Goal: Task Accomplishment & Management: Use online tool/utility

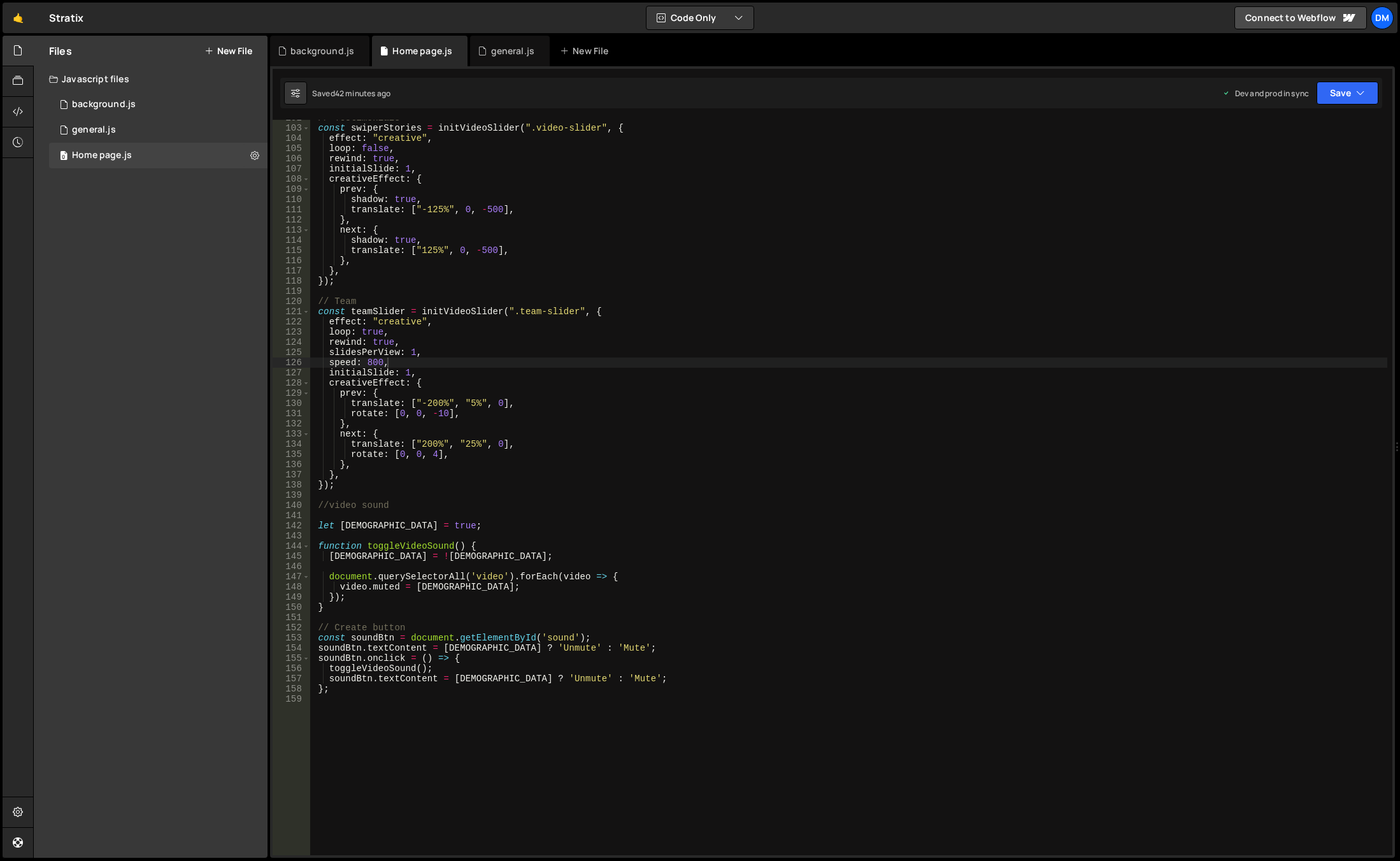
scroll to position [1036, 0]
drag, startPoint x: 515, startPoint y: 443, endPoint x: 504, endPoint y: 469, distance: 28.2
click at [515, 443] on div "// Testimonials const swiperStories = initVideoSlider ( ".video-slider" , { eff…" at bounding box center [848, 491] width 1077 height 756
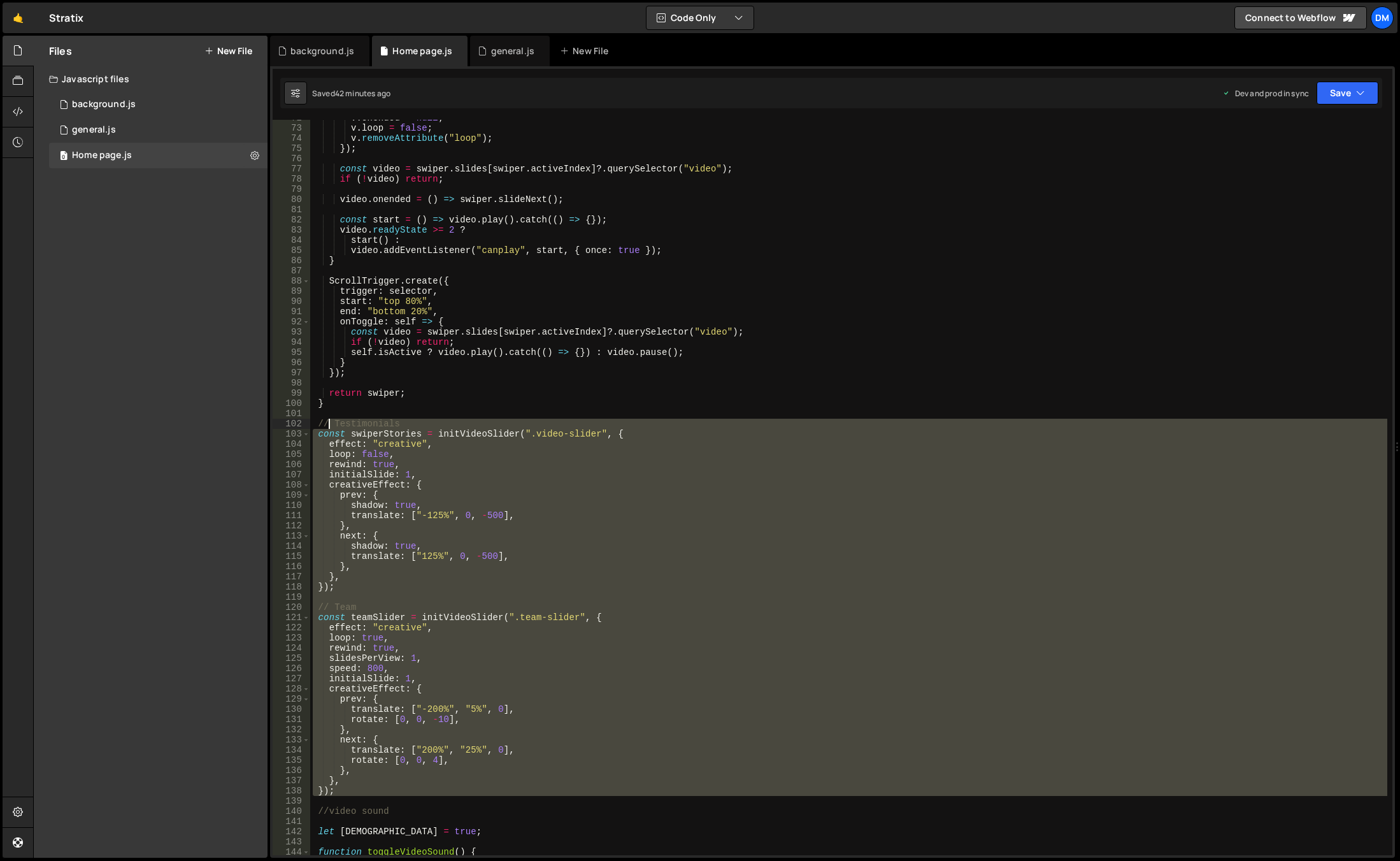
scroll to position [731, 0]
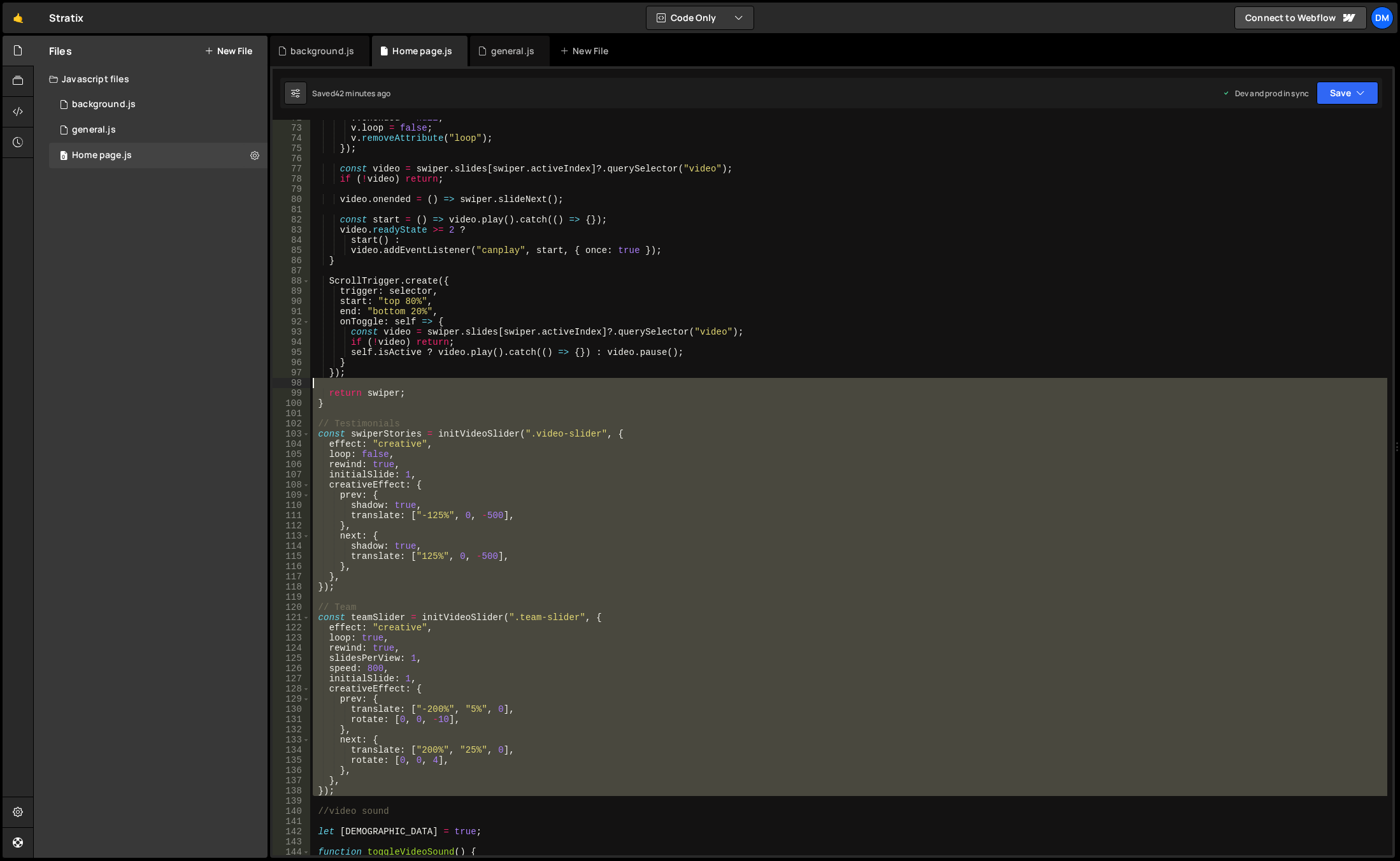
drag, startPoint x: 372, startPoint y: 494, endPoint x: 333, endPoint y: 391, distance: 110.1
click at [332, 390] on div "v . onended = null ; v . loop = false ; v . removeAttribute ( "loop" ) ; }) ; c…" at bounding box center [848, 491] width 1077 height 756
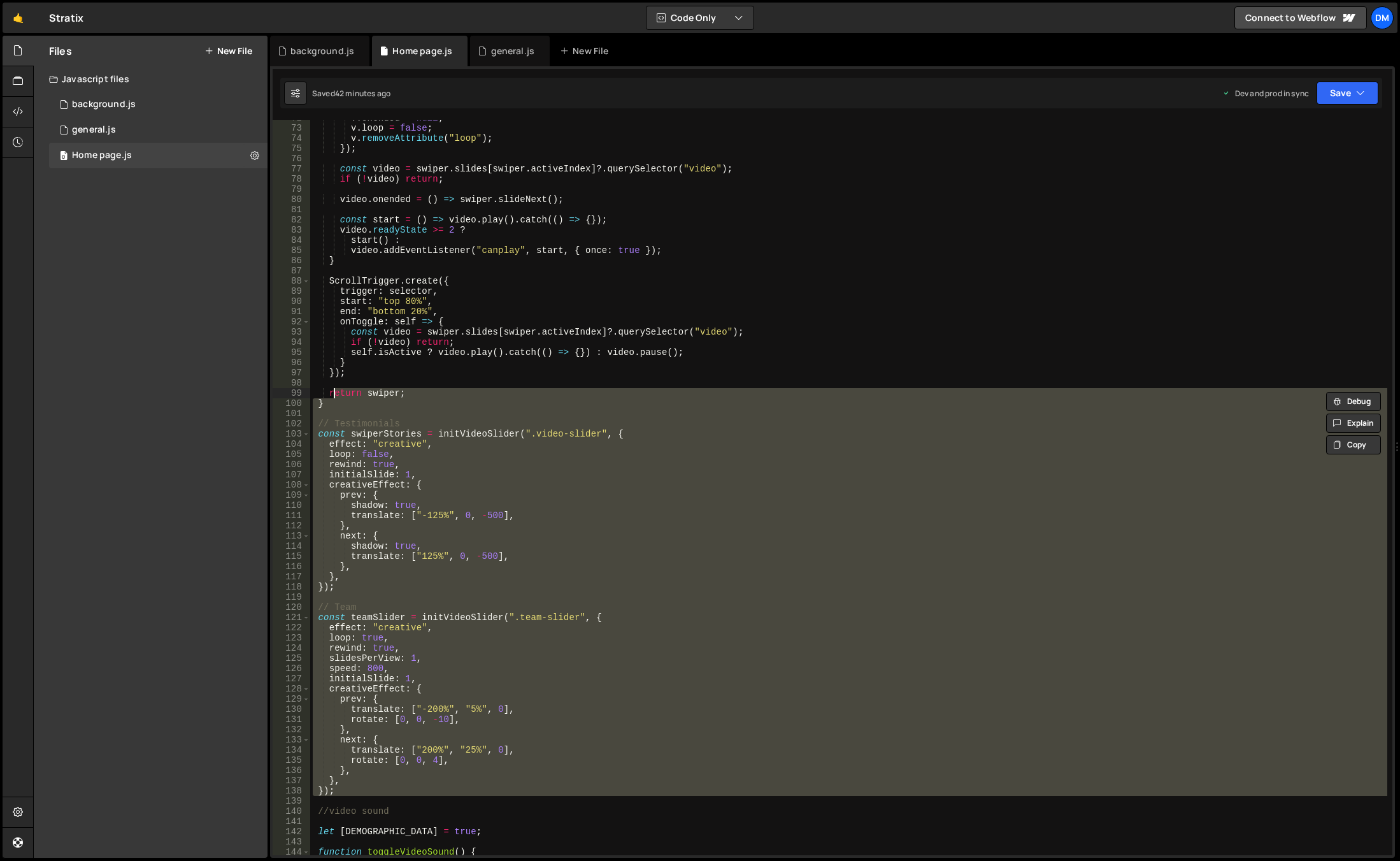
click at [442, 421] on div "v . onended = null ; v . loop = false ; v . removeAttribute ( "loop" ) ; }) ; c…" at bounding box center [848, 487] width 1077 height 736
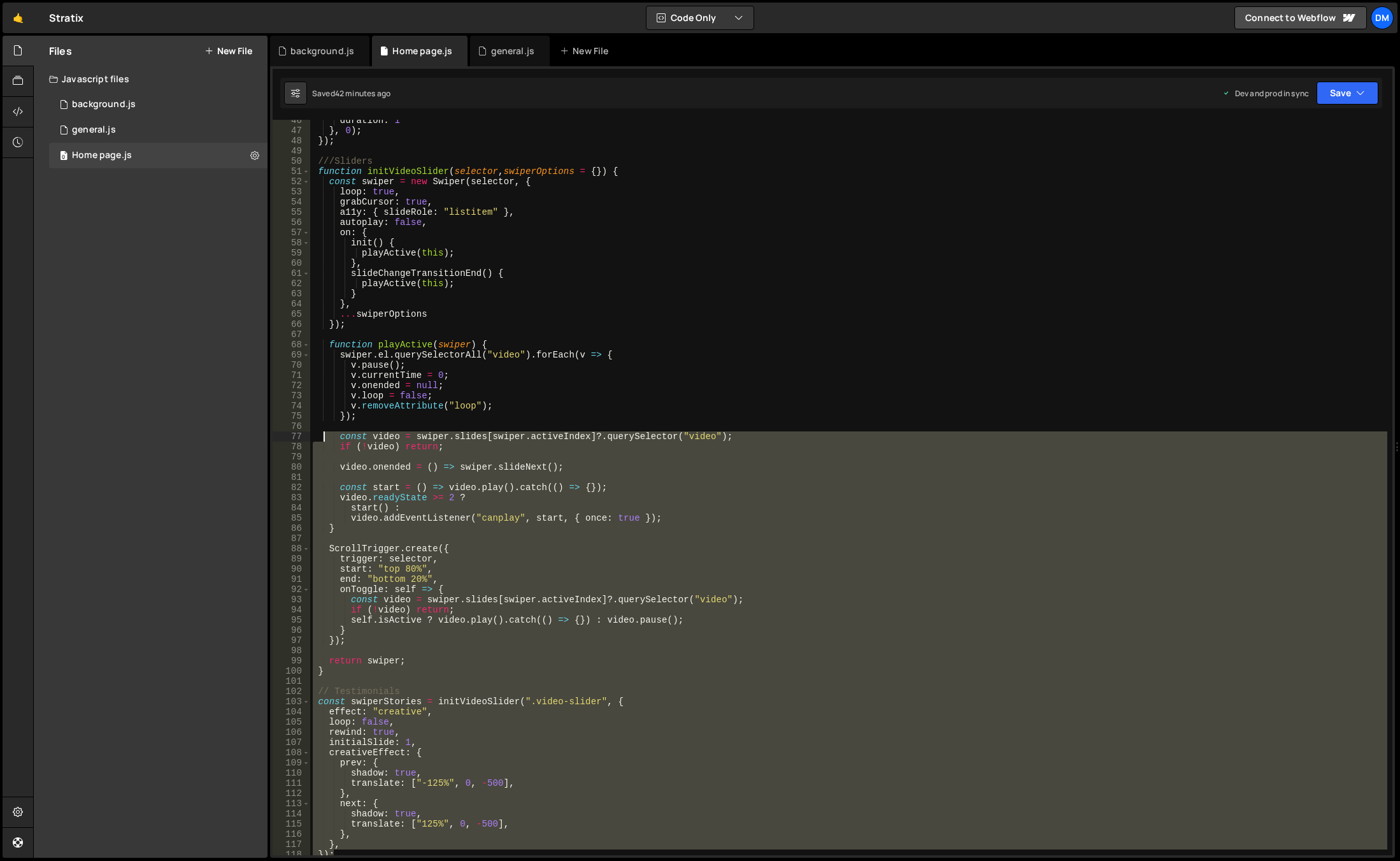
scroll to position [348, 0]
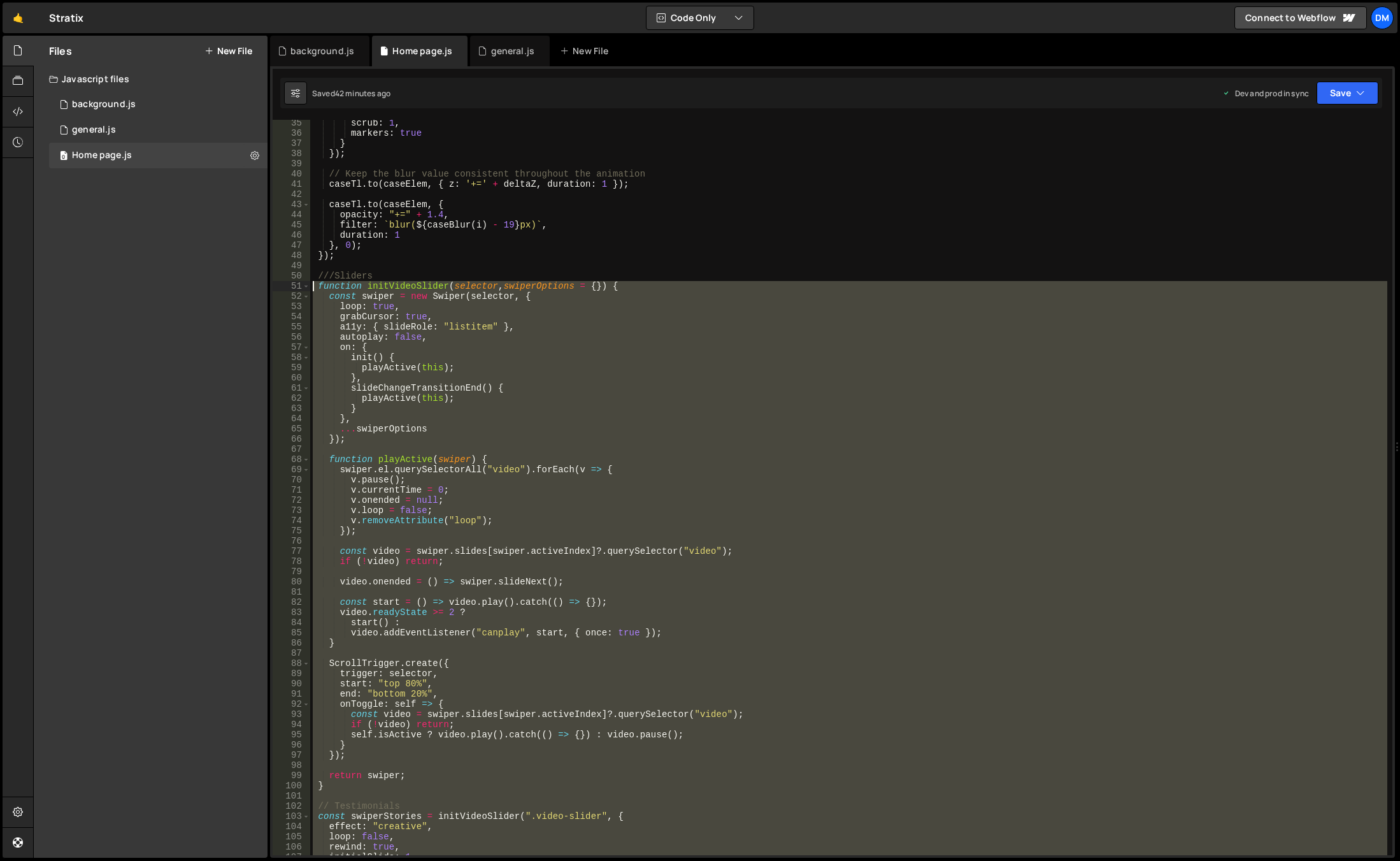
drag, startPoint x: 356, startPoint y: 590, endPoint x: 268, endPoint y: 281, distance: 321.3
click at [268, 281] on div "Files New File Javascript files 0 background.js 0 0 general.js 0 0 Home page.js…" at bounding box center [716, 447] width 1366 height 822
click at [680, 458] on div "scrub : 1 , markers : true } }) ; // Keep the blur value consistent throughout …" at bounding box center [848, 487] width 1077 height 736
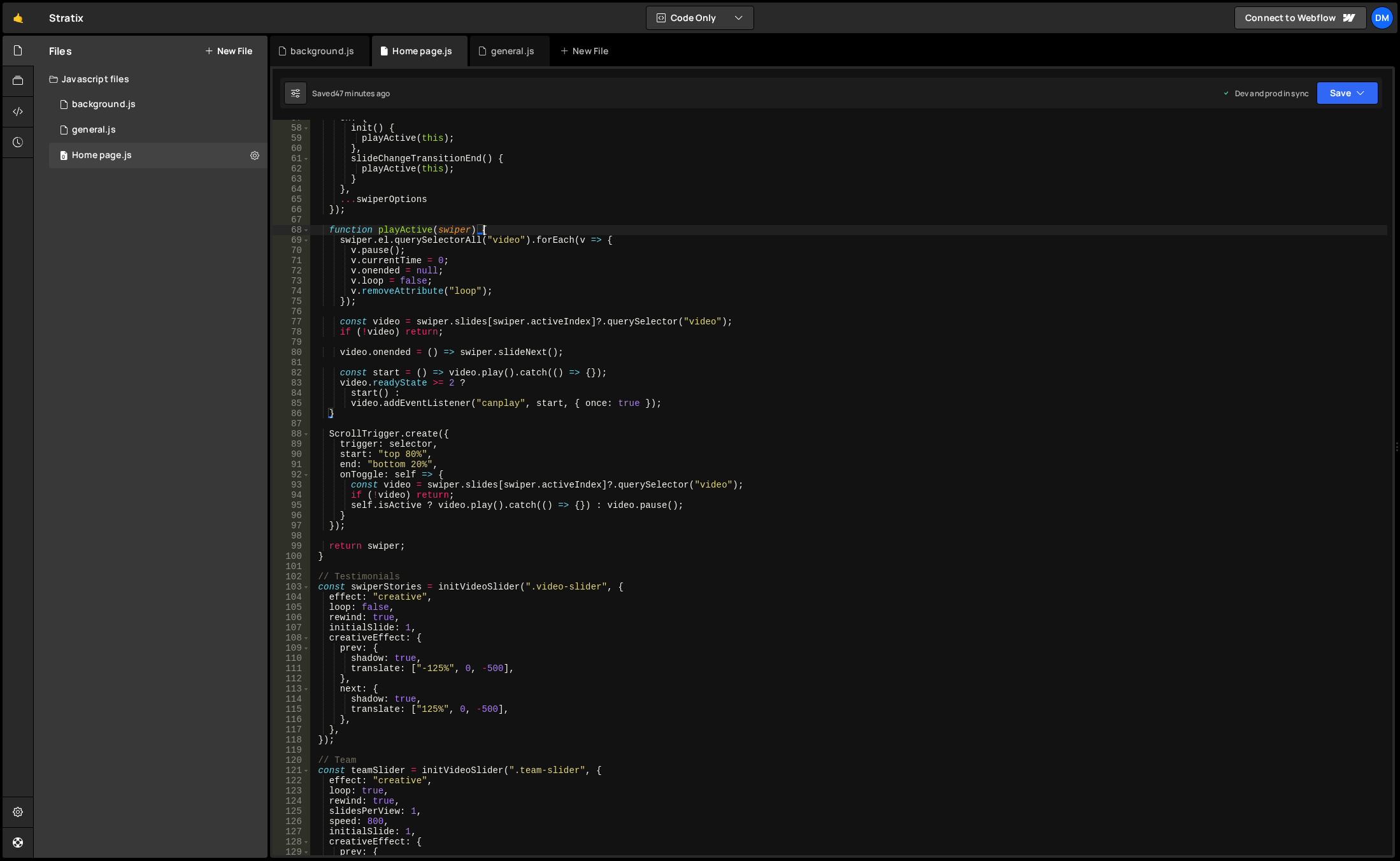
scroll to position [731, 0]
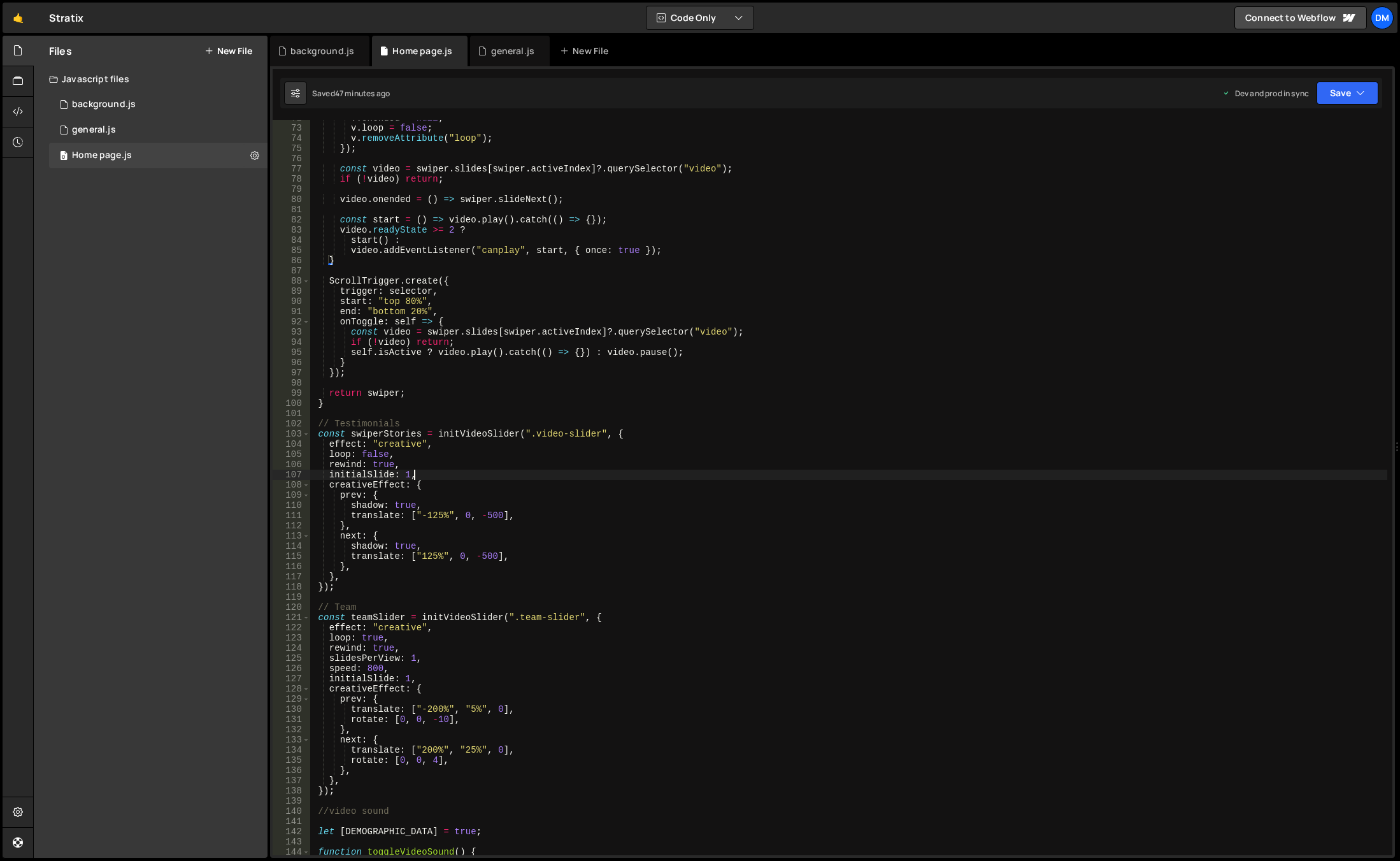
click at [441, 472] on div "v . onended = null ; v . loop = false ; v . removeAttribute ( "loop" ) ; }) ; c…" at bounding box center [848, 491] width 1077 height 756
type textarea "initialSlide: 1,"
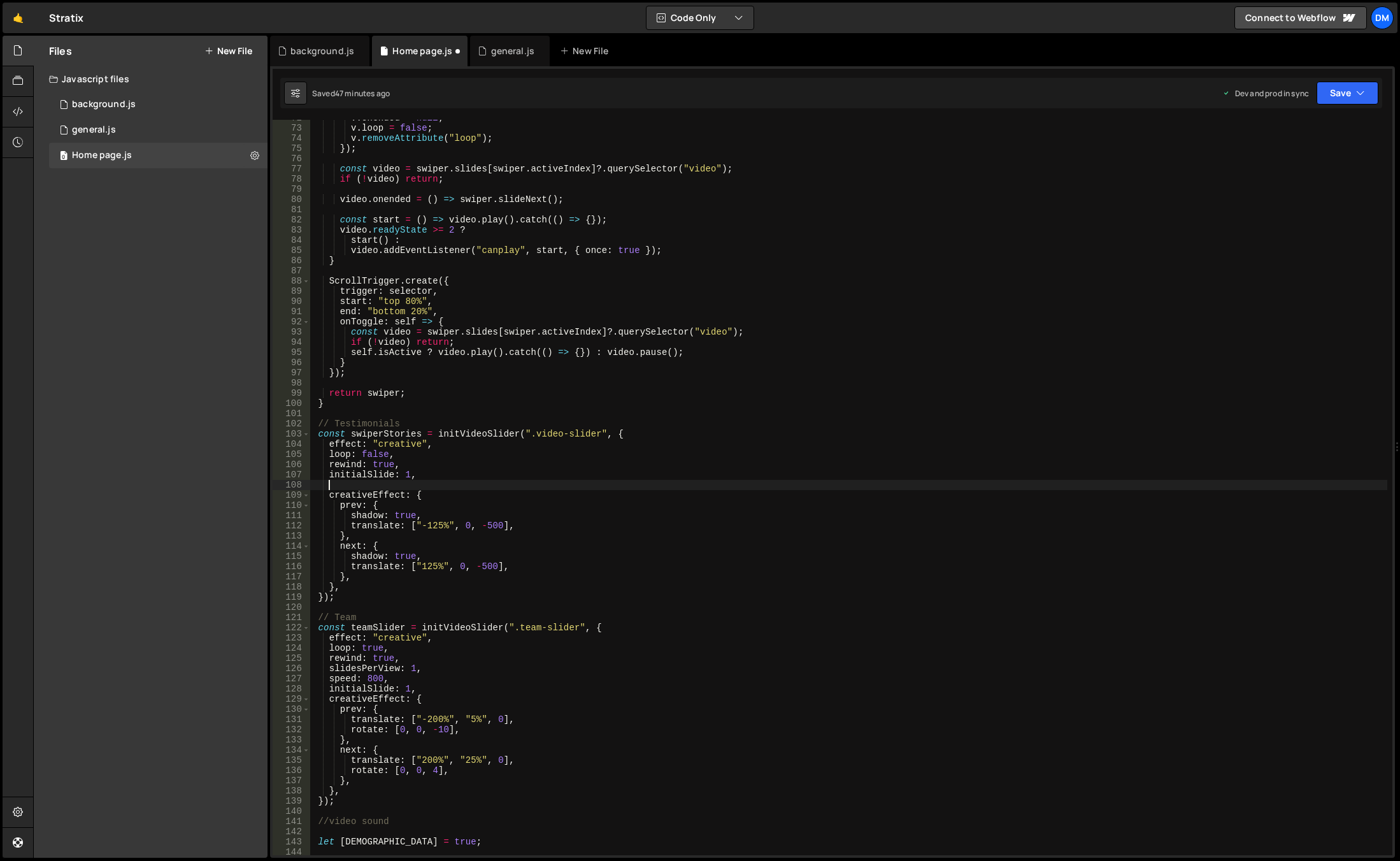
paste textarea "loopFillGroupWithBlank: true,"
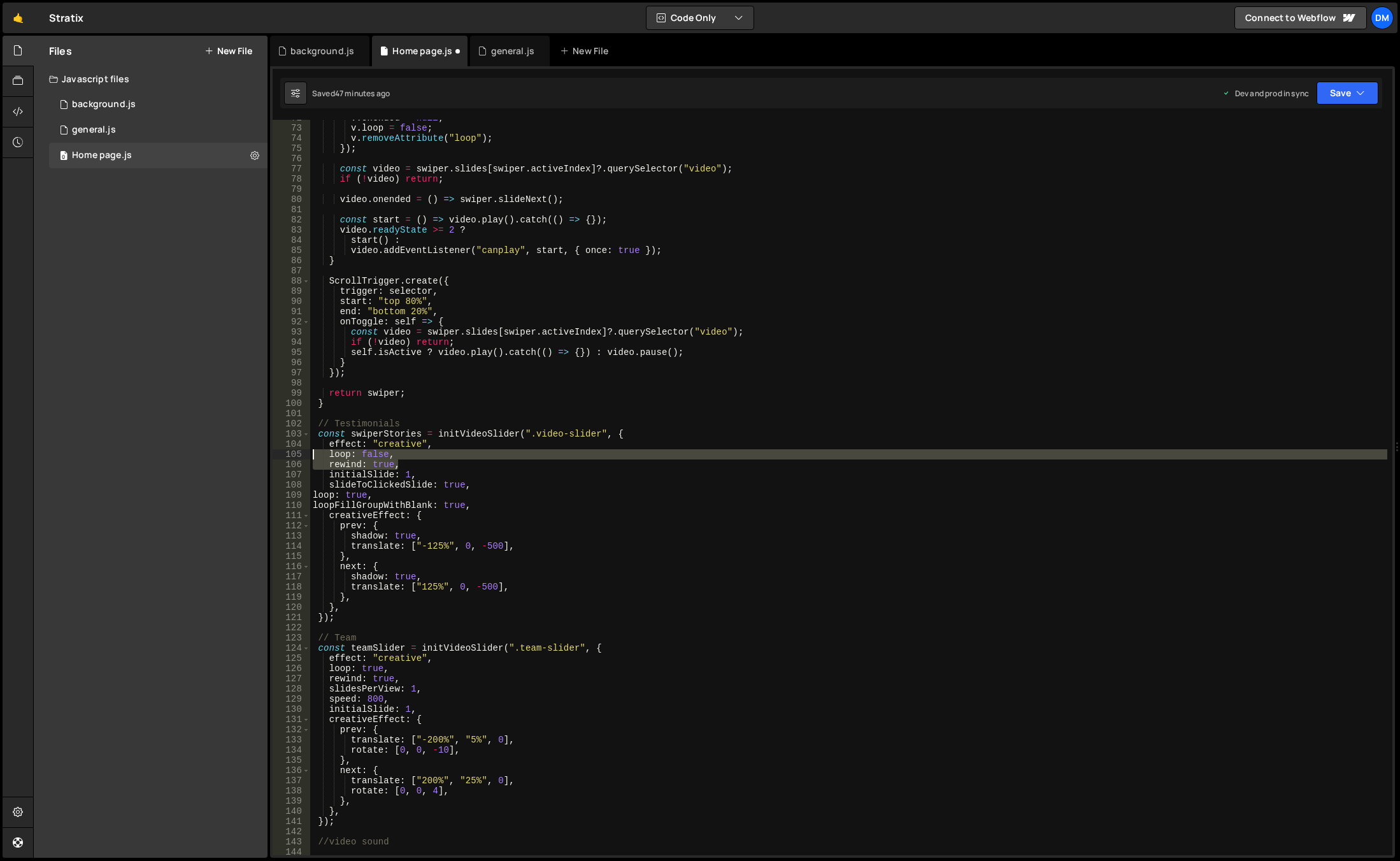
drag, startPoint x: 407, startPoint y: 462, endPoint x: 250, endPoint y: 451, distance: 157.4
click at [250, 451] on div "Files New File Javascript files 0 background.js 0 0 general.js 0 0 Home page.js…" at bounding box center [716, 447] width 1366 height 822
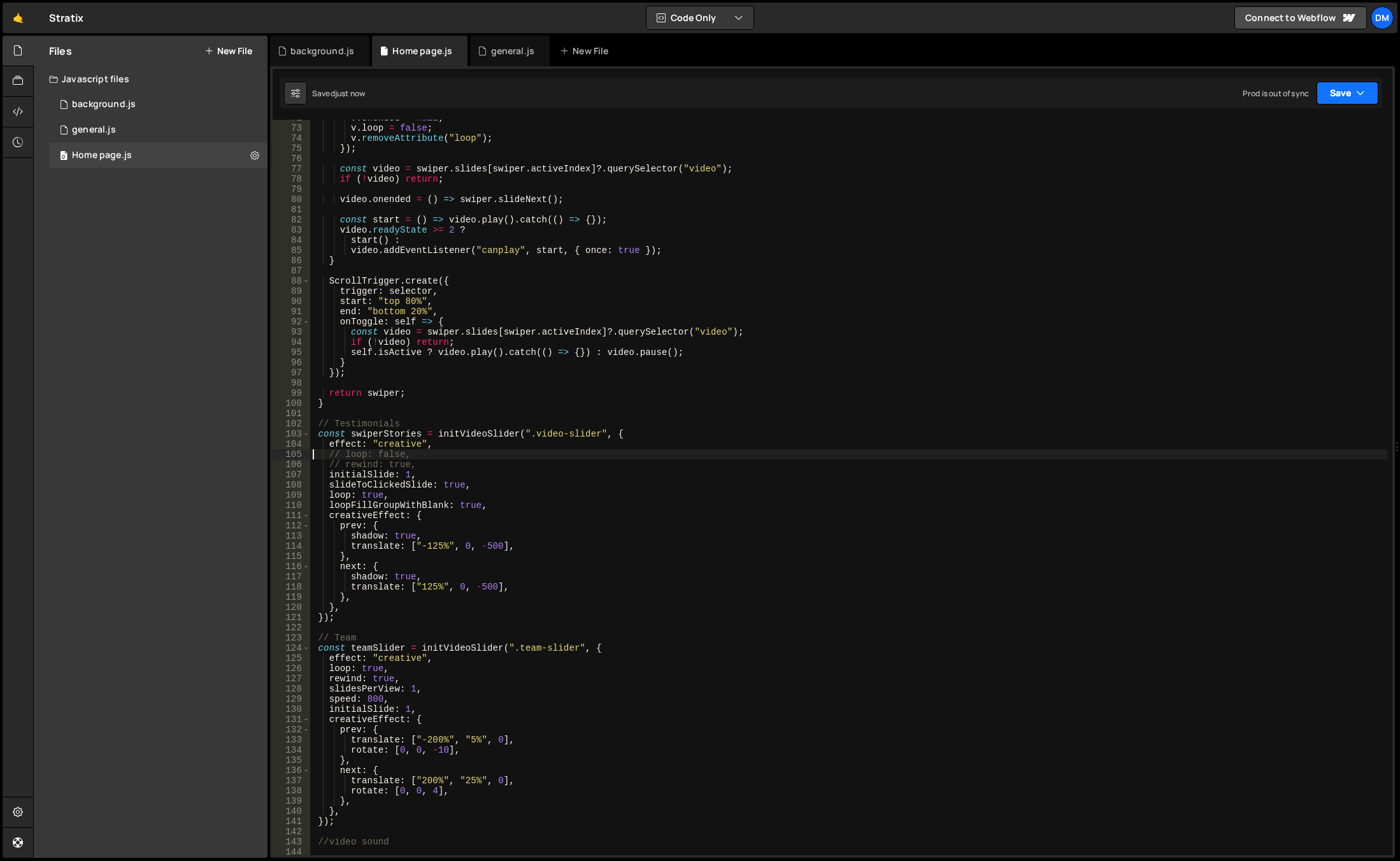
click at [1347, 95] on button "Save" at bounding box center [1347, 93] width 61 height 23
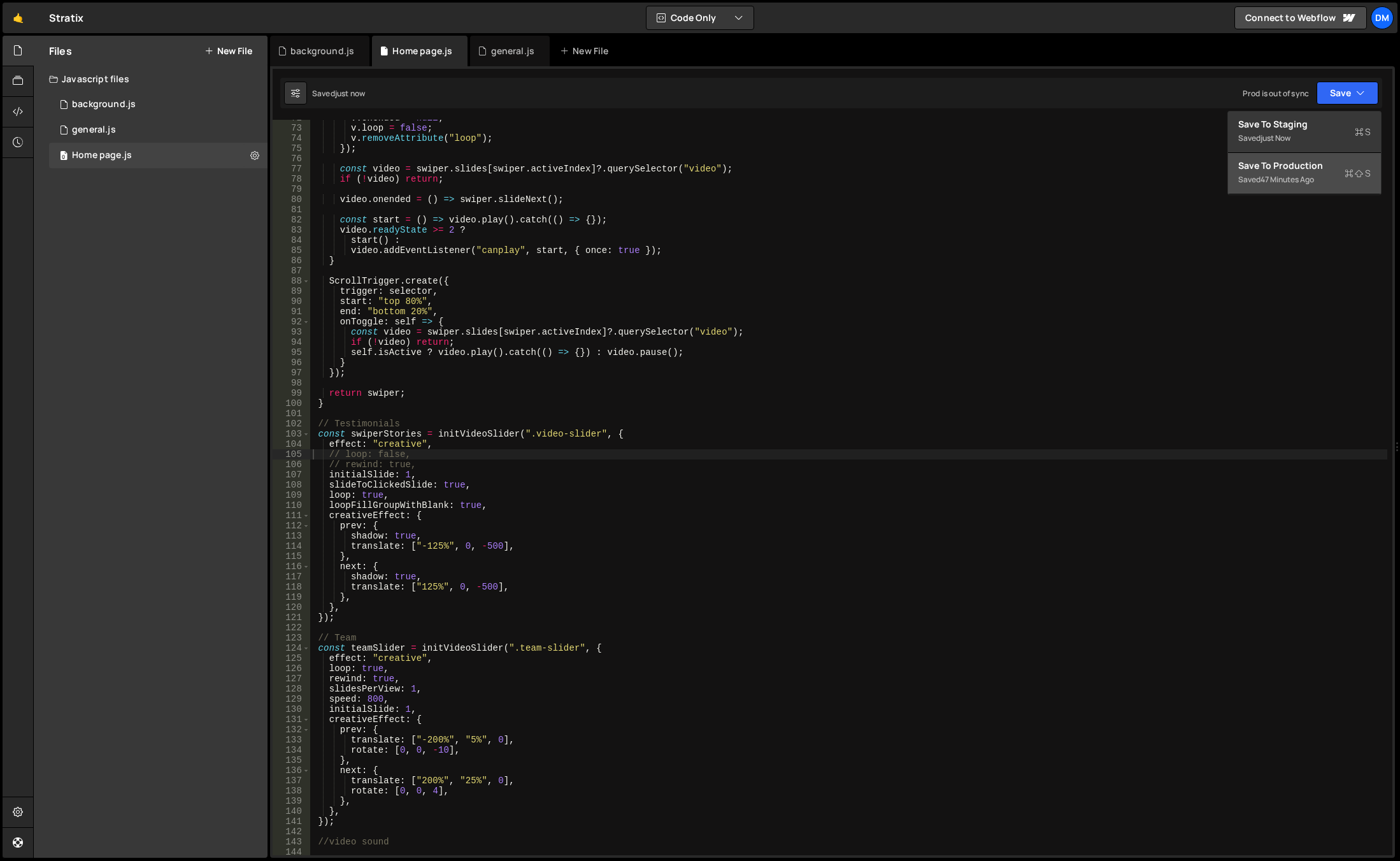
click at [1281, 169] on div "Save to Production S" at bounding box center [1305, 166] width 133 height 13
drag, startPoint x: 1344, startPoint y: 107, endPoint x: 1328, endPoint y: 116, distance: 18.4
click at [1344, 106] on div "Saved just now Prod is out of sync Upgrade to Edit Save Save to Staging S Saved…" at bounding box center [831, 93] width 1102 height 30
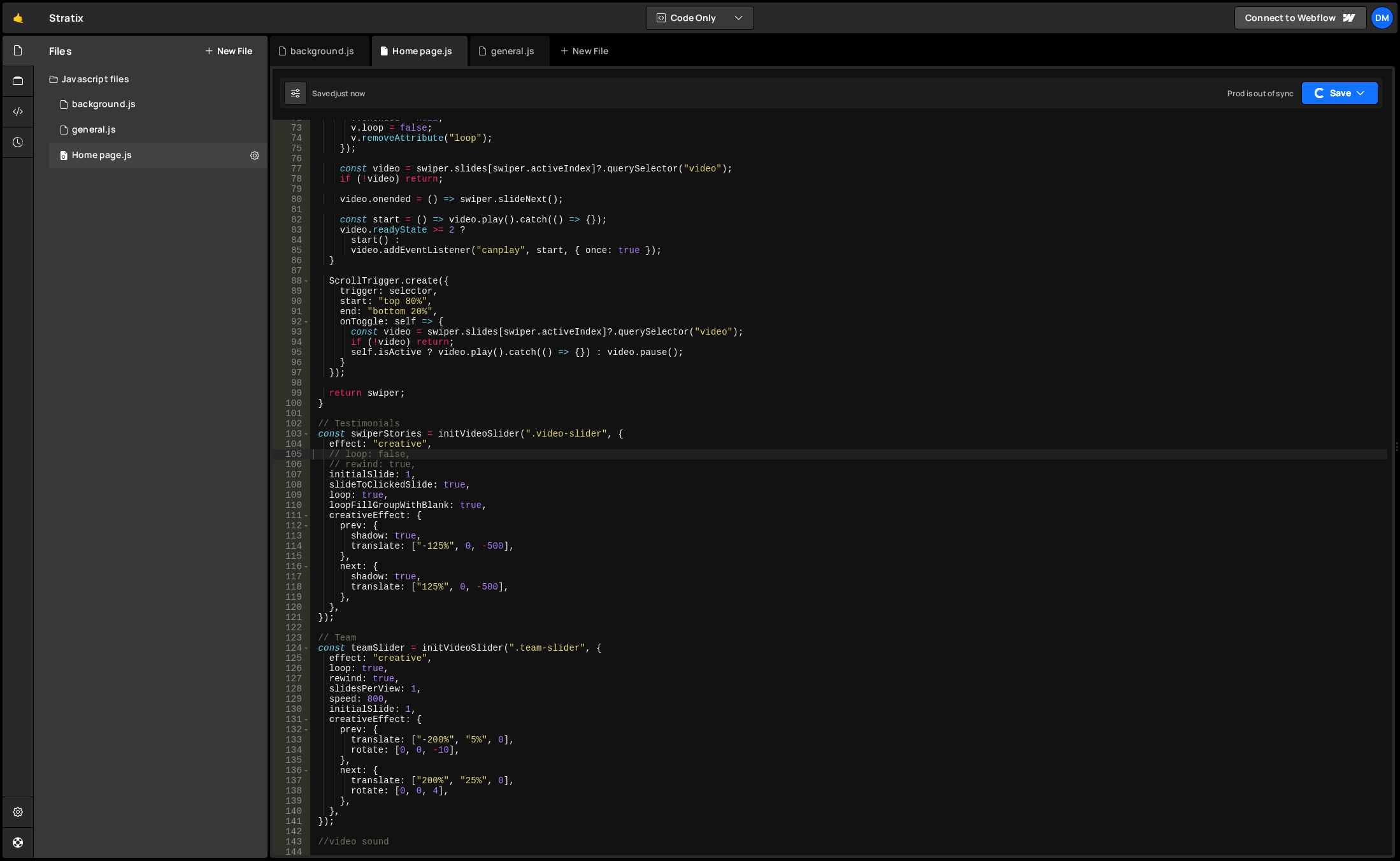
click at [1333, 86] on button "Save" at bounding box center [1339, 93] width 77 height 23
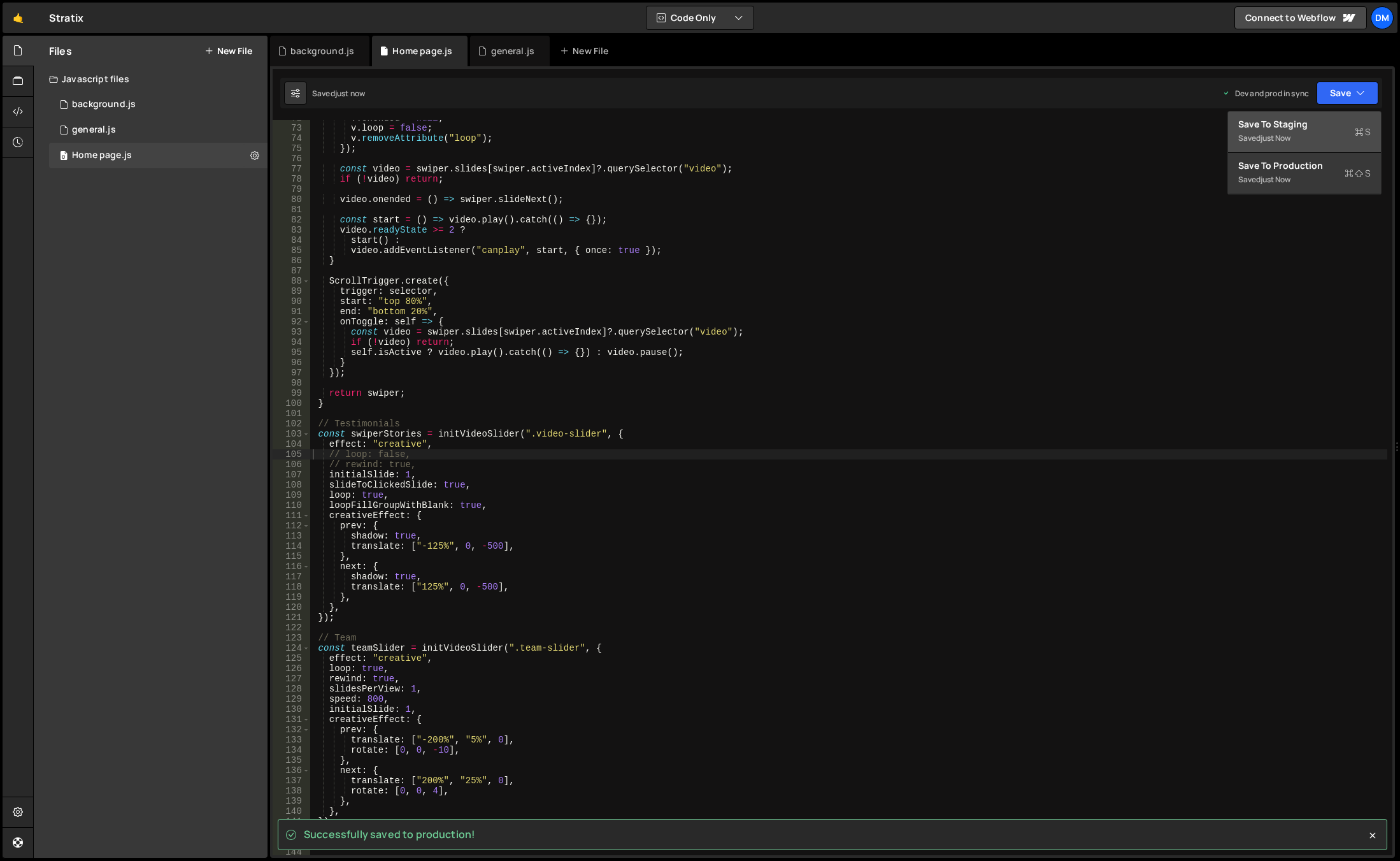
click at [1282, 139] on div "just now" at bounding box center [1275, 138] width 30 height 11
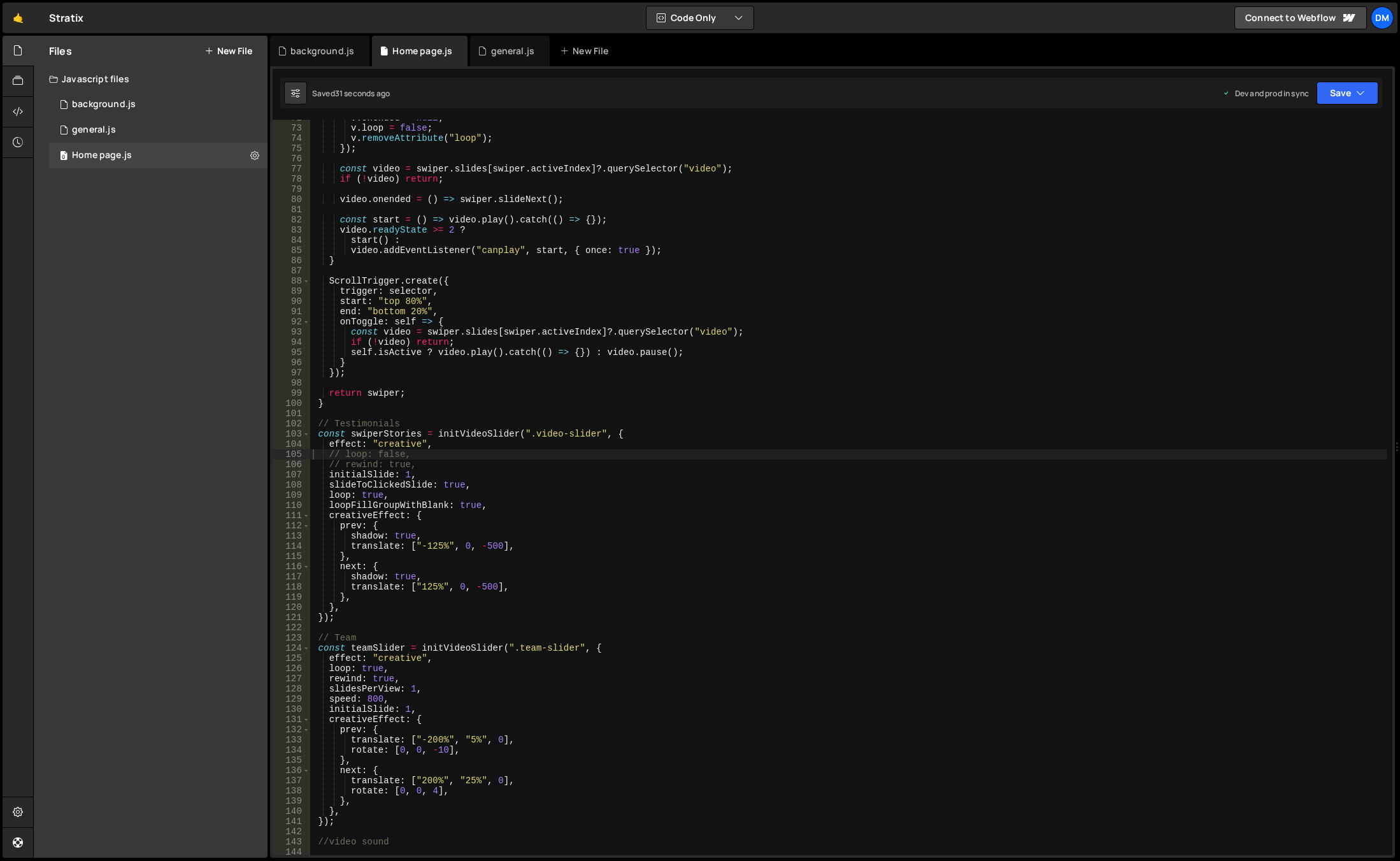
click at [507, 472] on div "v . onended = null ; v . loop = false ; v . removeAttribute ( "loop" ) ; }) ; c…" at bounding box center [848, 491] width 1077 height 756
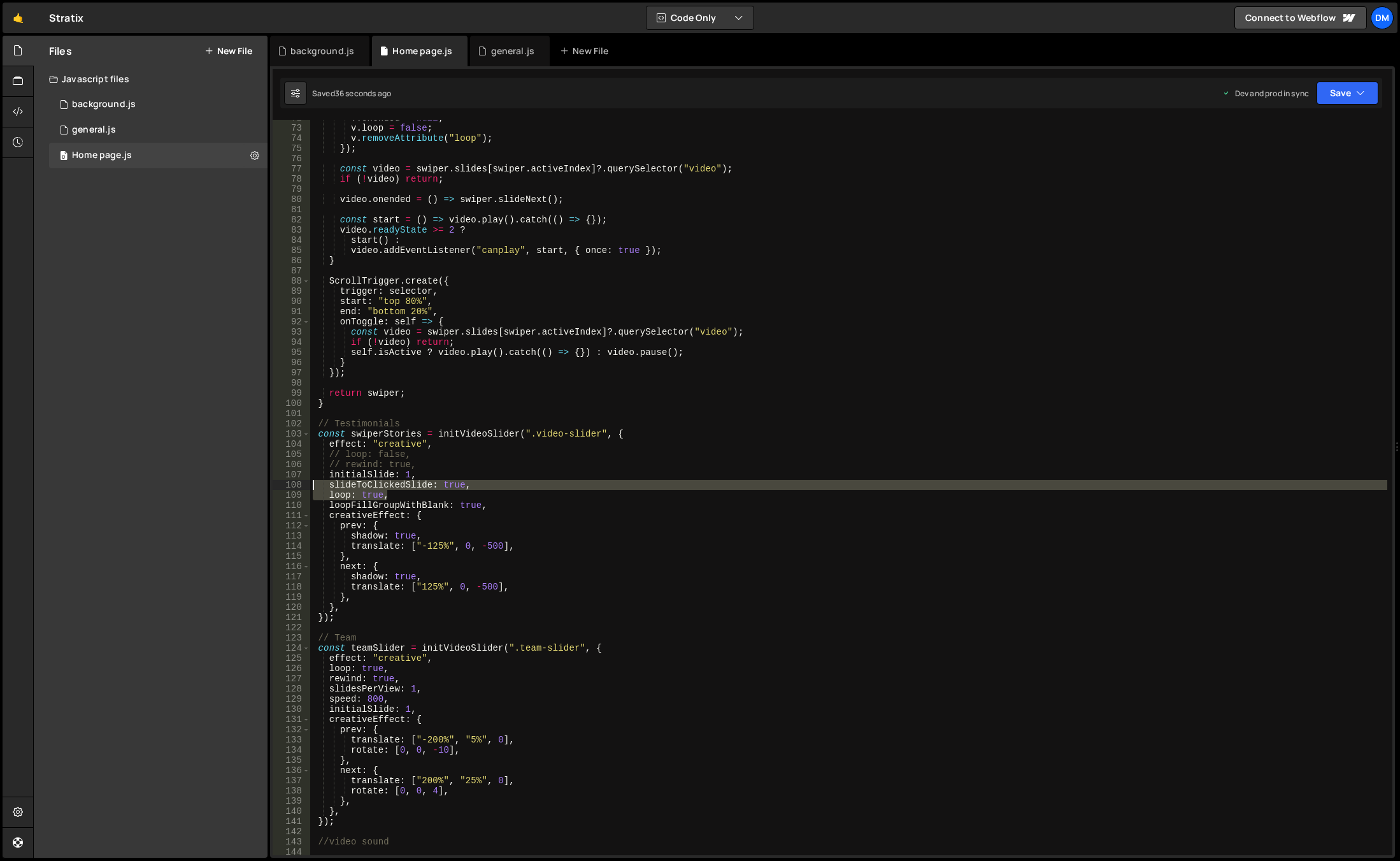
drag, startPoint x: 504, startPoint y: 499, endPoint x: 245, endPoint y: 487, distance: 259.3
click at [245, 487] on div "Files New File Javascript files 0 background.js 0 0 general.js 0 0 Home page.js…" at bounding box center [716, 447] width 1366 height 822
drag, startPoint x: 513, startPoint y: 504, endPoint x: 507, endPoint y: 504, distance: 6.0
click at [513, 504] on div "v . onended = null ; v . loop = false ; v . removeAttribute ( "loop" ) ; }) ; c…" at bounding box center [848, 491] width 1077 height 756
drag, startPoint x: 401, startPoint y: 491, endPoint x: 271, endPoint y: 485, distance: 130.1
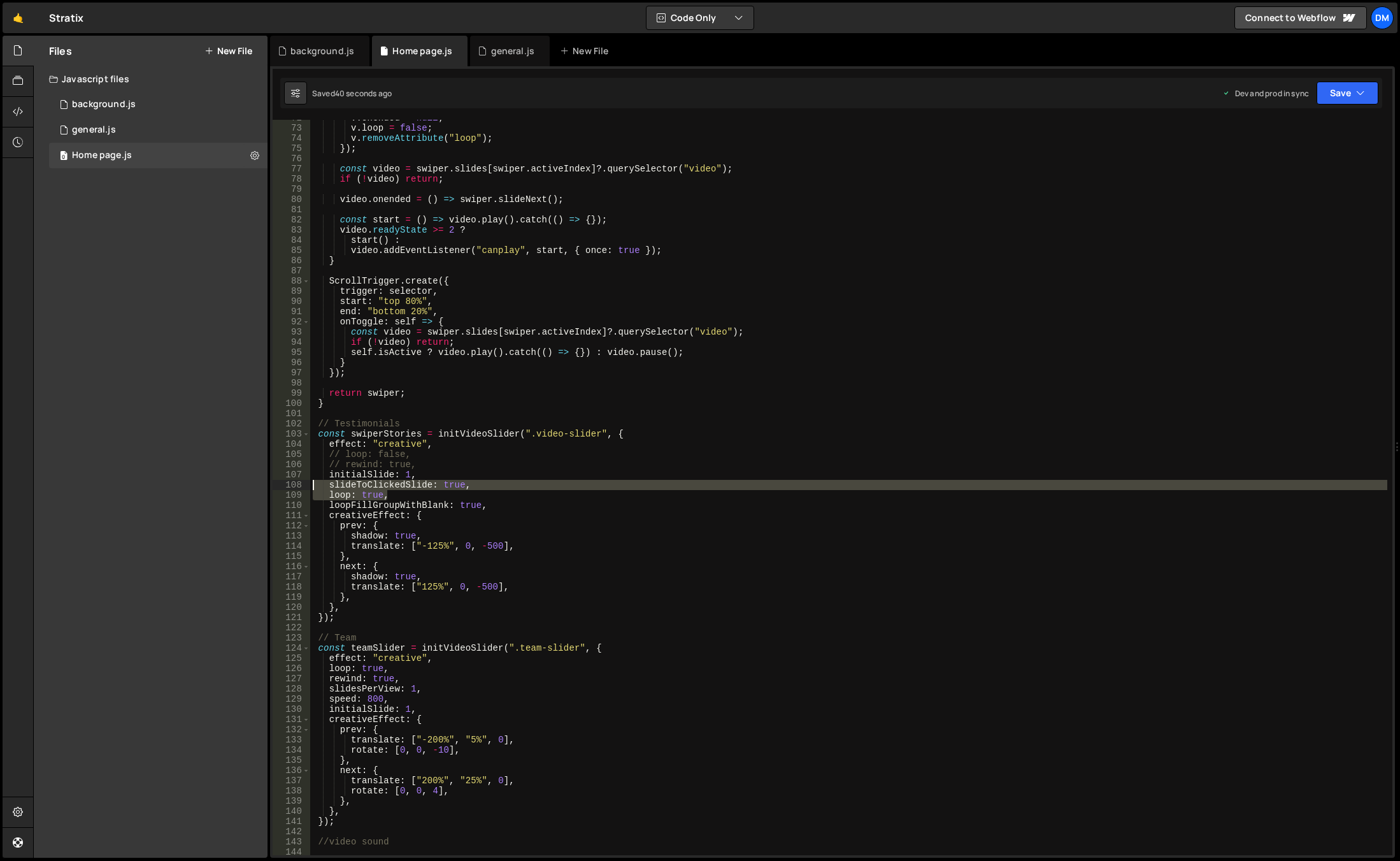
click at [271, 485] on div "XXXXXXXXXXXXXXXXXXXXXXXXXXXXXXXXXXXXXXXXXXXXXXXXXXXXXXXXXXXXXXXXXXXXXXXXXXXXXXX…" at bounding box center [832, 462] width 1125 height 791
type textarea "slideToClickedSlide: true, loop: true,"
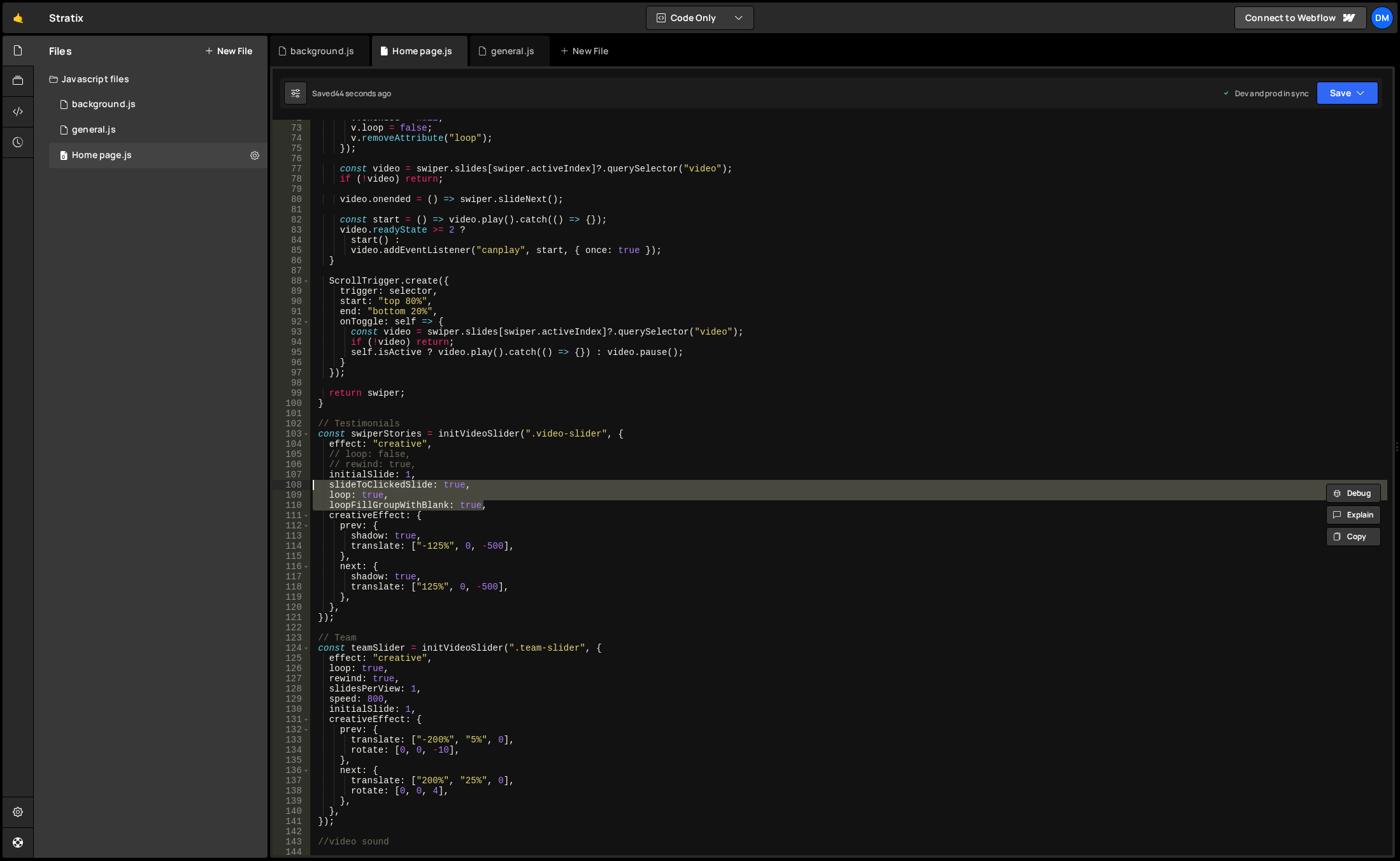
drag, startPoint x: 524, startPoint y: 504, endPoint x: 225, endPoint y: 482, distance: 299.8
click at [225, 482] on div "Files New File Javascript files 0 background.js 0 0 general.js 0 0 Home page.js…" at bounding box center [716, 447] width 1366 height 822
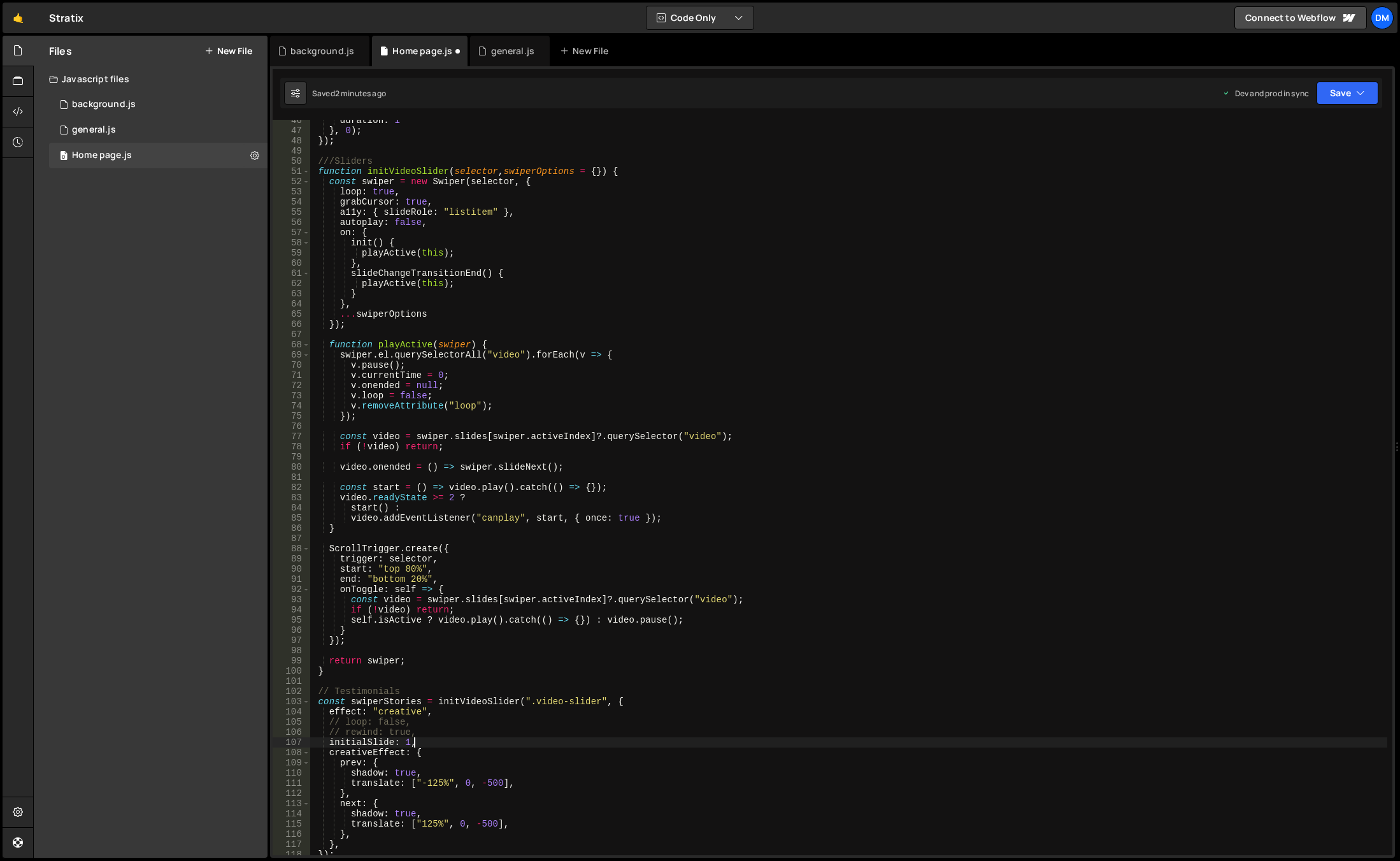
scroll to position [387, 0]
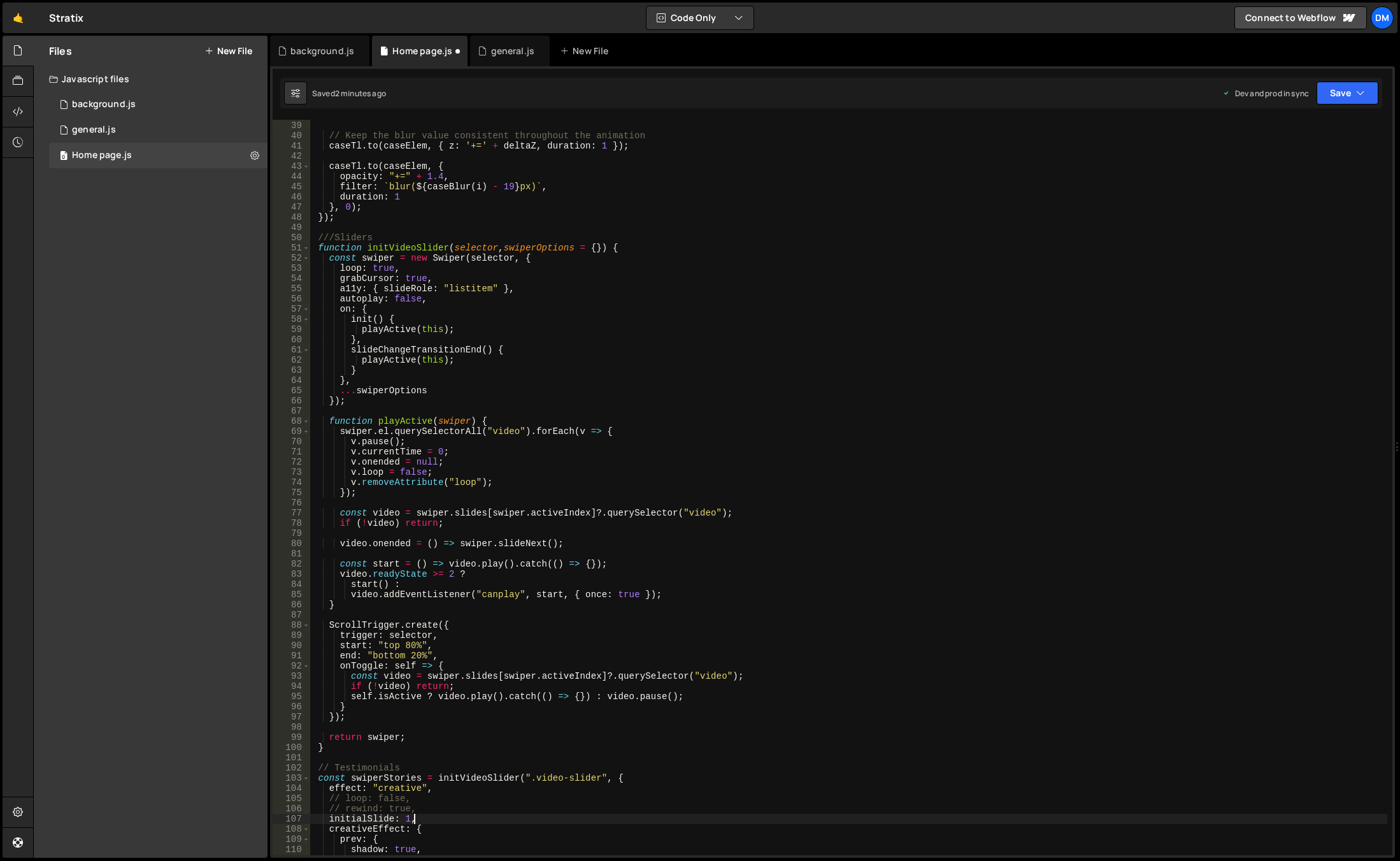
click at [450, 300] on div "}) ; // Keep the blur value consistent throughout the animation caseTl . to ( c…" at bounding box center [848, 488] width 1077 height 756
type textarea "autoplay: false,"
paste textarea "loopAdditionalSlides: 3"
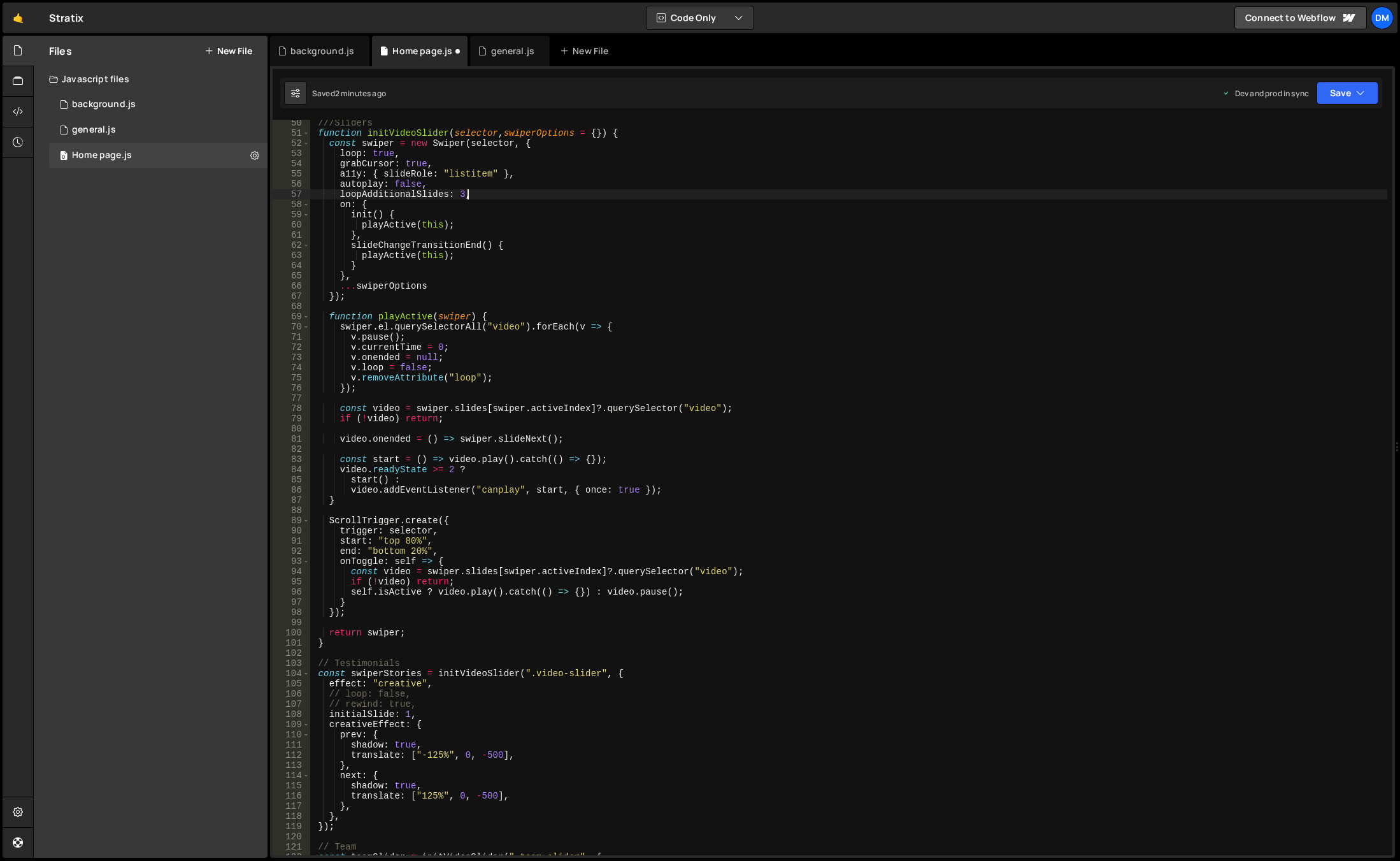
scroll to position [578, 0]
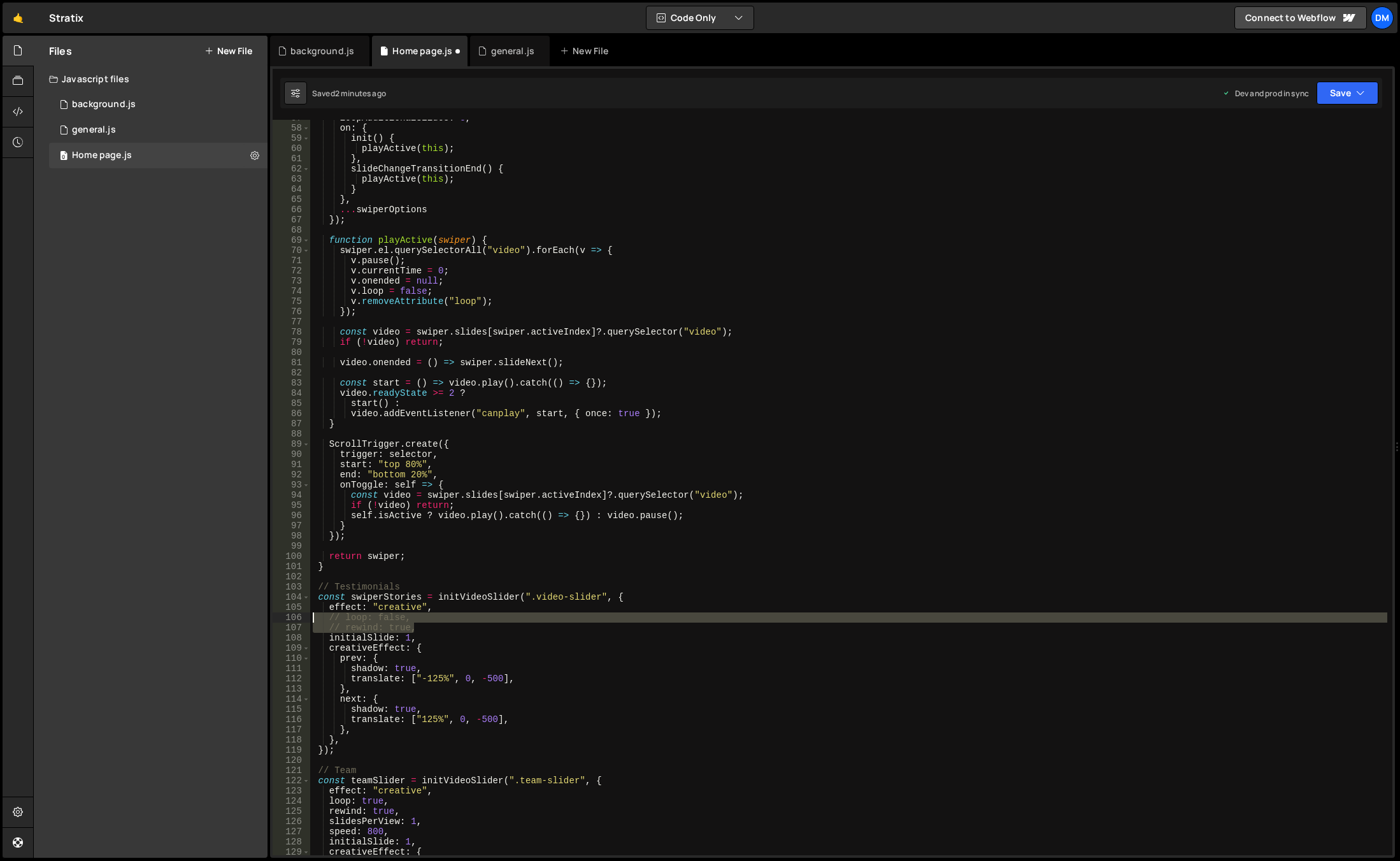
drag, startPoint x: 419, startPoint y: 628, endPoint x: 264, endPoint y: 618, distance: 155.3
click at [264, 618] on div "Files New File Javascript files 0 background.js 0 0 general.js 0 0 Home page.js…" at bounding box center [716, 447] width 1366 height 822
type textarea "// loop: false, // rewind: true,"
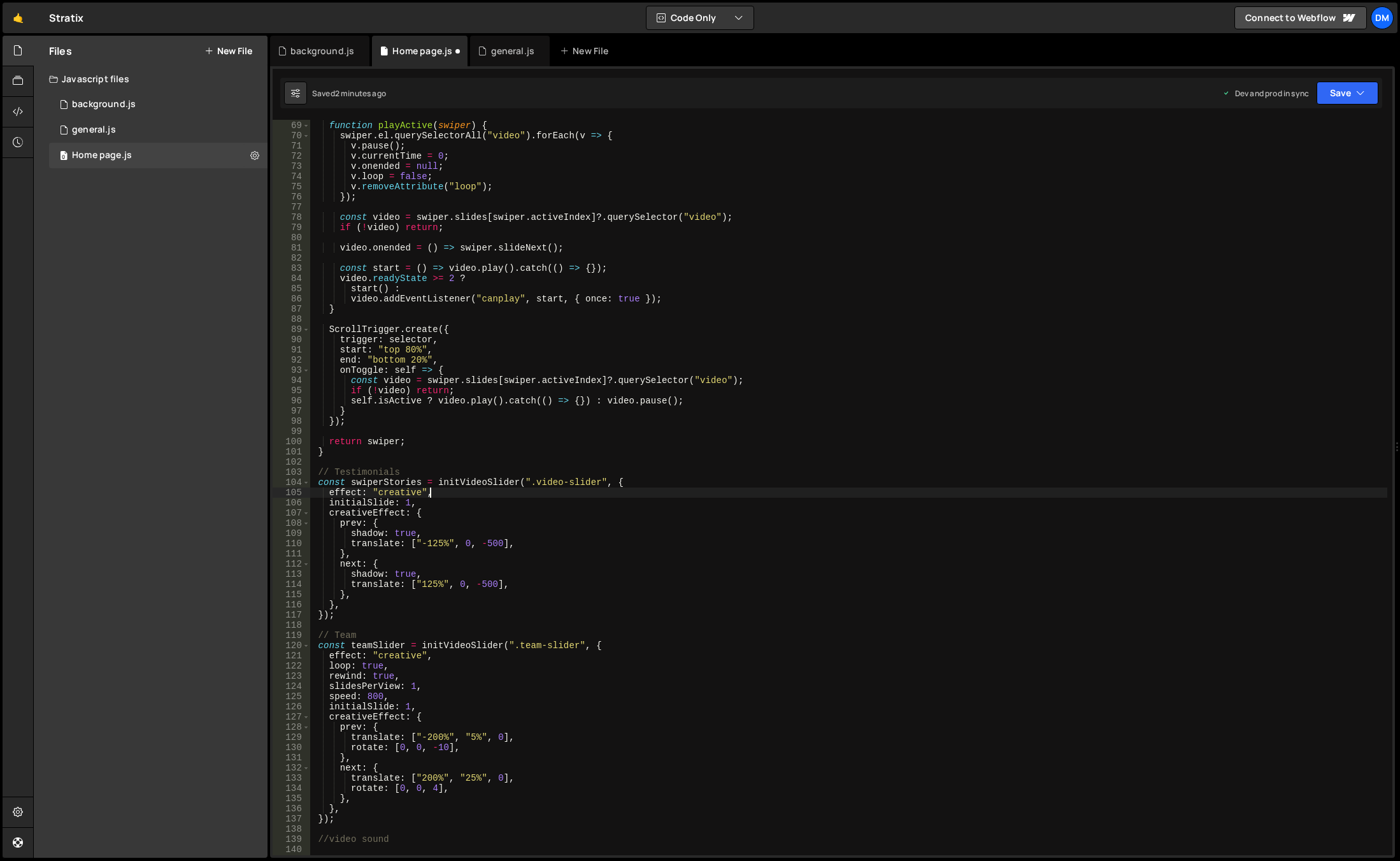
scroll to position [731, 0]
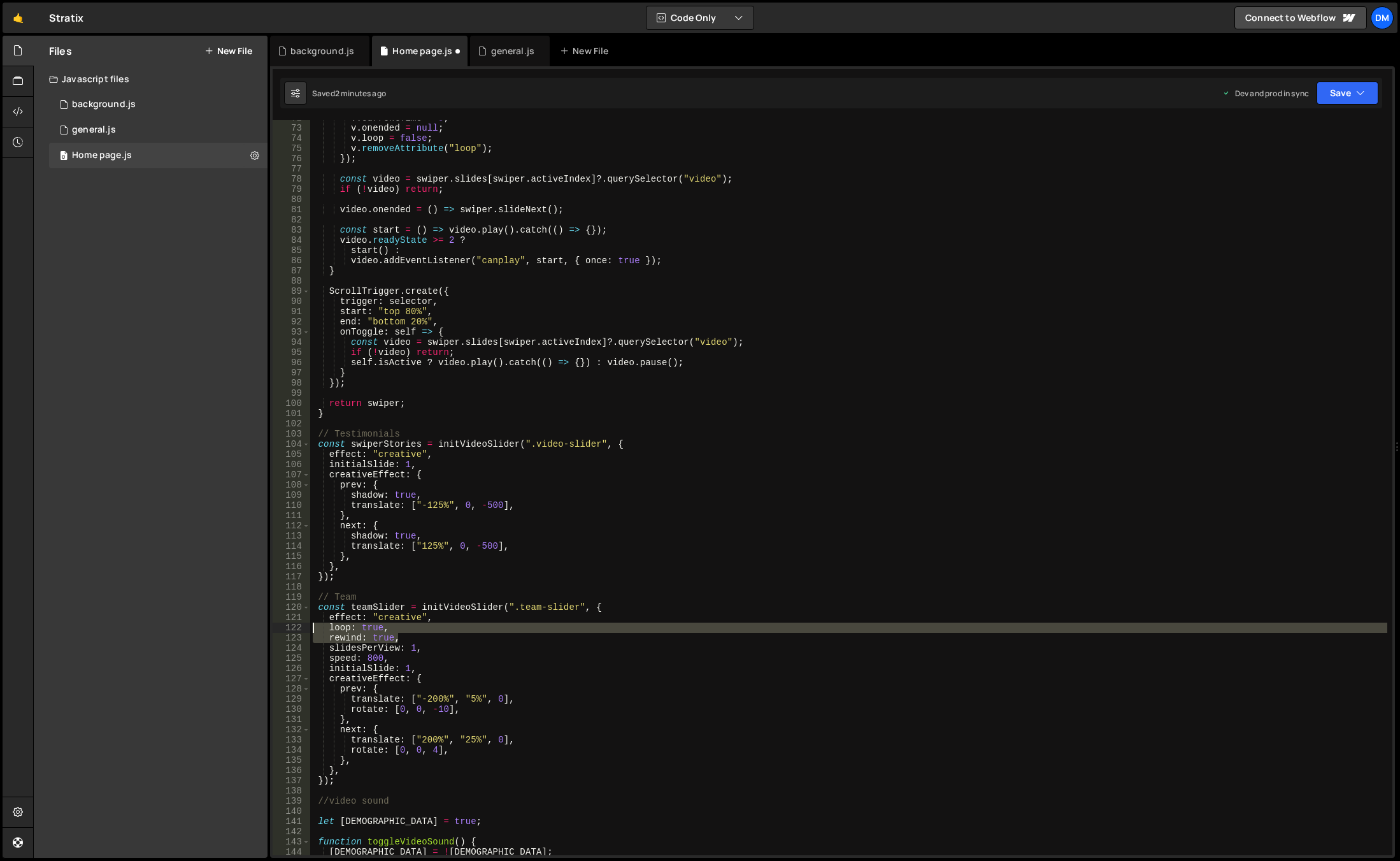
drag, startPoint x: 405, startPoint y: 637, endPoint x: 268, endPoint y: 631, distance: 137.1
click at [268, 631] on div "Files New File Javascript files 0 background.js 0 0 general.js 0 0 Home page.js…" at bounding box center [716, 447] width 1366 height 822
type textarea "loop: true, rewind: true,"
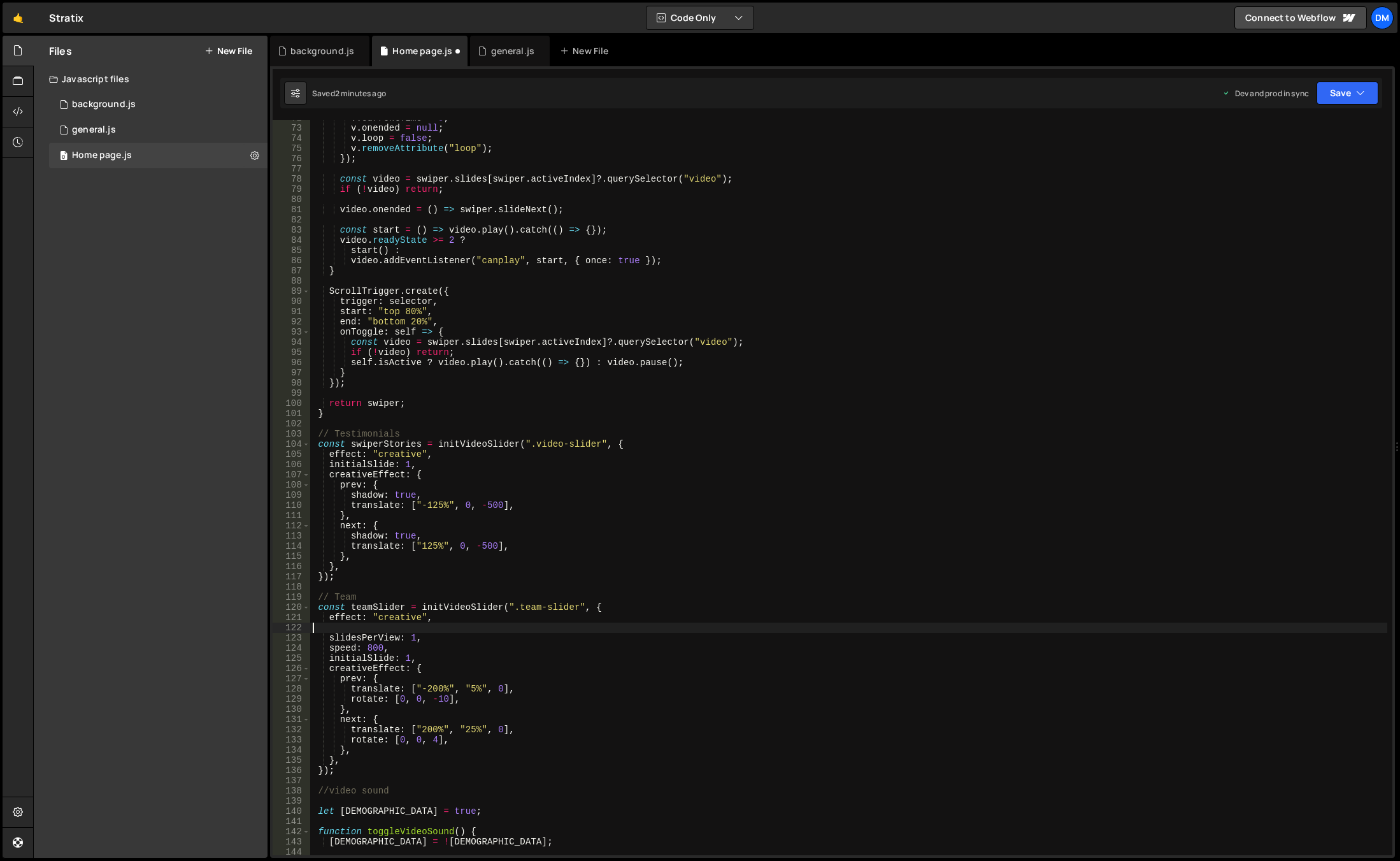
type textarea "effect: "creative","
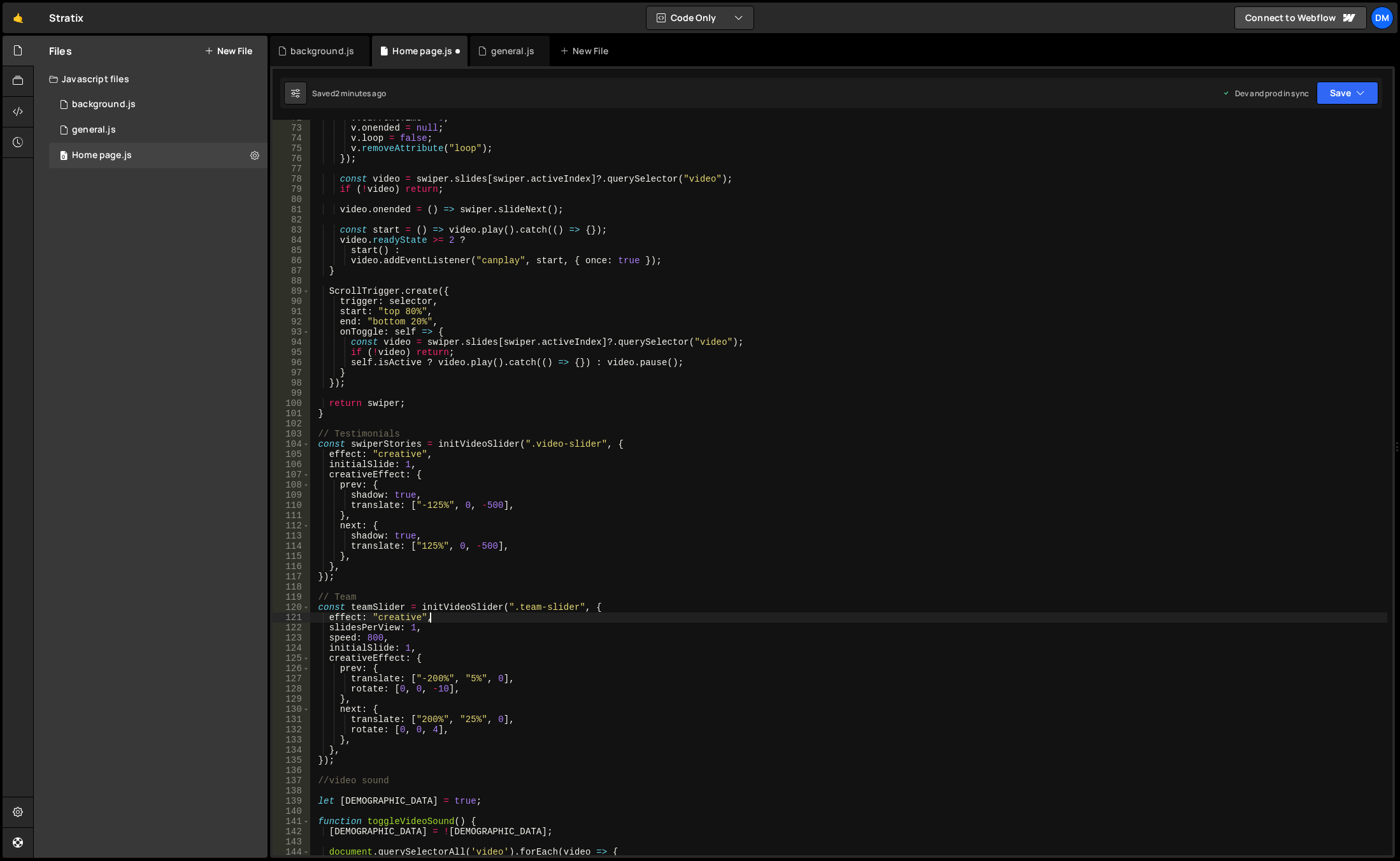
click at [801, 390] on div "v . currentTime = 0 ; v . onended = null ; v . loop = false ; v . removeAttribu…" at bounding box center [848, 491] width 1077 height 756
click at [1327, 93] on button "Save" at bounding box center [1347, 93] width 61 height 23
click at [1310, 131] on div "Saved 2 minutes ago" at bounding box center [1305, 138] width 133 height 16
click at [1351, 93] on button "Save" at bounding box center [1347, 93] width 61 height 23
click at [1292, 153] on button "Save to Staging S Saved just now" at bounding box center [1304, 132] width 152 height 42
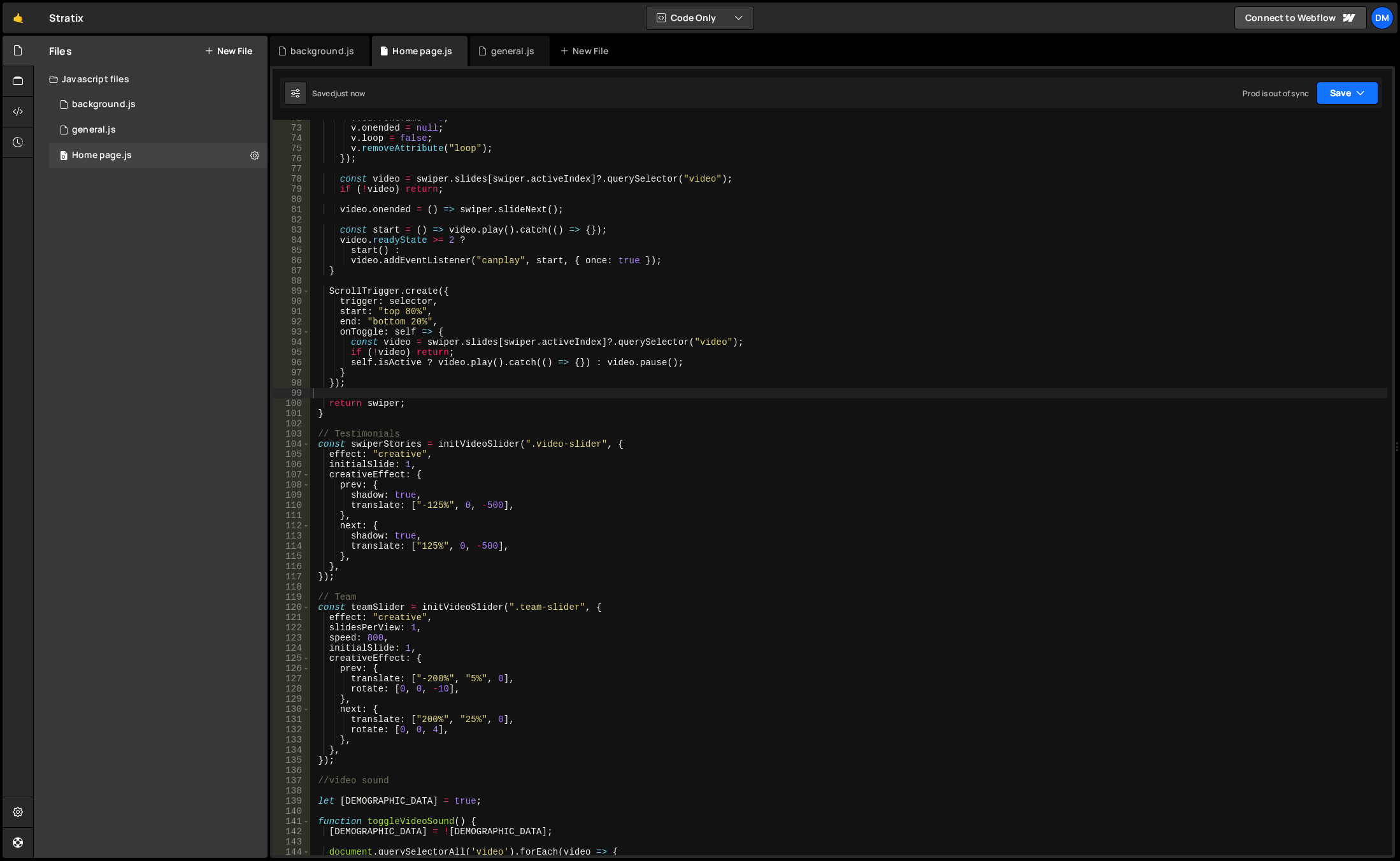
click at [1330, 87] on button "Save" at bounding box center [1347, 93] width 61 height 23
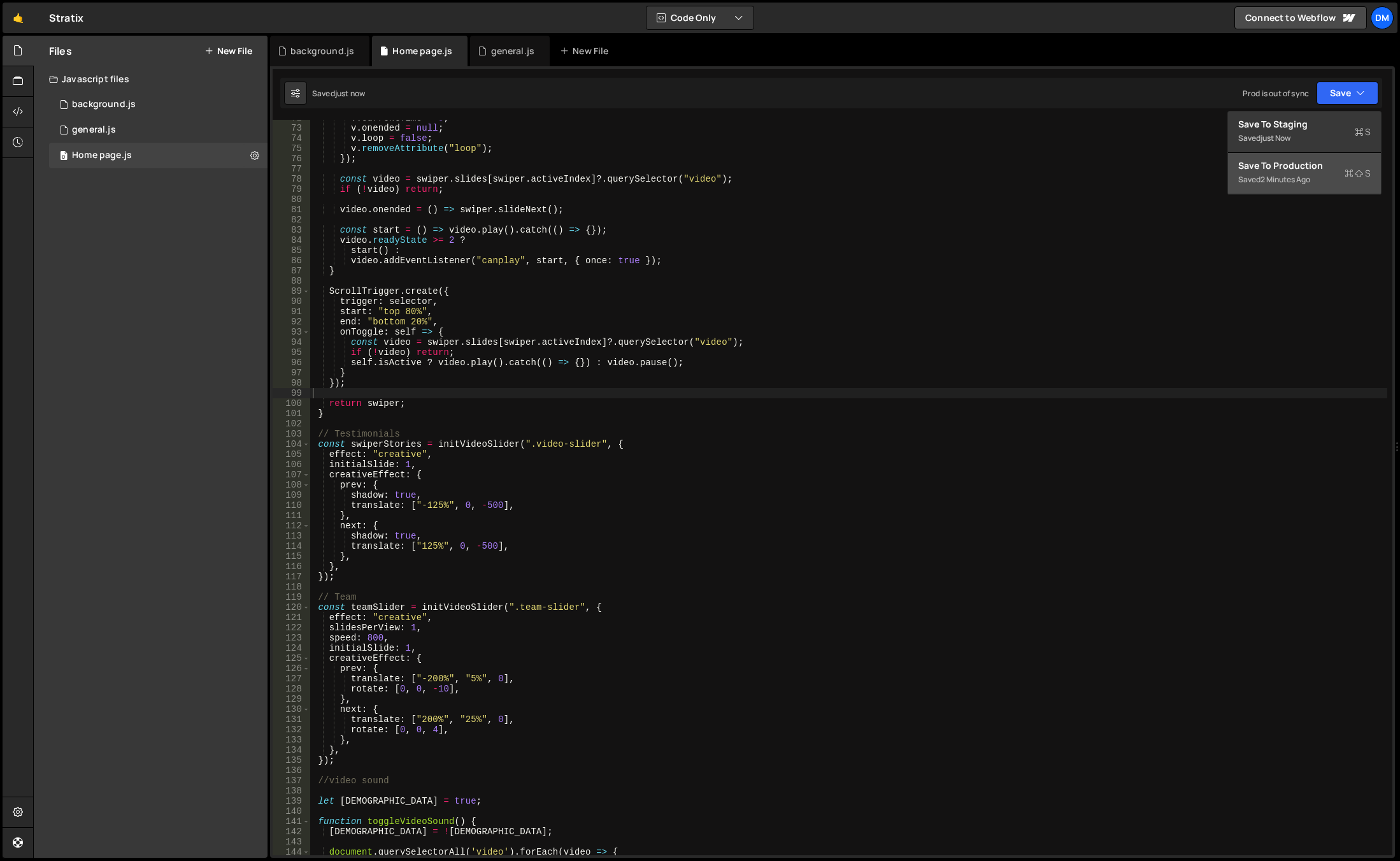
click at [1278, 189] on button "Save to Production S Saved 2 minutes ago" at bounding box center [1304, 173] width 152 height 42
click at [607, 426] on div "v . currentTime = 0 ; v . onended = null ; v . loop = false ; v . removeAttribu…" at bounding box center [848, 491] width 1077 height 756
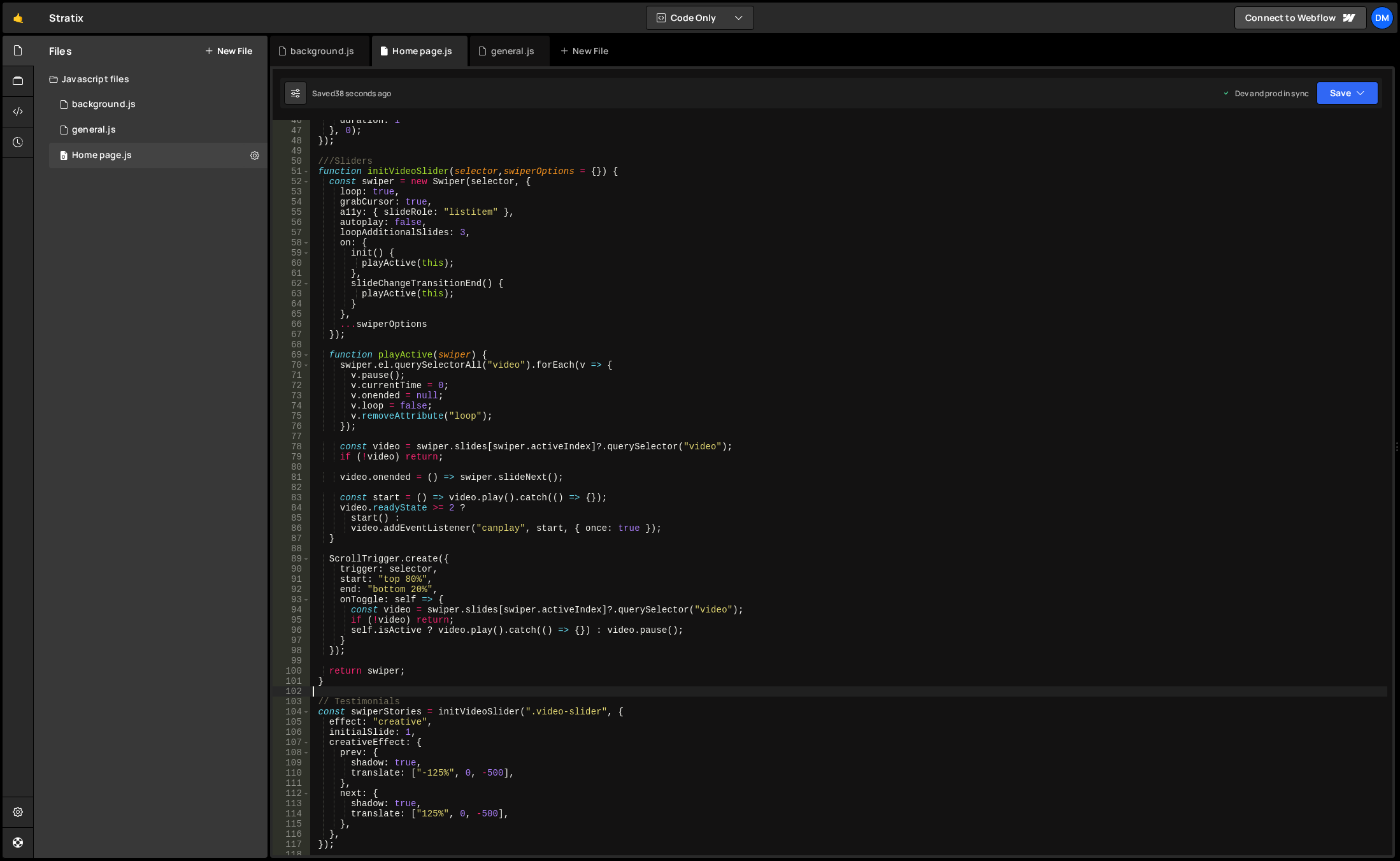
scroll to position [348, 0]
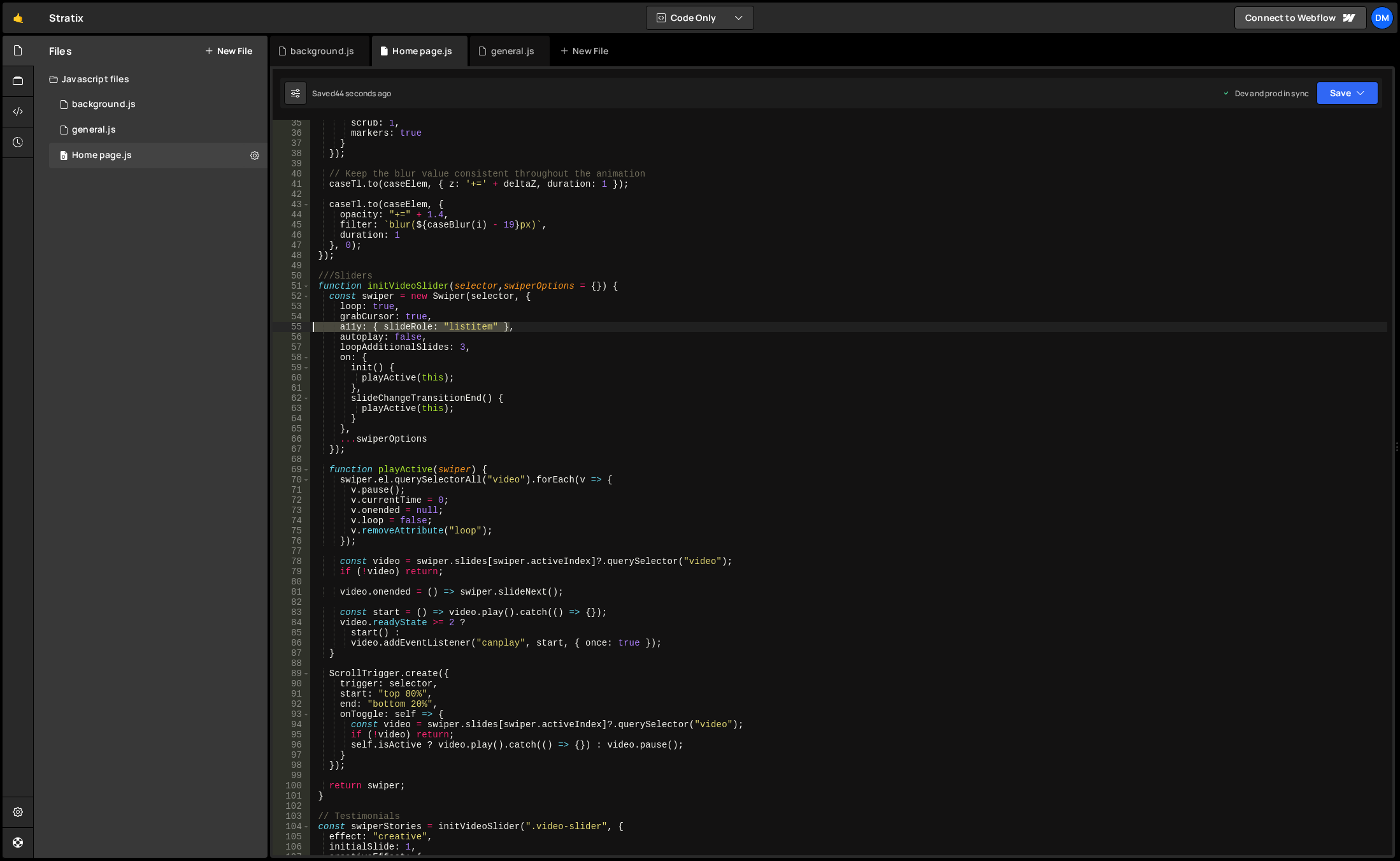
drag, startPoint x: 534, startPoint y: 329, endPoint x: 256, endPoint y: 325, distance: 278.0
click at [256, 325] on div "Files New File Javascript files 0 background.js 0 0 general.js 0 0 Home page.js…" at bounding box center [716, 447] width 1366 height 822
click at [460, 347] on div "scrub : 1 , markers : true } }) ; // Keep the blur value consistent throughout …" at bounding box center [848, 496] width 1077 height 756
click at [1344, 86] on button "Save" at bounding box center [1347, 93] width 61 height 23
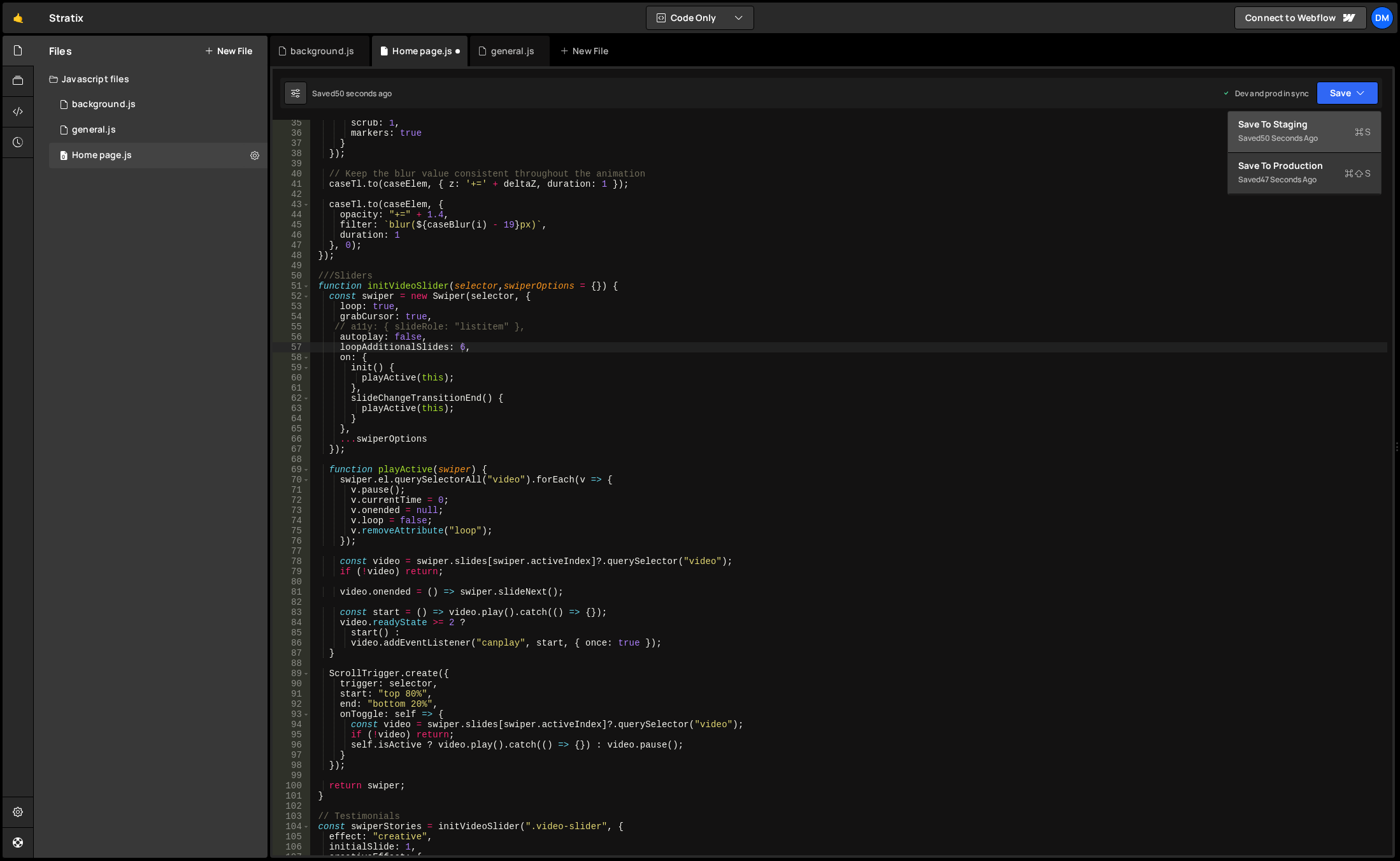
click at [1307, 125] on div "Save to Staging S" at bounding box center [1305, 125] width 133 height 13
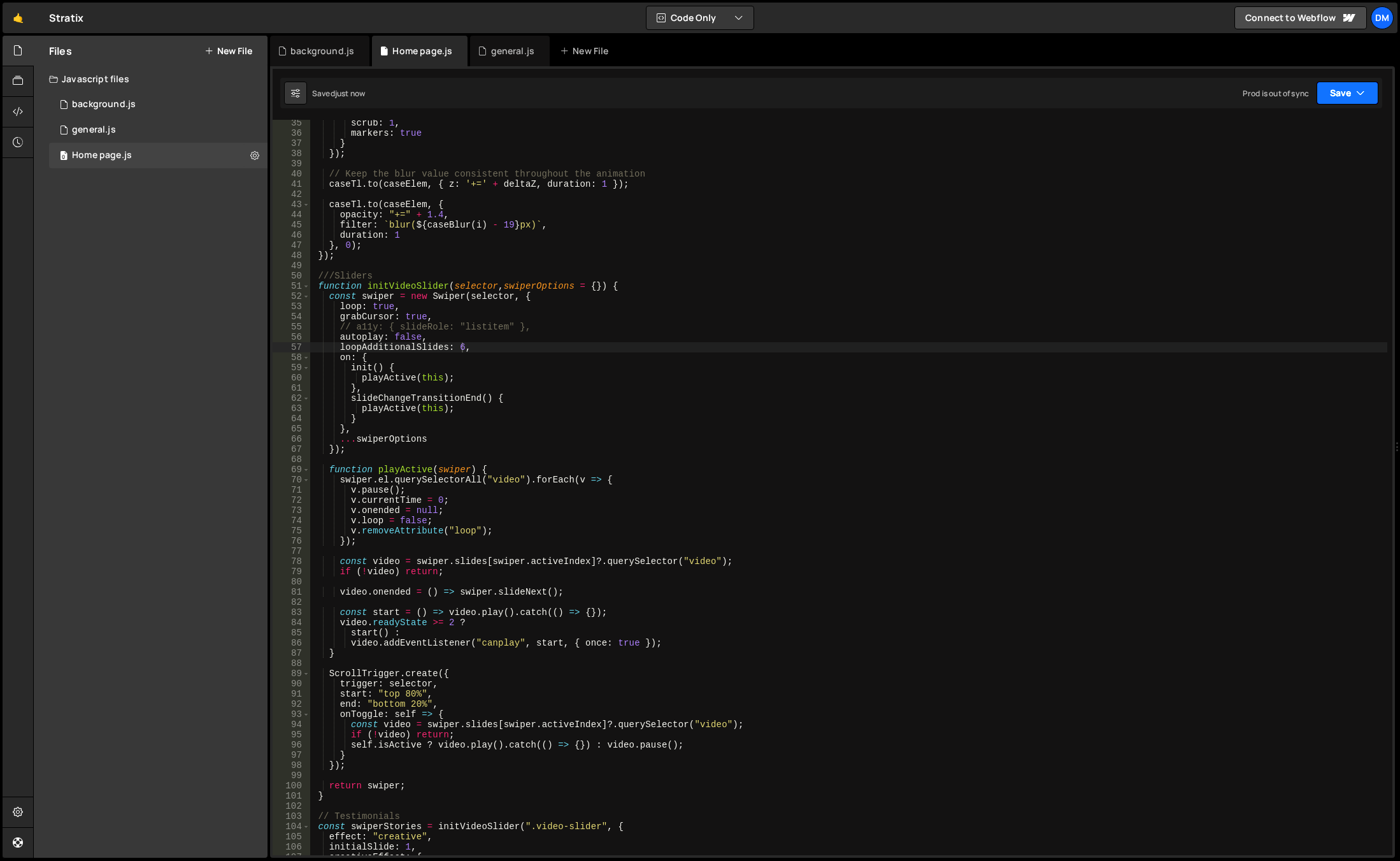
click at [1342, 92] on button "Save" at bounding box center [1347, 93] width 61 height 23
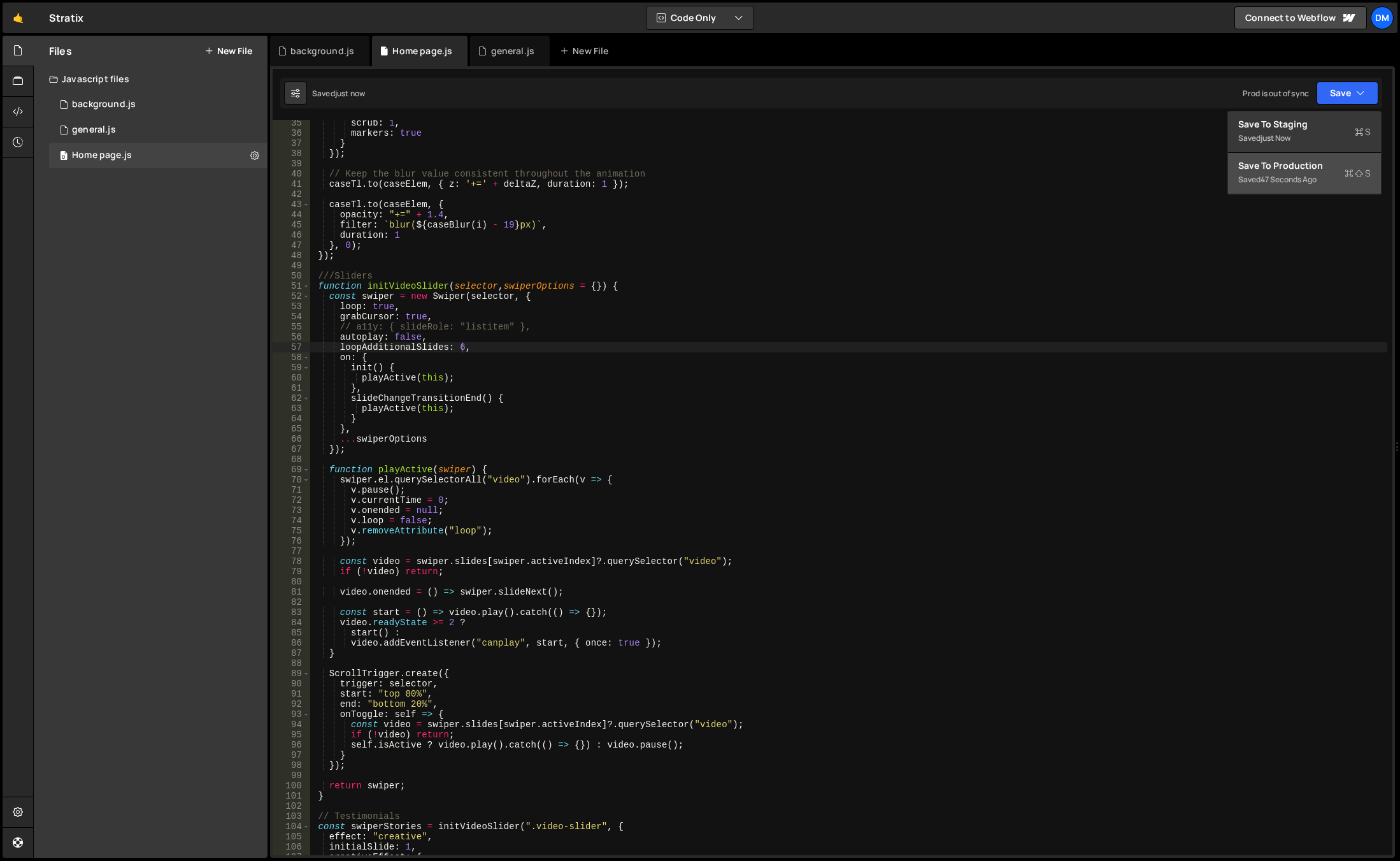
click at [1275, 168] on div "Save to Production S" at bounding box center [1305, 166] width 133 height 13
click at [573, 376] on div "scrub : 1 , markers : true } }) ; // Keep the blur value consistent throughout …" at bounding box center [848, 496] width 1077 height 756
click at [461, 344] on div "scrub : 1 , markers : true } }) ; // Keep the blur value consistent throughout …" at bounding box center [848, 496] width 1077 height 756
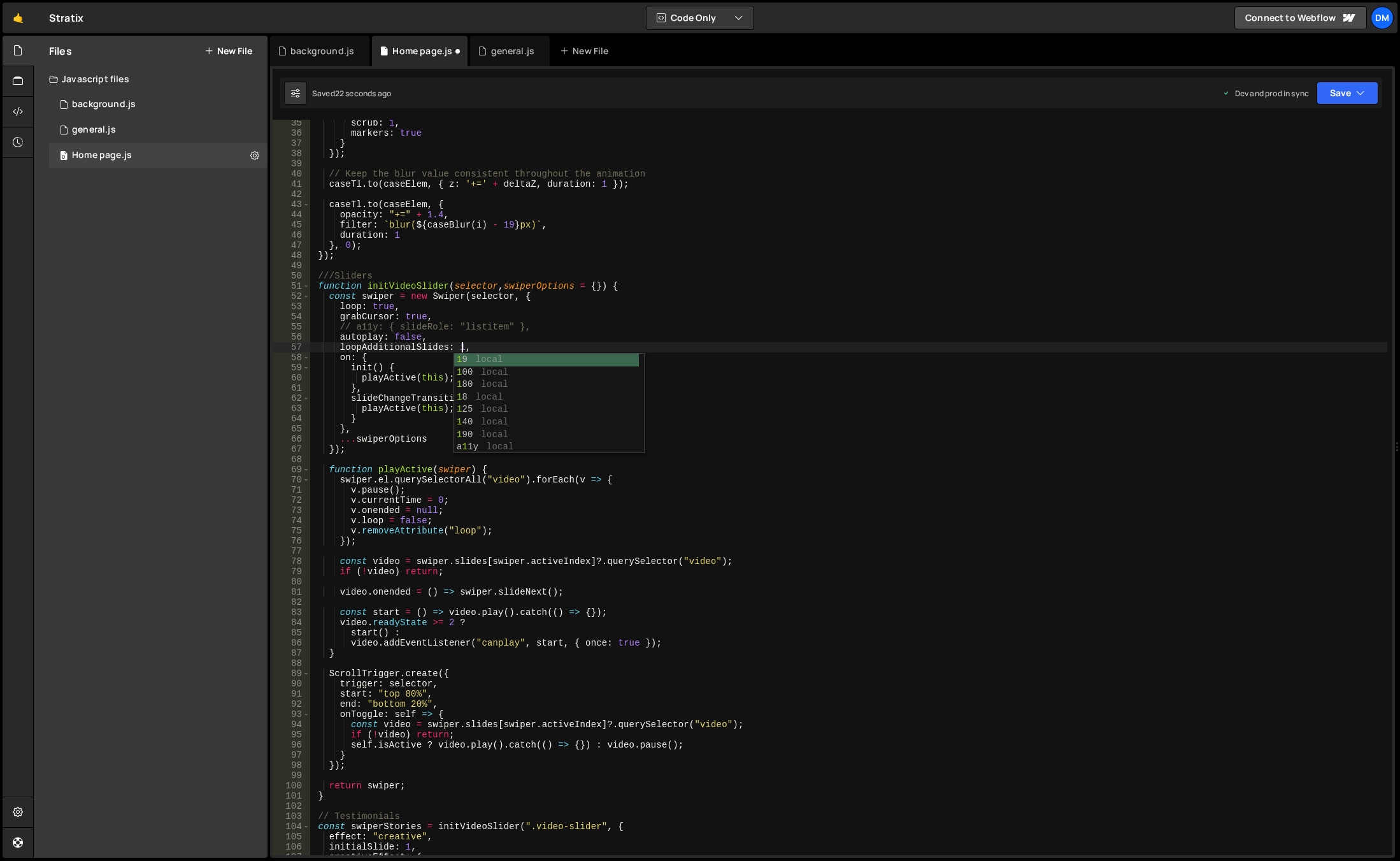
click at [618, 314] on div "scrub : 1 , markers : true } }) ; // Keep the blur value consistent throughout …" at bounding box center [848, 496] width 1077 height 756
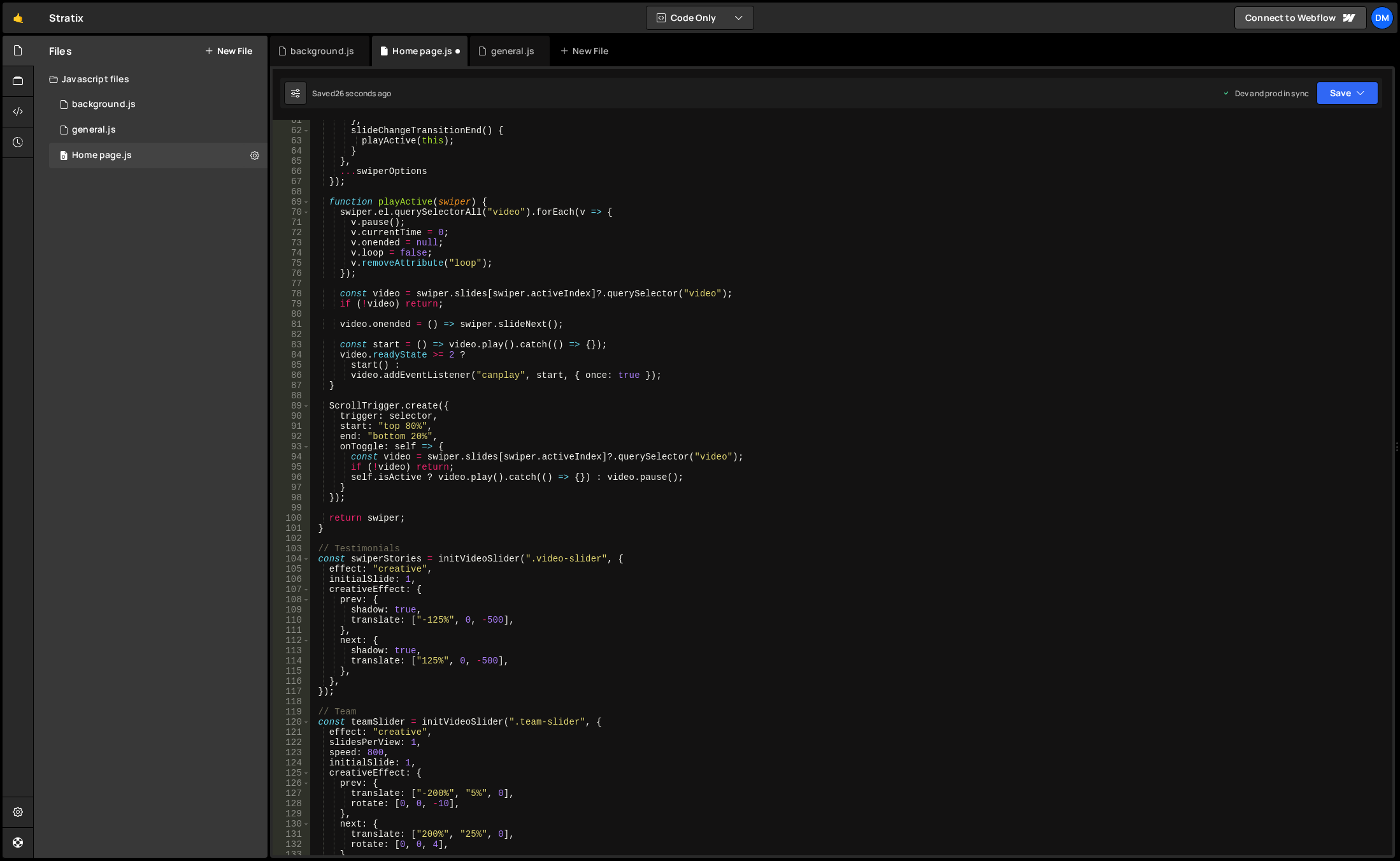
scroll to position [654, 0]
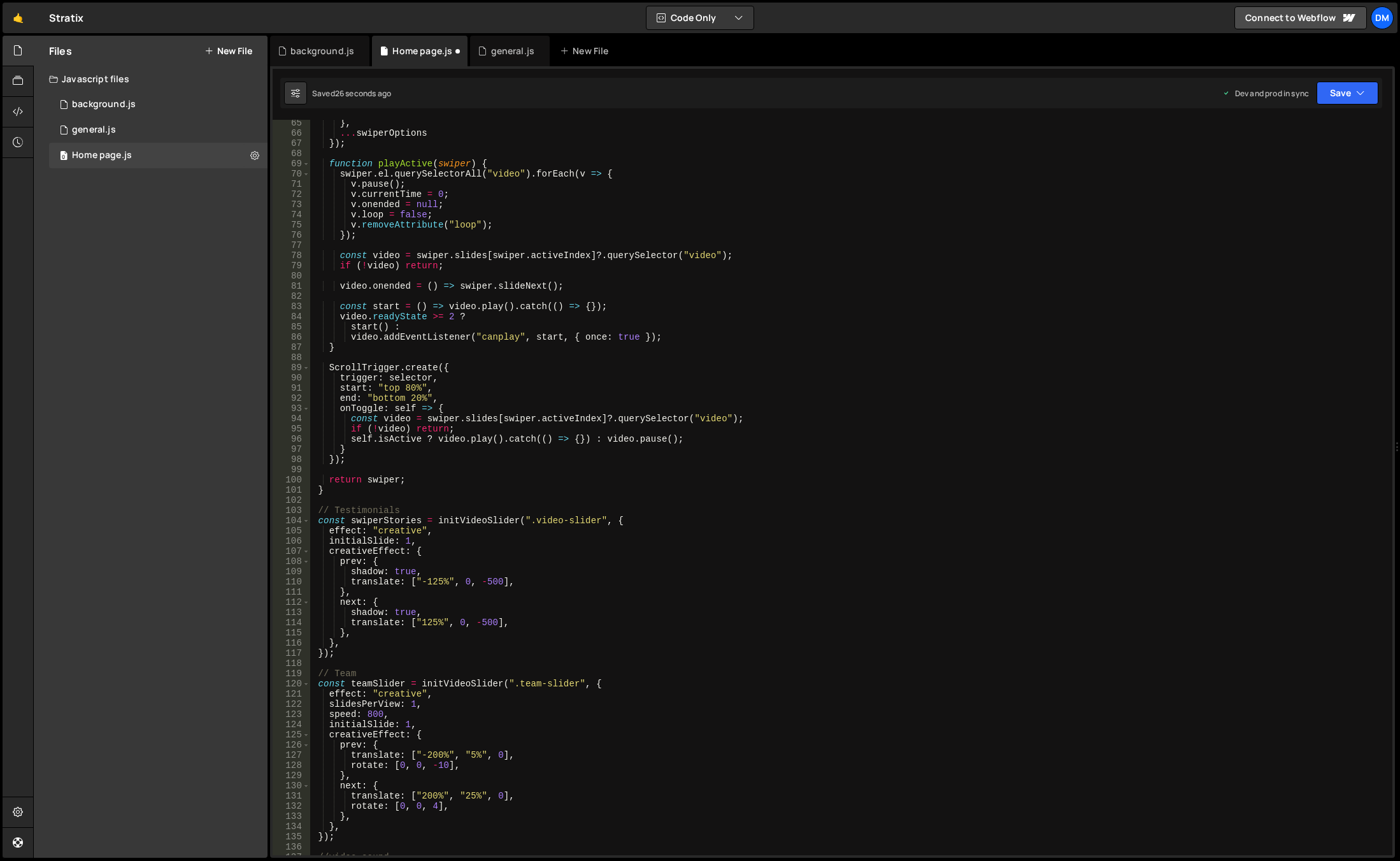
click at [426, 541] on div "} , ... swiperOptions }) ; function playActive ( swiper ) { swiper . el . query…" at bounding box center [848, 496] width 1077 height 756
type textarea "initialSlide: 1,"
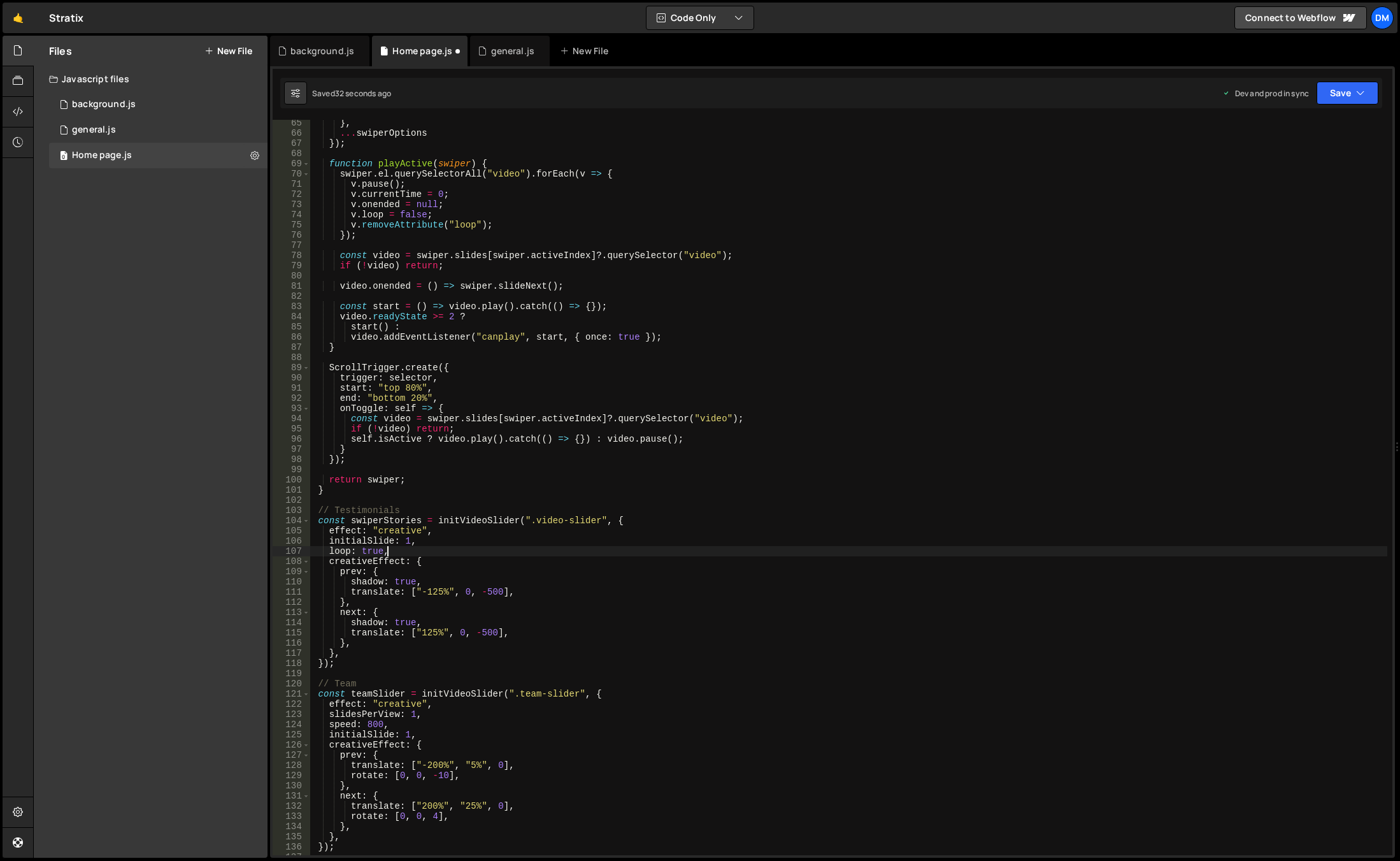
scroll to position [0, 4]
drag, startPoint x: 1347, startPoint y: 98, endPoint x: 1325, endPoint y: 108, distance: 24.2
click at [1347, 98] on button "Save" at bounding box center [1347, 93] width 61 height 23
click at [1293, 138] on div "34 seconds ago" at bounding box center [1289, 138] width 57 height 11
click at [1347, 93] on button "Save" at bounding box center [1347, 93] width 61 height 23
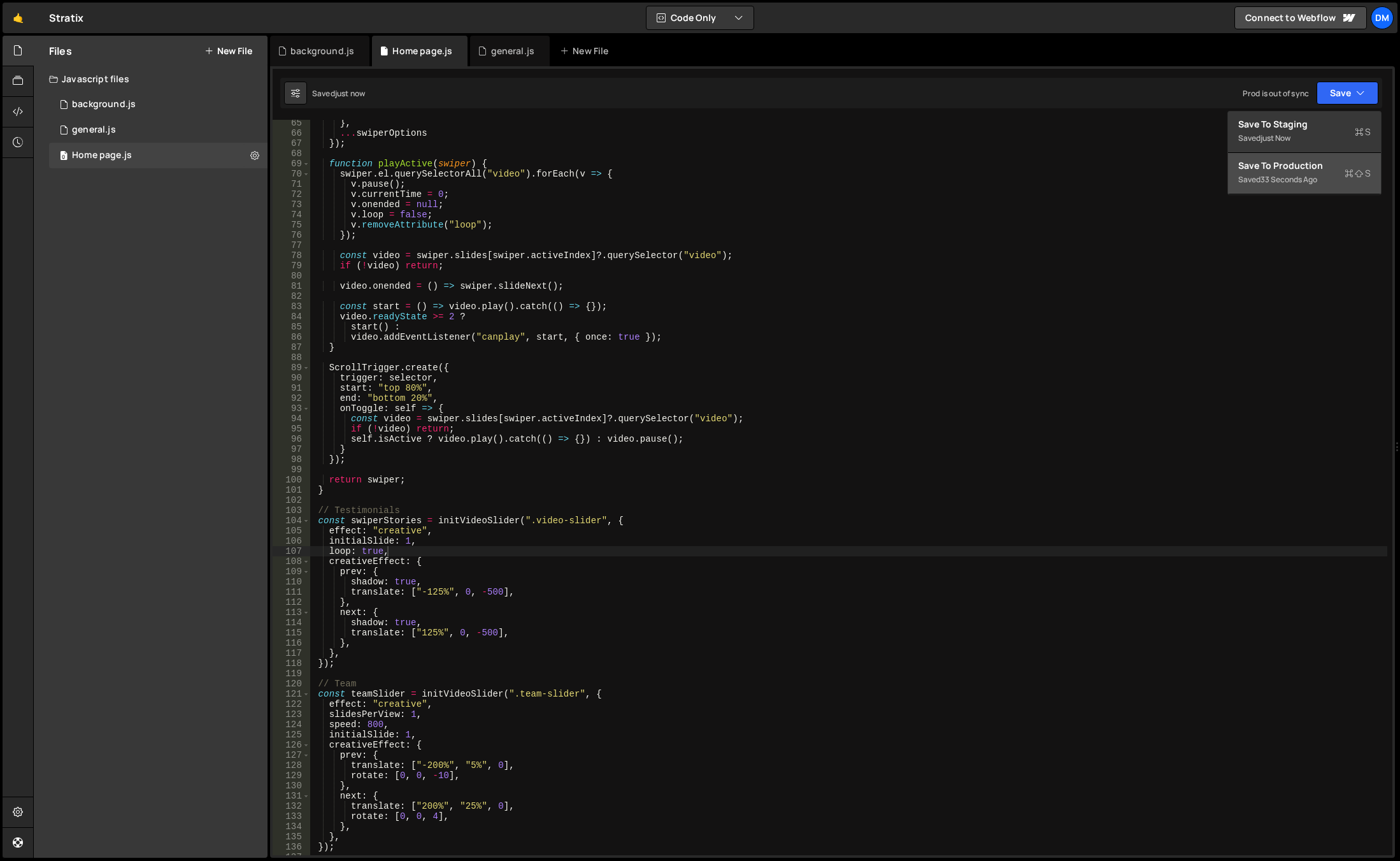
click at [1278, 164] on div "Save to Production S" at bounding box center [1305, 166] width 133 height 13
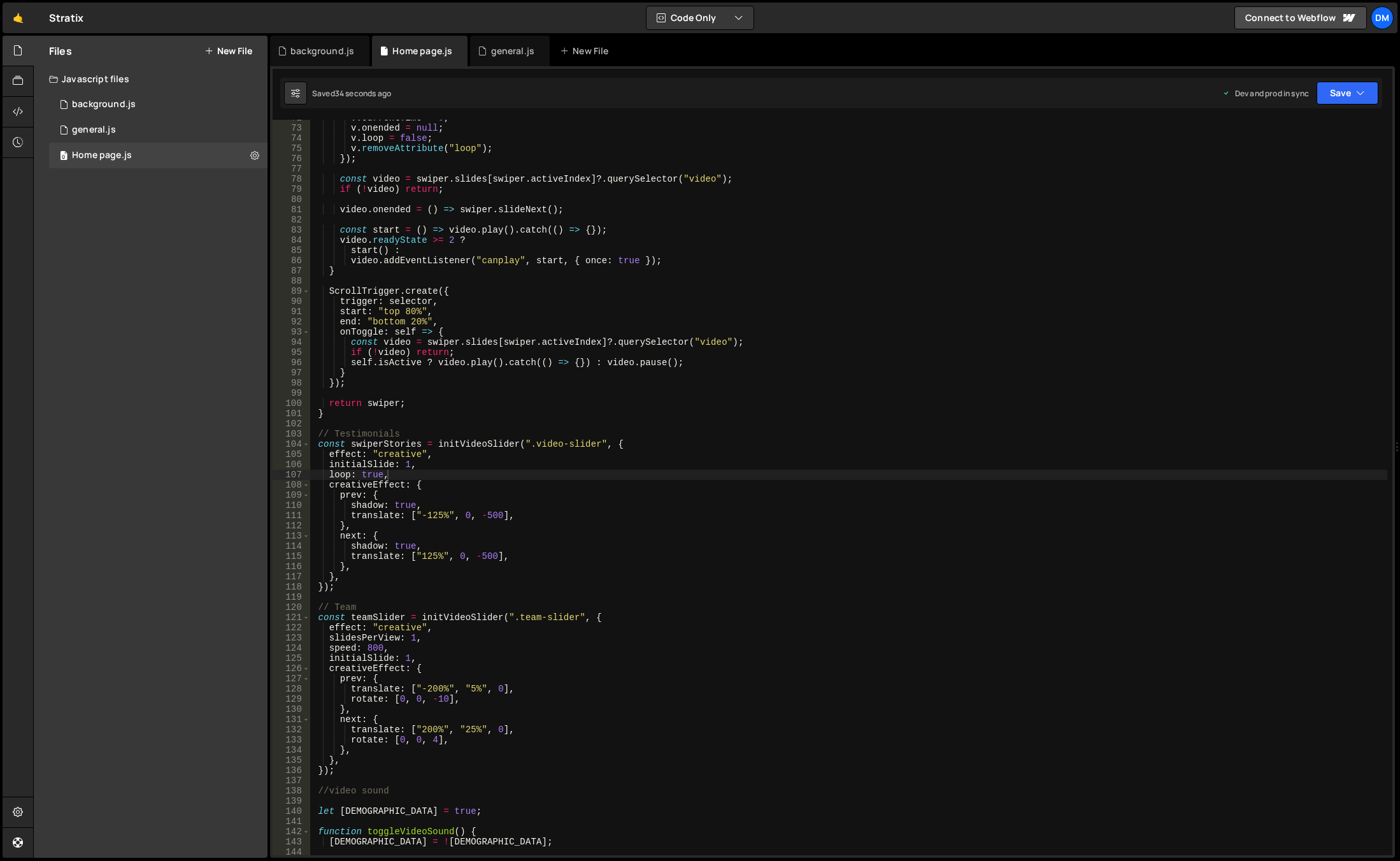
click at [439, 631] on div "v . currentTime = 0 ; v . onended = null ; v . loop = false ; v . removeAttribu…" at bounding box center [848, 491] width 1077 height 756
click at [431, 636] on div "v . currentTime = 0 ; v . onended = null ; v . loop = false ; v . removeAttribu…" at bounding box center [848, 491] width 1077 height 756
type textarea "slidesPerView: 1,"
click at [1334, 107] on div "Saved 42 seconds ago Dev and prod in sync Upgrade to Edit Save Save to Staging …" at bounding box center [831, 93] width 1102 height 30
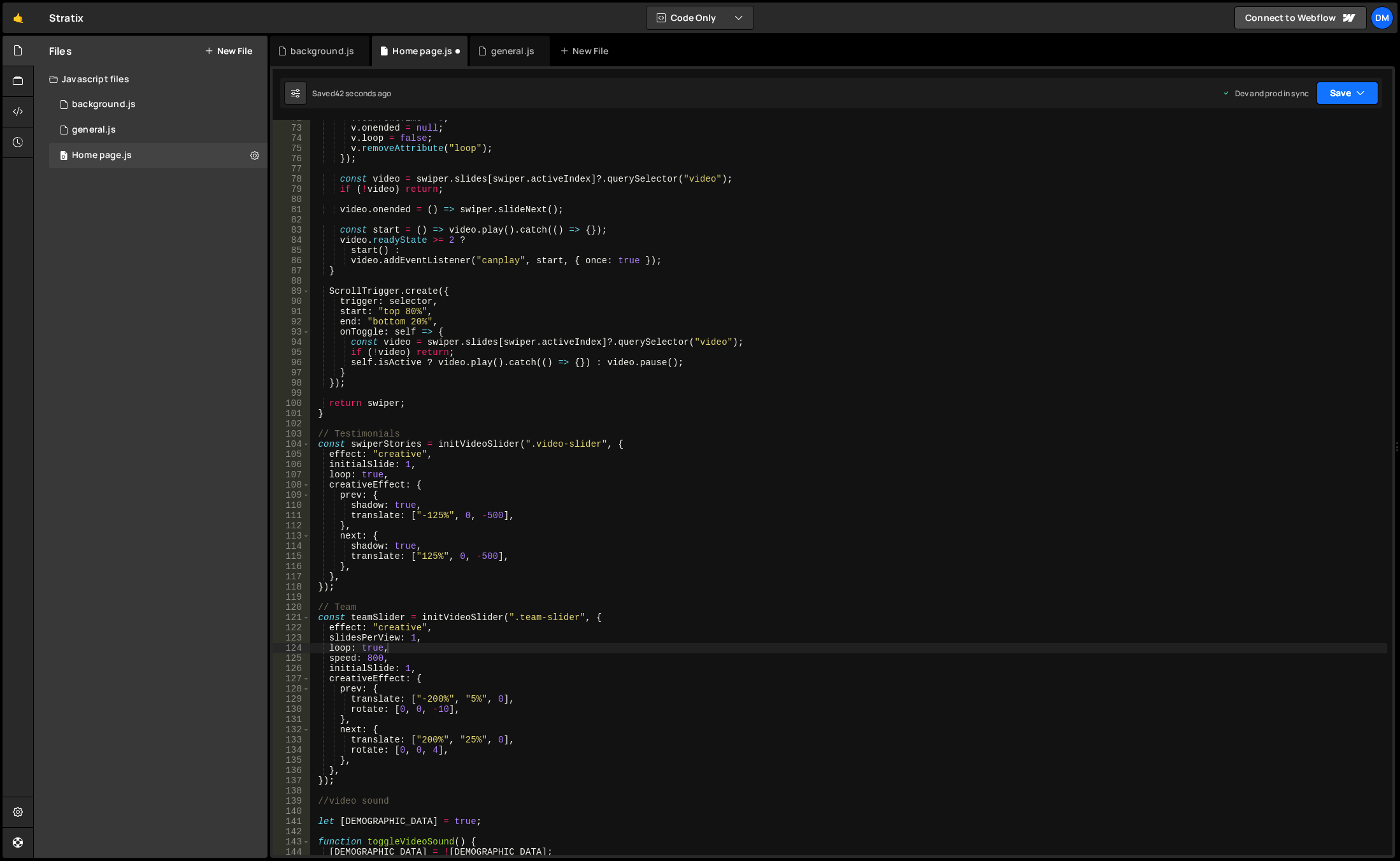
click at [1335, 99] on button "Save" at bounding box center [1347, 93] width 61 height 23
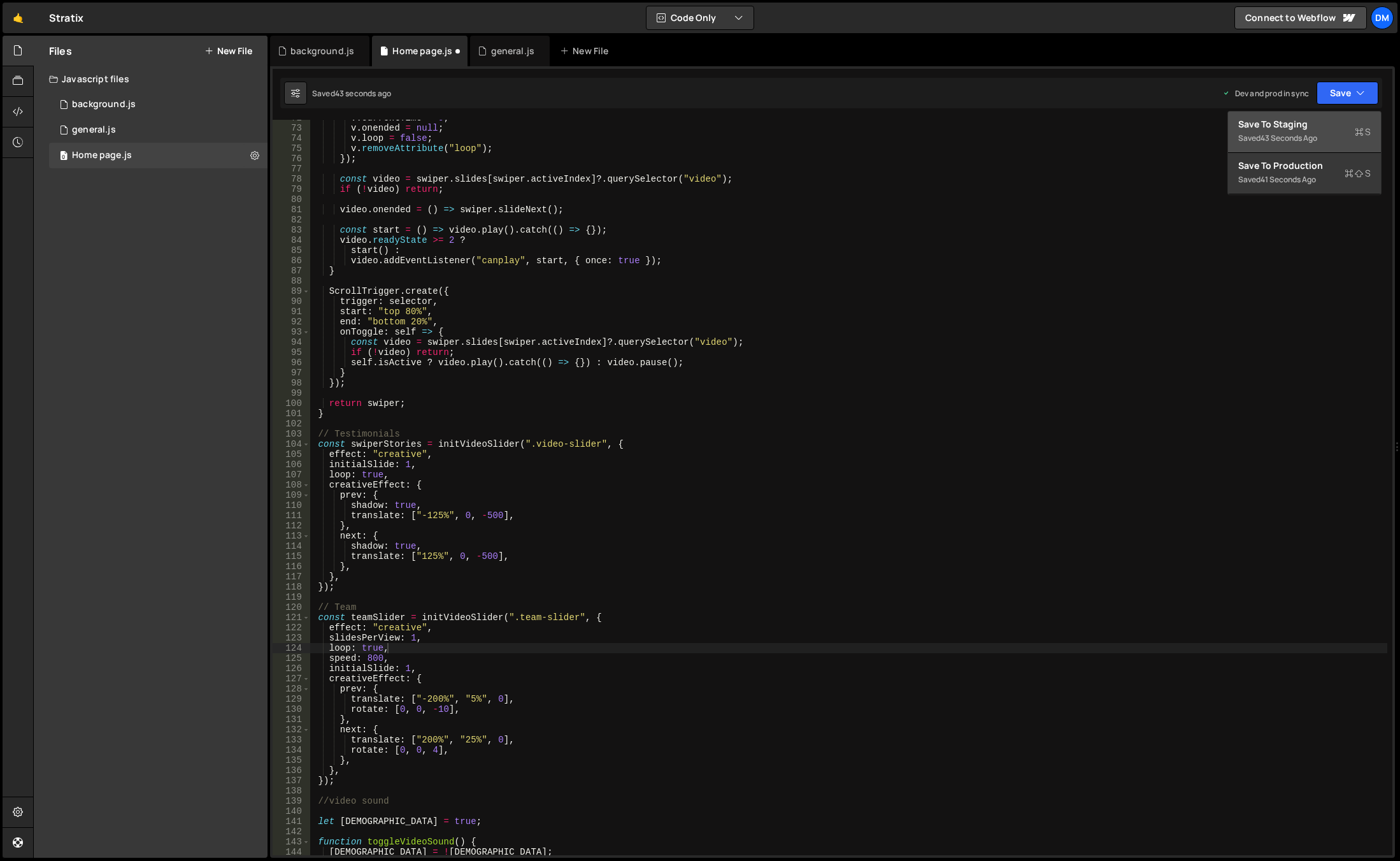
click at [1284, 126] on div "Save to Staging S" at bounding box center [1305, 125] width 133 height 13
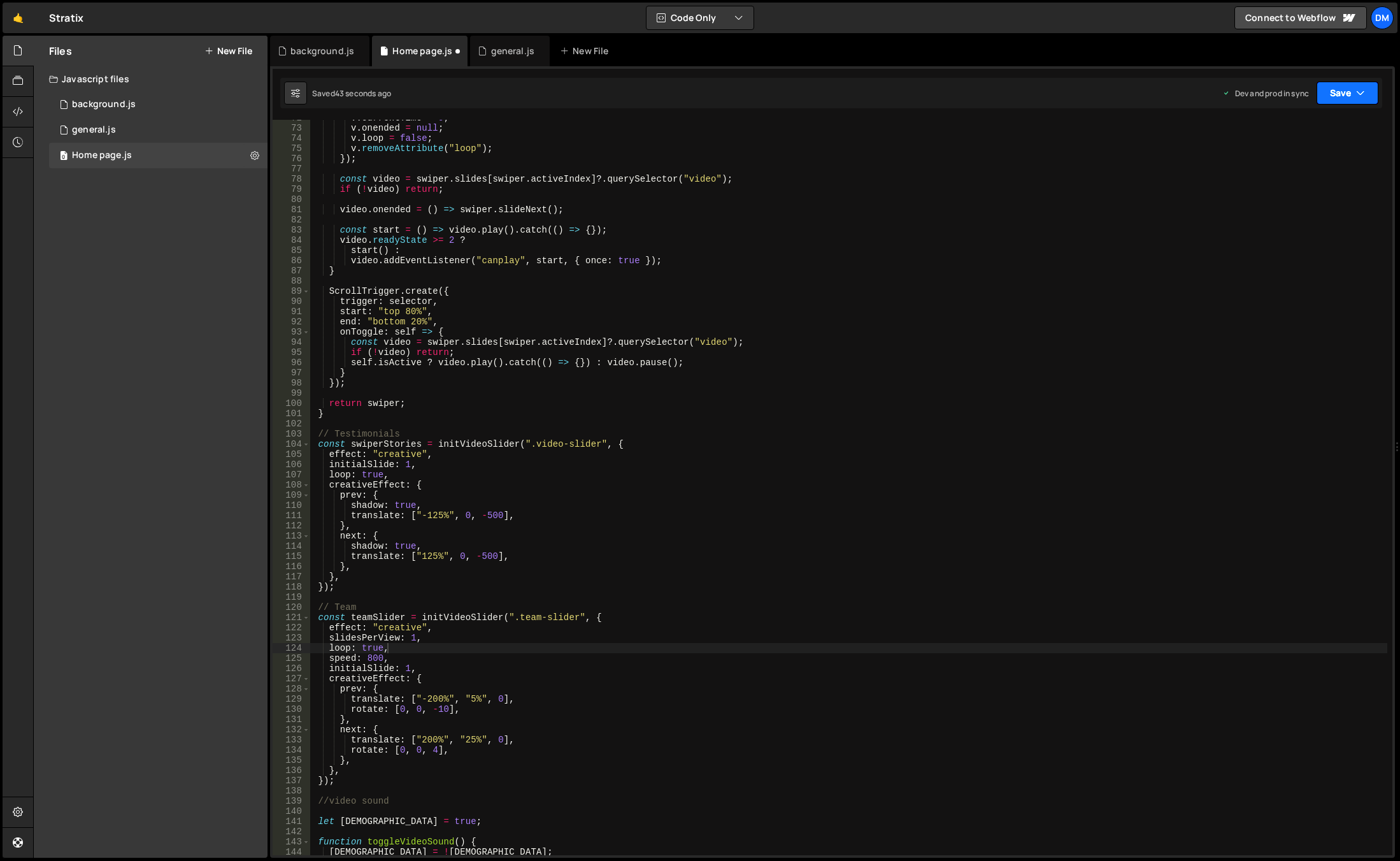
click at [1340, 98] on button "Save" at bounding box center [1347, 93] width 61 height 23
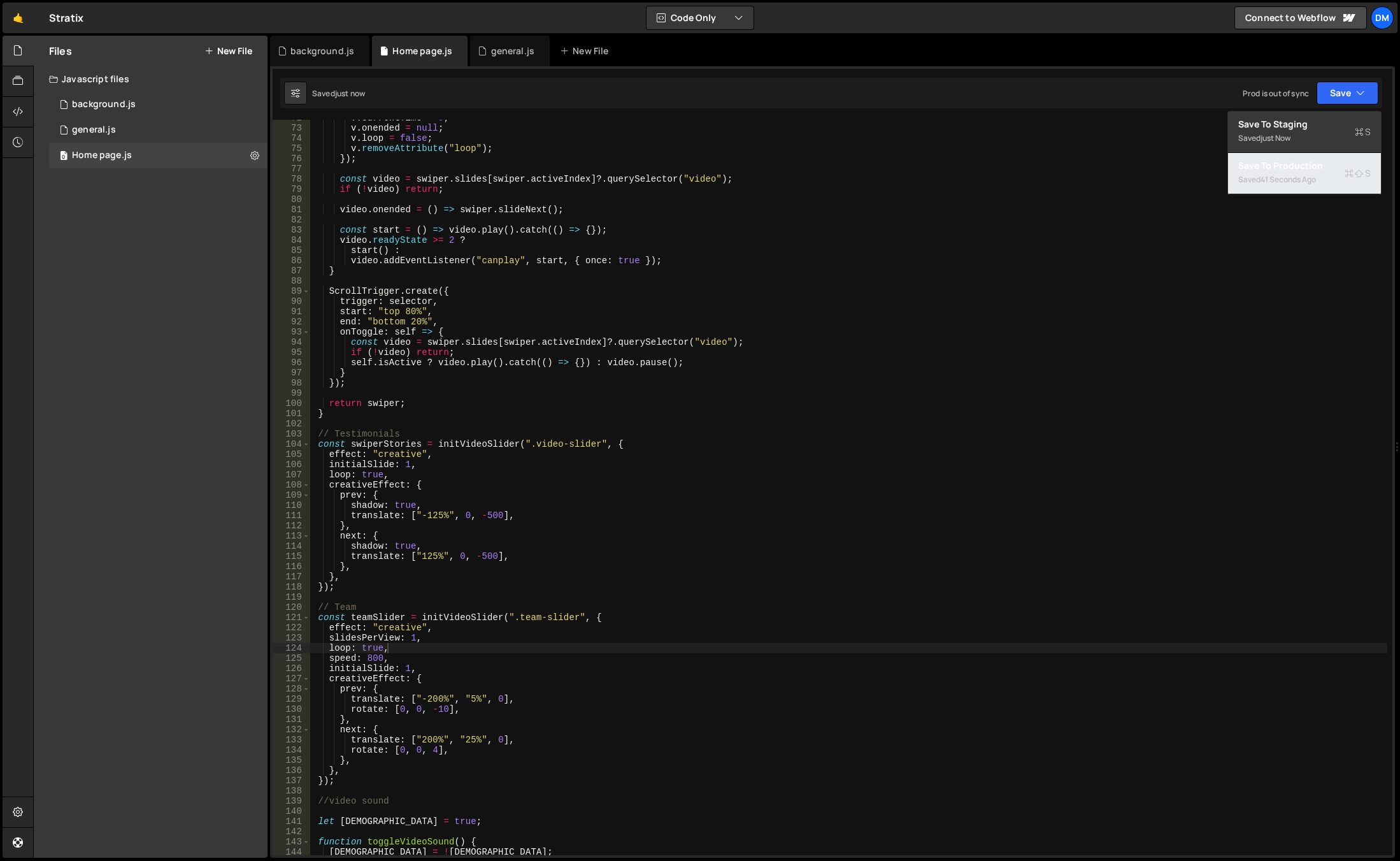
click at [1268, 171] on div "Save to Production S" at bounding box center [1305, 166] width 133 height 13
click at [630, 686] on div "v . currentTime = 0 ; v . onended = null ; v . loop = false ; v . removeAttribu…" at bounding box center [848, 491] width 1077 height 756
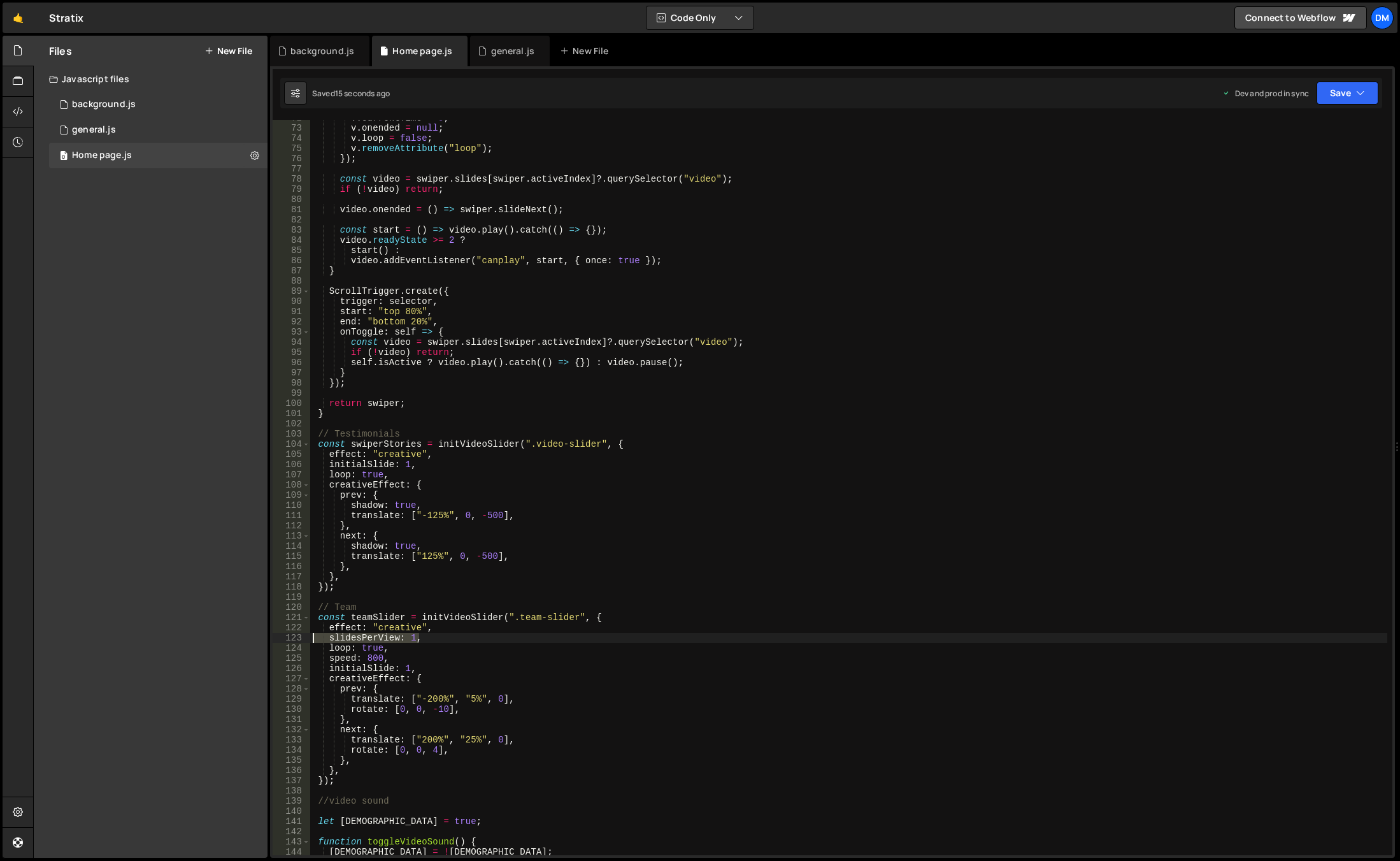
drag, startPoint x: 439, startPoint y: 637, endPoint x: 233, endPoint y: 640, distance: 206.0
click at [233, 640] on div "Files New File Javascript files 0 background.js 0 0 general.js 0 0 Home page.js…" at bounding box center [716, 447] width 1366 height 822
type textarea "slidesPerView: 1,"
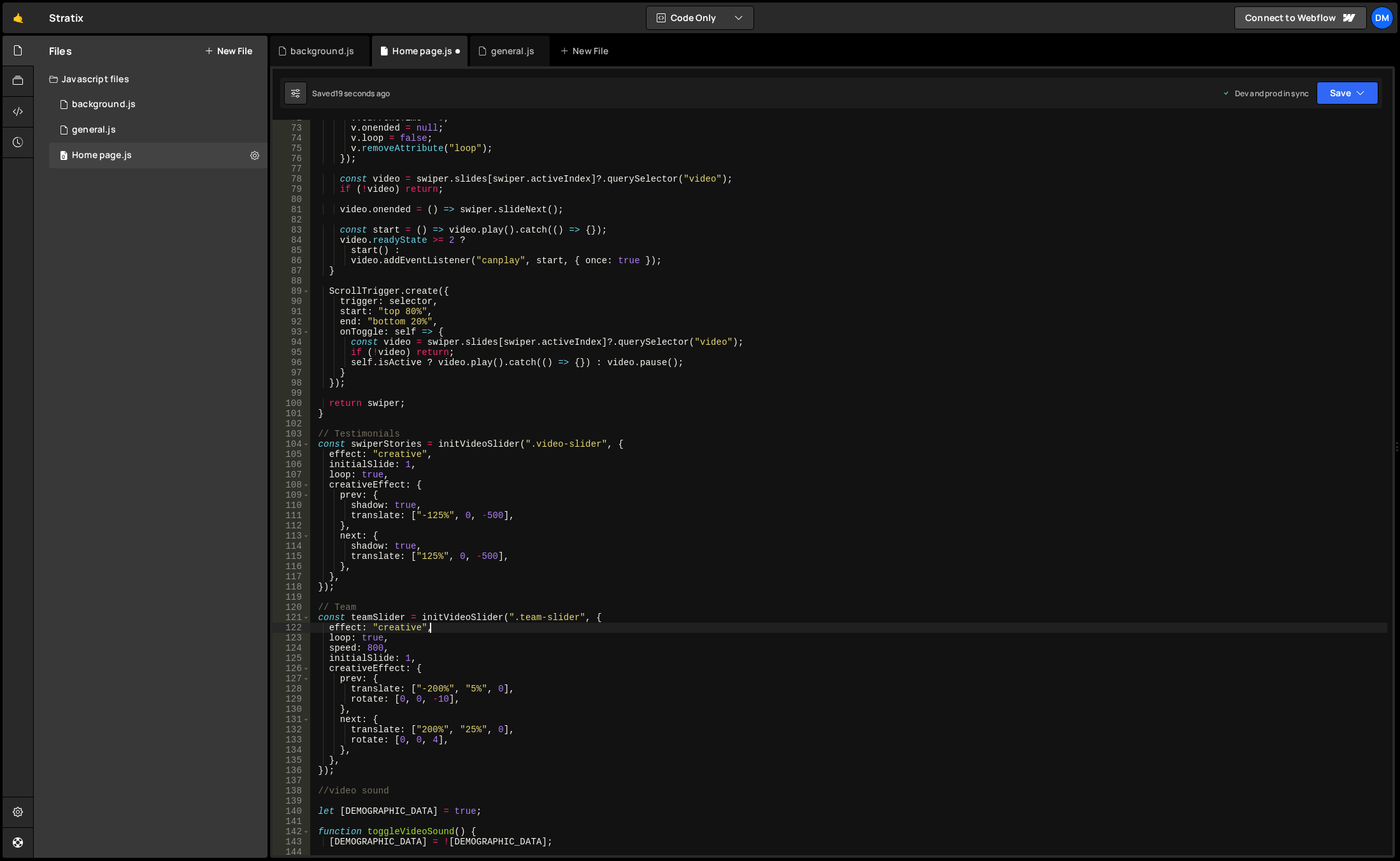
drag, startPoint x: 1302, startPoint y: 92, endPoint x: 1352, endPoint y: 100, distance: 50.6
click at [1302, 92] on div "Dev and prod in sync" at bounding box center [1266, 93] width 87 height 11
click at [1351, 100] on button "Save" at bounding box center [1347, 93] width 61 height 23
click at [1302, 129] on div "Save to Staging S" at bounding box center [1305, 125] width 133 height 13
drag, startPoint x: 1338, startPoint y: 98, endPoint x: 1295, endPoint y: 145, distance: 63.7
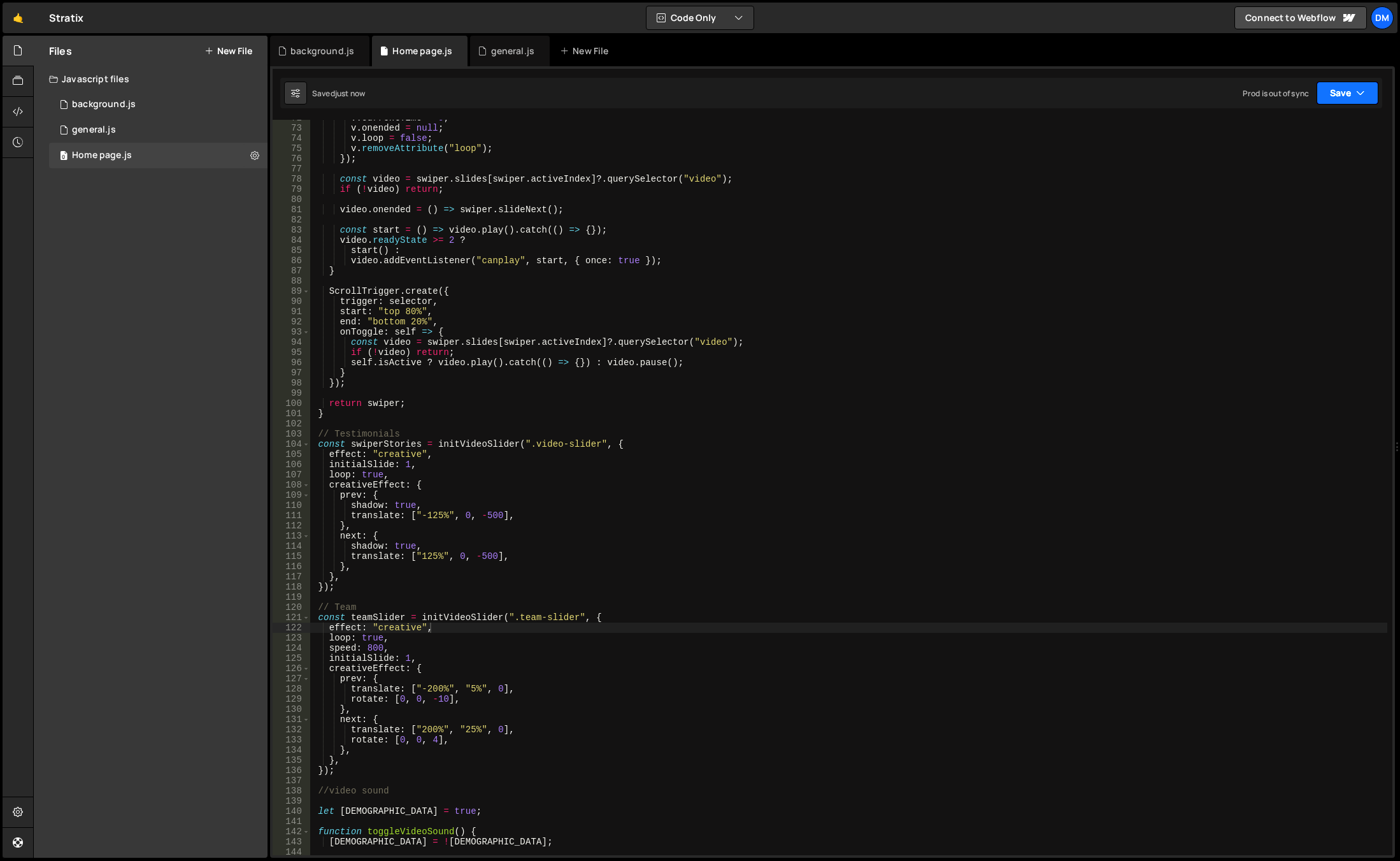
click at [1338, 96] on button "Save" at bounding box center [1347, 93] width 61 height 23
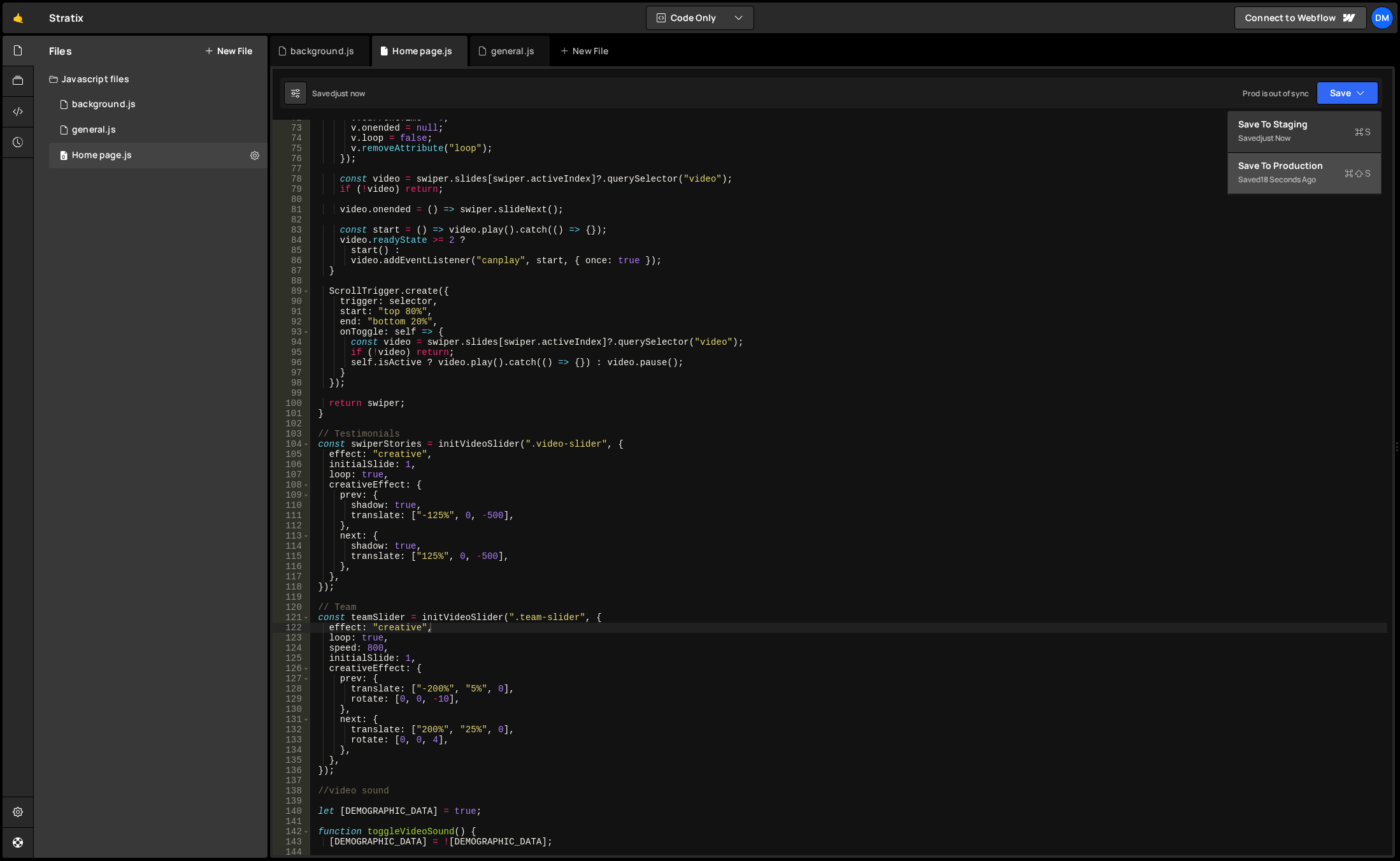
click at [1284, 171] on div "Save to Production S" at bounding box center [1305, 166] width 133 height 13
click at [658, 340] on div "v . currentTime = 0 ; v . onended = null ; v . loop = false ; v . removeAttribu…" at bounding box center [848, 491] width 1077 height 756
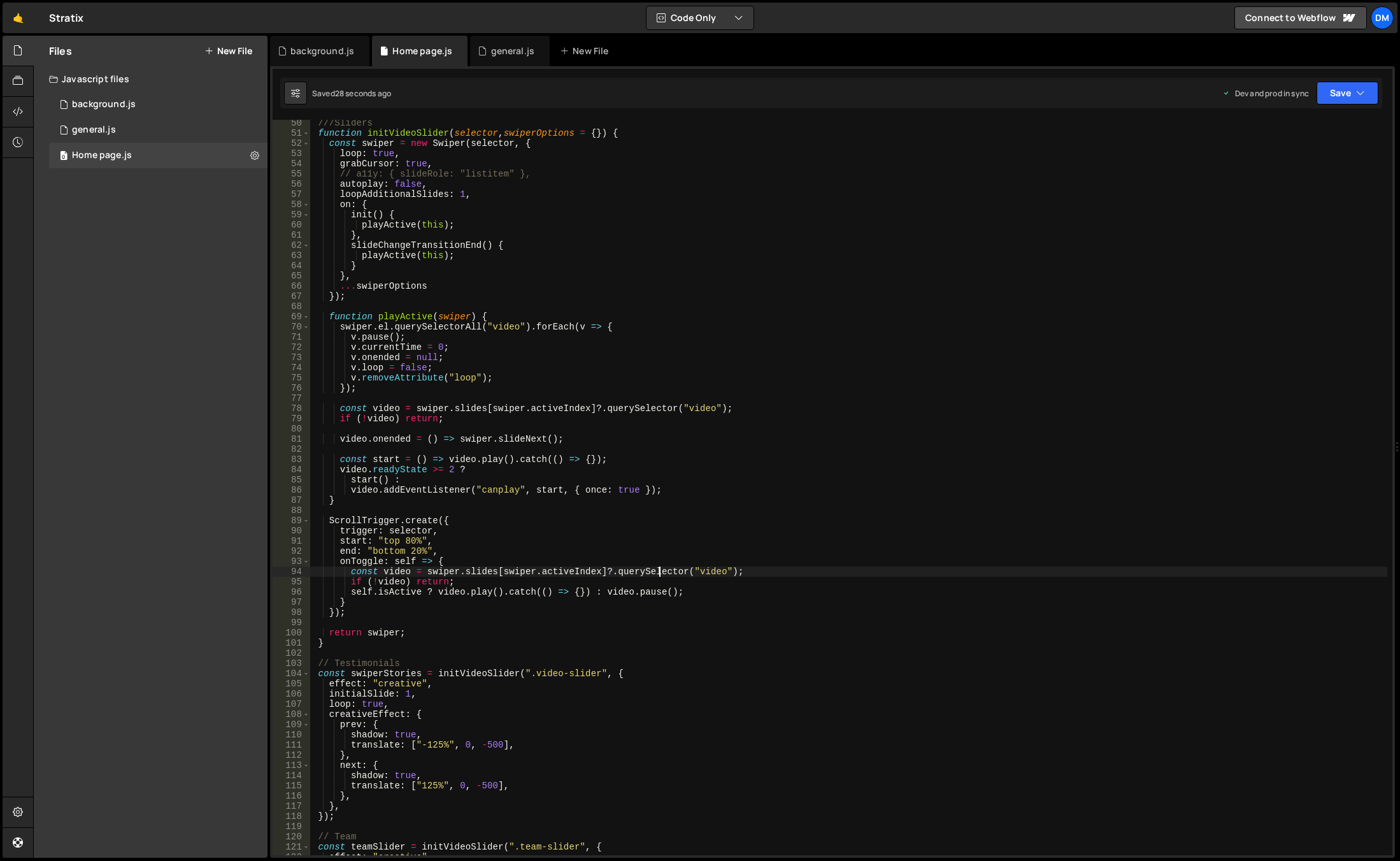
scroll to position [348, 0]
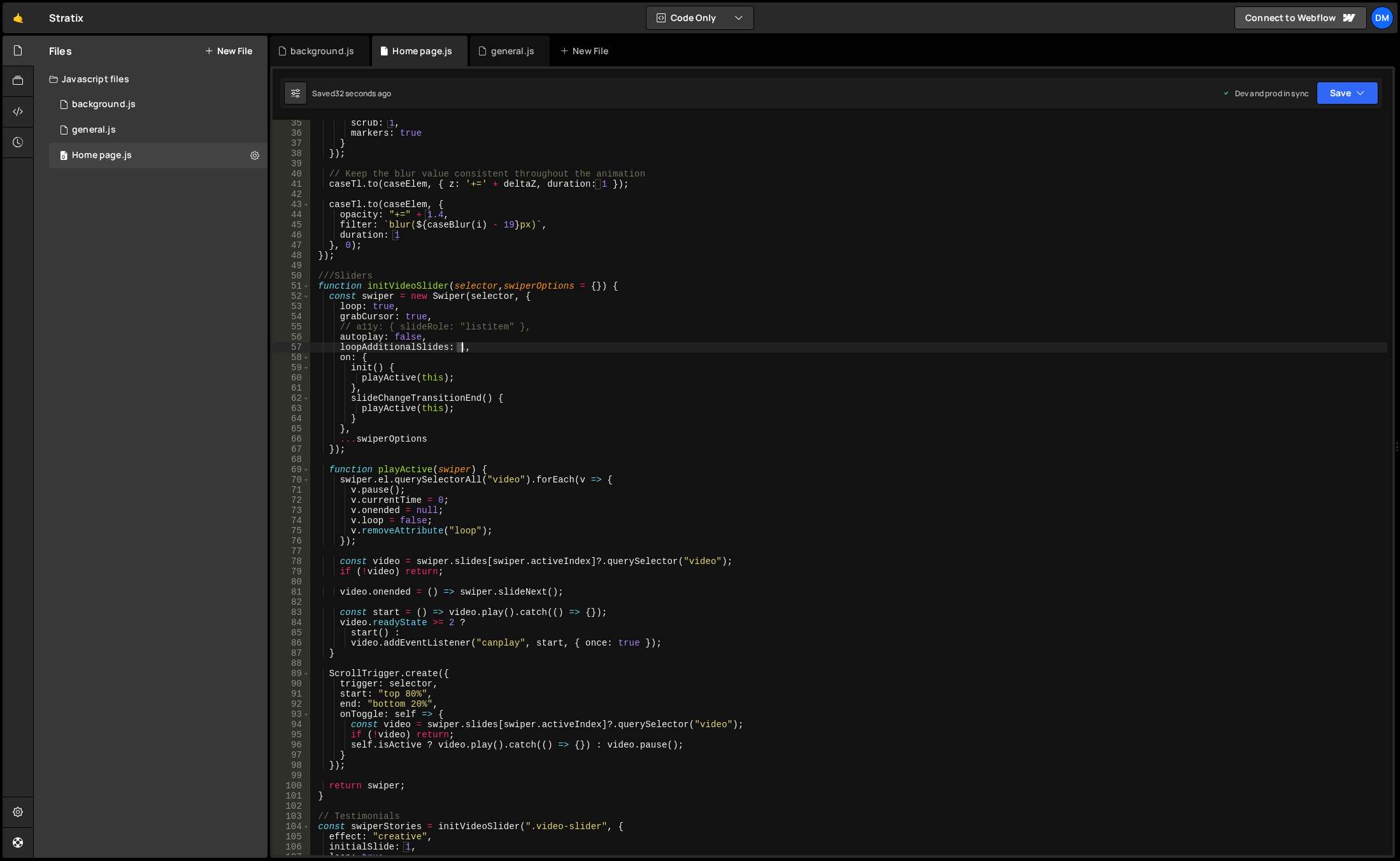
click at [461, 347] on div "scrub : 1 , markers : true } }) ; // Keep the blur value consistent throughout …" at bounding box center [848, 496] width 1077 height 756
click at [1053, 312] on div "scrub : 1 , markers : true } }) ; // Keep the blur value consistent throughout …" at bounding box center [848, 496] width 1077 height 756
click at [1318, 98] on button "Save" at bounding box center [1347, 93] width 61 height 23
click at [1312, 129] on div "Save to Staging S" at bounding box center [1305, 125] width 133 height 13
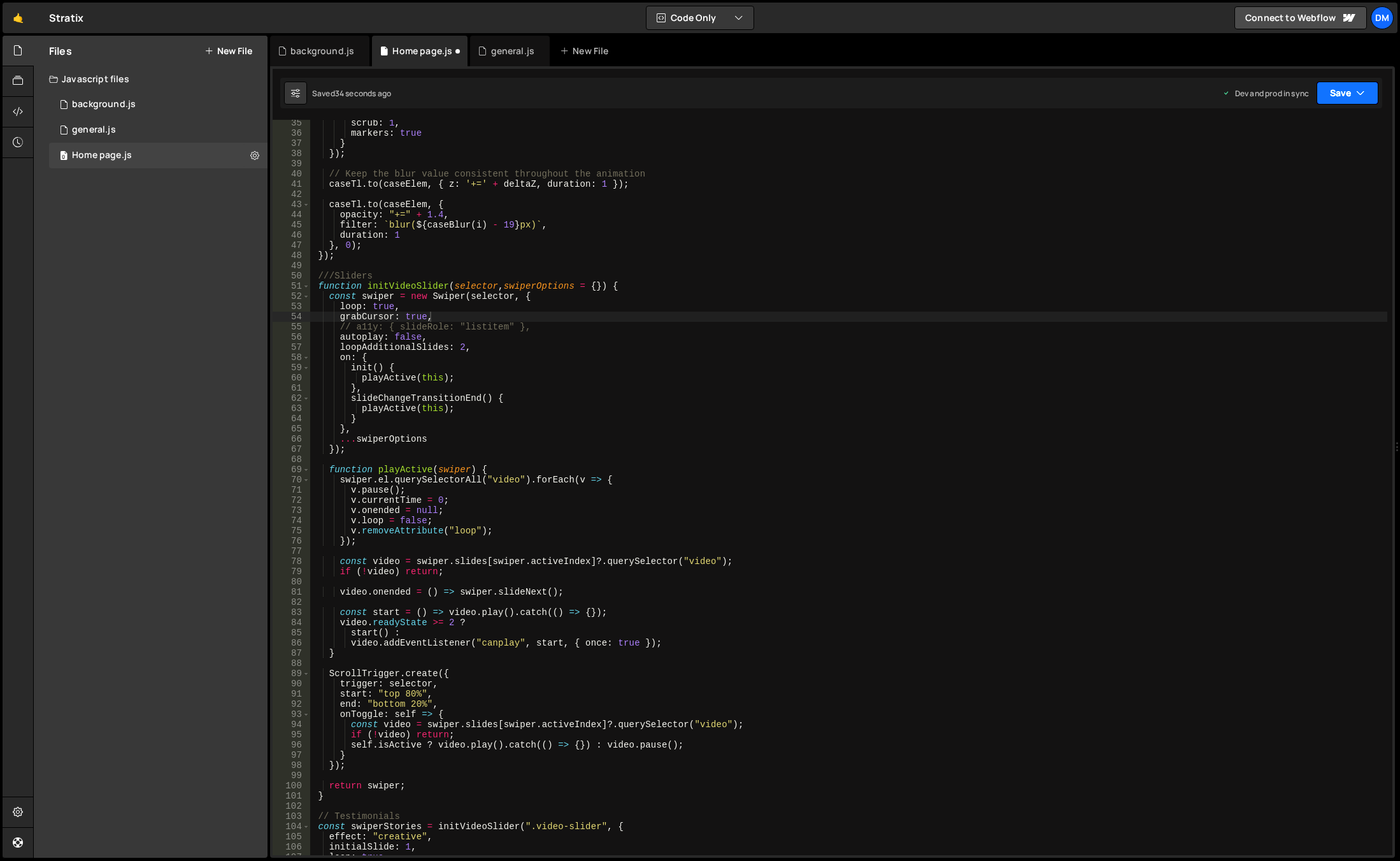
click at [1335, 92] on button "Save" at bounding box center [1347, 93] width 61 height 23
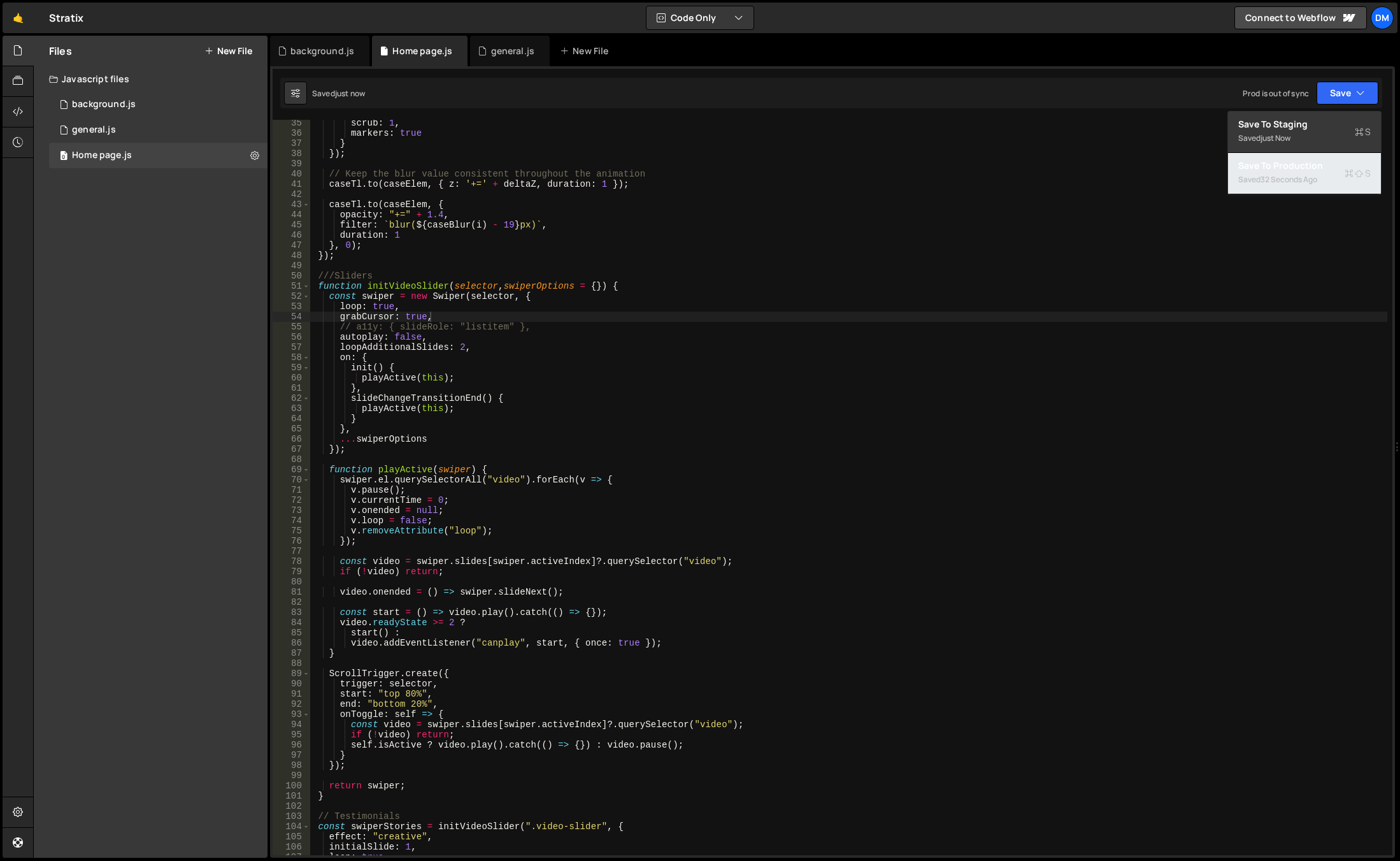
drag, startPoint x: 1274, startPoint y: 166, endPoint x: 1229, endPoint y: 183, distance: 48.1
click at [1273, 166] on div "Save to Production S" at bounding box center [1305, 166] width 133 height 13
click at [592, 391] on div "scrub : 1 , markers : true } }) ; // Keep the blur value consistent throughout …" at bounding box center [848, 496] width 1077 height 756
click at [461, 347] on div "scrub : 1 , markers : true } }) ; // Keep the blur value consistent throughout …" at bounding box center [848, 496] width 1077 height 756
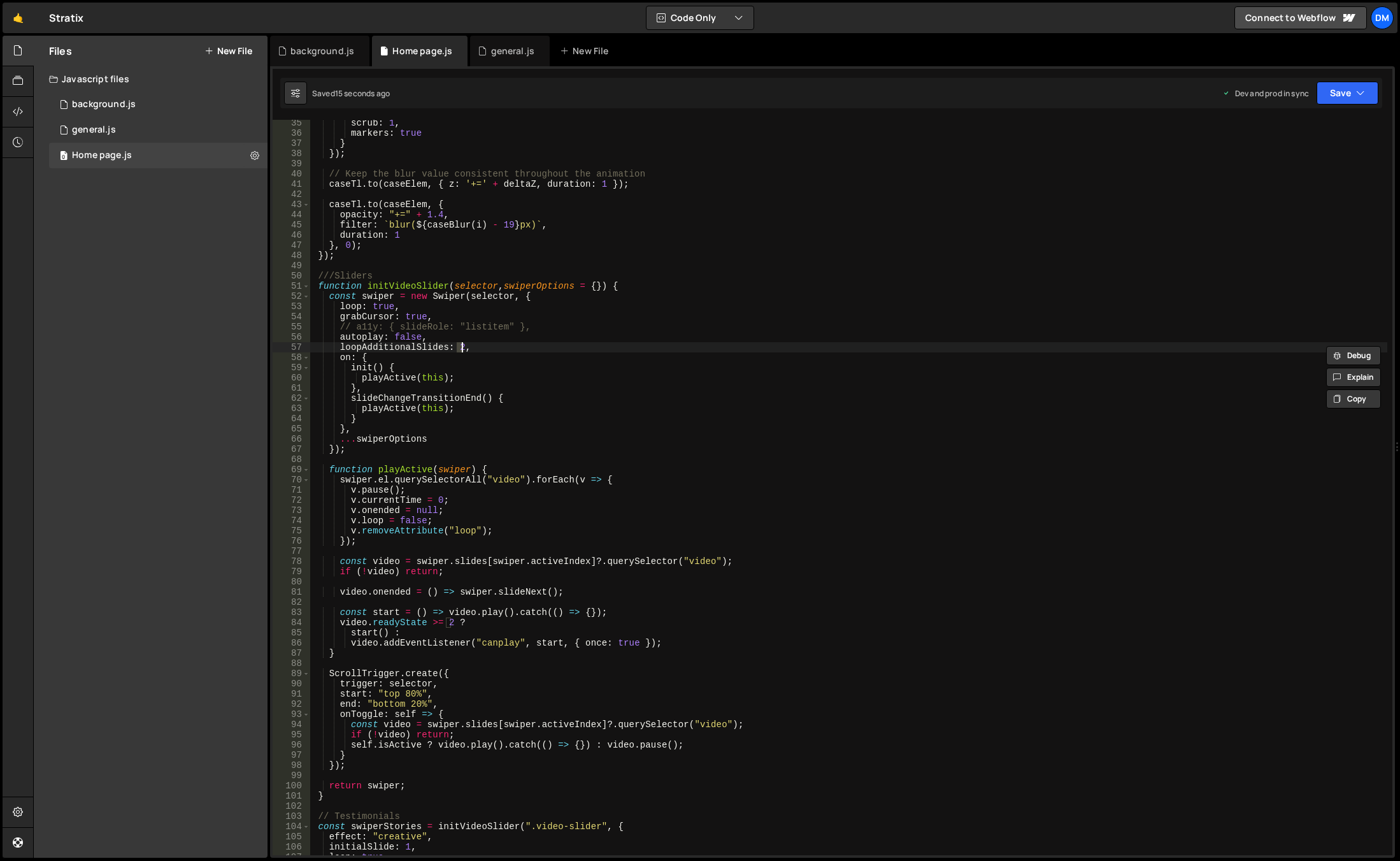
type textarea "loopAdditionalSlides: 3,"
click at [835, 263] on div "scrub : 1 , markers : true } }) ; // Keep the blur value consistent throughout …" at bounding box center [848, 496] width 1077 height 756
click at [1338, 102] on button "Save" at bounding box center [1347, 93] width 61 height 23
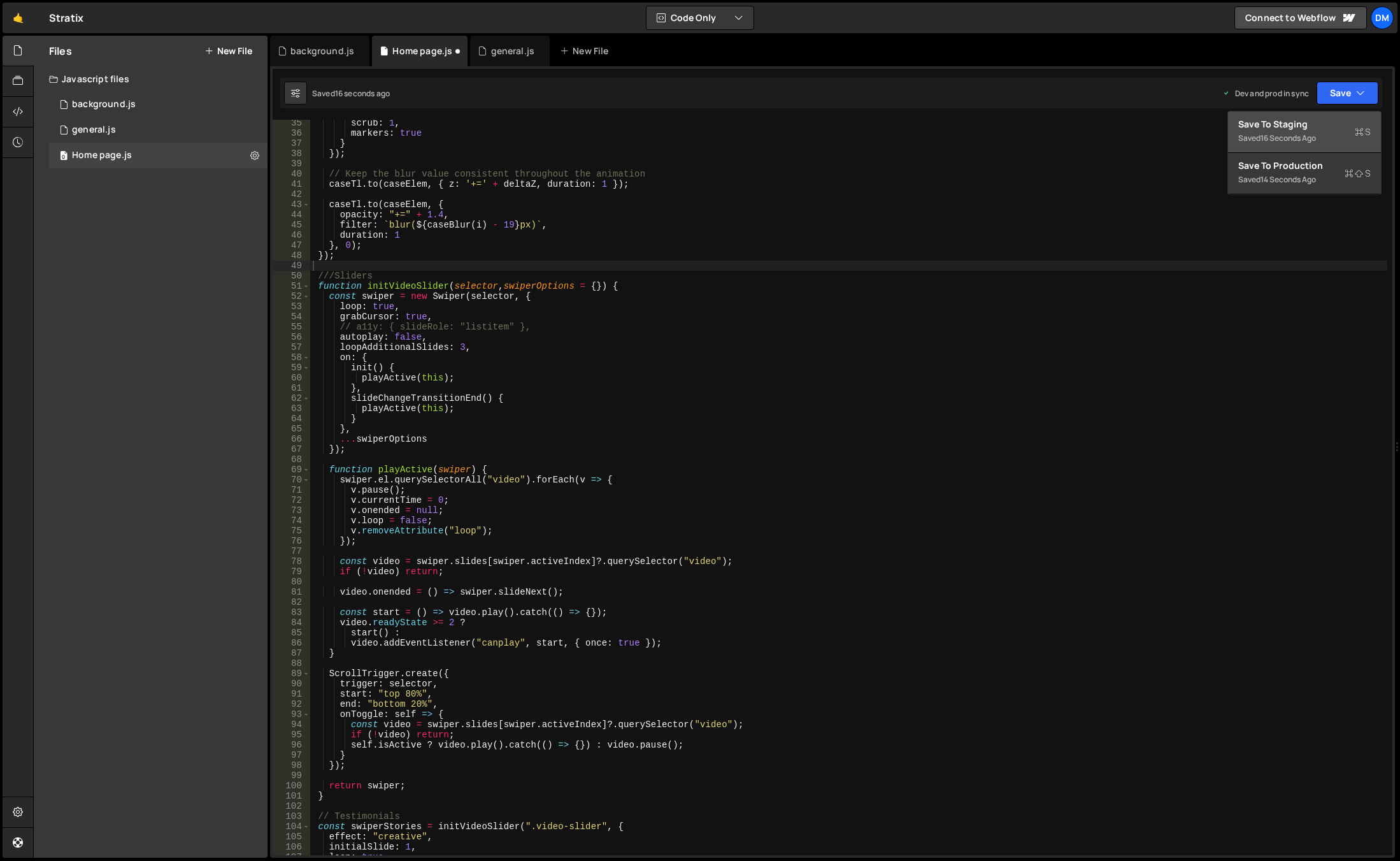
click at [1307, 128] on div "Save to Staging S" at bounding box center [1305, 125] width 133 height 13
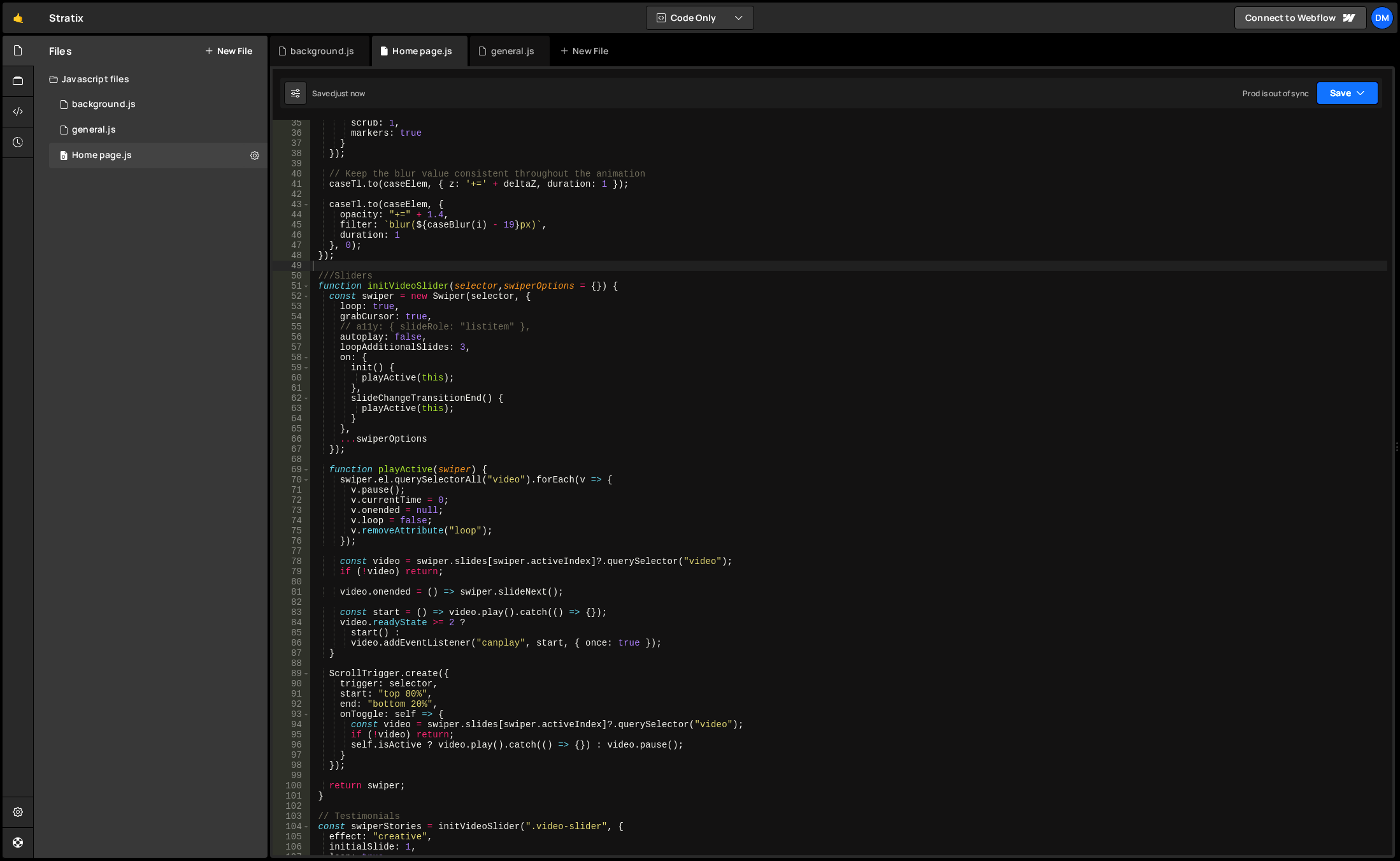
drag, startPoint x: 1339, startPoint y: 100, endPoint x: 1315, endPoint y: 123, distance: 33.2
click at [1339, 99] on button "Save" at bounding box center [1347, 93] width 61 height 23
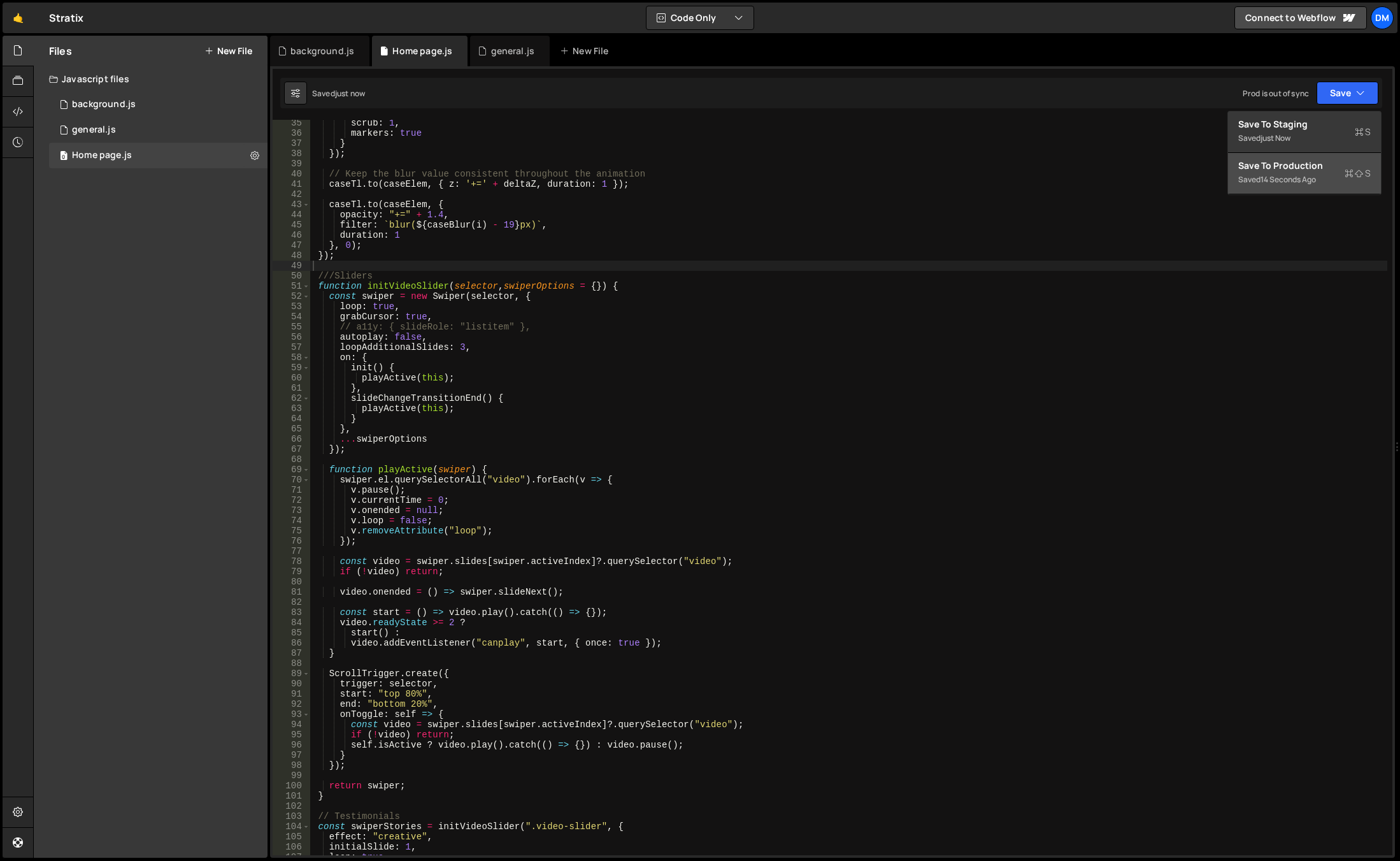
click at [1258, 169] on div "Save to Production S" at bounding box center [1305, 166] width 133 height 13
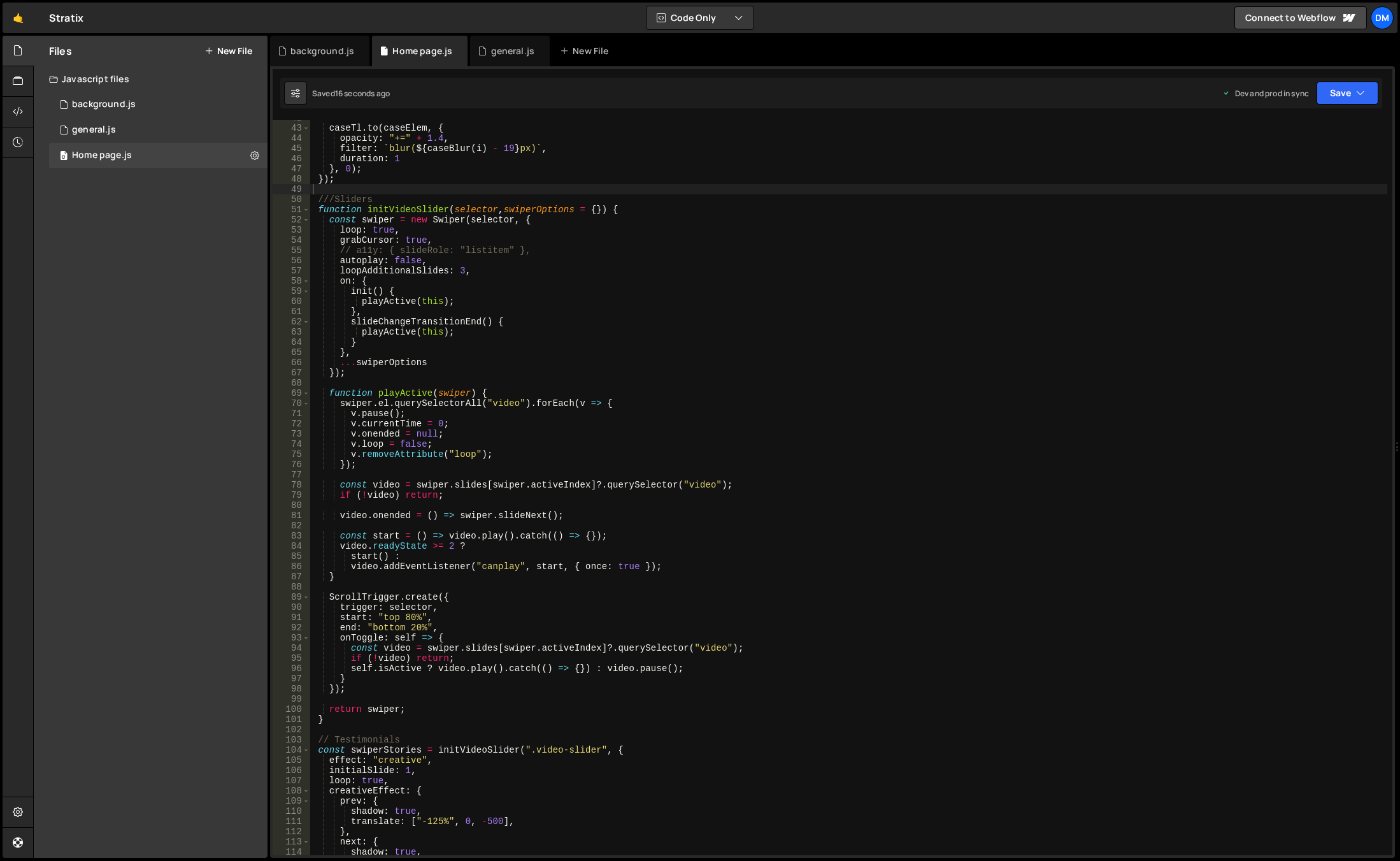
scroll to position [348, 0]
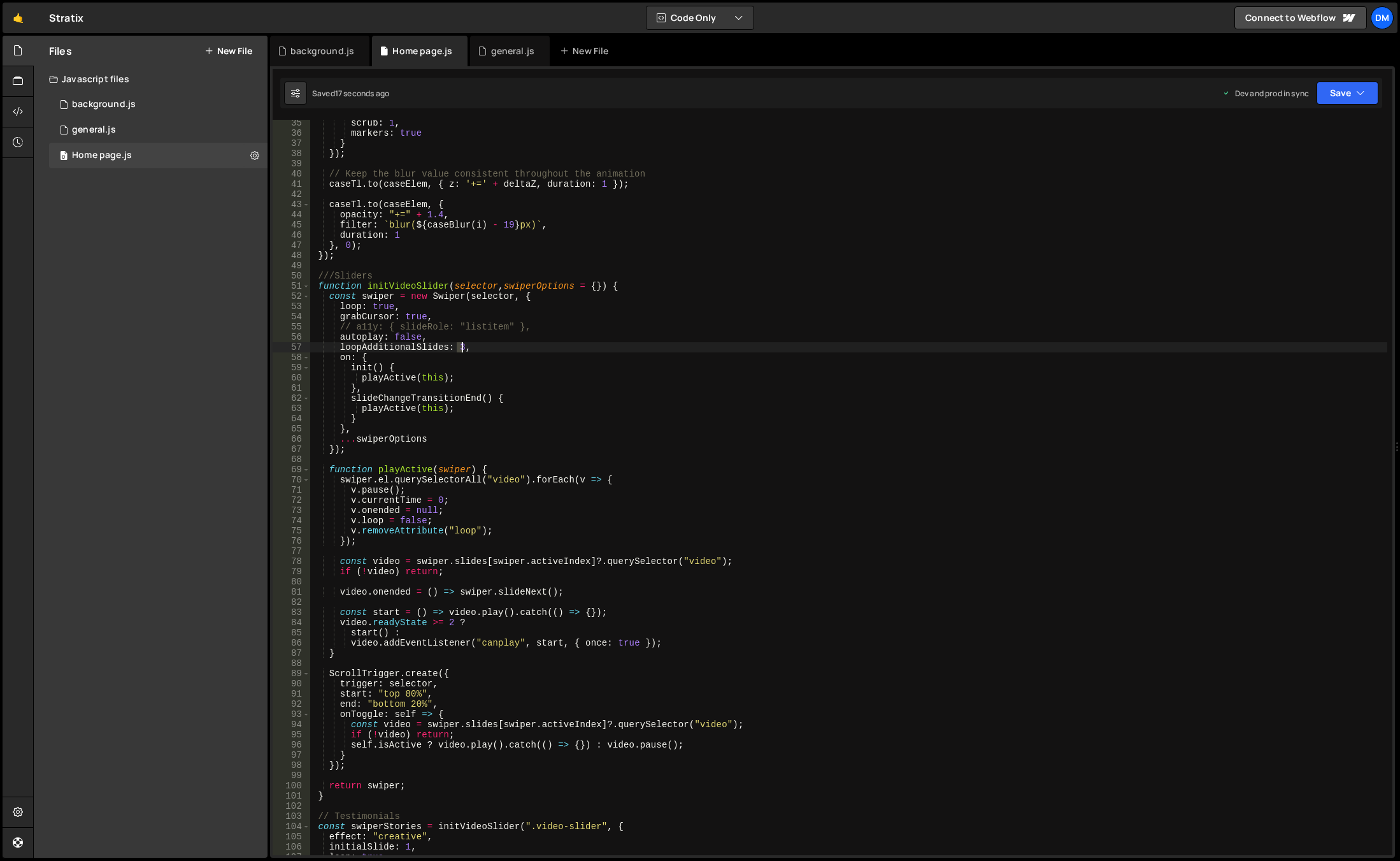
click at [460, 349] on div "scrub : 1 , markers : true } }) ; // Keep the blur value consistent throughout …" at bounding box center [848, 496] width 1077 height 756
drag, startPoint x: 1341, startPoint y: 100, endPoint x: 1333, endPoint y: 106, distance: 10.0
click at [1341, 100] on button "Save" at bounding box center [1347, 93] width 61 height 23
drag, startPoint x: 1313, startPoint y: 127, endPoint x: 1320, endPoint y: 125, distance: 7.3
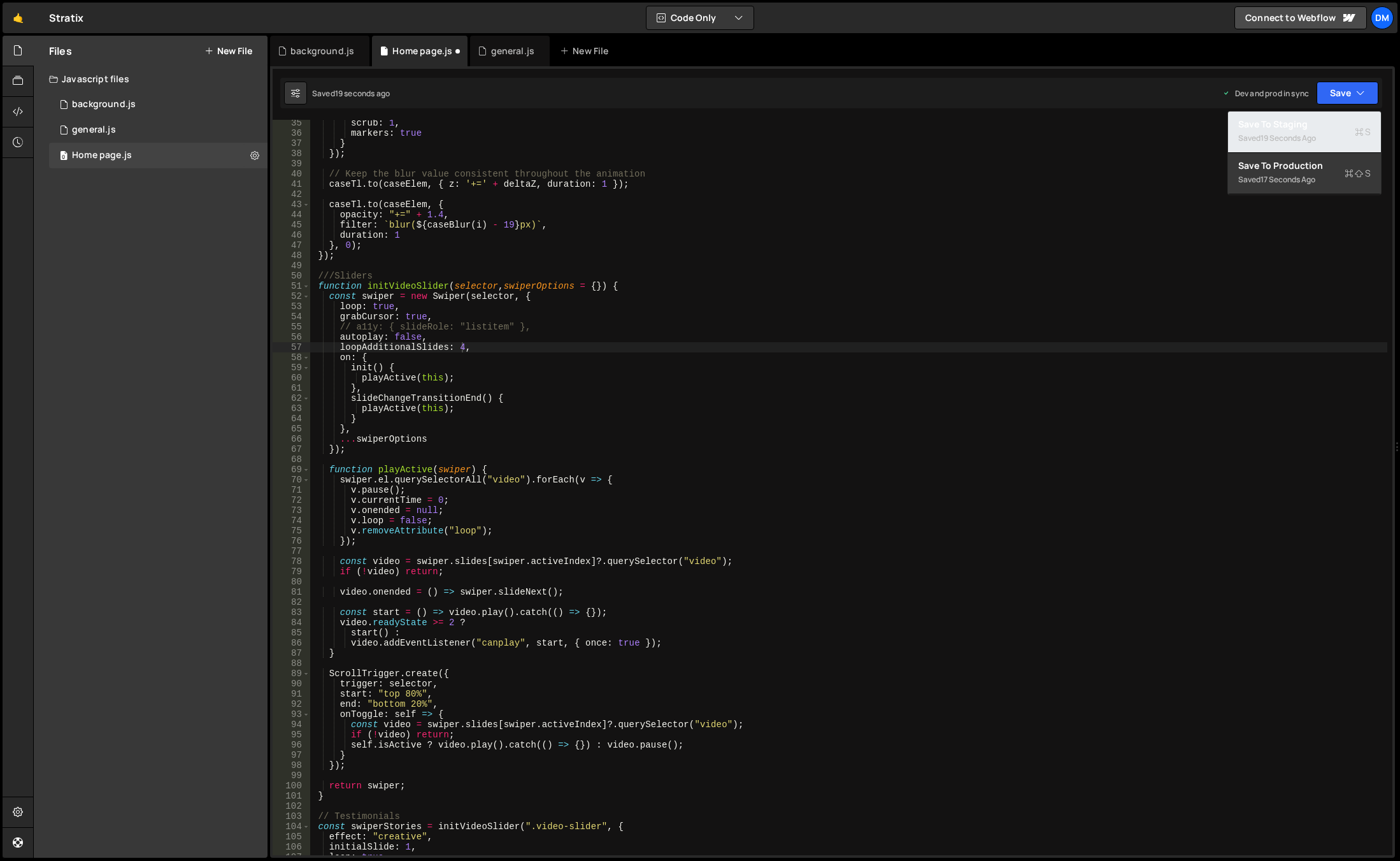
click at [1312, 127] on div "Save to Staging S" at bounding box center [1305, 125] width 133 height 13
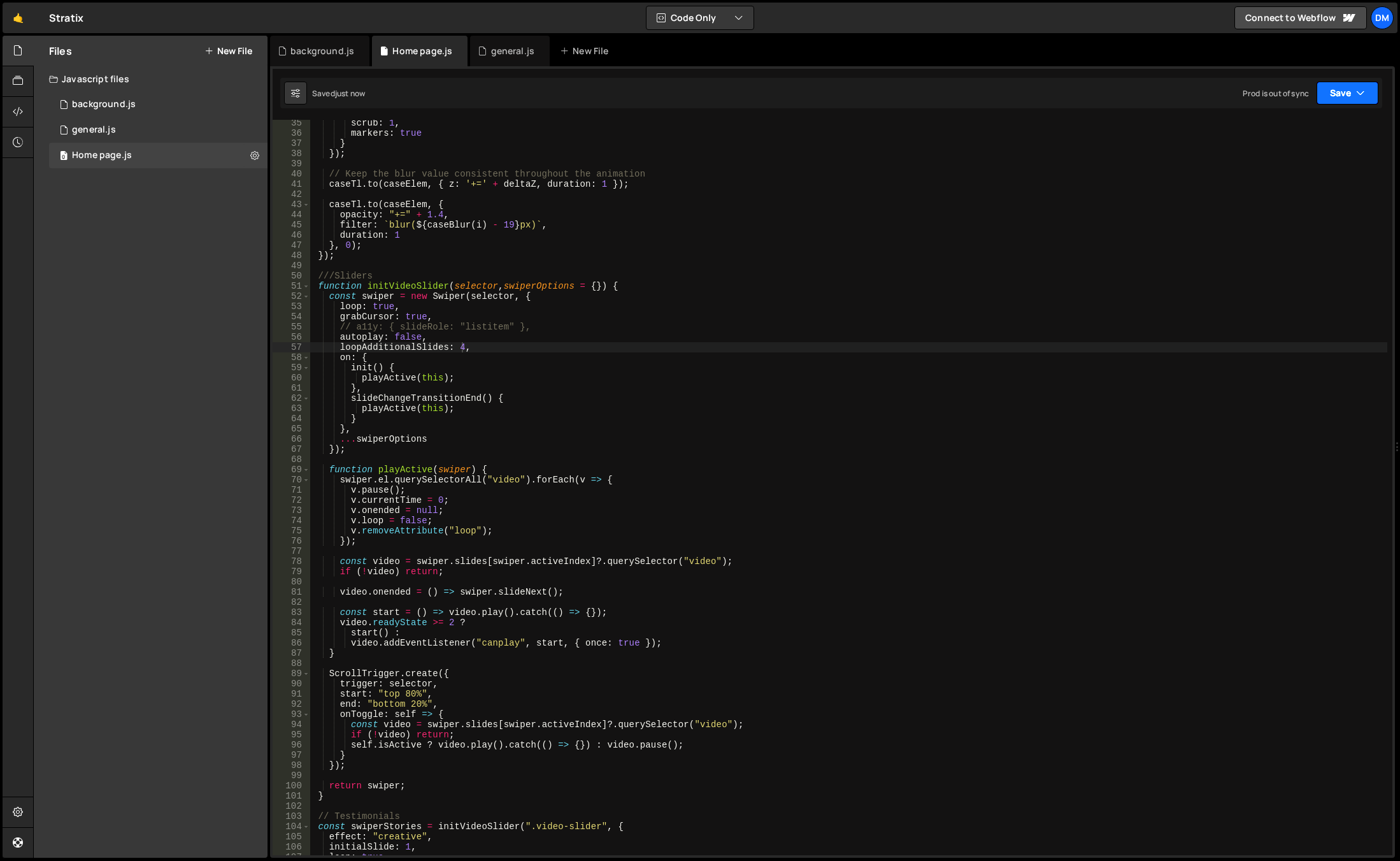
drag, startPoint x: 1339, startPoint y: 98, endPoint x: 1304, endPoint y: 141, distance: 55.4
click at [1338, 98] on button "Save" at bounding box center [1347, 93] width 61 height 23
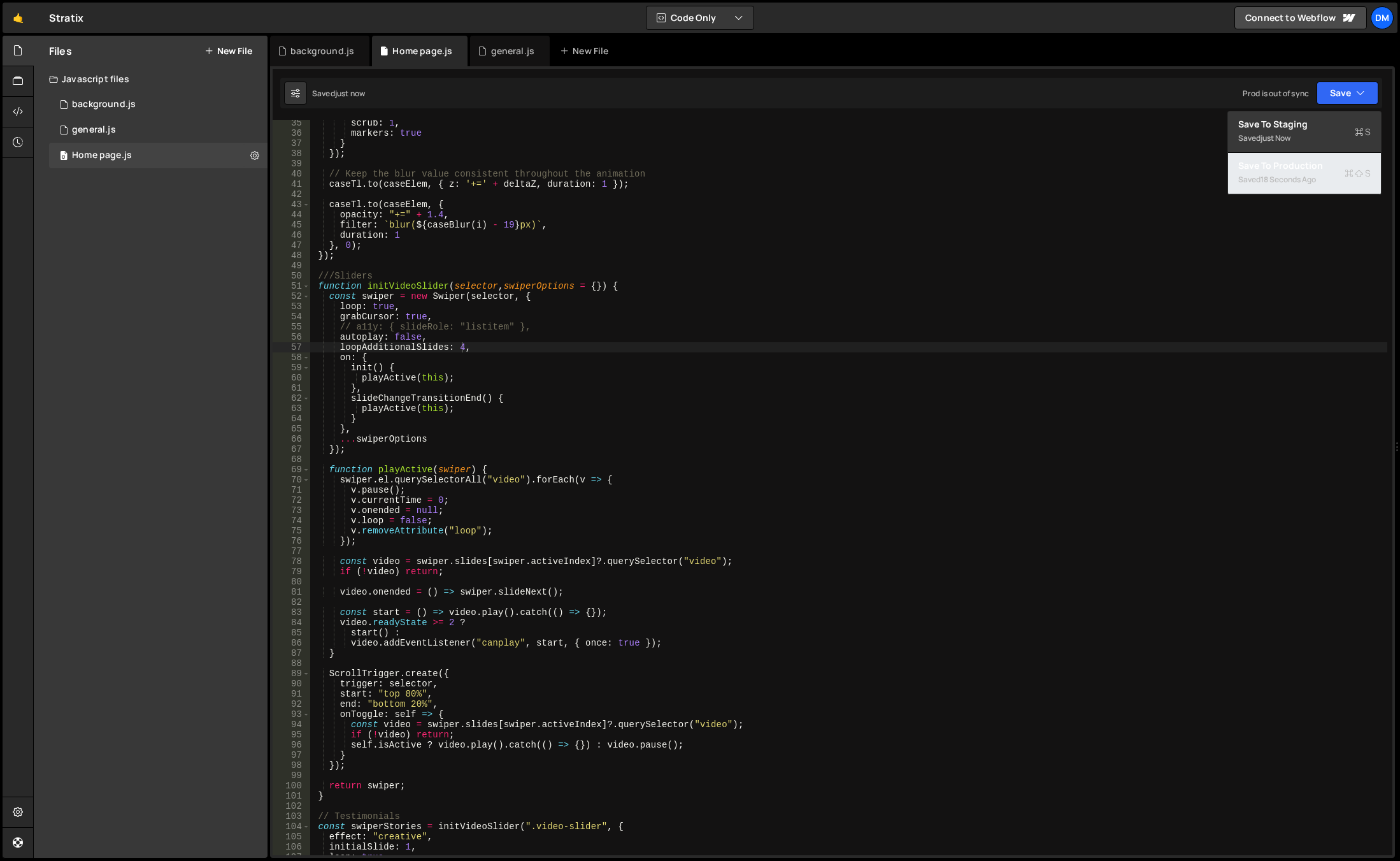
click at [1287, 173] on div "Saved 18 seconds ago" at bounding box center [1305, 180] width 133 height 16
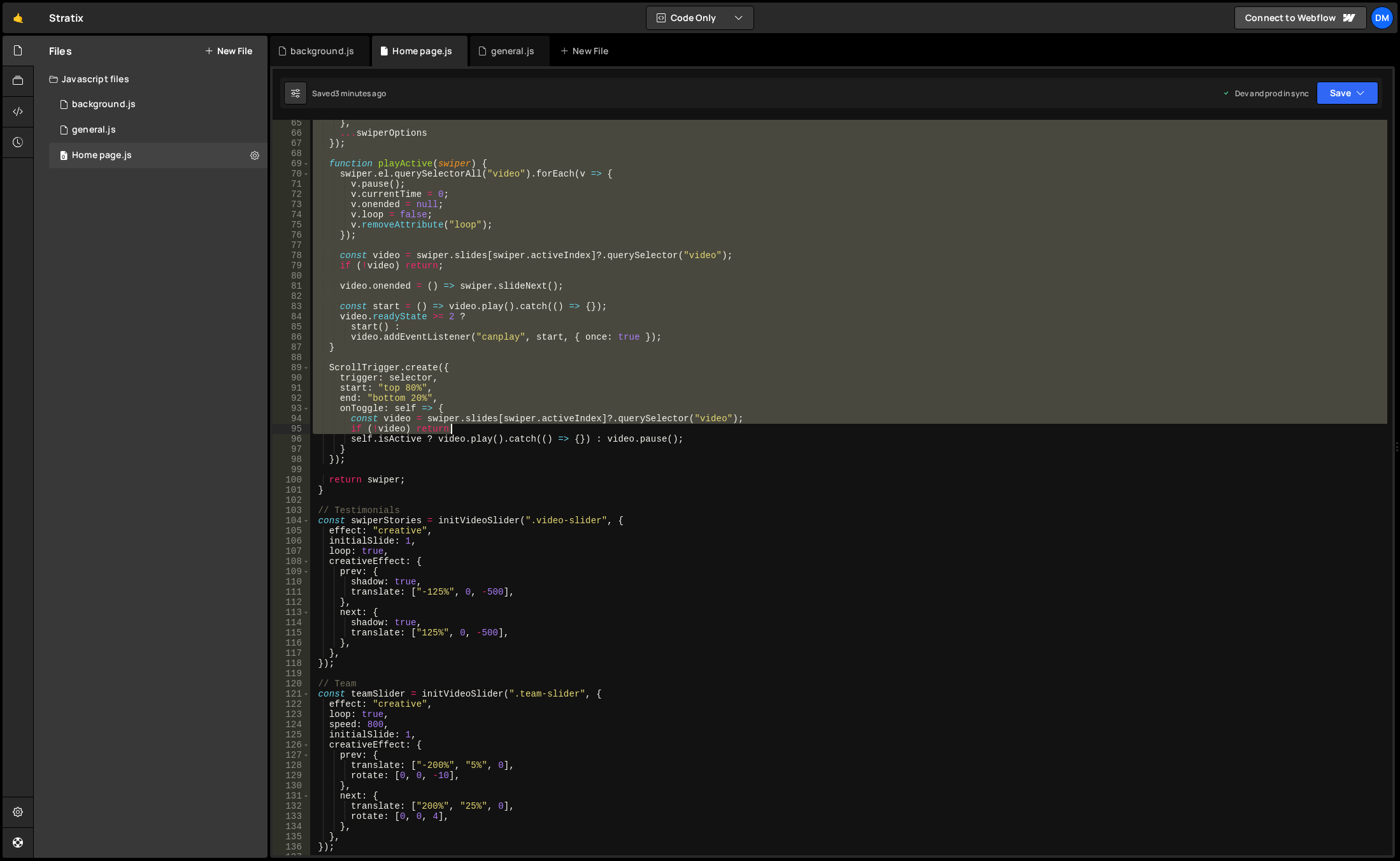
scroll to position [845, 0]
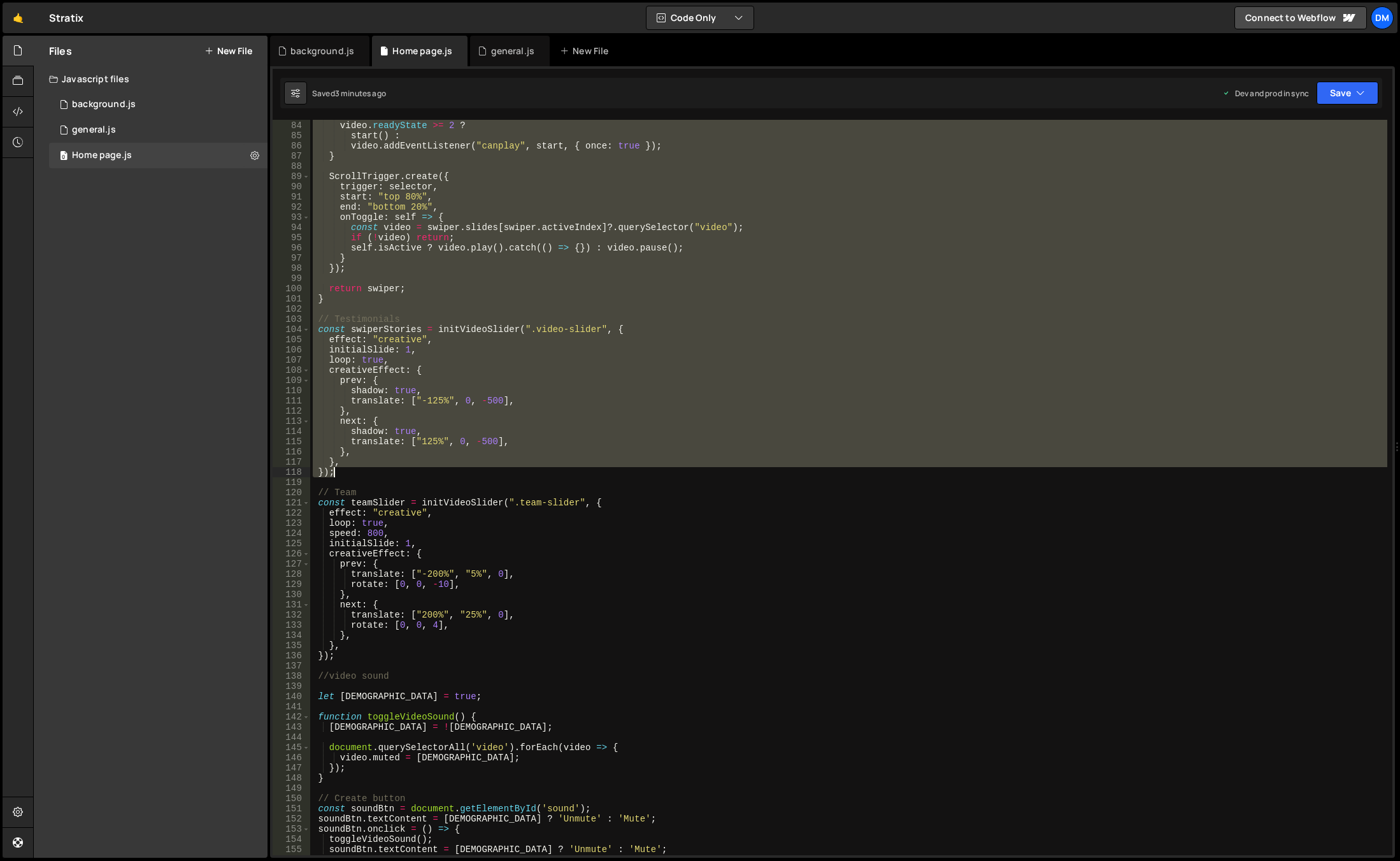
drag, startPoint x: 312, startPoint y: 284, endPoint x: 561, endPoint y: 476, distance: 314.4
click at [561, 476] on div "const start = ( ) => video . play ( ) . catch (( ) => { }) ; video . readyState…" at bounding box center [848, 488] width 1077 height 756
click at [718, 453] on div "const start = ( ) => video . play ( ) . catch (( ) => { }) ; video . readyState…" at bounding box center [848, 487] width 1077 height 736
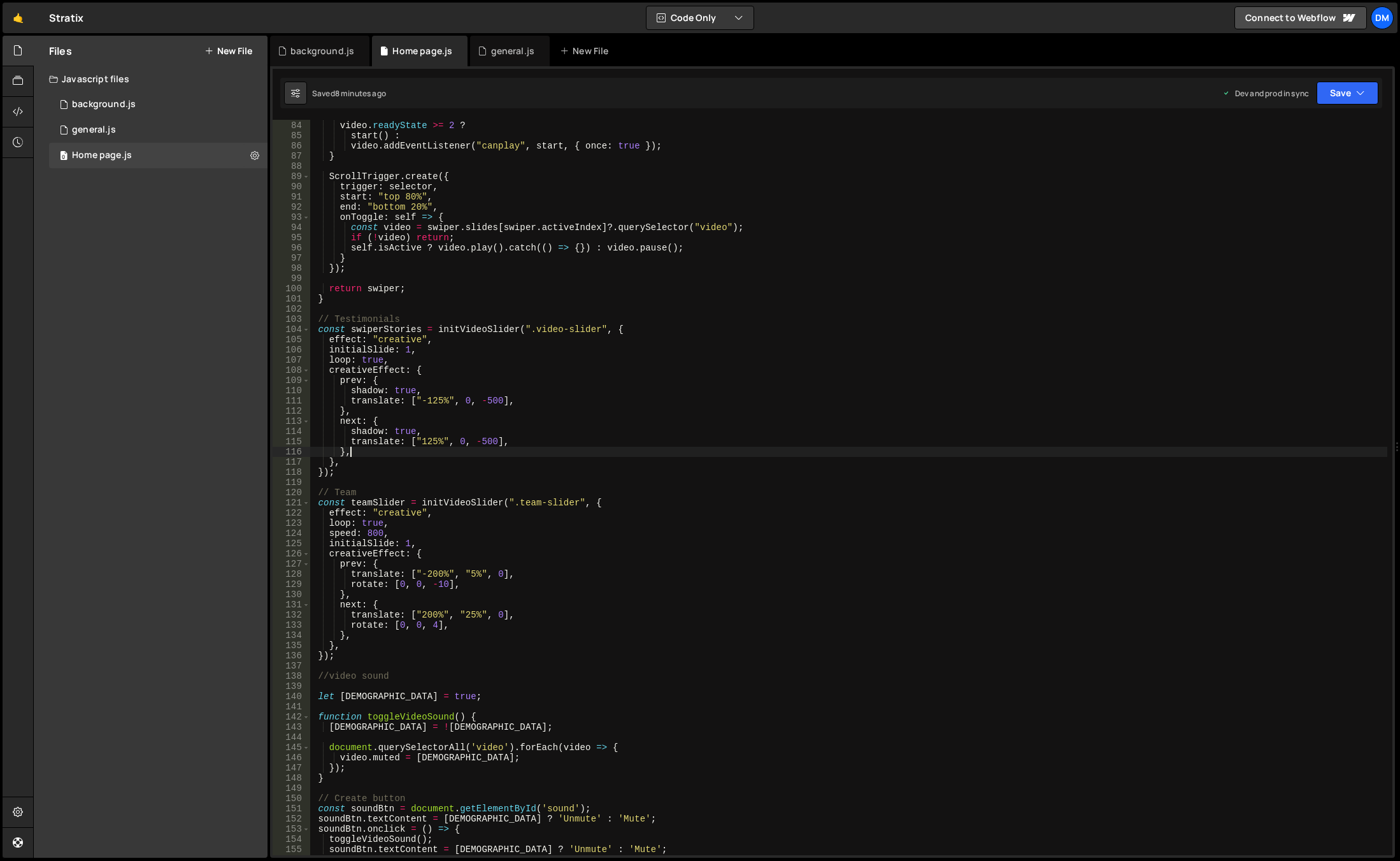
scroll to position [769, 0]
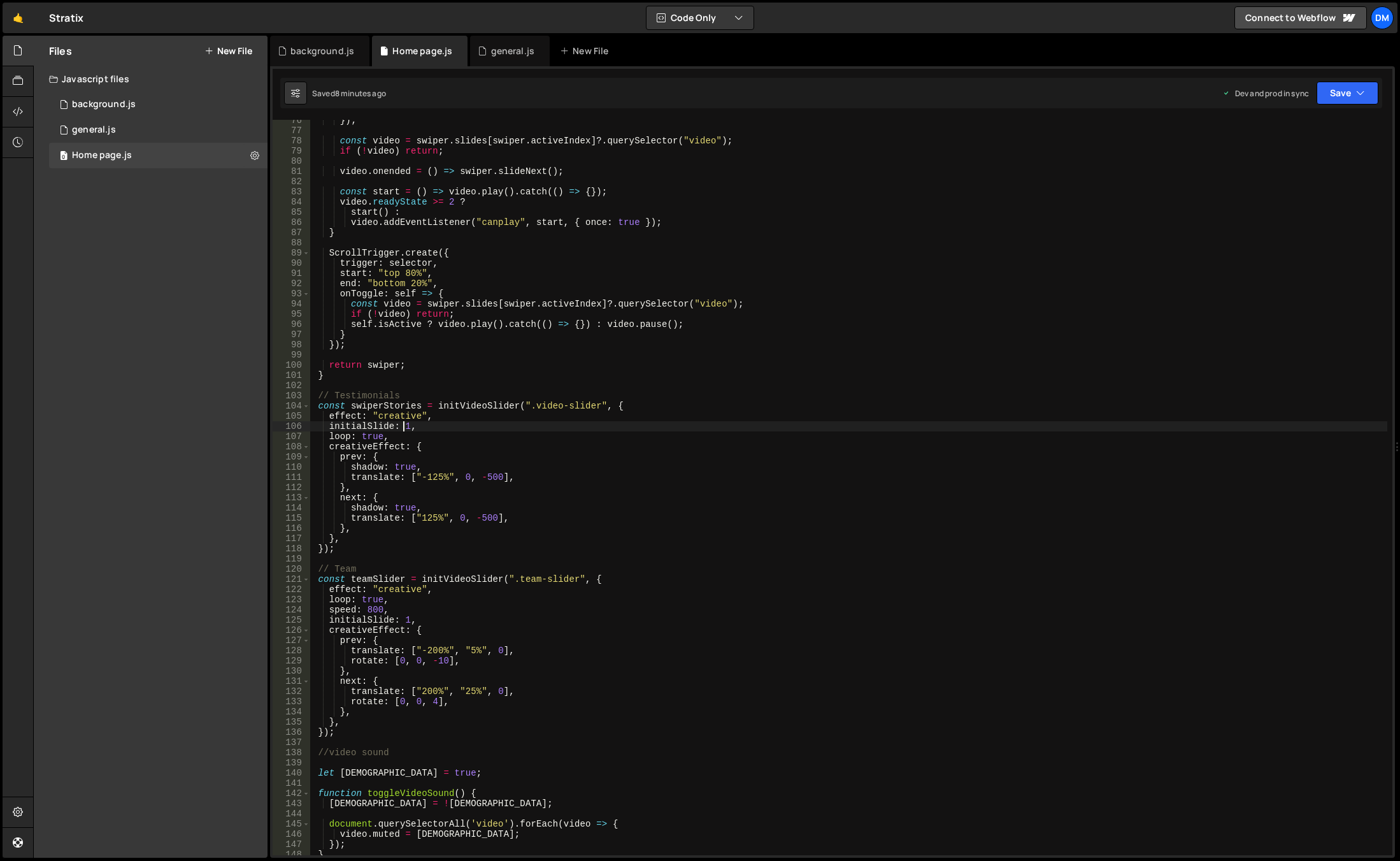
click at [405, 426] on div "}) ; const video = swiper . slides [ swiper . activeIndex ] ?. querySelector ( …" at bounding box center [848, 494] width 1077 height 756
drag, startPoint x: 437, startPoint y: 425, endPoint x: 284, endPoint y: 422, distance: 153.0
click at [284, 422] on div "initialSlide: 1, 76 77 78 79 80 81 82 83 84 85 86 87 88 89 90 91 92 93 94 95 96…" at bounding box center [833, 487] width 1120 height 736
type textarea "// initialSlide: 1,"
click at [894, 353] on div "}) ; const video = swiper . slides [ swiper . activeIndex ] ?. querySelector ( …" at bounding box center [848, 494] width 1077 height 756
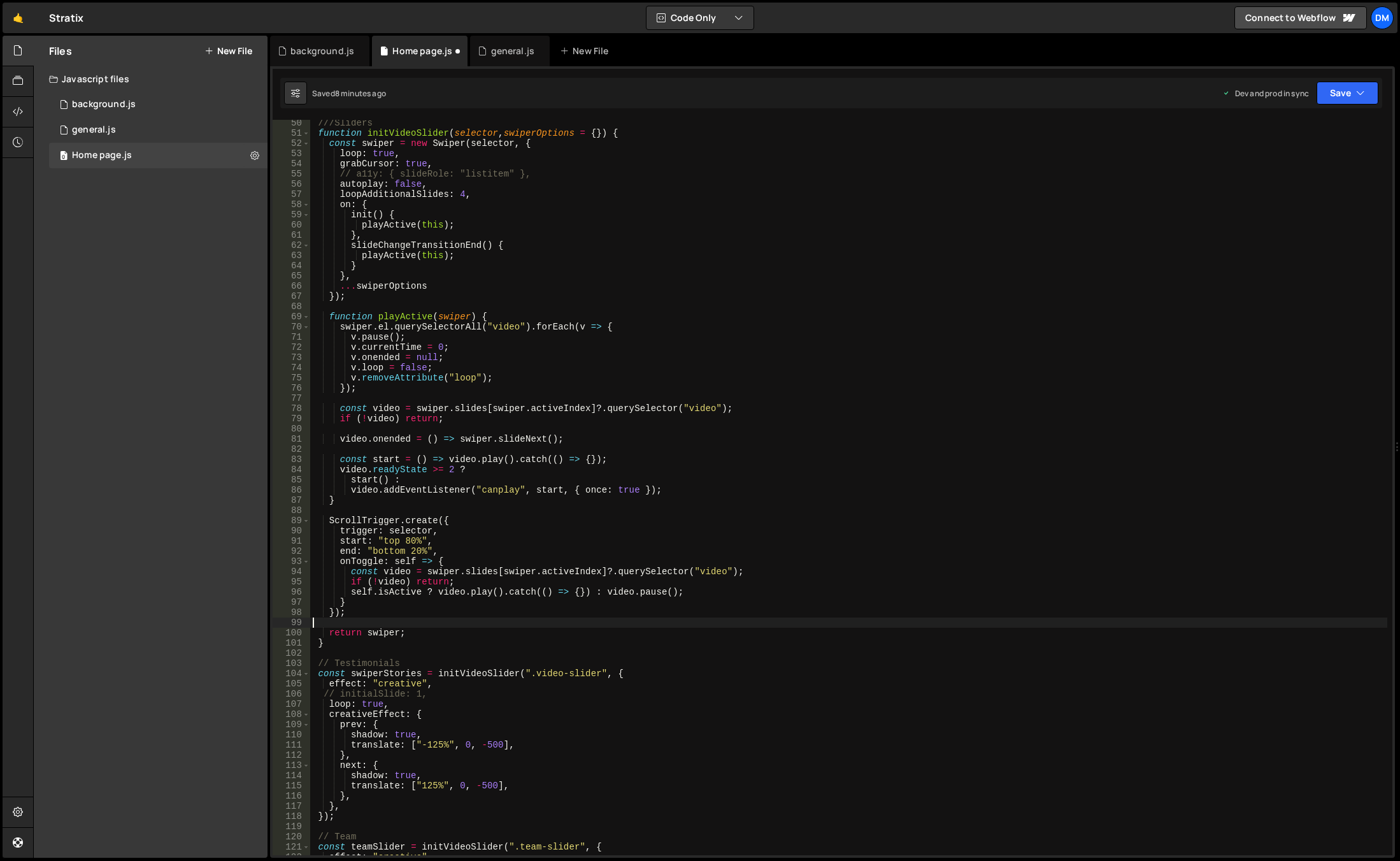
scroll to position [425, 0]
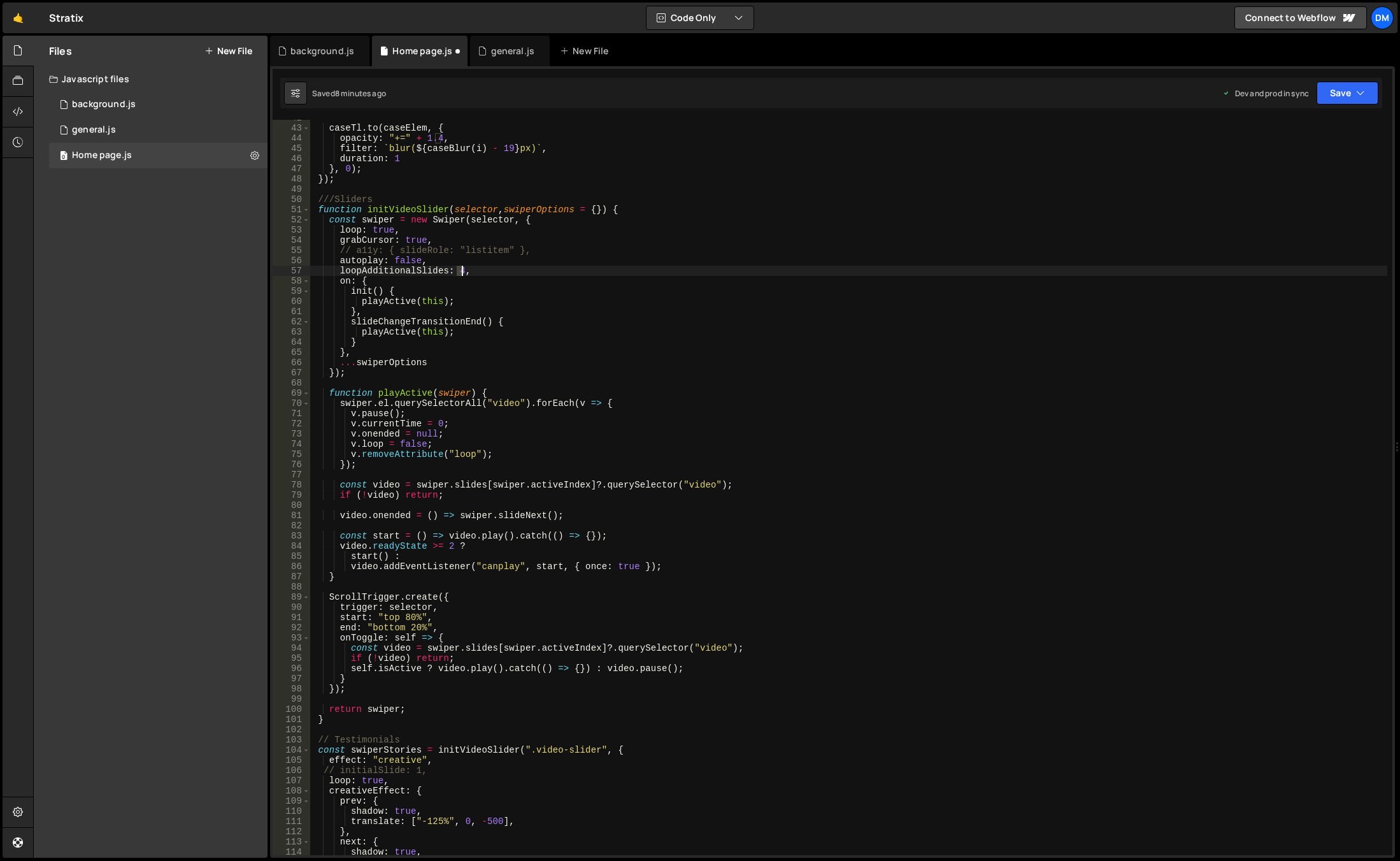
click at [460, 273] on div "caseTl . to ( caseElem , { opacity : "+=" + 1.4 , filter : ` blur( ${ caseBlur …" at bounding box center [848, 491] width 1077 height 756
click at [650, 252] on div "caseTl . to ( caseElem , { opacity : "+=" + 1.4 , filter : ` blur( ${ caseBlur …" at bounding box center [848, 491] width 1077 height 756
click at [1086, 510] on div "caseTl . to ( caseElem , { opacity : "+=" + 1.4 , filter : ` blur( ${ caseBlur …" at bounding box center [848, 491] width 1077 height 756
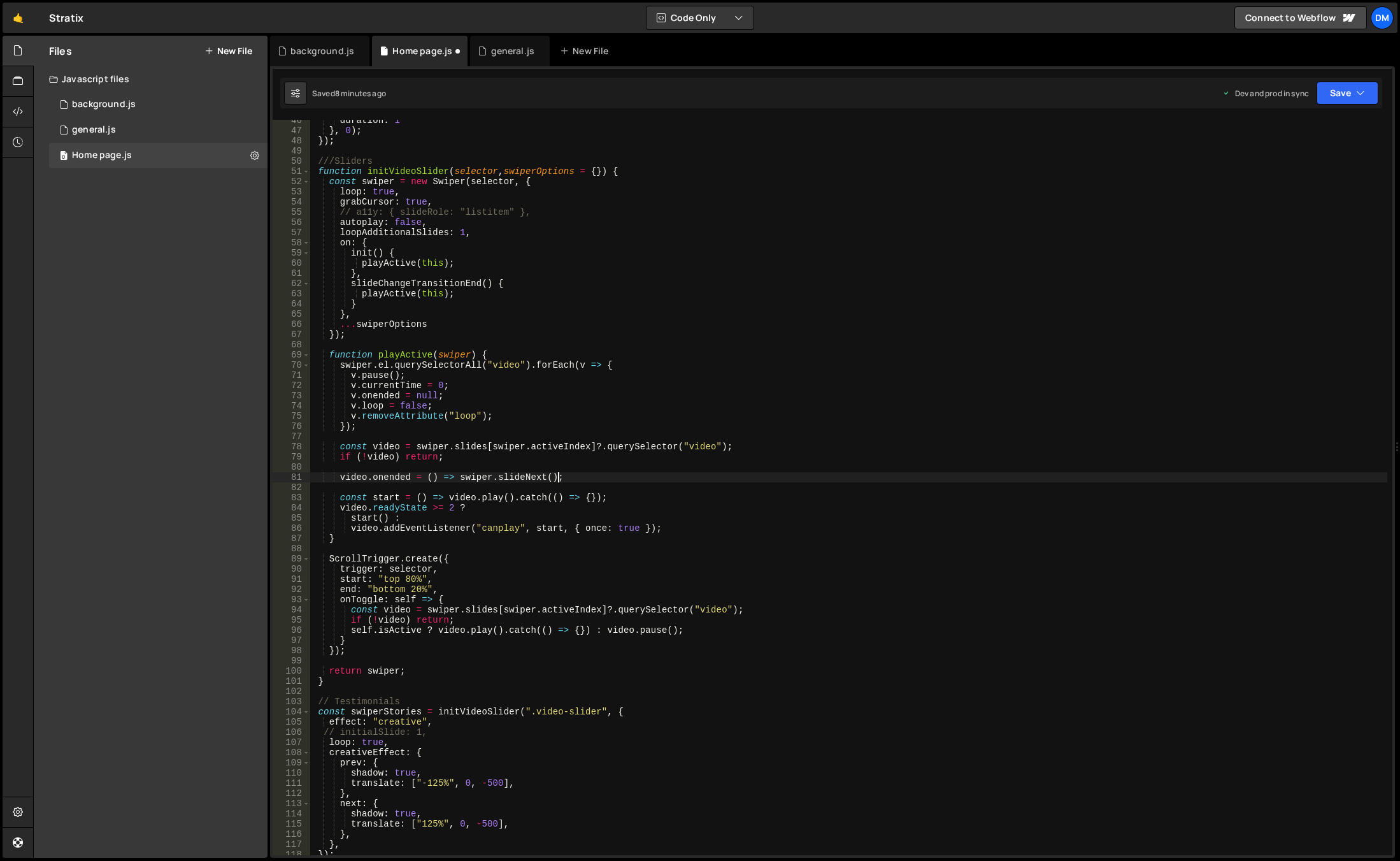
scroll to position [502, 0]
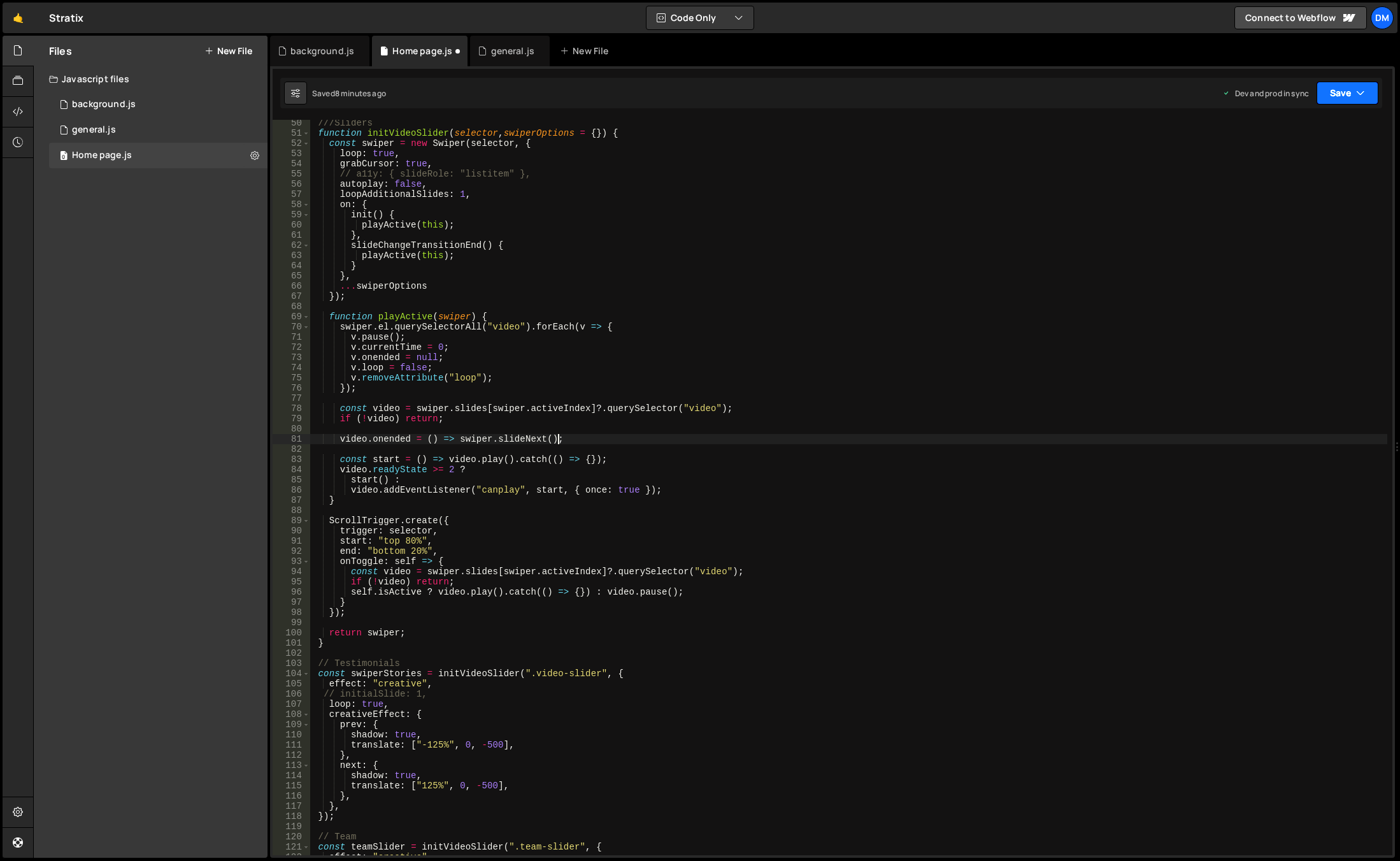
click at [1364, 102] on button "Save" at bounding box center [1347, 93] width 61 height 23
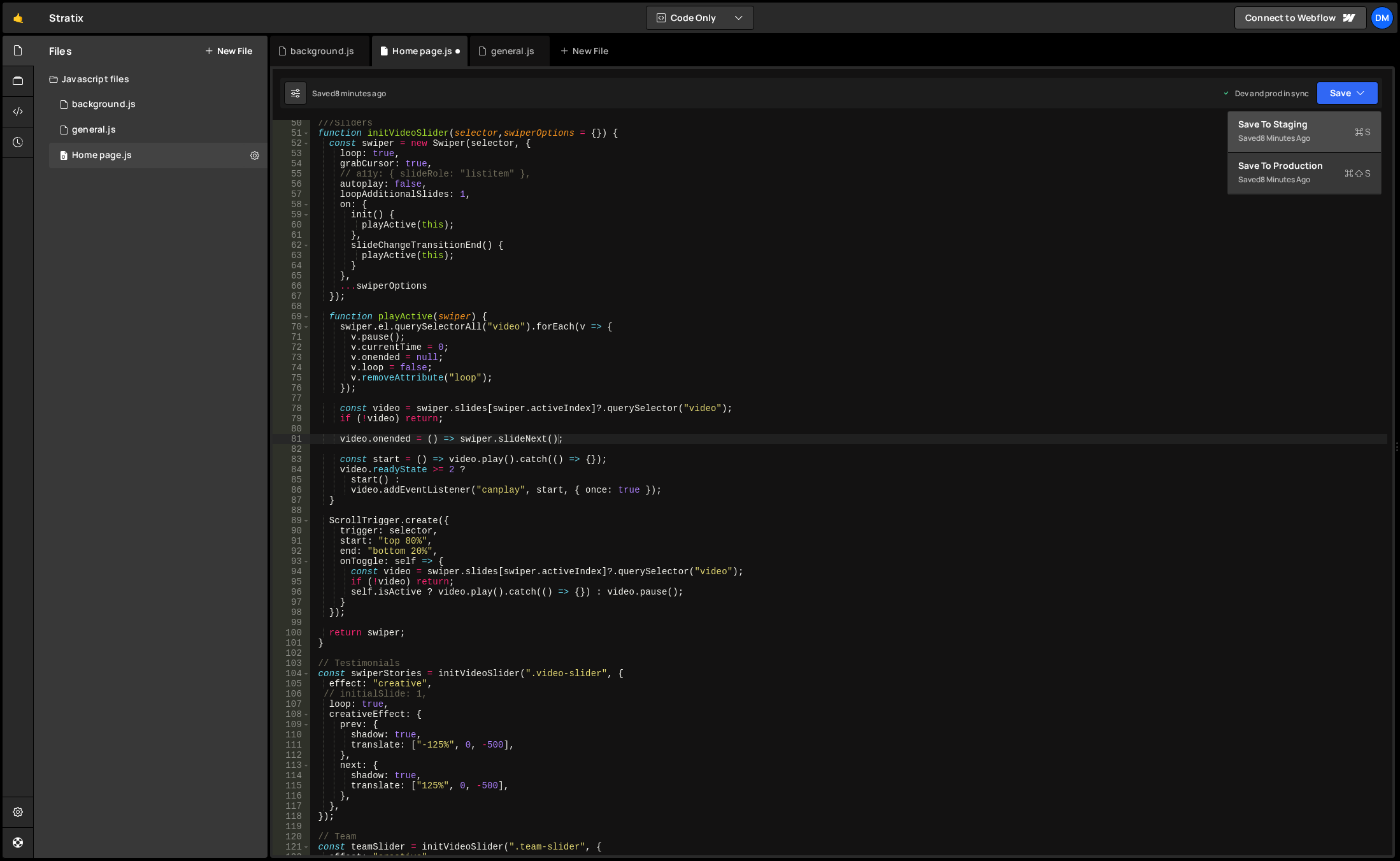
click at [1314, 132] on div "Saved 8 minutes ago" at bounding box center [1305, 138] width 133 height 16
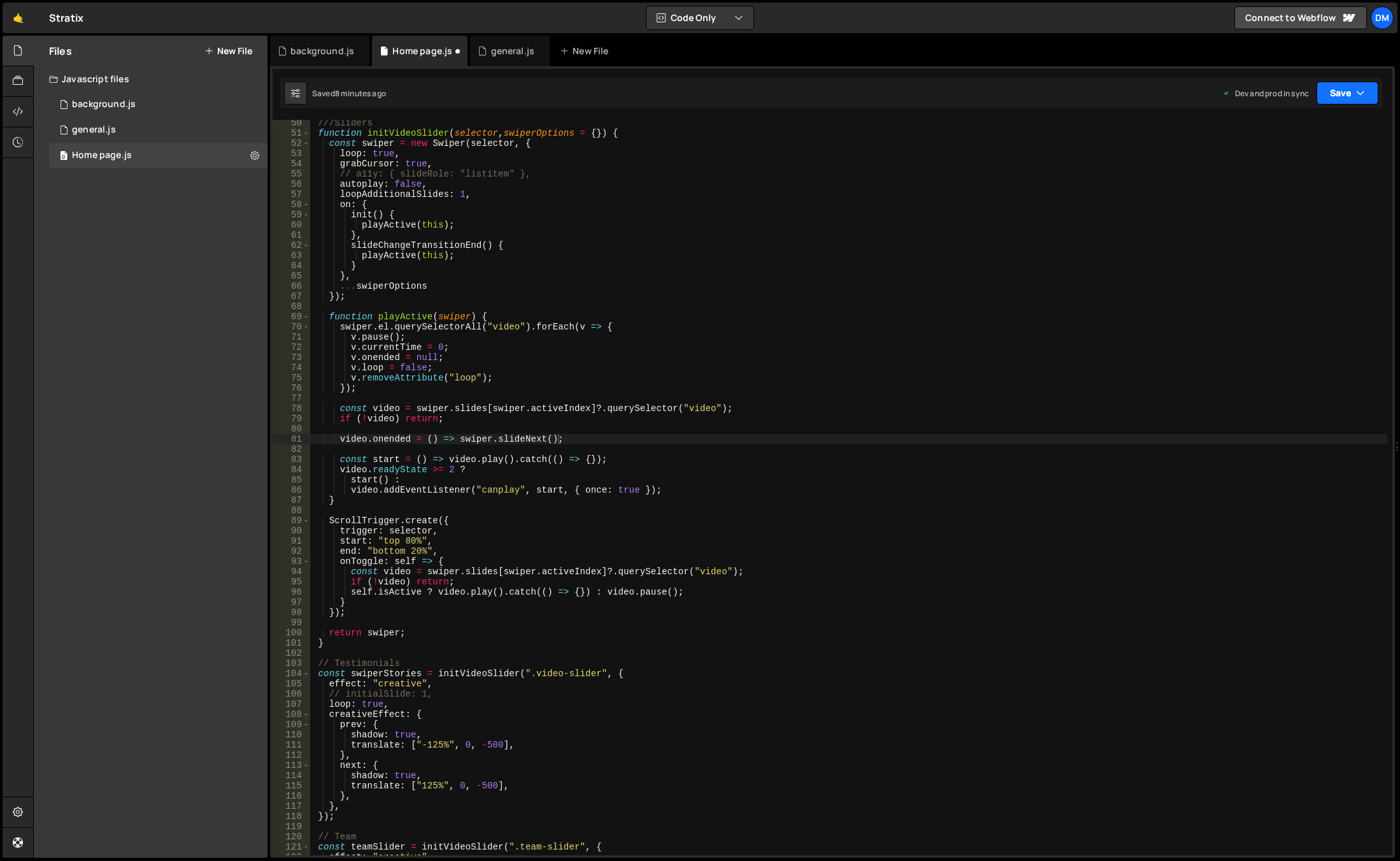
click at [1344, 96] on button "Save" at bounding box center [1347, 93] width 61 height 23
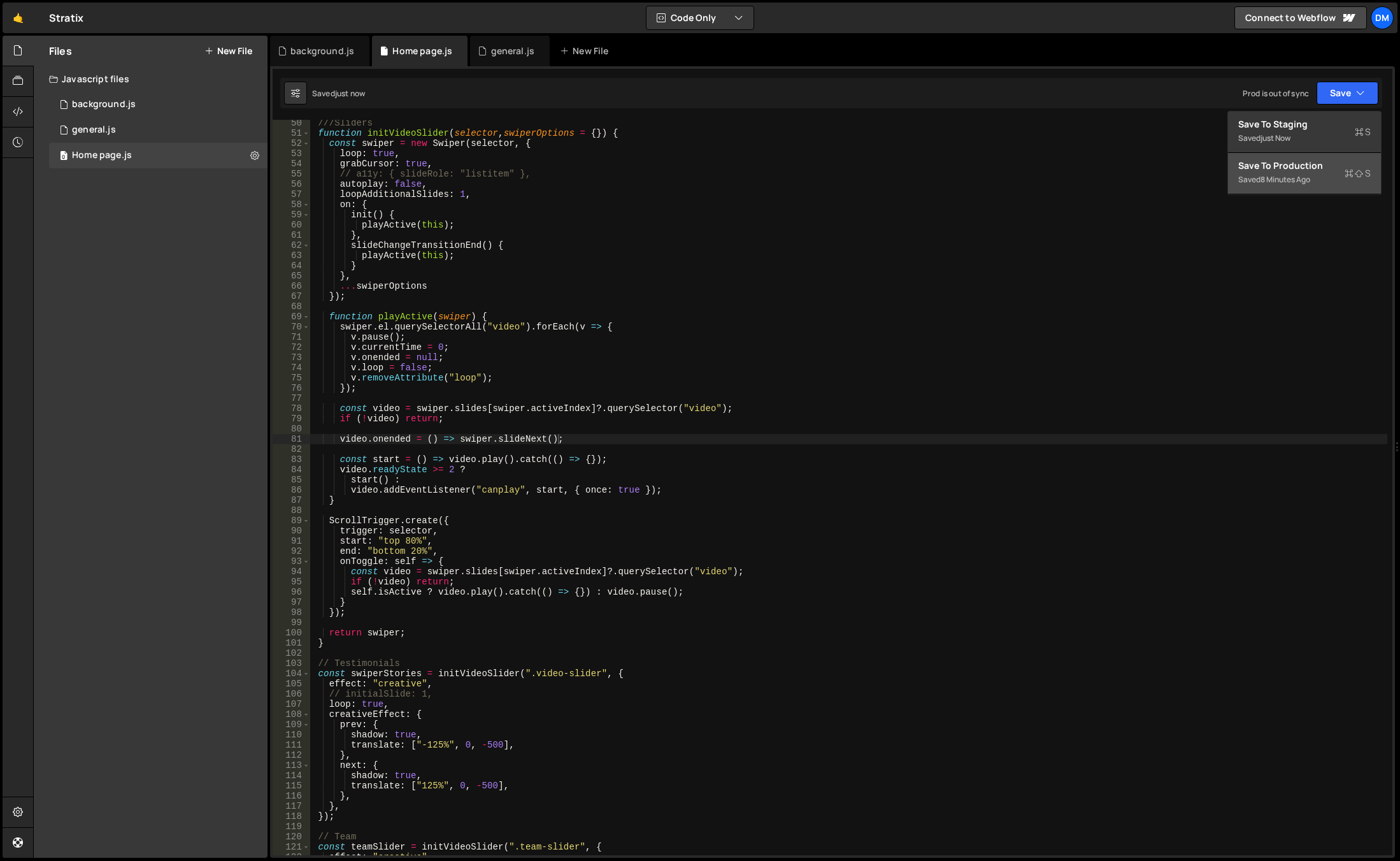
click at [1293, 175] on div "8 minutes ago" at bounding box center [1285, 179] width 50 height 11
click at [1013, 416] on div "///Sliders function initVideoSlider ( selector , swiperOptions = { }) { const s…" at bounding box center [848, 496] width 1077 height 756
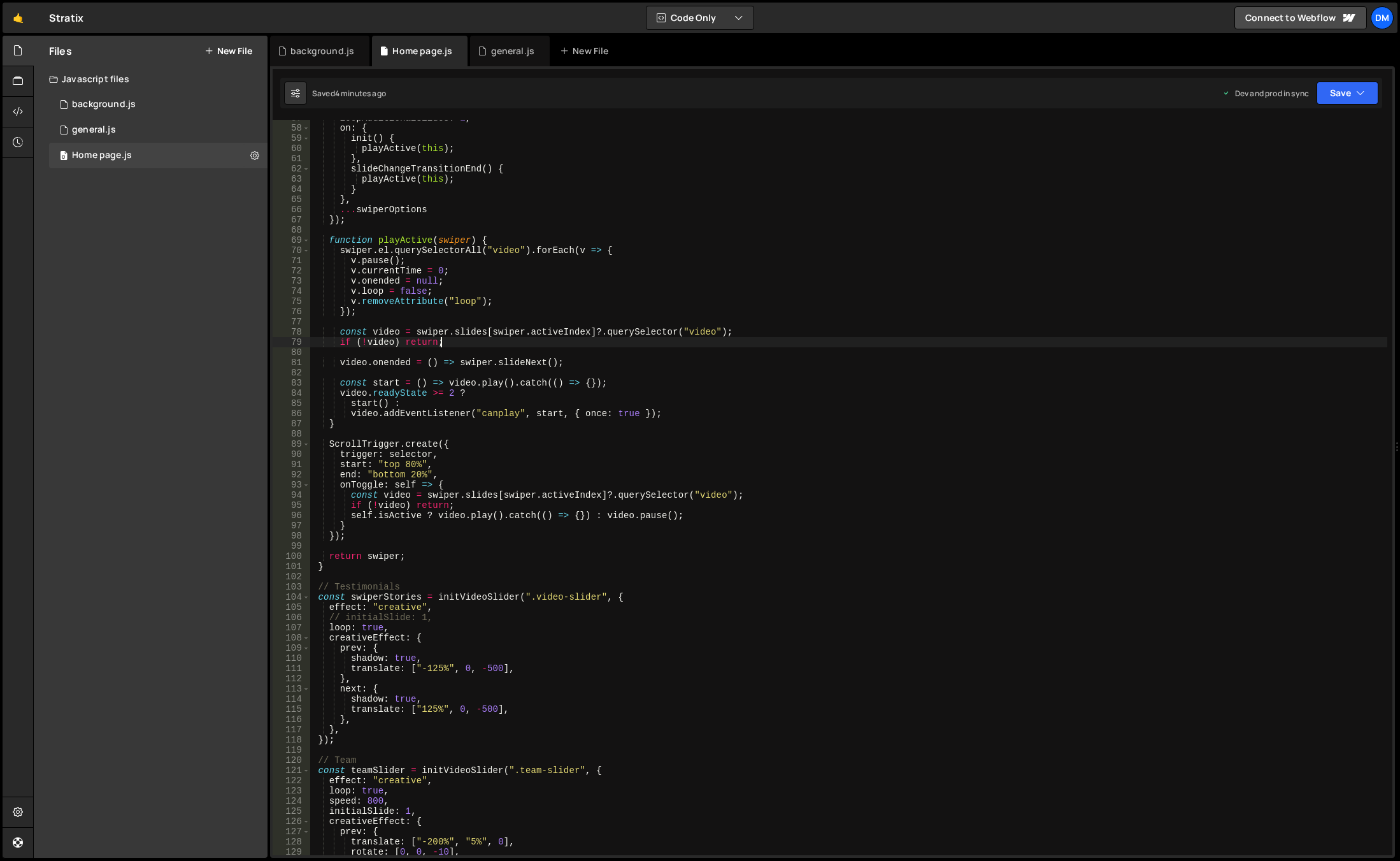
scroll to position [578, 0]
click at [452, 617] on div "loopAdditionalSlides : 1 , on : { init ( ) { playActive ( this ) ; } , slideCha…" at bounding box center [848, 491] width 1077 height 756
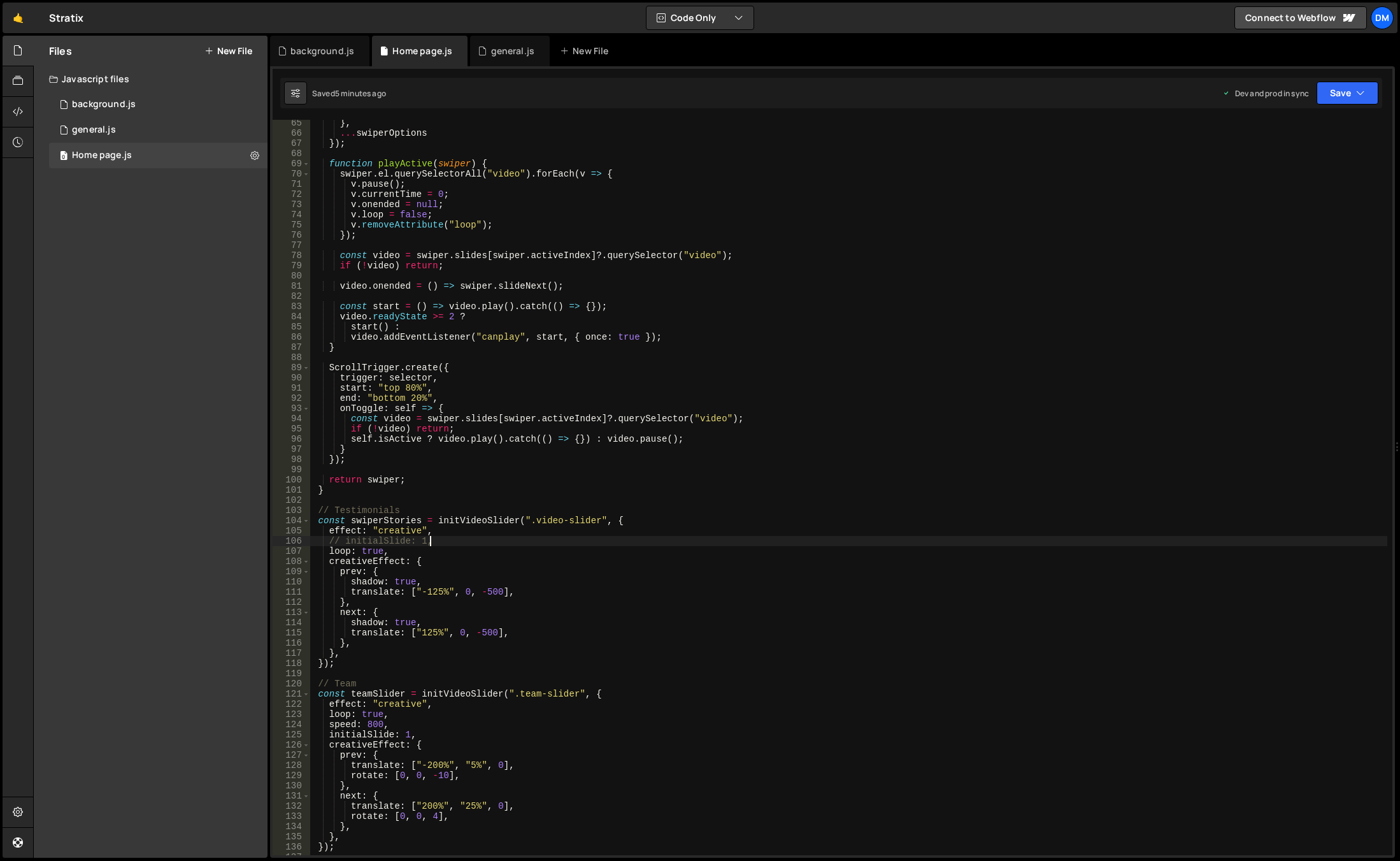
scroll to position [769, 0]
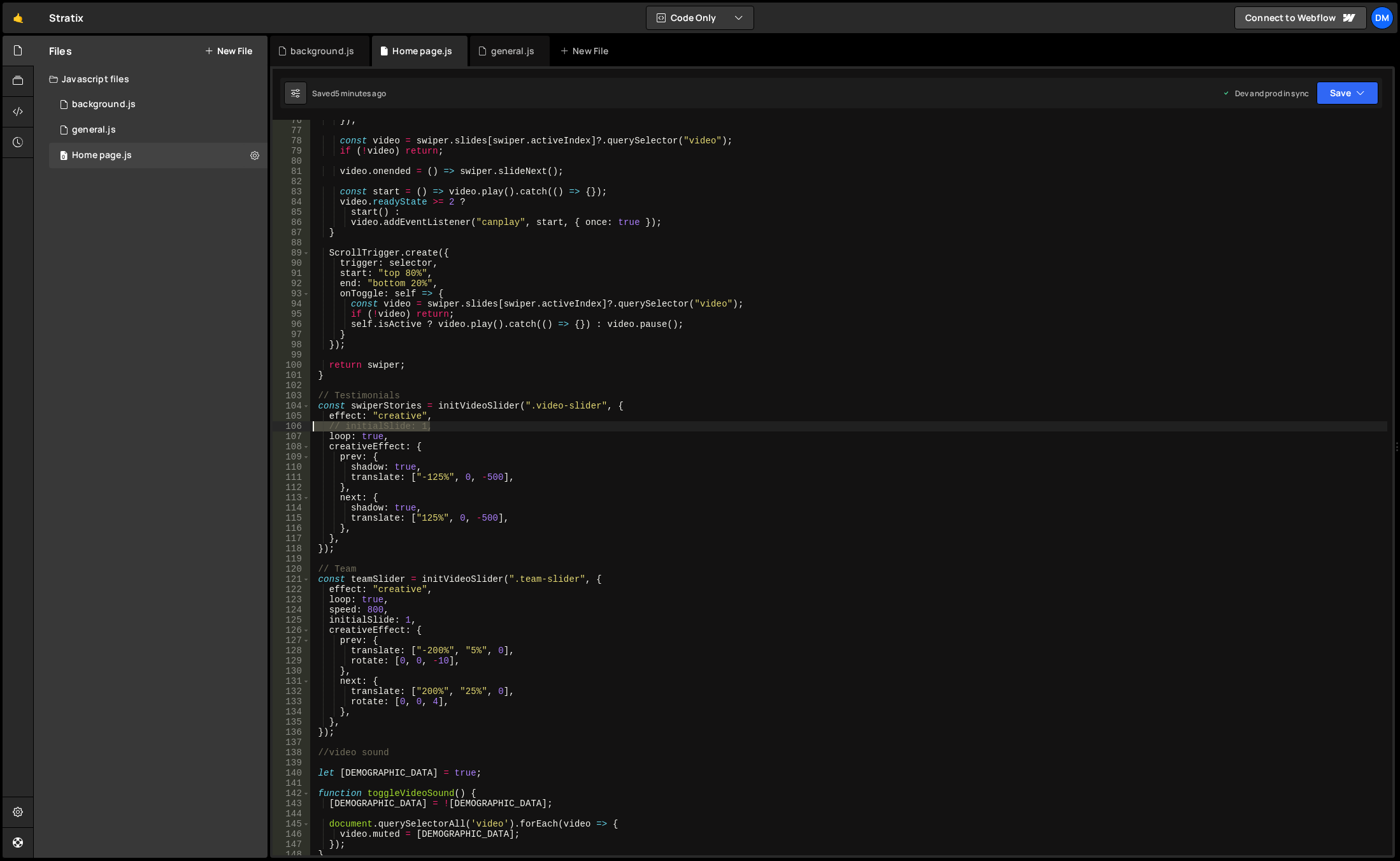
drag, startPoint x: 458, startPoint y: 424, endPoint x: 259, endPoint y: 424, distance: 199.0
click at [259, 424] on div "Files New File Javascript files 0 background.js 0 0 general.js 0 0 Home page.js…" at bounding box center [716, 447] width 1366 height 822
click at [338, 421] on div "}) ; const video = swiper . slides [ swiper . activeIndex ] ?. querySelector ( …" at bounding box center [848, 487] width 1077 height 736
click at [335, 427] on div "}) ; const video = swiper . slides [ swiper . activeIndex ] ?. querySelector ( …" at bounding box center [848, 494] width 1077 height 756
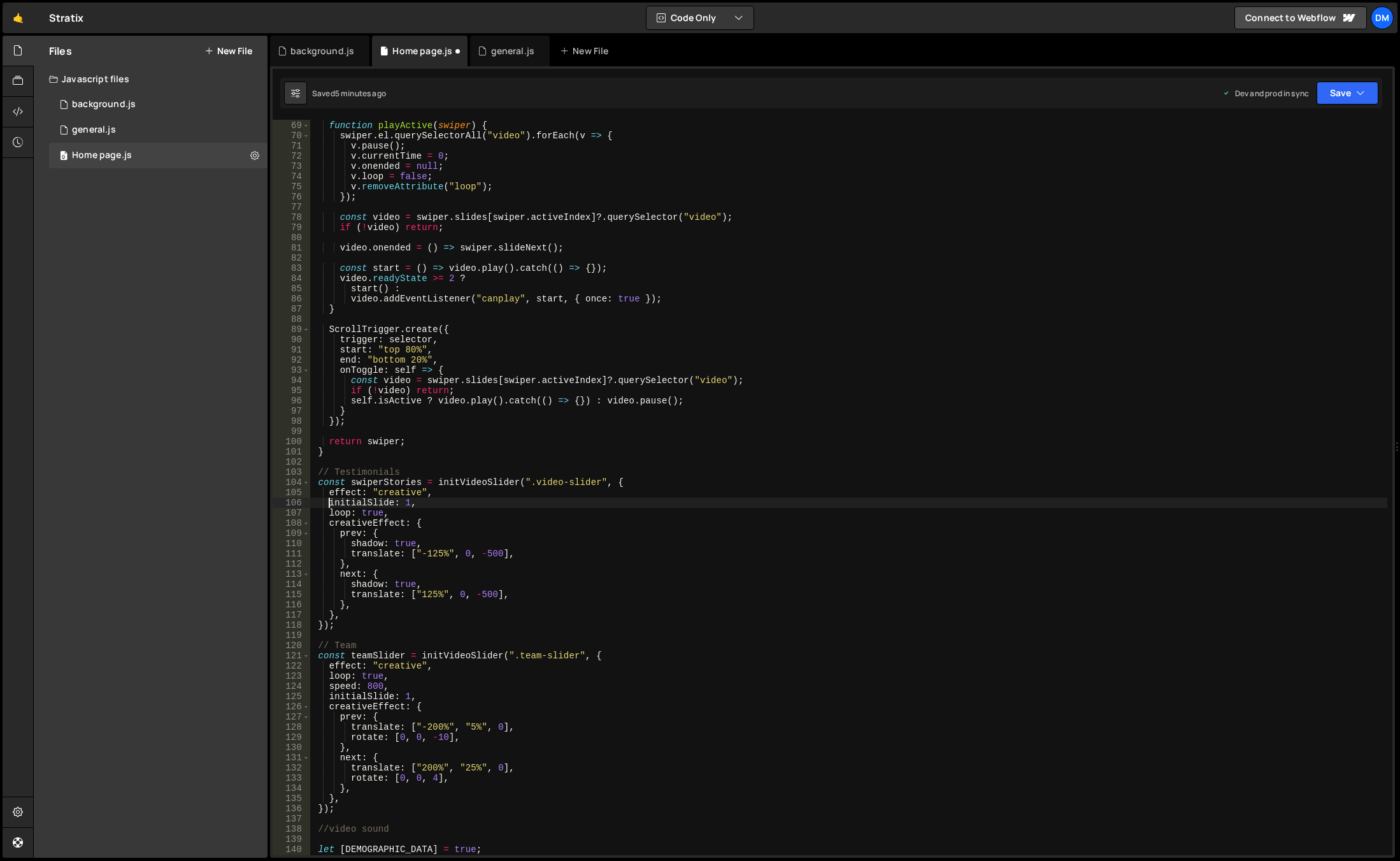
scroll to position [693, 0]
click at [1361, 92] on icon "button" at bounding box center [1360, 93] width 9 height 13
click at [1324, 125] on div "Save to Staging S" at bounding box center [1305, 125] width 133 height 13
click at [1344, 97] on button "Save" at bounding box center [1347, 93] width 61 height 23
click at [1284, 170] on div "Save to Production S" at bounding box center [1305, 166] width 133 height 13
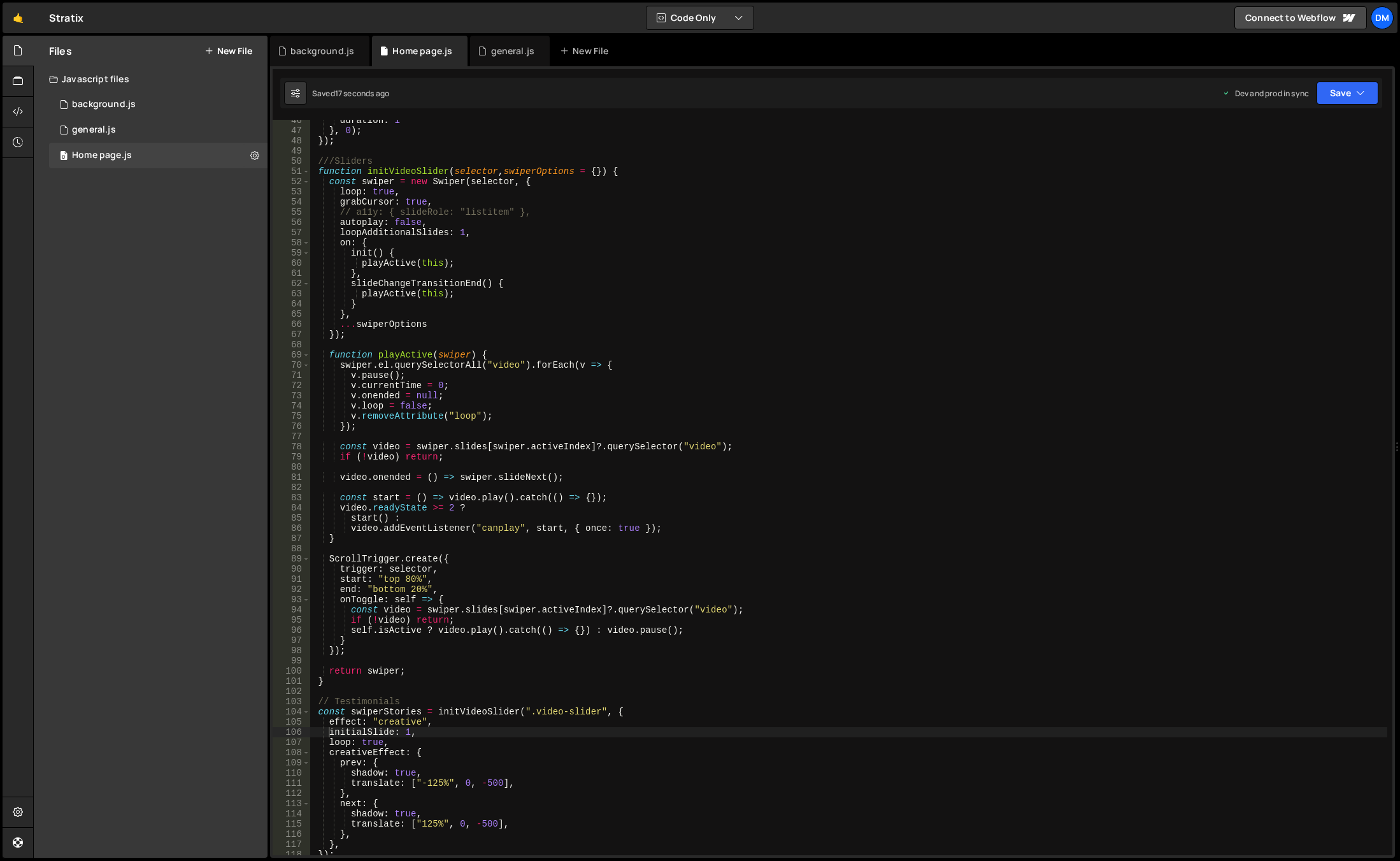
scroll to position [463, 0]
click at [461, 235] on div "duration : 1 } , 0 ) ; }) ; ///Sliders function initVideoSlider ( selector , sw…" at bounding box center [848, 494] width 1077 height 756
click at [936, 238] on div "duration : 1 } , 0 ) ; }) ; ///Sliders function initVideoSlider ( selector , sw…" at bounding box center [848, 494] width 1077 height 756
drag, startPoint x: 1369, startPoint y: 93, endPoint x: 1350, endPoint y: 110, distance: 25.5
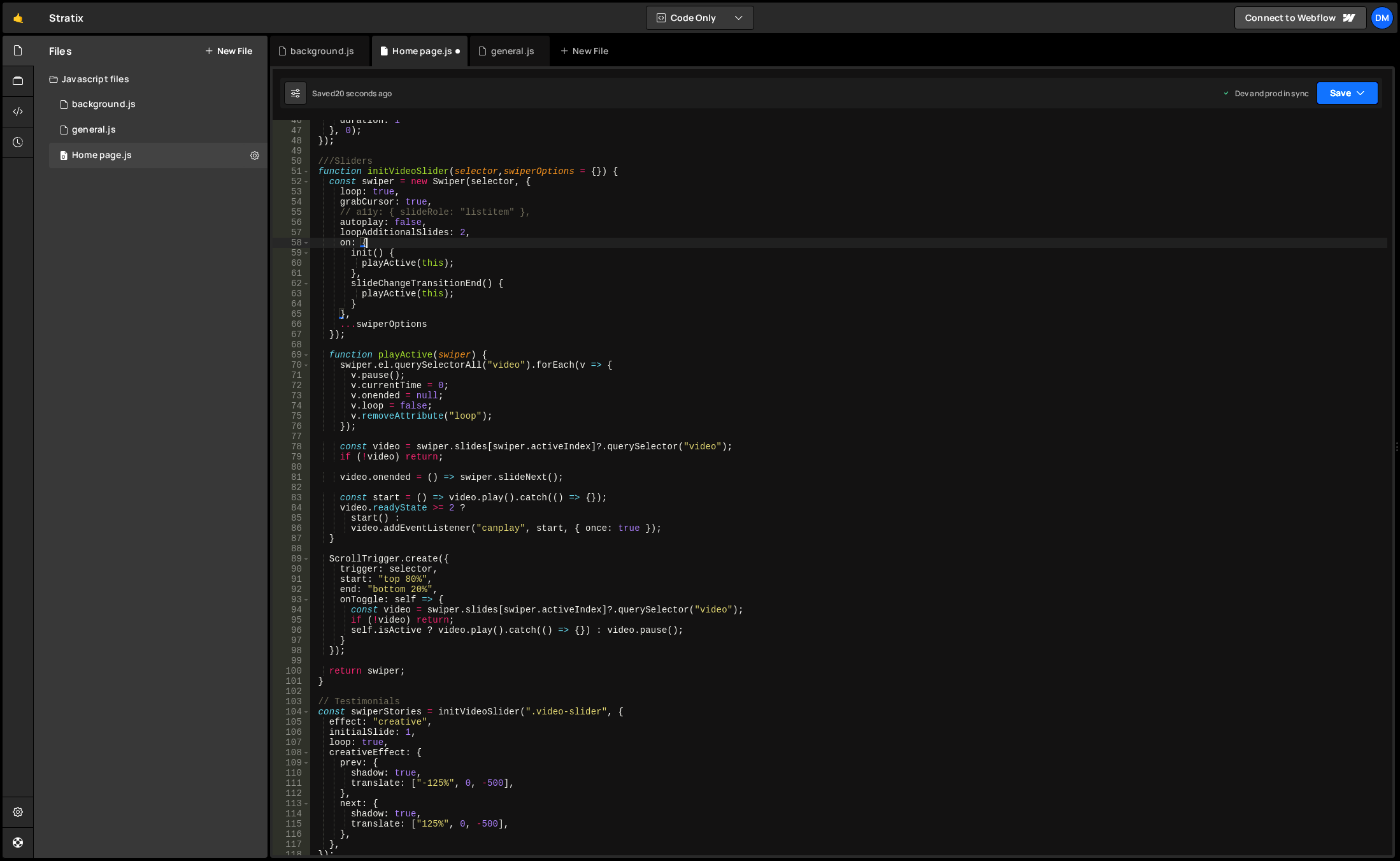
click at [1369, 93] on button "Save" at bounding box center [1347, 93] width 61 height 23
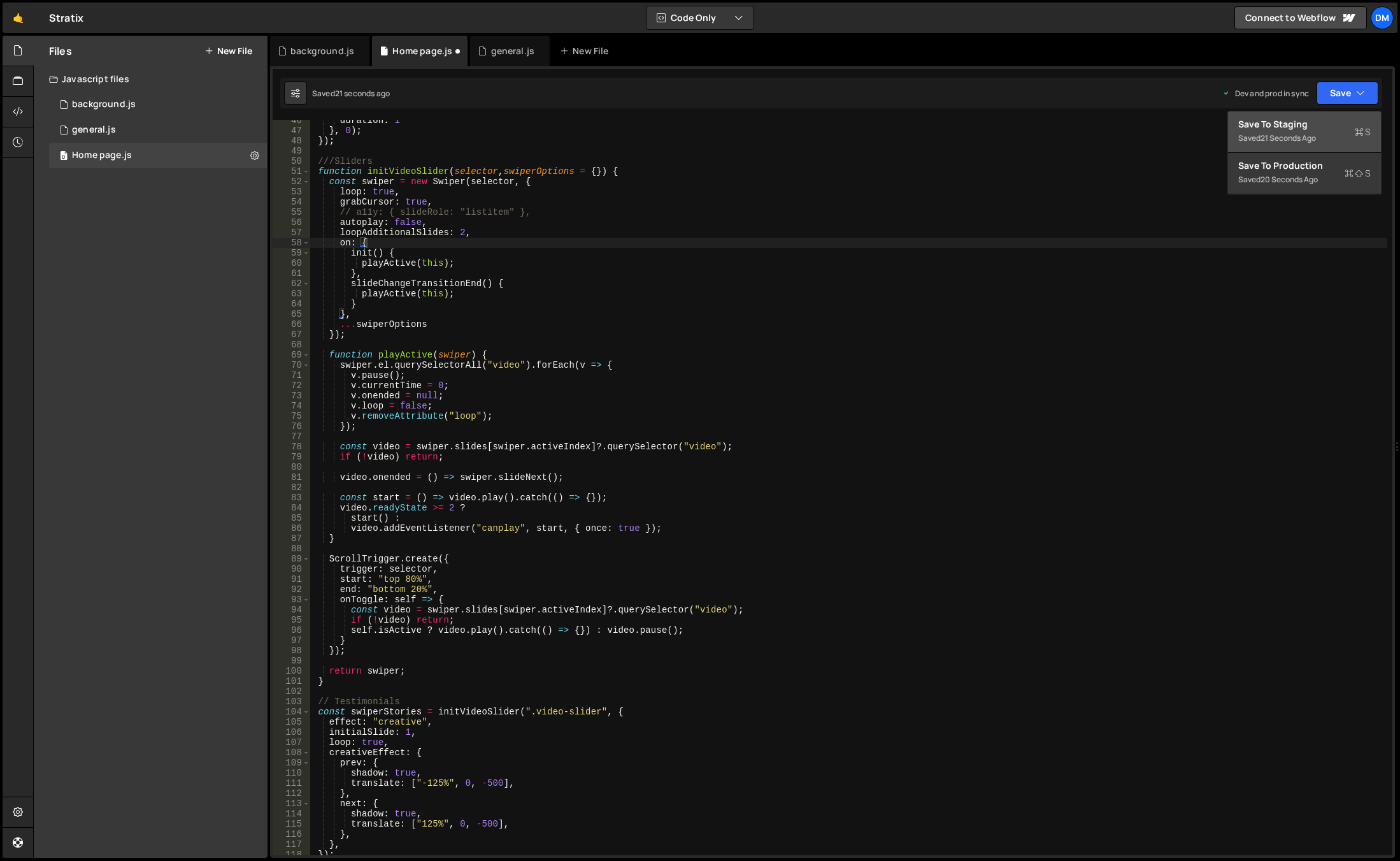
click at [1315, 130] on button "Save to Staging S Saved 21 seconds ago" at bounding box center [1304, 132] width 152 height 42
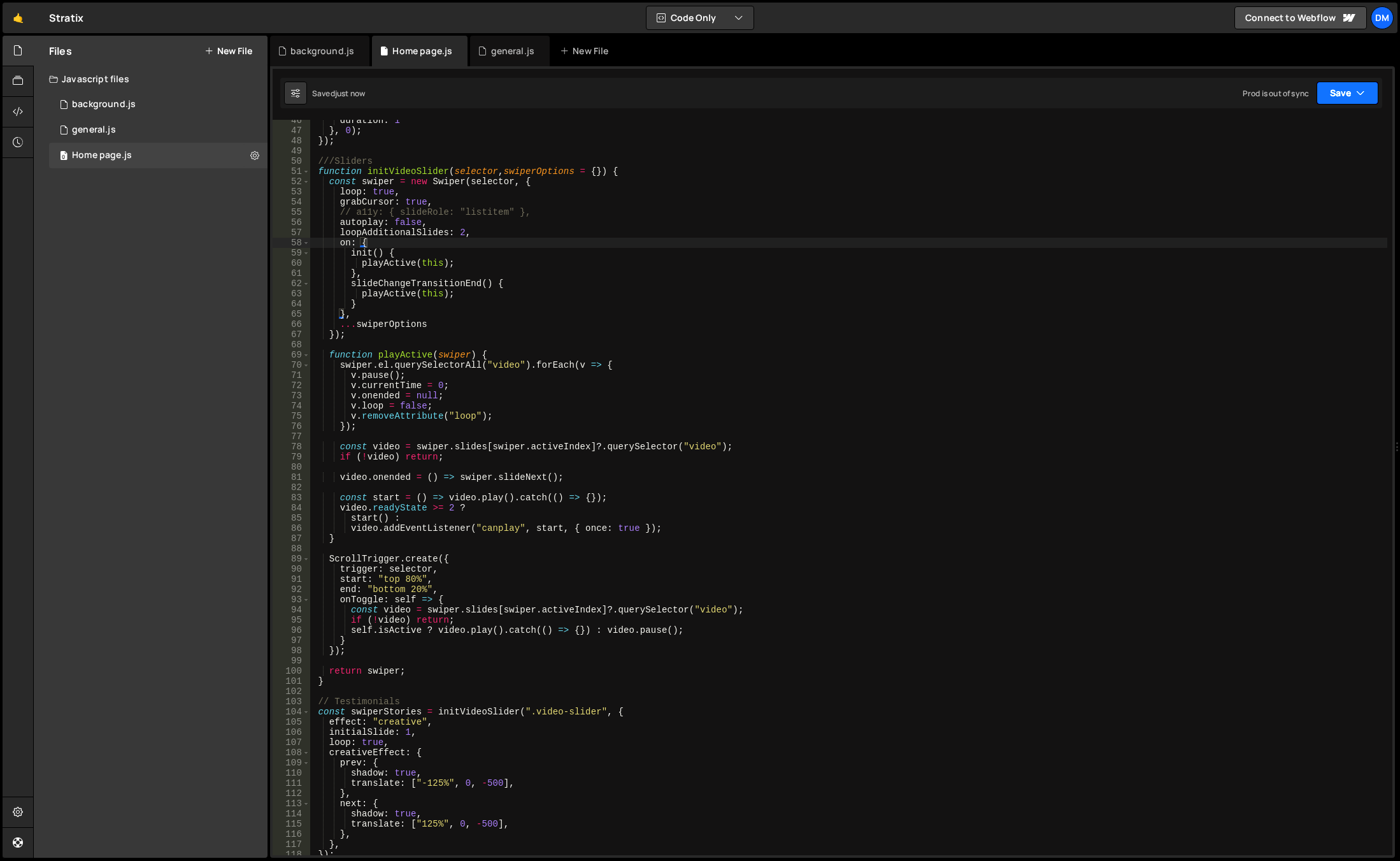
click at [1339, 98] on button "Save" at bounding box center [1347, 93] width 61 height 23
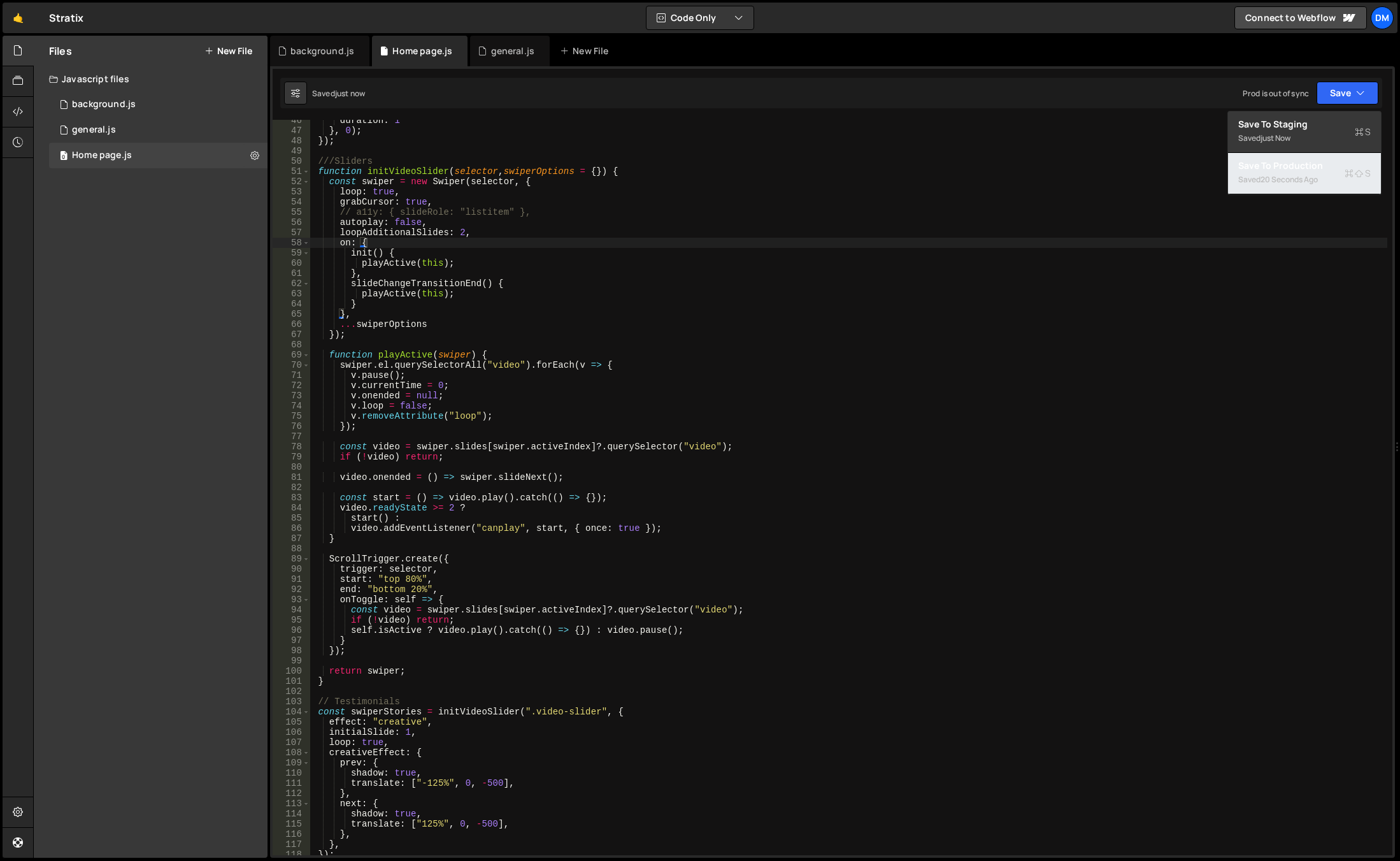
click at [1281, 175] on div "20 seconds ago" at bounding box center [1289, 179] width 57 height 11
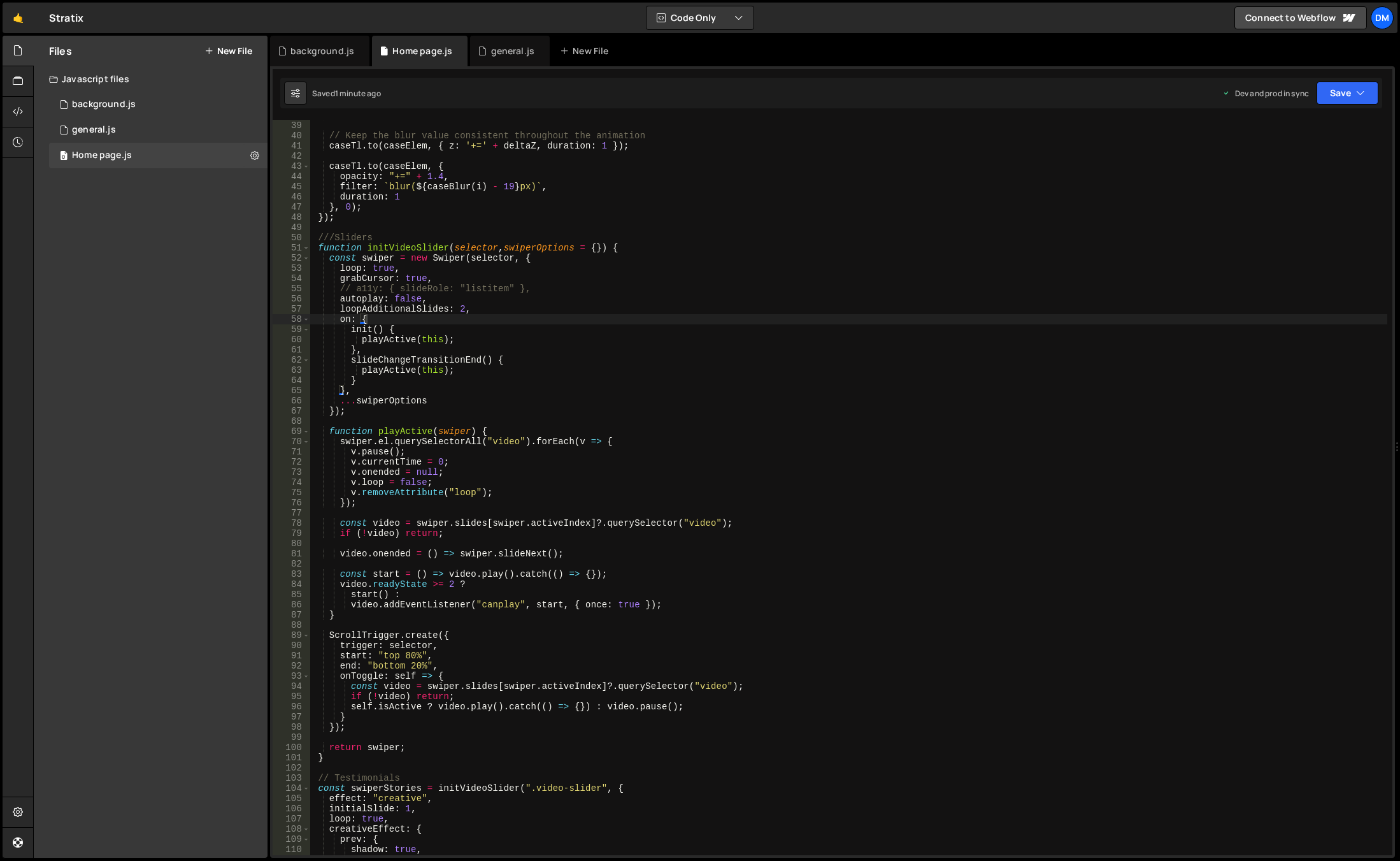
scroll to position [272, 0]
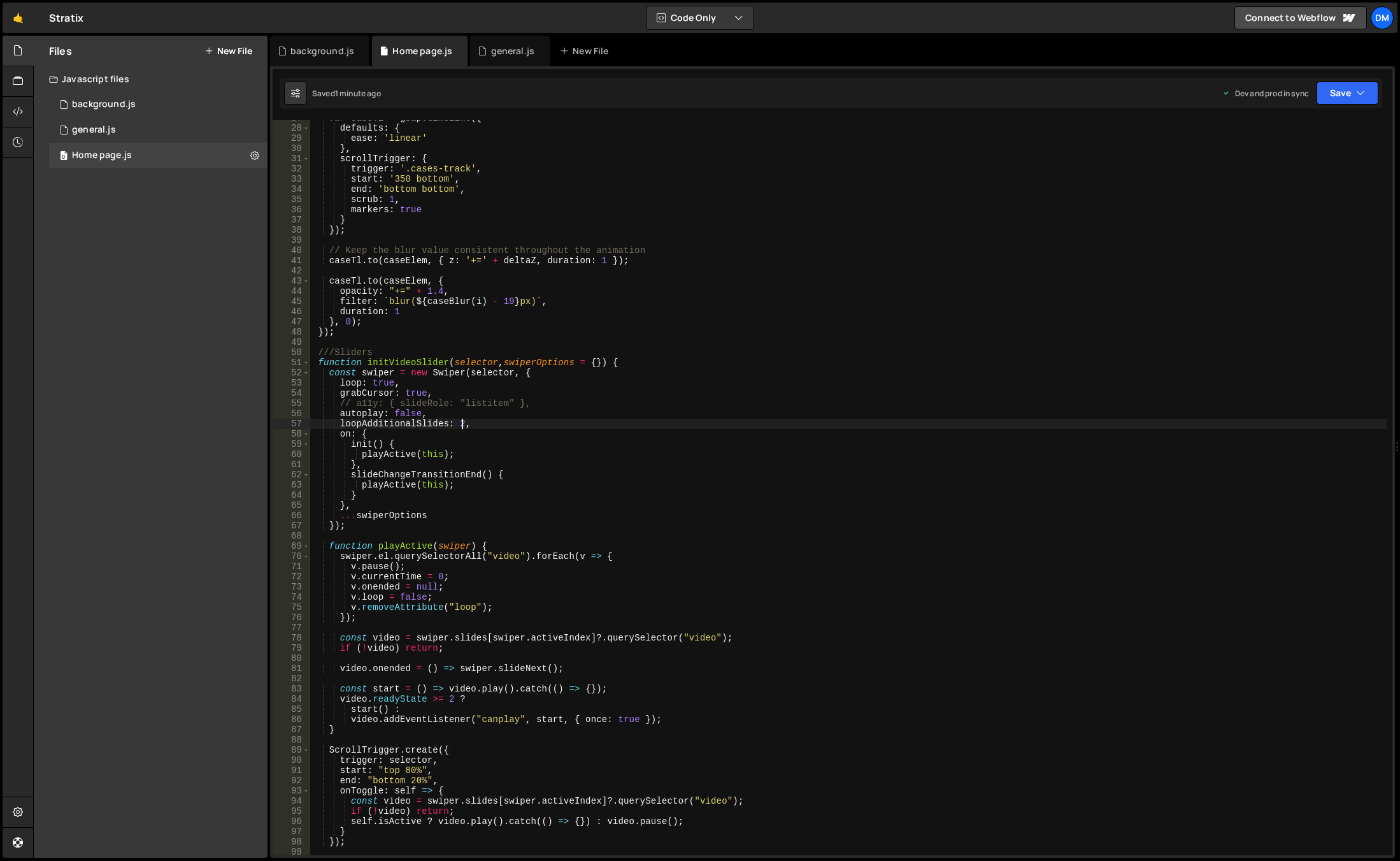
click at [458, 423] on div "var caseTl = gsap . timeline ({ defaults : { ease : 'linear' } , scrollTrigger …" at bounding box center [848, 491] width 1077 height 756
click at [844, 217] on div "var caseTl = gsap . timeline ({ defaults : { ease : 'linear' } , scrollTrigger …" at bounding box center [848, 491] width 1077 height 756
drag, startPoint x: 1321, startPoint y: 91, endPoint x: 1330, endPoint y: 105, distance: 16.6
click at [1322, 91] on button "Save" at bounding box center [1347, 93] width 61 height 23
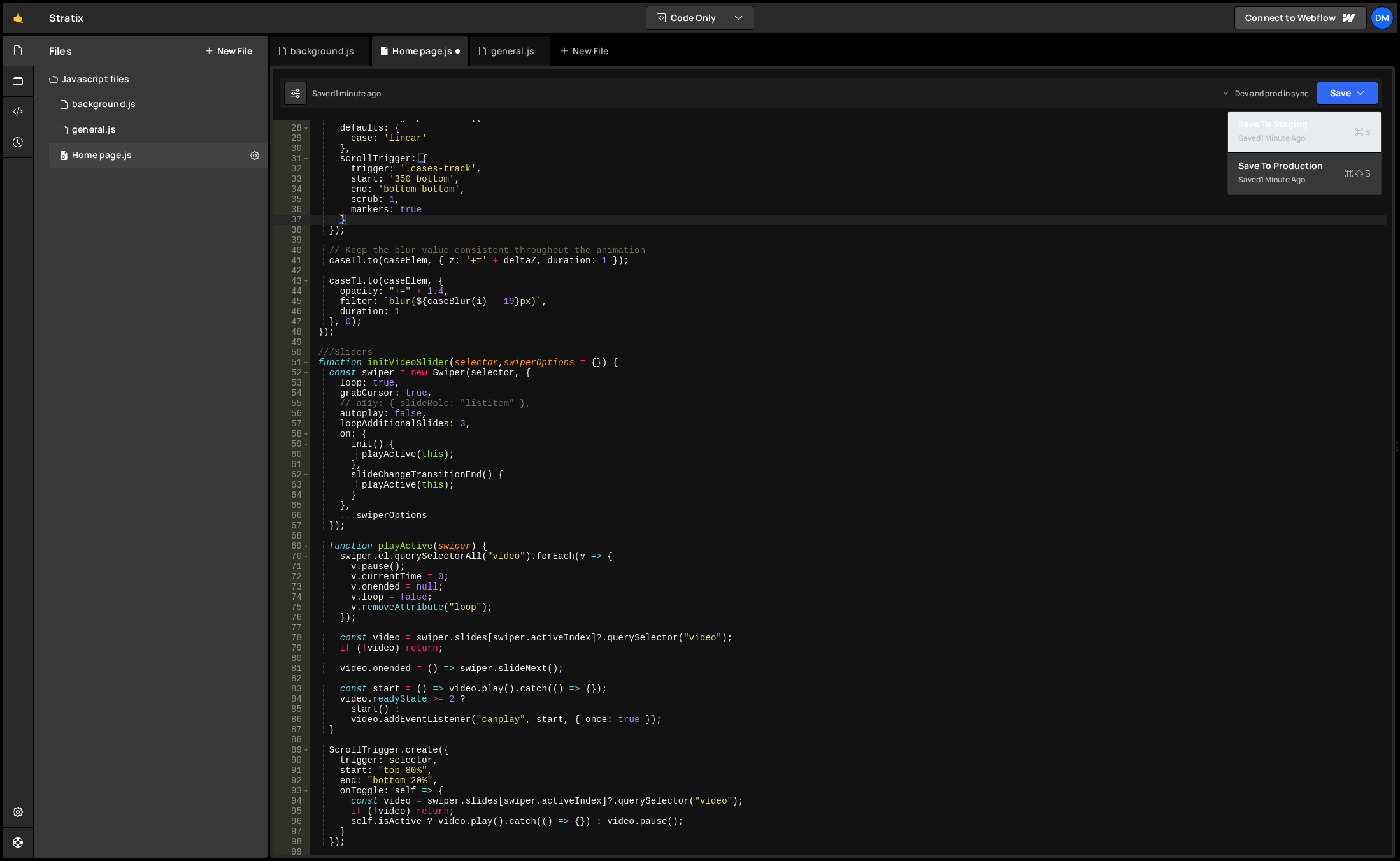
click at [1320, 135] on div "Saved 1 minute ago" at bounding box center [1305, 138] width 133 height 16
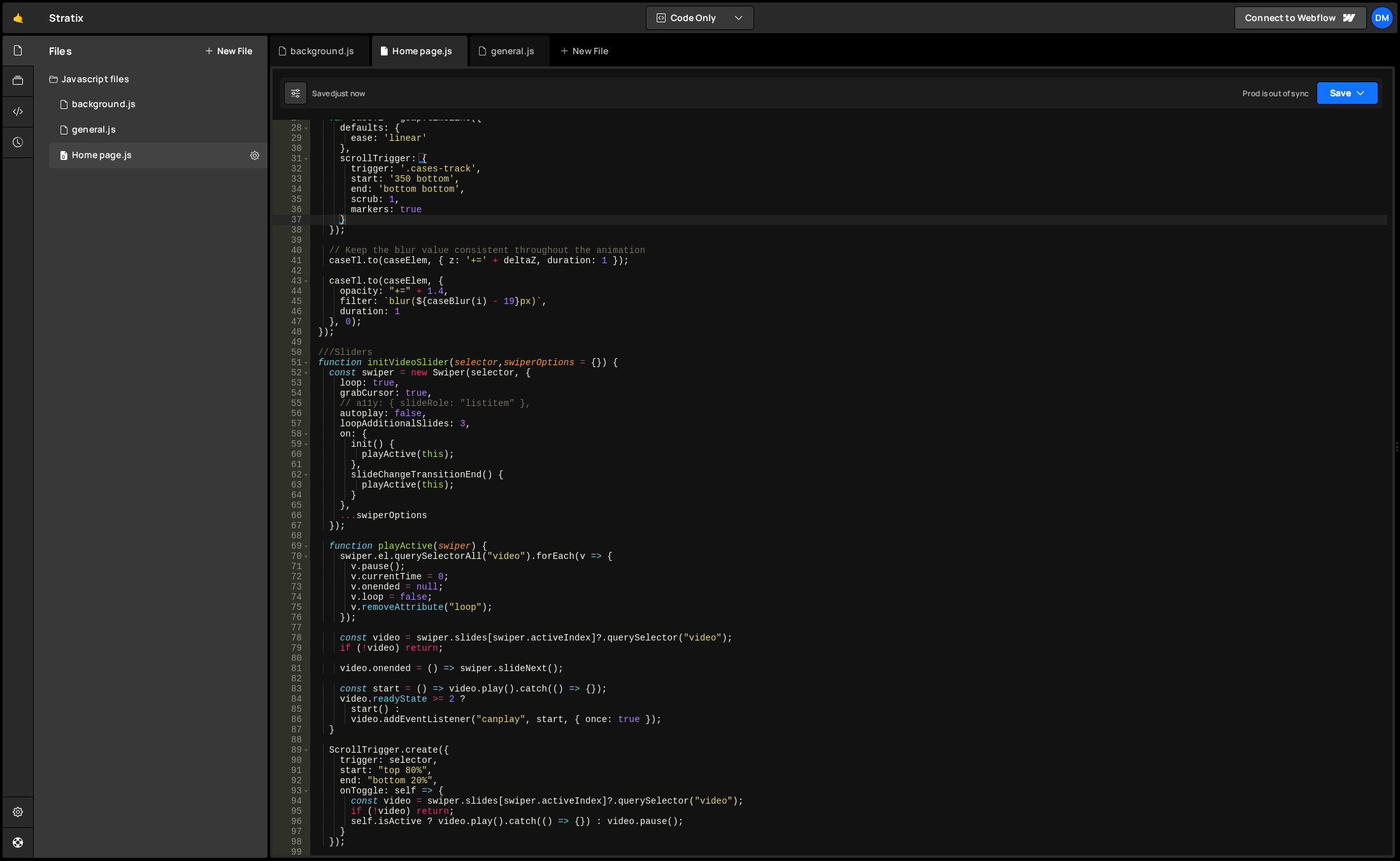
click at [1344, 97] on button "Save" at bounding box center [1347, 93] width 61 height 23
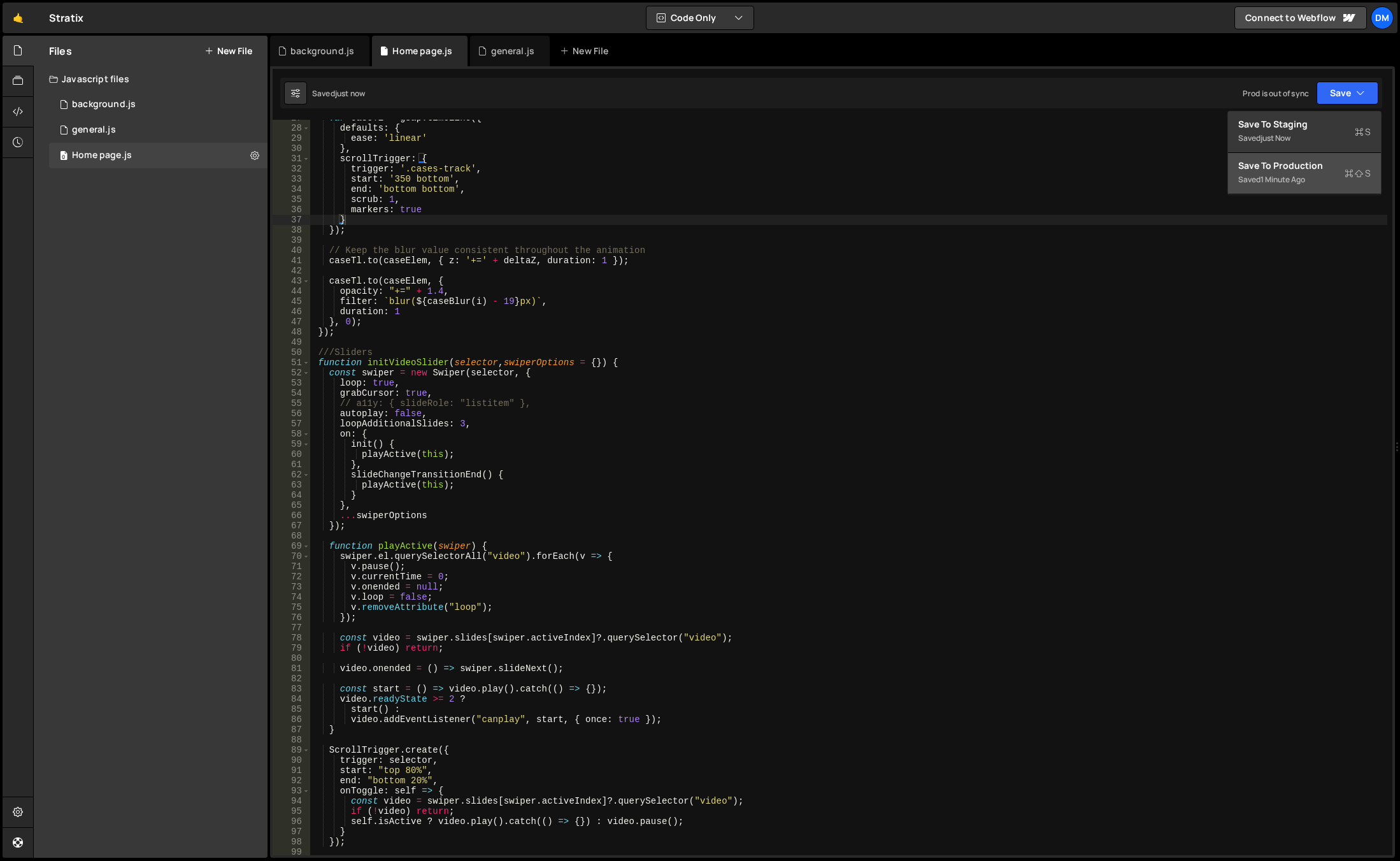
click at [1295, 168] on div "Save to Production S" at bounding box center [1305, 166] width 133 height 13
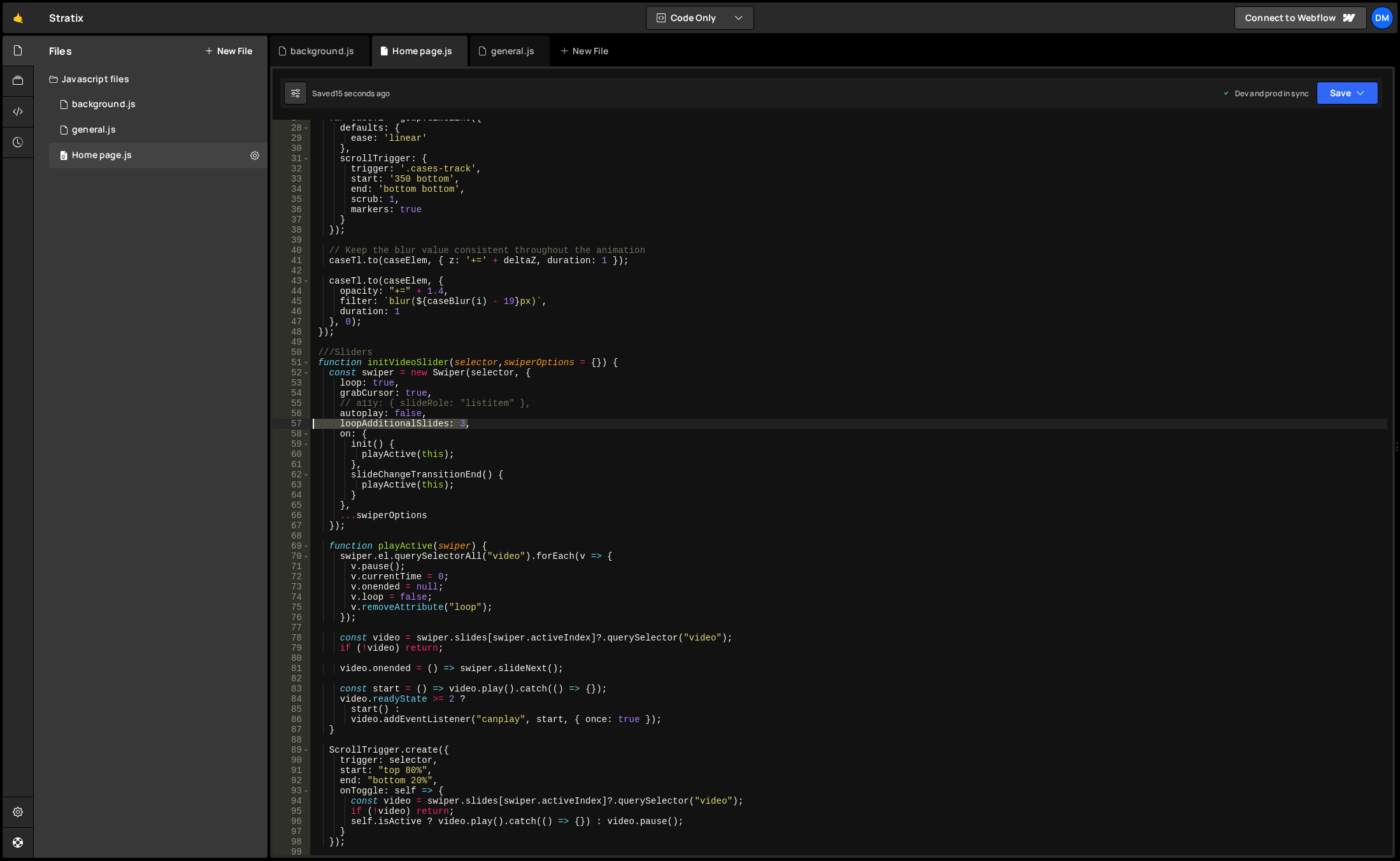
drag, startPoint x: 481, startPoint y: 426, endPoint x: 223, endPoint y: 423, distance: 258.0
click at [223, 423] on div "Files New File Javascript files 0 background.js 0 0 general.js 0 0 Home page.js…" at bounding box center [716, 447] width 1366 height 822
click at [1333, 94] on button "Save" at bounding box center [1347, 93] width 61 height 23
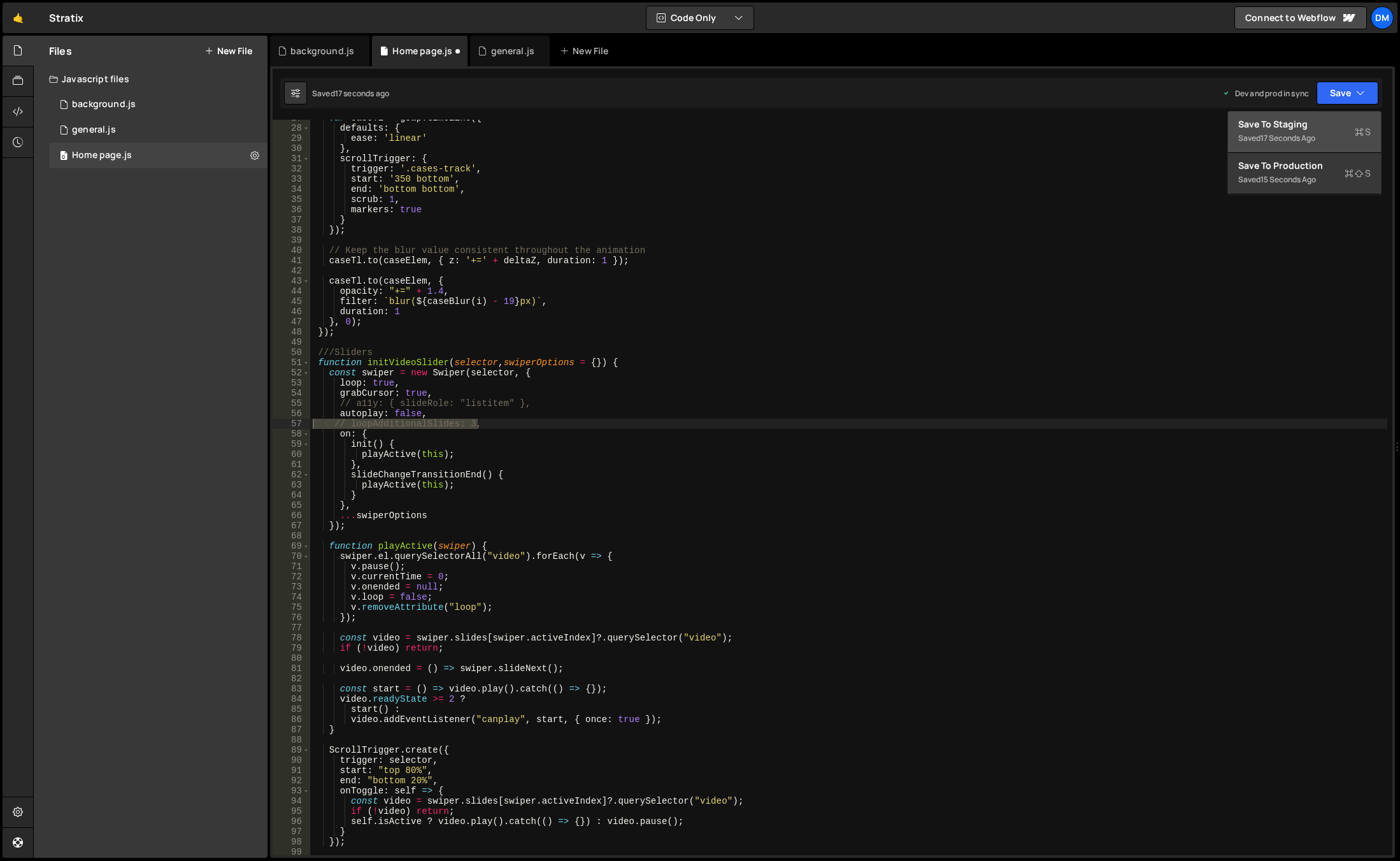
click at [1316, 119] on div "Save to Staging S" at bounding box center [1305, 125] width 133 height 13
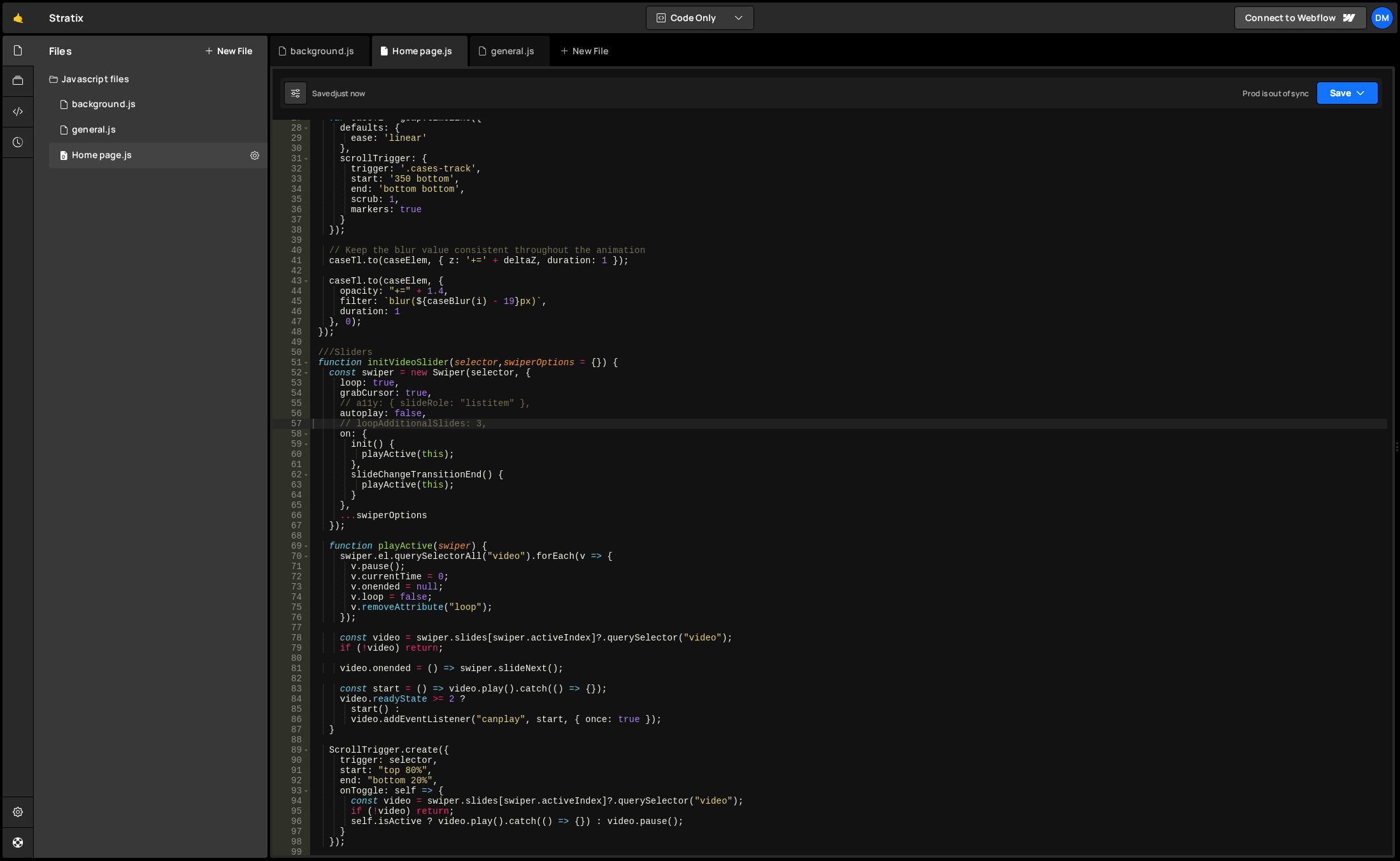
click at [1338, 94] on button "Save" at bounding box center [1347, 93] width 61 height 23
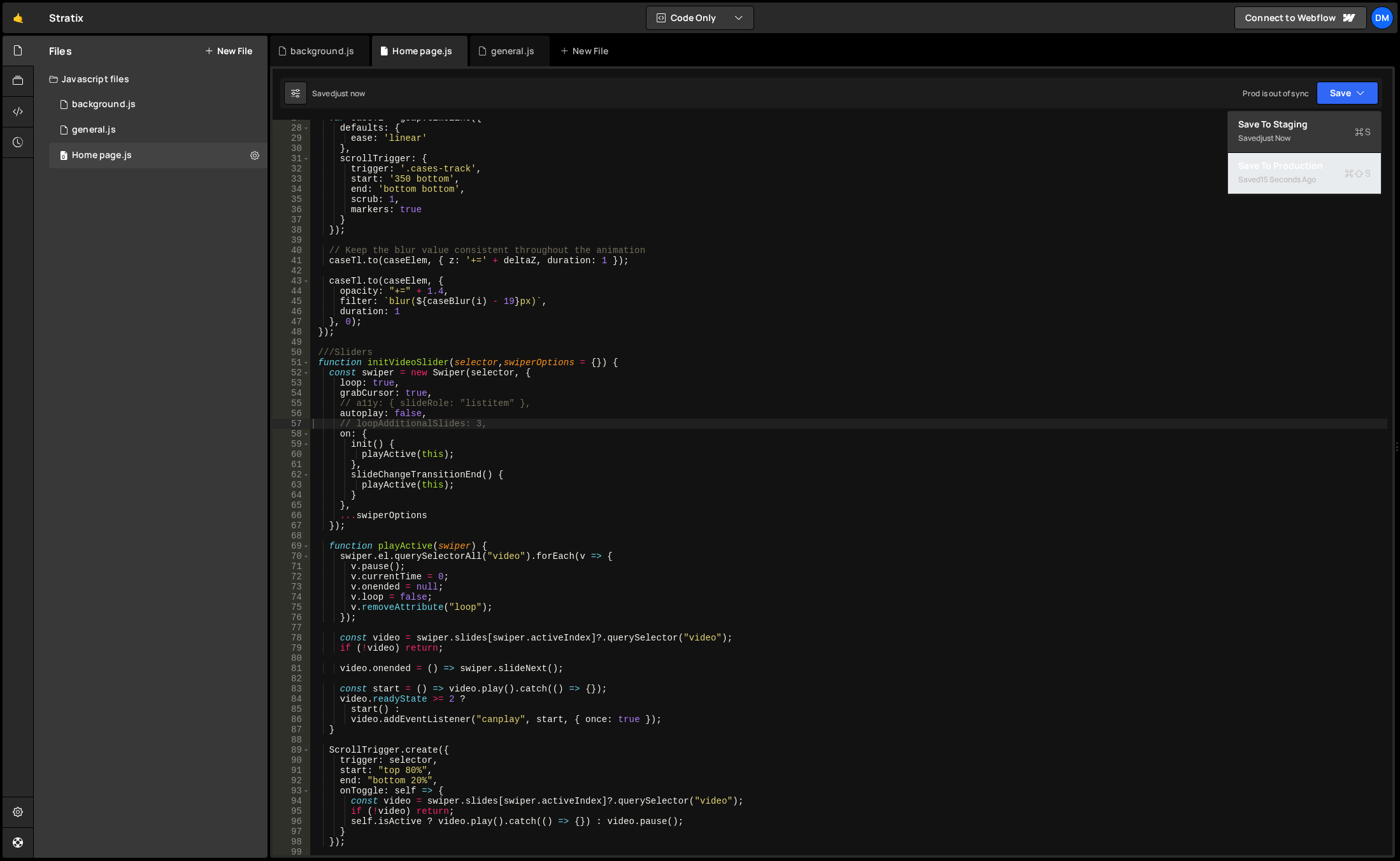
click at [1289, 176] on div "15 seconds ago" at bounding box center [1289, 179] width 56 height 11
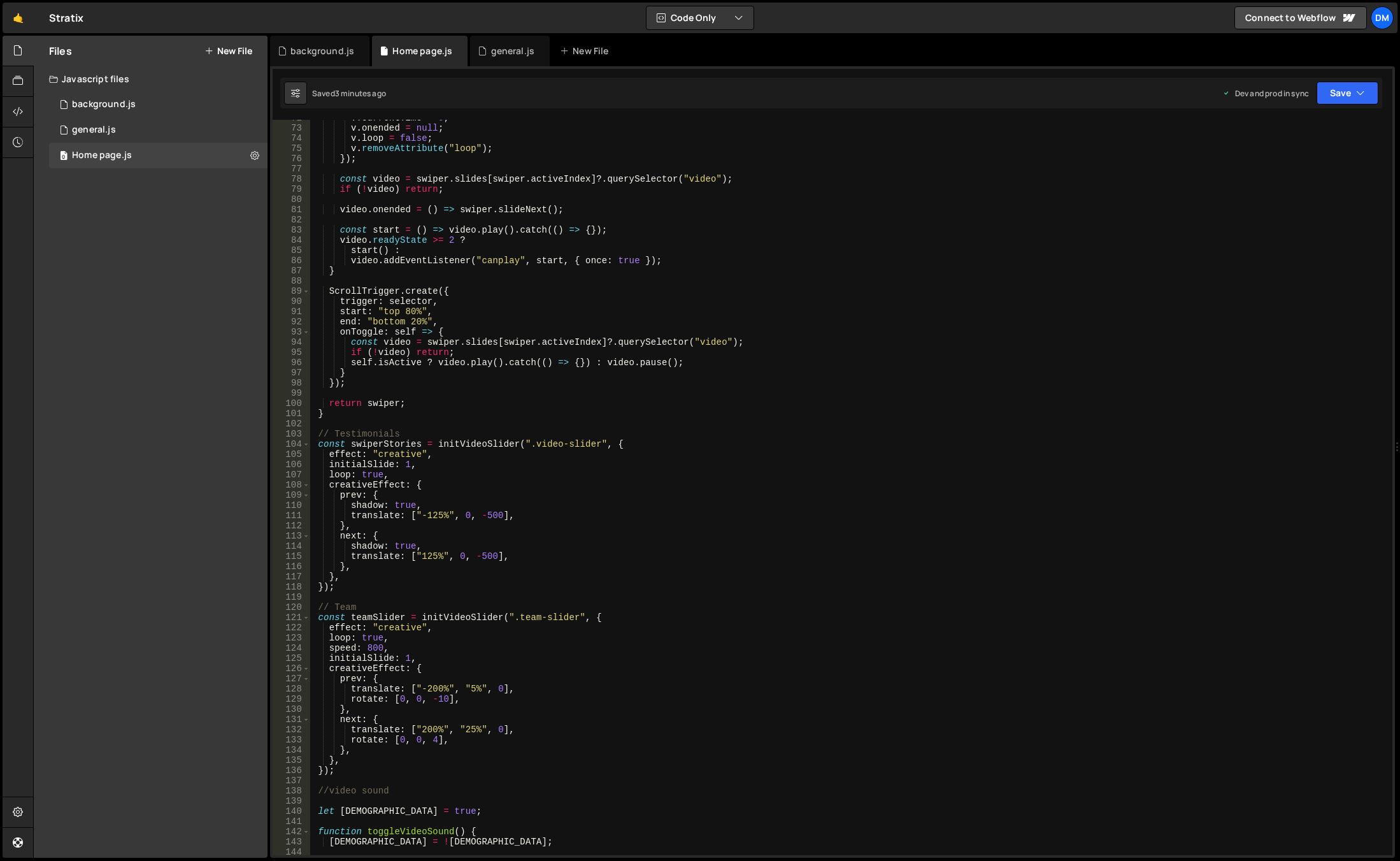
scroll to position [731, 0]
type textarea "initialSlide: 1,"
click at [425, 463] on div "v . currentTime = 0 ; v . onended = null ; v . loop = false ; v . removeAttribu…" at bounding box center [848, 491] width 1077 height 756
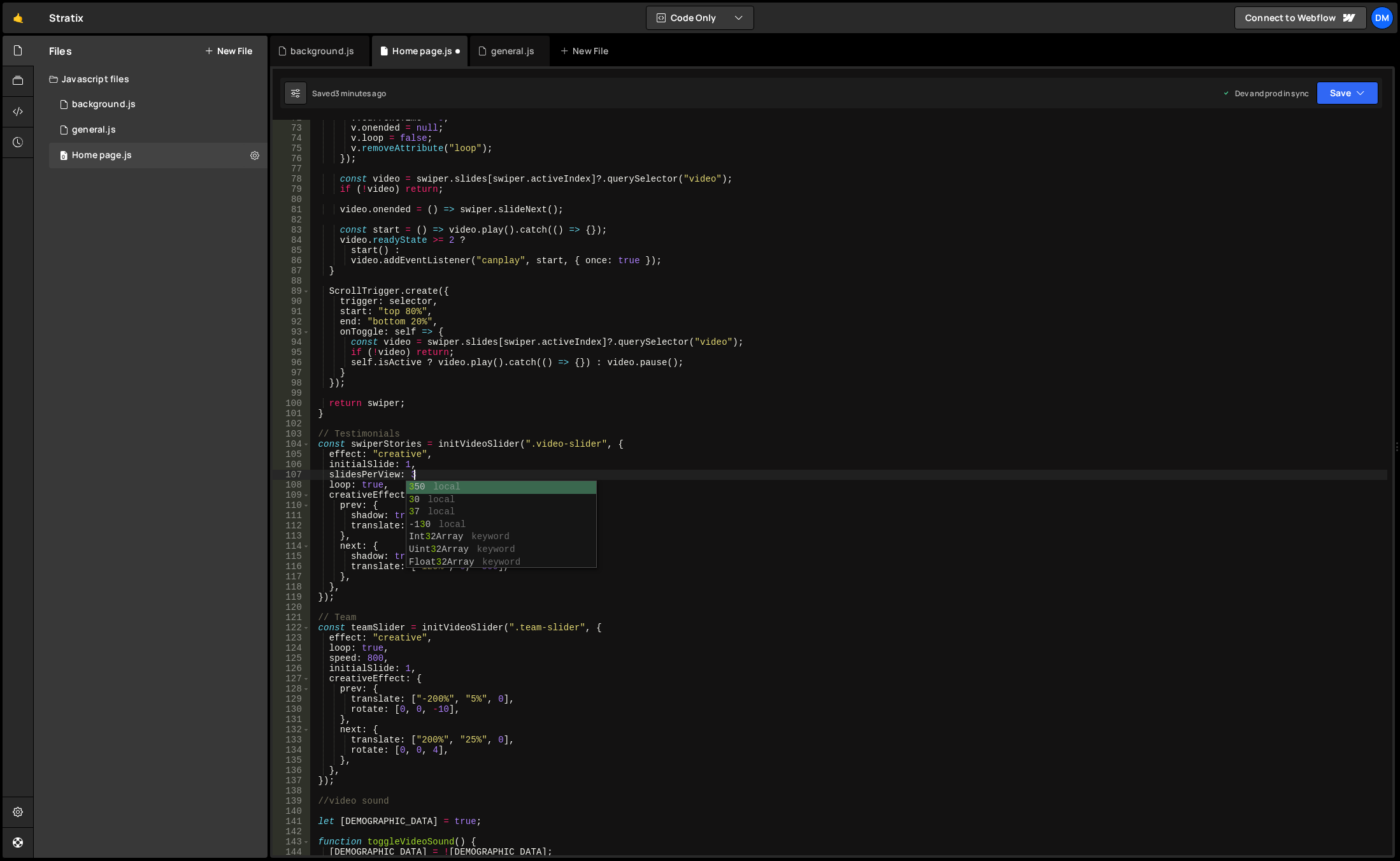
scroll to position [0, 7]
click at [439, 464] on div "v . currentTime = 0 ; v . onended = null ; v . loop = false ; v . removeAttribu…" at bounding box center [848, 491] width 1077 height 756
drag, startPoint x: 441, startPoint y: 462, endPoint x: 302, endPoint y: 467, distance: 139.1
click at [302, 467] on div "initialSlide: 1, 72 73 74 75 76 77 78 79 80 81 82 83 84 85 86 87 88 89 90 91 92…" at bounding box center [833, 487] width 1120 height 736
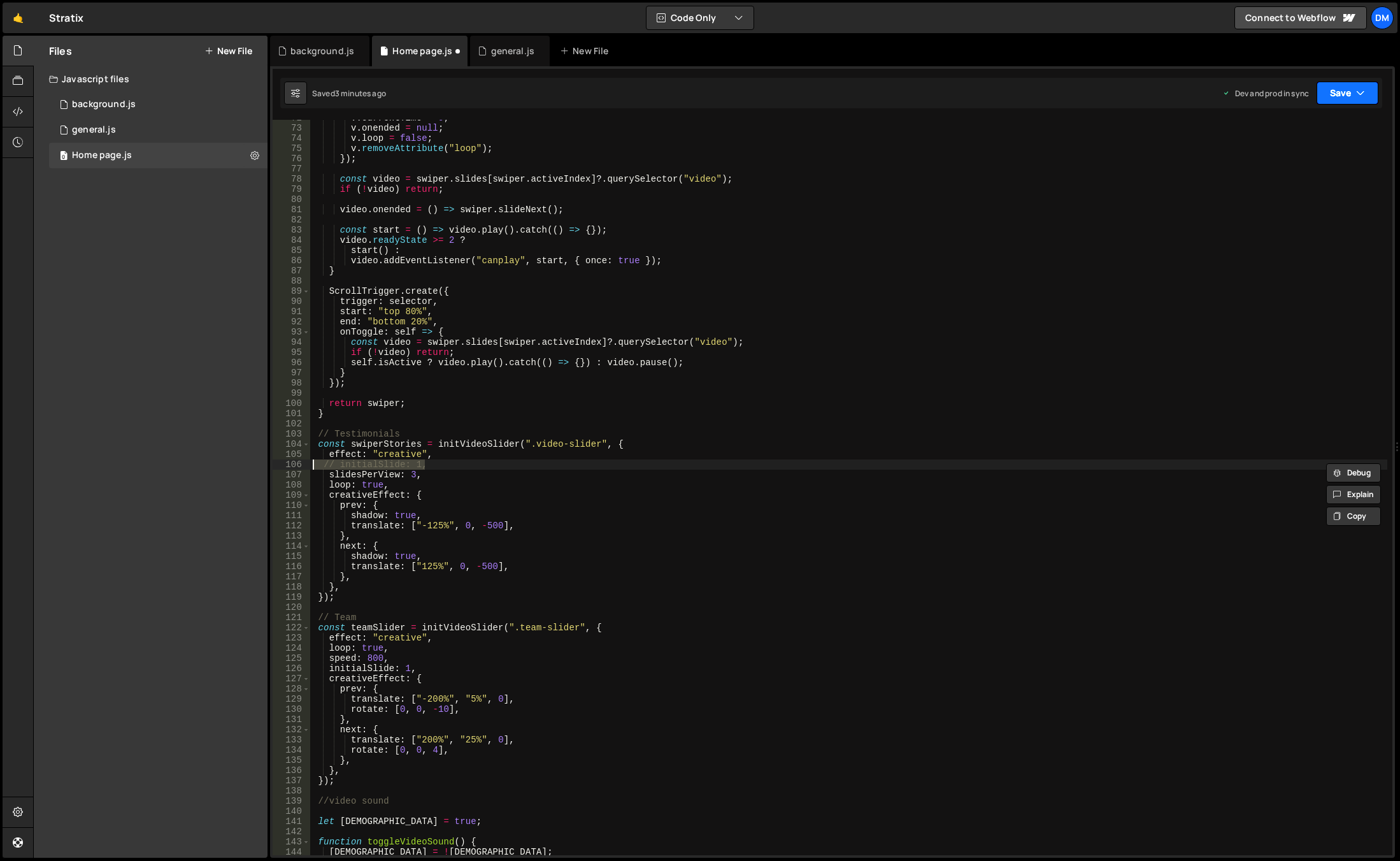
click at [1340, 84] on button "Save" at bounding box center [1347, 93] width 61 height 23
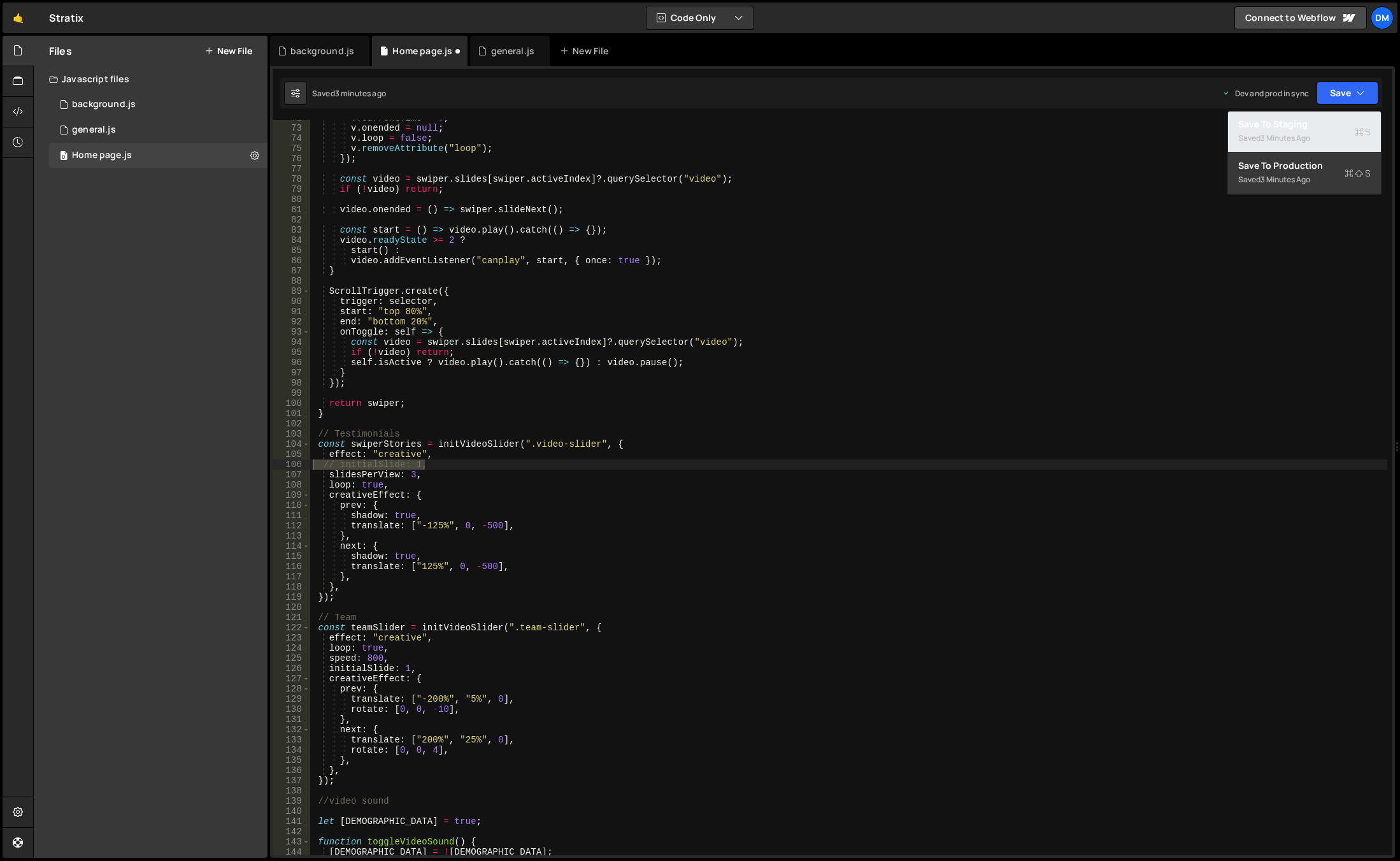
drag, startPoint x: 1310, startPoint y: 126, endPoint x: 1333, endPoint y: 107, distance: 29.8
click at [1310, 126] on div "Save to Staging S" at bounding box center [1305, 125] width 133 height 13
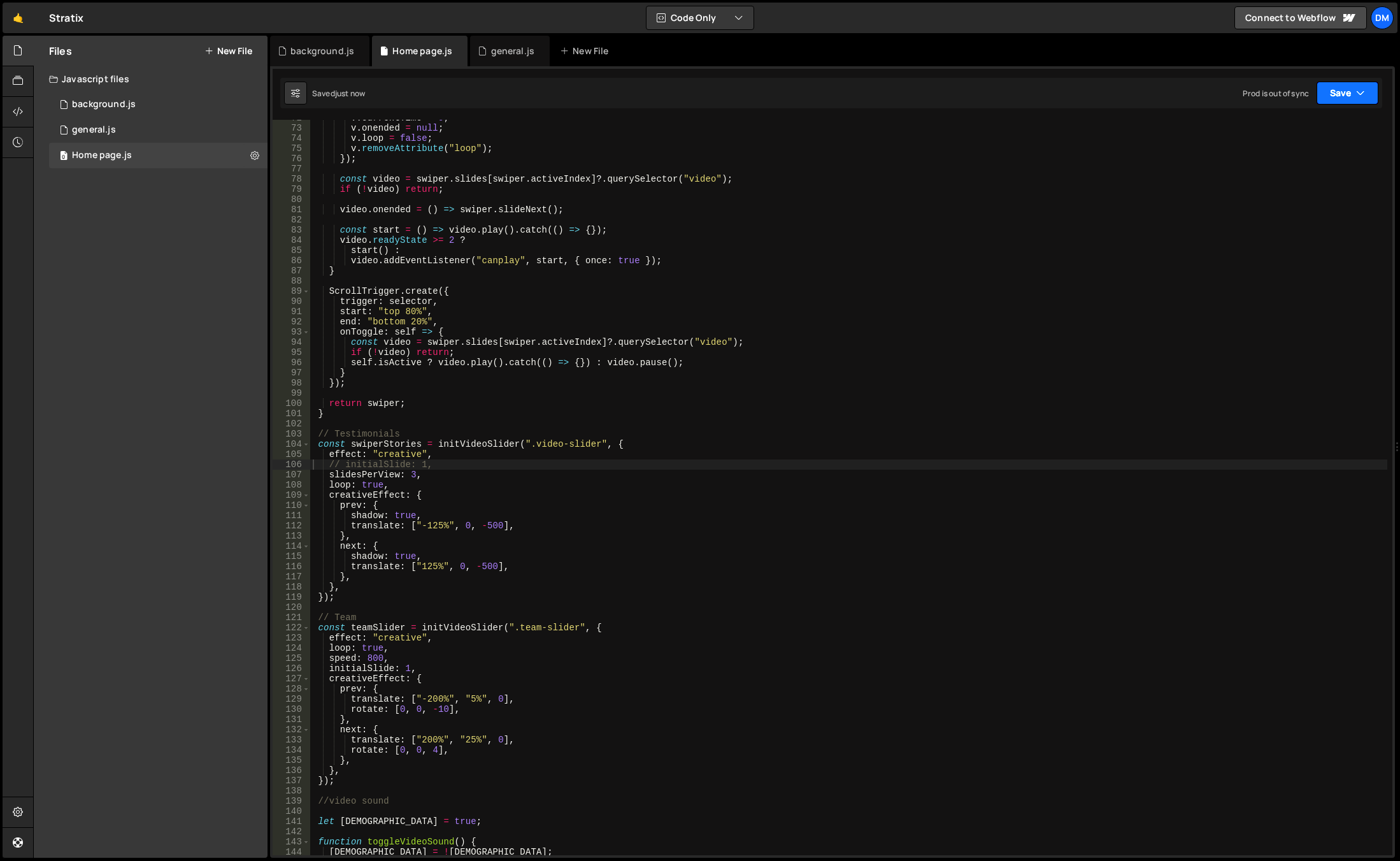
click at [1342, 94] on button "Save" at bounding box center [1347, 93] width 61 height 23
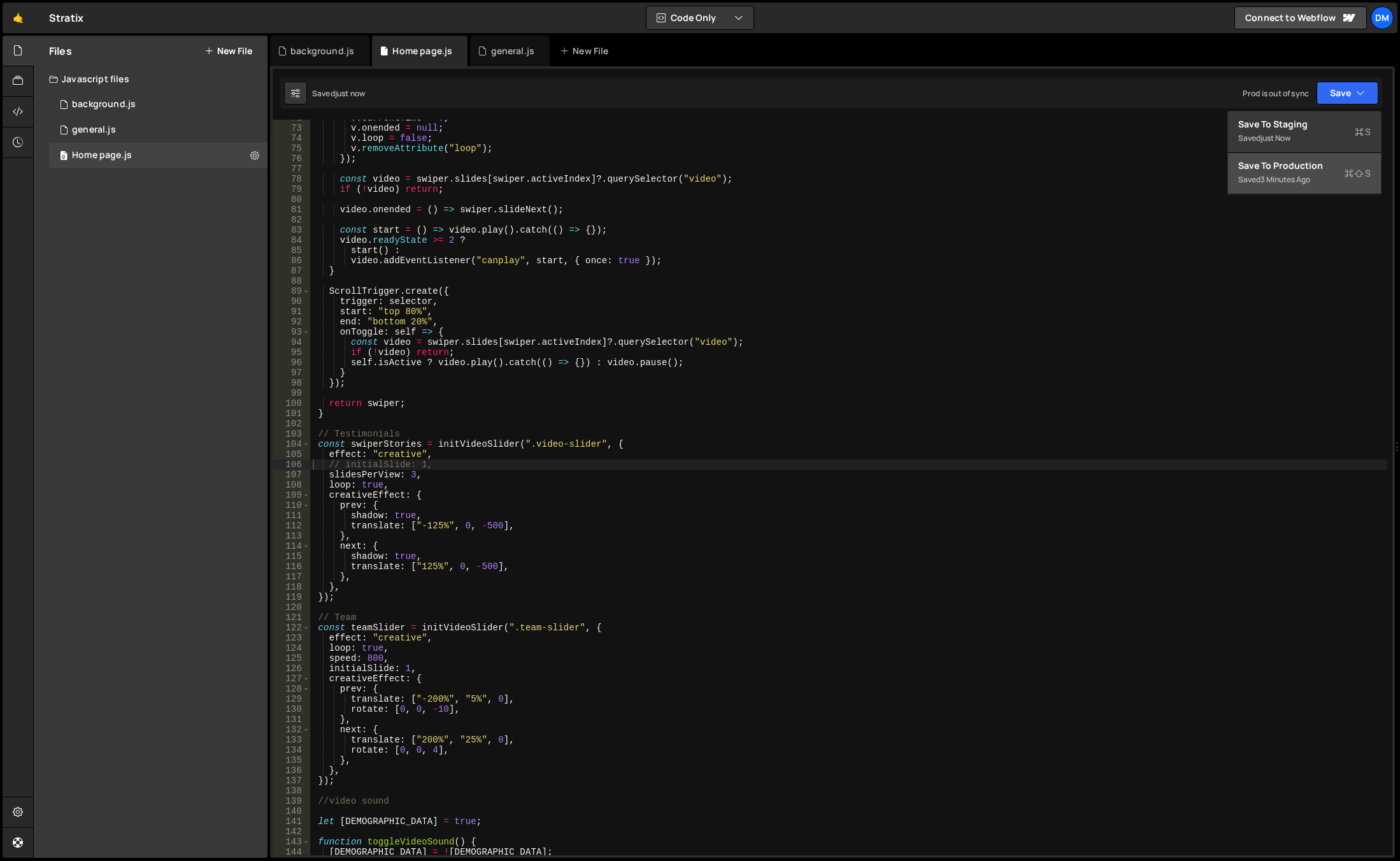
click at [1298, 164] on div "Save to Production S" at bounding box center [1305, 166] width 133 height 13
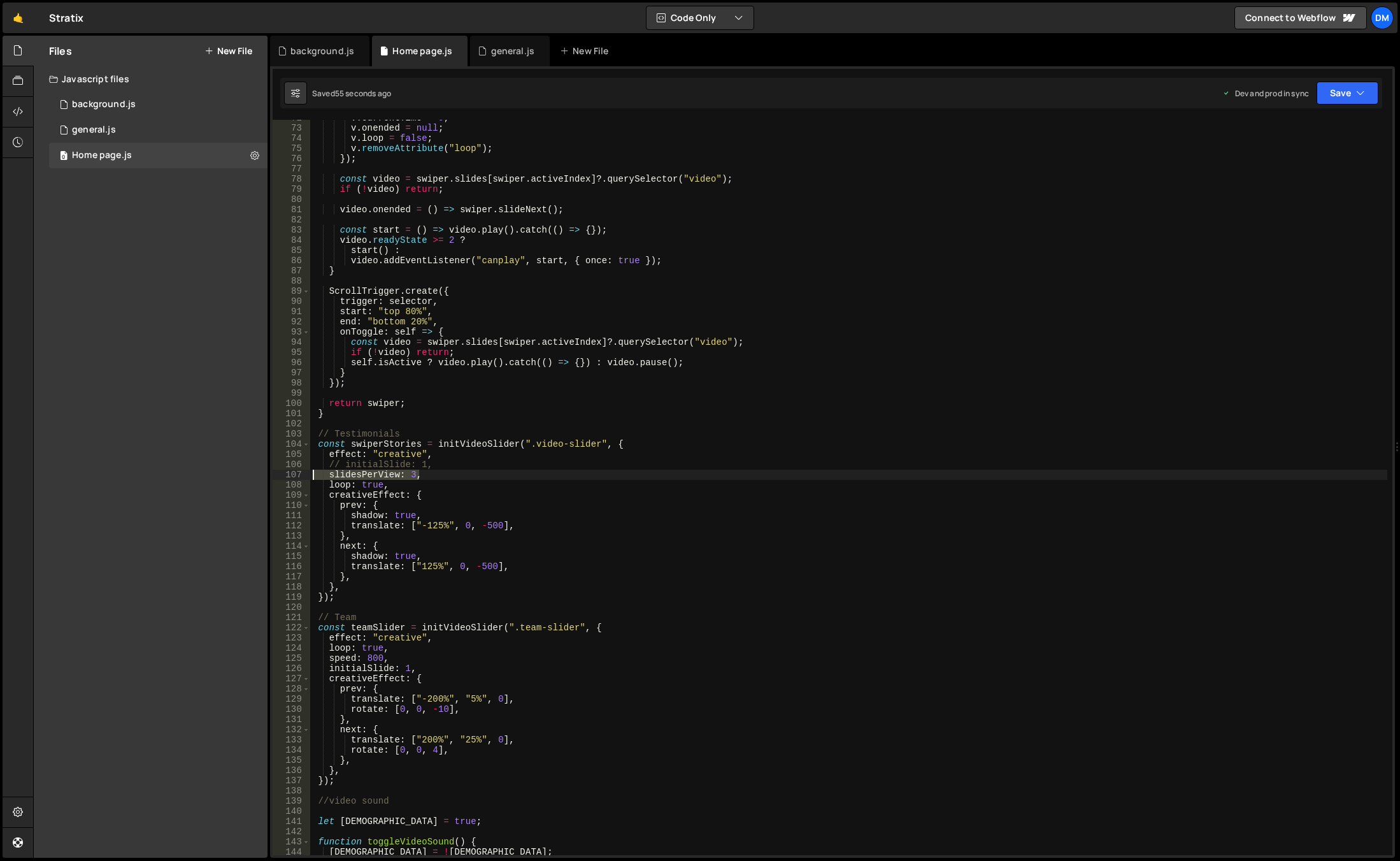
drag, startPoint x: 425, startPoint y: 475, endPoint x: 266, endPoint y: 476, distance: 159.0
click at [266, 476] on div "Files New File Javascript files 0 background.js 0 0 general.js 0 0 Home page.js…" at bounding box center [716, 447] width 1366 height 822
drag, startPoint x: 432, startPoint y: 464, endPoint x: 244, endPoint y: 463, distance: 188.0
click at [244, 463] on div "Files New File Javascript files 0 background.js 0 0 general.js 0 0 Home page.js…" at bounding box center [716, 447] width 1366 height 822
click at [1333, 83] on button "Save" at bounding box center [1347, 93] width 61 height 23
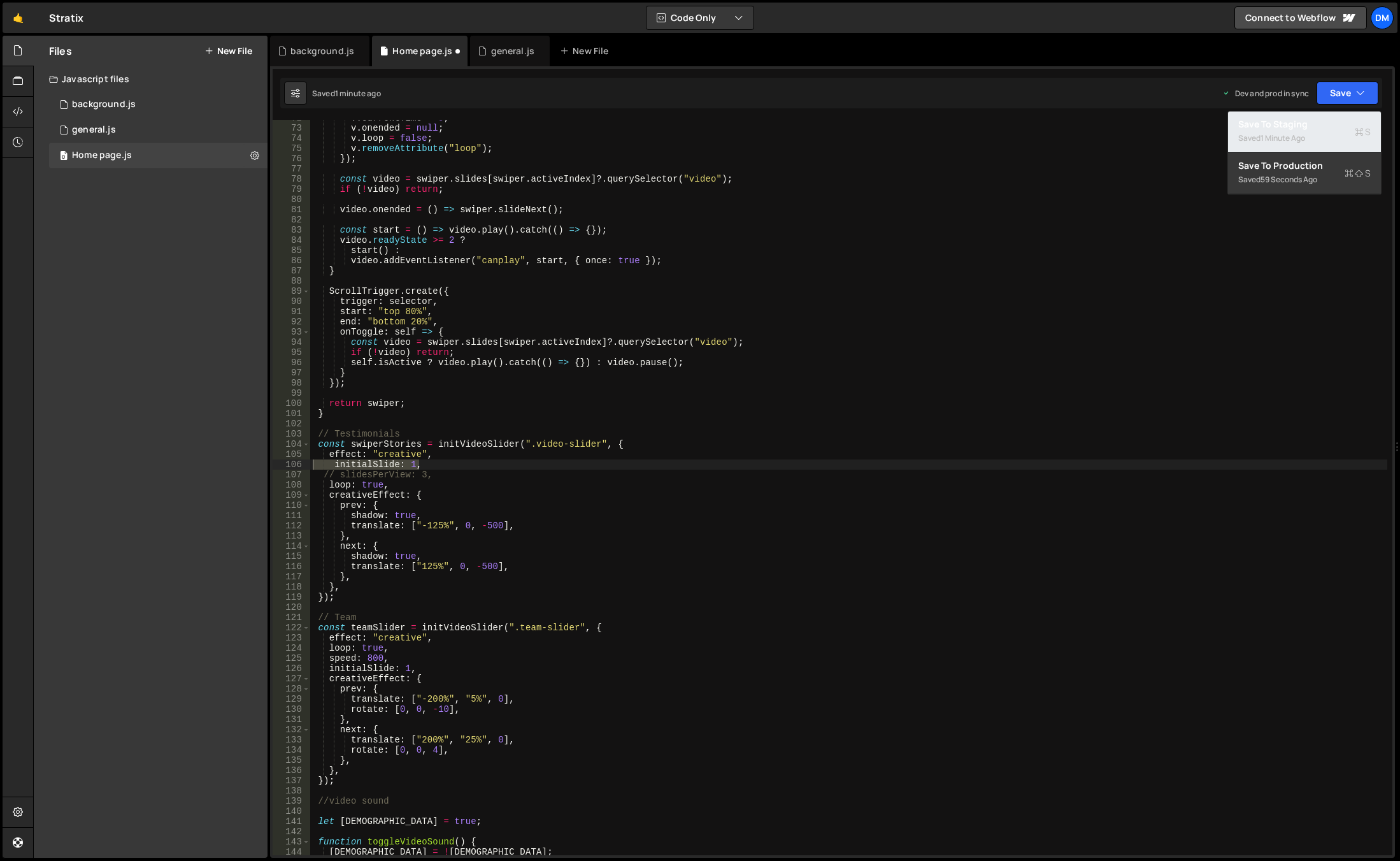
drag, startPoint x: 1289, startPoint y: 145, endPoint x: 1294, endPoint y: 138, distance: 8.6
click at [1289, 145] on div "Saved 1 minute ago" at bounding box center [1305, 138] width 133 height 16
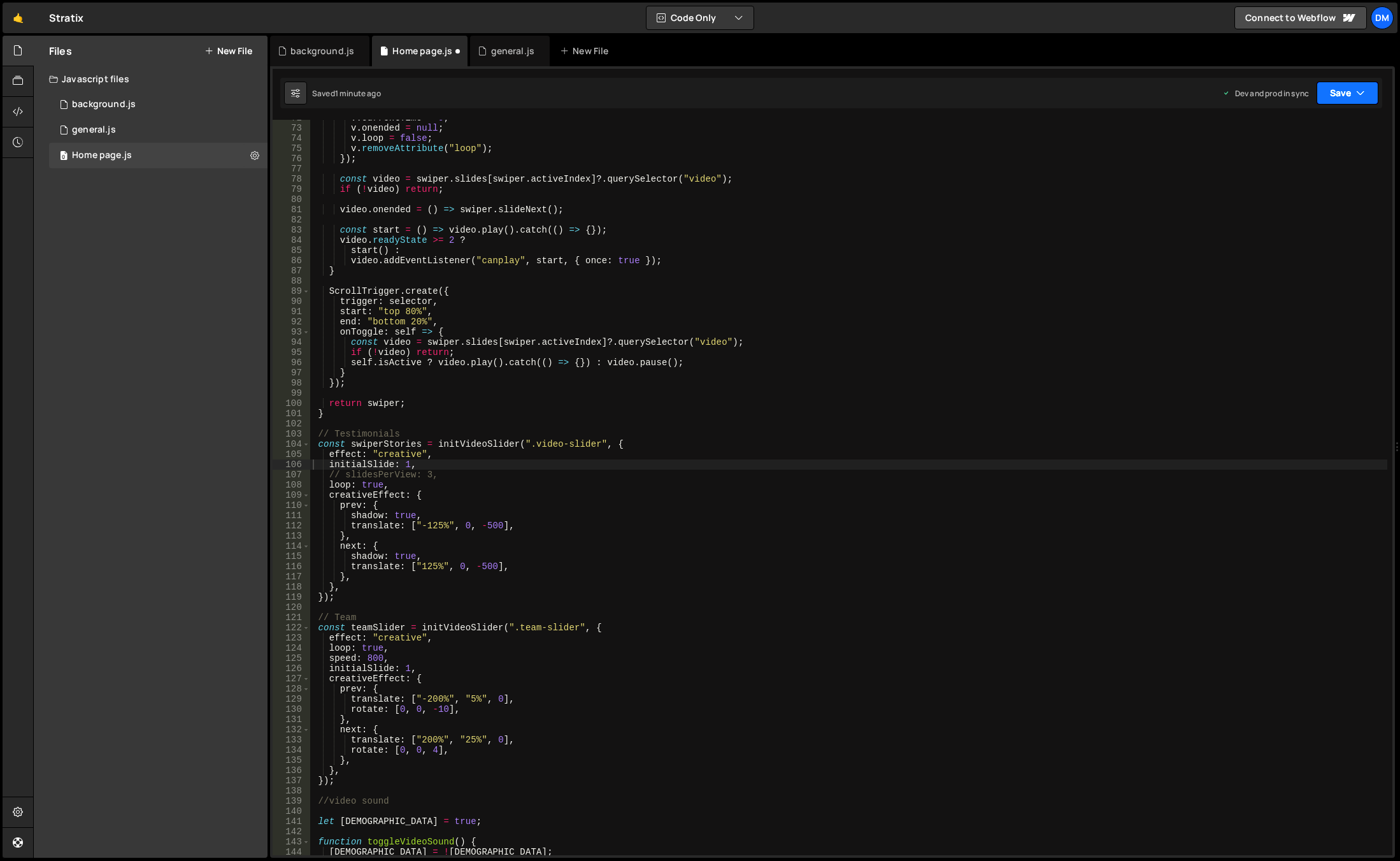
click at [1320, 104] on button "Save" at bounding box center [1347, 93] width 61 height 23
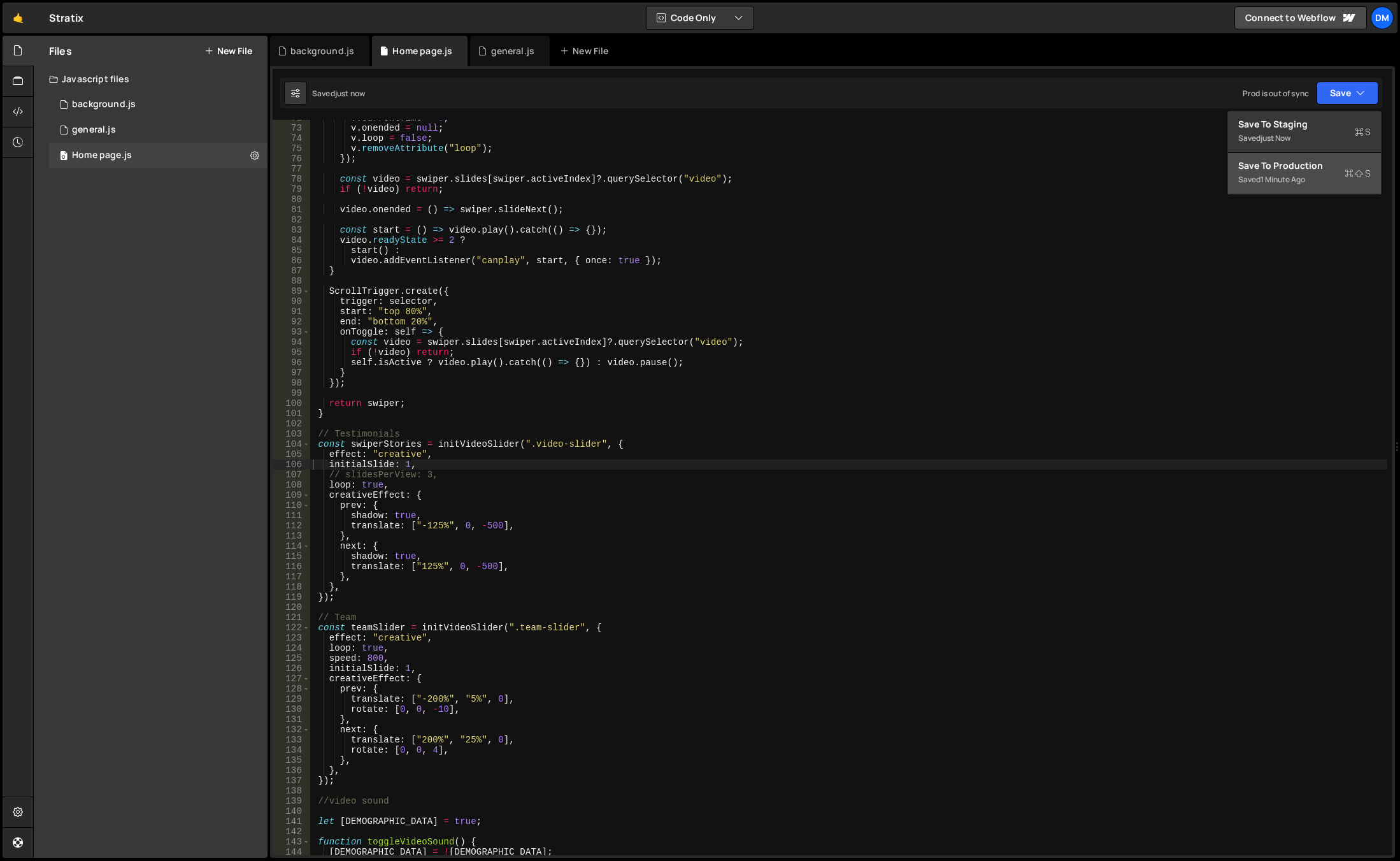
click at [1278, 167] on div "Save to Production S" at bounding box center [1305, 166] width 133 height 13
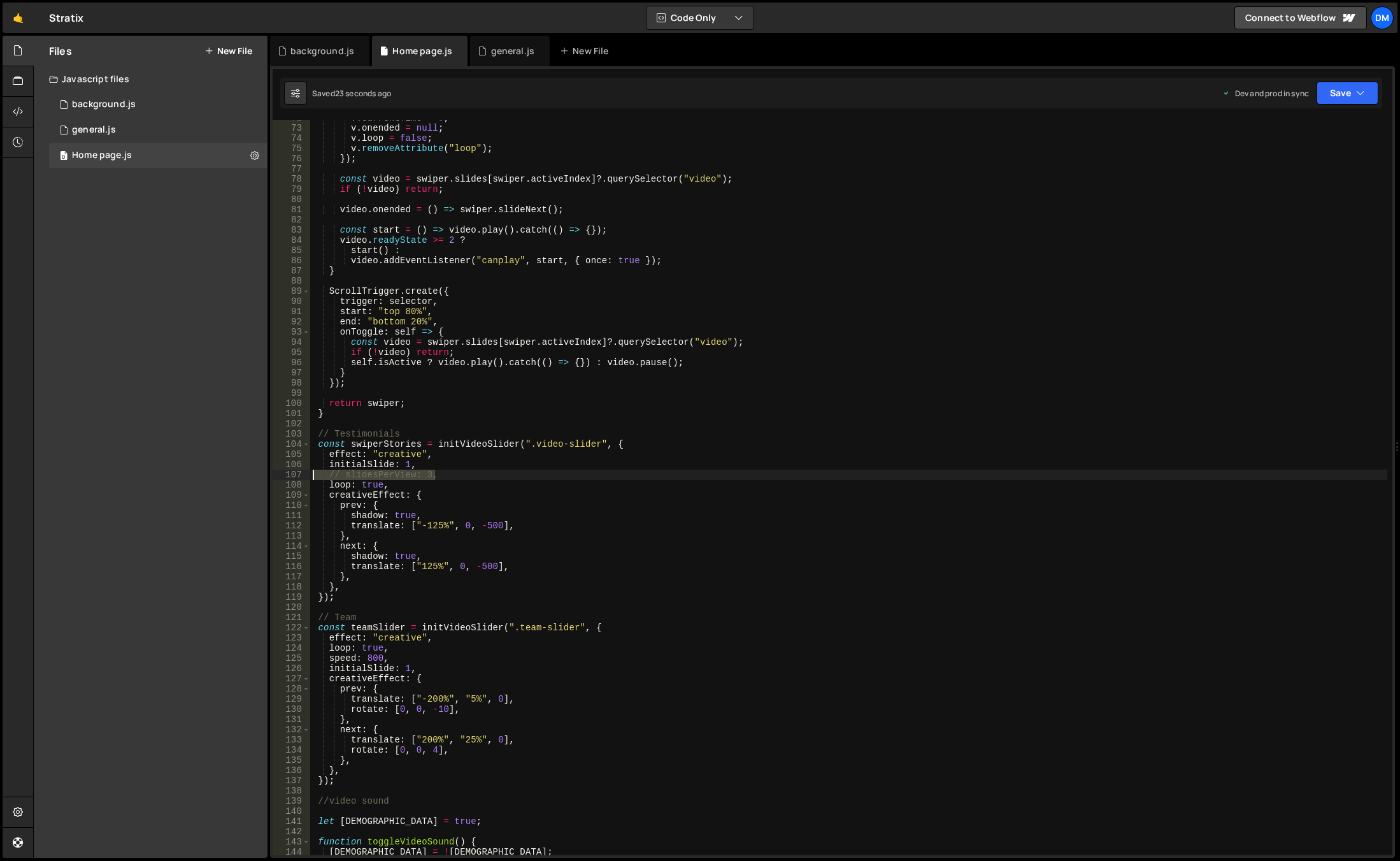
drag, startPoint x: 450, startPoint y: 473, endPoint x: 264, endPoint y: 476, distance: 186.0
click at [264, 476] on div "Files New File Javascript files 0 background.js 0 0 general.js 0 0 Home page.js…" at bounding box center [716, 447] width 1366 height 822
click at [404, 452] on div "v . currentTime = 0 ; v . onended = null ; v . loop = false ; v . removeAttribu…" at bounding box center [848, 491] width 1077 height 756
click at [416, 475] on div "v . currentTime = 0 ; v . onended = null ; v . loop = false ; v . removeAttribu…" at bounding box center [848, 491] width 1077 height 756
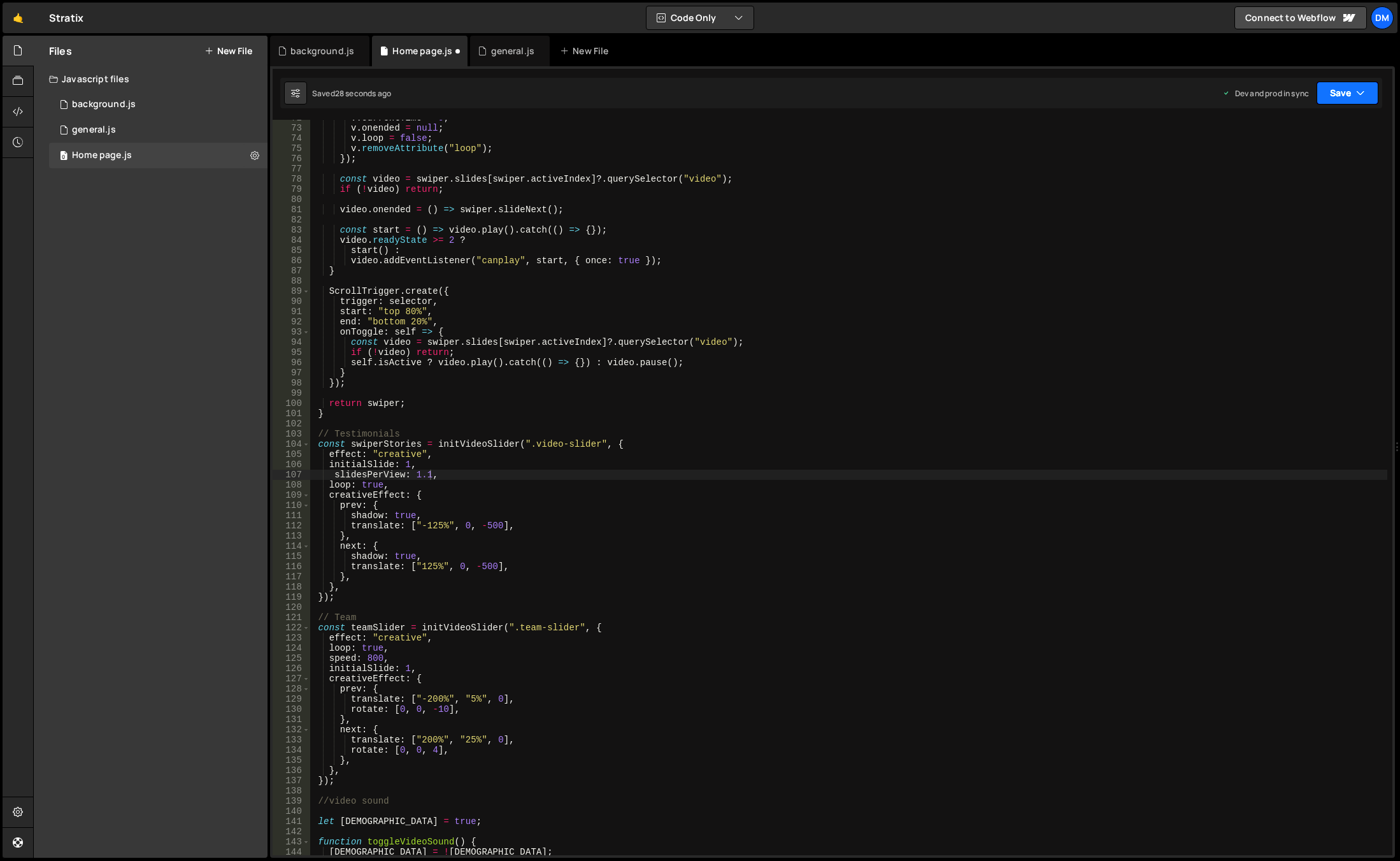
click at [1342, 98] on button "Save" at bounding box center [1347, 93] width 61 height 23
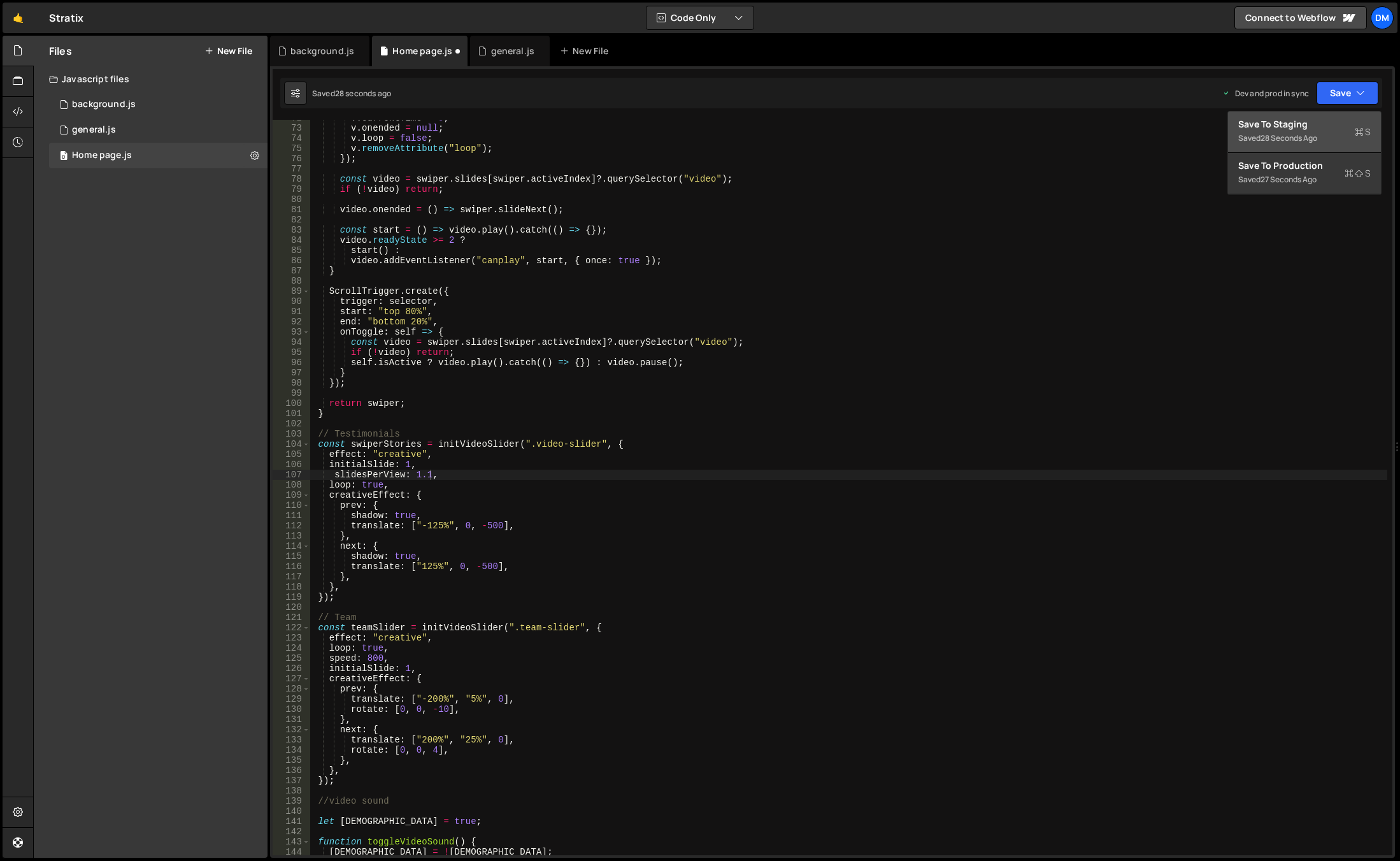
click at [1289, 127] on div "Save to Staging S" at bounding box center [1305, 125] width 133 height 13
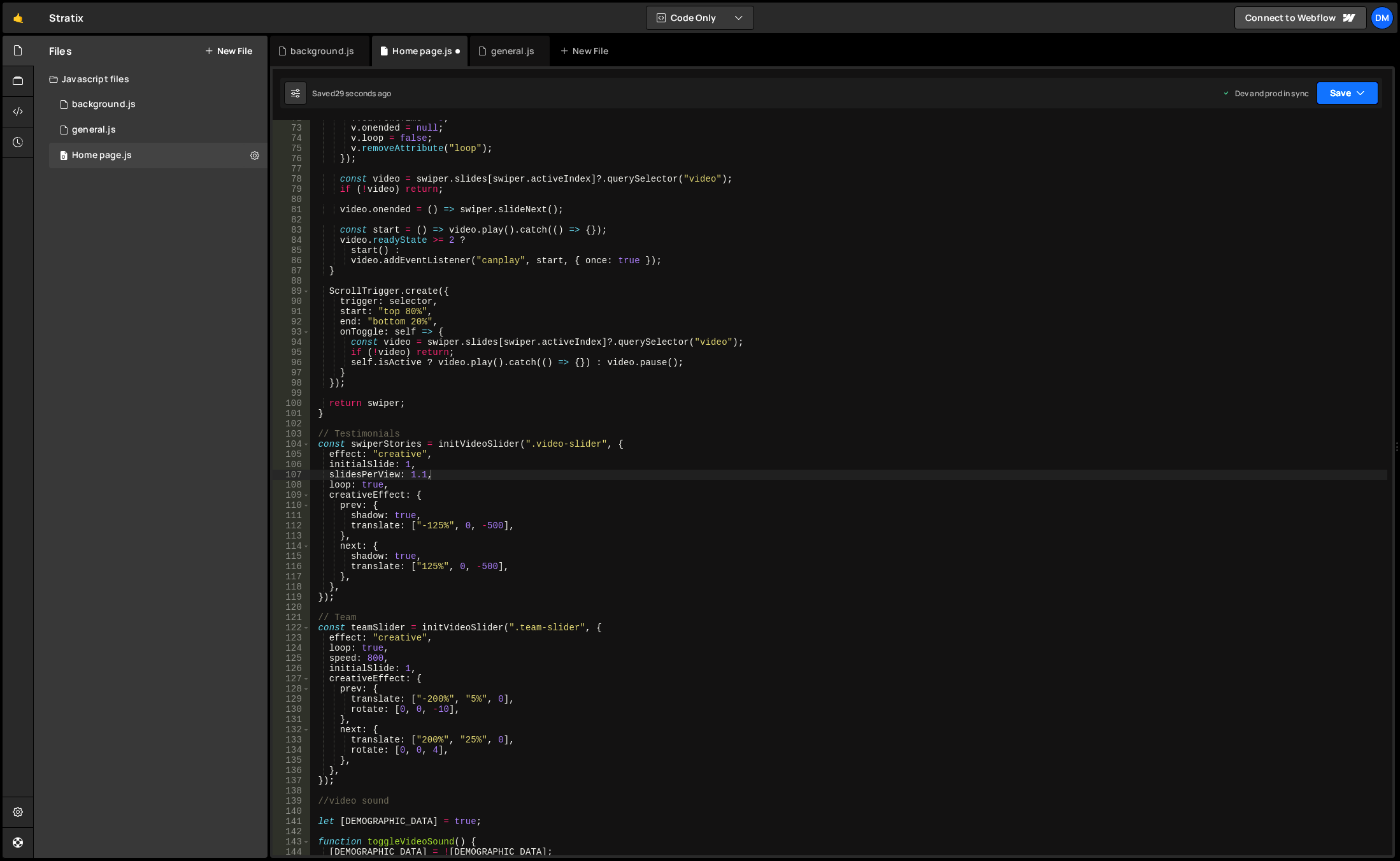
drag, startPoint x: 1336, startPoint y: 96, endPoint x: 1280, endPoint y: 171, distance: 93.6
click at [1336, 97] on button "Save" at bounding box center [1347, 93] width 61 height 23
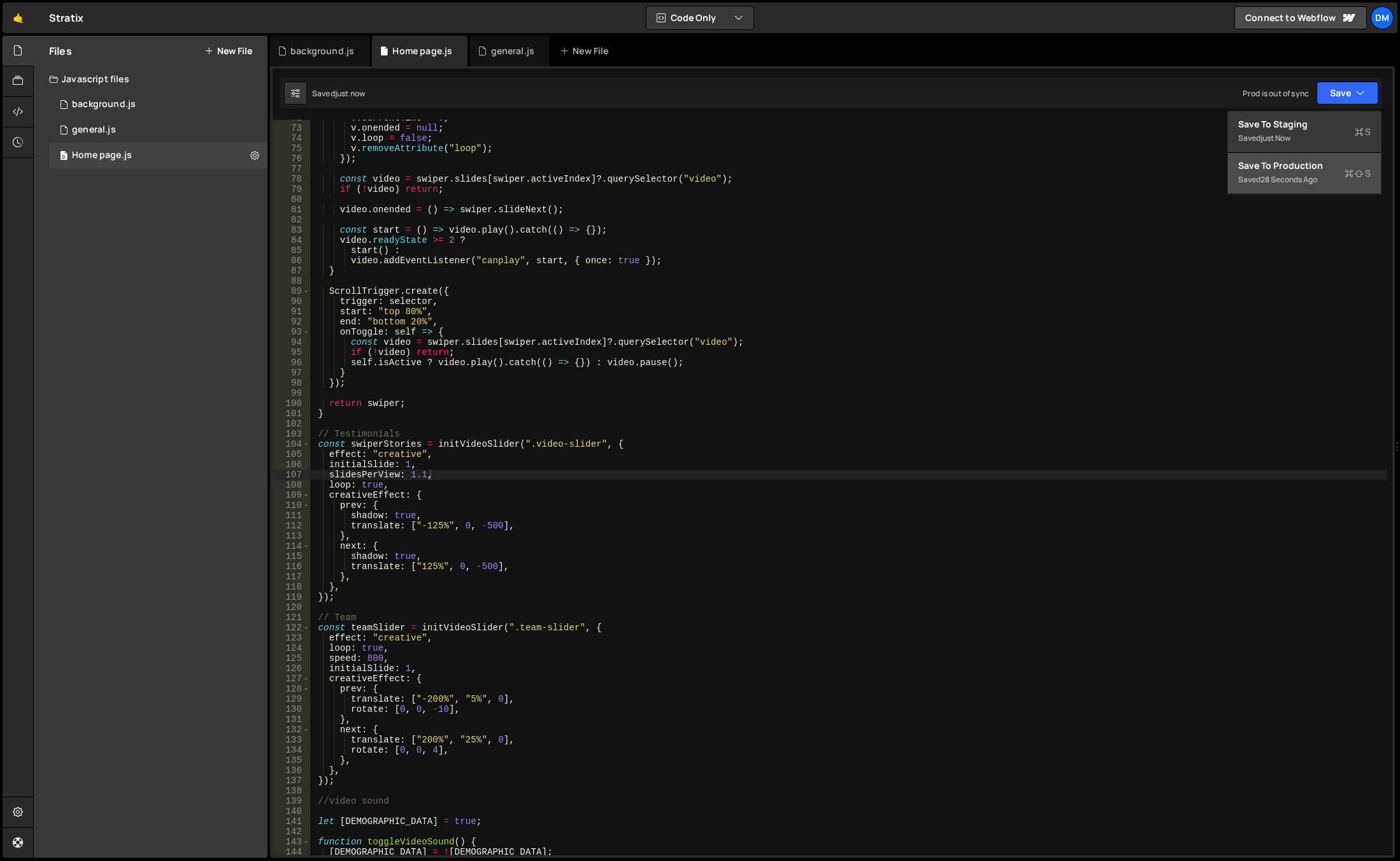
click at [1274, 187] on button "Save to Production S Saved 28 seconds ago" at bounding box center [1304, 173] width 152 height 42
click at [424, 475] on div "v . currentTime = 0 ; v . onended = null ; v . loop = false ; v . removeAttribu…" at bounding box center [848, 491] width 1077 height 756
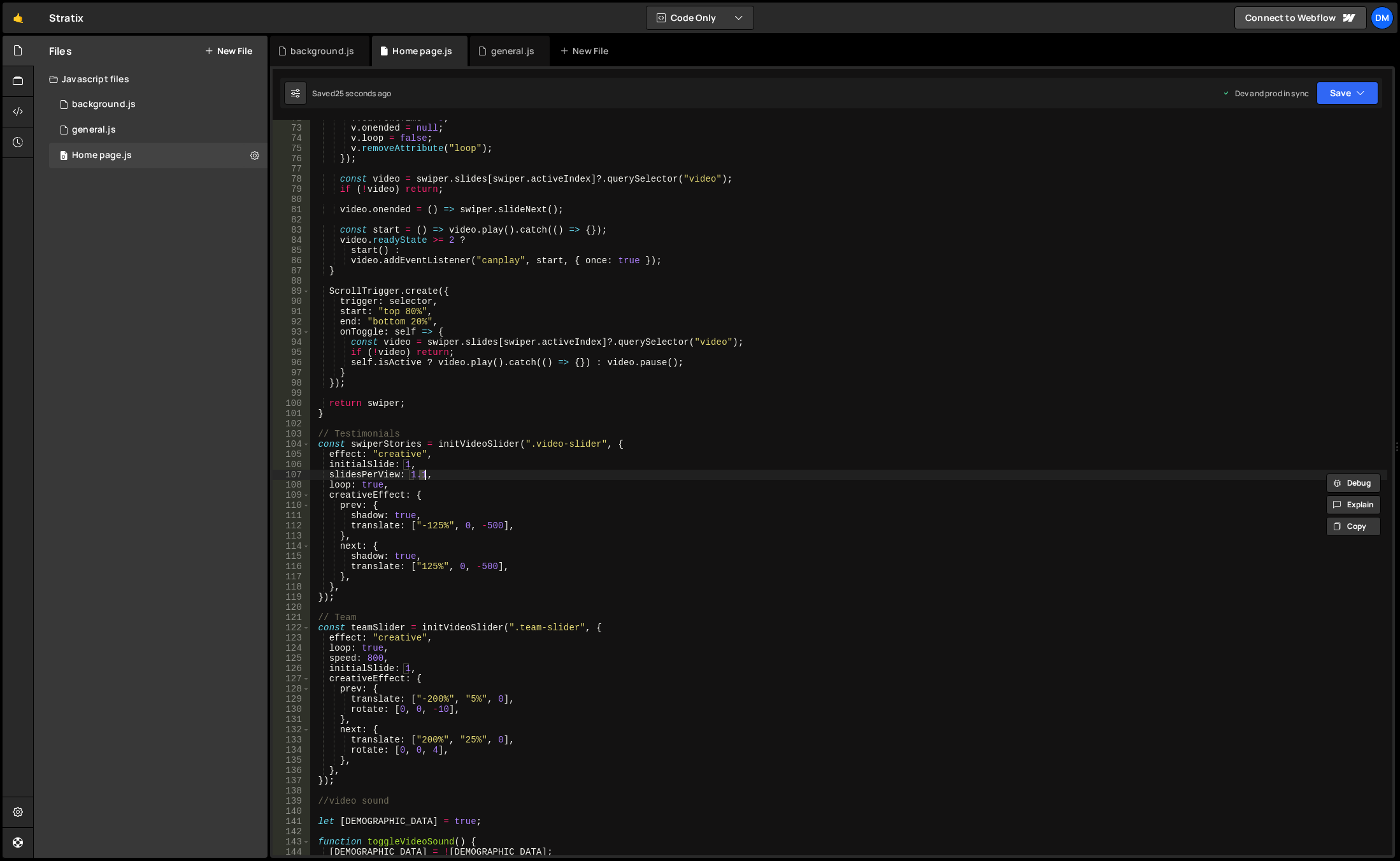
click at [424, 472] on div "v . currentTime = 0 ; v . onended = null ; v . loop = false ; v . removeAttribu…" at bounding box center [848, 487] width 1077 height 736
click at [420, 476] on div "v . currentTime = 0 ; v . onended = null ; v . loop = false ; v . removeAttribu…" at bounding box center [848, 491] width 1077 height 756
click at [970, 311] on div "v . currentTime = 0 ; v . onended = null ; v . loop = false ; v . removeAttribu…" at bounding box center [848, 491] width 1077 height 756
click at [1333, 93] on button "Save" at bounding box center [1347, 93] width 61 height 23
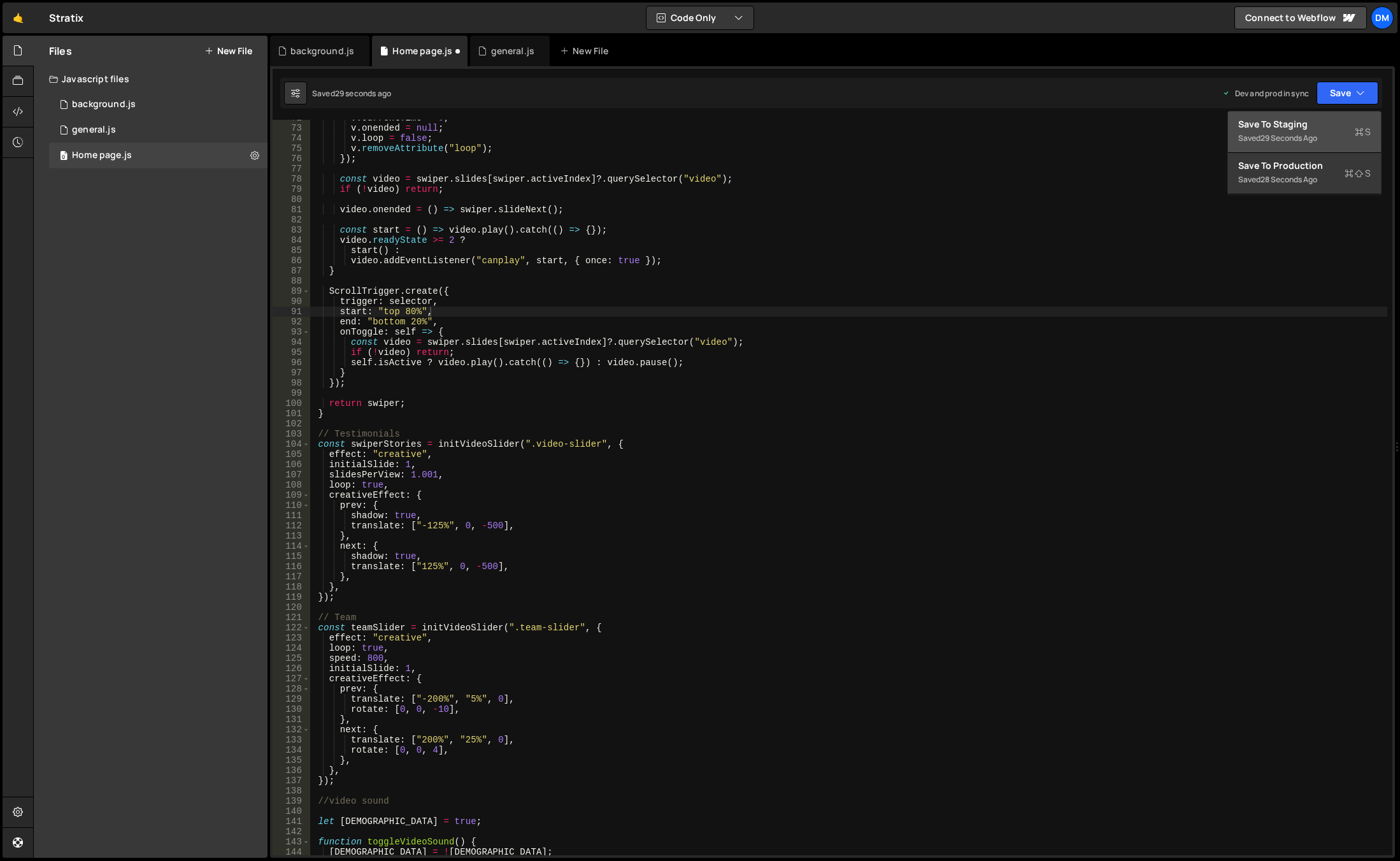
click at [1297, 126] on div "Save to Staging S" at bounding box center [1305, 125] width 133 height 13
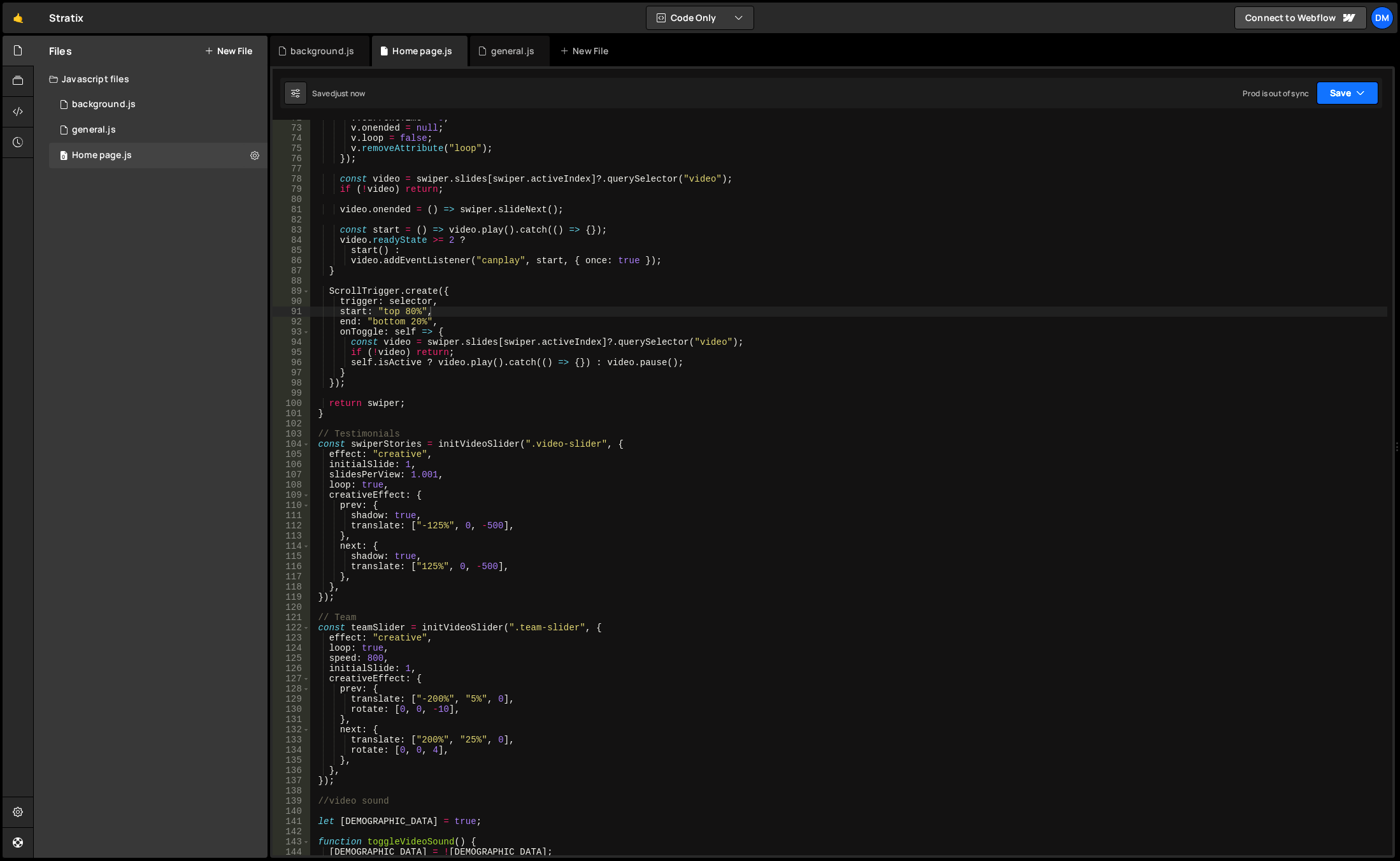
click at [1329, 98] on button "Save" at bounding box center [1347, 93] width 61 height 23
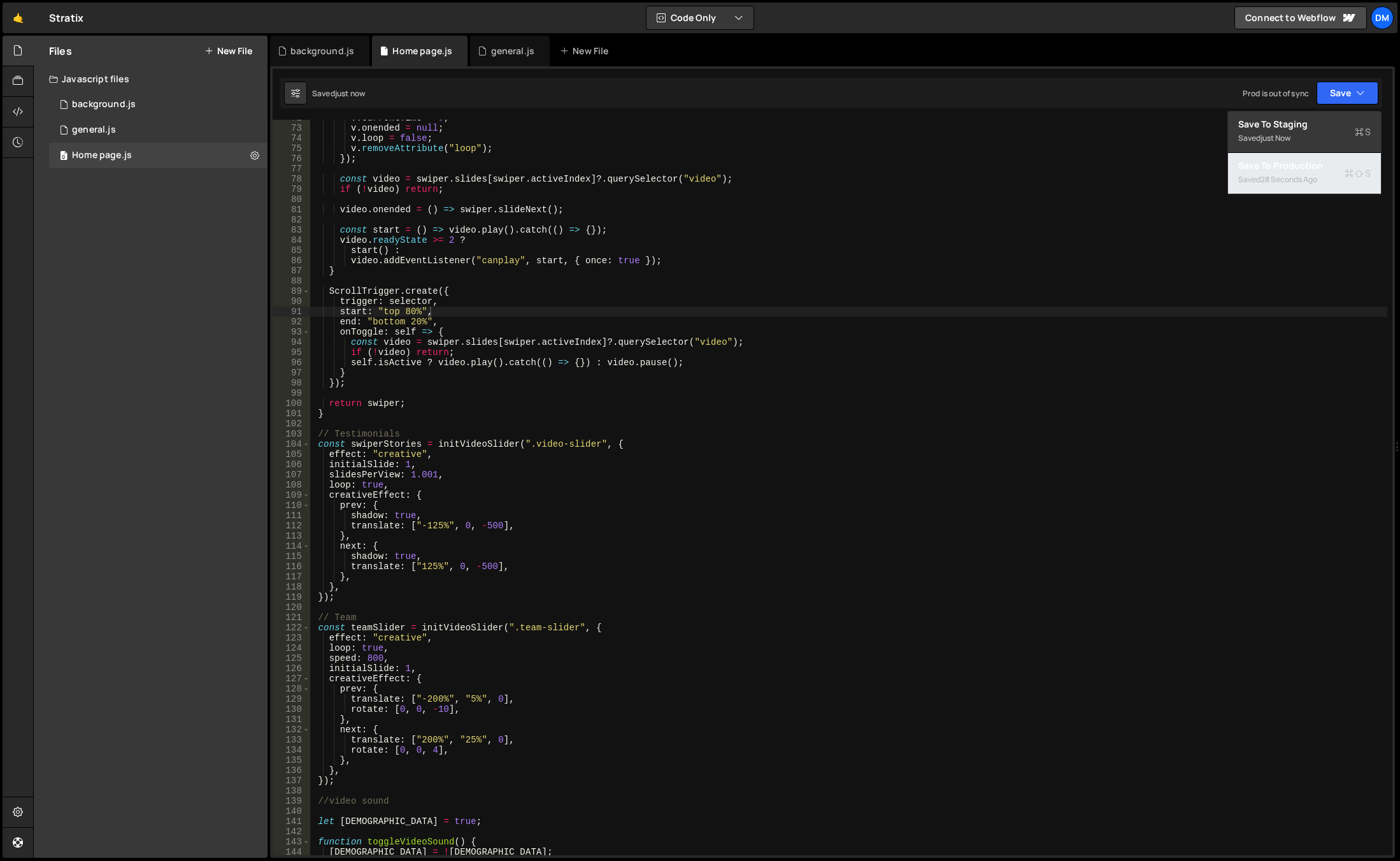
click at [1261, 180] on div "28 seconds ago" at bounding box center [1289, 179] width 57 height 11
type textarea "slidesPerView: 1.001,"
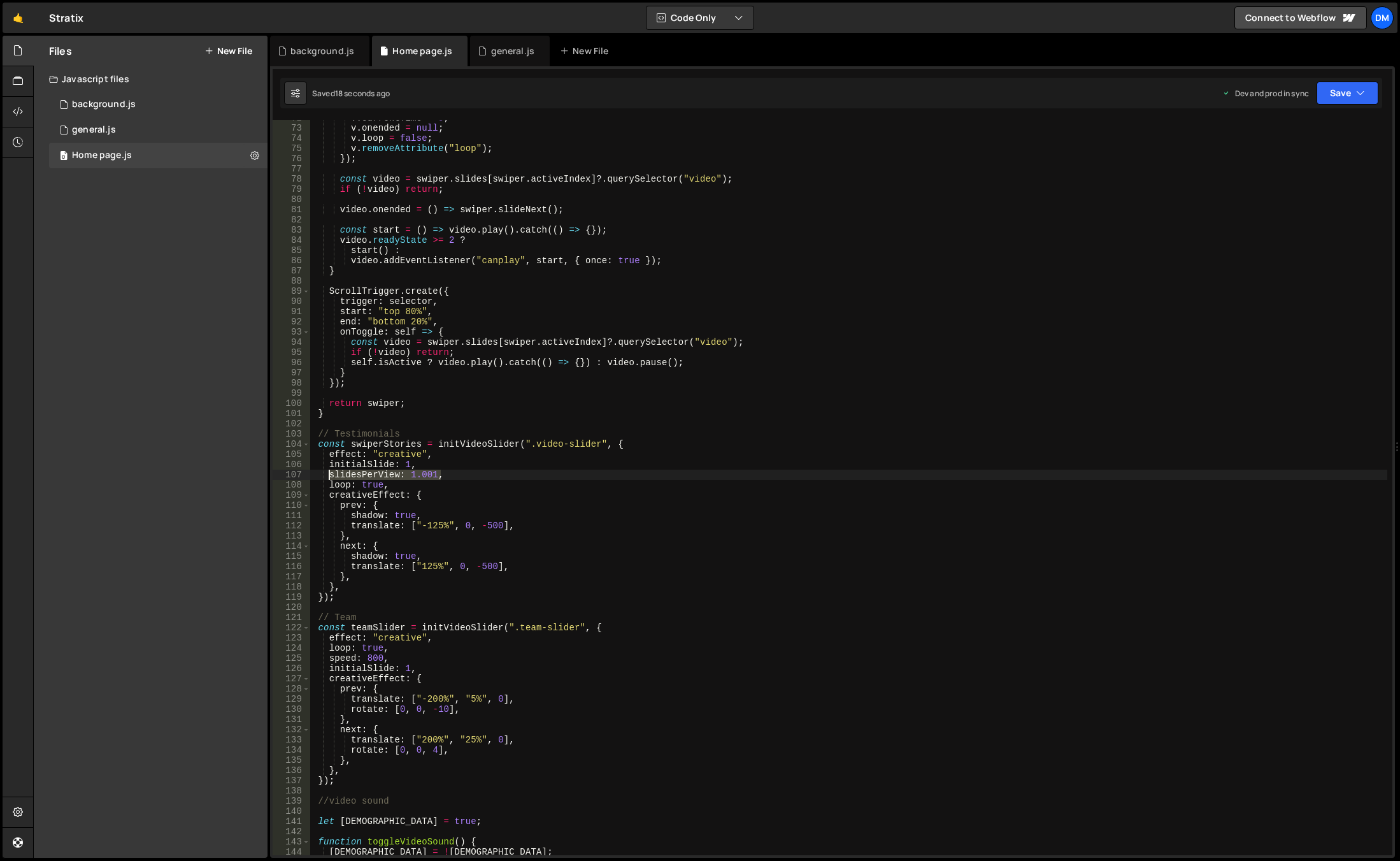
drag, startPoint x: 445, startPoint y: 474, endPoint x: 329, endPoint y: 472, distance: 116.0
click at [329, 472] on div "v . currentTime = 0 ; v . onended = null ; v . loop = false ; v . removeAttribu…" at bounding box center [848, 491] width 1077 height 756
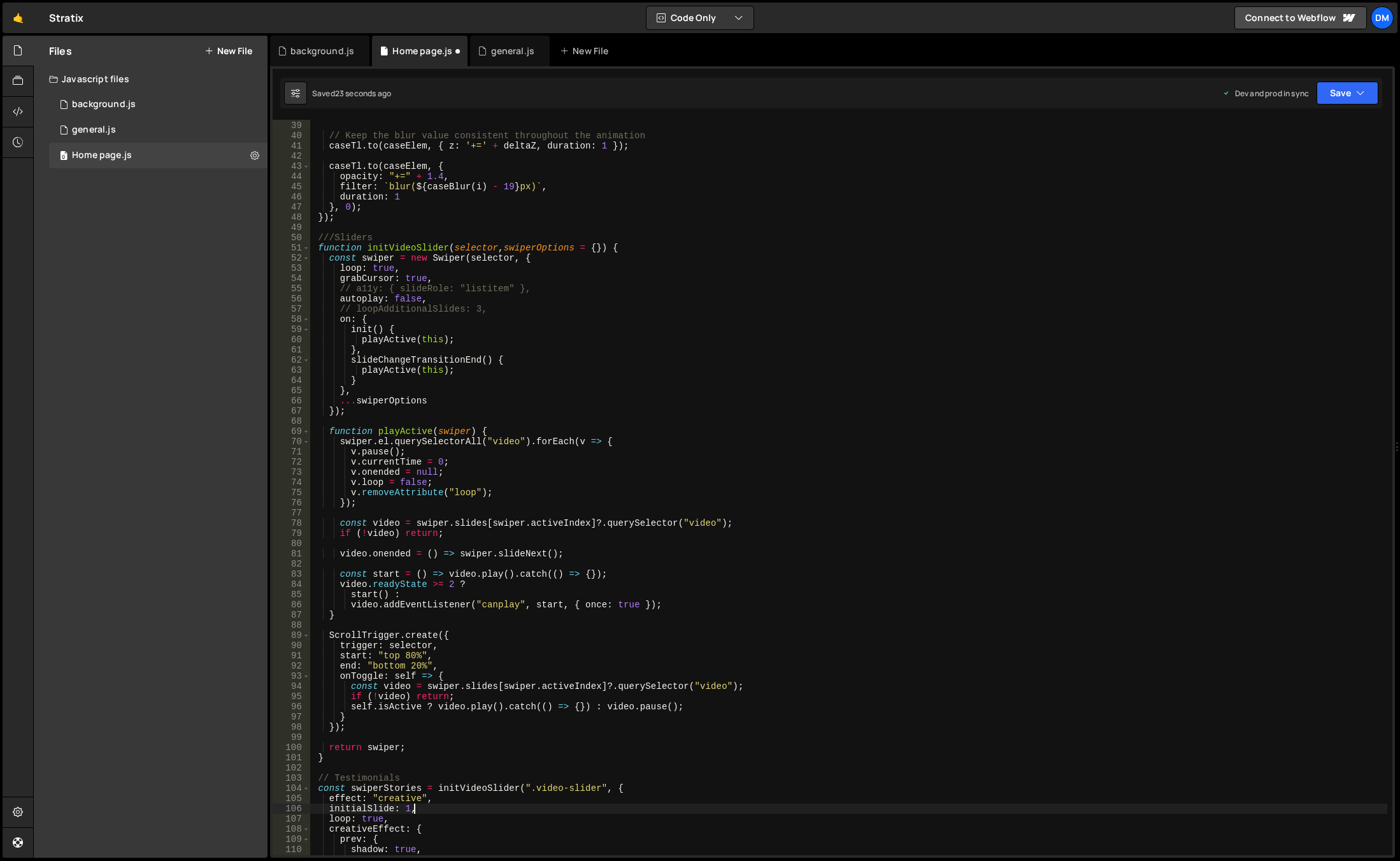
scroll to position [310, 0]
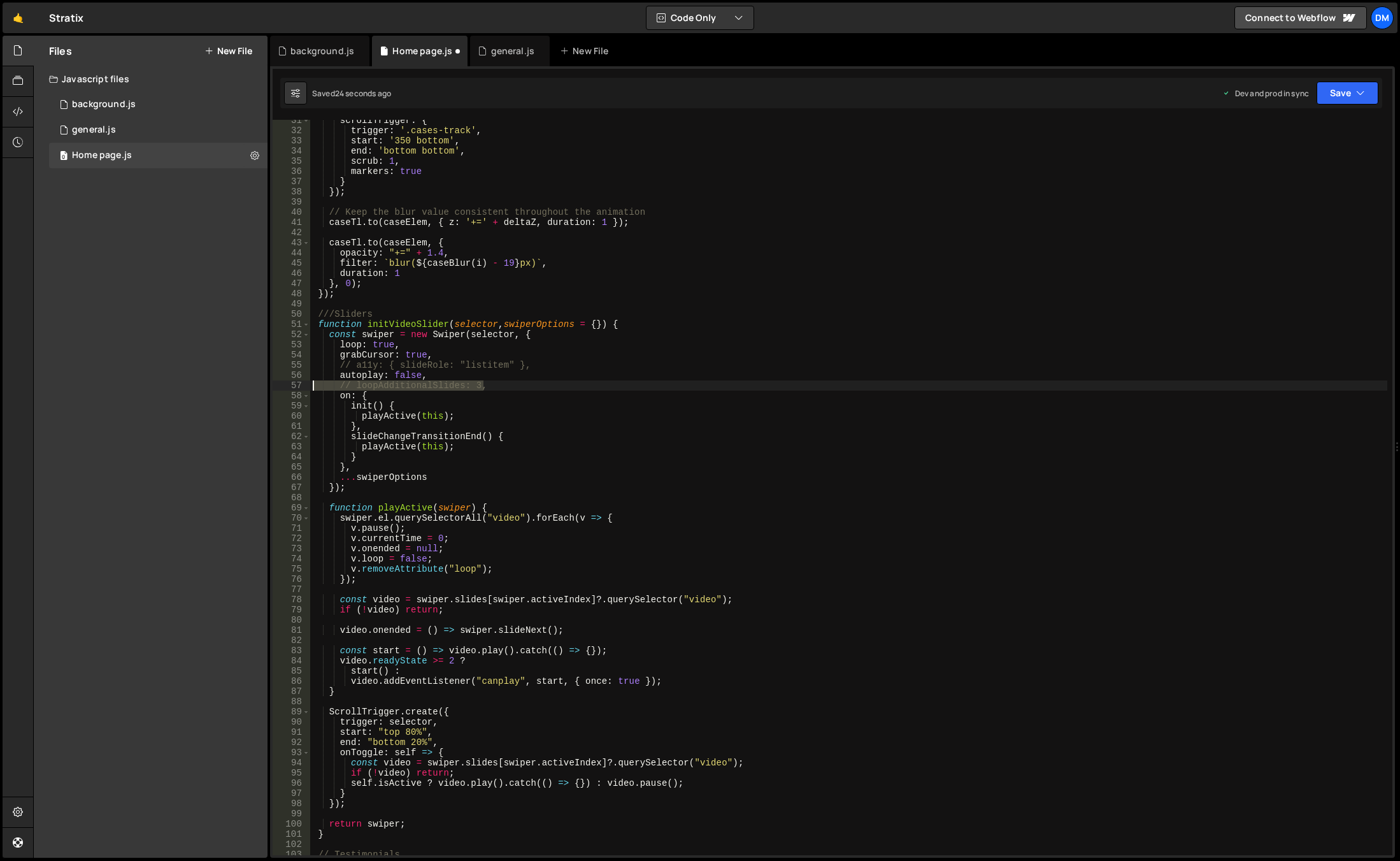
drag, startPoint x: 490, startPoint y: 387, endPoint x: 284, endPoint y: 390, distance: 206.0
click at [284, 390] on div "initialSlide: 1, 31 32 33 34 35 36 37 38 39 40 41 42 43 44 45 46 47 48 49 50 51…" at bounding box center [833, 487] width 1120 height 736
type textarea "// loopAdditionalSlides: 3,"
paste textarea "slidesPerView: 1.001,"
click at [313, 386] on div "scrollTrigger : { trigger : '.cases-track' , start : '350 bottom' , end : 'bott…" at bounding box center [848, 494] width 1077 height 756
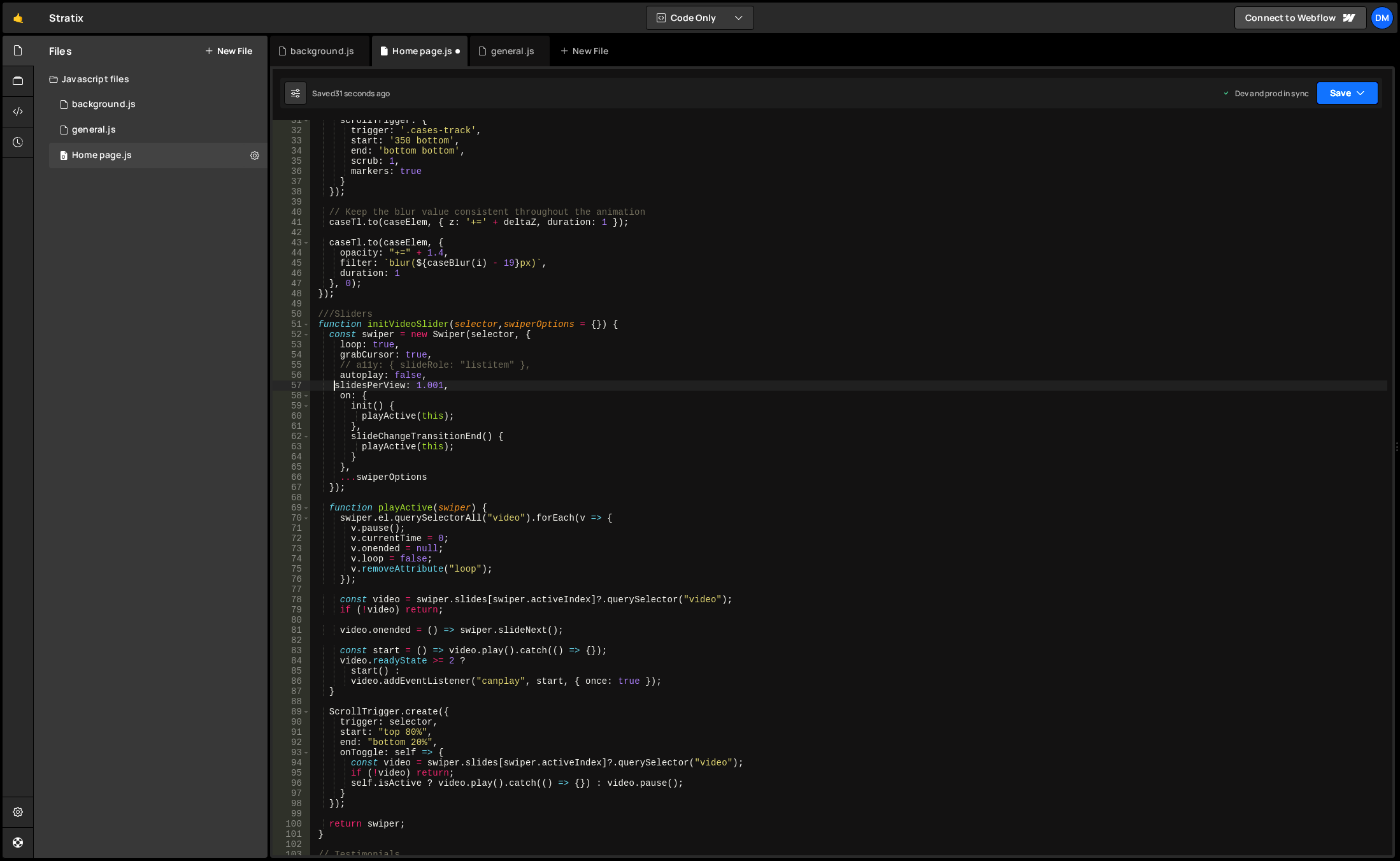
drag, startPoint x: 1344, startPoint y: 84, endPoint x: 1333, endPoint y: 93, distance: 14.2
click at [1343, 85] on button "Save" at bounding box center [1347, 93] width 61 height 23
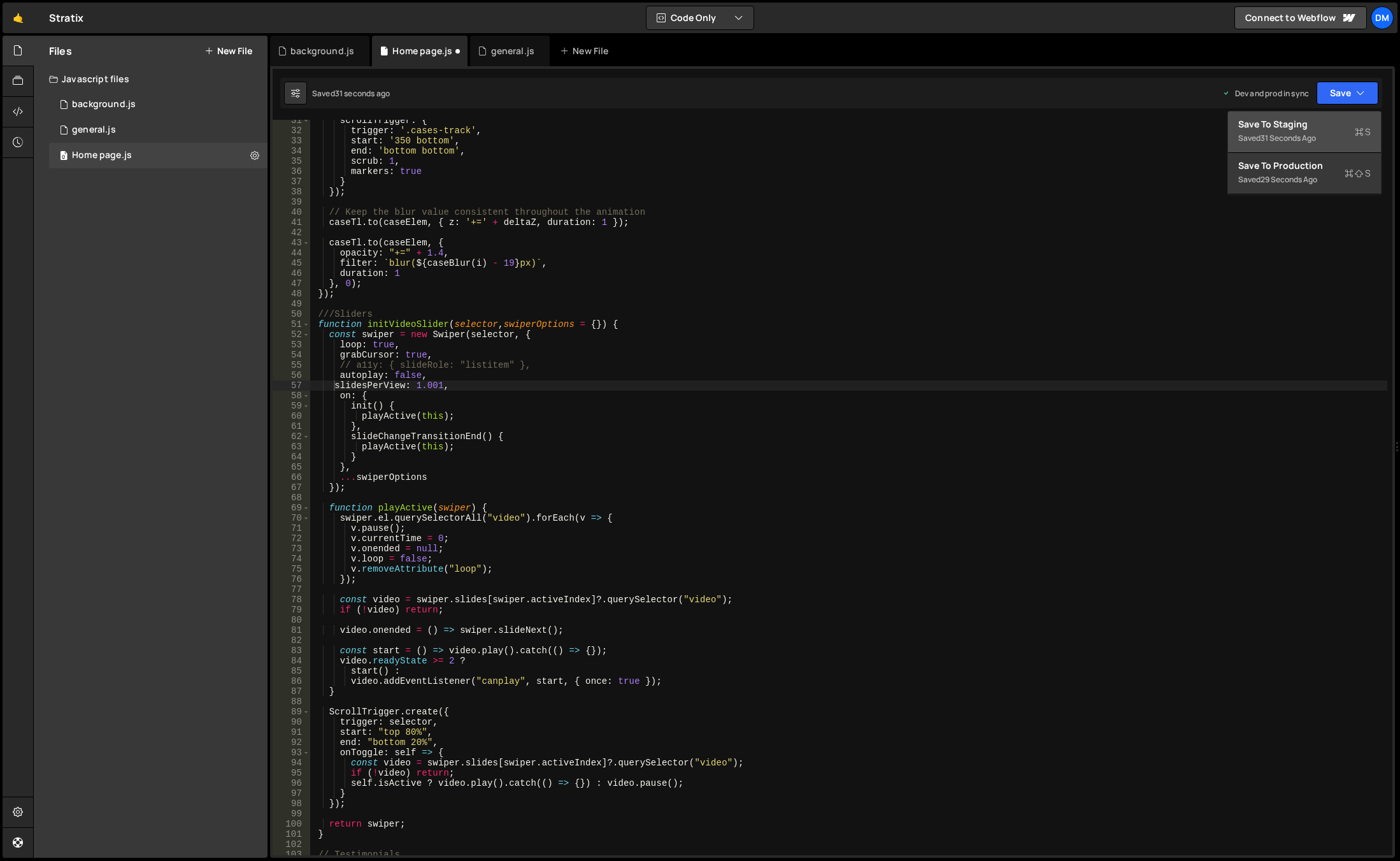
click at [1282, 141] on div "31 seconds ago" at bounding box center [1289, 138] width 56 height 11
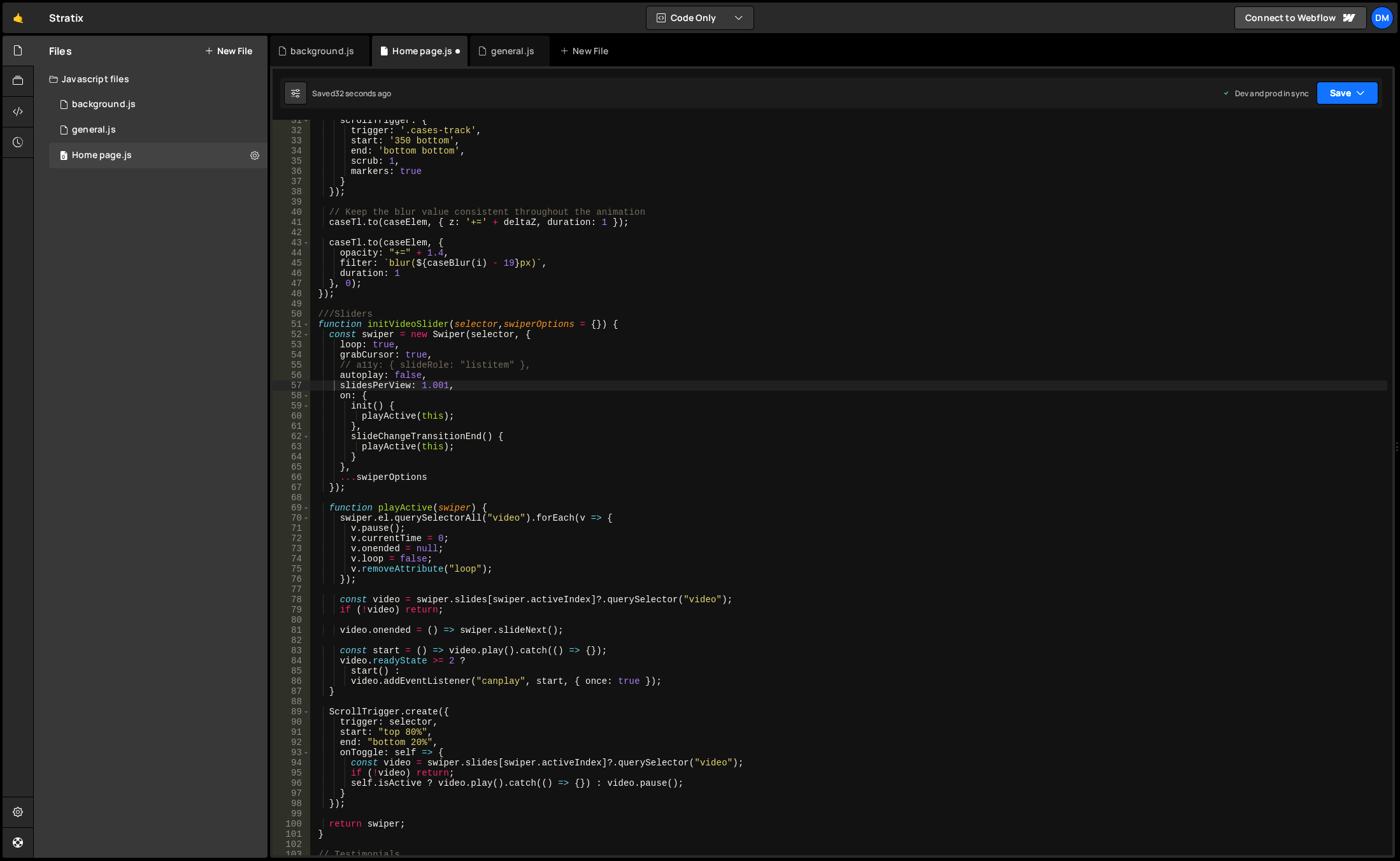
click at [1336, 96] on button "Save" at bounding box center [1347, 93] width 61 height 23
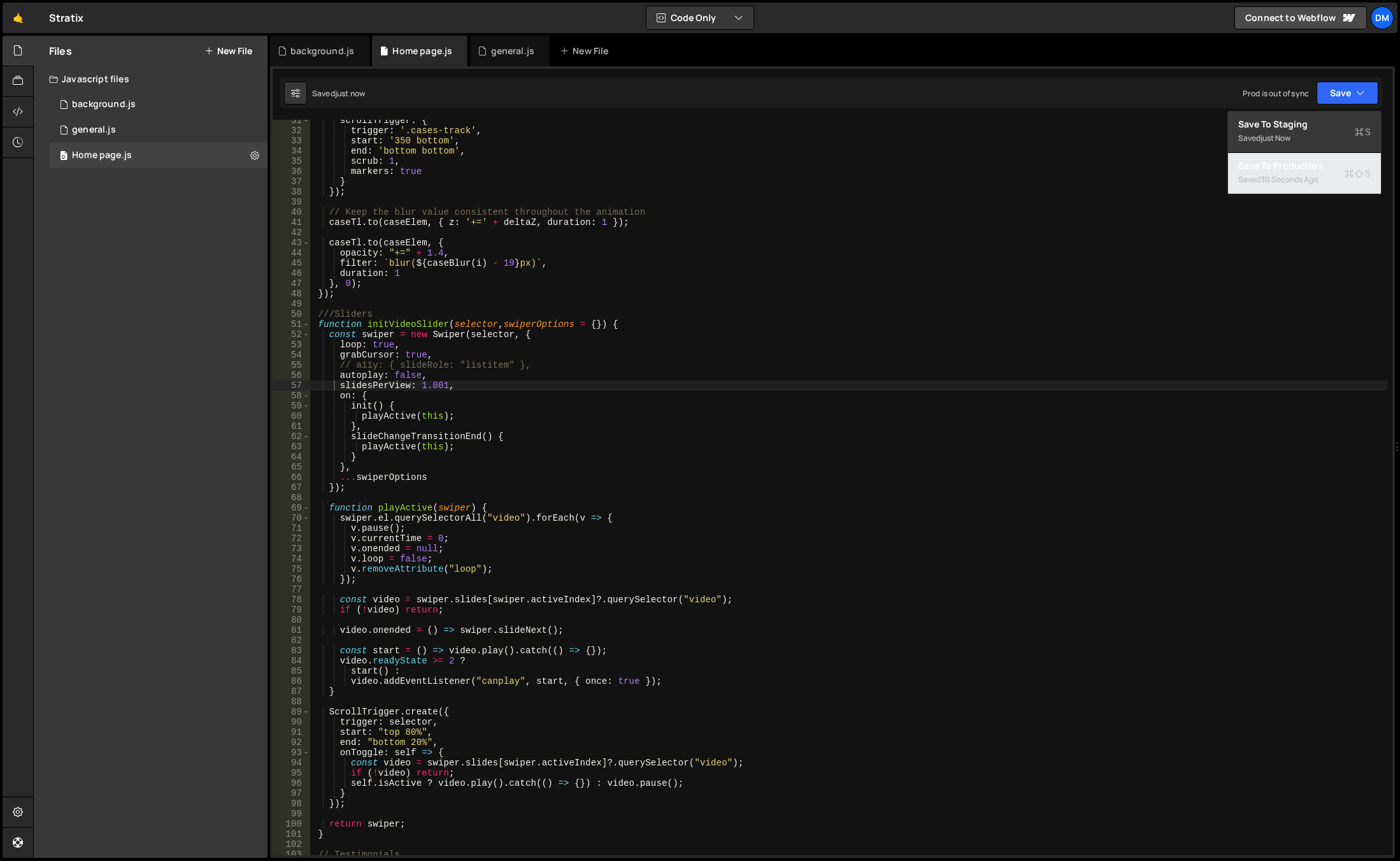
click at [1270, 173] on div "Saved 30 seconds ago" at bounding box center [1305, 180] width 133 height 16
click at [758, 461] on div "scrollTrigger : { trigger : '.cases-track' , start : '350 bottom' , end : 'bott…" at bounding box center [848, 494] width 1077 height 756
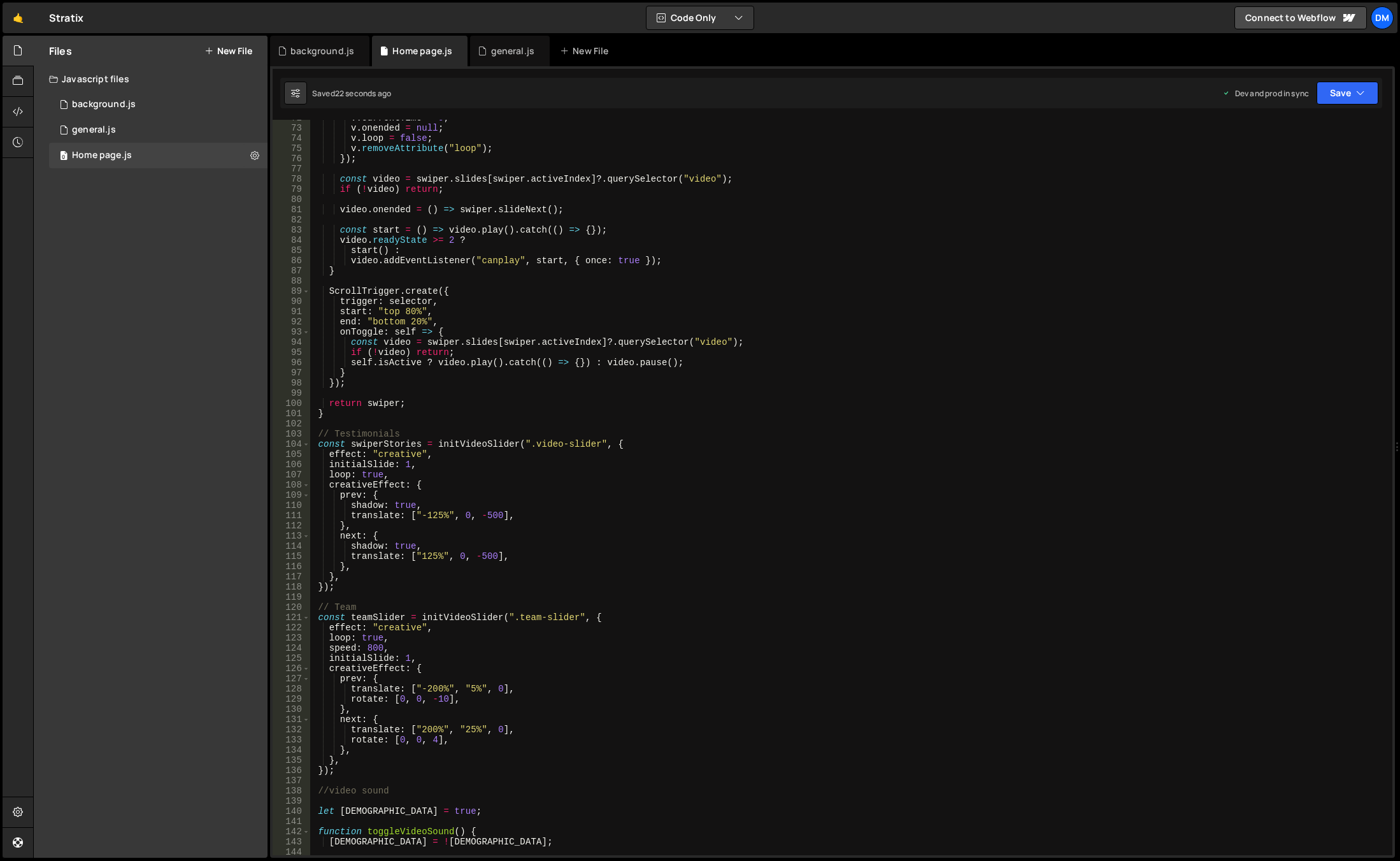
scroll to position [731, 0]
click at [404, 658] on div "v . currentTime = 0 ; v . onended = null ; v . loop = false ; v . removeAttribu…" at bounding box center [848, 491] width 1077 height 756
click at [407, 466] on div "v . currentTime = 0 ; v . onended = null ; v . loop = false ; v . removeAttribu…" at bounding box center [848, 491] width 1077 height 756
click at [1348, 102] on button "Save" at bounding box center [1347, 93] width 61 height 23
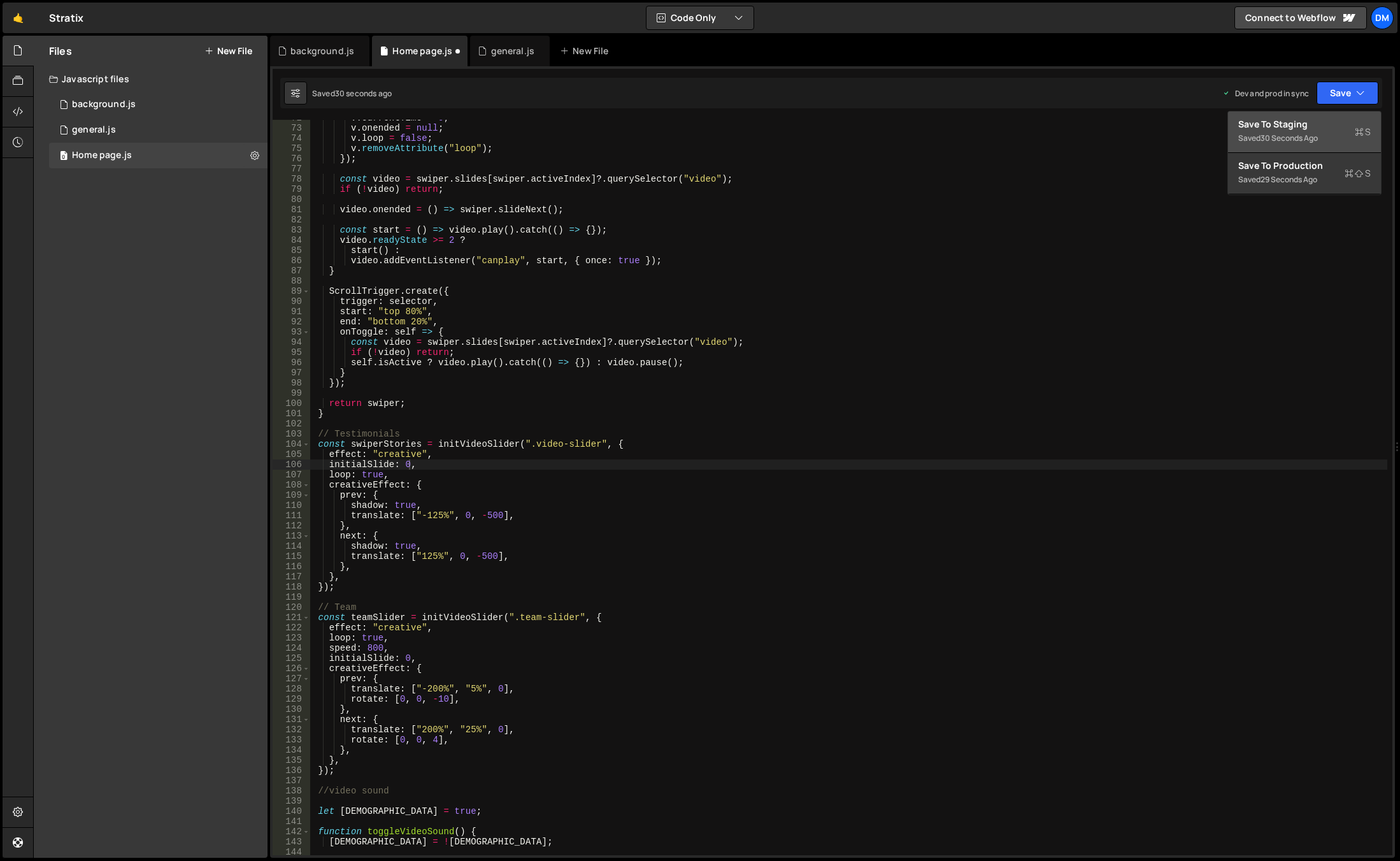
click at [1304, 121] on div "Save to Staging S" at bounding box center [1305, 125] width 133 height 13
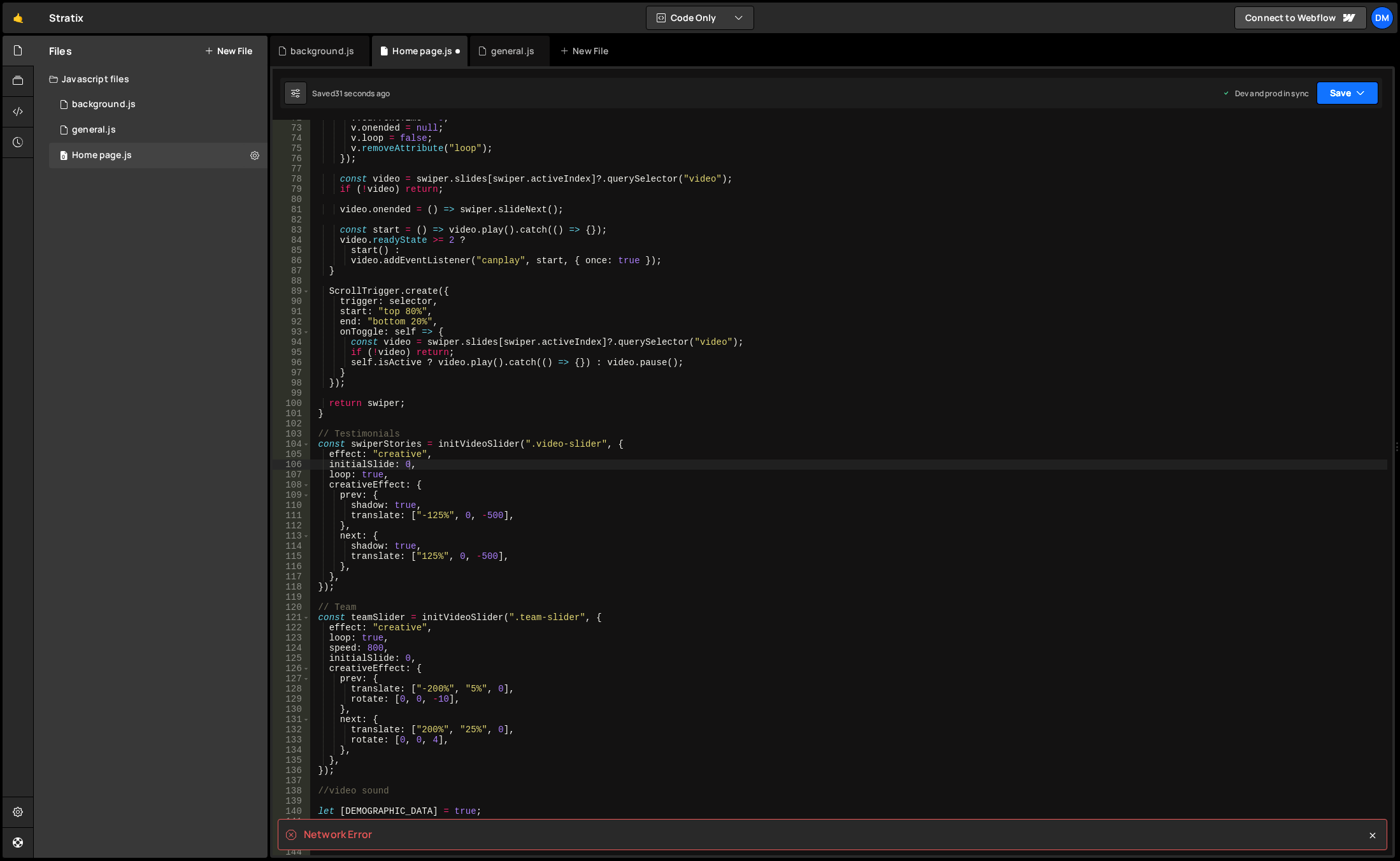
click at [1333, 96] on button "Save" at bounding box center [1347, 93] width 61 height 23
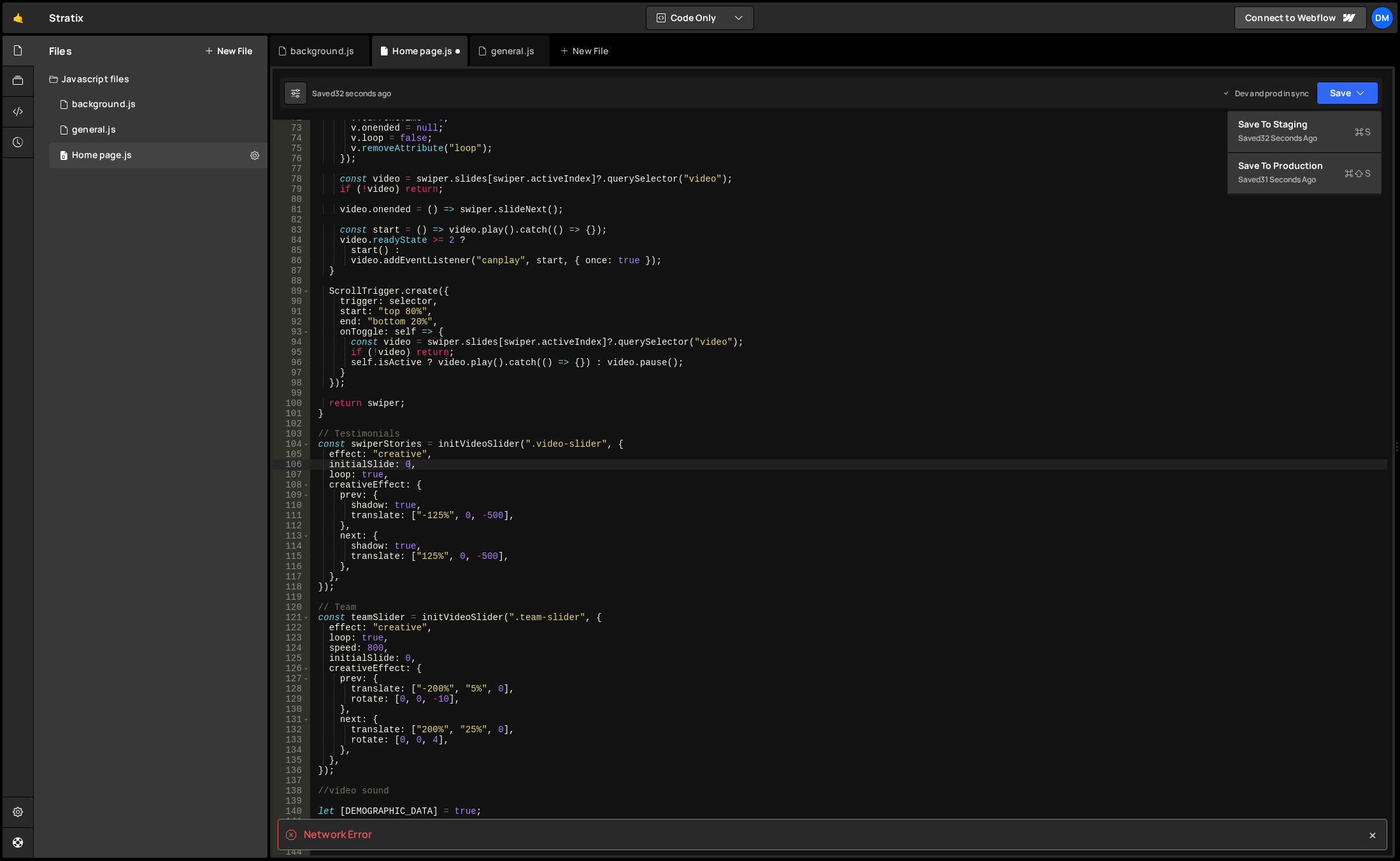
drag, startPoint x: 1014, startPoint y: 266, endPoint x: 867, endPoint y: 389, distance: 191.7
click at [1014, 266] on div "v . currentTime = 0 ; v . onended = null ; v . loop = false ; v . removeAttribu…" at bounding box center [848, 491] width 1077 height 756
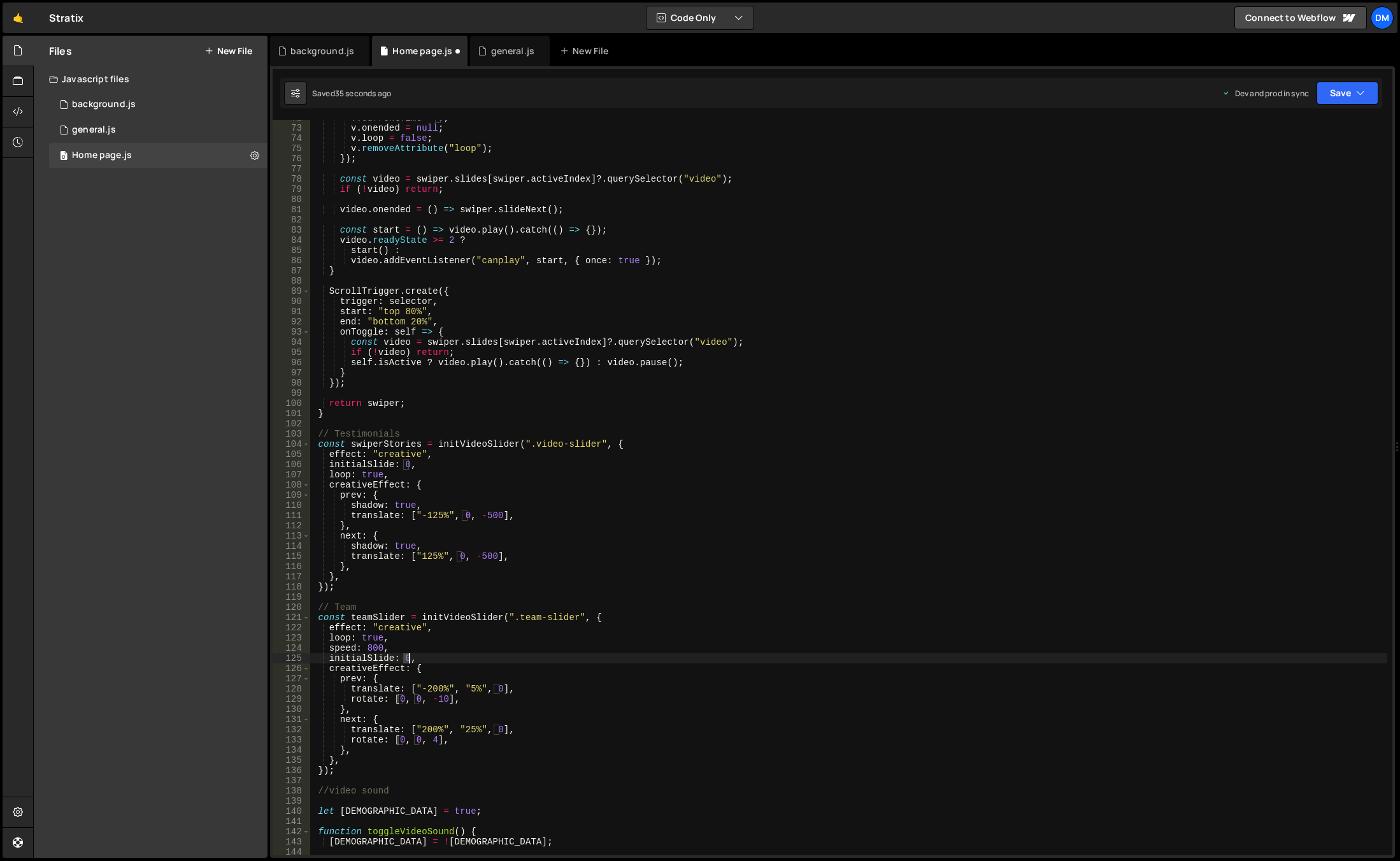
click at [408, 655] on div "v . currentTime = 0 ; v . onended = null ; v . loop = false ; v . removeAttribu…" at bounding box center [848, 491] width 1077 height 756
click at [630, 504] on div "v . currentTime = 0 ; v . onended = null ; v . loop = false ; v . removeAttribu…" at bounding box center [848, 491] width 1077 height 756
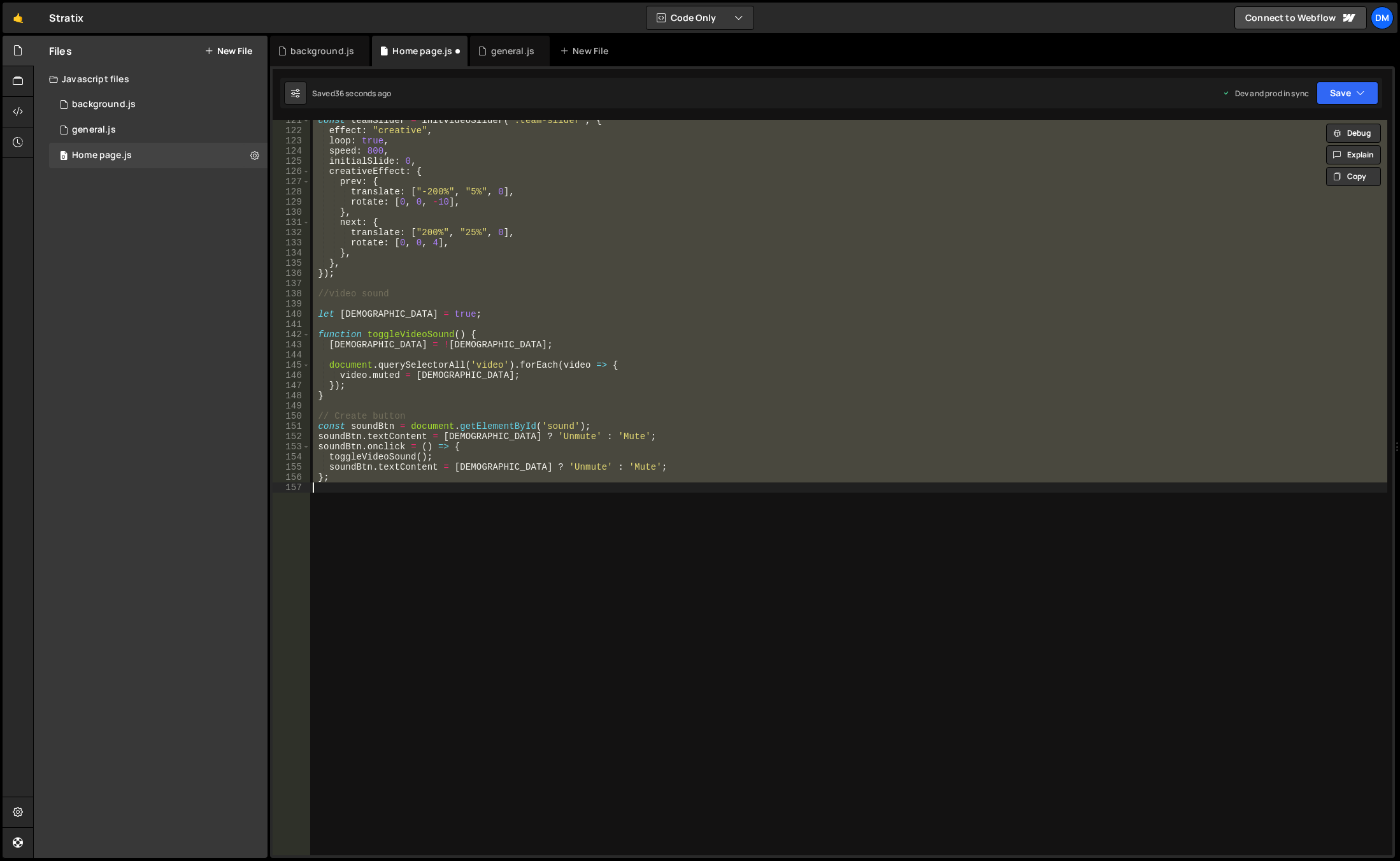
scroll to position [703, 0]
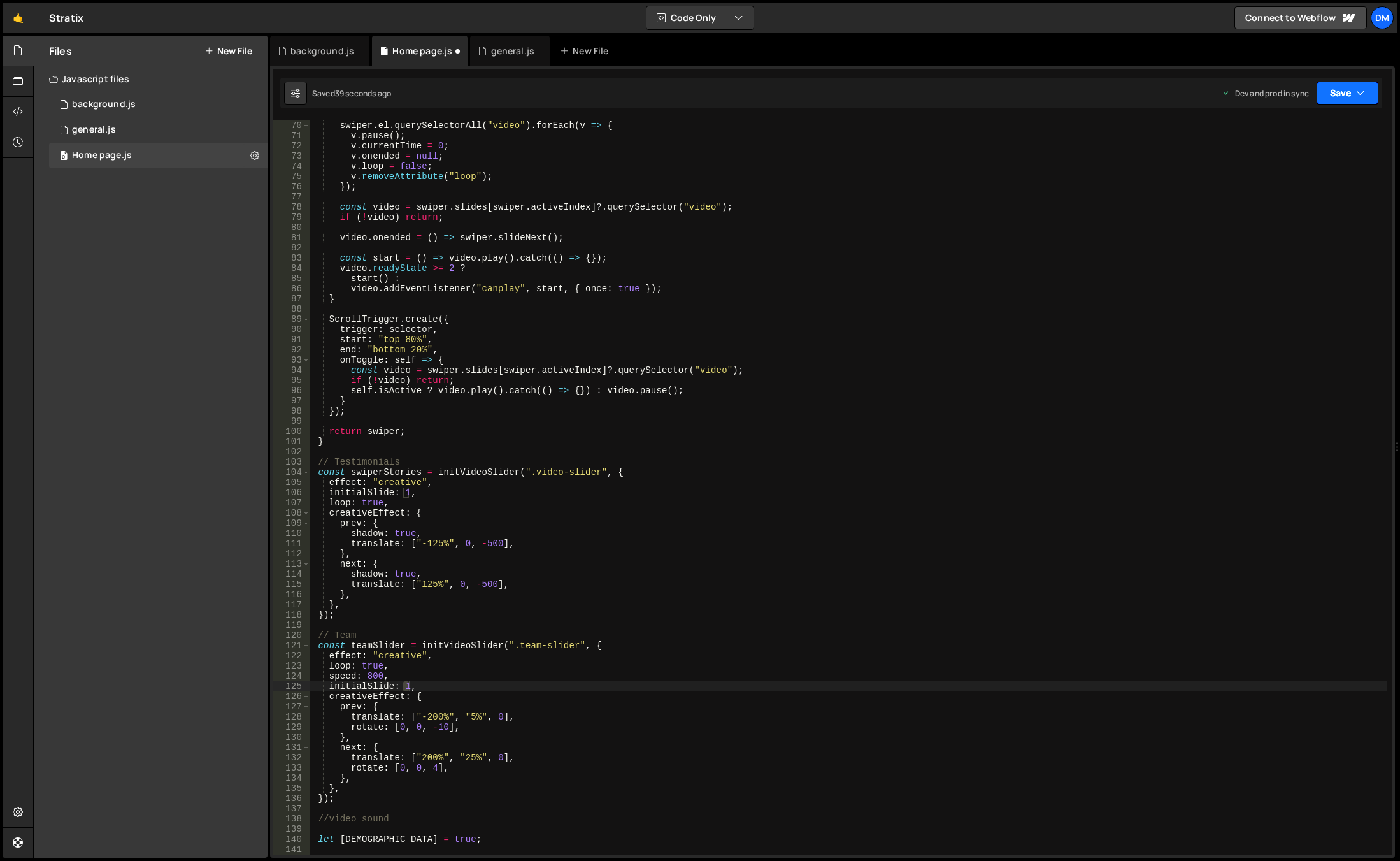
click at [1317, 89] on button "Save" at bounding box center [1347, 93] width 61 height 23
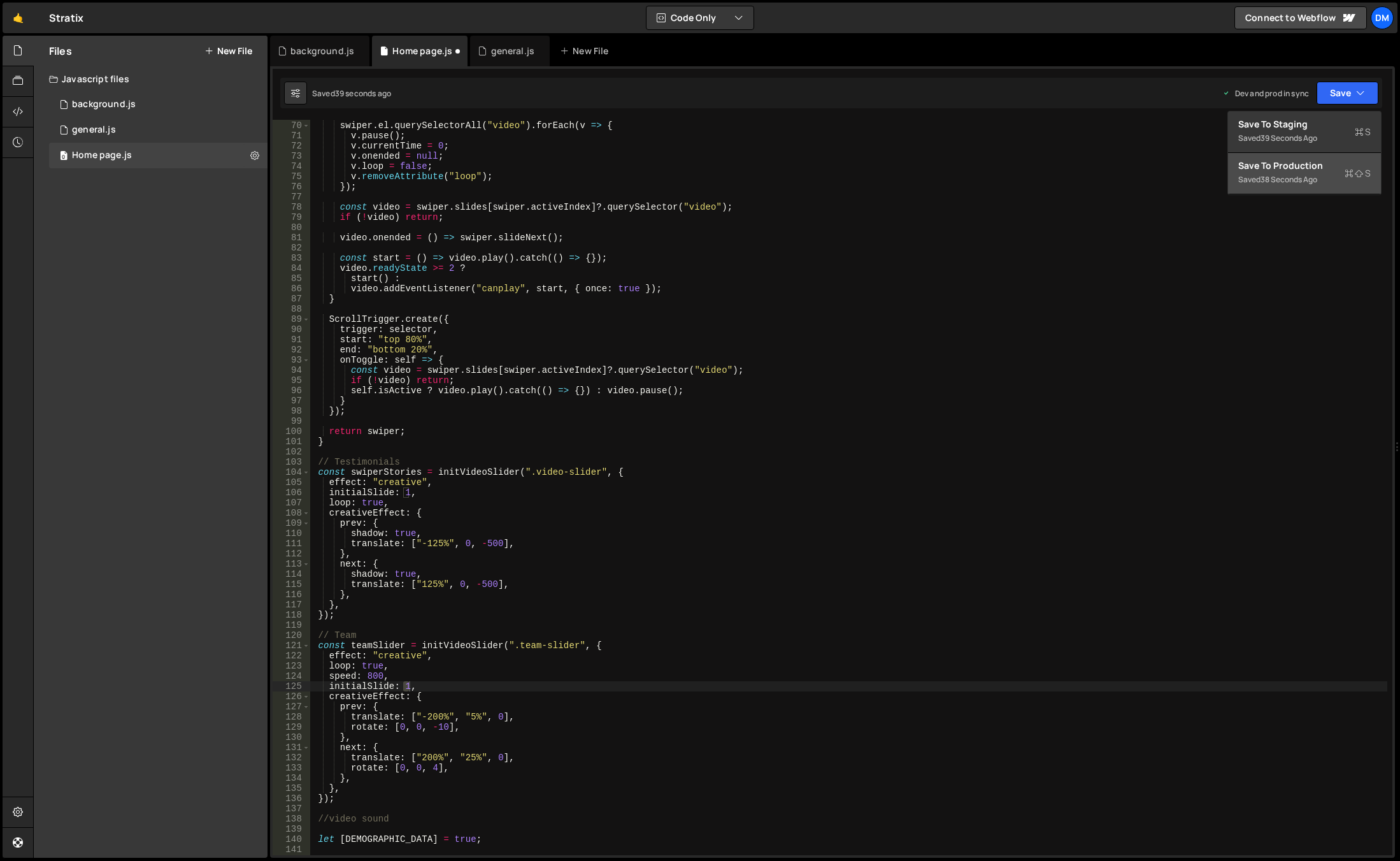
click at [1287, 175] on div "38 seconds ago" at bounding box center [1289, 179] width 57 height 11
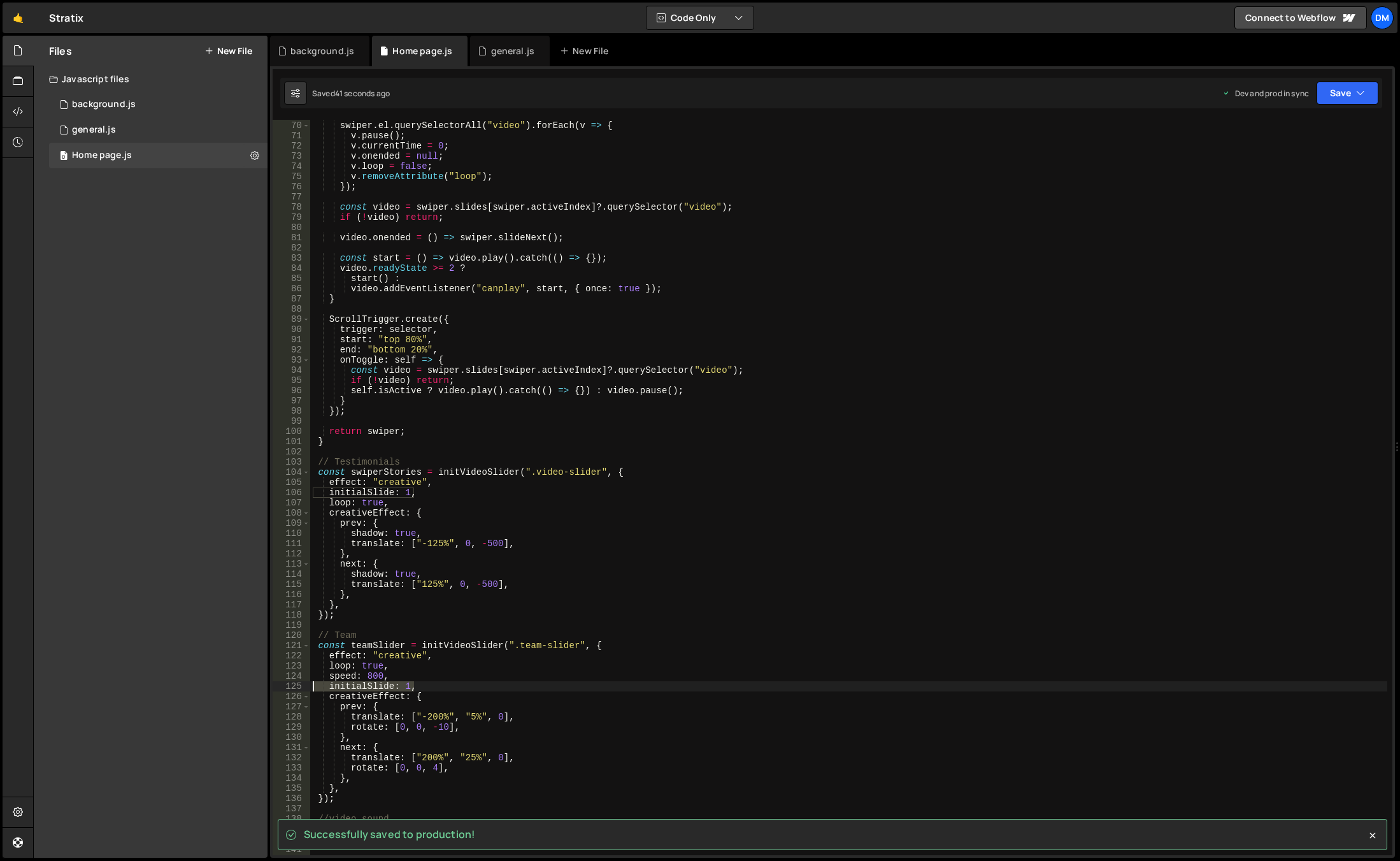
drag, startPoint x: 421, startPoint y: 689, endPoint x: 269, endPoint y: 690, distance: 152.0
click at [269, 690] on div "Files New File Javascript files 0 background.js 0 0 general.js 0 0 Home page.js…" at bounding box center [716, 447] width 1366 height 822
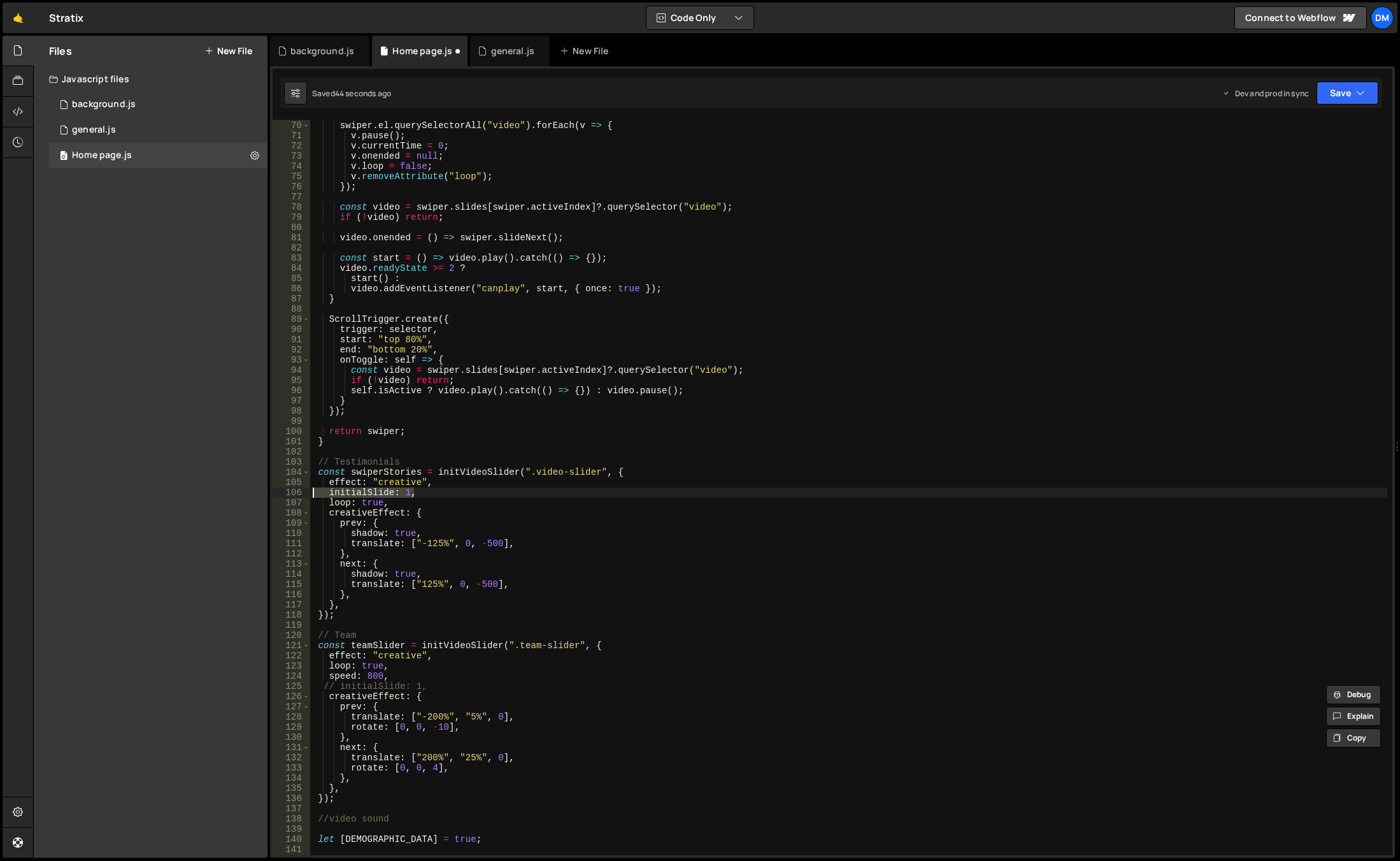
drag, startPoint x: 422, startPoint y: 494, endPoint x: 246, endPoint y: 496, distance: 176.0
click at [247, 496] on div "Files New File Javascript files 0 background.js 0 0 general.js 0 0 Home page.js…" at bounding box center [716, 447] width 1366 height 822
click at [1354, 97] on button "Save" at bounding box center [1347, 93] width 61 height 23
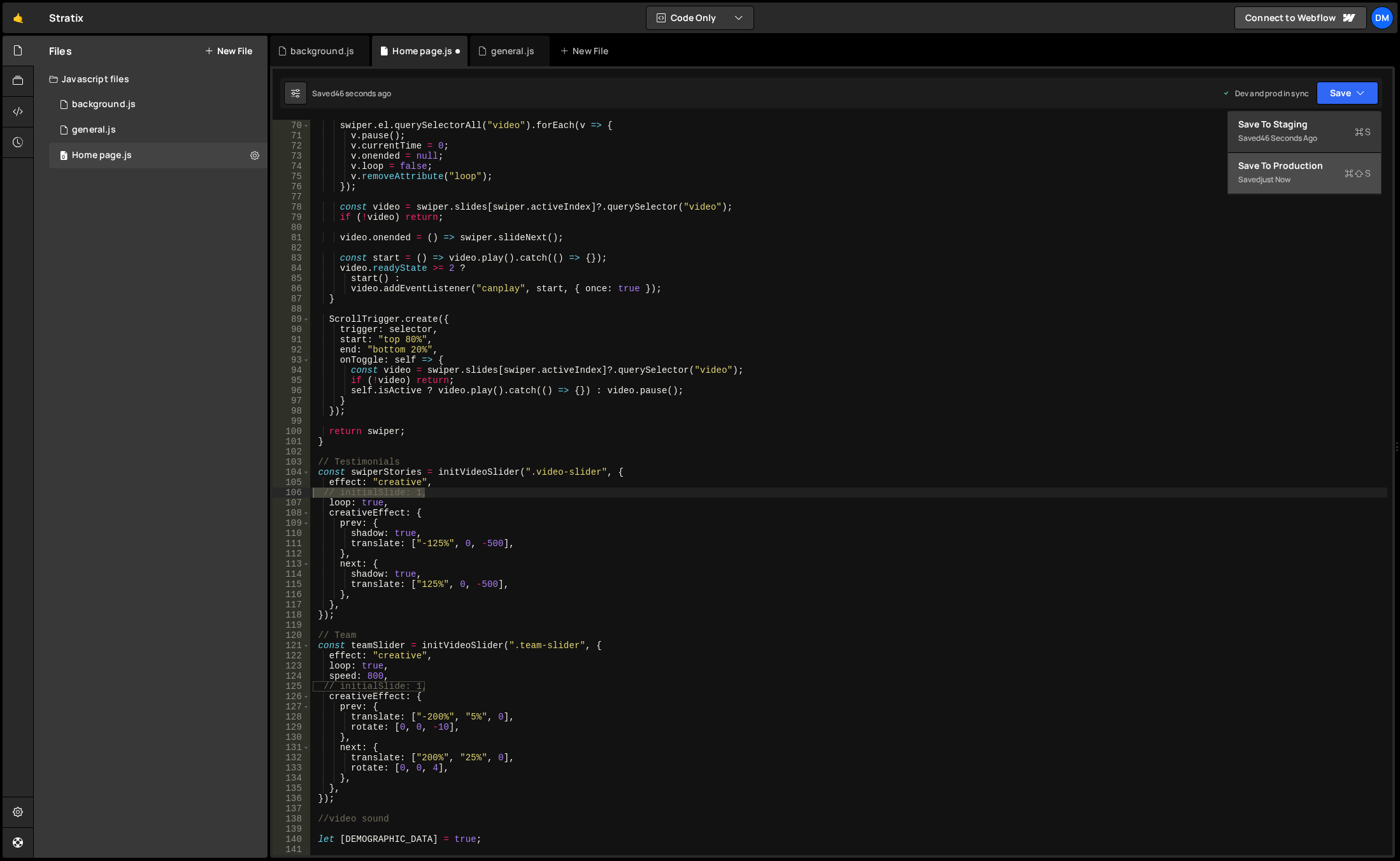
click at [1296, 162] on div "Save to Production S" at bounding box center [1305, 166] width 133 height 13
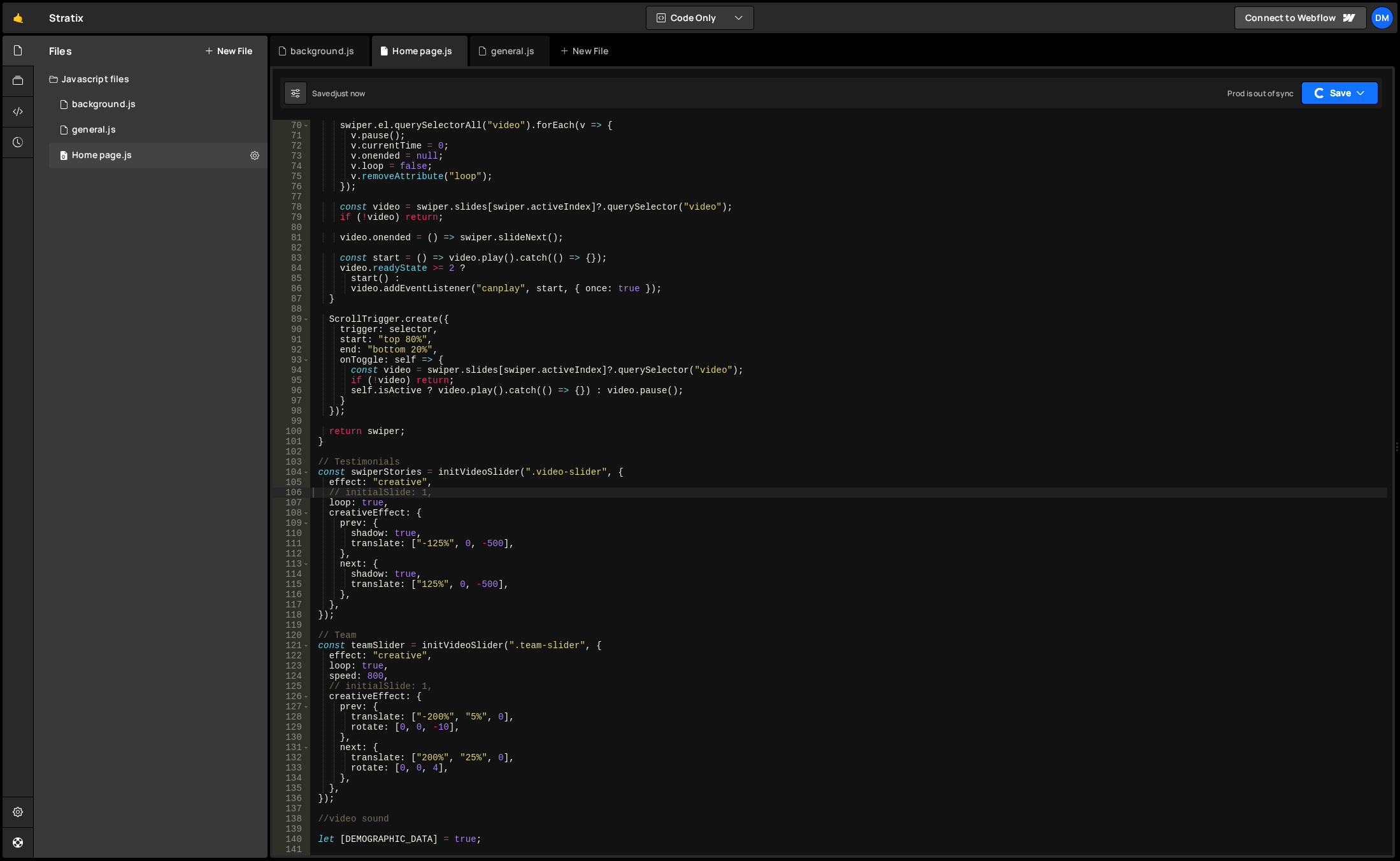
click at [1325, 84] on button "Save" at bounding box center [1339, 93] width 77 height 23
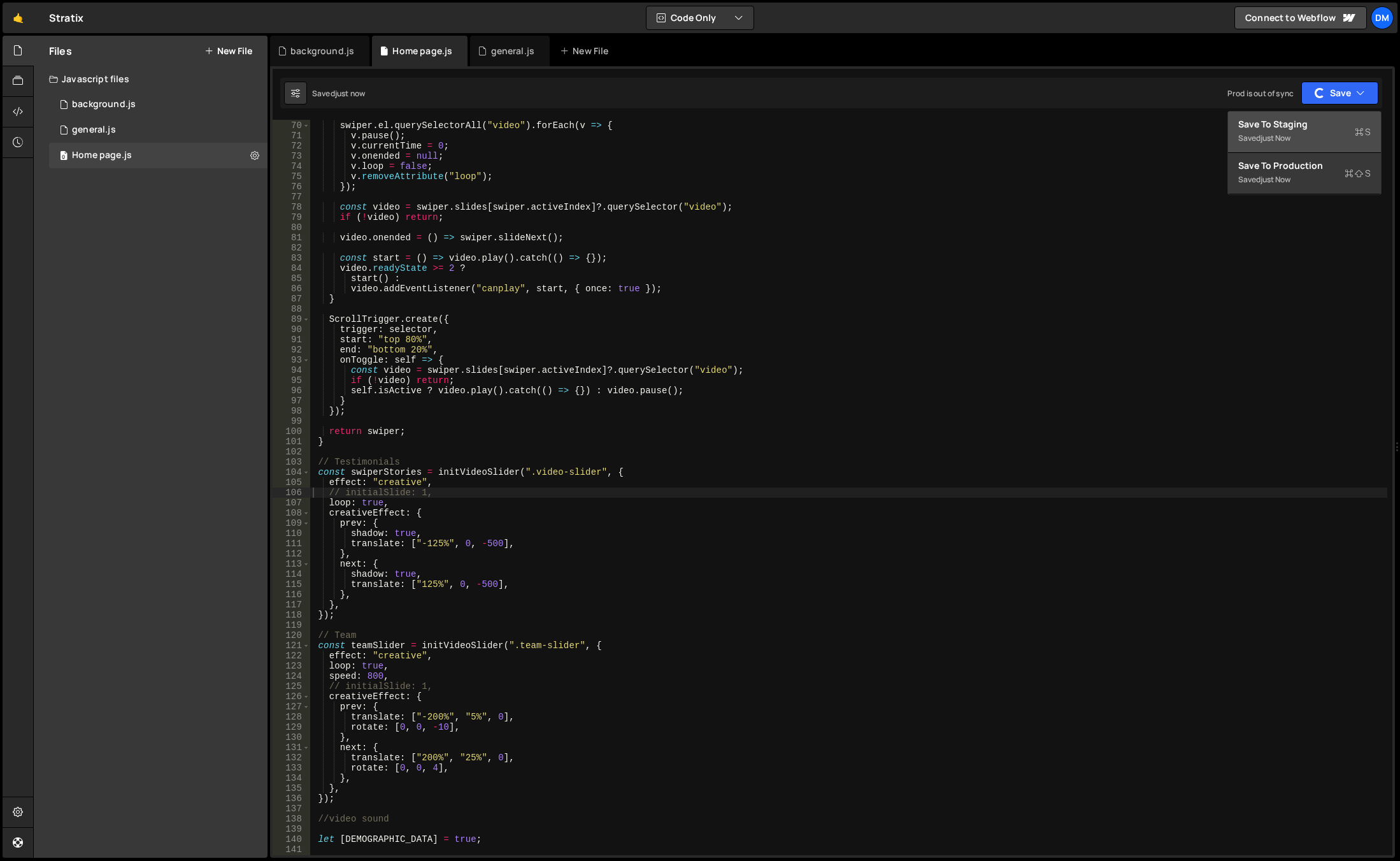
click at [1287, 134] on div "just now" at bounding box center [1275, 138] width 30 height 11
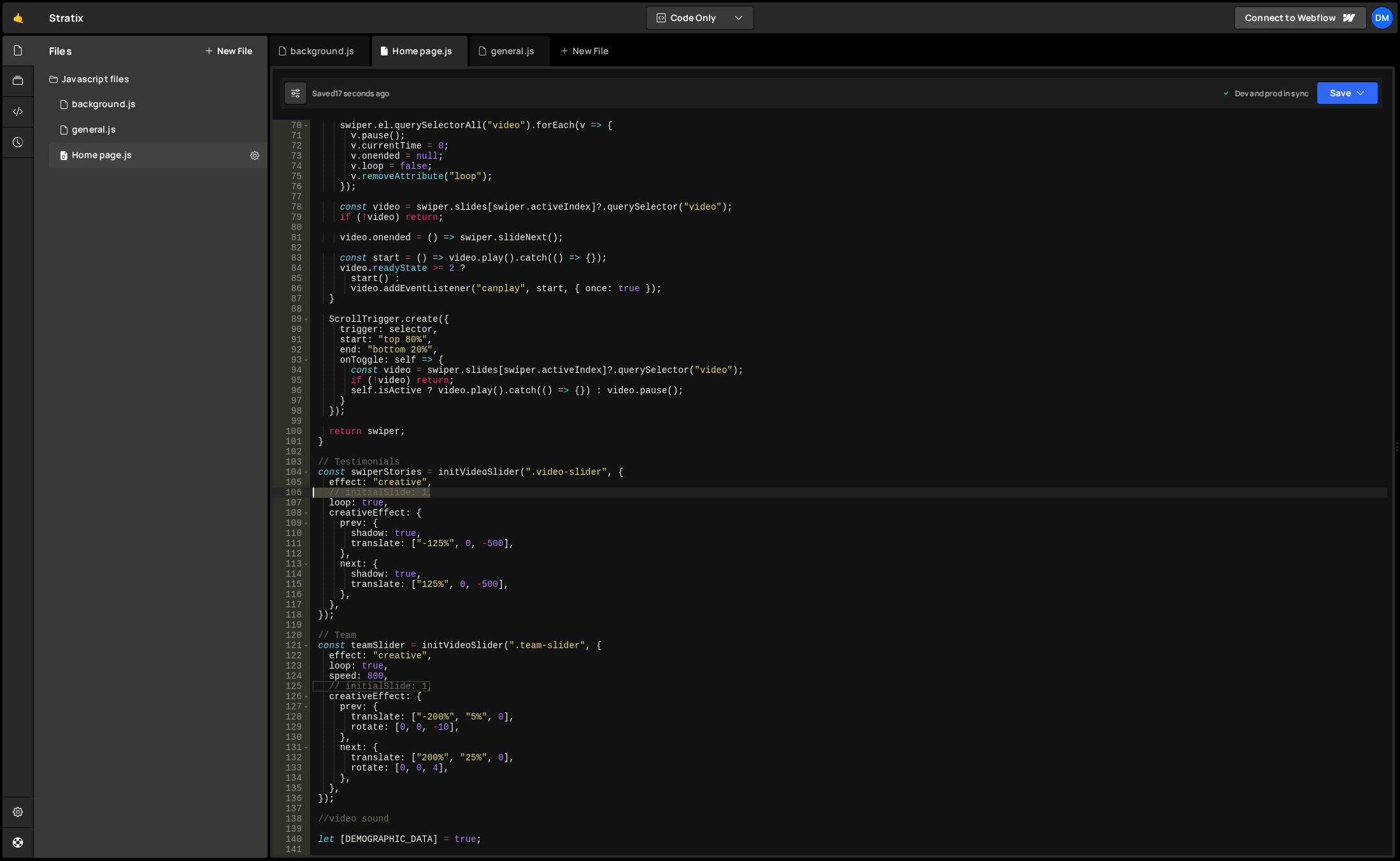
drag, startPoint x: 443, startPoint y: 493, endPoint x: 261, endPoint y: 494, distance: 182.0
click at [261, 494] on div "Files New File Javascript files 0 background.js 0 0 general.js 0 0 Home page.js…" at bounding box center [716, 447] width 1366 height 822
drag, startPoint x: 450, startPoint y: 683, endPoint x: 269, endPoint y: 684, distance: 181.0
click at [269, 684] on div "Files New File Javascript files 0 background.js 0 0 general.js 0 0 Home page.js…" at bounding box center [716, 447] width 1366 height 822
click at [1113, 404] on div "function playActive ( swiper ) { swiper . el . querySelectorAll ( "video" ) . f…" at bounding box center [848, 488] width 1077 height 756
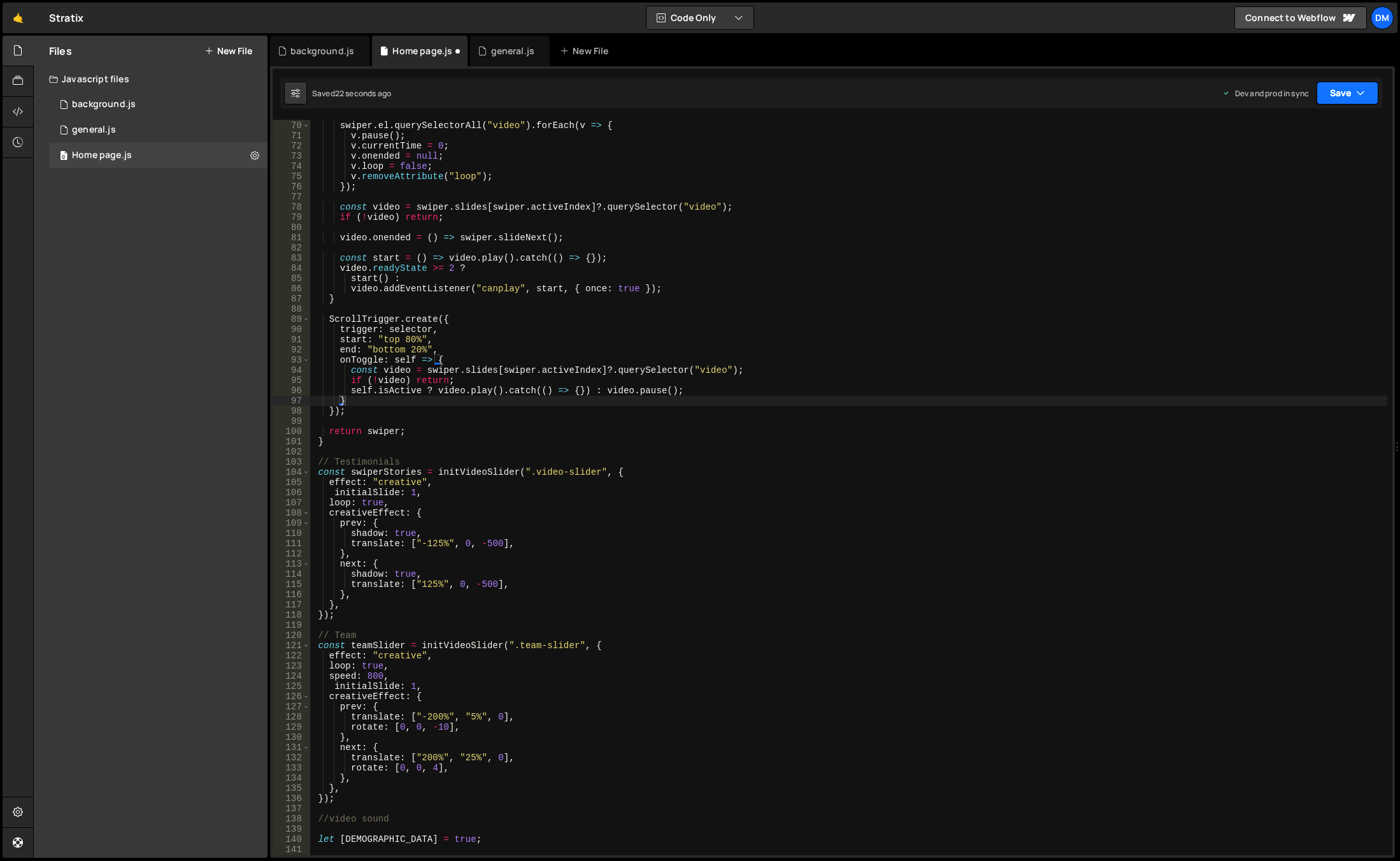
click at [1343, 92] on button "Save" at bounding box center [1347, 93] width 61 height 23
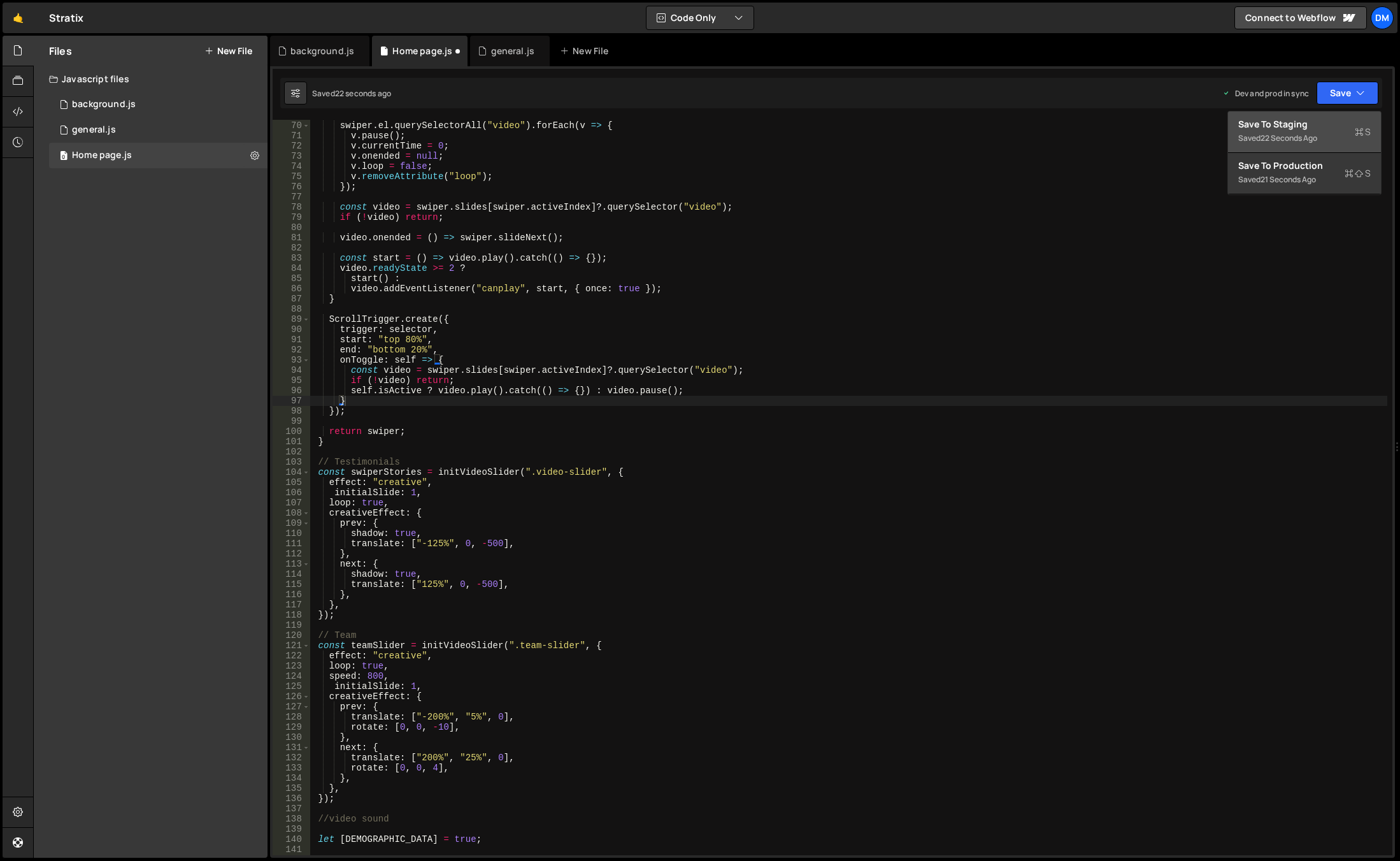
click at [1298, 128] on div "Save to Staging S" at bounding box center [1305, 125] width 133 height 13
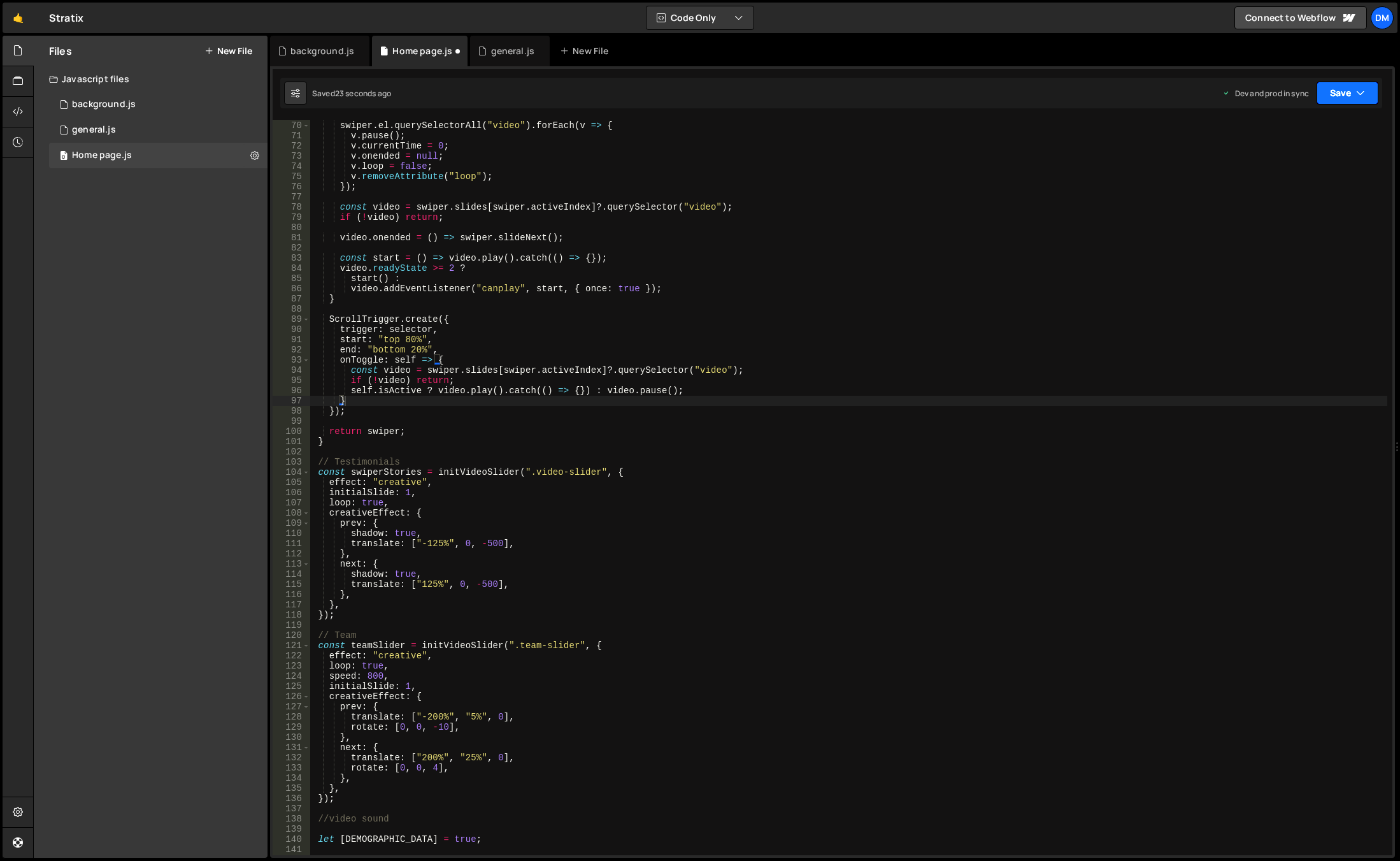
click at [1340, 96] on button "Save" at bounding box center [1347, 93] width 61 height 23
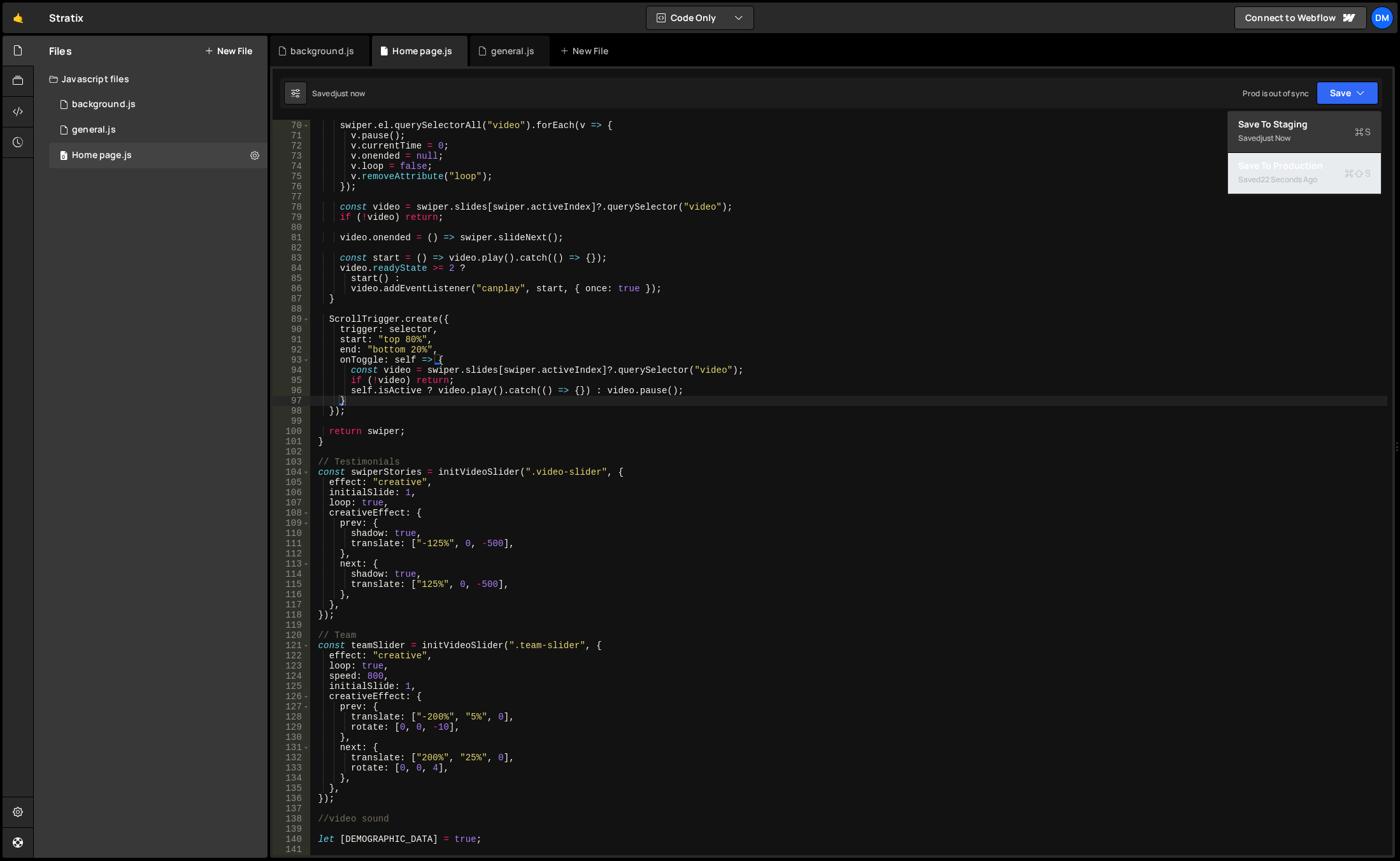
click at [1284, 165] on div "Save to Production S" at bounding box center [1305, 166] width 133 height 13
click at [352, 704] on div "function playActive ( swiper ) { swiper . el . querySelectorAll ( "video" ) . f…" at bounding box center [848, 488] width 1077 height 756
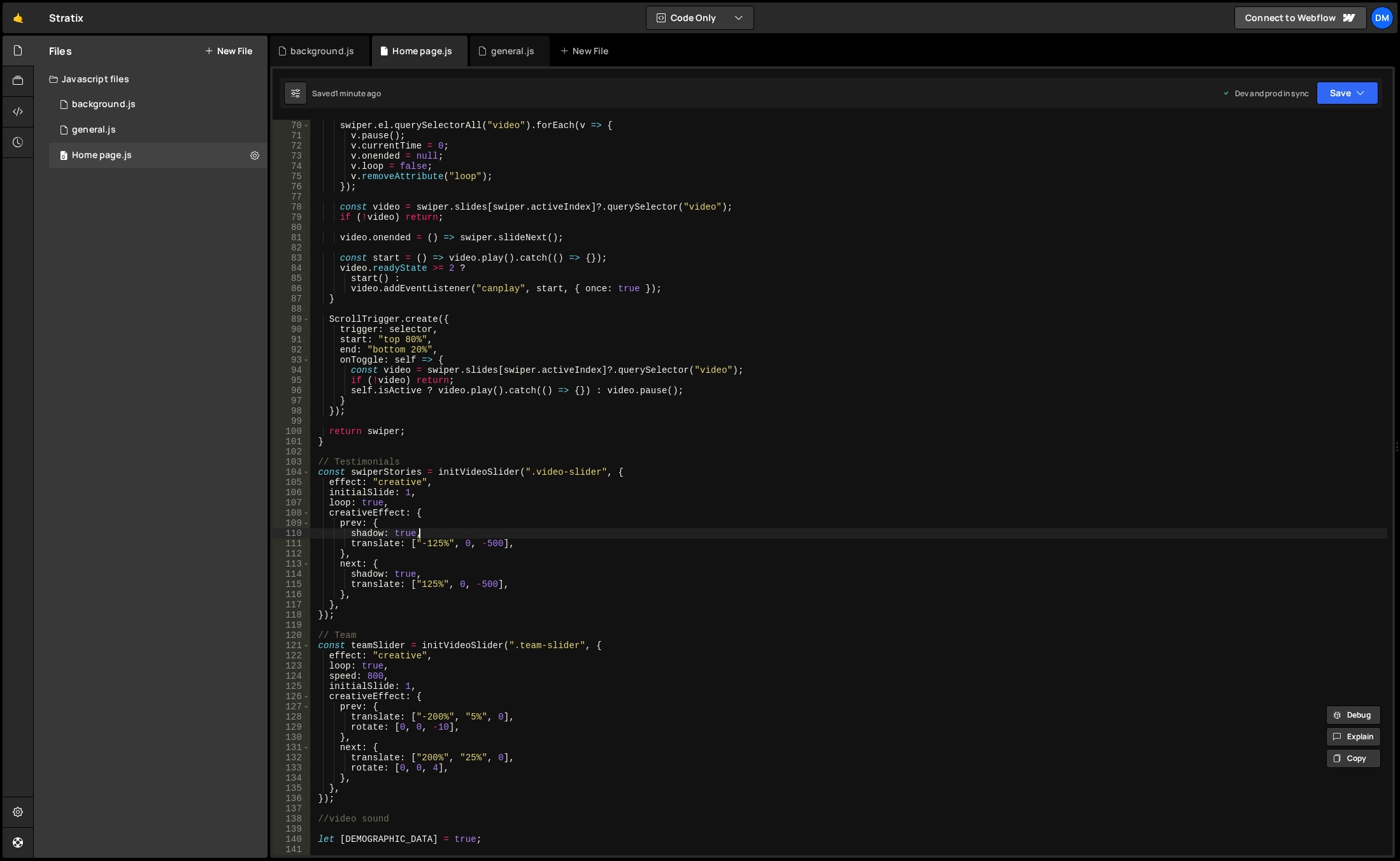
drag, startPoint x: 542, startPoint y: 535, endPoint x: 534, endPoint y: 536, distance: 8.1
click at [542, 535] on div "function playActive ( swiper ) { swiper . el . querySelectorAll ( "video" ) . f…" at bounding box center [848, 488] width 1077 height 756
click at [434, 501] on div "function playActive ( swiper ) { swiper . el . querySelectorAll ( "video" ) . f…" at bounding box center [848, 488] width 1077 height 756
type textarea "loop: true,"
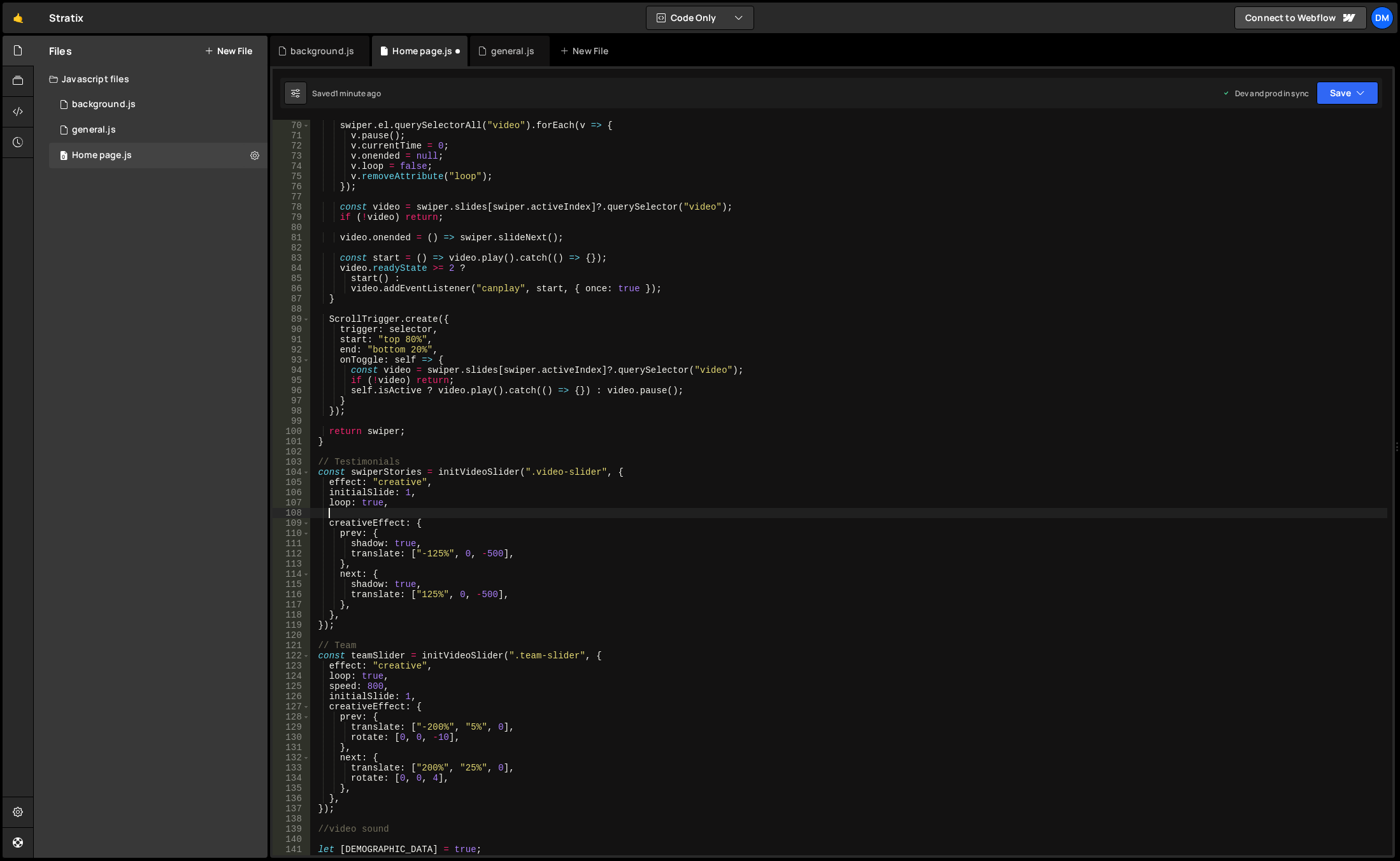
paste textarea "progressMultiplier"
click at [843, 429] on div "function playActive ( swiper ) { swiper . el . querySelectorAll ( "video" ) . f…" at bounding box center [848, 488] width 1077 height 756
click at [1340, 102] on button "Save" at bounding box center [1347, 93] width 61 height 23
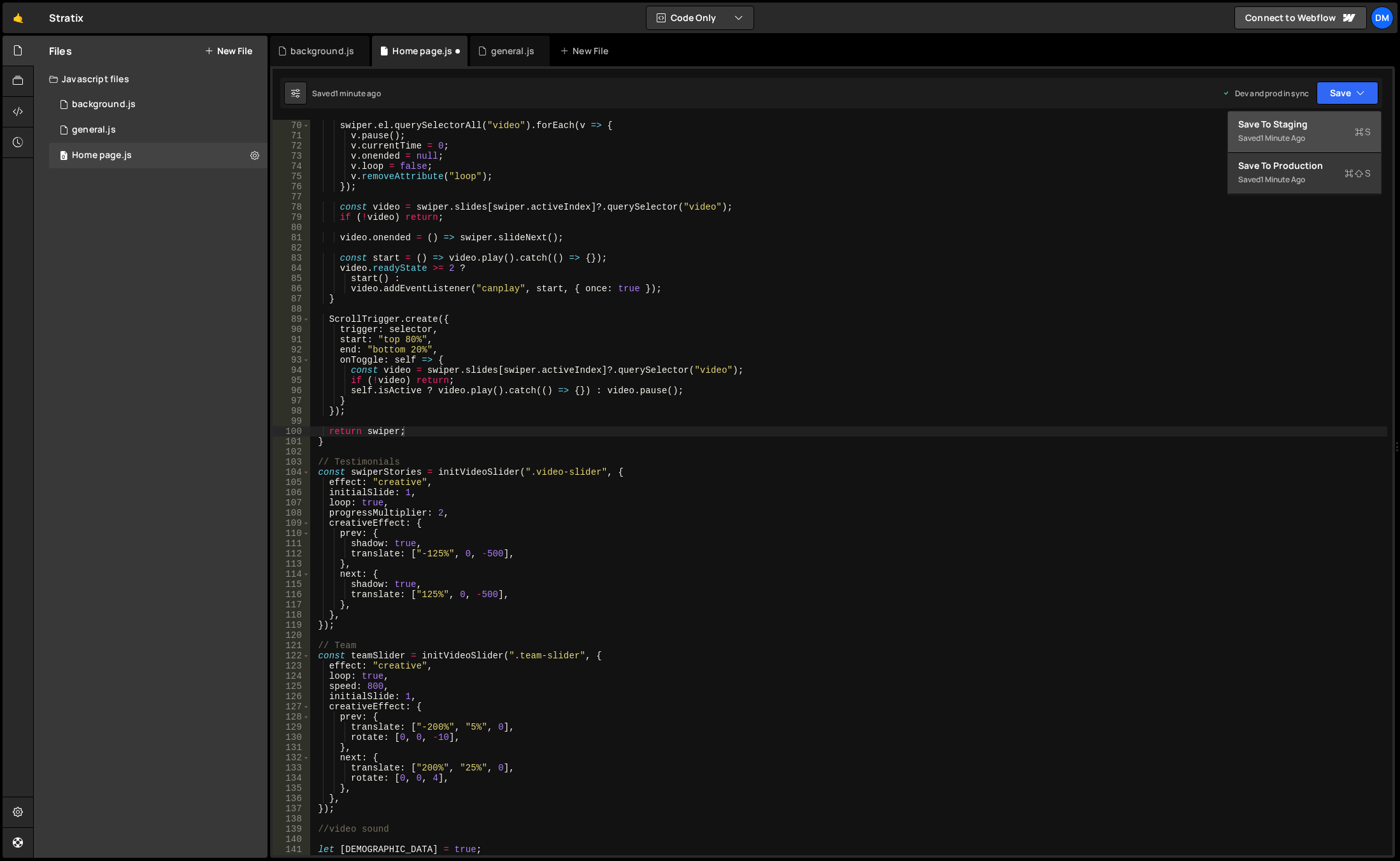
click at [1317, 124] on div "Save to Staging S" at bounding box center [1305, 125] width 133 height 13
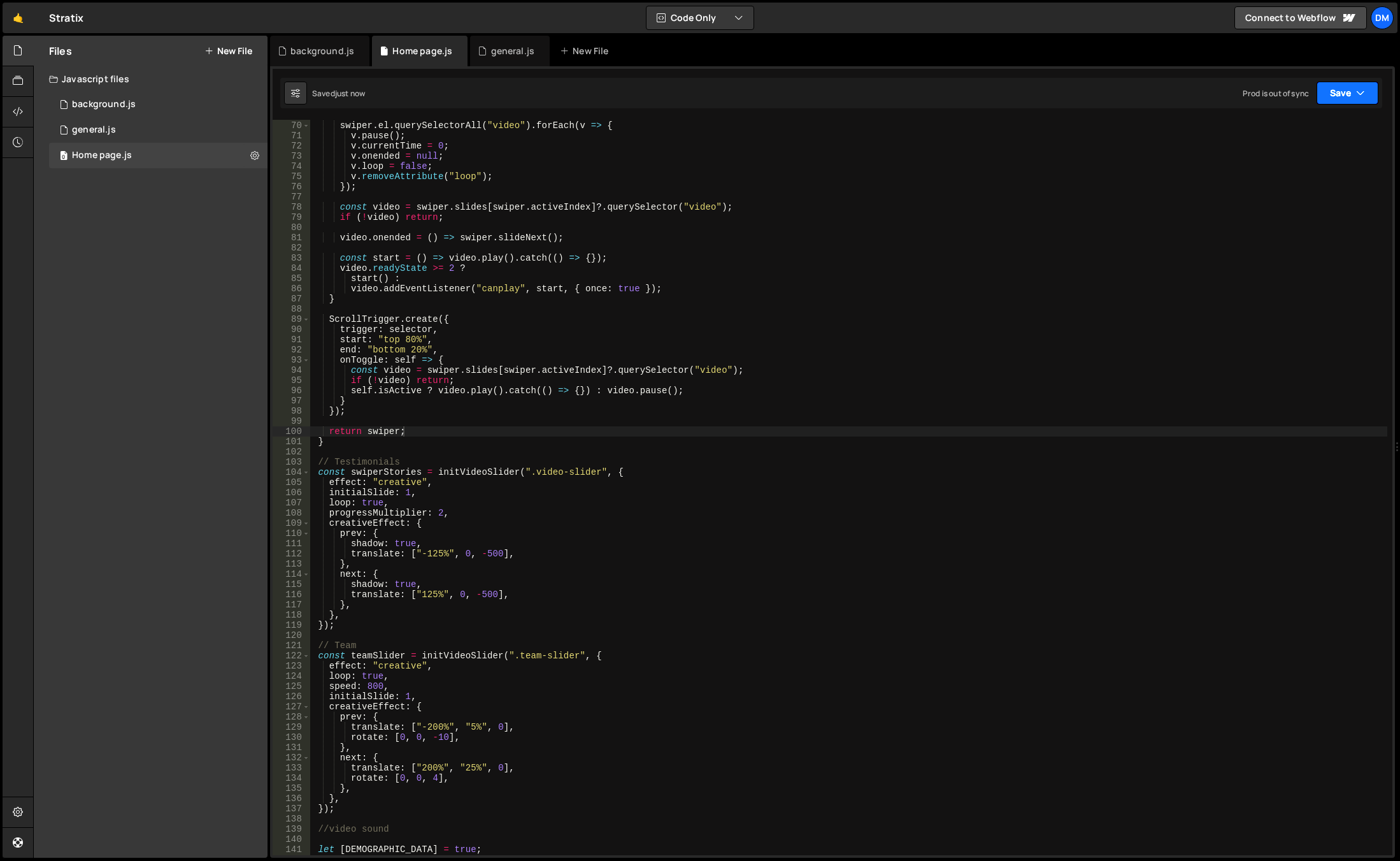
click at [1341, 94] on button "Save" at bounding box center [1347, 93] width 61 height 23
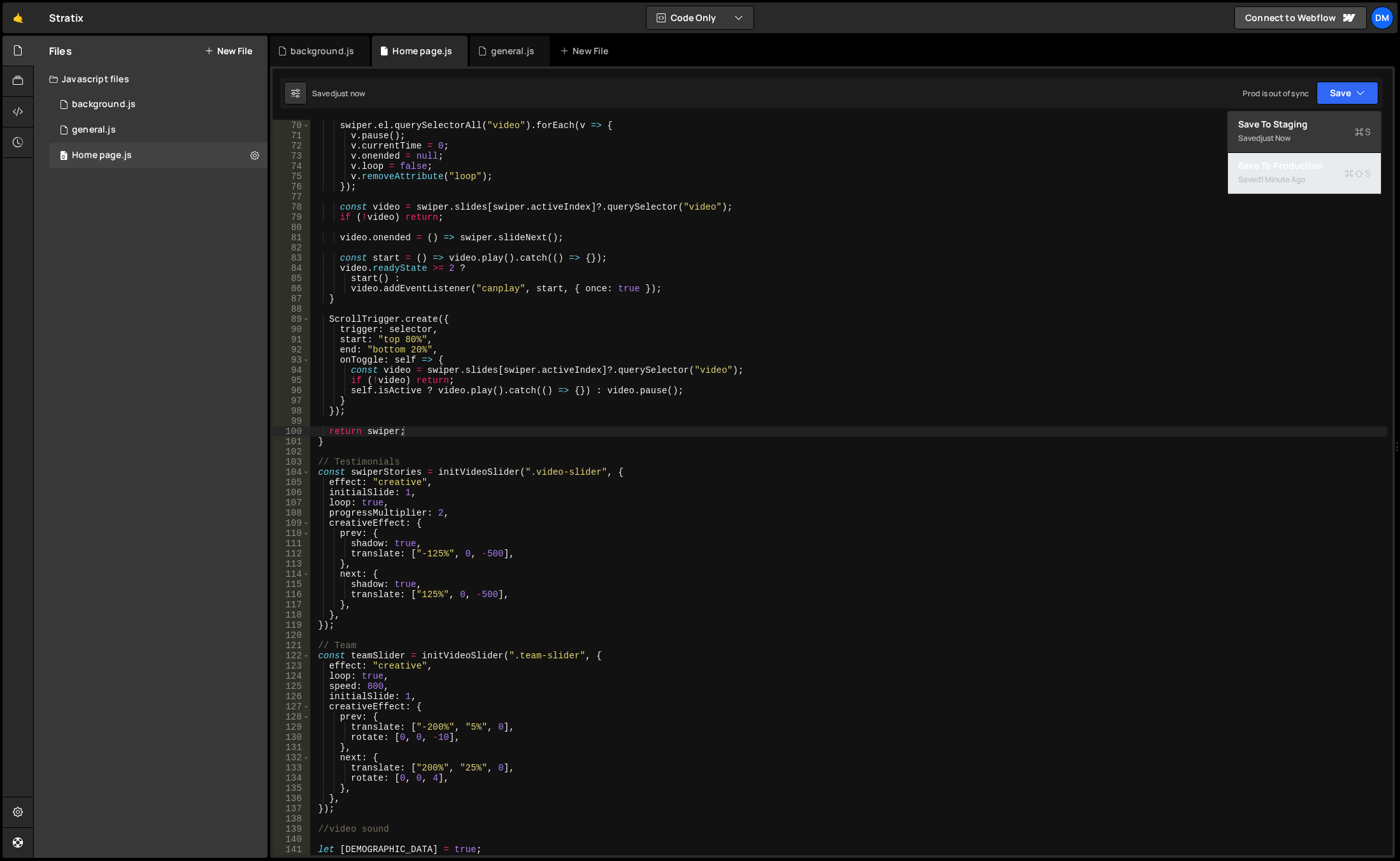
click at [1284, 174] on div "1 minute ago" at bounding box center [1283, 179] width 44 height 11
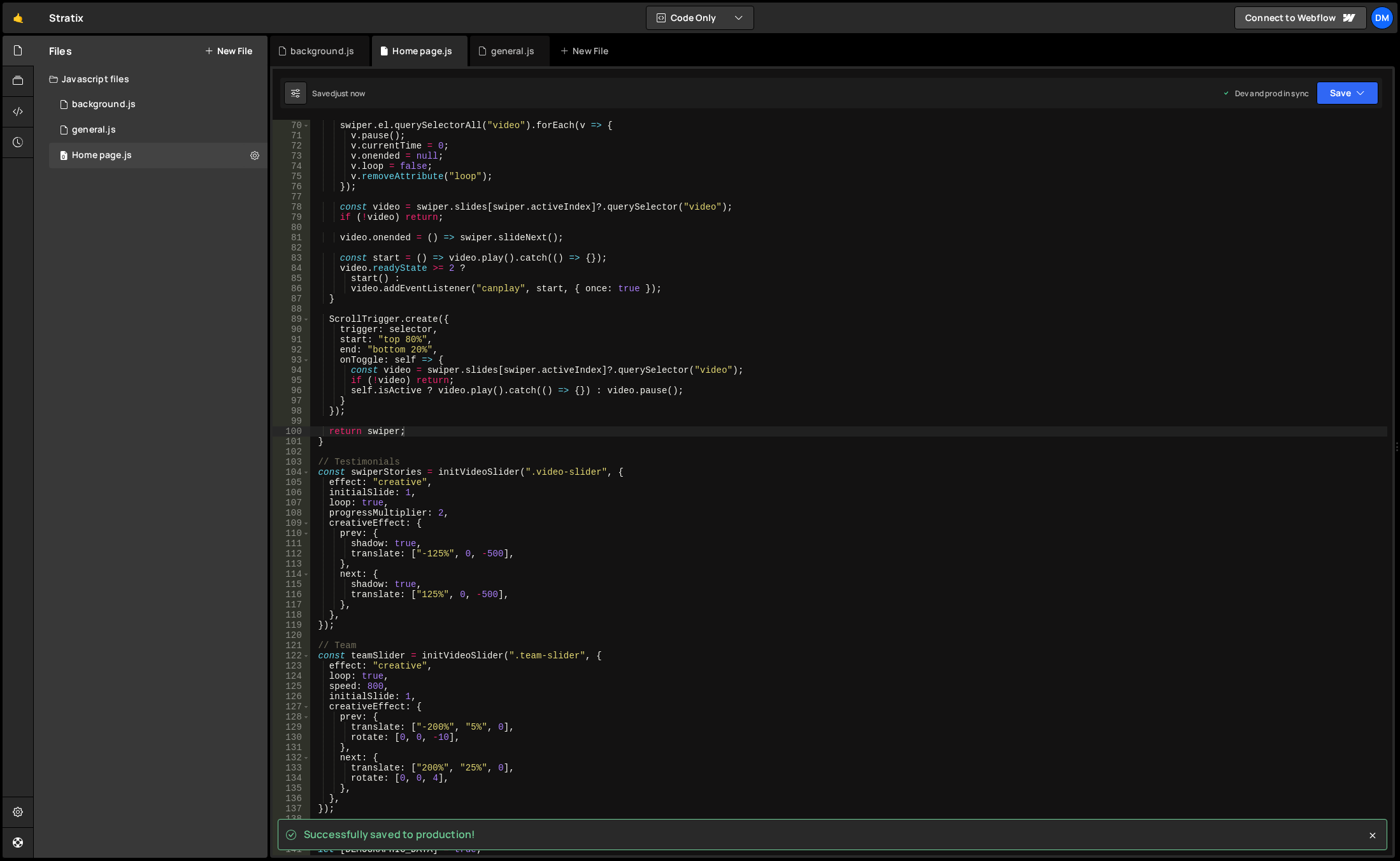
type textarea "progressMultiplier: 2,"
drag, startPoint x: 465, startPoint y: 513, endPoint x: 327, endPoint y: 513, distance: 138.0
click at [327, 513] on div "function playActive ( swiper ) { swiper . el . querySelectorAll ( "video" ) . f…" at bounding box center [848, 488] width 1077 height 756
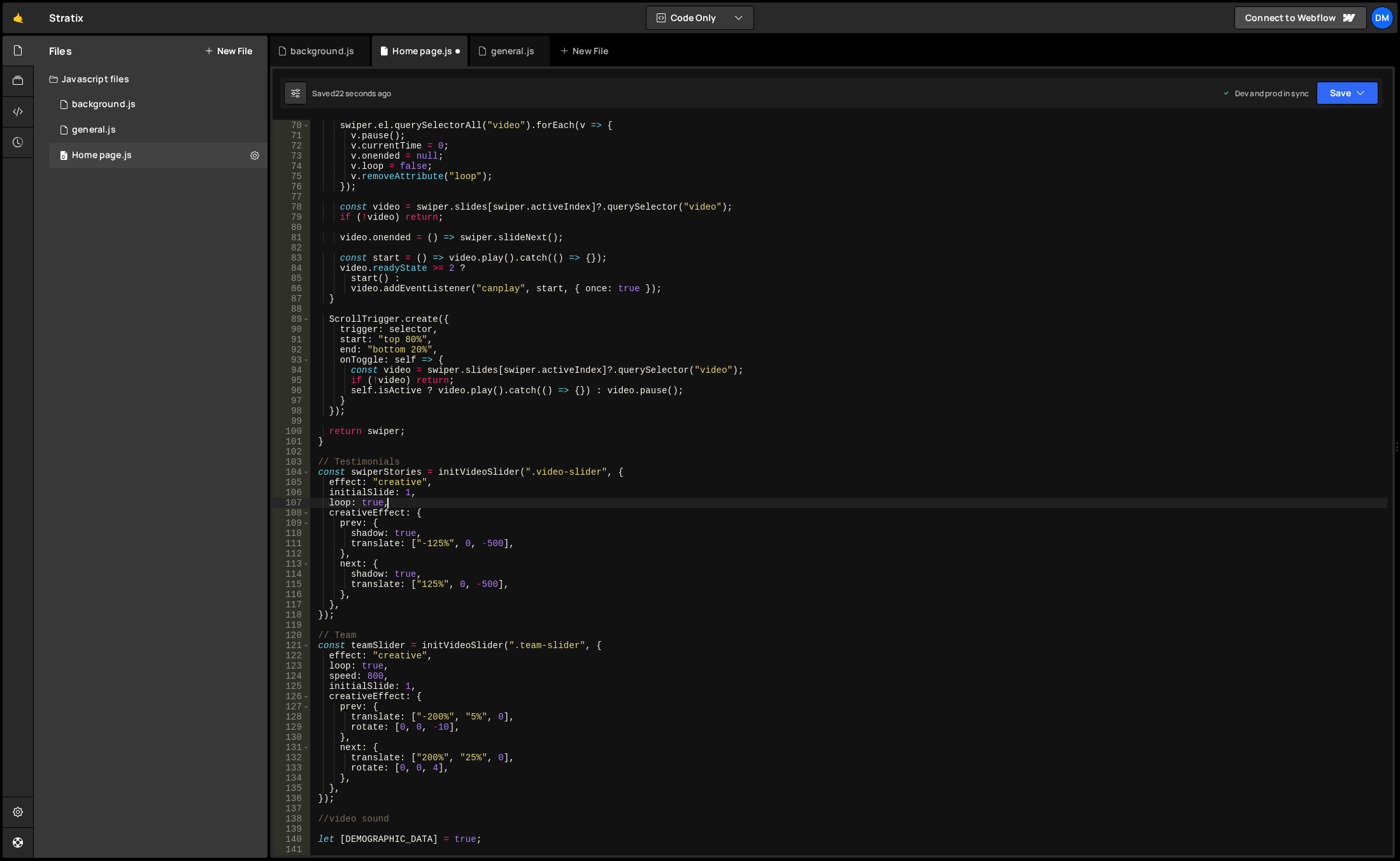
scroll to position [0, 4]
click at [526, 542] on div "function playActive ( swiper ) { swiper . el . querySelectorAll ( "video" ) . f…" at bounding box center [848, 488] width 1077 height 756
type textarea "translate: ["-125%", 0, -500],"
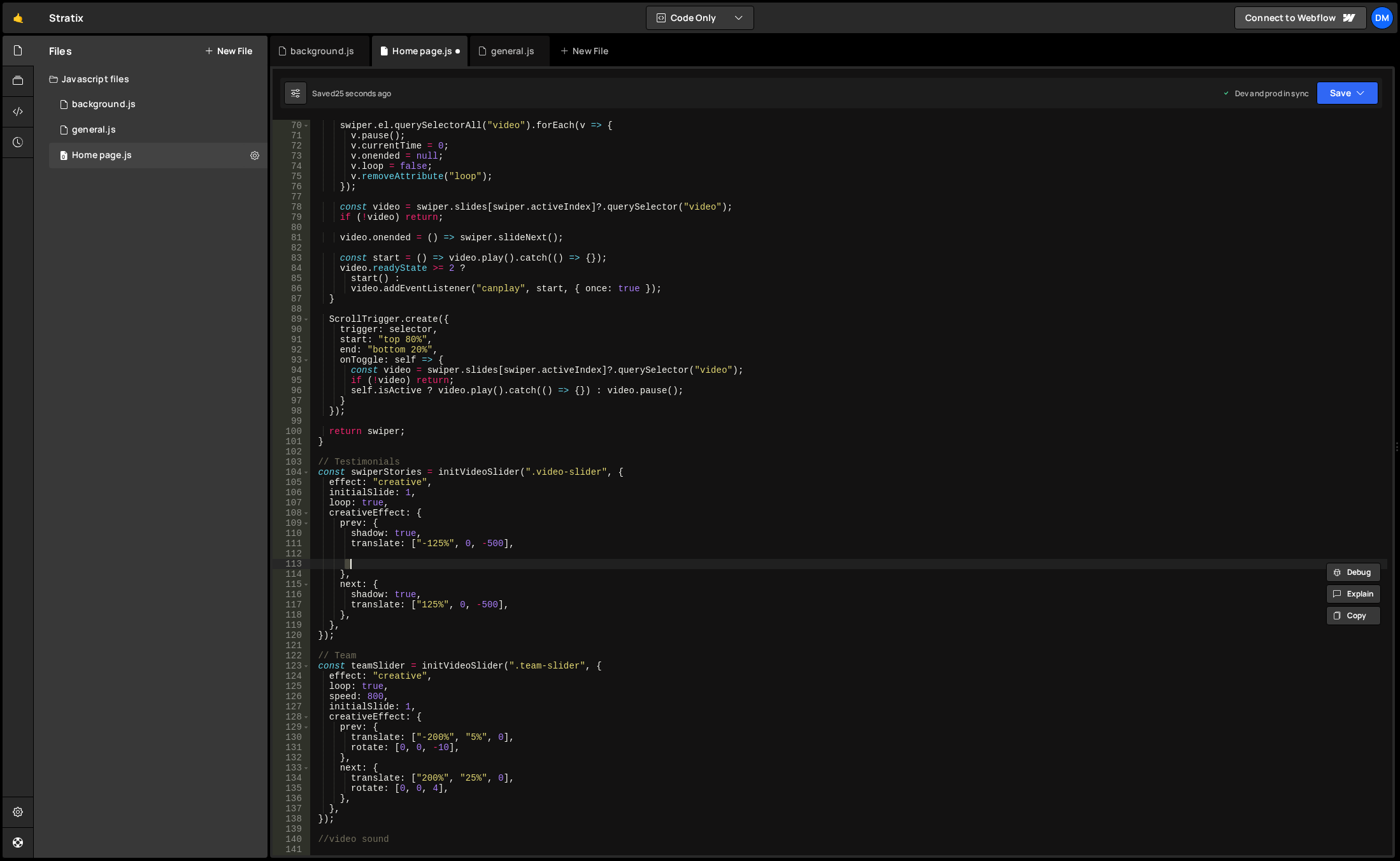
type textarea "translate: ["-125%", 0, -500],"
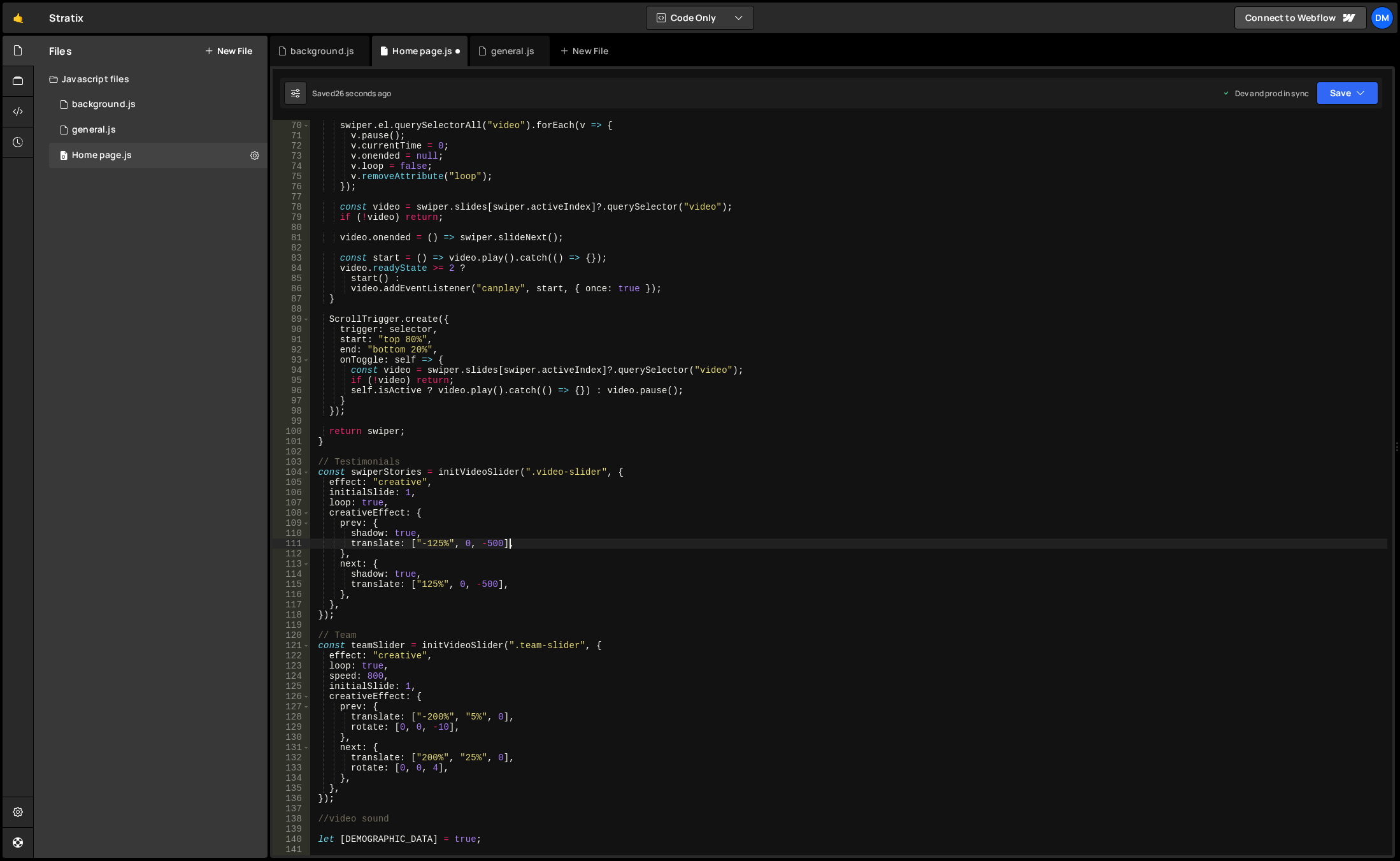
paste textarea "progressMultiplier: 2,"
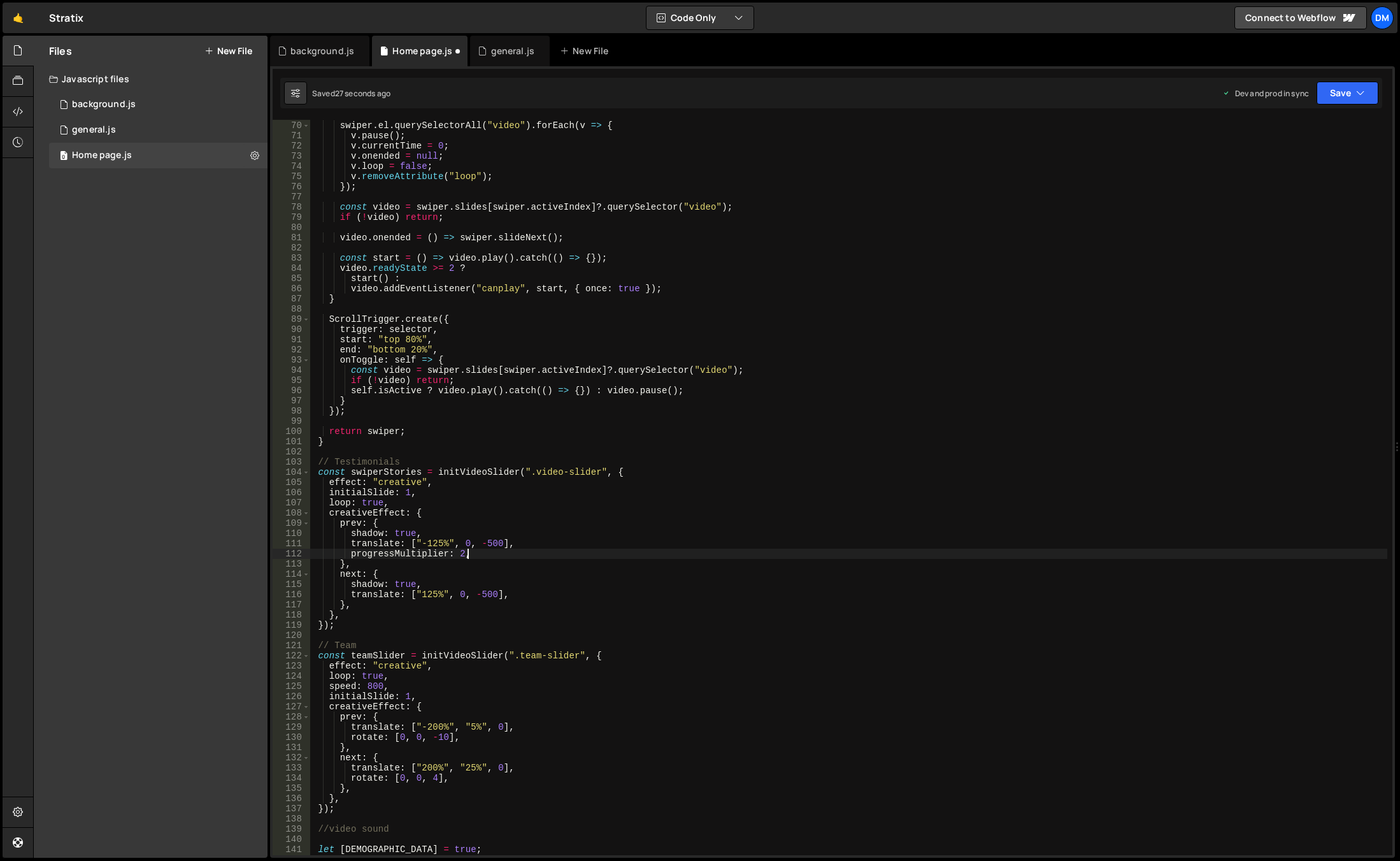
click at [819, 486] on div "function playActive ( swiper ) { swiper . el . querySelectorAll ( "video" ) . f…" at bounding box center [848, 488] width 1077 height 756
click at [1335, 98] on button "Save" at bounding box center [1347, 93] width 61 height 23
click at [1293, 140] on div "29 seconds ago" at bounding box center [1289, 138] width 57 height 11
drag, startPoint x: 1330, startPoint y: 96, endPoint x: 1327, endPoint y: 107, distance: 11.4
click at [1330, 96] on button "Save" at bounding box center [1347, 93] width 61 height 23
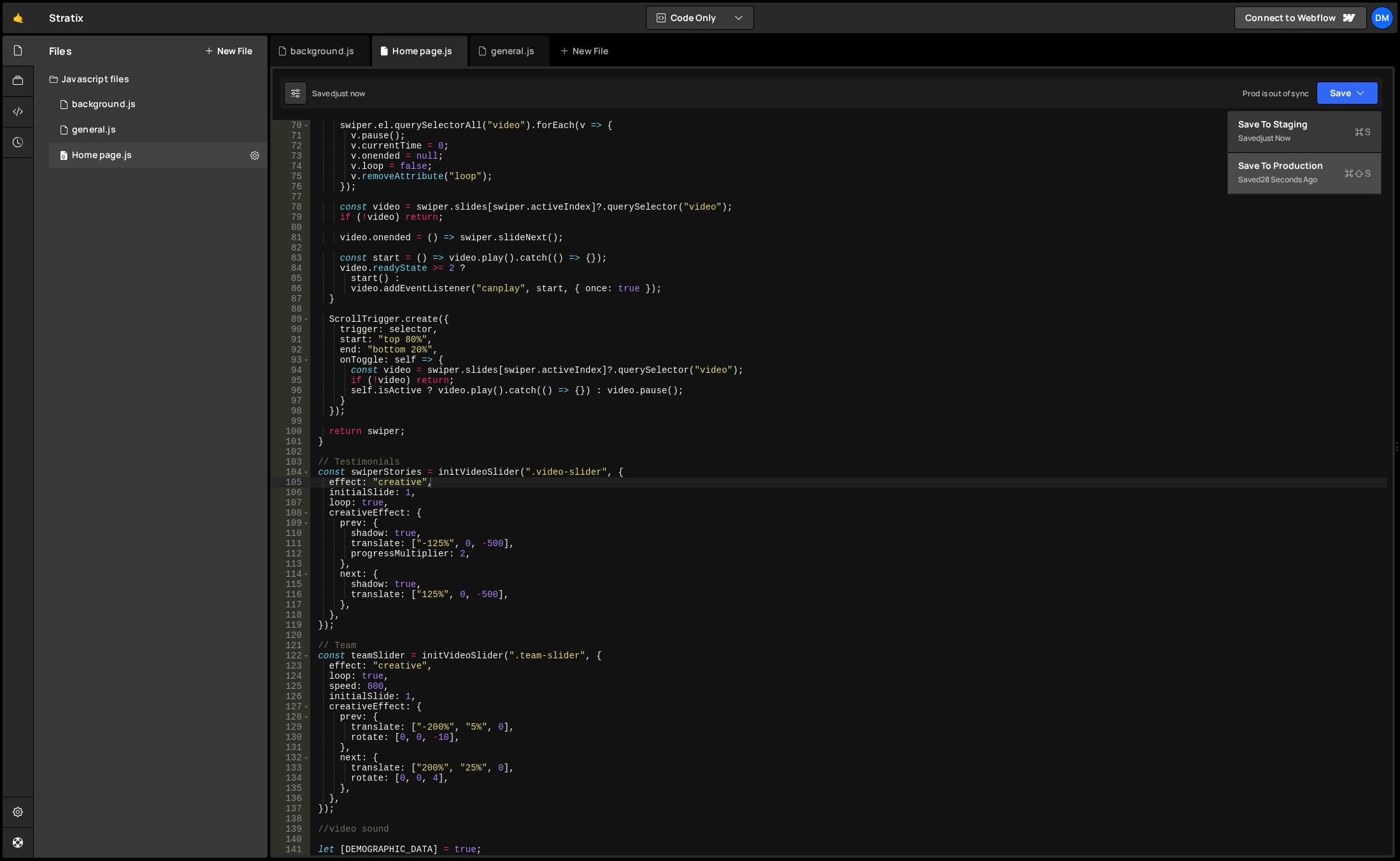
click at [1310, 162] on div "Save to Production S" at bounding box center [1305, 166] width 133 height 13
click at [740, 556] on div "function playActive ( swiper ) { swiper . el . querySelectorAll ( "video" ) . f…" at bounding box center [848, 488] width 1077 height 756
click at [523, 562] on div "function playActive ( swiper ) { swiper . el . querySelectorAll ( "video" ) . f…" at bounding box center [848, 488] width 1077 height 756
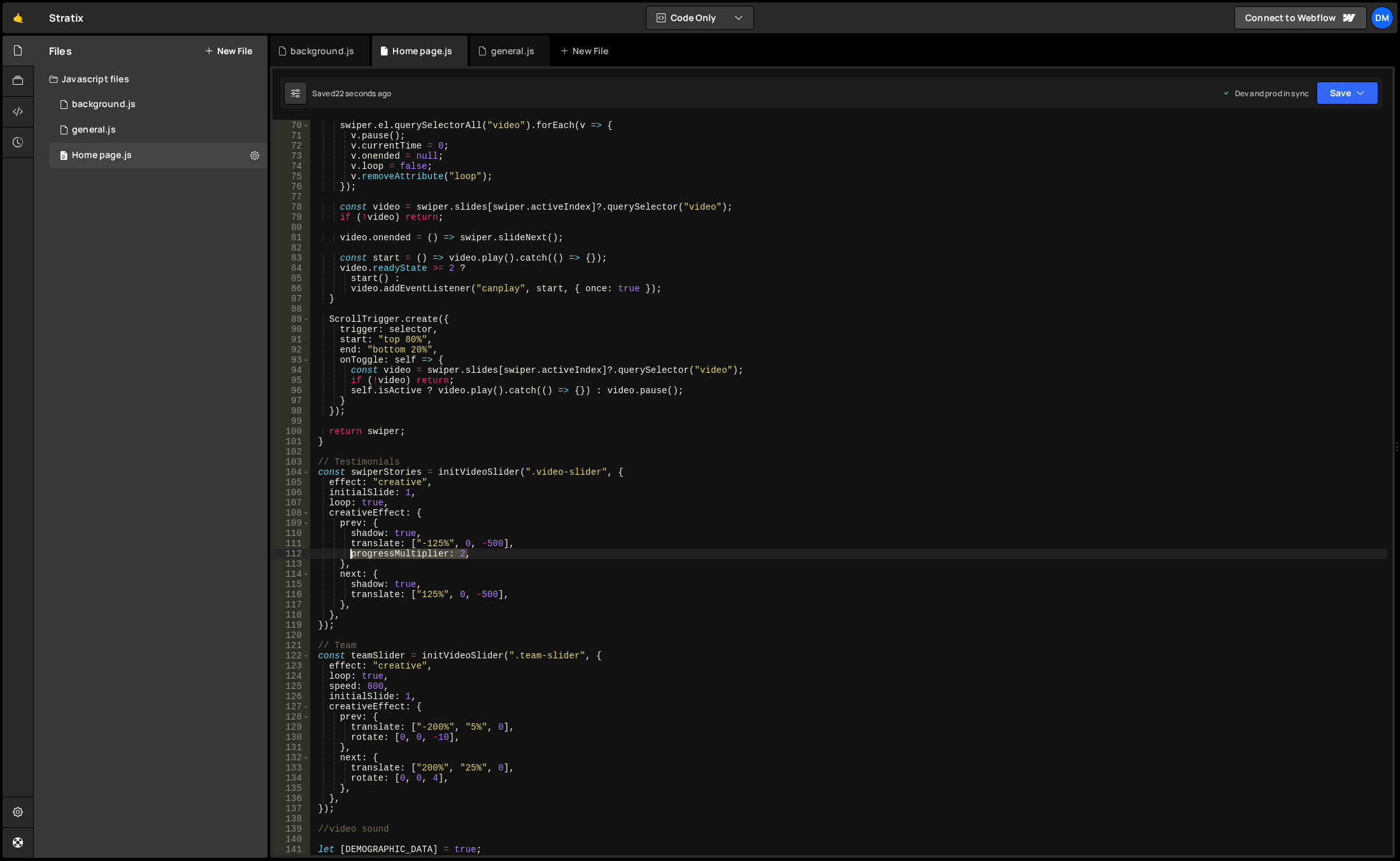
drag, startPoint x: 477, startPoint y: 553, endPoint x: 350, endPoint y: 552, distance: 127.0
click at [350, 552] on div "function playActive ( swiper ) { swiper . el . querySelectorAll ( "video" ) . f…" at bounding box center [848, 488] width 1077 height 756
click at [513, 596] on div "function playActive ( swiper ) { swiper . el . querySelectorAll ( "video" ) . f…" at bounding box center [848, 488] width 1077 height 756
type textarea "translate: ["125%", 0, -500],"
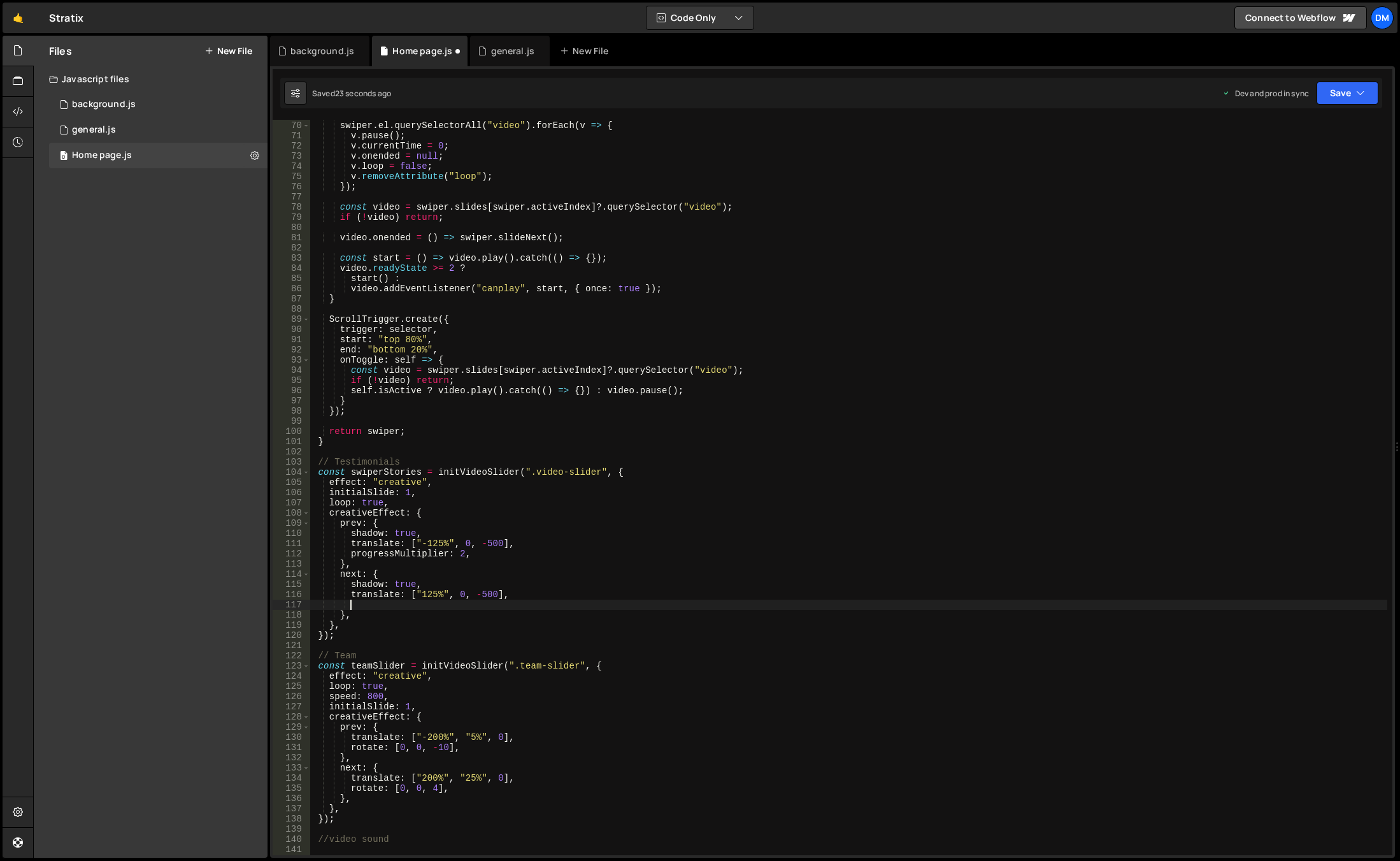
paste textarea "progressMultiplier: 2,"
click at [1351, 91] on button "Save" at bounding box center [1347, 93] width 61 height 23
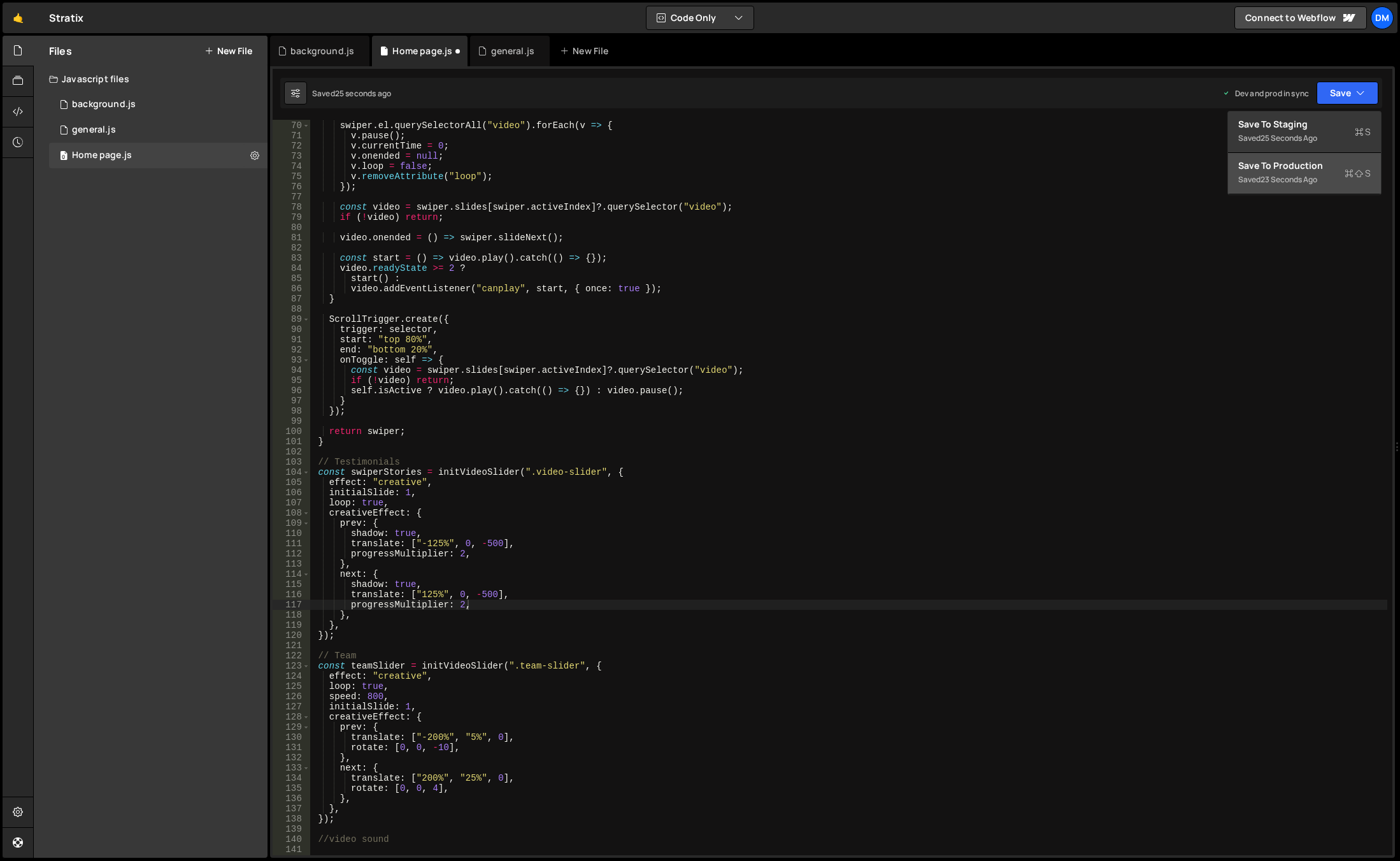
click at [1299, 155] on button "Save to Production S Saved 23 seconds ago" at bounding box center [1304, 173] width 152 height 42
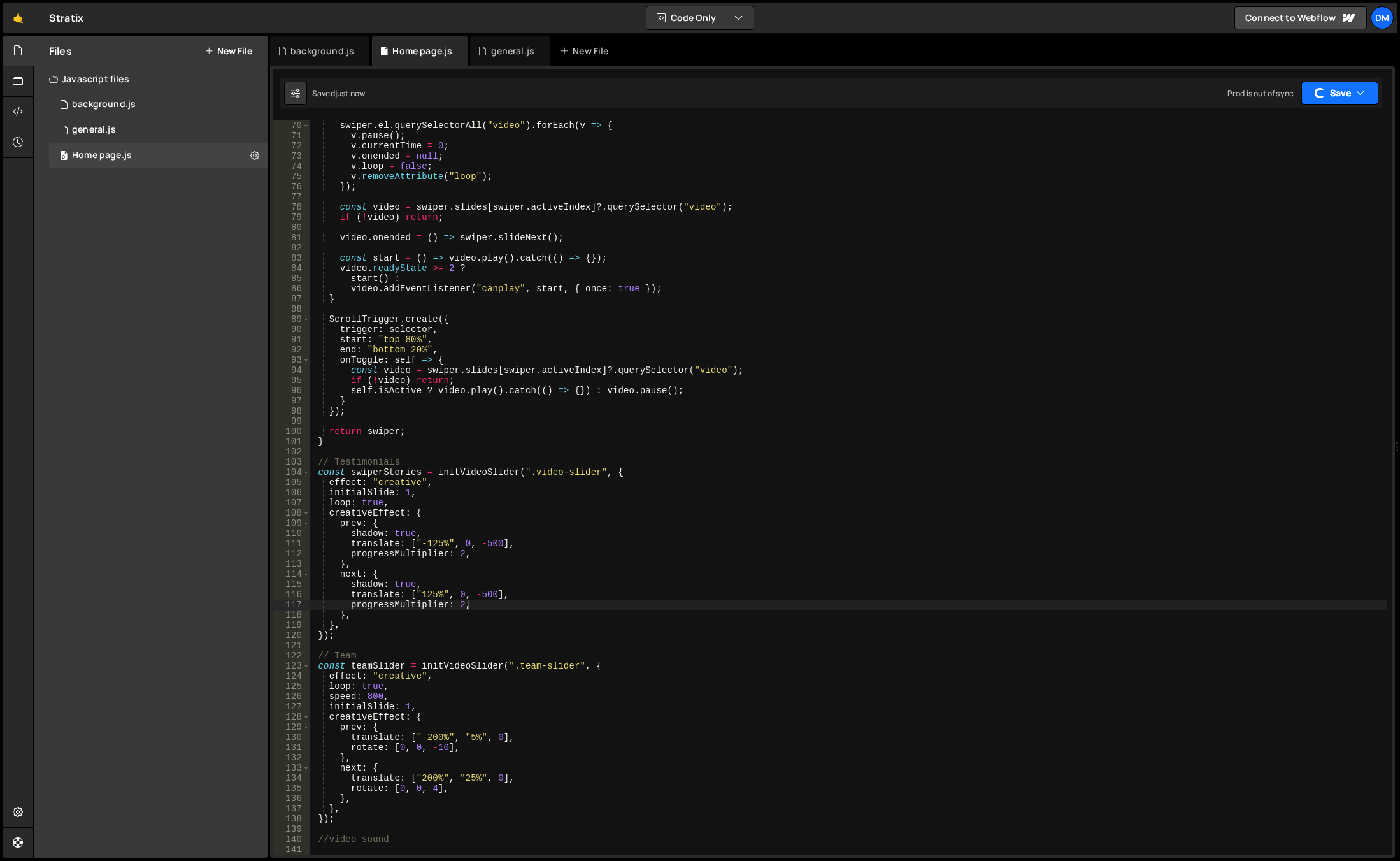
click at [1339, 93] on button "Save" at bounding box center [1339, 93] width 77 height 23
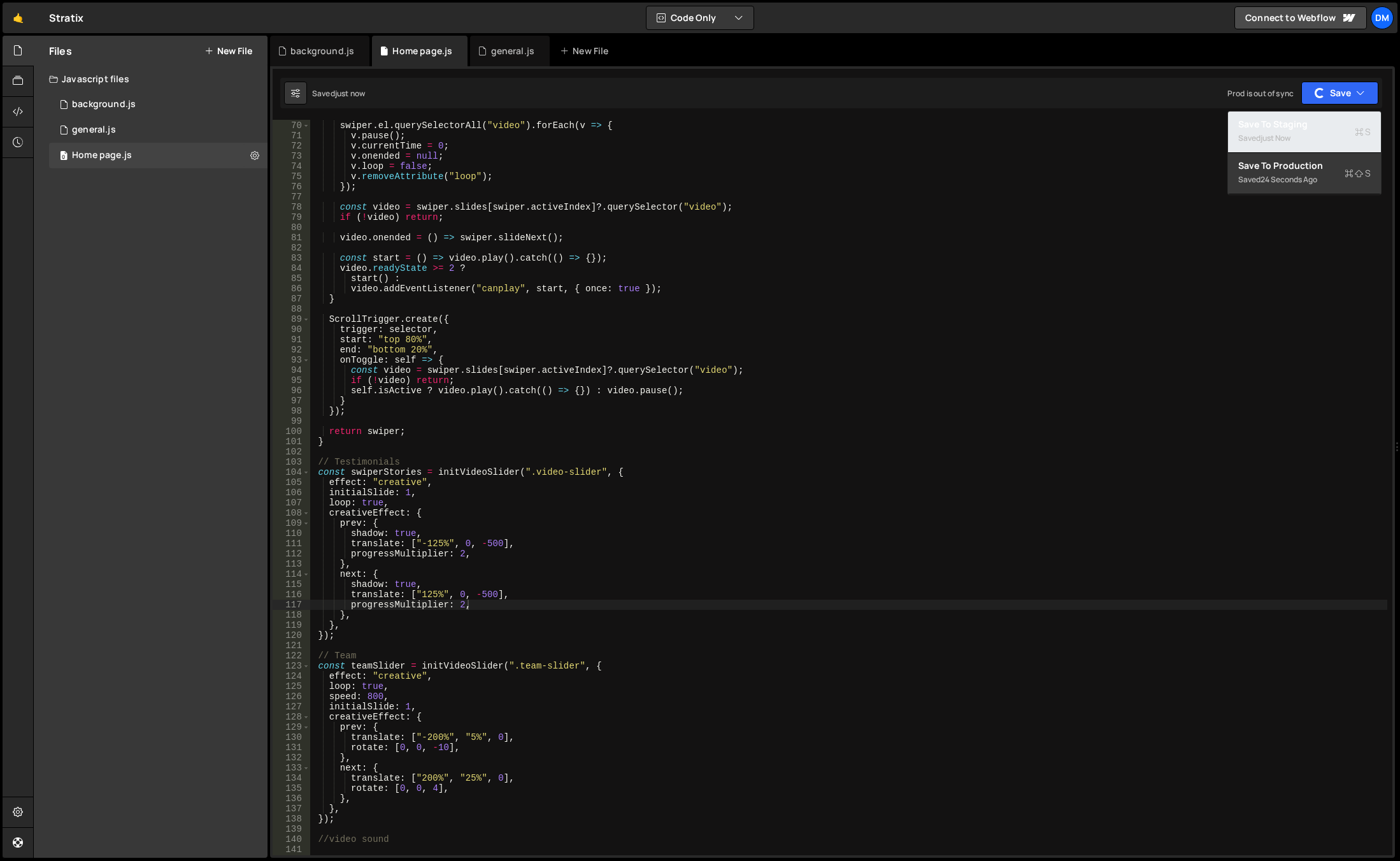
click at [1292, 131] on div "Saved just now" at bounding box center [1305, 138] width 133 height 16
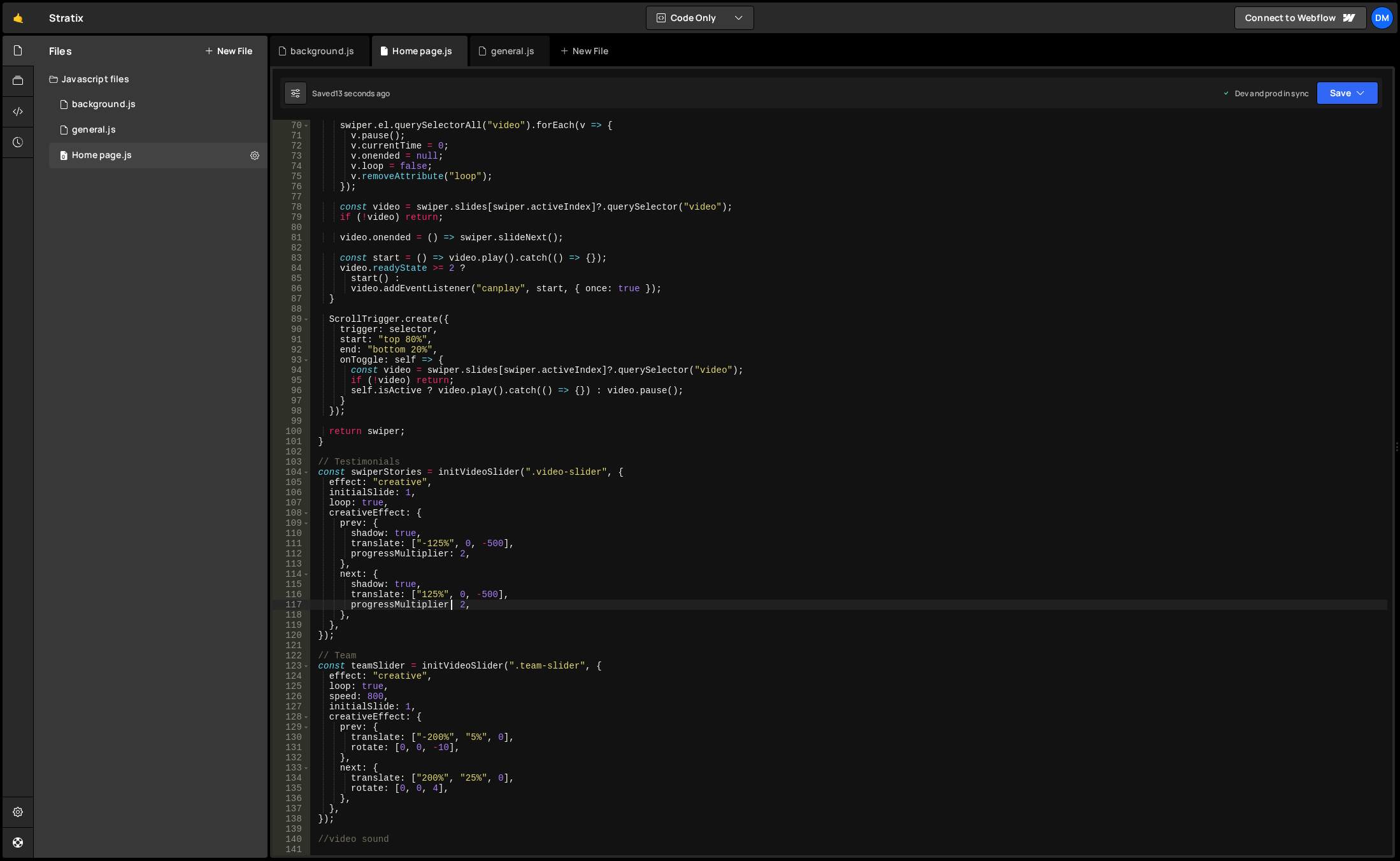
click at [452, 605] on div "function playActive ( swiper ) { swiper . el . querySelectorAll ( "video" ) . f…" at bounding box center [848, 488] width 1077 height 756
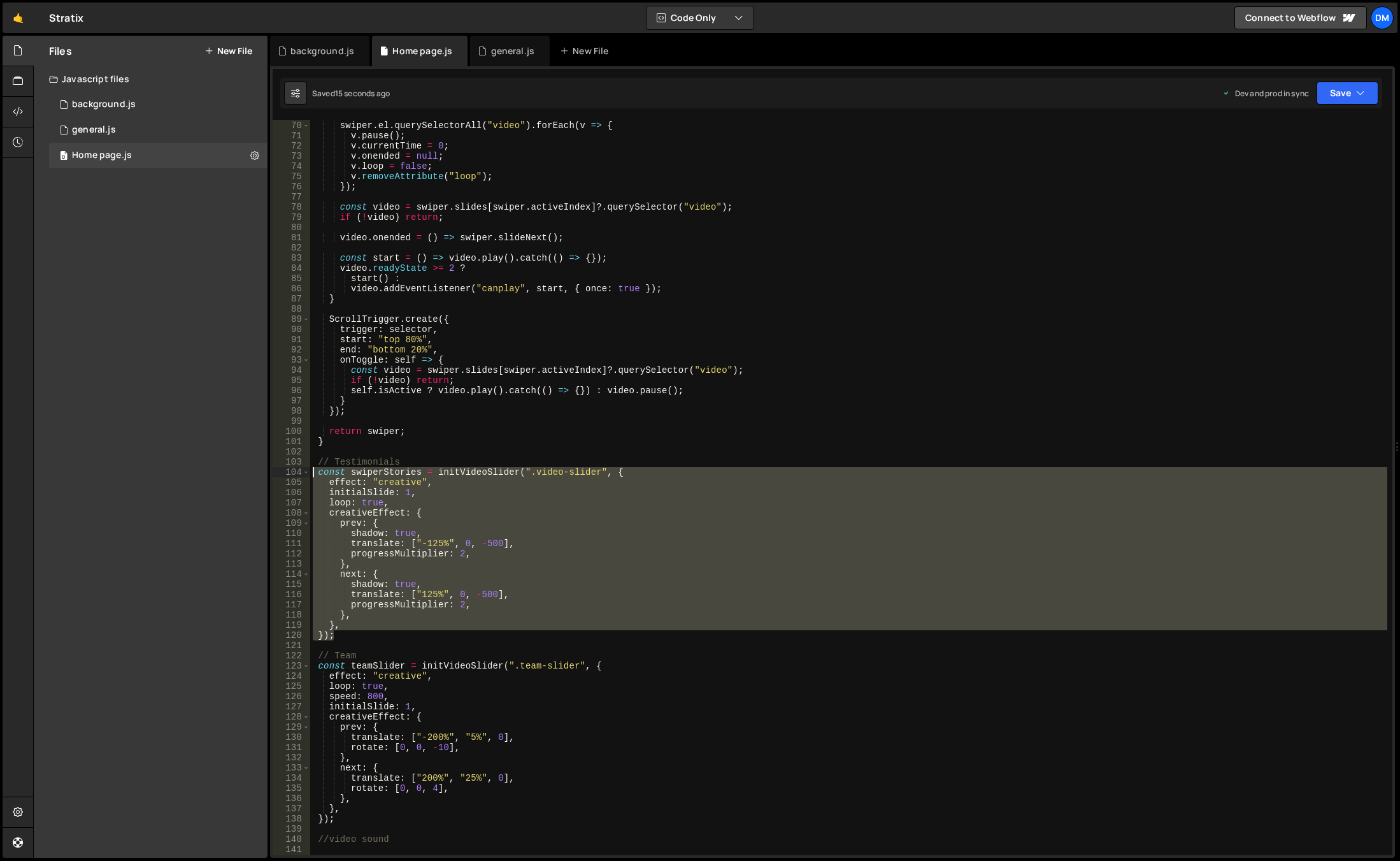
drag, startPoint x: 367, startPoint y: 633, endPoint x: 241, endPoint y: 471, distance: 205.2
click at [241, 471] on div "Files New File Javascript files 0 background.js 0 0 general.js 0 0 Home page.js…" at bounding box center [716, 447] width 1366 height 822
click at [475, 494] on div "function playActive ( swiper ) { swiper . el . querySelectorAll ( "video" ) . f…" at bounding box center [848, 487] width 1077 height 736
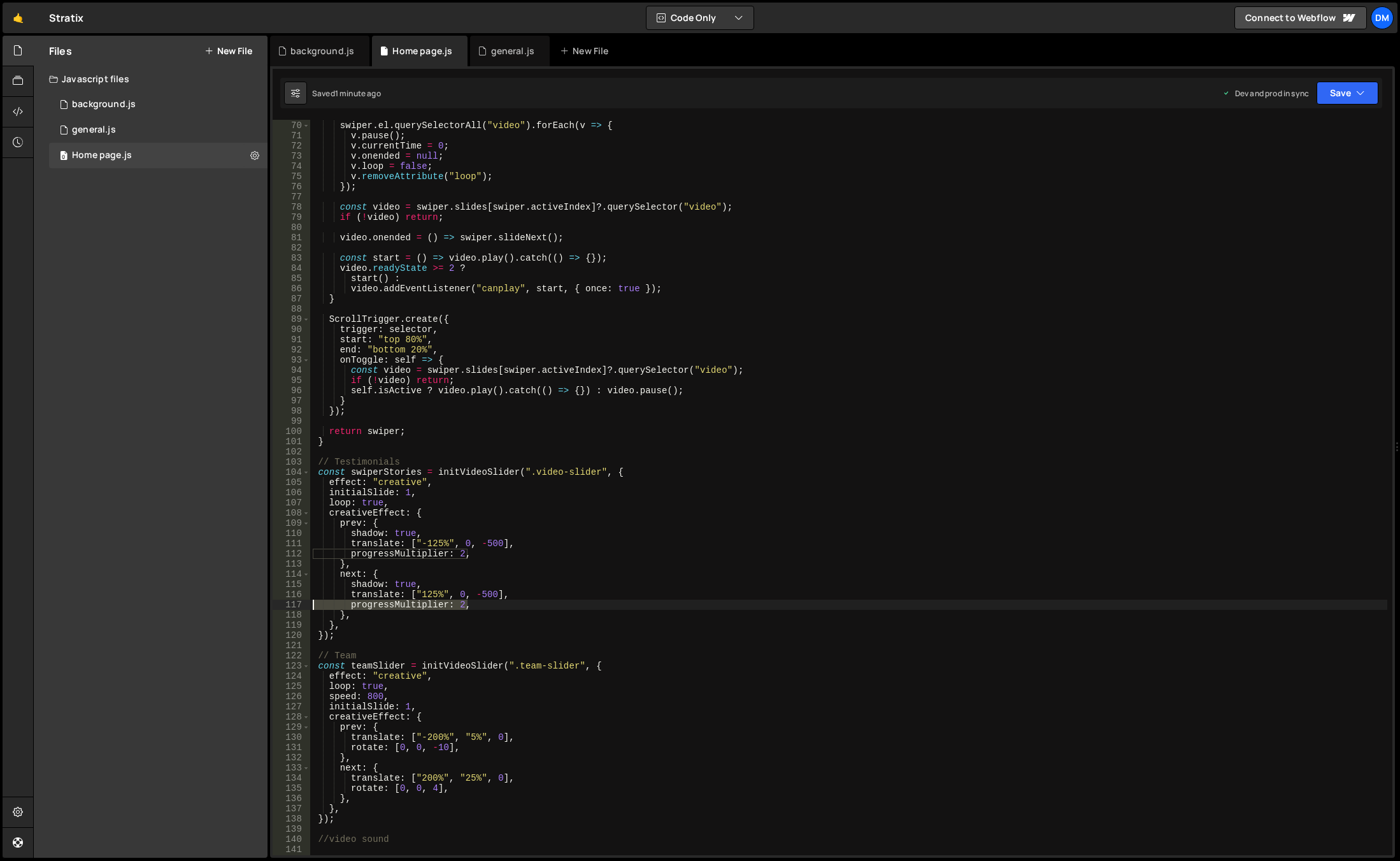
drag, startPoint x: 479, startPoint y: 606, endPoint x: 194, endPoint y: 608, distance: 285.0
click at [194, 608] on div "Files New File Javascript files 0 background.js 0 0 general.js 0 0 Home page.js…" at bounding box center [716, 447] width 1366 height 822
type textarea "progressMultiplier: 2,"
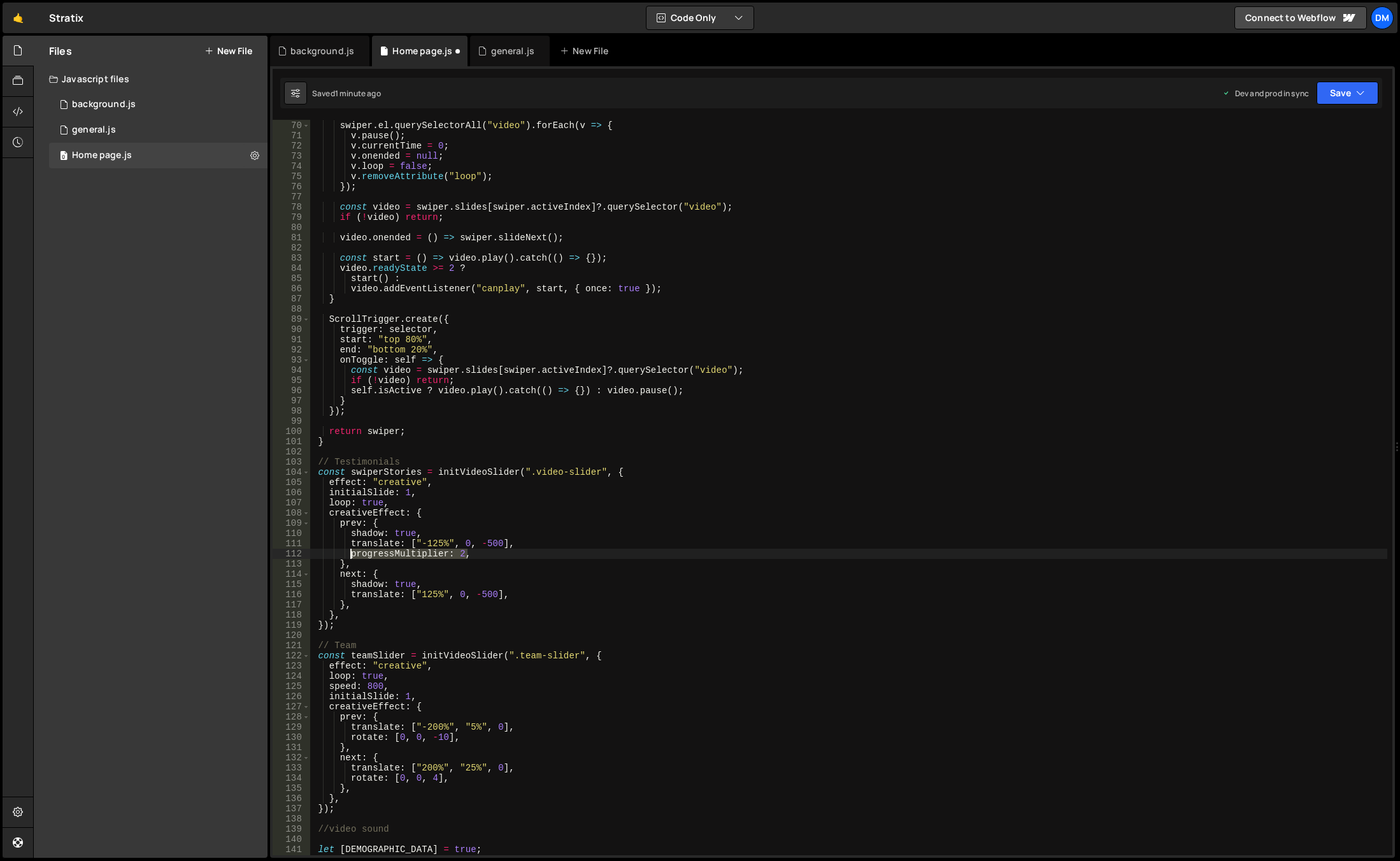
drag, startPoint x: 478, startPoint y: 554, endPoint x: 349, endPoint y: 555, distance: 129.0
click at [349, 555] on div "function playActive ( swiper ) { swiper . el . querySelectorAll ( "video" ) . f…" at bounding box center [848, 488] width 1077 height 756
type textarea "progressMultiplier: 2,"
click at [398, 554] on div "function playActive ( swiper ) { swiper . el . querySelectorAll ( "video" ) . f…" at bounding box center [848, 488] width 1077 height 756
click at [370, 553] on div "function playActive ( swiper ) { swiper . el . querySelectorAll ( "video" ) . f…" at bounding box center [848, 488] width 1077 height 756
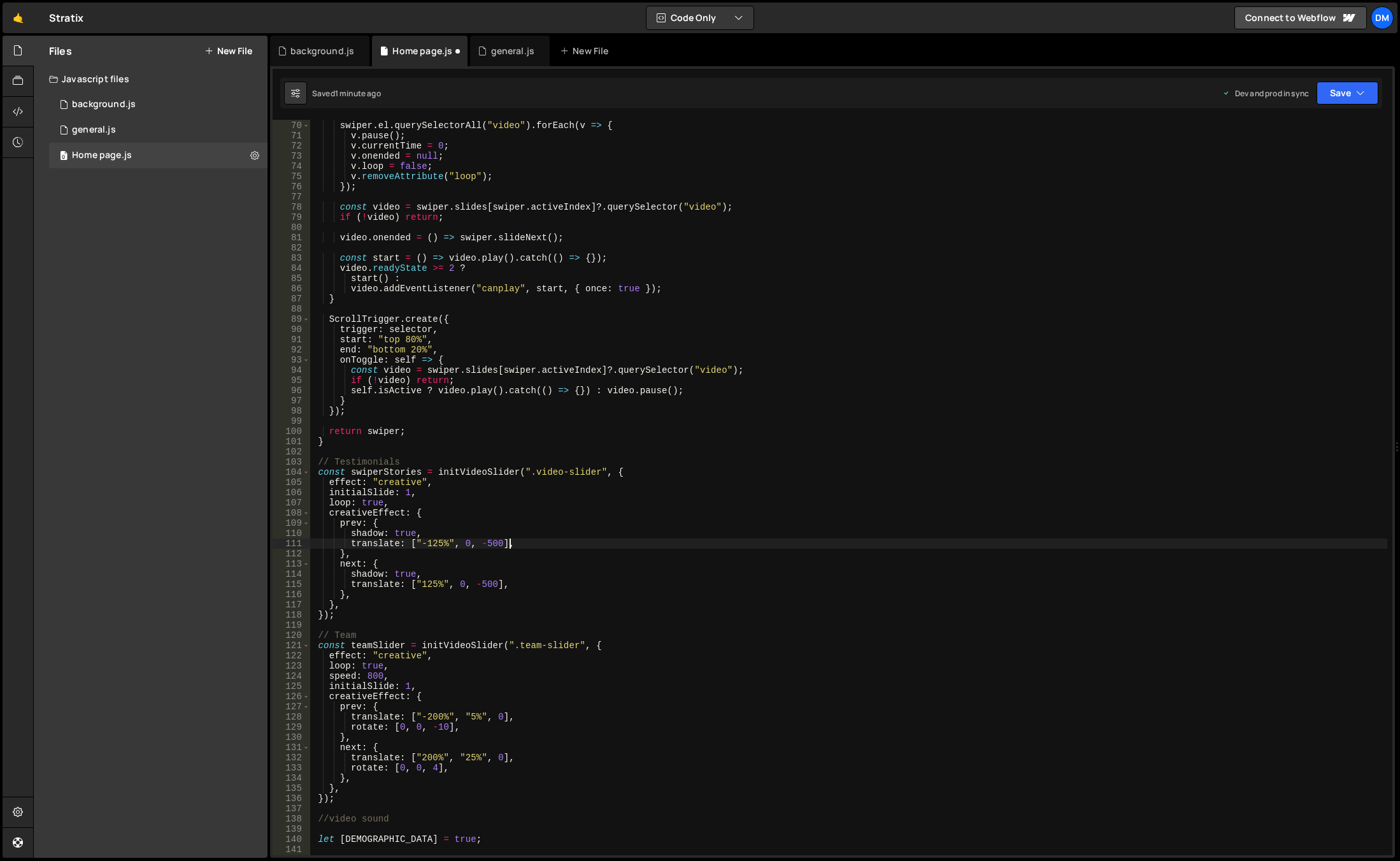
click at [356, 594] on div "function playActive ( swiper ) { swiper . el . querySelectorAll ( "video" ) . f…" at bounding box center [848, 488] width 1077 height 756
type textarea "},"
paste textarea "progressMultiplier: 2,"
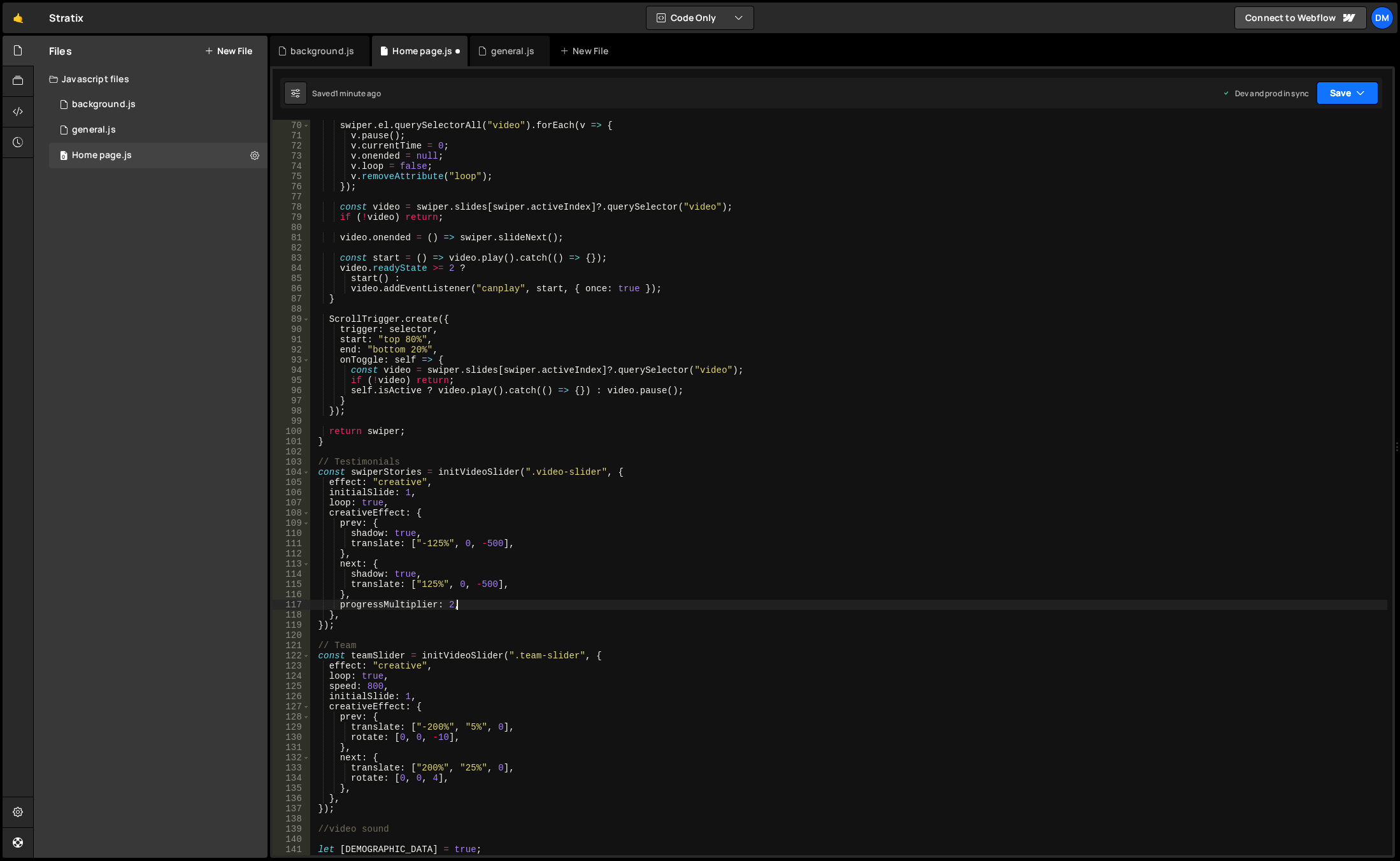
click at [1327, 87] on button "Save" at bounding box center [1347, 93] width 61 height 23
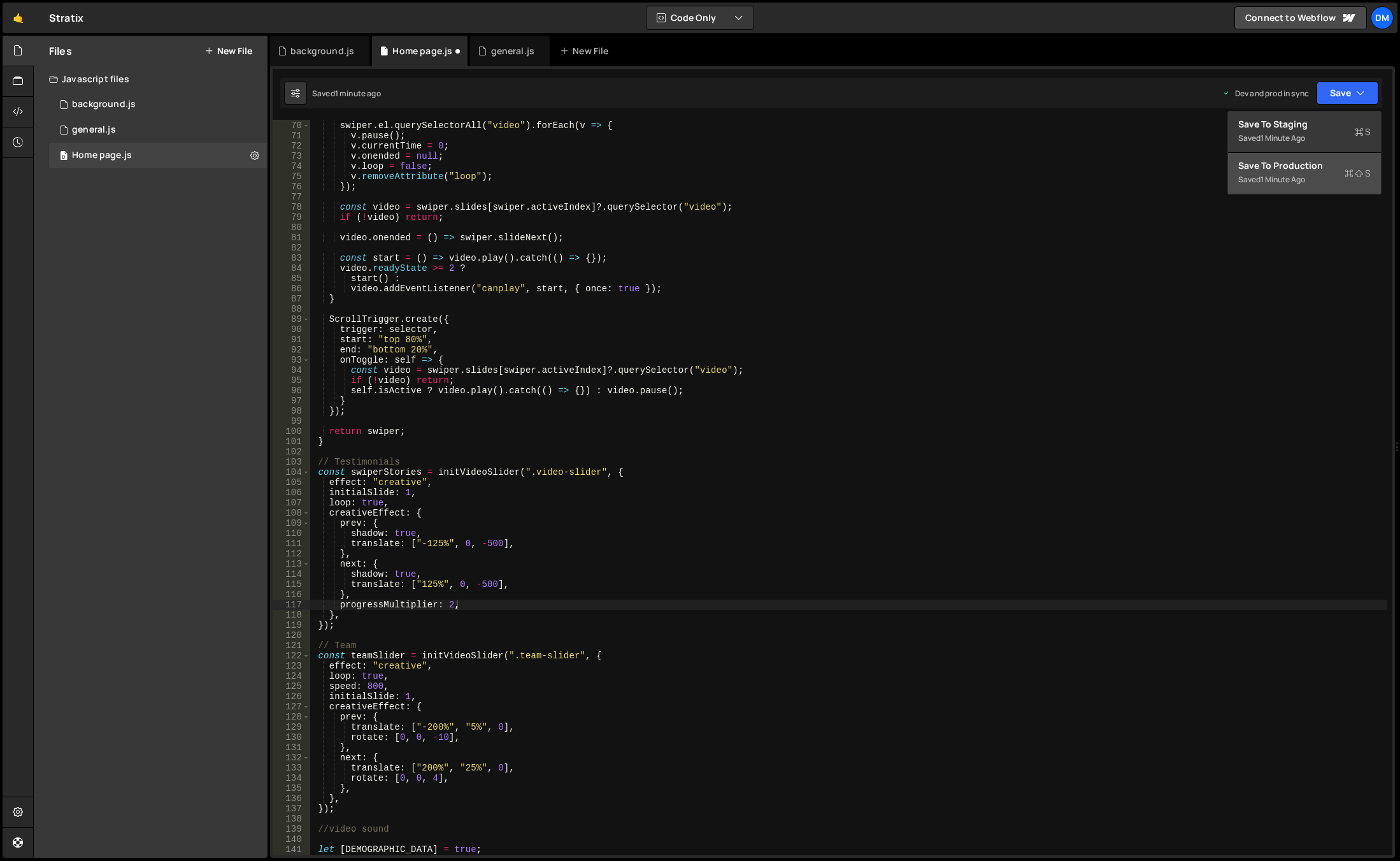
click at [1274, 167] on div "Save to Production S" at bounding box center [1305, 166] width 133 height 13
click at [1330, 110] on div "XXXXXXXXXXXXXXXXXXXXXXXXXXXXXXXXXXXXXXXXXXXXXXXXXXXXXXXXXXXXXXXXXXXXXXXXXXXXXXX…" at bounding box center [832, 462] width 1125 height 791
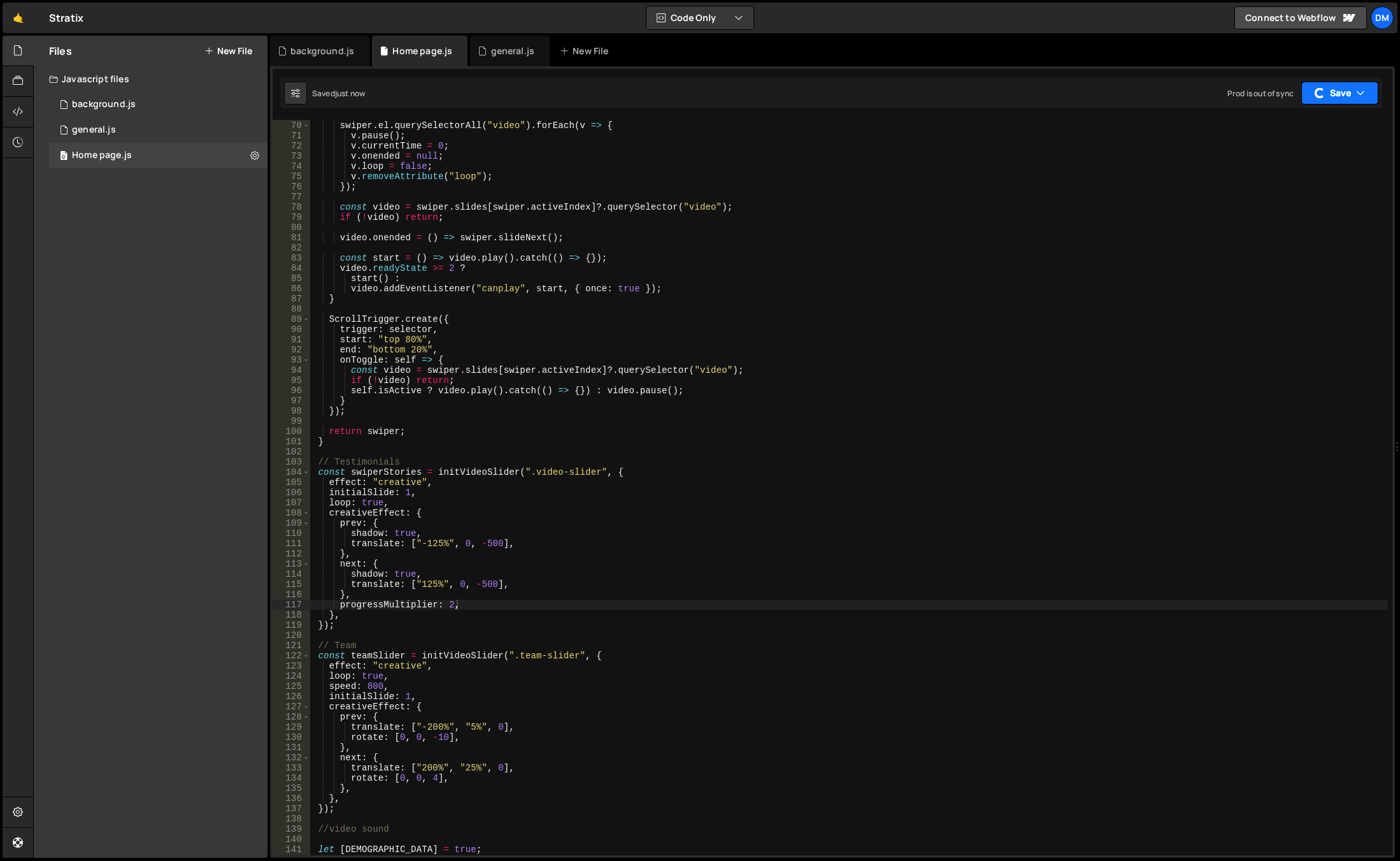
click at [1323, 96] on div "button" at bounding box center [1320, 93] width 10 height 10
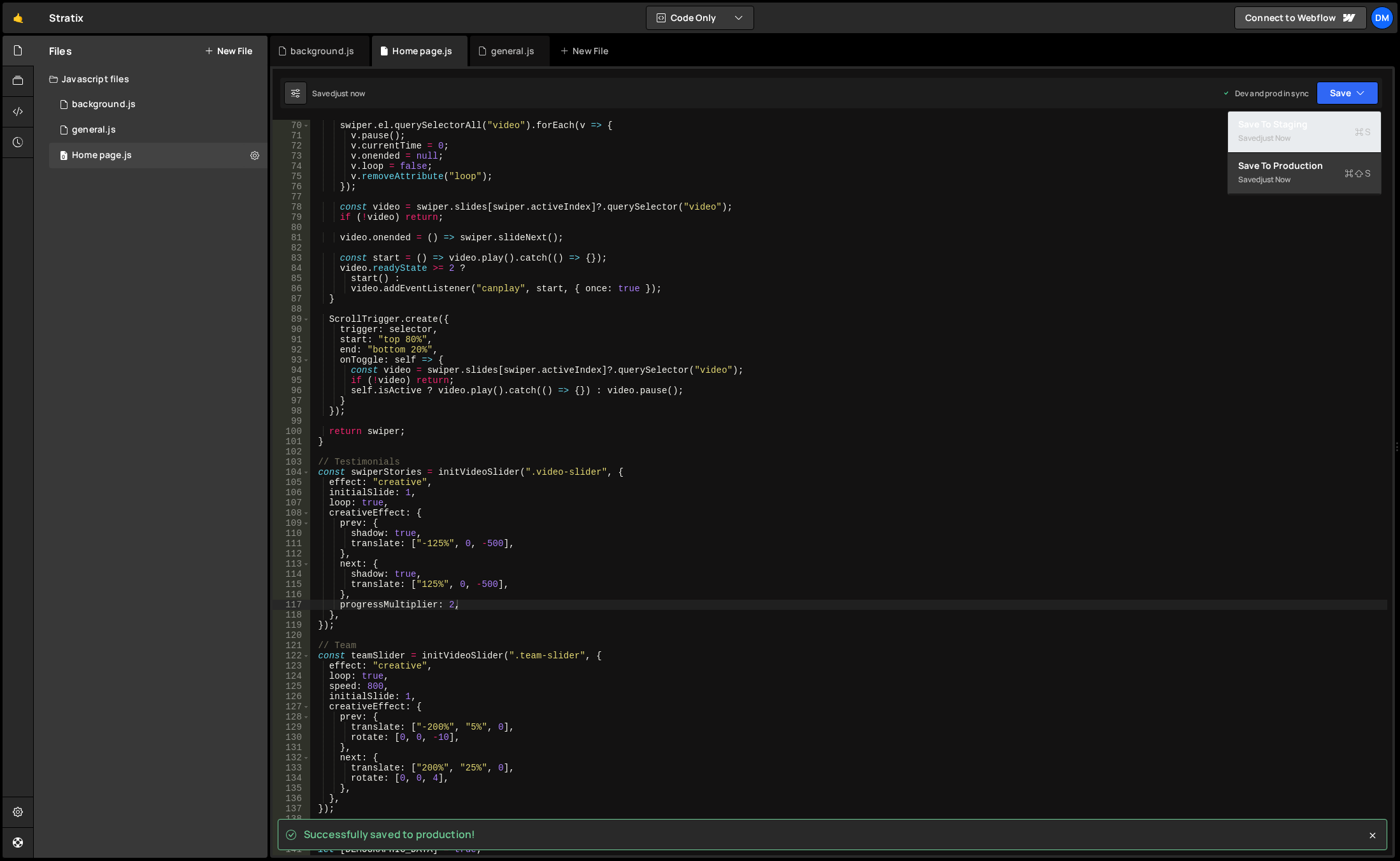
click at [1282, 134] on div "just now" at bounding box center [1275, 138] width 30 height 11
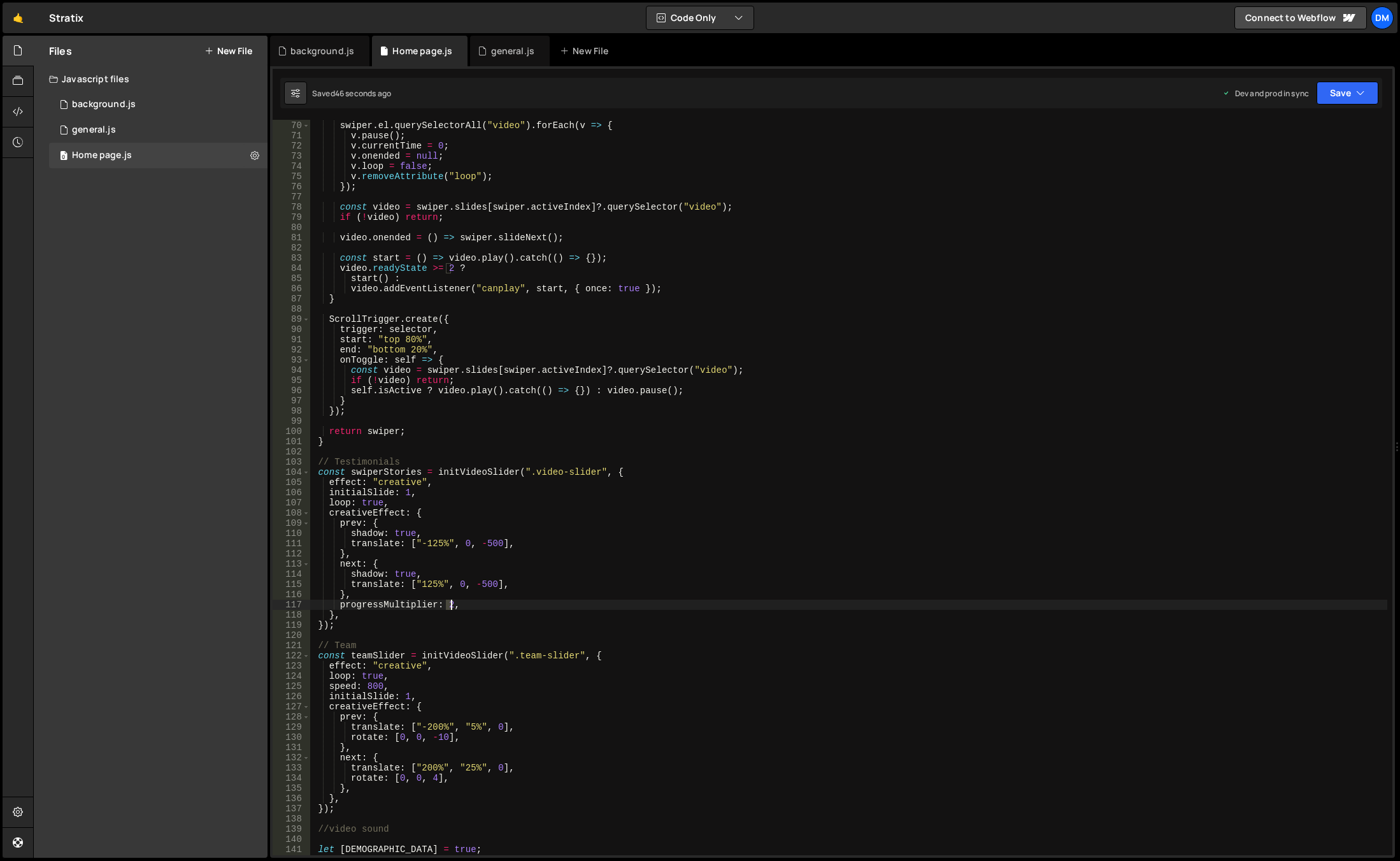
click at [449, 604] on div "function playActive ( swiper ) { swiper . el . querySelectorAll ( "video" ) . f…" at bounding box center [848, 488] width 1077 height 756
click at [857, 458] on div "function playActive ( swiper ) { swiper . el . querySelectorAll ( "video" ) . f…" at bounding box center [848, 488] width 1077 height 756
click at [1335, 96] on button "Save" at bounding box center [1347, 93] width 61 height 23
click at [1274, 144] on div "Saved 48 seconds ago" at bounding box center [1305, 138] width 133 height 16
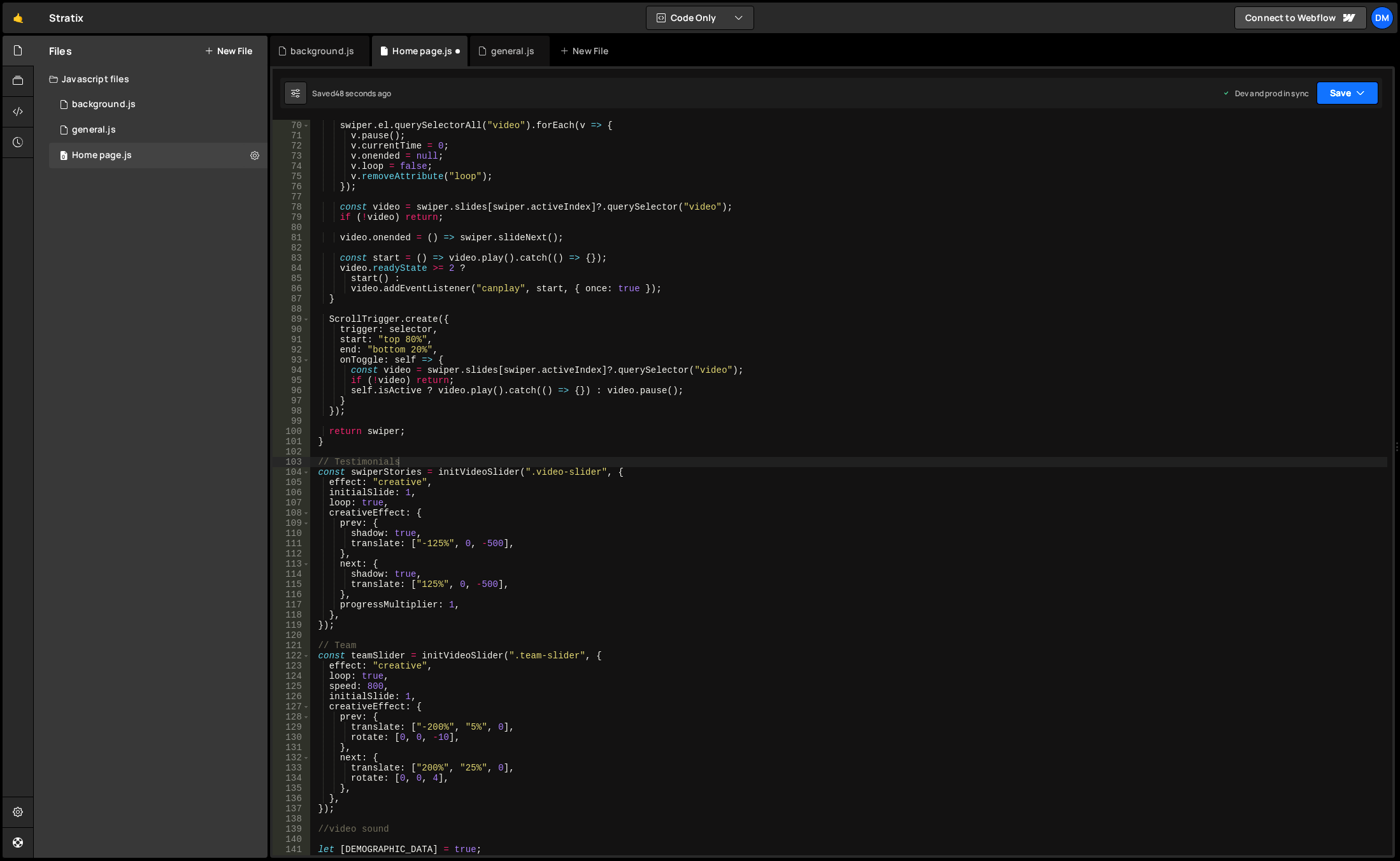
click at [1330, 93] on button "Save" at bounding box center [1347, 93] width 61 height 23
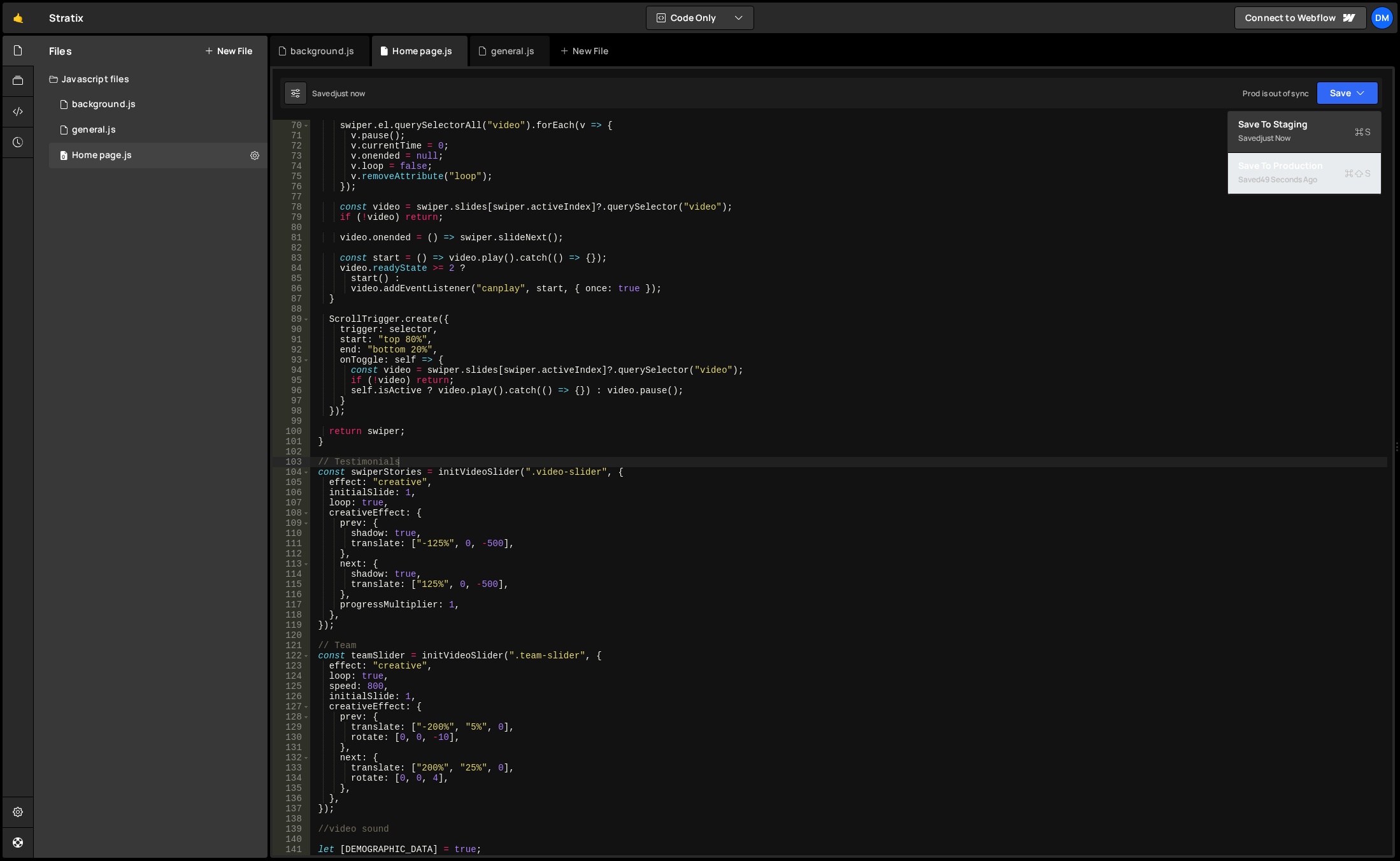
click at [1278, 175] on div "49 seconds ago" at bounding box center [1289, 179] width 57 height 11
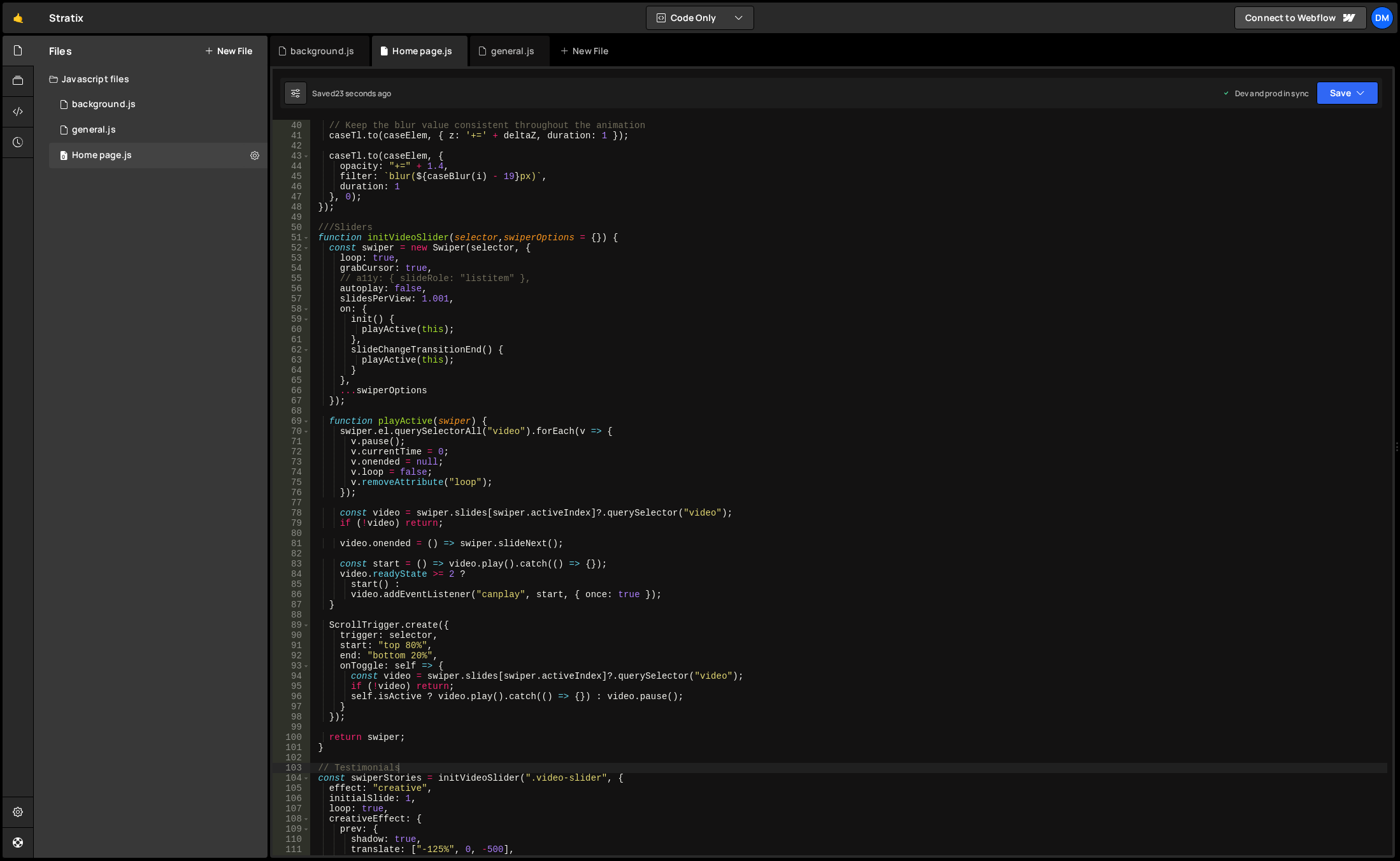
scroll to position [244, 0]
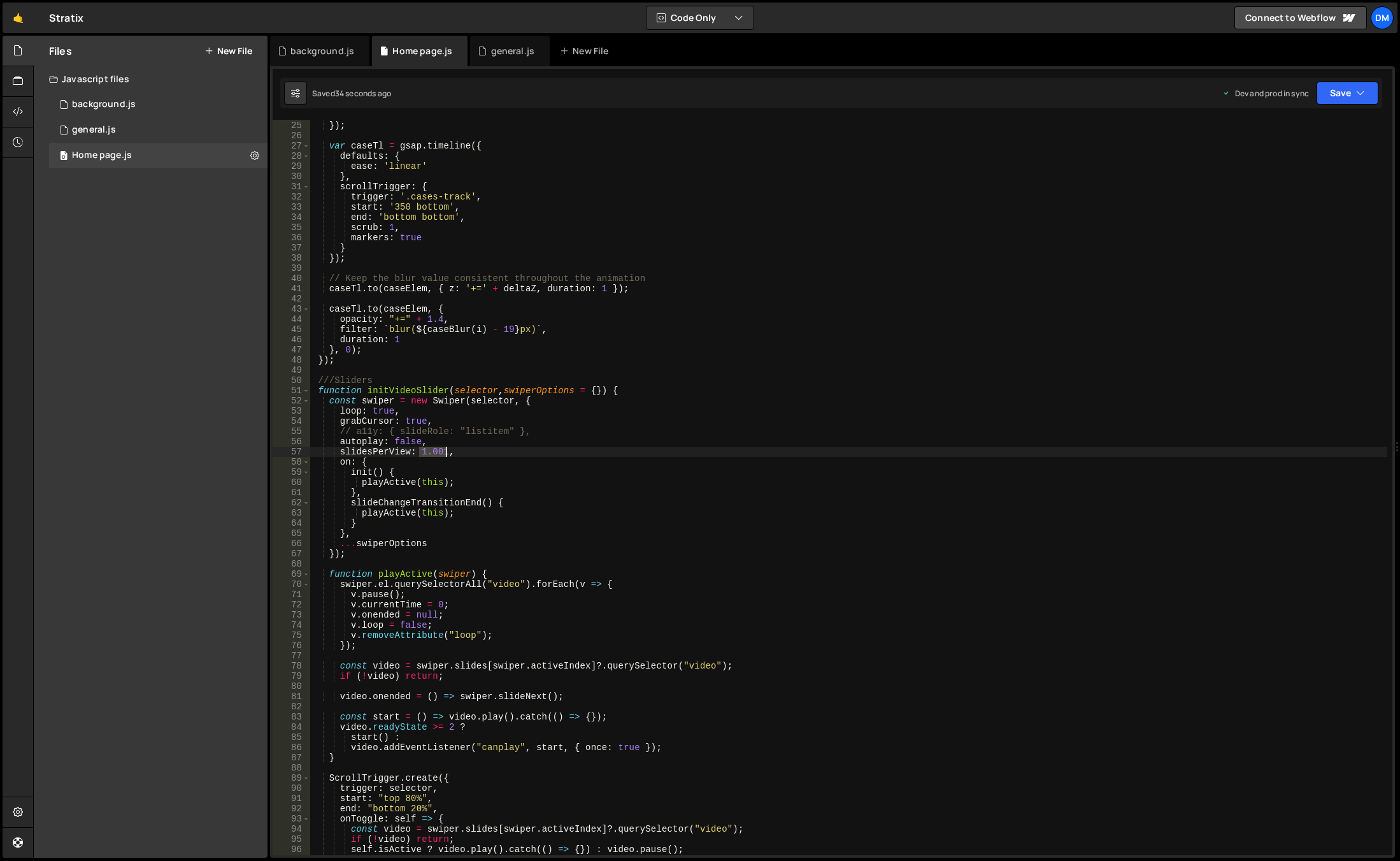
drag, startPoint x: 421, startPoint y: 450, endPoint x: 444, endPoint y: 451, distance: 23.0
click at [444, 451] on div "opacity : caseOpacity ( i ) }) ; var caseTl = gsap . timeline ({ defaults : { e…" at bounding box center [848, 488] width 1077 height 756
click at [1333, 98] on button "Save" at bounding box center [1347, 93] width 61 height 23
click at [1293, 135] on div "35 seconds ago" at bounding box center [1289, 138] width 57 height 11
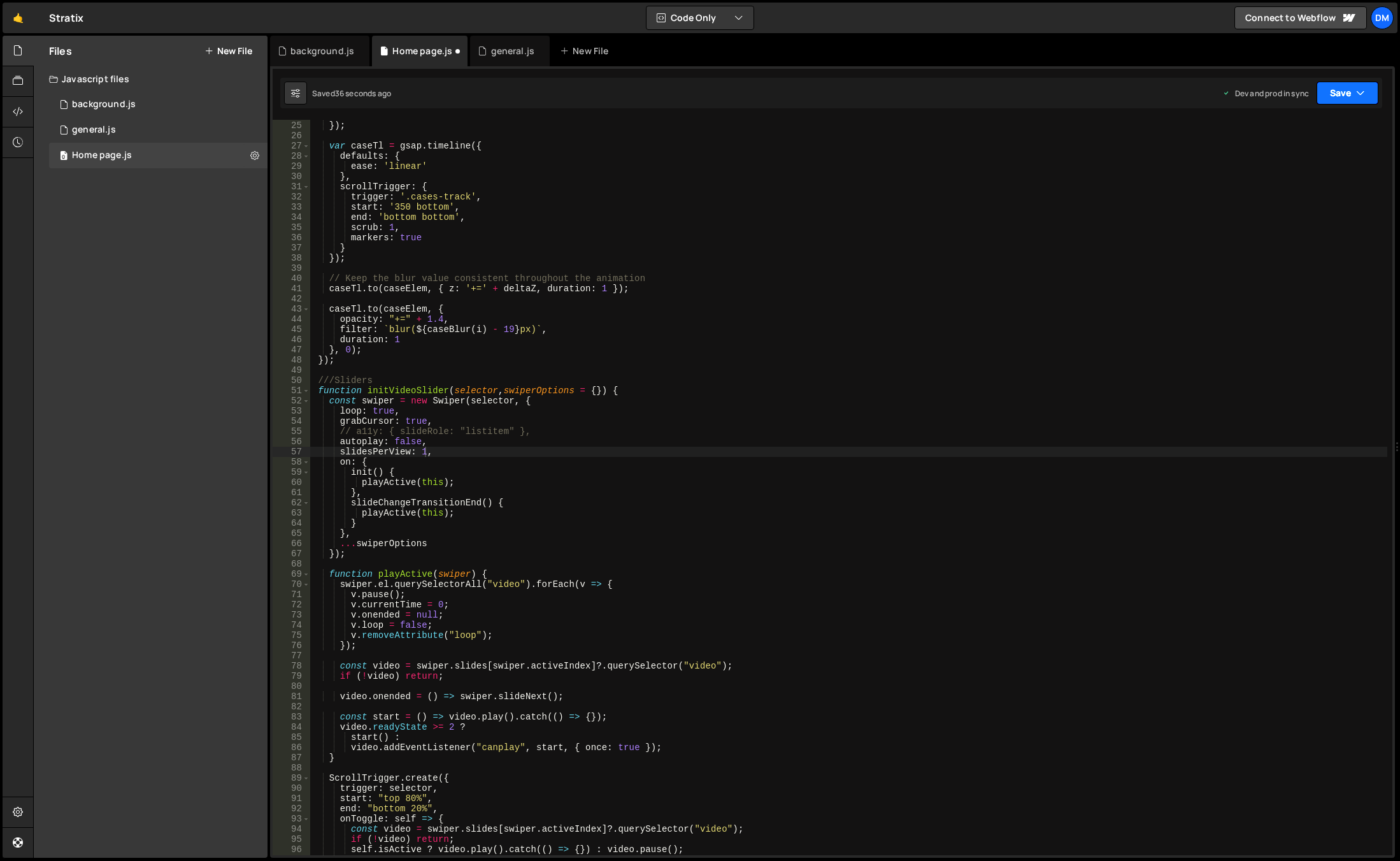
click at [1348, 100] on button "Save" at bounding box center [1347, 93] width 61 height 23
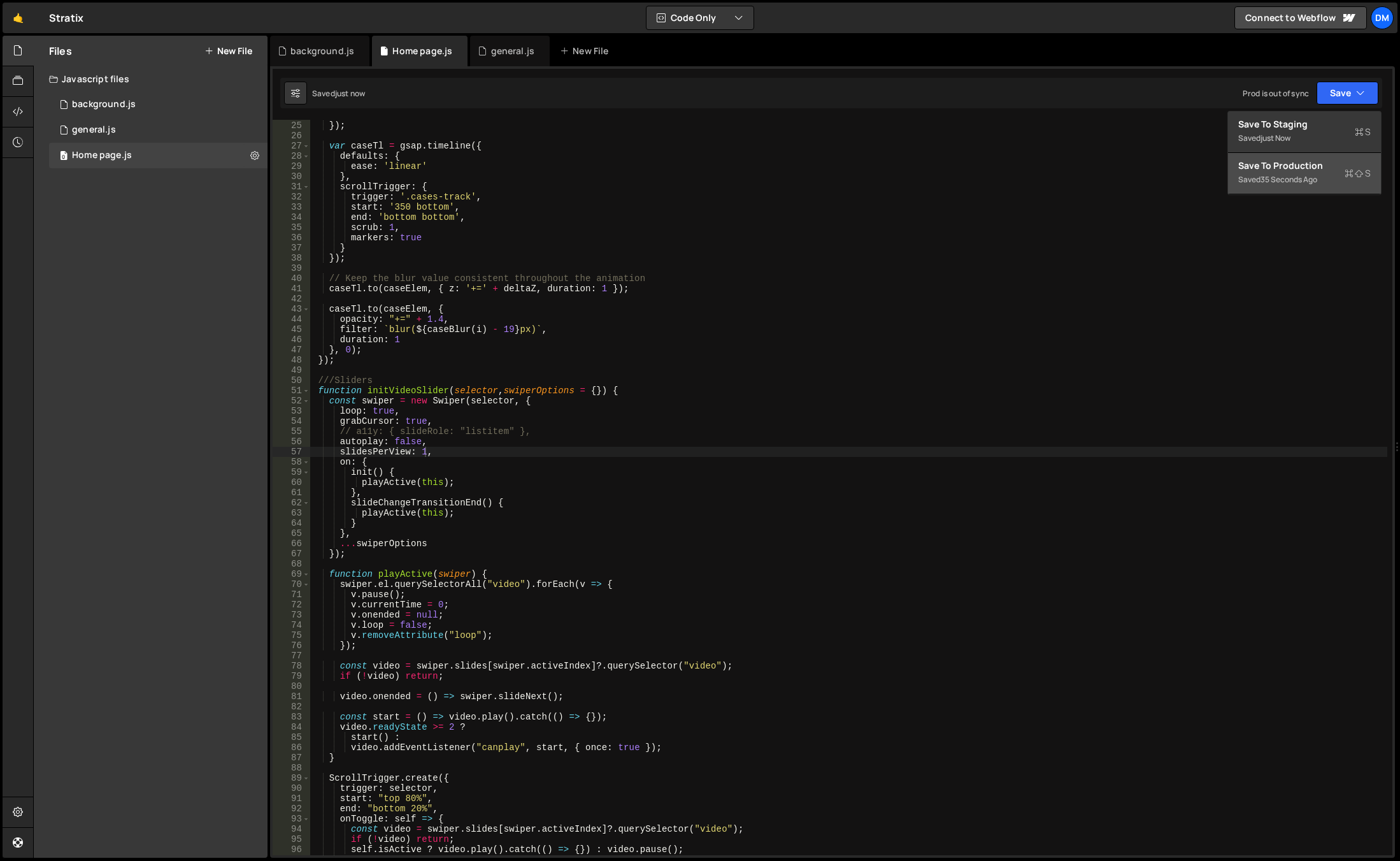
click at [1266, 165] on div "Save to Production S" at bounding box center [1305, 166] width 133 height 13
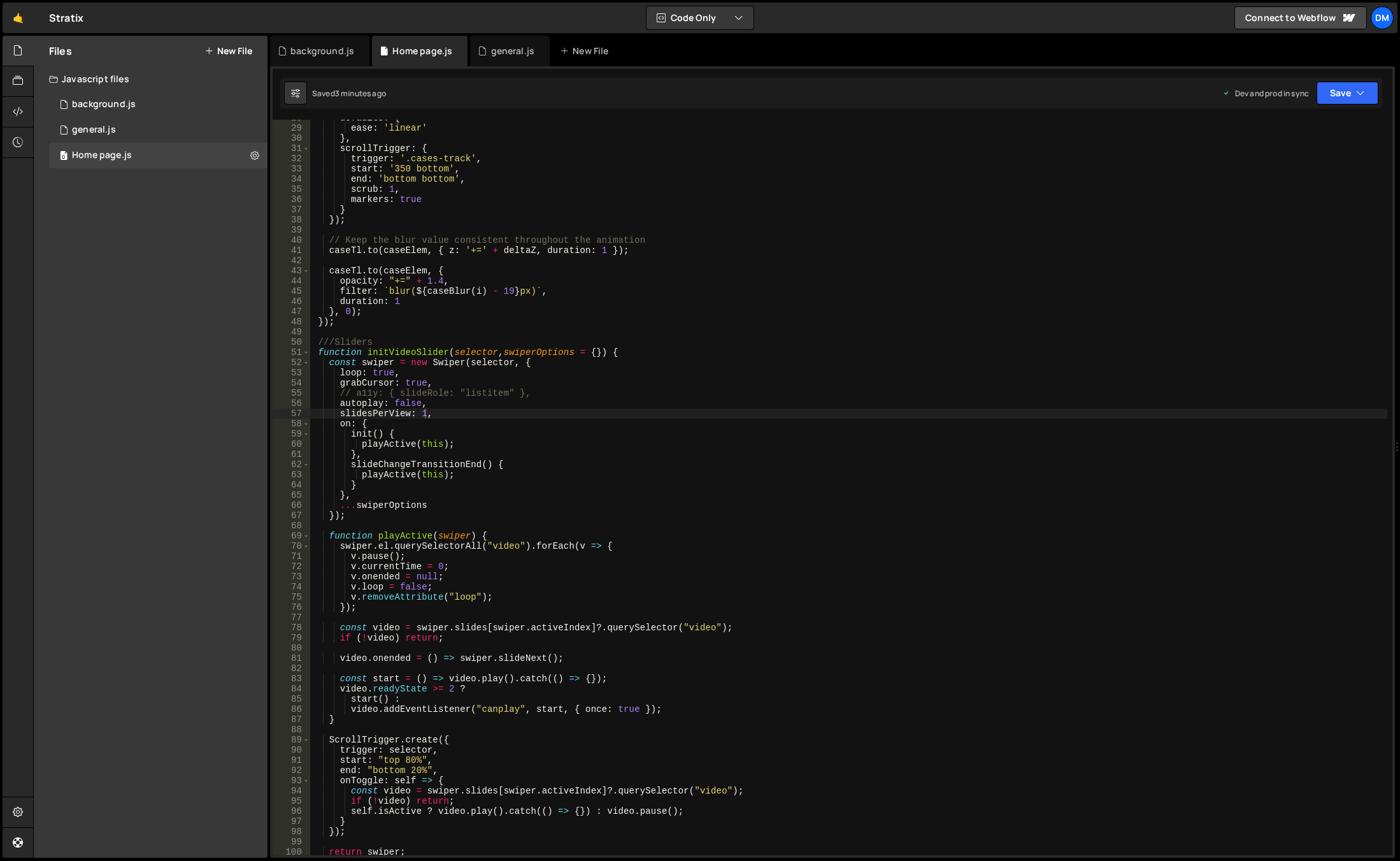
scroll to position [282, 0]
drag, startPoint x: 428, startPoint y: 417, endPoint x: 435, endPoint y: 408, distance: 11.4
click at [428, 417] on div "defaults : { ease : 'linear' } , scrollTrigger : { trigger : '.cases-track' , s…" at bounding box center [848, 491] width 1077 height 756
drag, startPoint x: 426, startPoint y: 414, endPoint x: 419, endPoint y: 452, distance: 38.6
click at [426, 414] on div "defaults : { ease : 'linear' } , scrollTrigger : { trigger : '.cases-track' , s…" at bounding box center [848, 491] width 1077 height 756
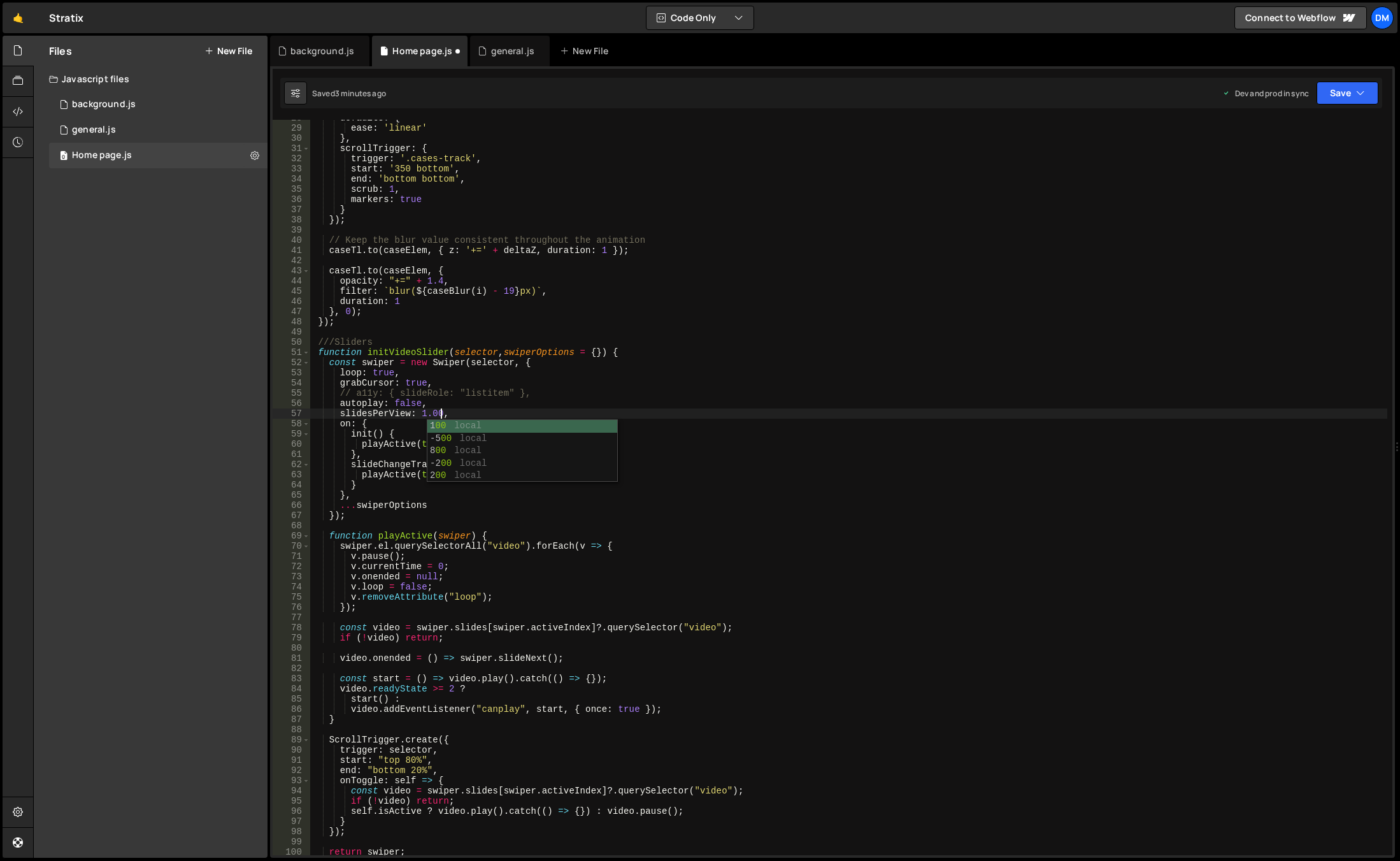
scroll to position [0, 9]
click at [690, 453] on div "defaults : { ease : 'linear' } , scrollTrigger : { trigger : '.cases-track' , s…" at bounding box center [848, 491] width 1077 height 756
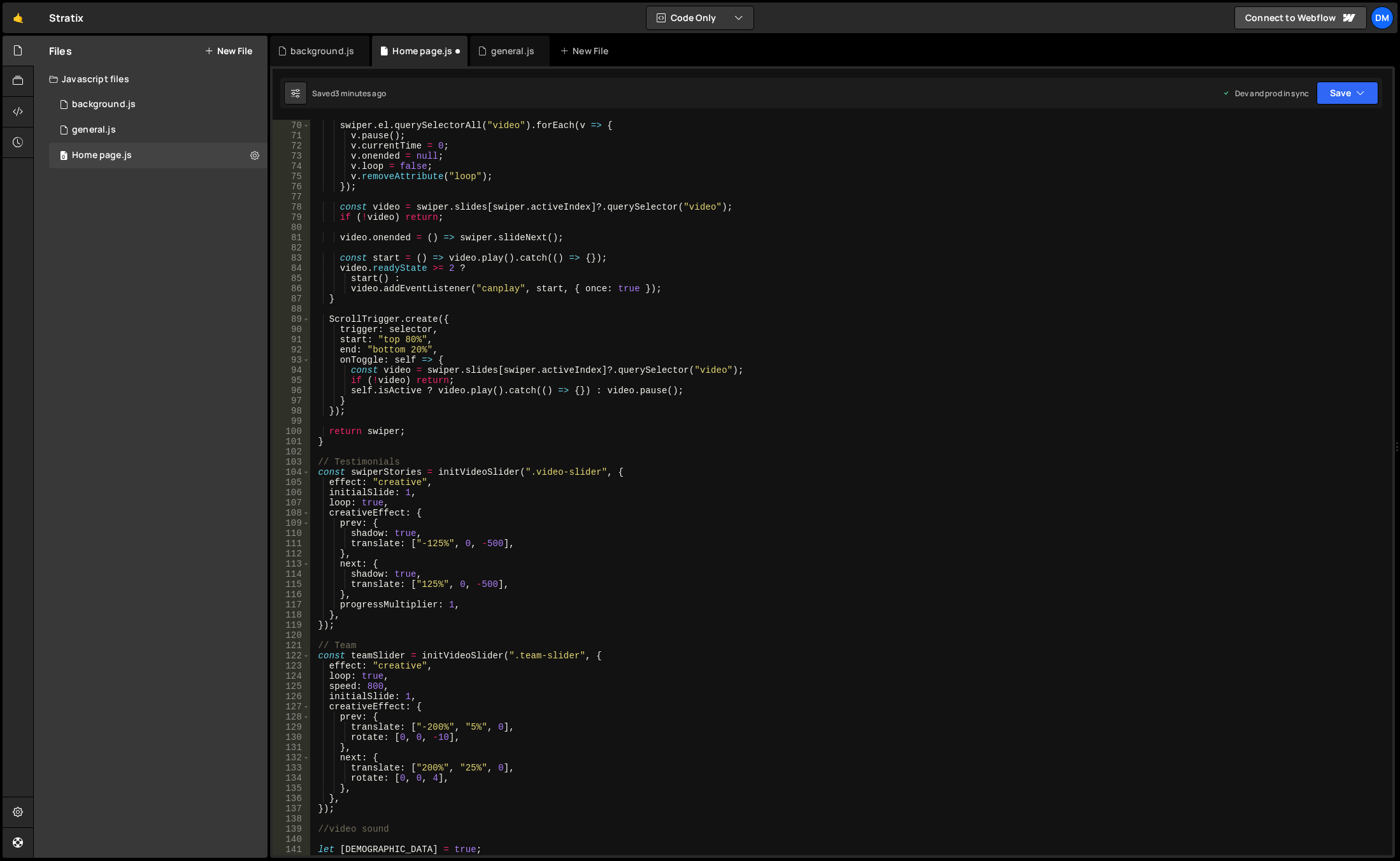
scroll to position [703, 0]
click at [1347, 88] on button "Save" at bounding box center [1347, 93] width 61 height 23
click at [1301, 177] on div "3 minutes ago" at bounding box center [1285, 179] width 50 height 11
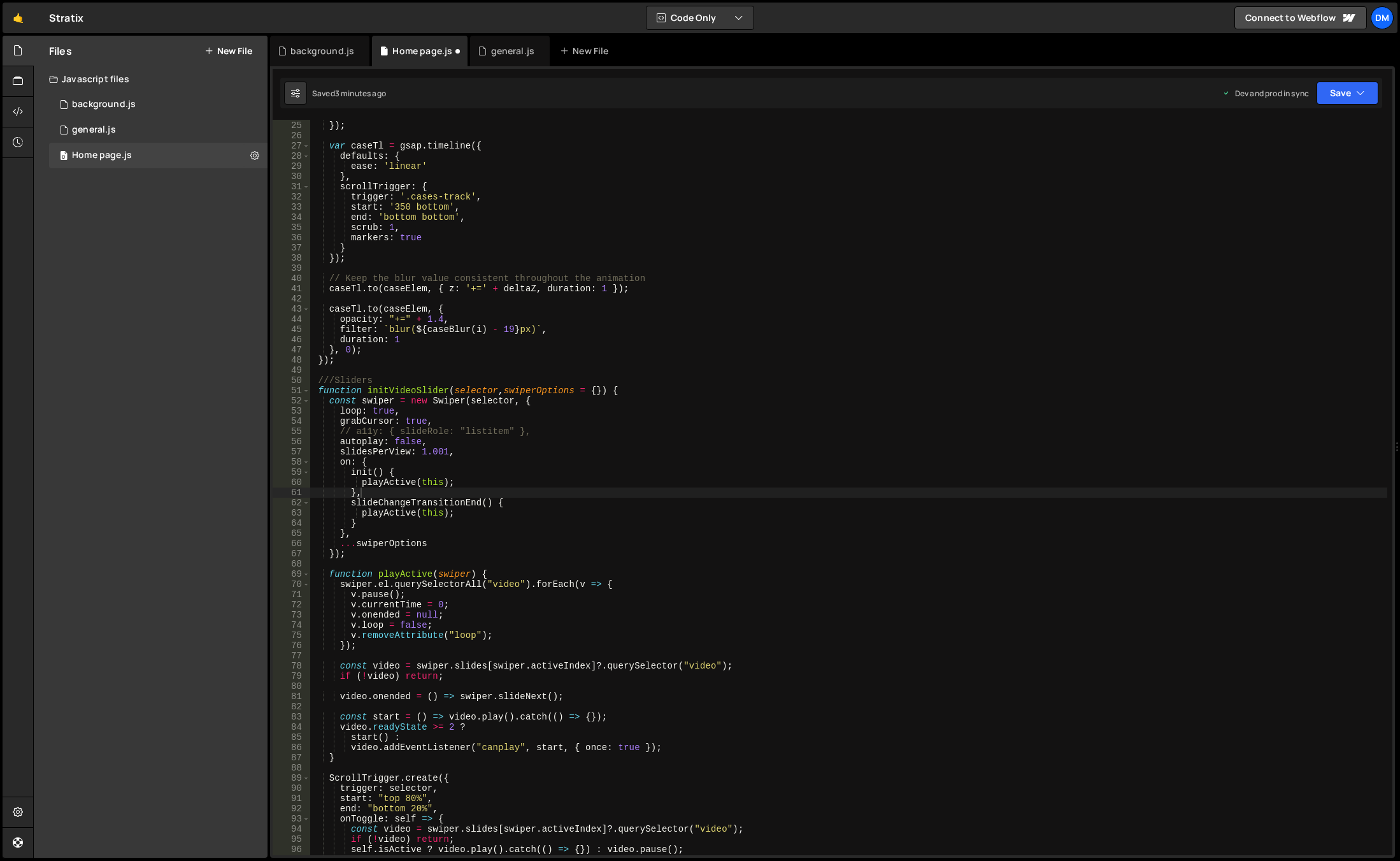
scroll to position [244, 0]
click at [1336, 91] on button "Save" at bounding box center [1339, 93] width 77 height 23
click at [1307, 139] on div "Saved just now" at bounding box center [1305, 138] width 133 height 16
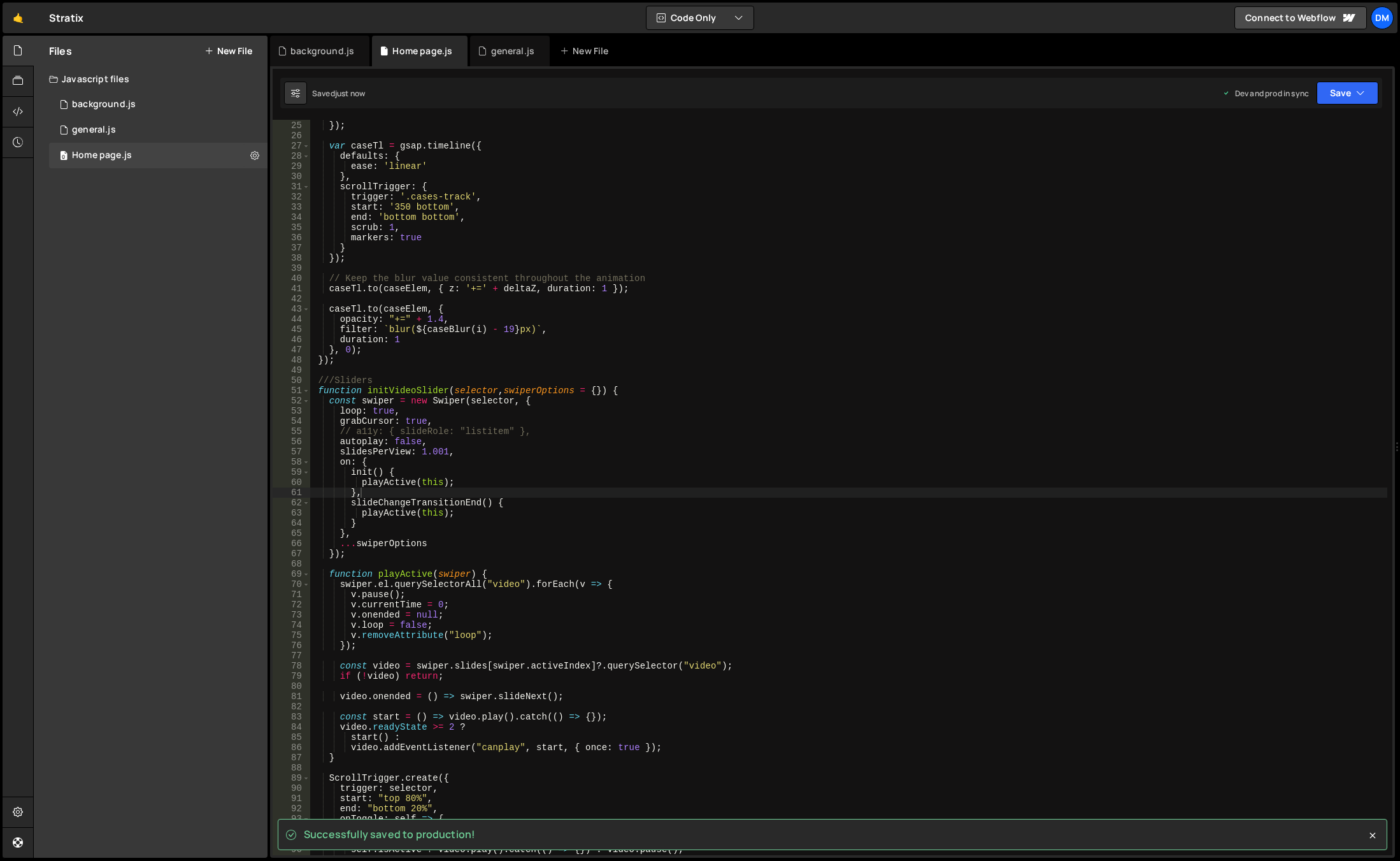
click at [687, 421] on div "opacity : caseOpacity ( i ) }) ; var caseTl = gsap . timeline ({ defaults : { e…" at bounding box center [848, 488] width 1077 height 756
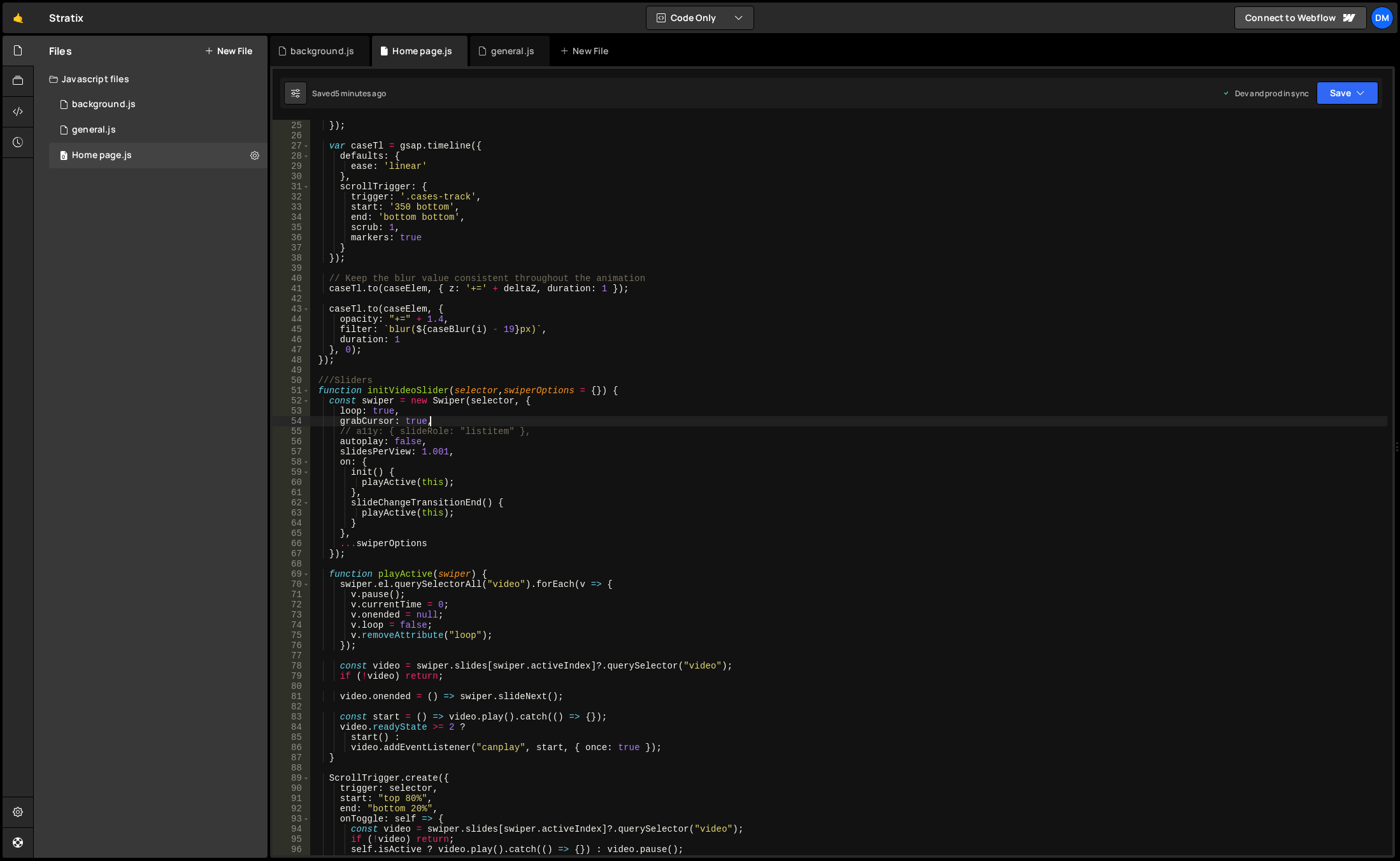
click at [484, 447] on div "opacity : caseOpacity ( i ) }) ; var caseTl = gsap . timeline ({ defaults : { e…" at bounding box center [848, 488] width 1077 height 756
type textarea "slidesPerView: 1.001,"
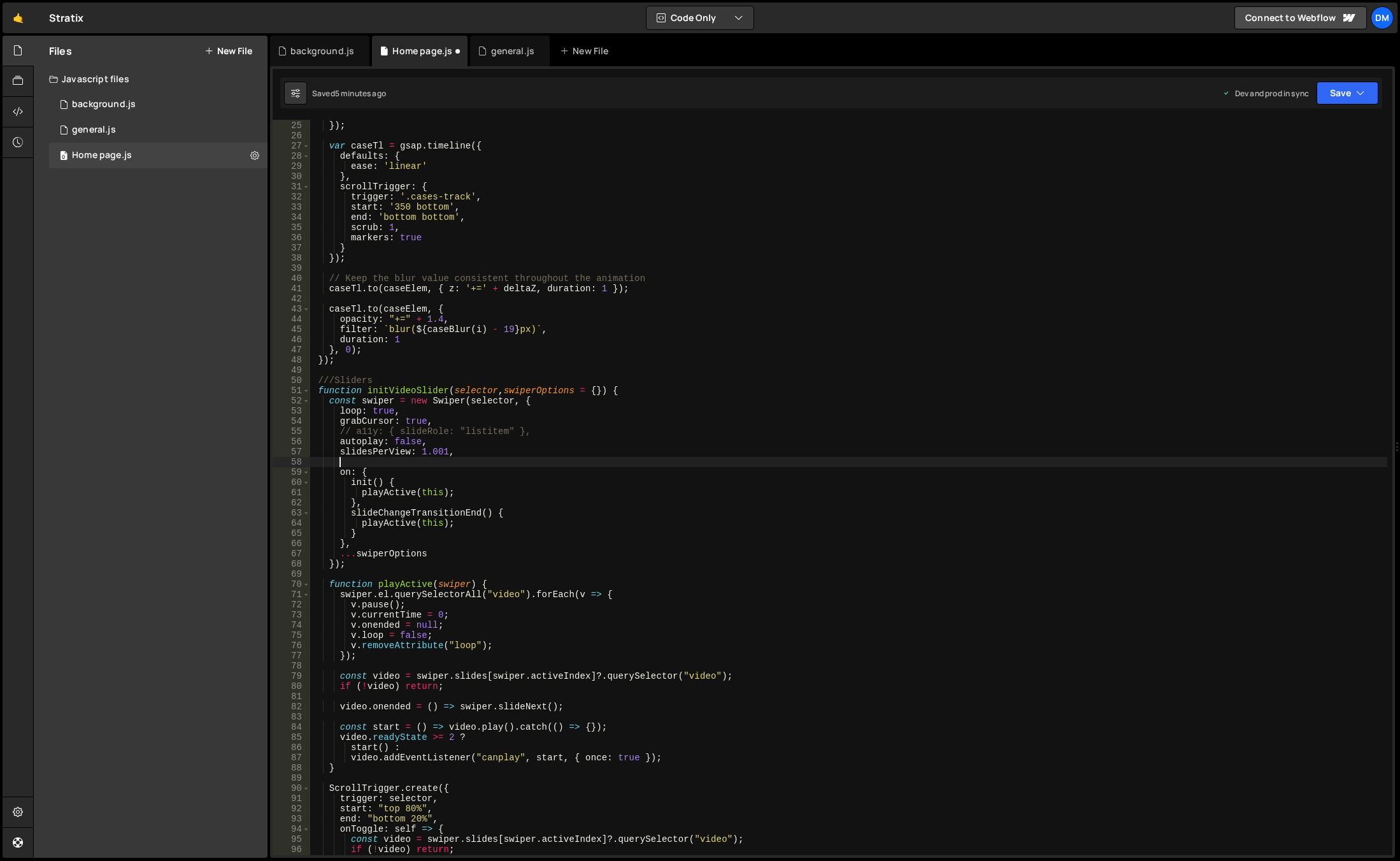
paste textarea "centeredSlidesBounds: true,"
click at [1327, 98] on button "Save" at bounding box center [1347, 93] width 61 height 23
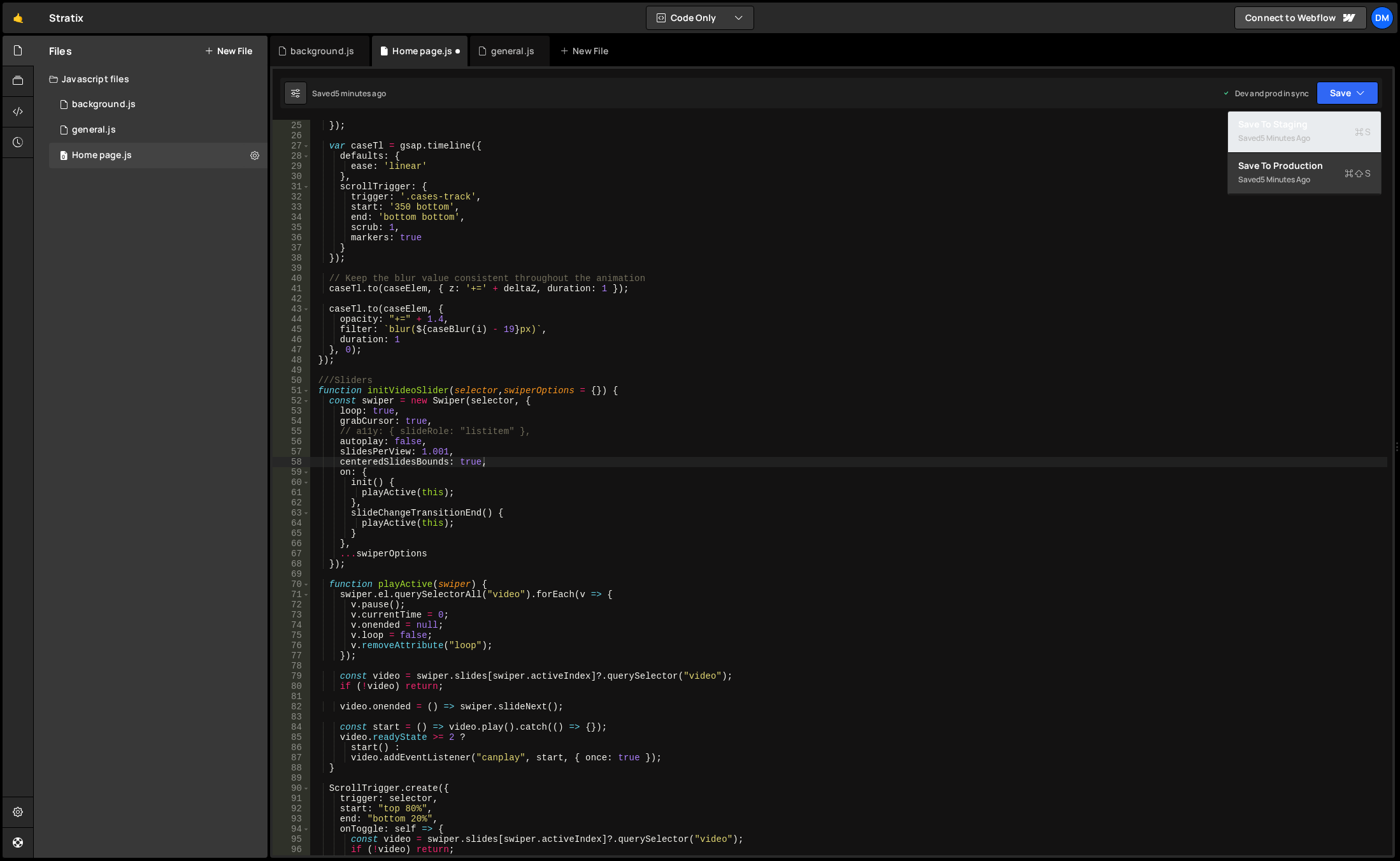
click at [1289, 144] on div "Saved 5 minutes ago" at bounding box center [1305, 138] width 133 height 16
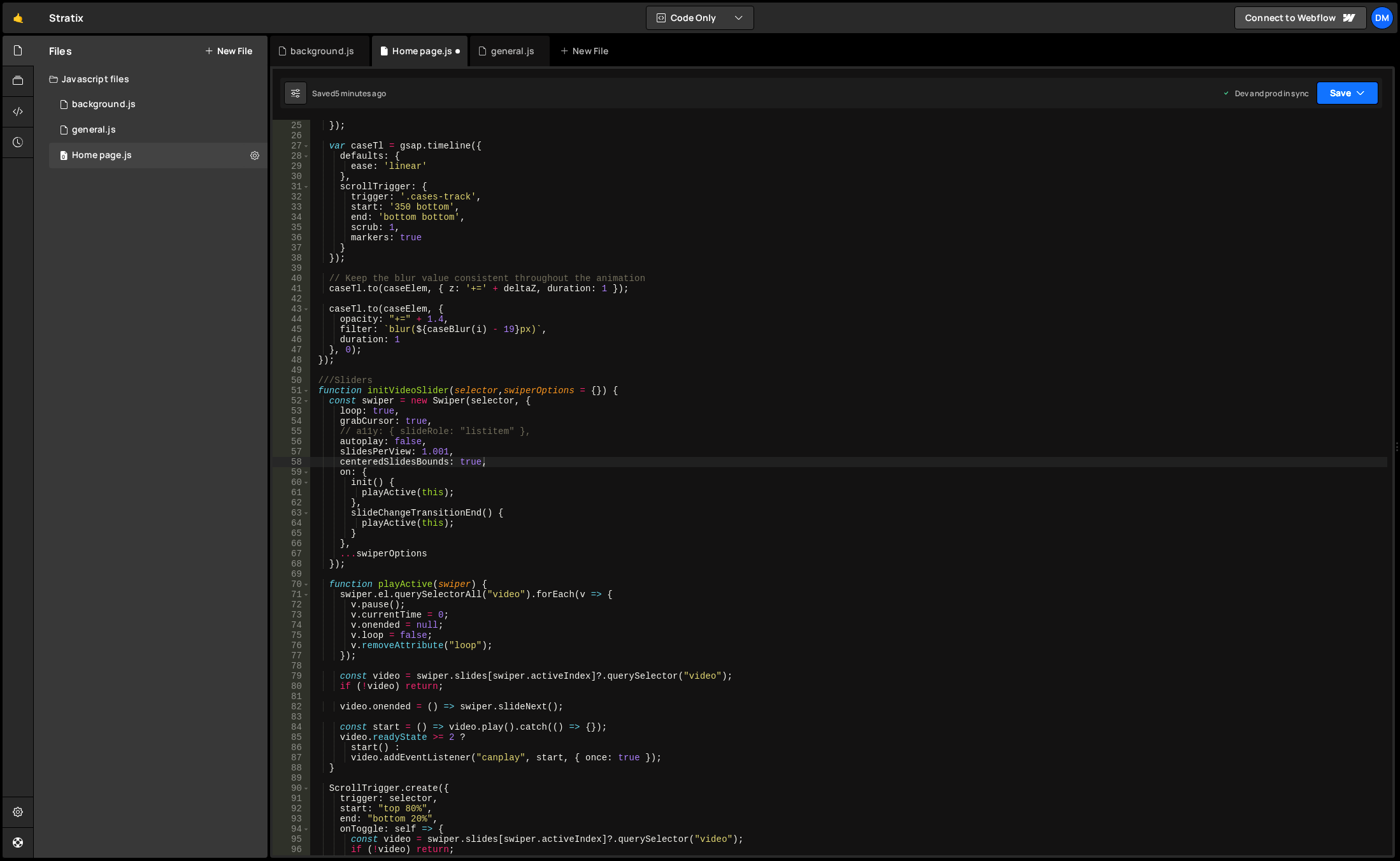
click at [1351, 93] on button "Save" at bounding box center [1347, 93] width 61 height 23
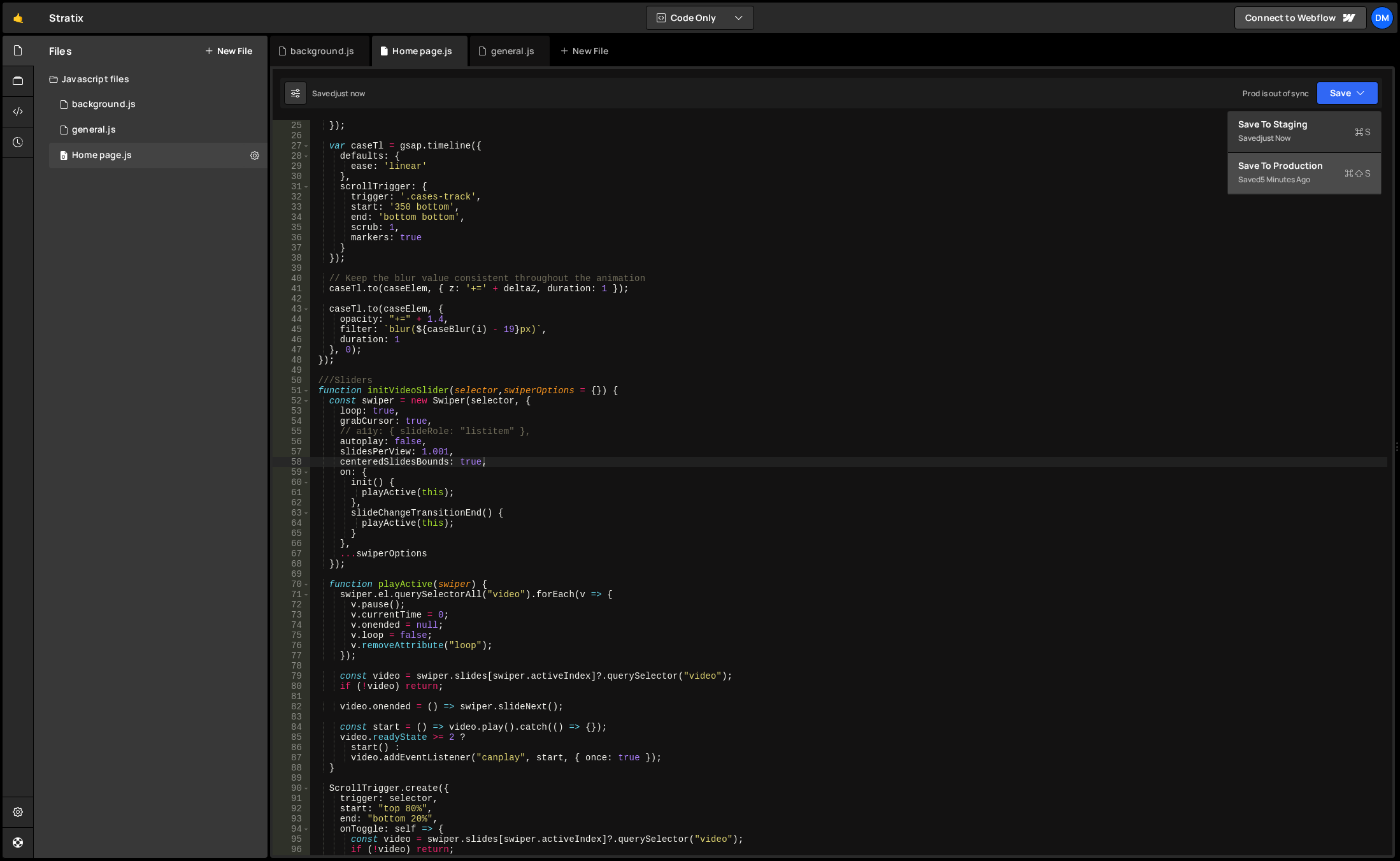
click at [1301, 166] on div "Save to Production S" at bounding box center [1305, 166] width 133 height 13
drag, startPoint x: 419, startPoint y: 450, endPoint x: 444, endPoint y: 450, distance: 25.0
click at [444, 450] on div "opacity : caseOpacity ( i ) }) ; var caseTl = gsap . timeline ({ defaults : { e…" at bounding box center [848, 488] width 1077 height 756
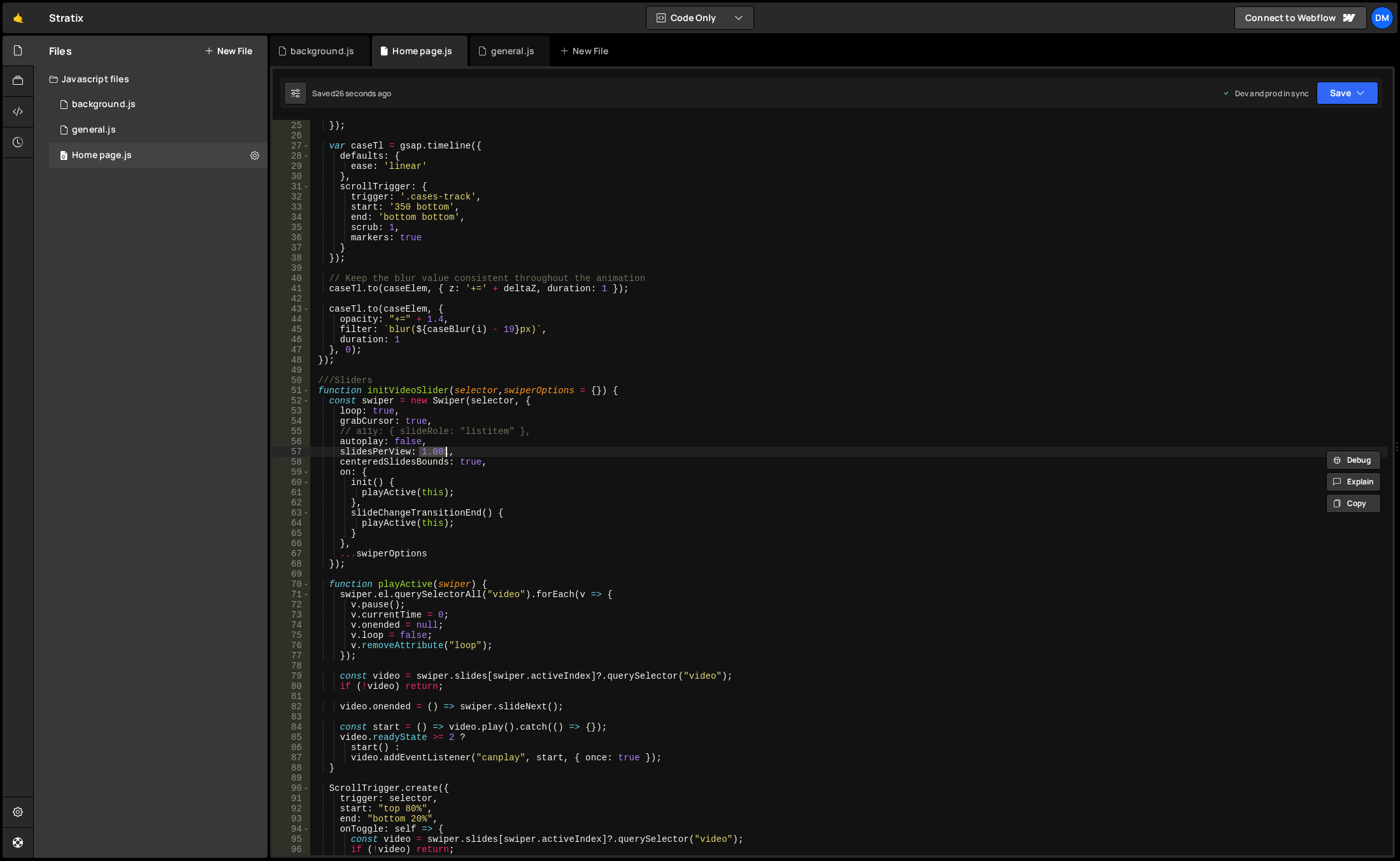
scroll to position [0, 7]
click at [625, 428] on div "opacity : caseOpacity ( i ) }) ; var caseTl = gsap . timeline ({ defaults : { e…" at bounding box center [848, 488] width 1077 height 756
click at [1343, 97] on button "Save" at bounding box center [1347, 93] width 61 height 23
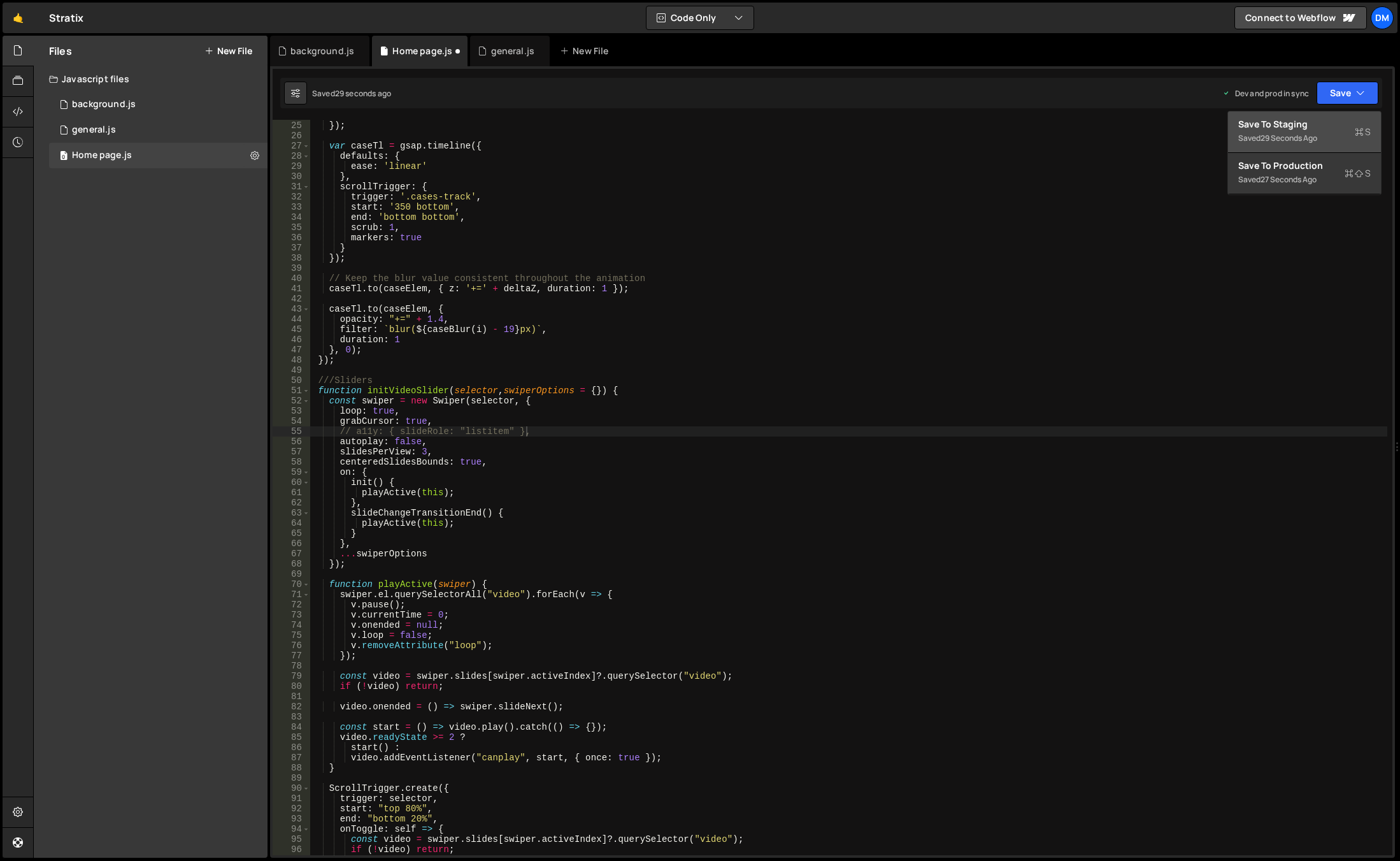
click at [1317, 133] on div "29 seconds ago" at bounding box center [1289, 138] width 57 height 11
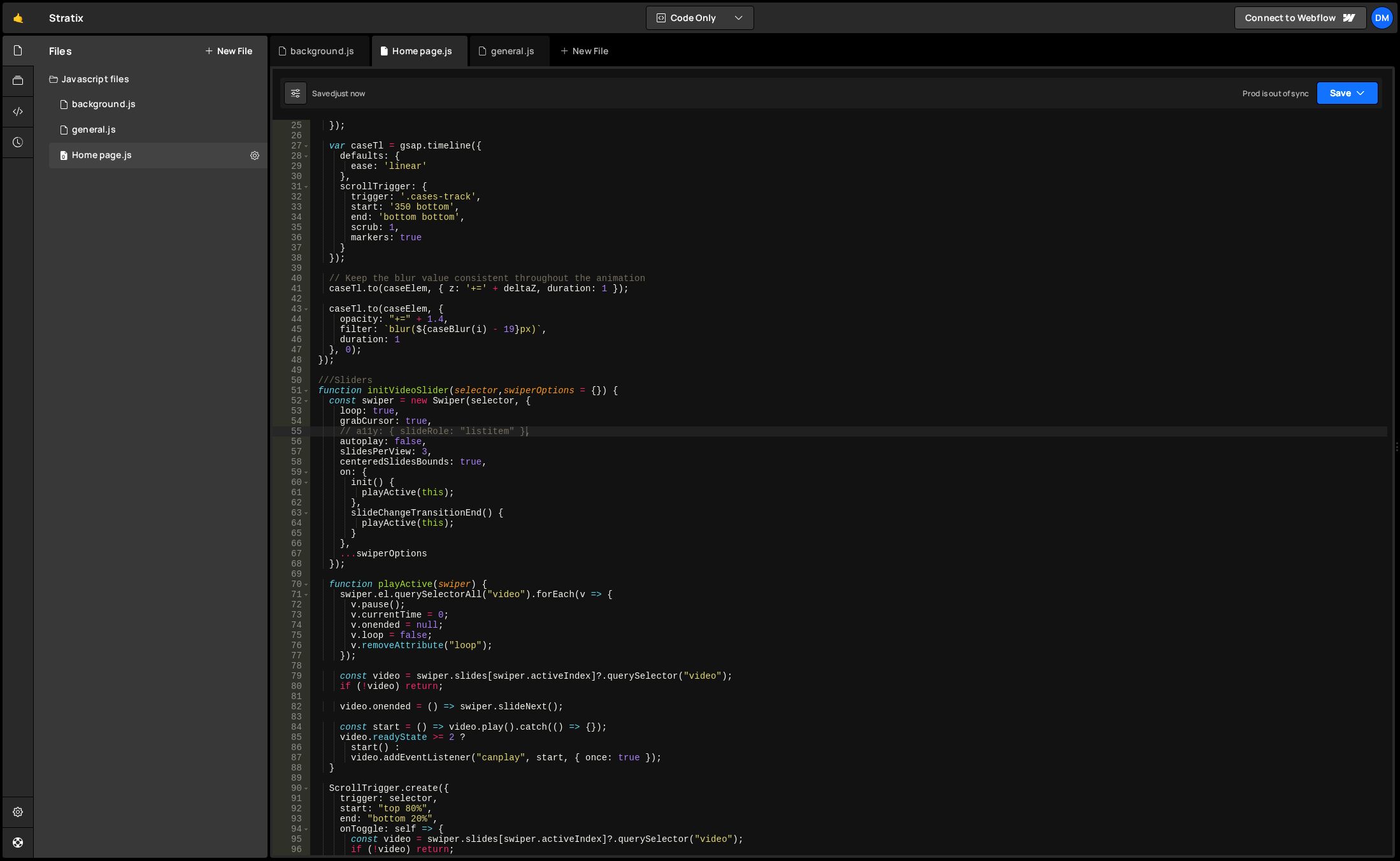
drag, startPoint x: 1339, startPoint y: 95, endPoint x: 1307, endPoint y: 156, distance: 68.9
click at [1339, 96] on button "Save" at bounding box center [1347, 93] width 61 height 23
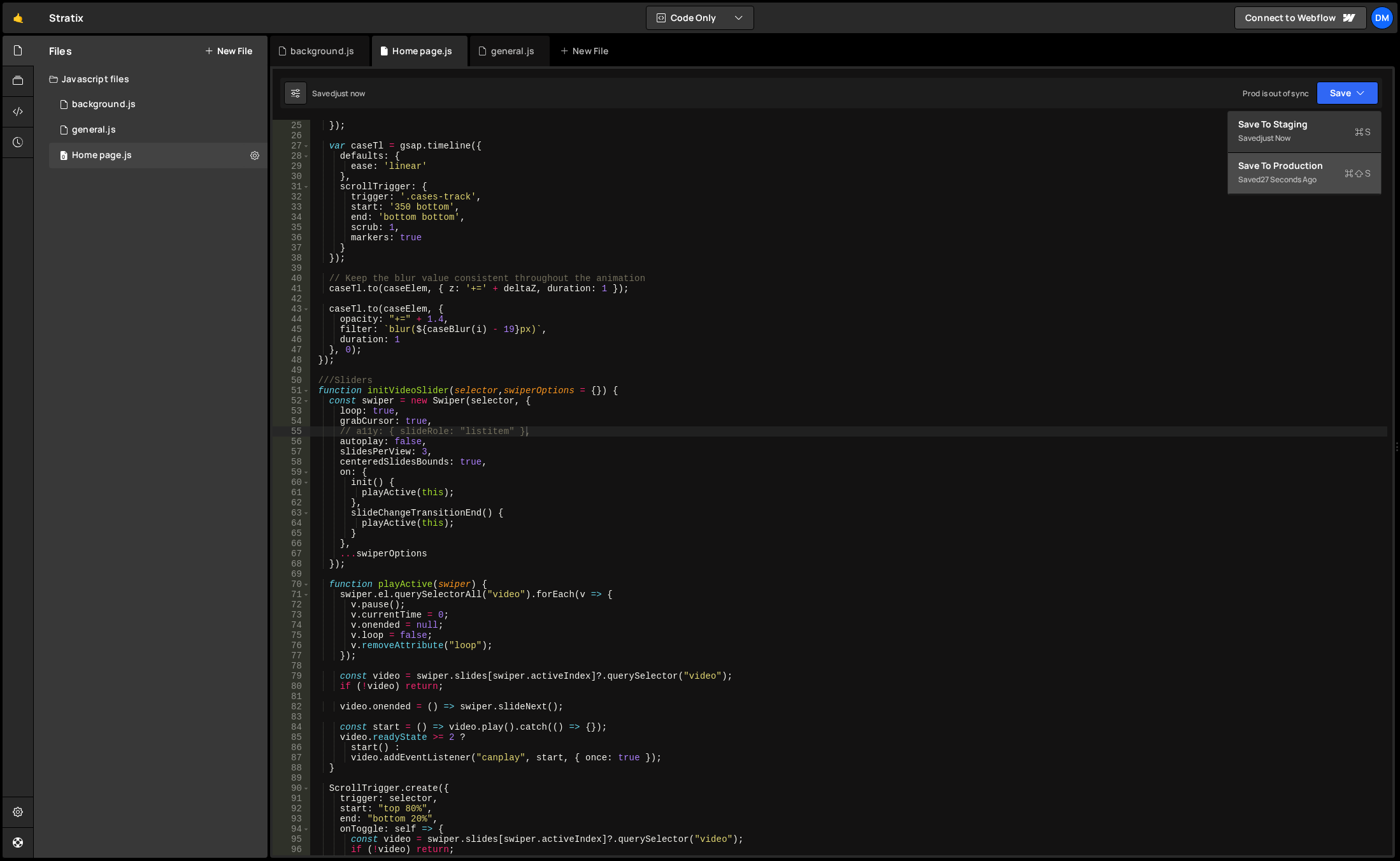
click at [1271, 176] on div "27 seconds ago" at bounding box center [1289, 179] width 56 height 11
click at [640, 440] on div "opacity : caseOpacity ( i ) }) ; var caseTl = gsap . timeline ({ defaults : { e…" at bounding box center [848, 488] width 1077 height 756
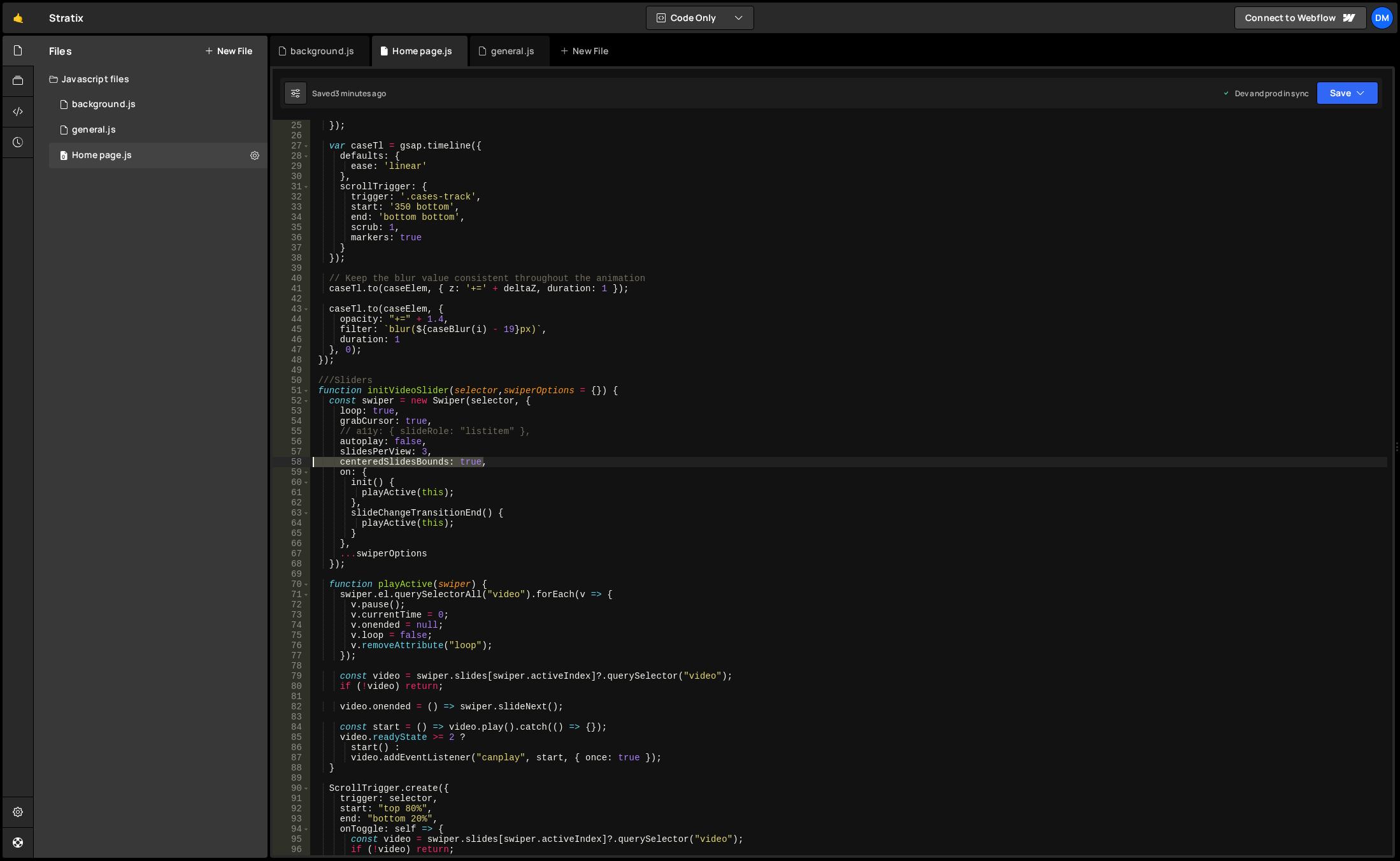
drag, startPoint x: 507, startPoint y: 464, endPoint x: 243, endPoint y: 461, distance: 264.0
click at [243, 461] on div "Files New File Javascript files 0 background.js 0 0 general.js 0 0 Home page.js…" at bounding box center [716, 447] width 1366 height 822
type textarea "centeredSlidesBounds: true,"
type textarea "slidesPerView: 3,"
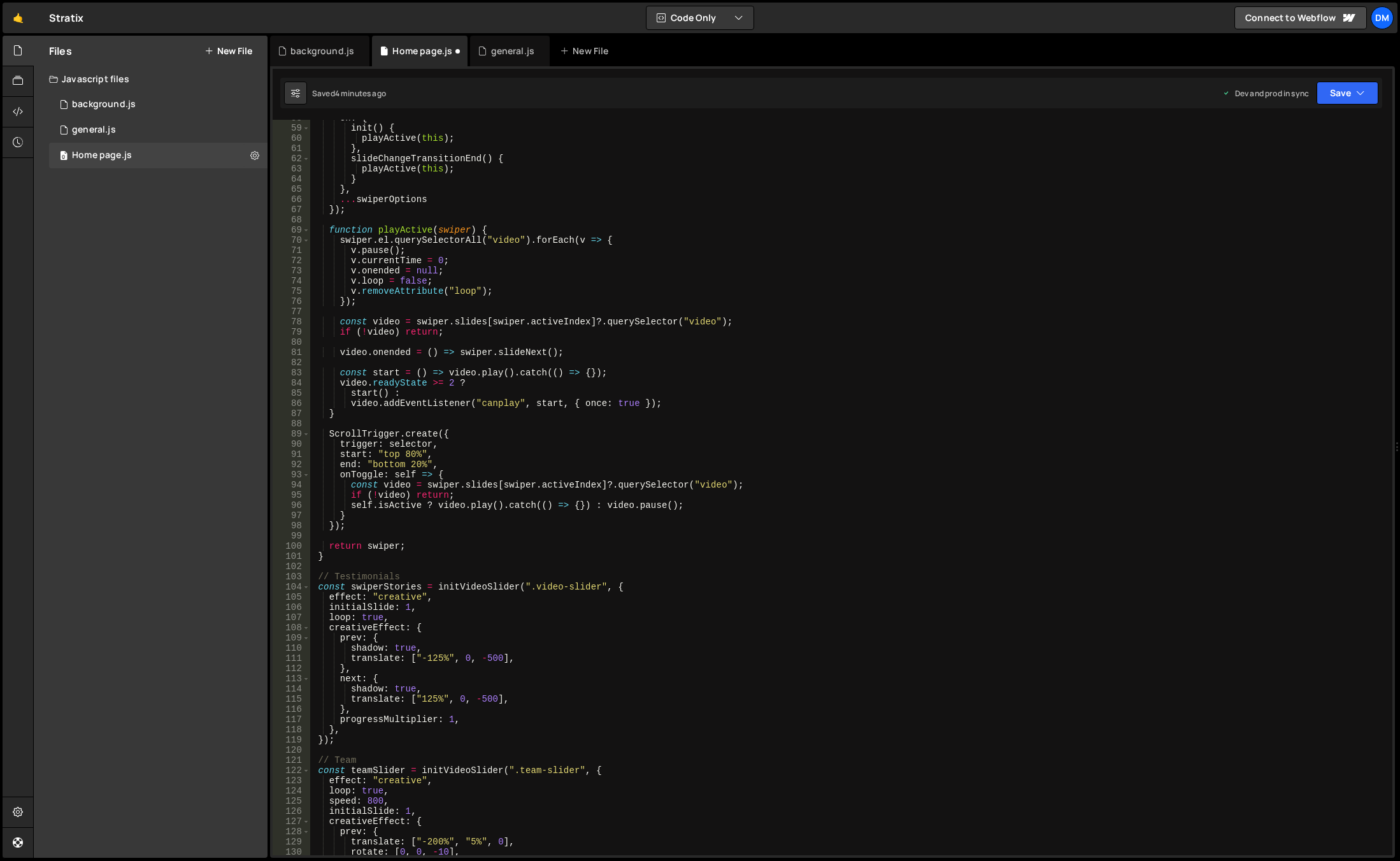
scroll to position [397, 0]
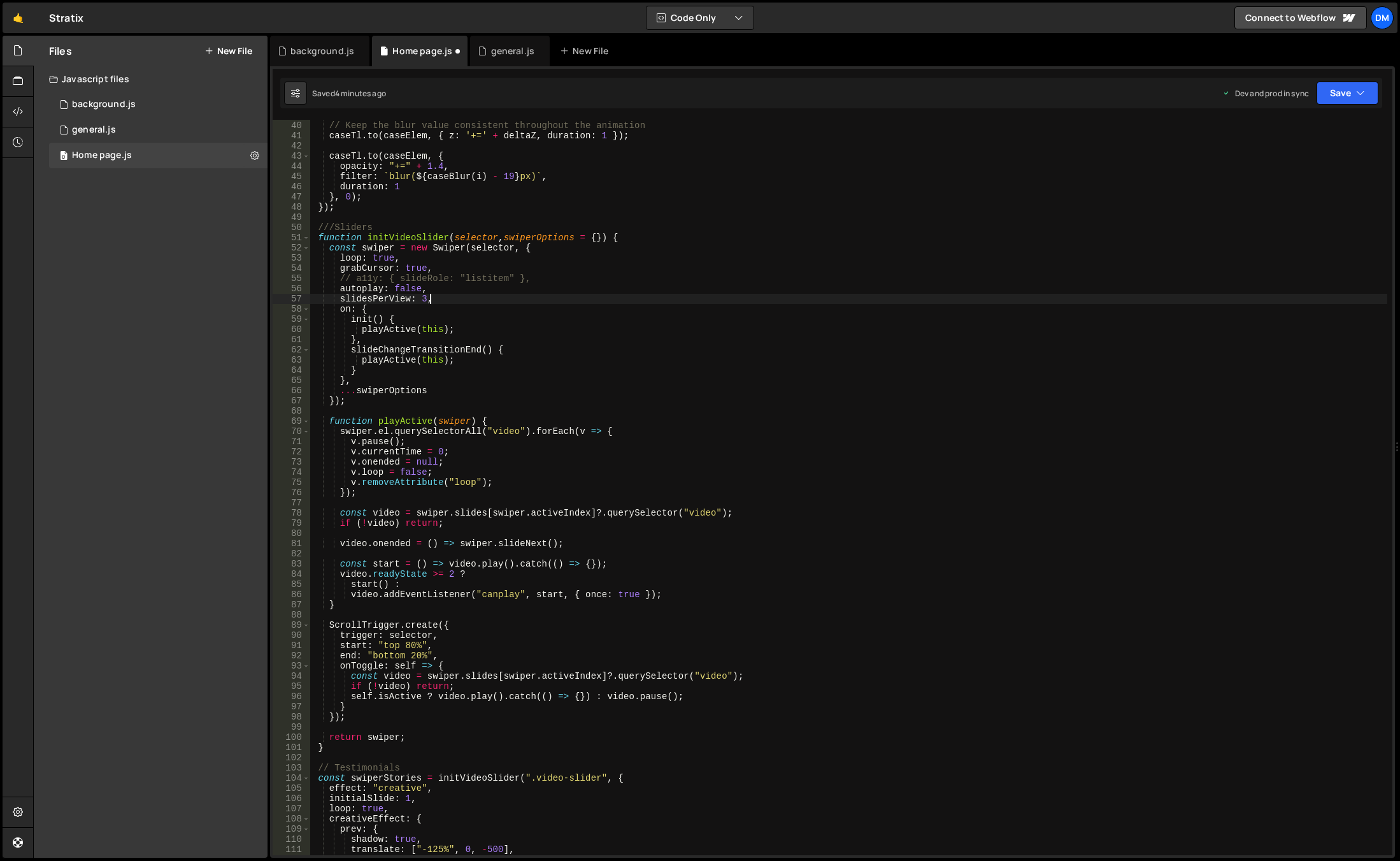
click at [457, 295] on div "// Keep the blur value consistent throughout the animation caseTl . to ( caseEl…" at bounding box center [848, 488] width 1077 height 756
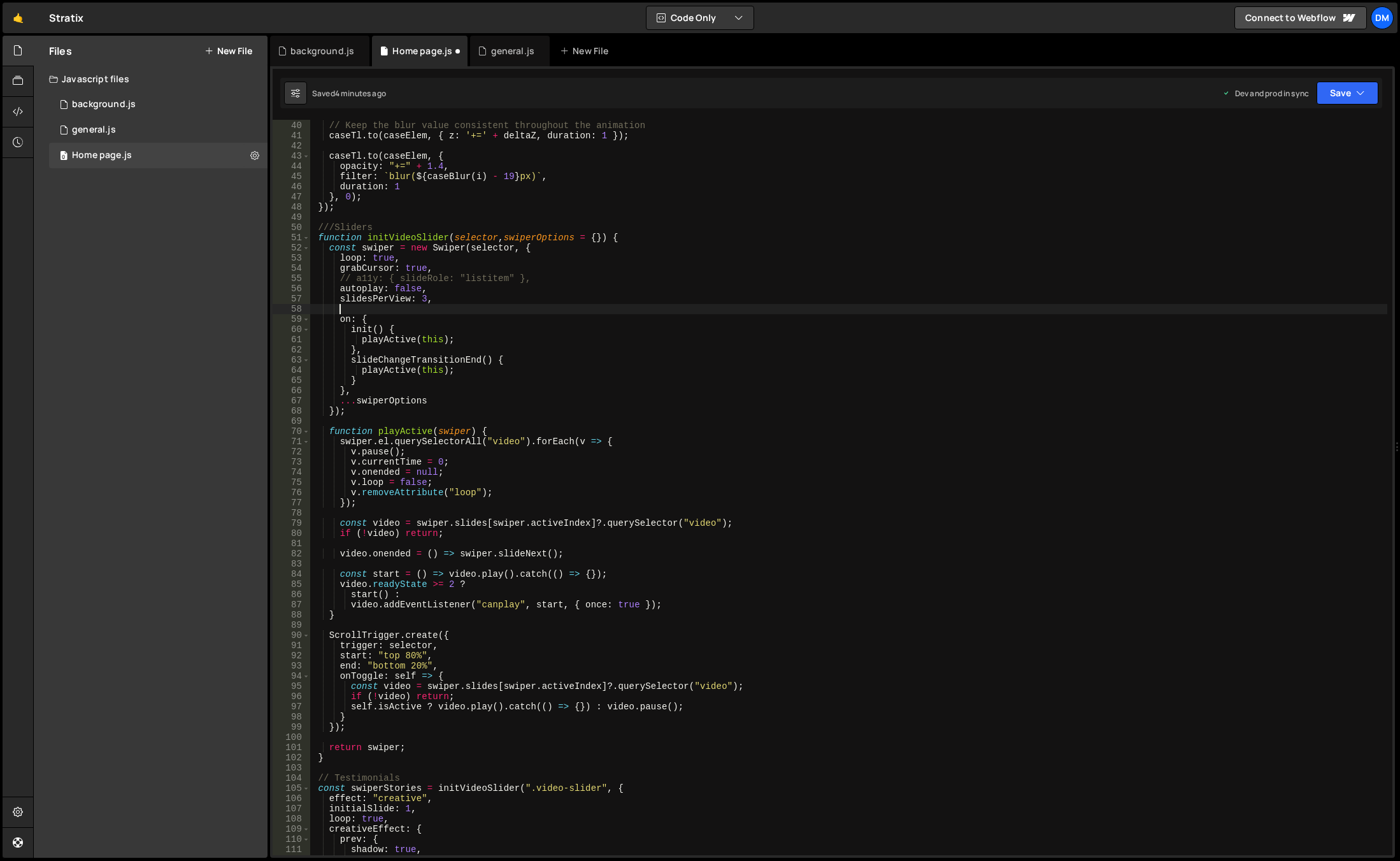
paste textarea "centeredSlides: true,"
drag, startPoint x: 1316, startPoint y: 90, endPoint x: 1332, endPoint y: 113, distance: 28.0
click at [1317, 90] on button "Save" at bounding box center [1347, 93] width 61 height 23
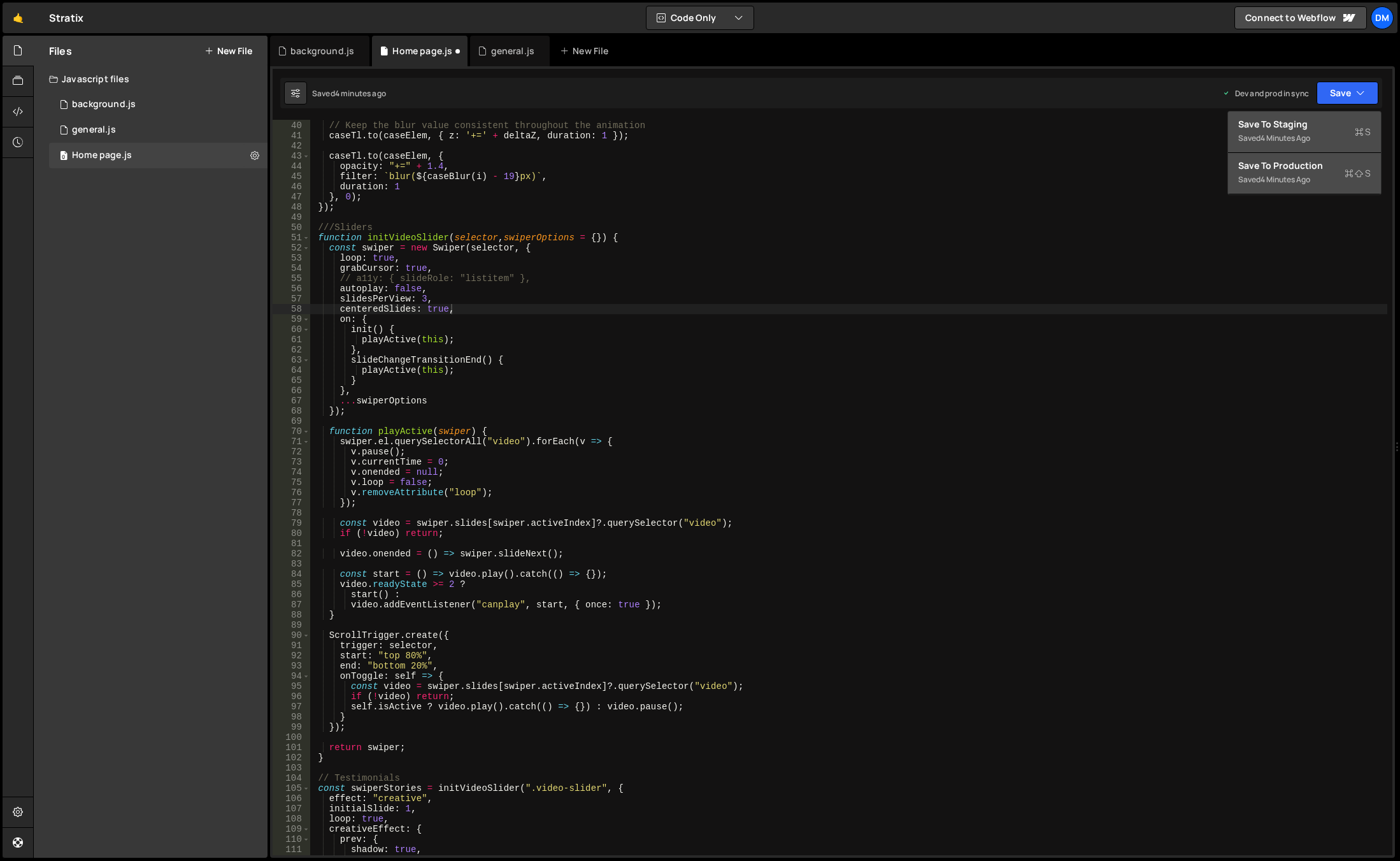
click at [1317, 128] on div "Save to Staging S" at bounding box center [1305, 125] width 133 height 13
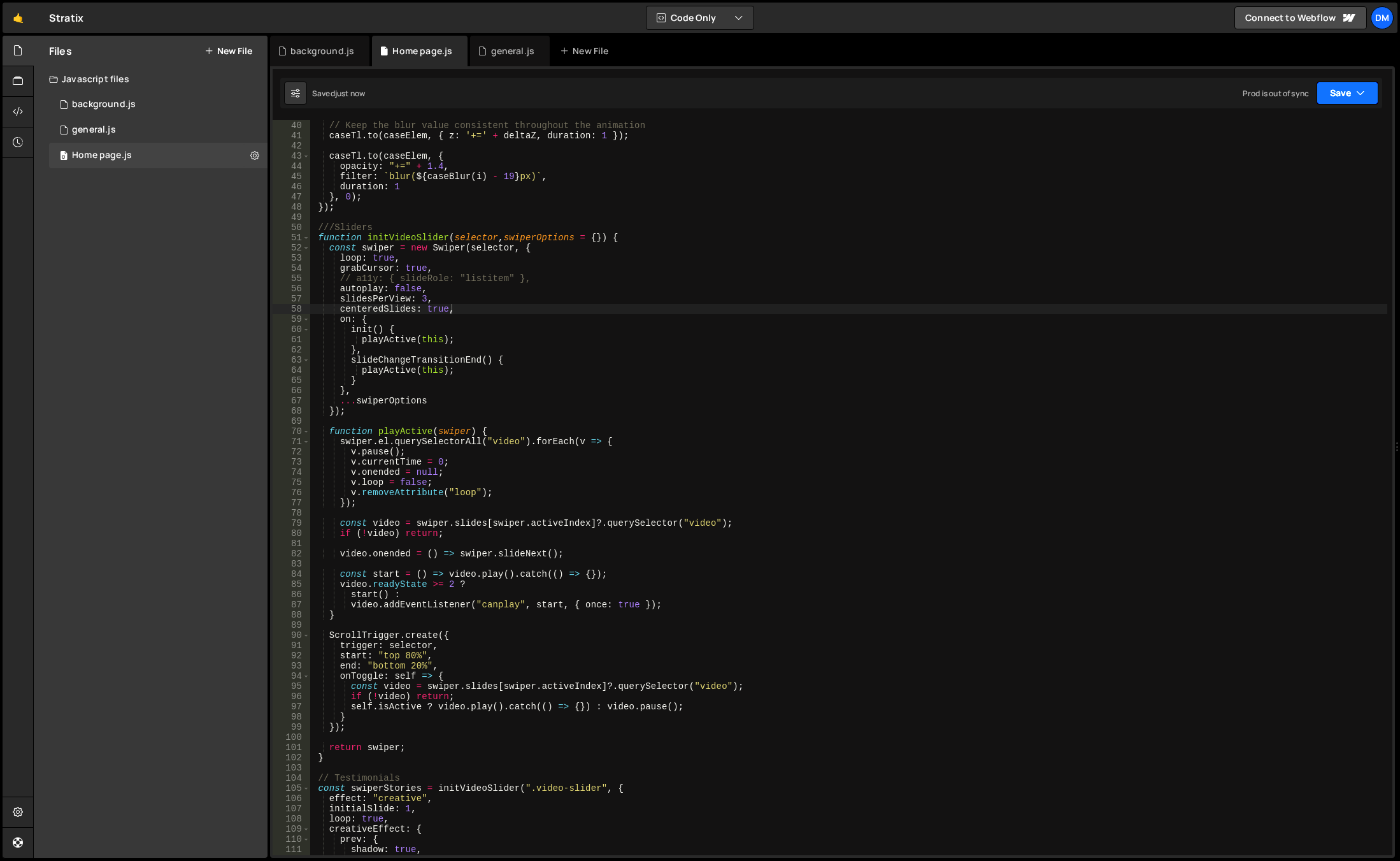
click at [1341, 96] on button "Save" at bounding box center [1347, 93] width 61 height 23
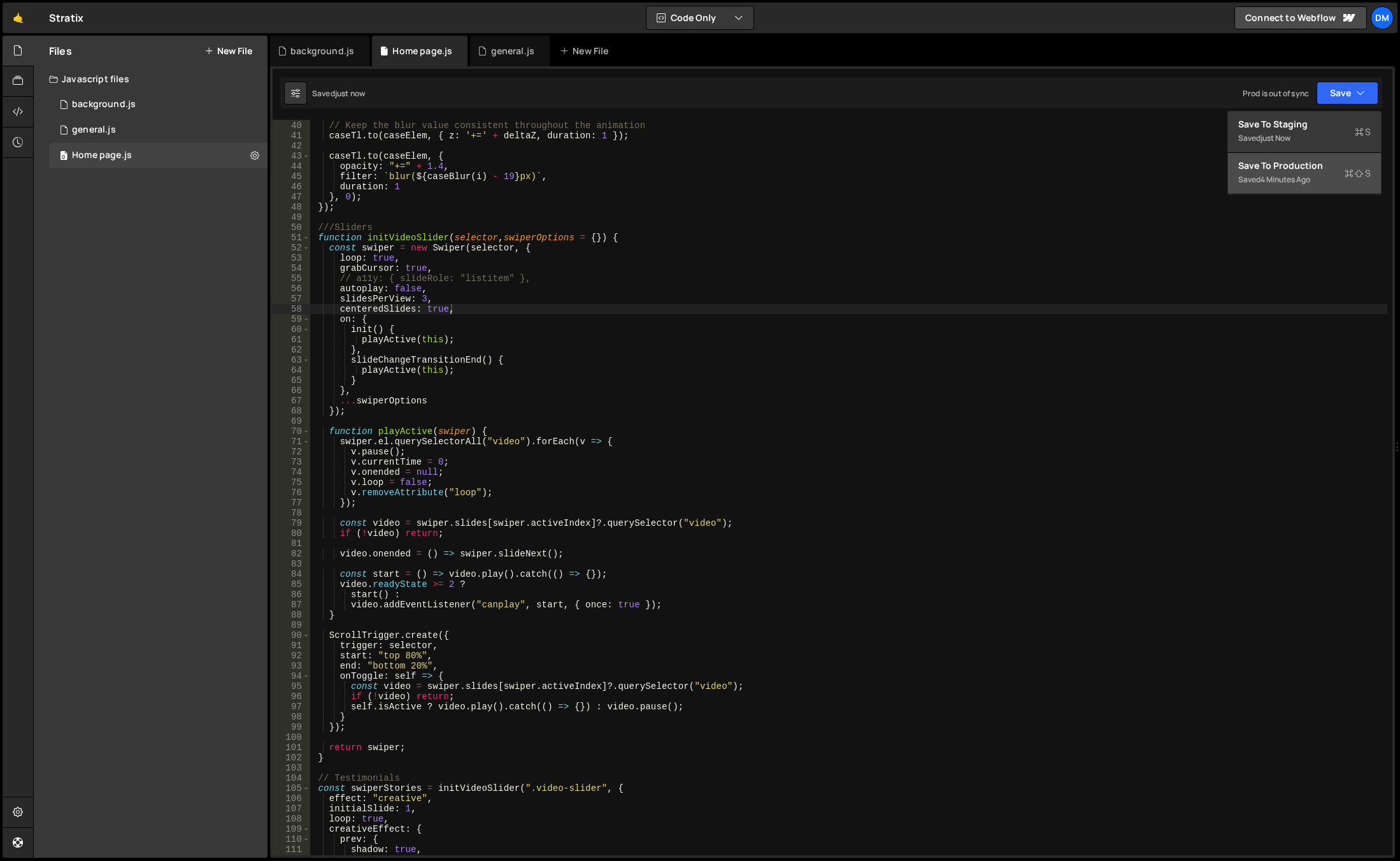
click at [1295, 162] on div "Save to Production S" at bounding box center [1305, 166] width 133 height 13
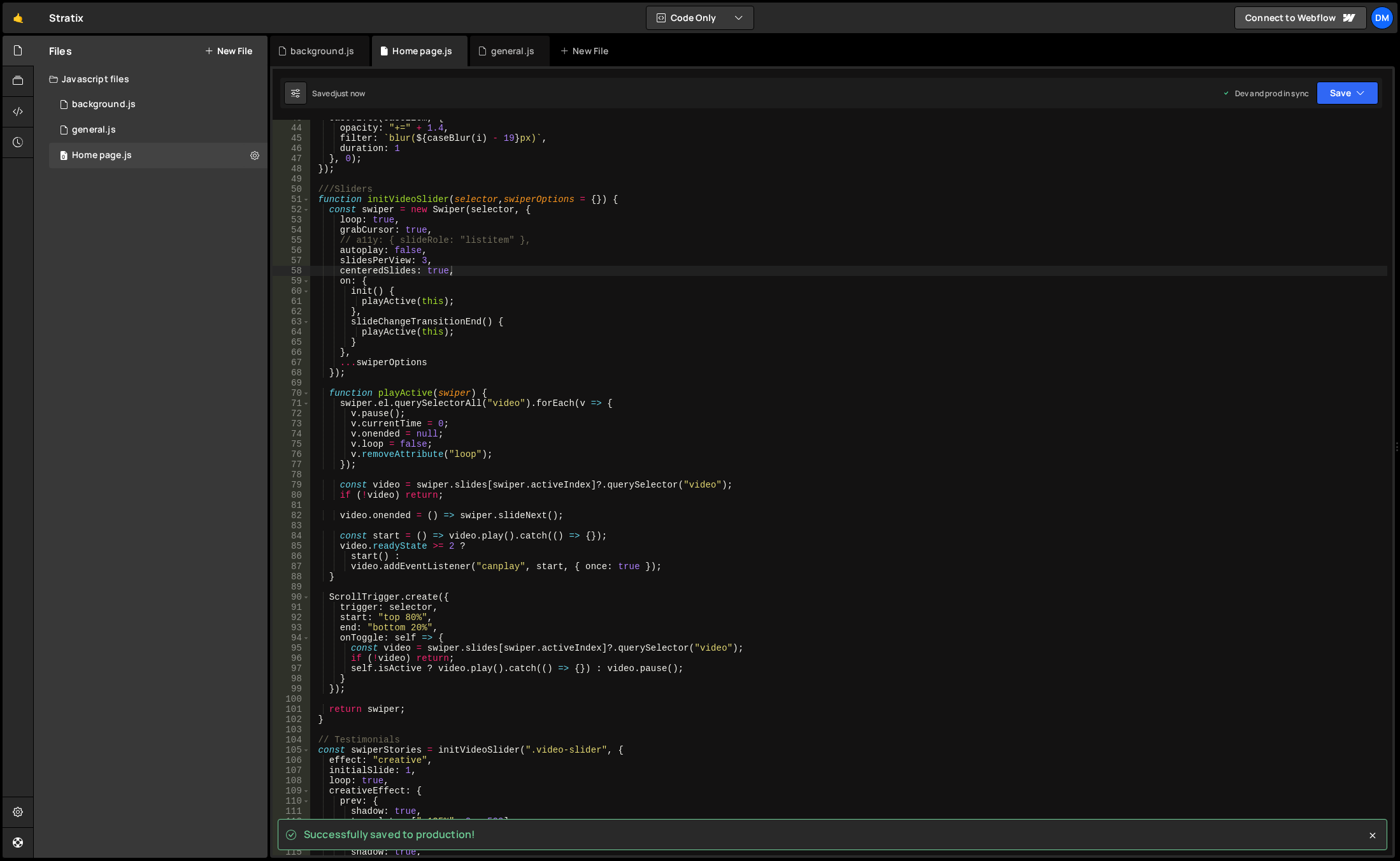
scroll to position [550, 0]
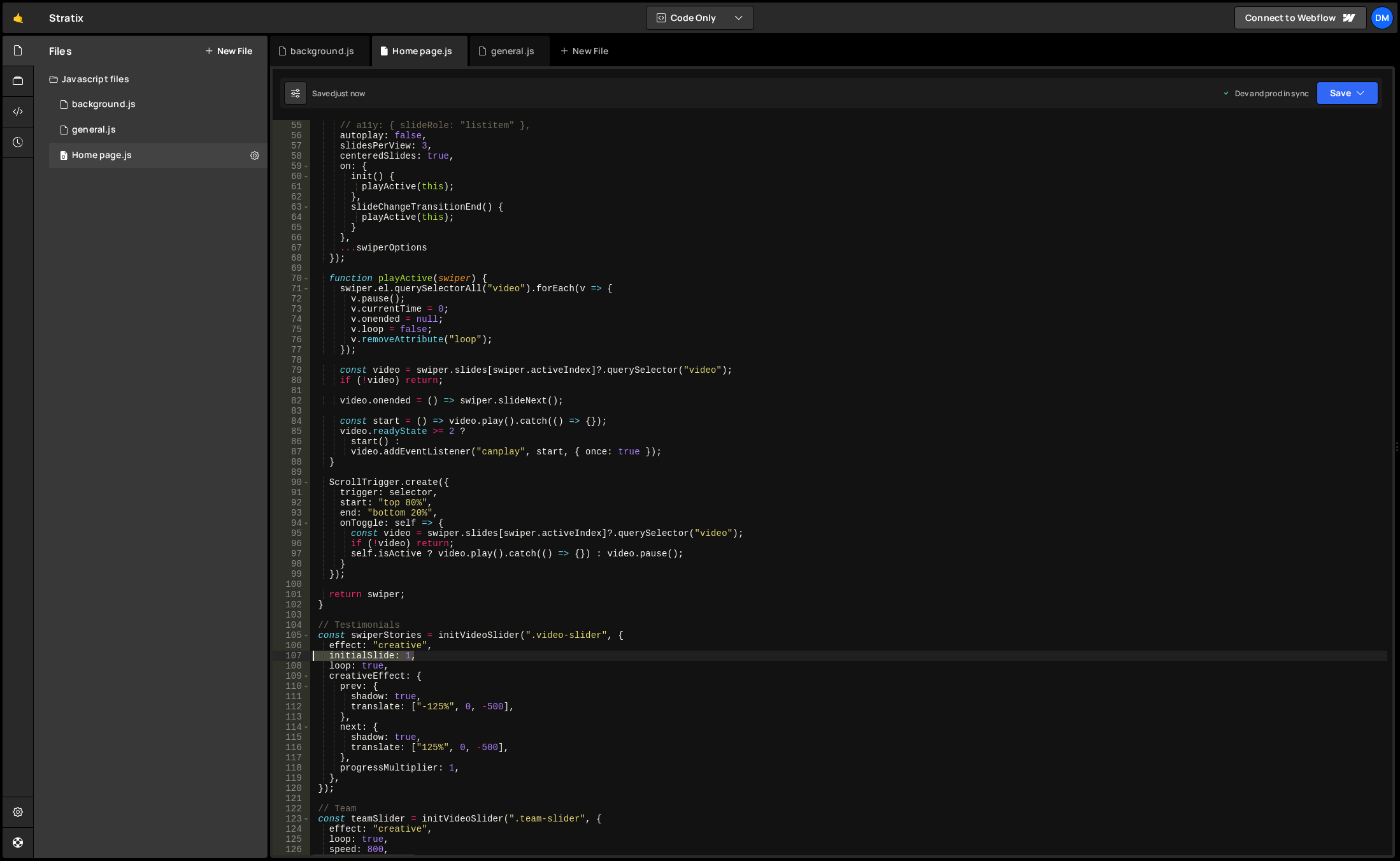
drag, startPoint x: 430, startPoint y: 654, endPoint x: 266, endPoint y: 652, distance: 164.0
click at [266, 652] on div "Files New File Javascript files 0 background.js 0 0 general.js 0 0 Home page.js…" at bounding box center [716, 447] width 1366 height 822
click at [1340, 96] on button "Save" at bounding box center [1347, 93] width 61 height 23
click at [1313, 127] on div "Save to Staging S" at bounding box center [1305, 125] width 133 height 13
click at [484, 672] on div "grabCursor : true , // a11y: { slideRole: "listitem" }, autoplay : false , slid…" at bounding box center [848, 488] width 1077 height 756
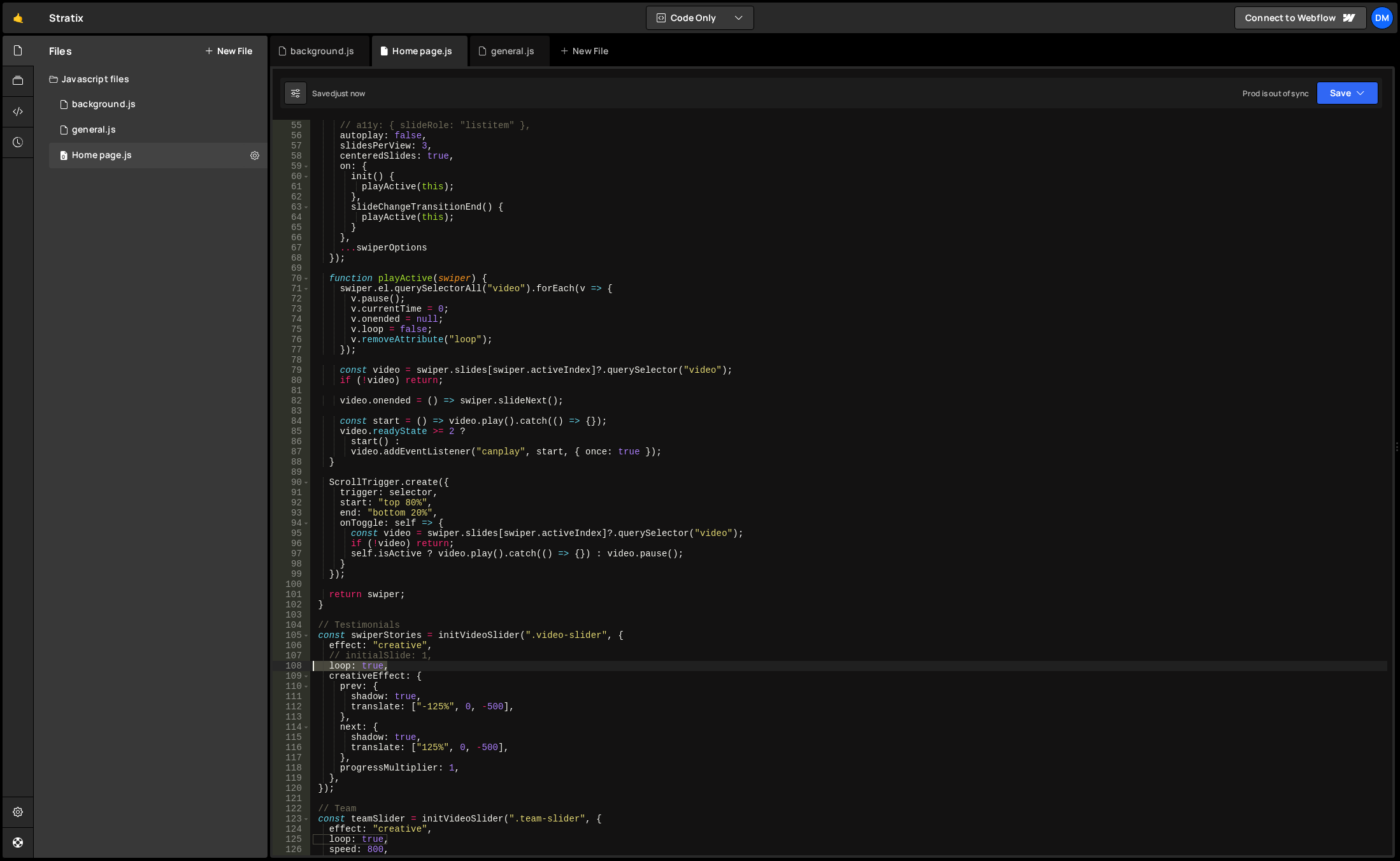
drag, startPoint x: 407, startPoint y: 667, endPoint x: 263, endPoint y: 667, distance: 144.0
click at [263, 667] on div "Files New File Javascript files 0 background.js 0 0 general.js 0 0 Home page.js…" at bounding box center [716, 447] width 1366 height 822
click at [1336, 94] on button "Save" at bounding box center [1347, 93] width 61 height 23
click at [1275, 174] on div "13 seconds ago" at bounding box center [1289, 179] width 56 height 11
click at [1330, 92] on button "Save" at bounding box center [1339, 93] width 77 height 23
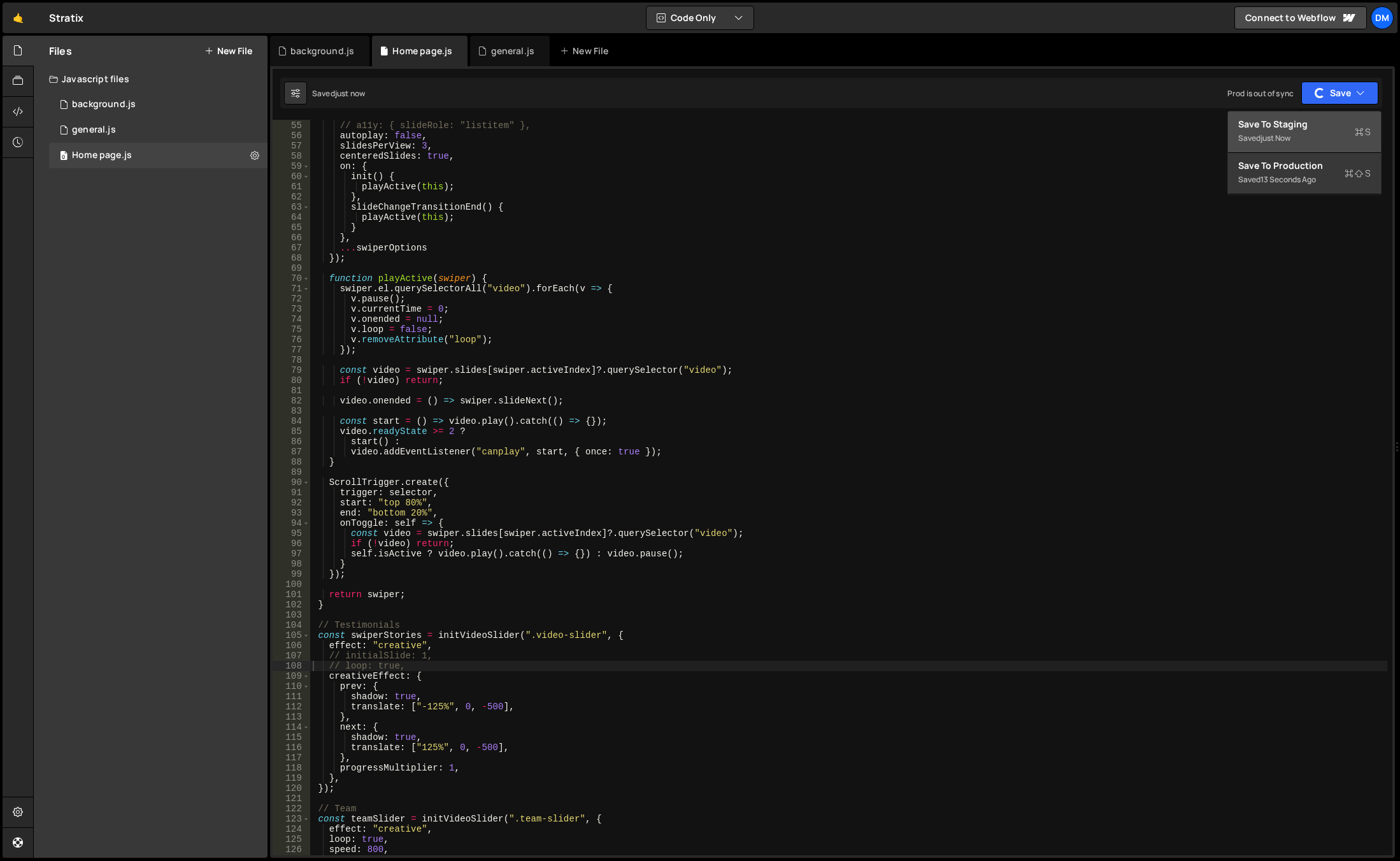
click at [1289, 135] on div "just now" at bounding box center [1275, 138] width 30 height 11
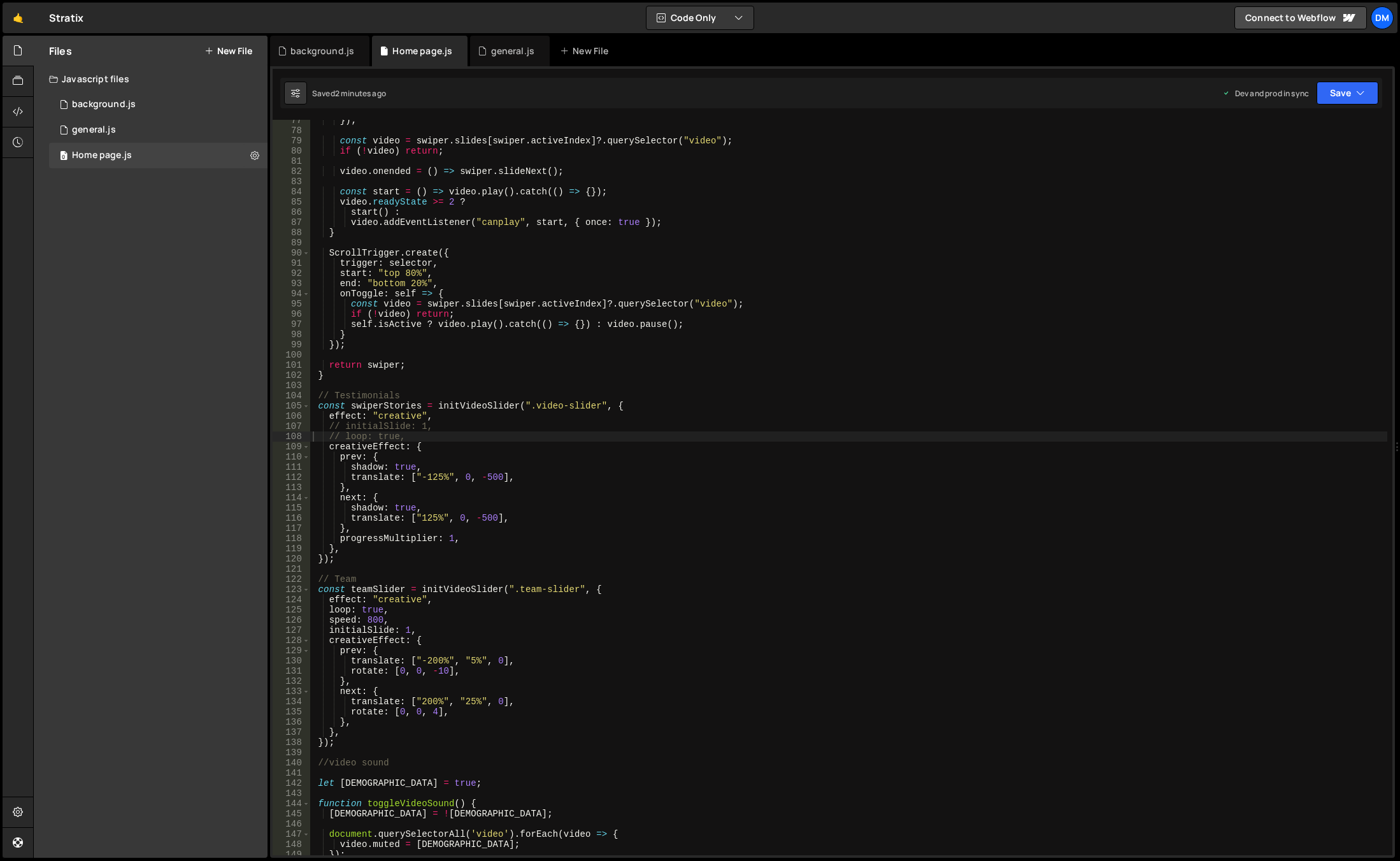
scroll to position [779, 0]
type textarea "loop: true,"
drag, startPoint x: 415, startPoint y: 608, endPoint x: 231, endPoint y: 613, distance: 184.1
click at [231, 613] on div "Files New File Javascript files 0 background.js 0 0 general.js 0 0 Home page.js…" at bounding box center [716, 447] width 1366 height 822
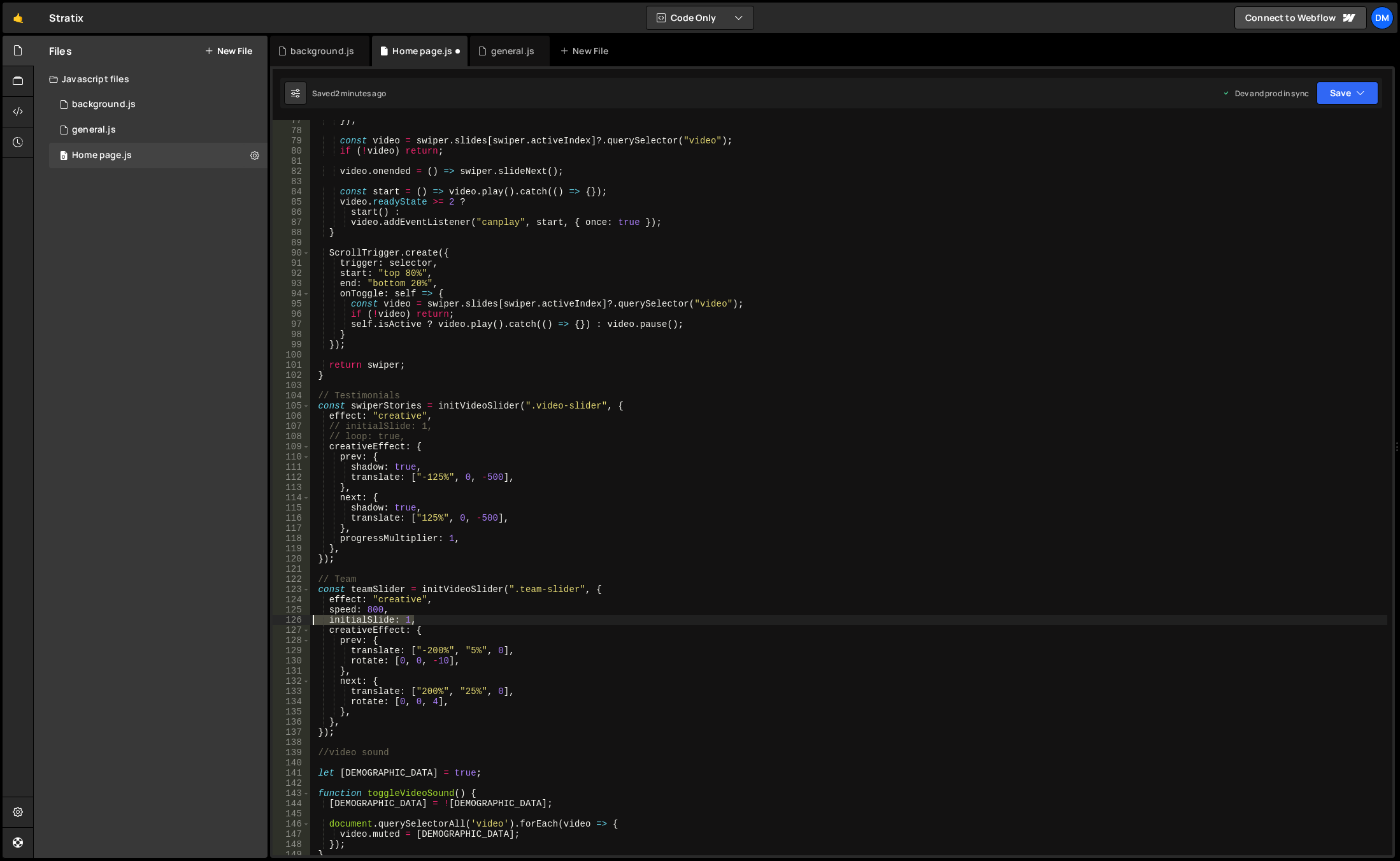
drag, startPoint x: 420, startPoint y: 618, endPoint x: 281, endPoint y: 622, distance: 139.1
click at [281, 622] on div "effect: "creative", 77 78 79 80 81 82 83 84 85 86 87 88 89 90 91 92 93 94 95 96…" at bounding box center [833, 487] width 1120 height 736
type textarea "initialSlide: 1,"
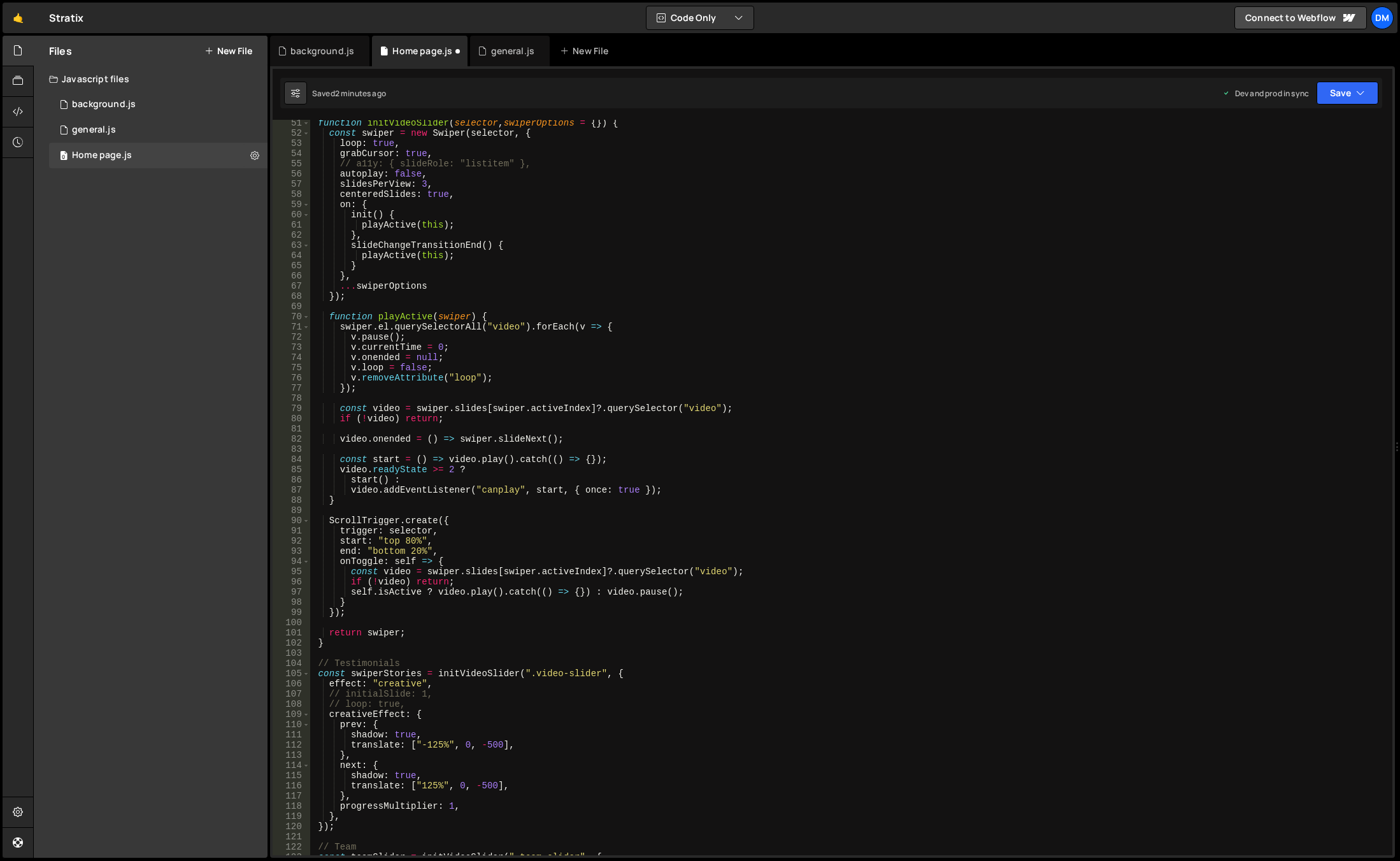
scroll to position [626, 0]
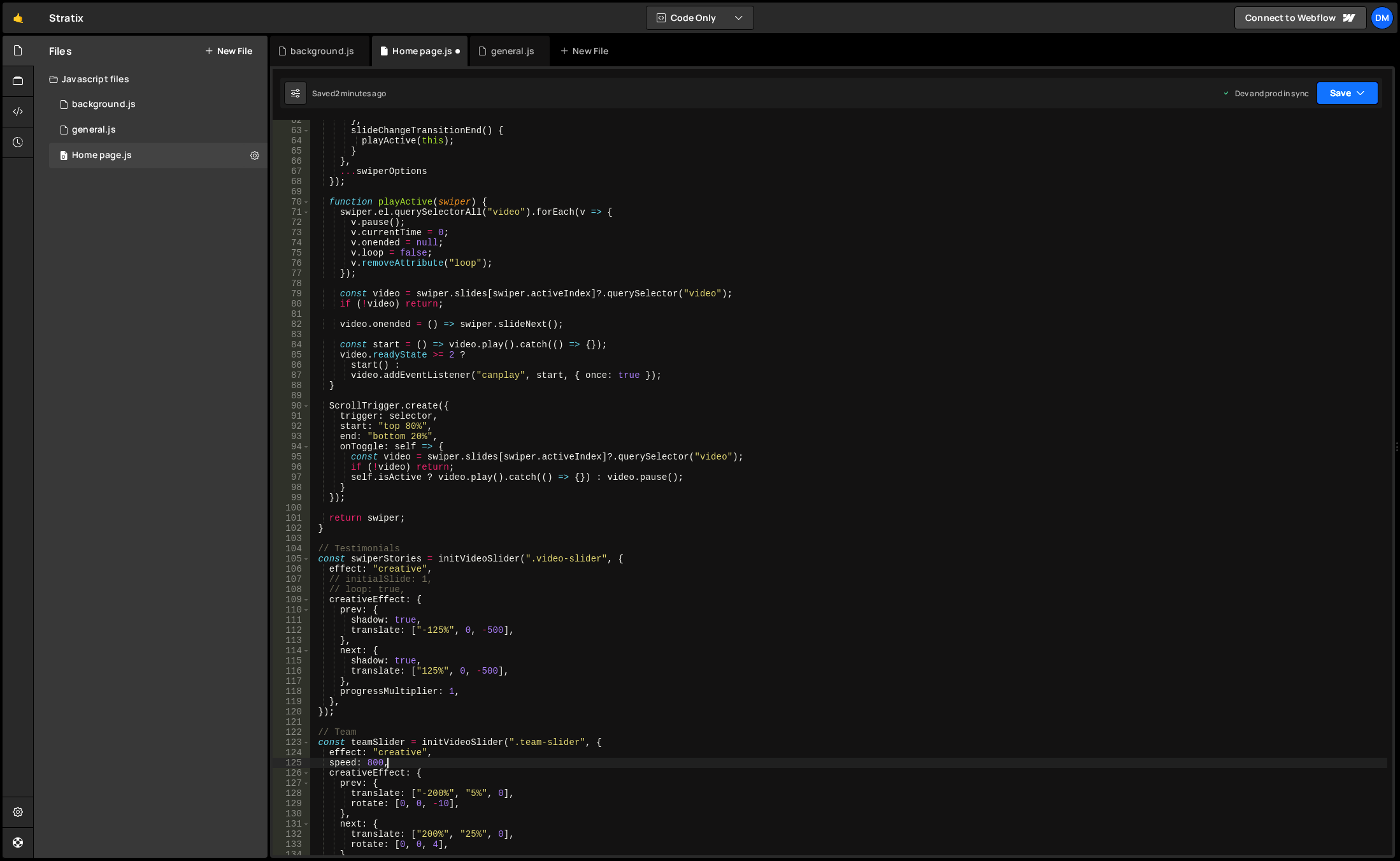
click at [1344, 89] on button "Save" at bounding box center [1347, 93] width 61 height 23
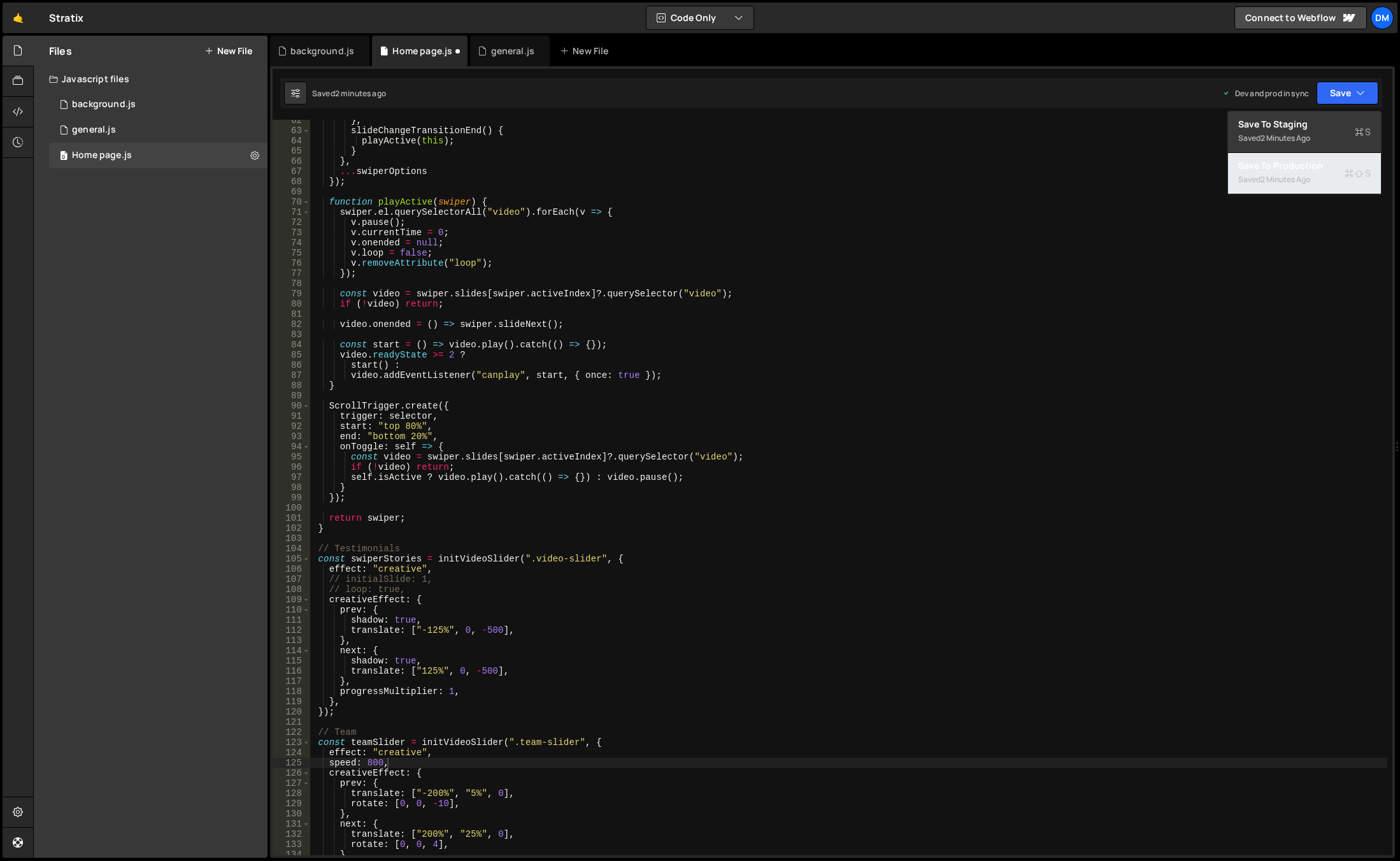
click at [1310, 180] on div "2 minutes ago" at bounding box center [1285, 179] width 50 height 11
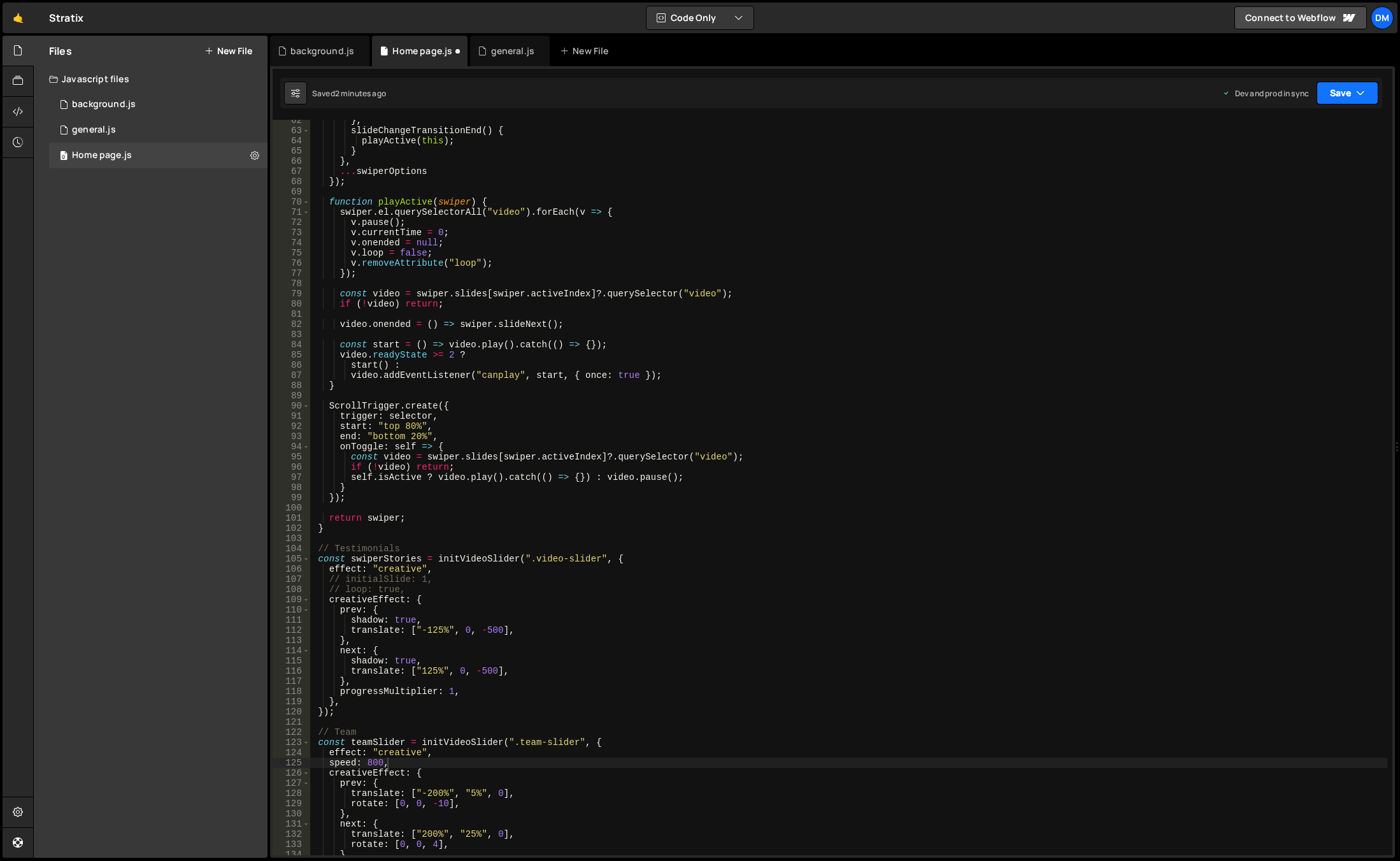
click at [1334, 96] on button "Save" at bounding box center [1347, 93] width 61 height 23
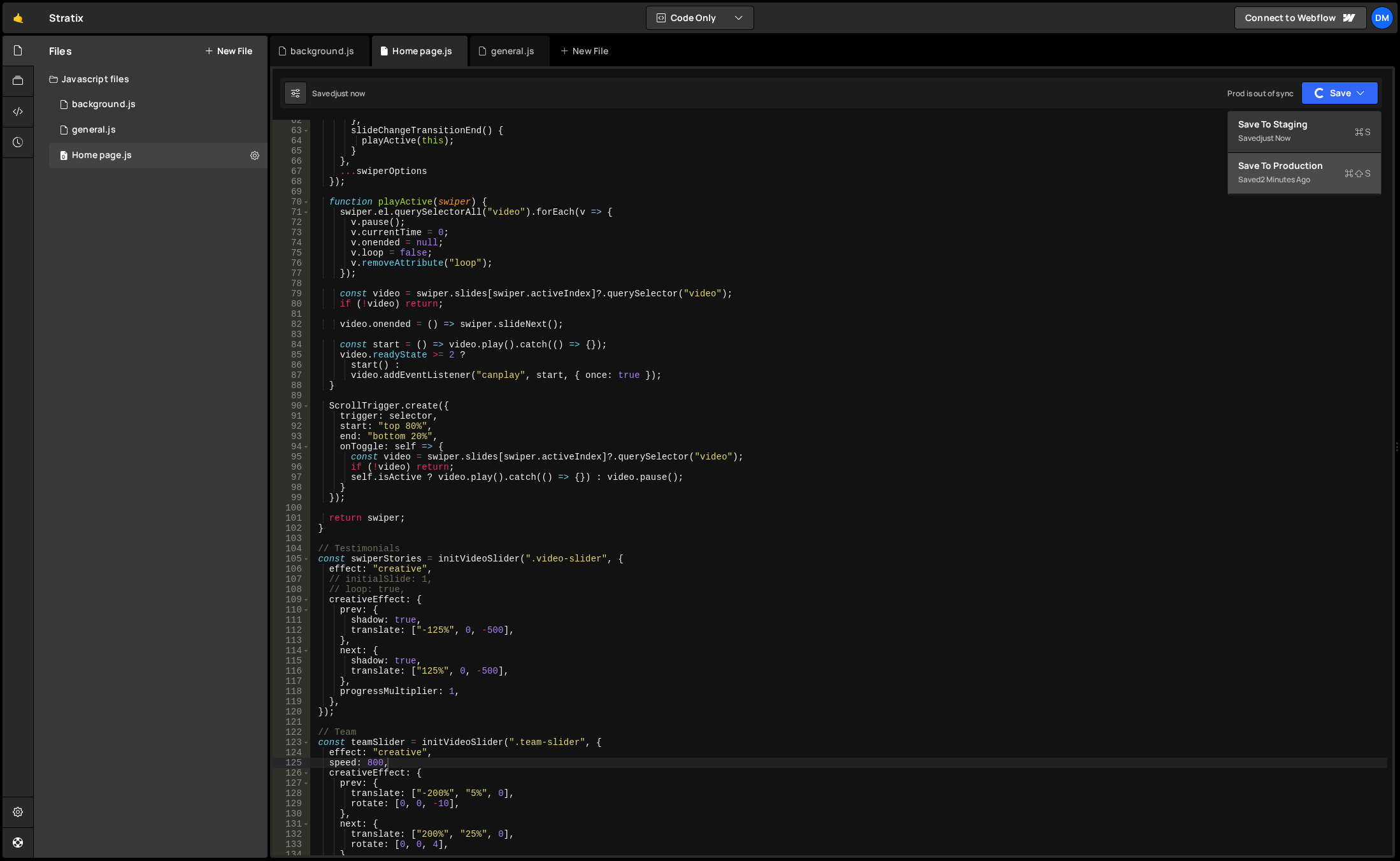
click at [1294, 153] on button "Save to Production S Saved 2 minutes ago" at bounding box center [1304, 173] width 152 height 42
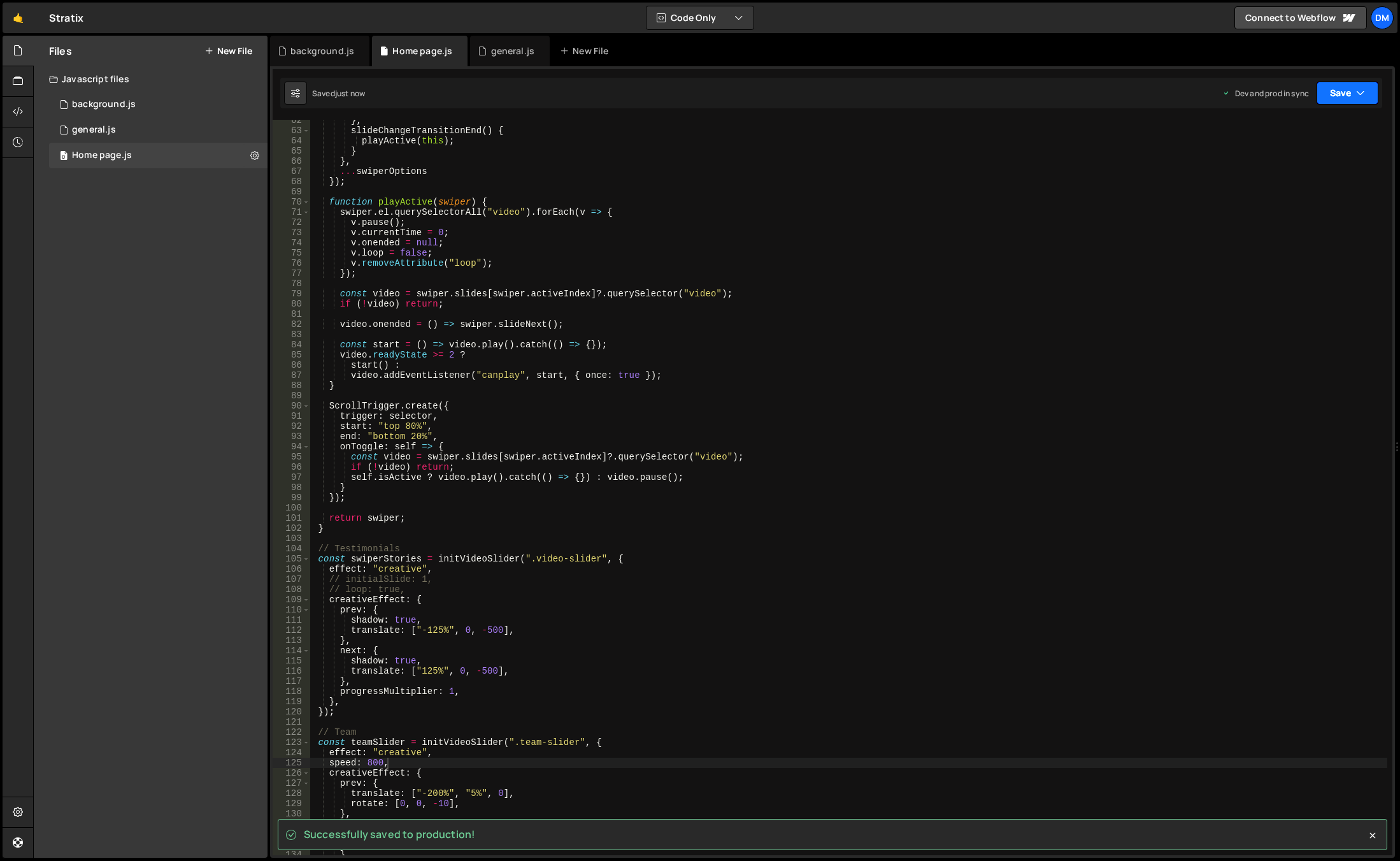
click at [1339, 82] on button "Save" at bounding box center [1347, 93] width 61 height 23
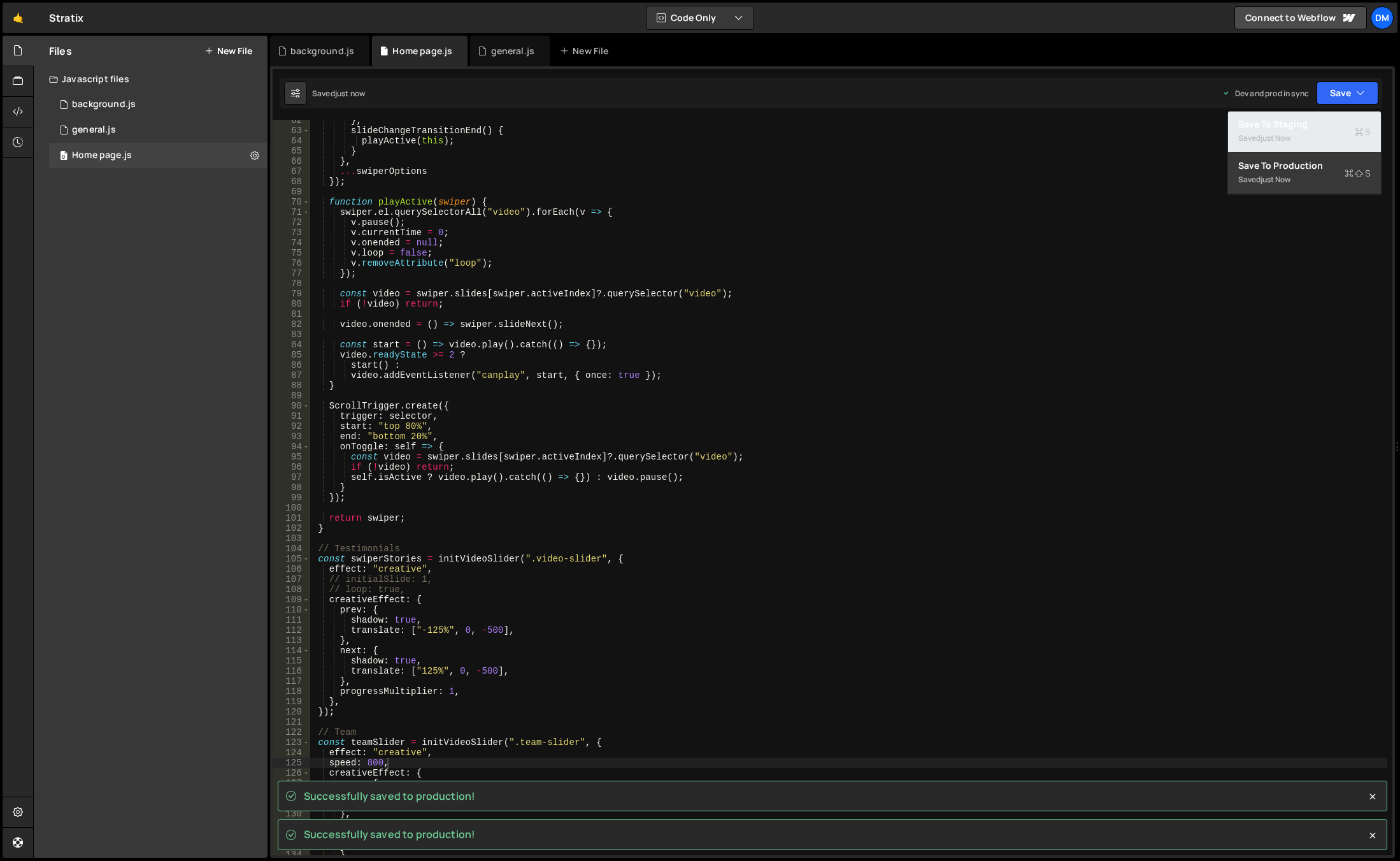
click at [1308, 132] on div "Saved just now" at bounding box center [1305, 138] width 133 height 16
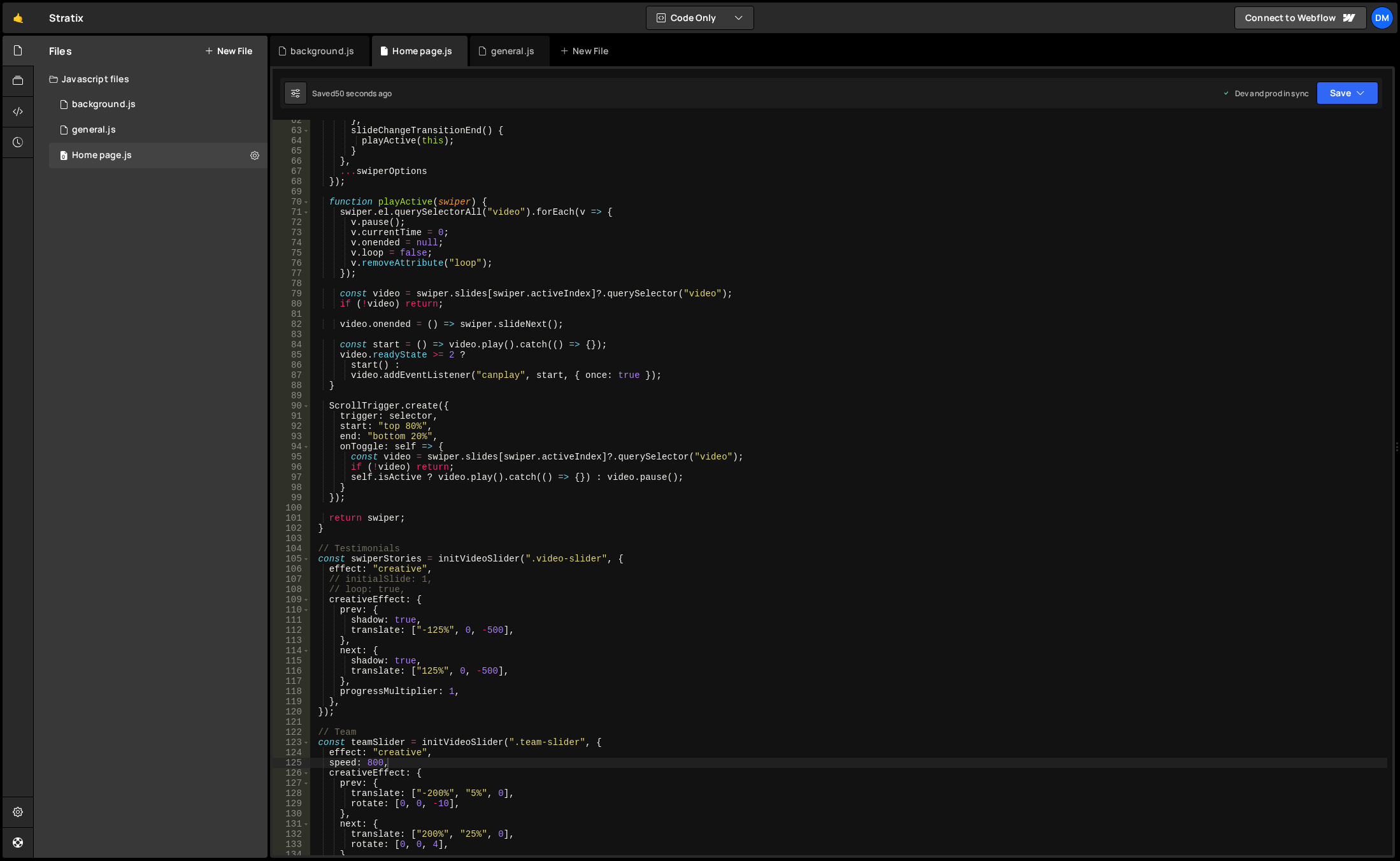
click at [780, 513] on div "} , slideChangeTransitionEnd ( ) { playActive ( this ) ; } } , ... swiperOption…" at bounding box center [848, 494] width 1077 height 756
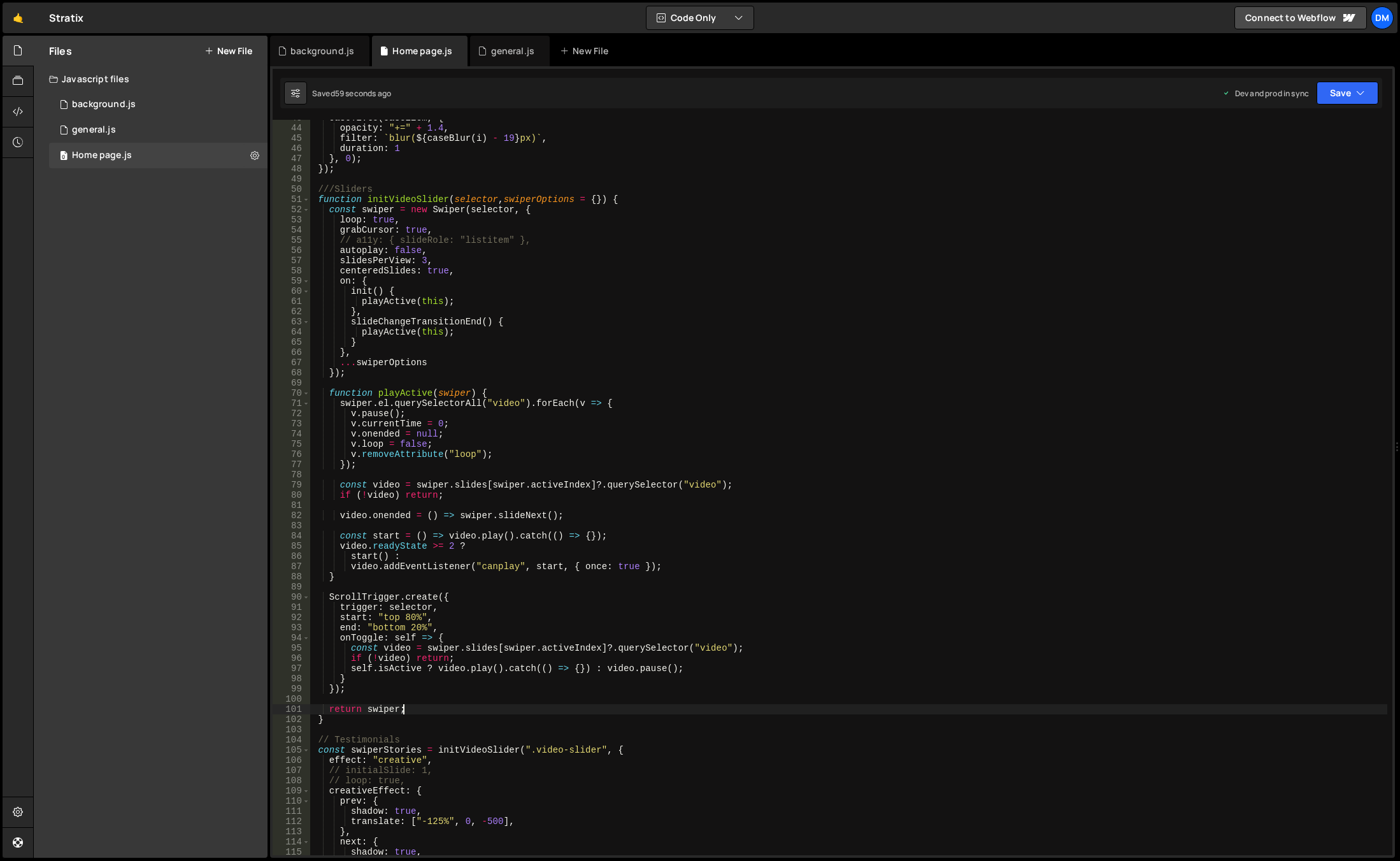
scroll to position [321, 0]
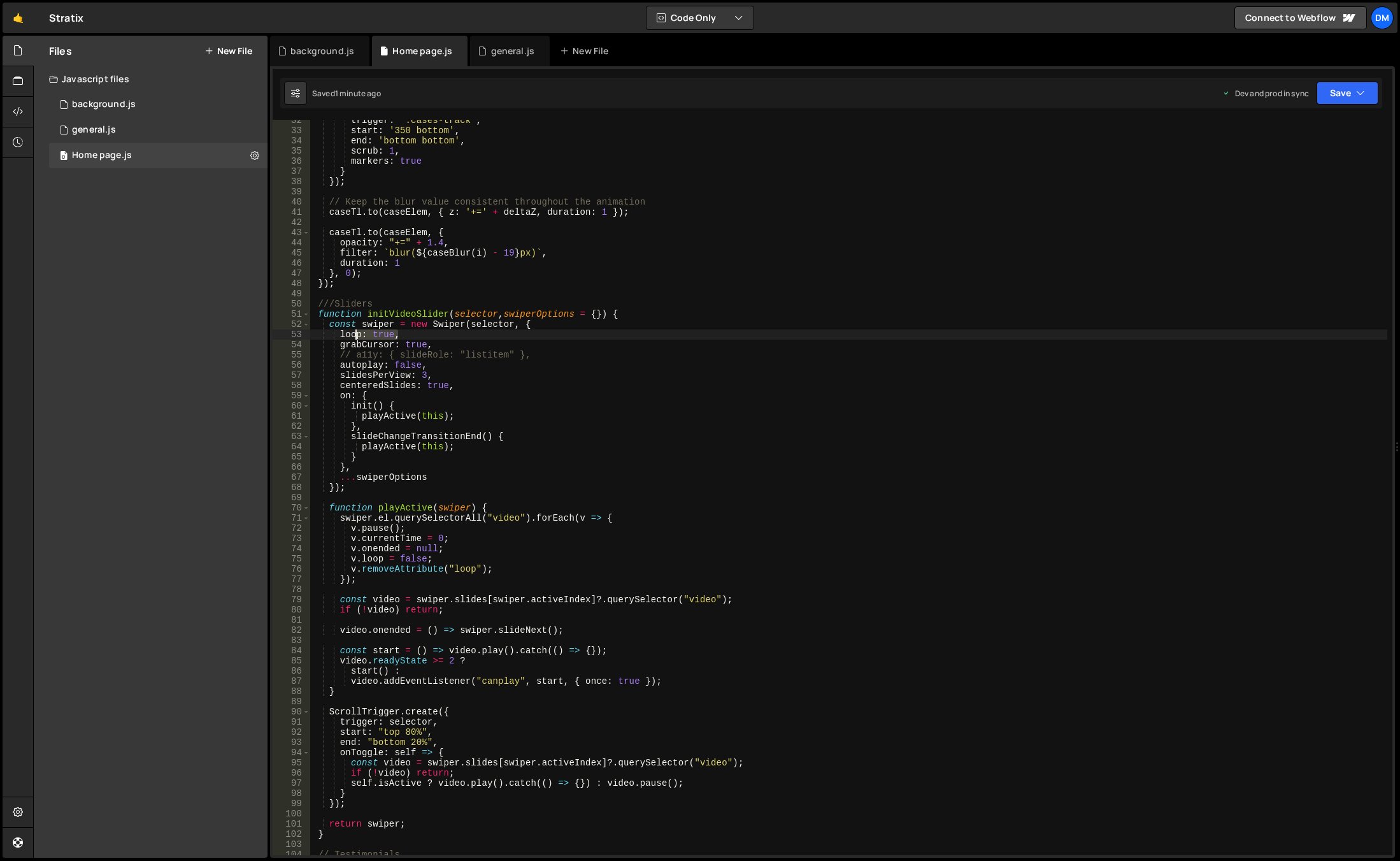
drag, startPoint x: 404, startPoint y: 335, endPoint x: 355, endPoint y: 335, distance: 49.0
click at [355, 335] on div "trigger : '.cases-track' , start : '350 bottom' , end : 'bottom bottom' , scrub…" at bounding box center [848, 494] width 1077 height 756
click at [598, 532] on div "trigger : '.cases-track' , start : '350 bottom' , end : 'bottom bottom' , scrub…" at bounding box center [848, 494] width 1077 height 756
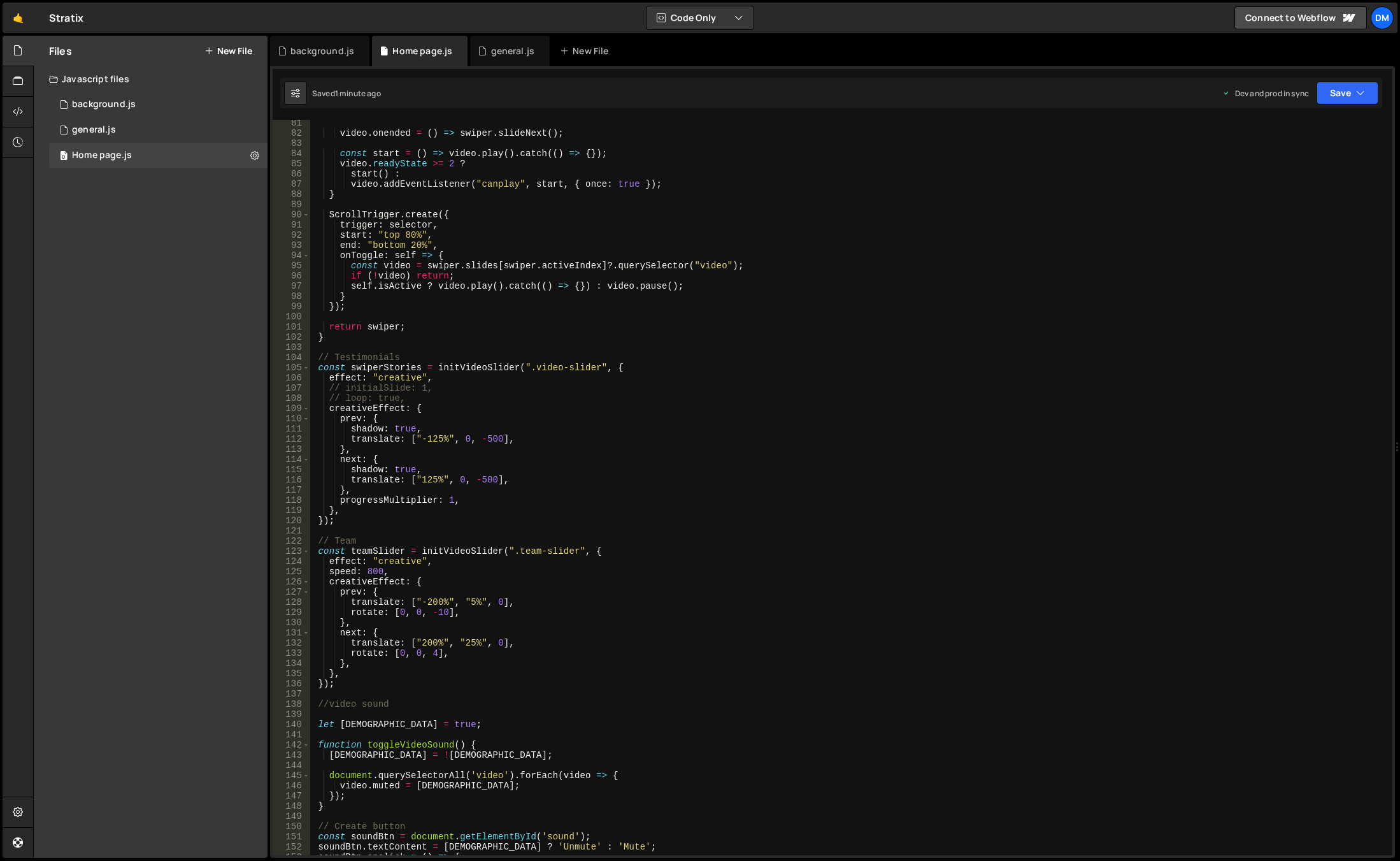
scroll to position [741, 0]
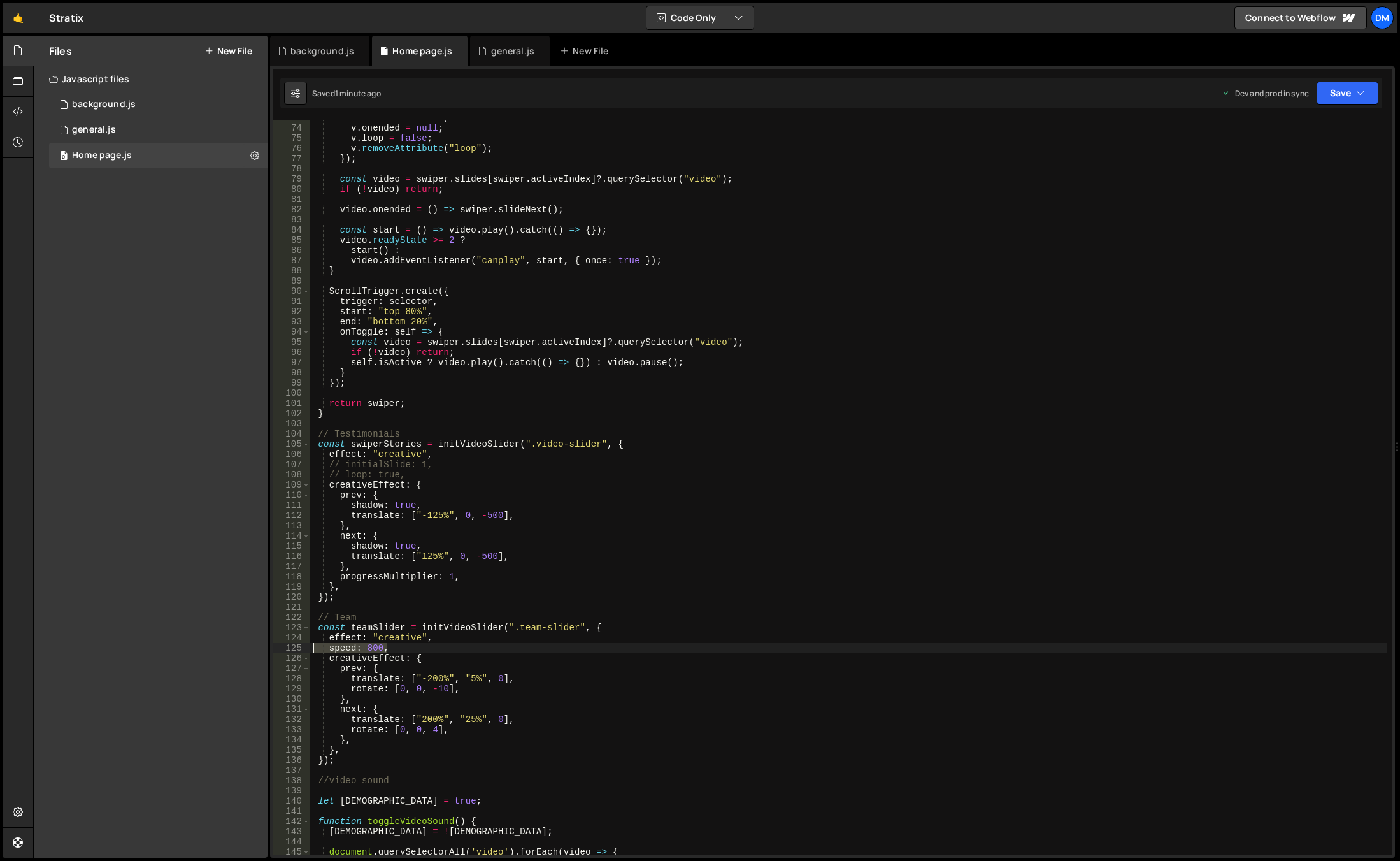
drag, startPoint x: 393, startPoint y: 645, endPoint x: 261, endPoint y: 652, distance: 132.2
click at [261, 652] on div "Files New File Javascript files 0 background.js 0 0 general.js 0 0 Home page.js…" at bounding box center [716, 447] width 1366 height 822
click at [857, 440] on div "v . currentTime = 0 ; v . onended = null ; v . loop = false ; v . removeAttribu…" at bounding box center [848, 491] width 1077 height 756
click at [1342, 102] on button "Save" at bounding box center [1347, 93] width 61 height 23
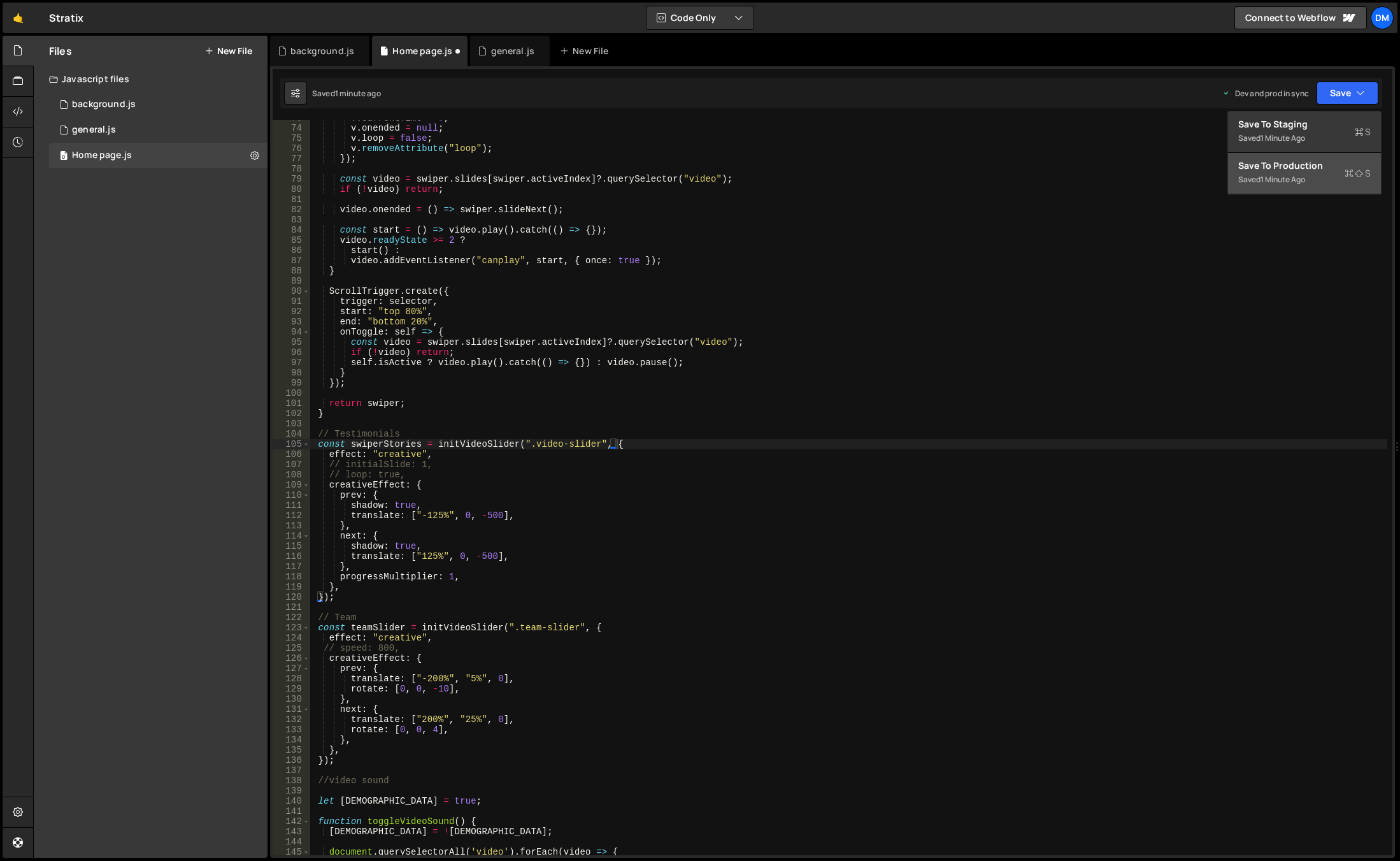
click at [1324, 162] on div "Save to Production S" at bounding box center [1305, 166] width 133 height 13
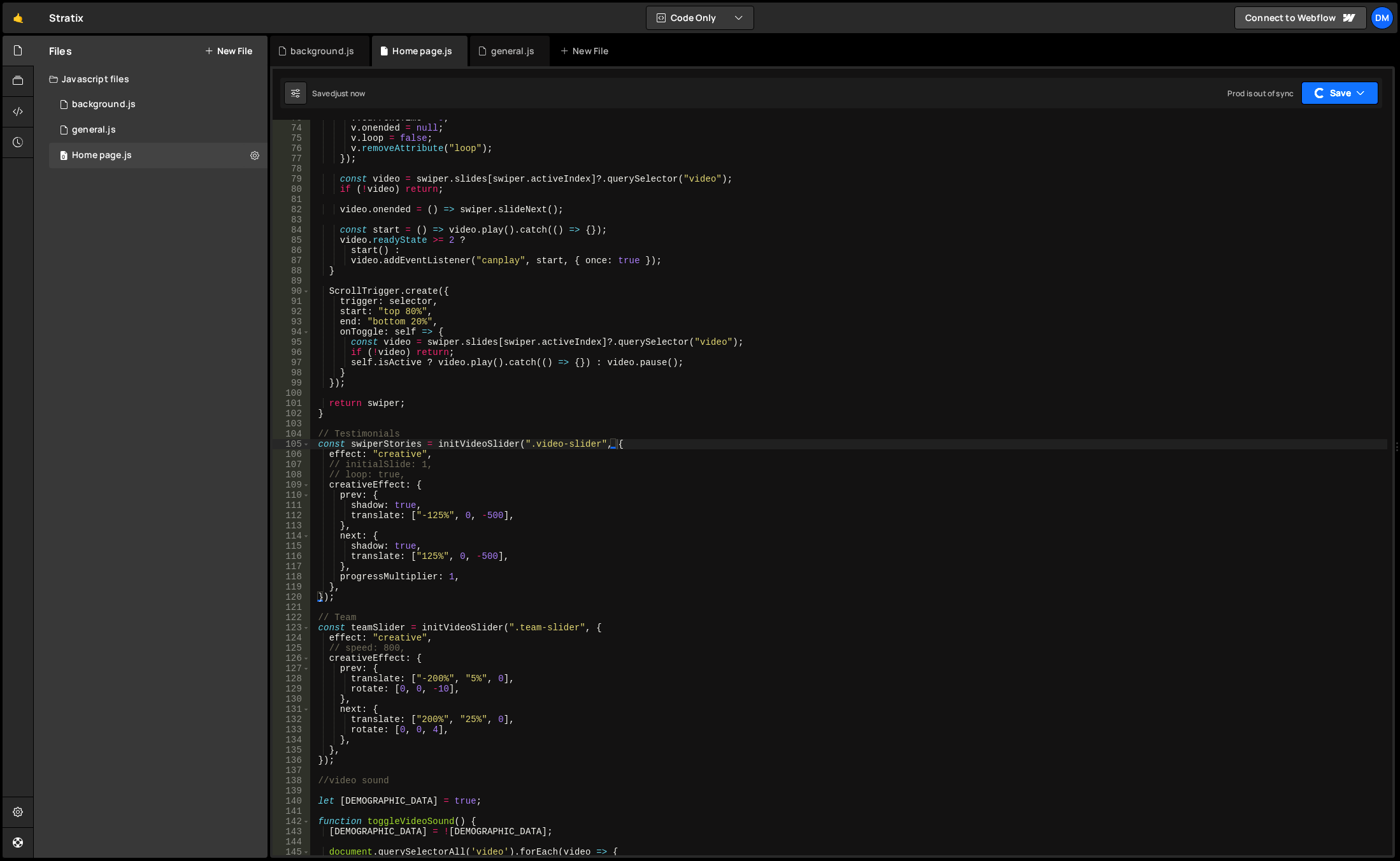
click at [1351, 94] on button "Save" at bounding box center [1339, 93] width 77 height 23
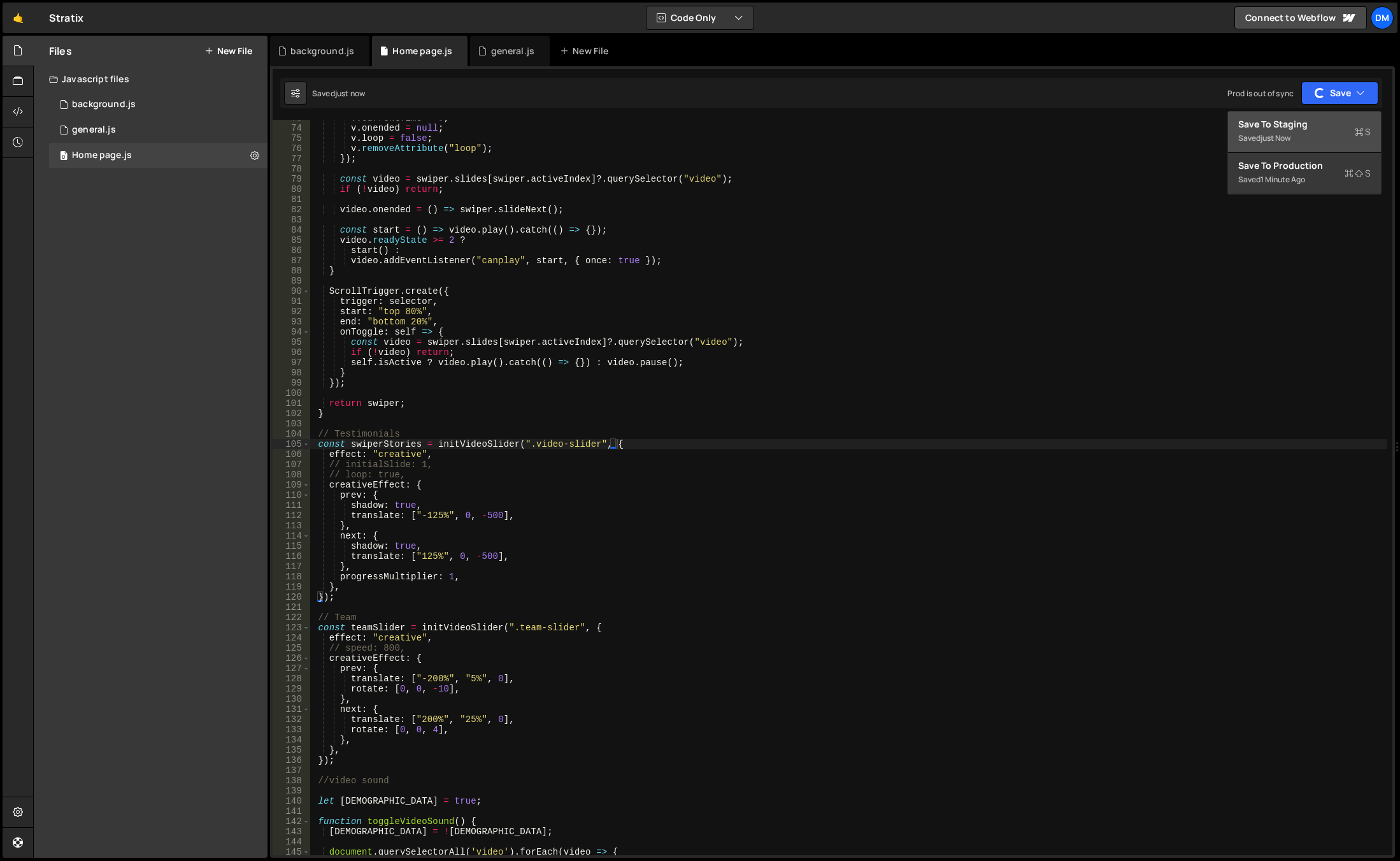
click at [1333, 121] on div "Save to Staging S" at bounding box center [1305, 125] width 133 height 13
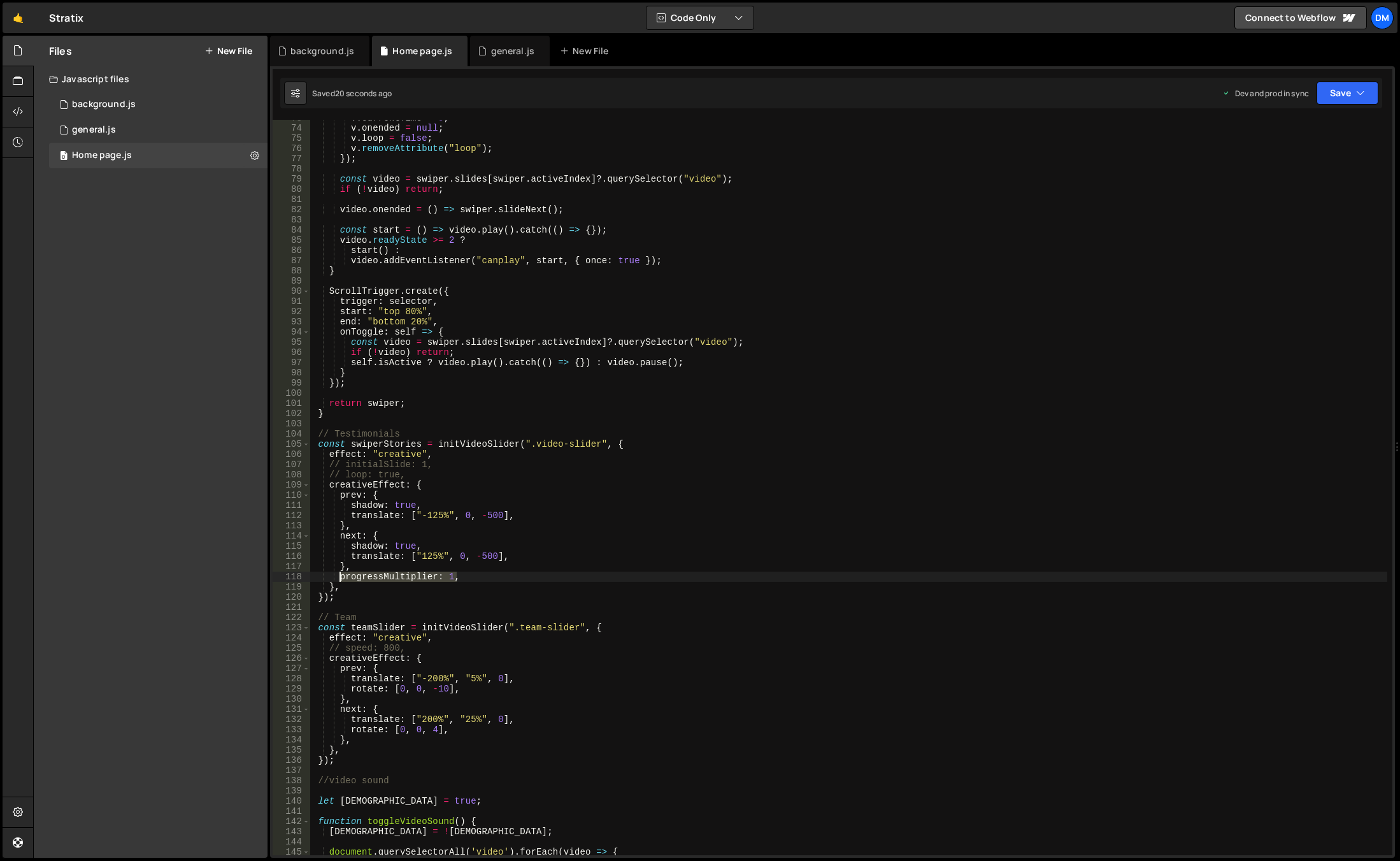
drag, startPoint x: 461, startPoint y: 576, endPoint x: 341, endPoint y: 579, distance: 120.0
click at [341, 579] on div "v . currentTime = 0 ; v . onended = null ; v . loop = false ; v . removeAttribu…" at bounding box center [848, 491] width 1077 height 756
click at [368, 741] on div "v . currentTime = 0 ; v . onended = null ; v . loop = false ; v . removeAttribu…" at bounding box center [848, 491] width 1077 height 756
type textarea "},"
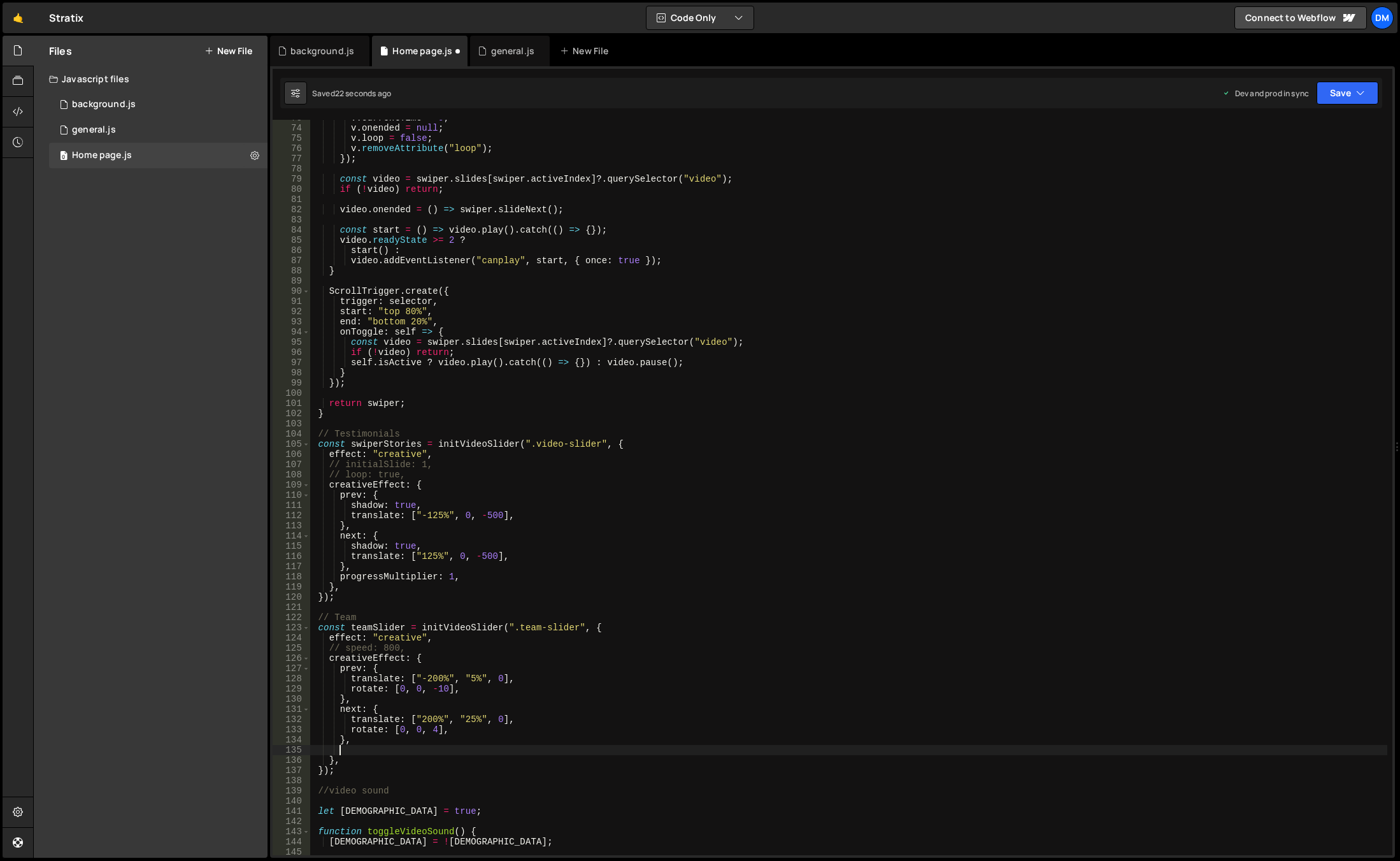
paste textarea "progressMultiplier: 1,"
drag, startPoint x: 1337, startPoint y: 97, endPoint x: 1285, endPoint y: 134, distance: 63.8
click at [1337, 97] on button "Save" at bounding box center [1347, 93] width 61 height 23
click at [1284, 134] on div "24 seconds ago" at bounding box center [1289, 138] width 57 height 11
click at [1361, 94] on icon "button" at bounding box center [1360, 93] width 9 height 13
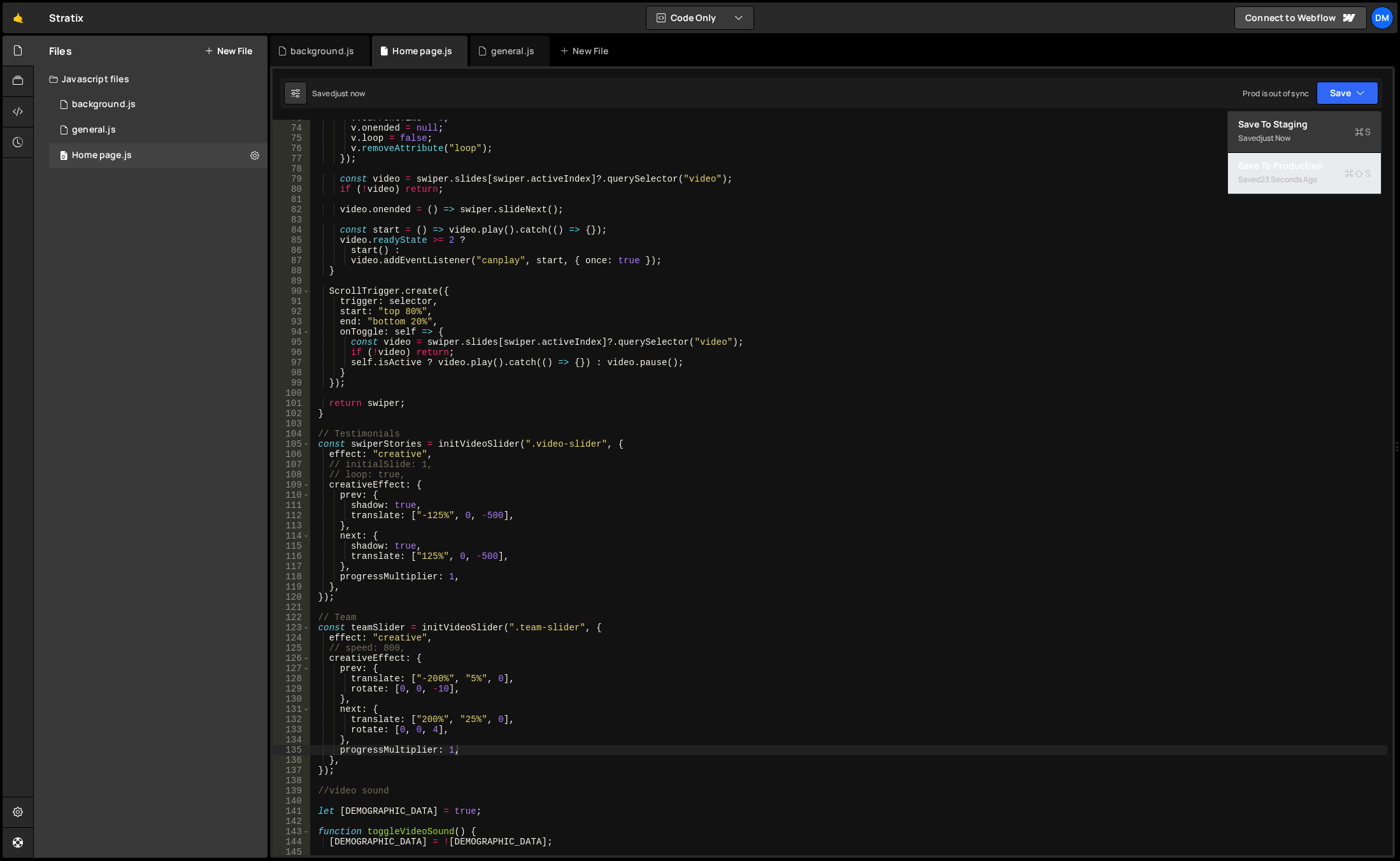
click at [1279, 166] on div "Save to Production S" at bounding box center [1305, 166] width 133 height 13
drag, startPoint x: 430, startPoint y: 673, endPoint x: 422, endPoint y: 712, distance: 39.8
click at [430, 673] on div "v . currentTime = 0 ; v . onended = null ; v . loop = false ; v . removeAttribu…" at bounding box center [848, 491] width 1077 height 756
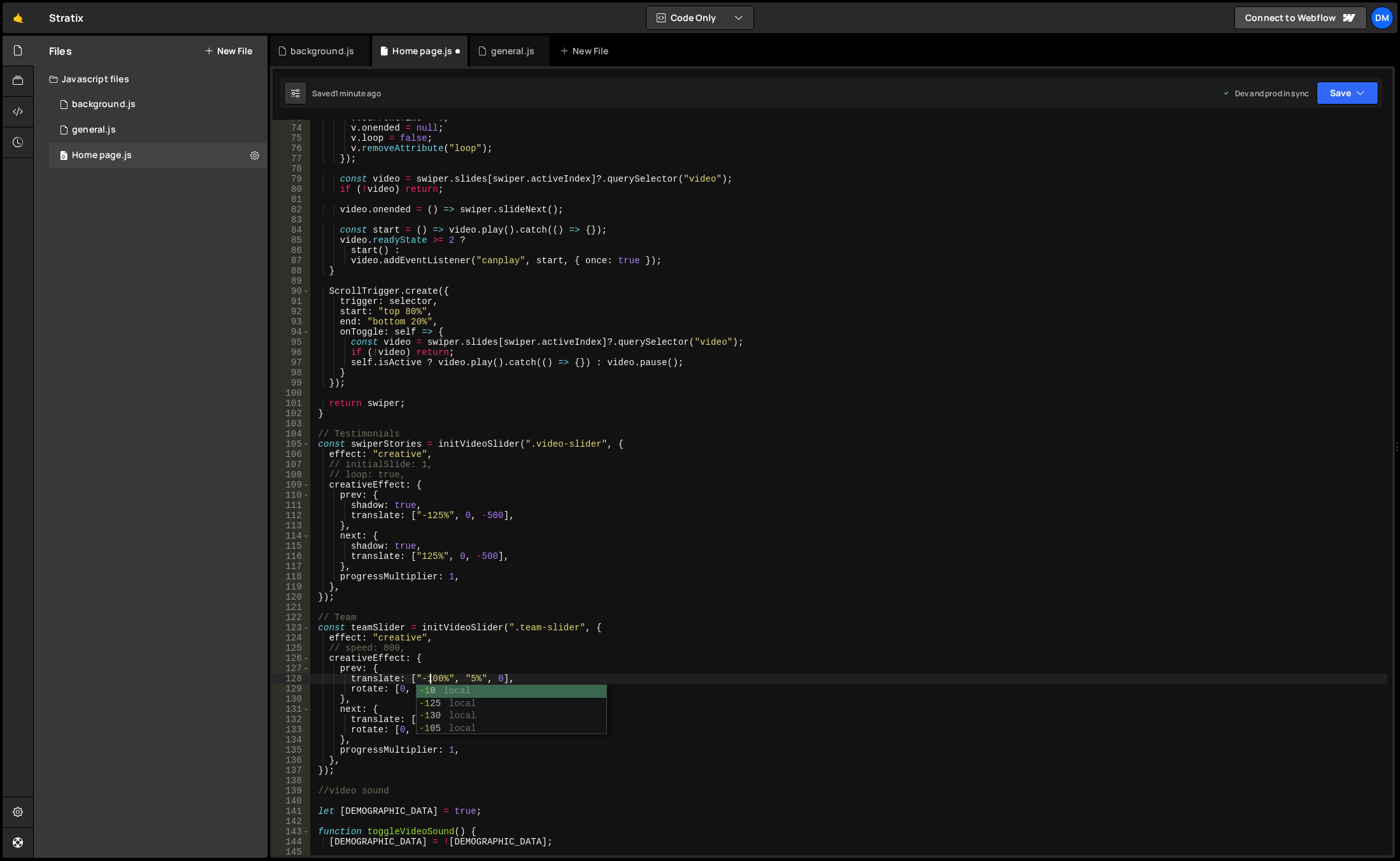
scroll to position [0, 7]
click at [519, 628] on div "v . currentTime = 0 ; v . onended = null ; v . loop = false ; v . removeAttribu…" at bounding box center [848, 491] width 1077 height 756
drag, startPoint x: 424, startPoint y: 722, endPoint x: 412, endPoint y: 728, distance: 13.4
click at [424, 722] on div "v . currentTime = 0 ; v . onended = null ; v . loop = false ; v . removeAttribu…" at bounding box center [848, 491] width 1077 height 756
click at [1343, 89] on button "Save" at bounding box center [1347, 93] width 61 height 23
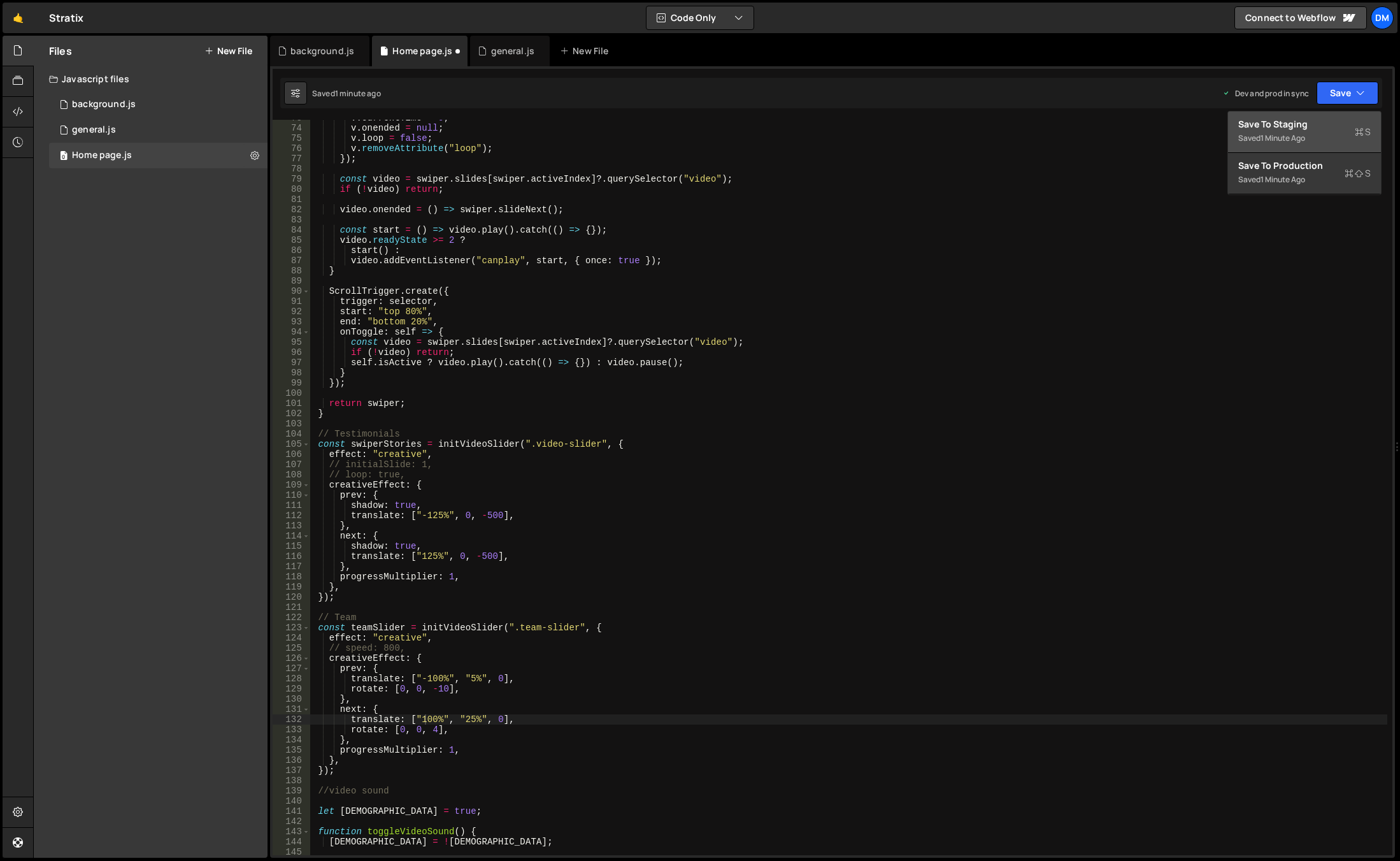
click at [1317, 130] on div "Saved 1 minute ago" at bounding box center [1305, 138] width 133 height 16
click at [1343, 105] on div "Saved just now Prod is out of sync Upgrade to Edit Save Save to Staging S Saved…" at bounding box center [831, 93] width 1102 height 30
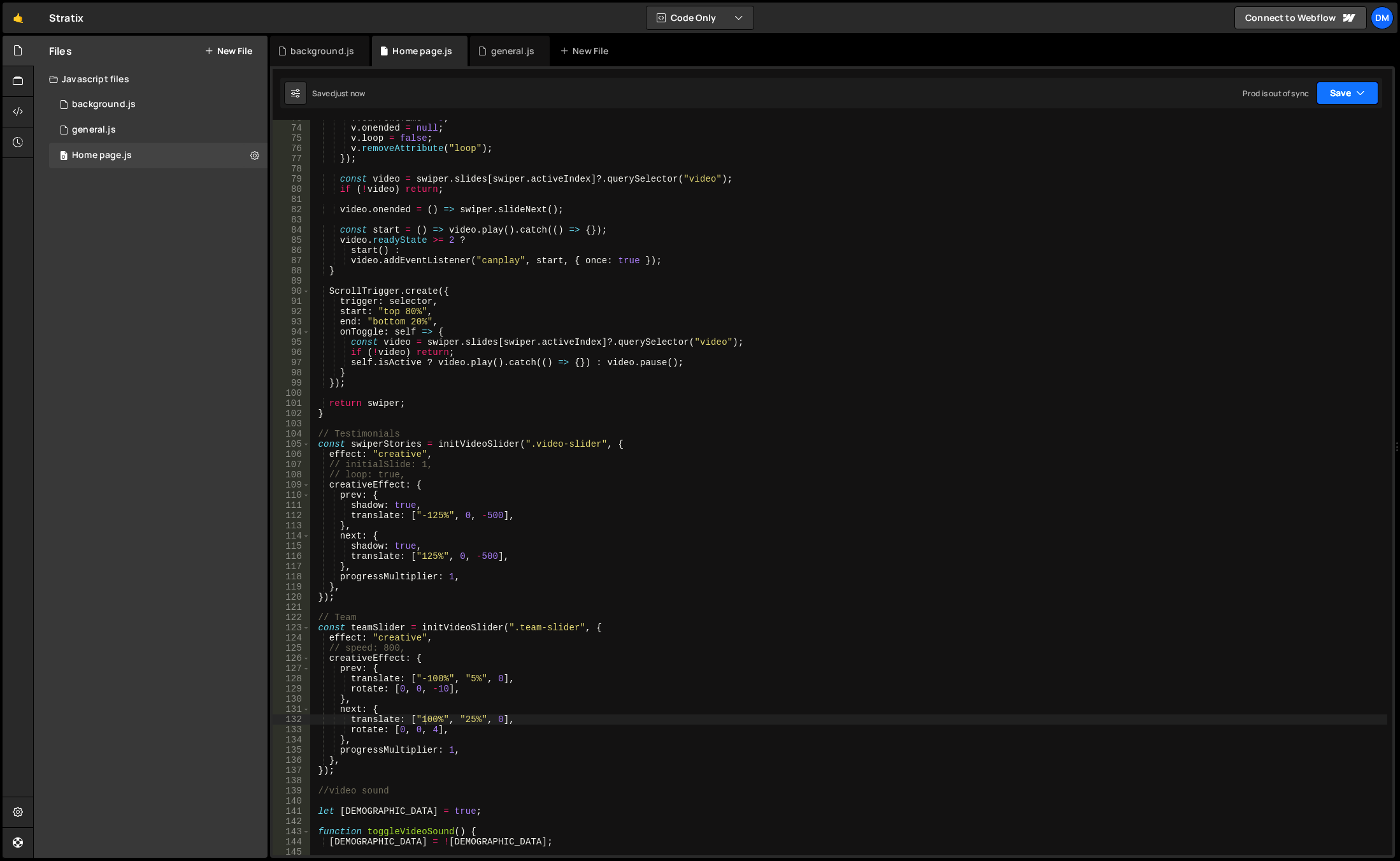
drag, startPoint x: 1341, startPoint y: 98, endPoint x: 1314, endPoint y: 145, distance: 54.2
click at [1341, 98] on button "Save" at bounding box center [1347, 93] width 61 height 23
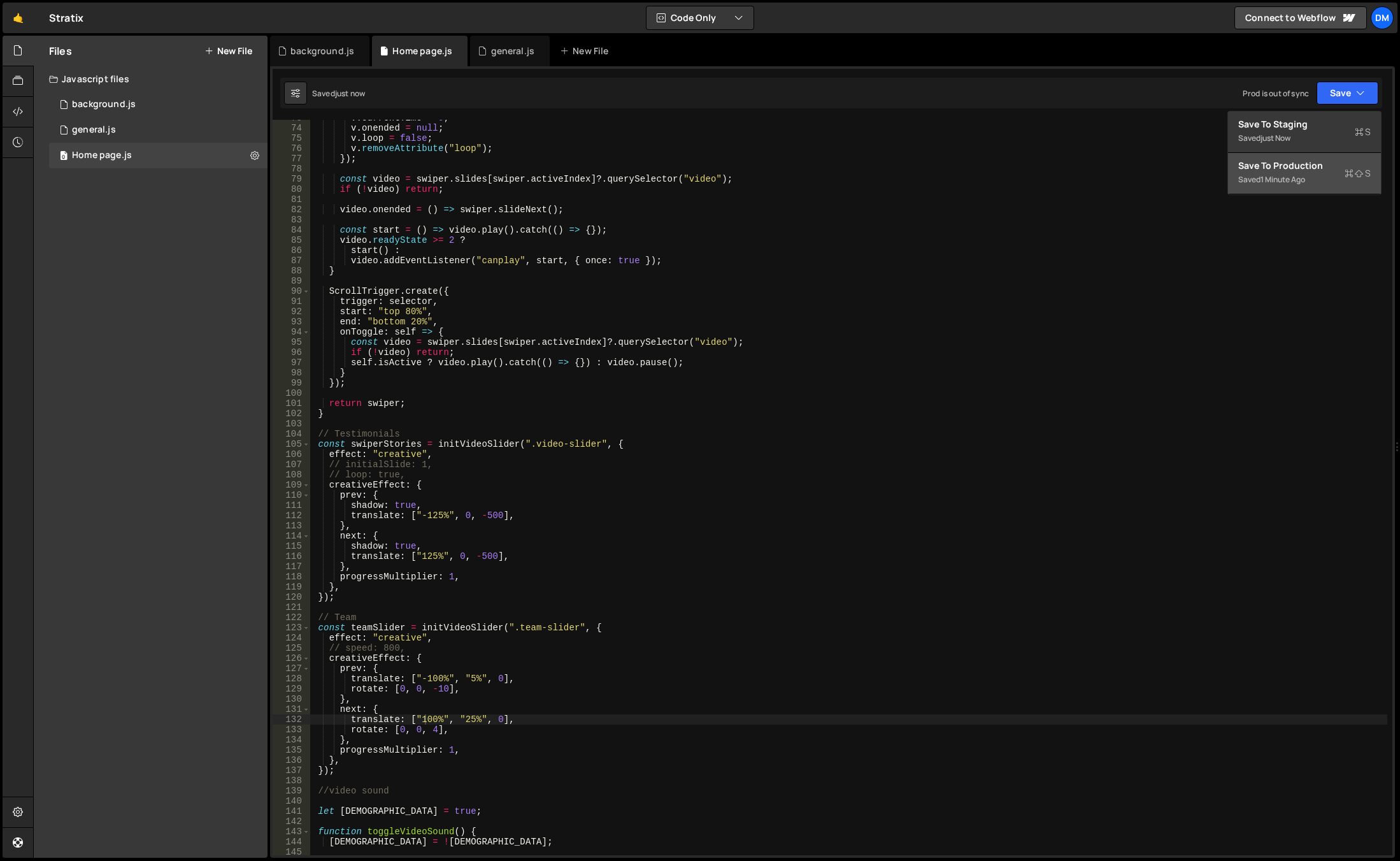
click at [1302, 163] on div "Save to Production S" at bounding box center [1305, 166] width 133 height 13
click at [450, 748] on div "v . currentTime = 0 ; v . onended = null ; v . loop = false ; v . removeAttribu…" at bounding box center [848, 491] width 1077 height 756
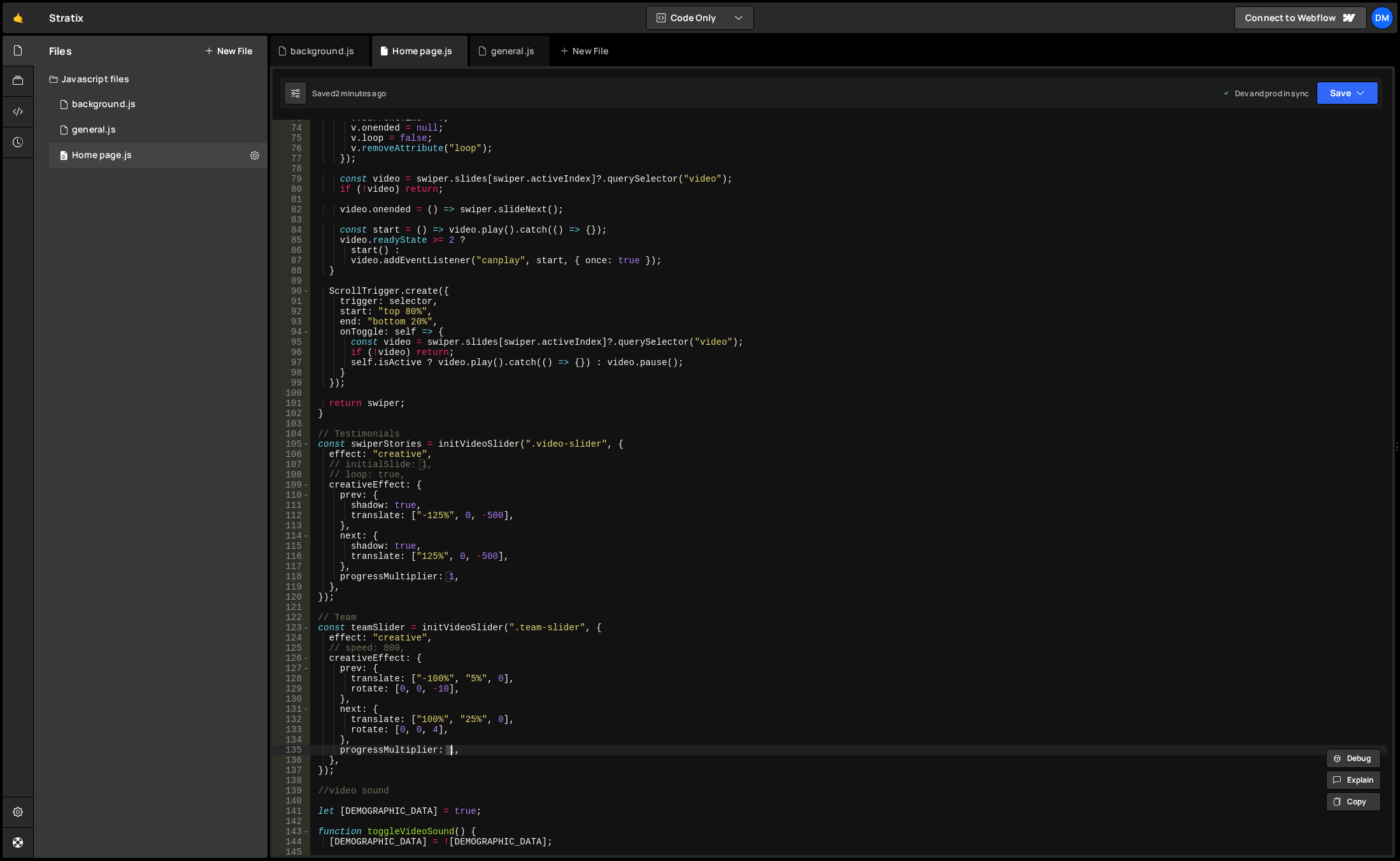
click at [416, 750] on div "v . currentTime = 0 ; v . onended = null ; v . loop = false ; v . removeAttribu…" at bounding box center [848, 491] width 1077 height 756
paste textarea "limitProgress"
click at [423, 749] on div "v . currentTime = 0 ; v . onended = null ; v . loop = false ; v . removeAttribu…" at bounding box center [848, 491] width 1077 height 756
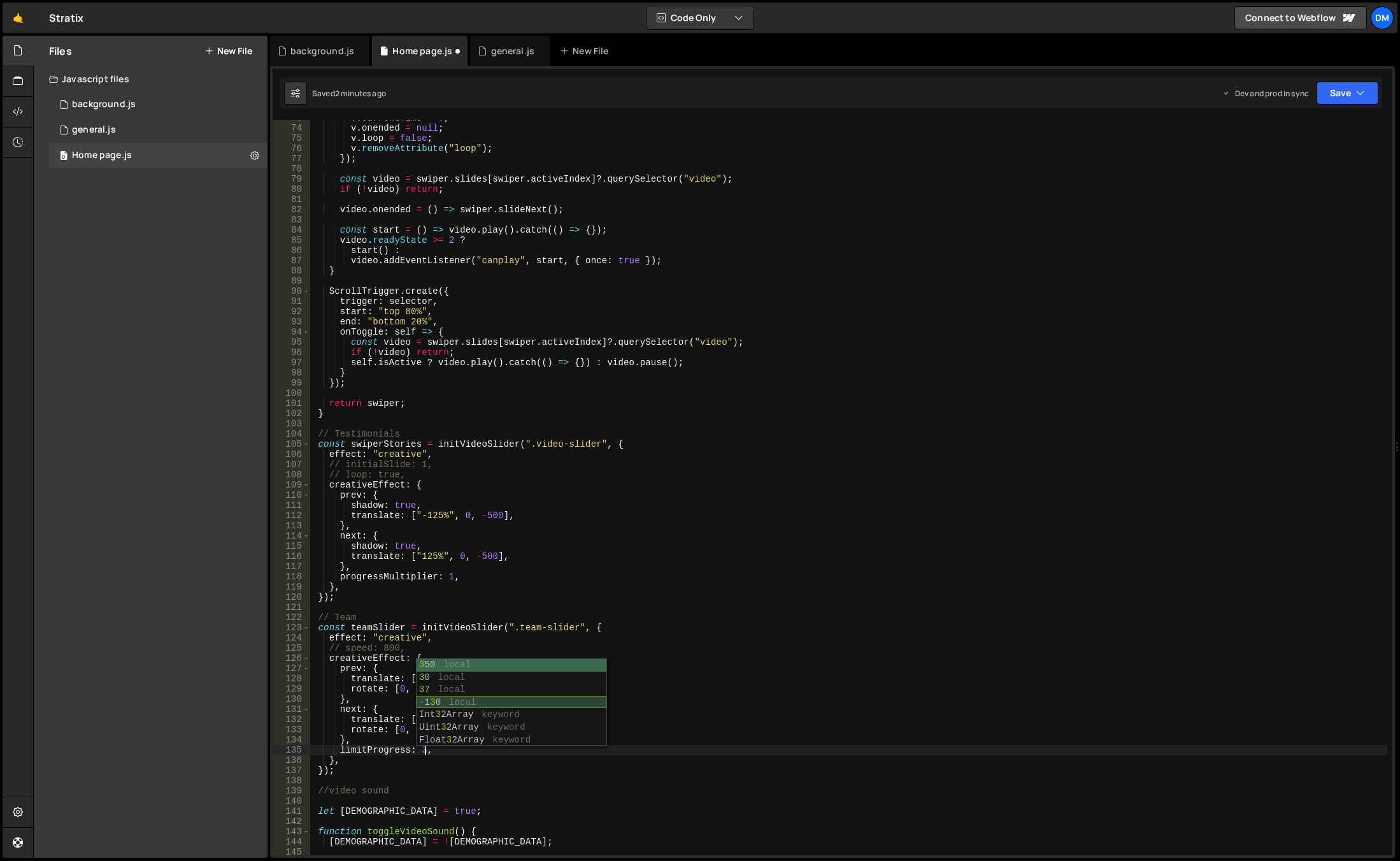
click at [803, 586] on div "v . currentTime = 0 ; v . onended = null ; v . loop = false ; v . removeAttribu…" at bounding box center [848, 491] width 1077 height 756
click at [420, 750] on div "v . currentTime = 0 ; v . onended = null ; v . loop = false ; v . removeAttribu…" at bounding box center [848, 491] width 1077 height 756
click at [711, 581] on div "v . currentTime = 0 ; v . onended = null ; v . loop = false ; v . removeAttribu…" at bounding box center [848, 491] width 1077 height 756
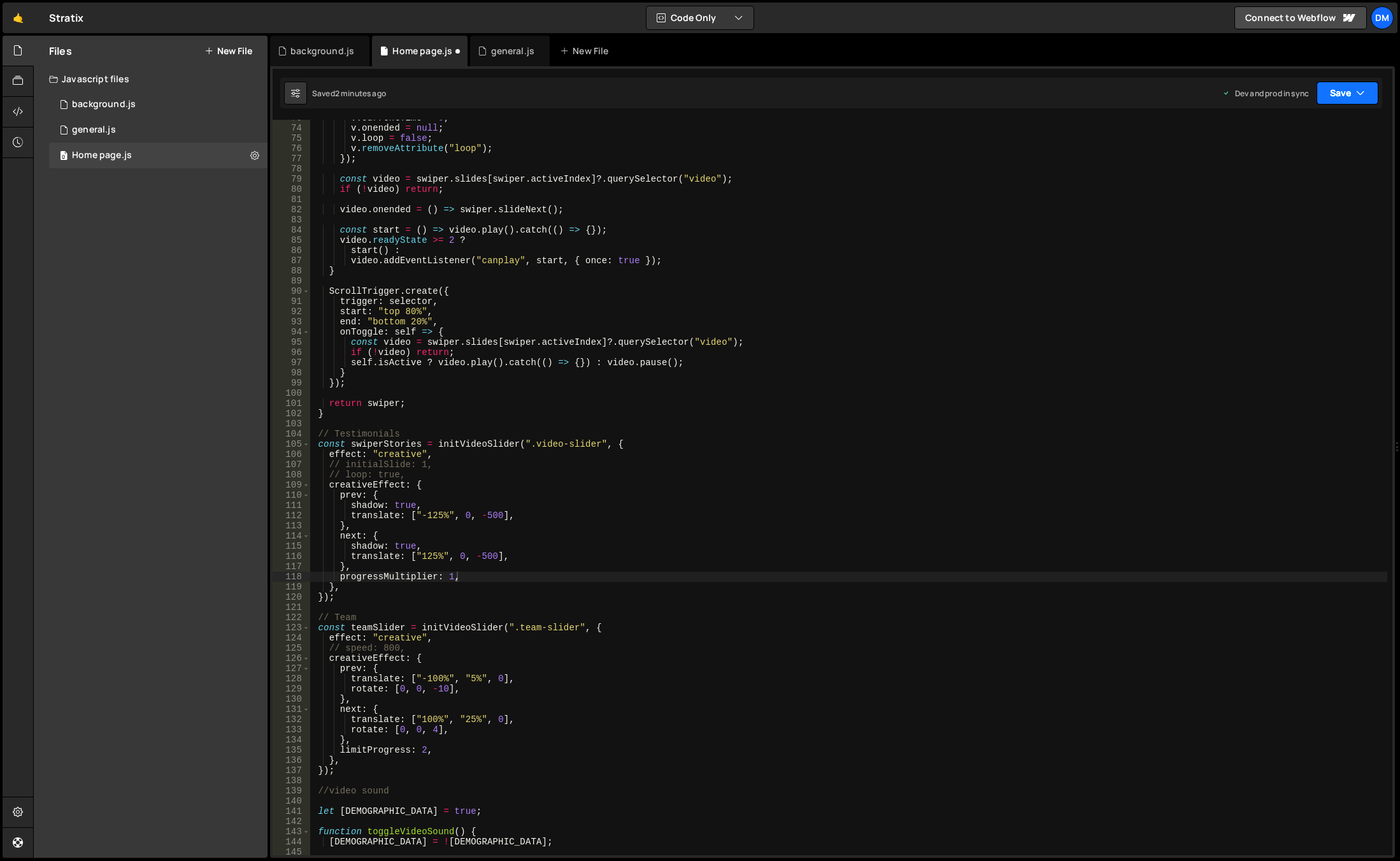
drag, startPoint x: 1356, startPoint y: 98, endPoint x: 1337, endPoint y: 121, distance: 29.8
click at [1356, 98] on button "Save" at bounding box center [1347, 93] width 61 height 23
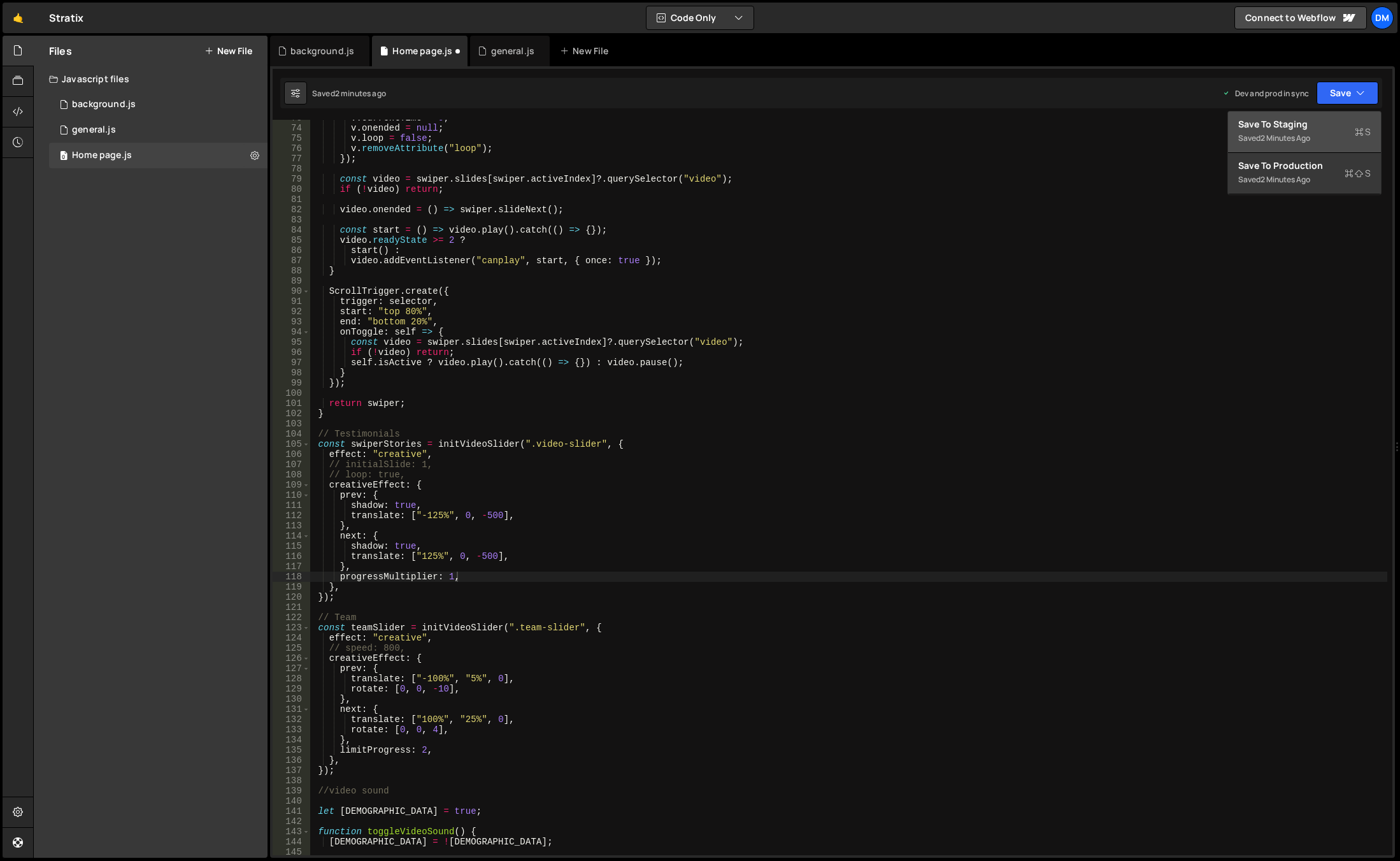
click at [1315, 134] on div "Saved 2 minutes ago" at bounding box center [1305, 138] width 133 height 16
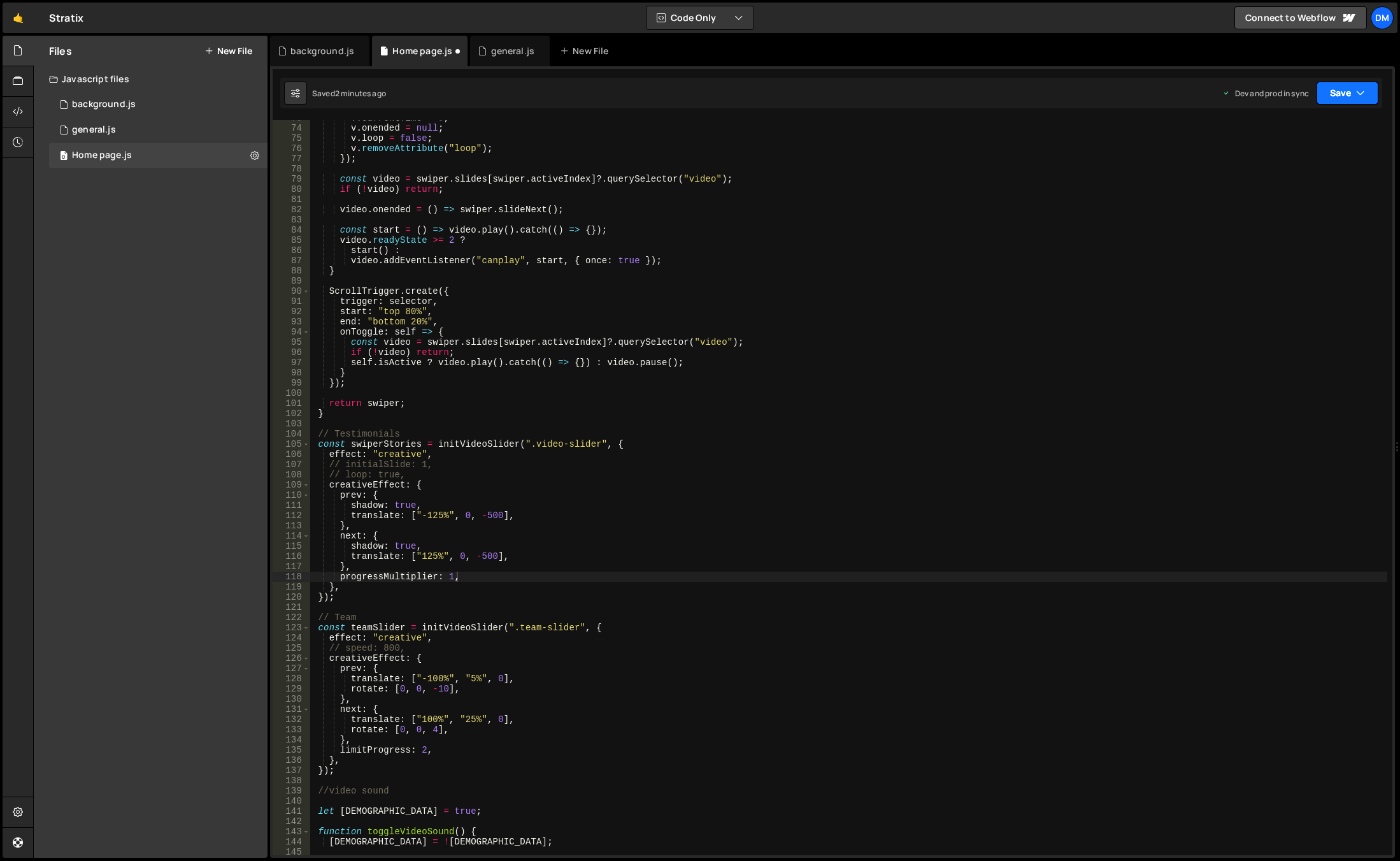
click at [1336, 94] on button "Save" at bounding box center [1347, 93] width 61 height 23
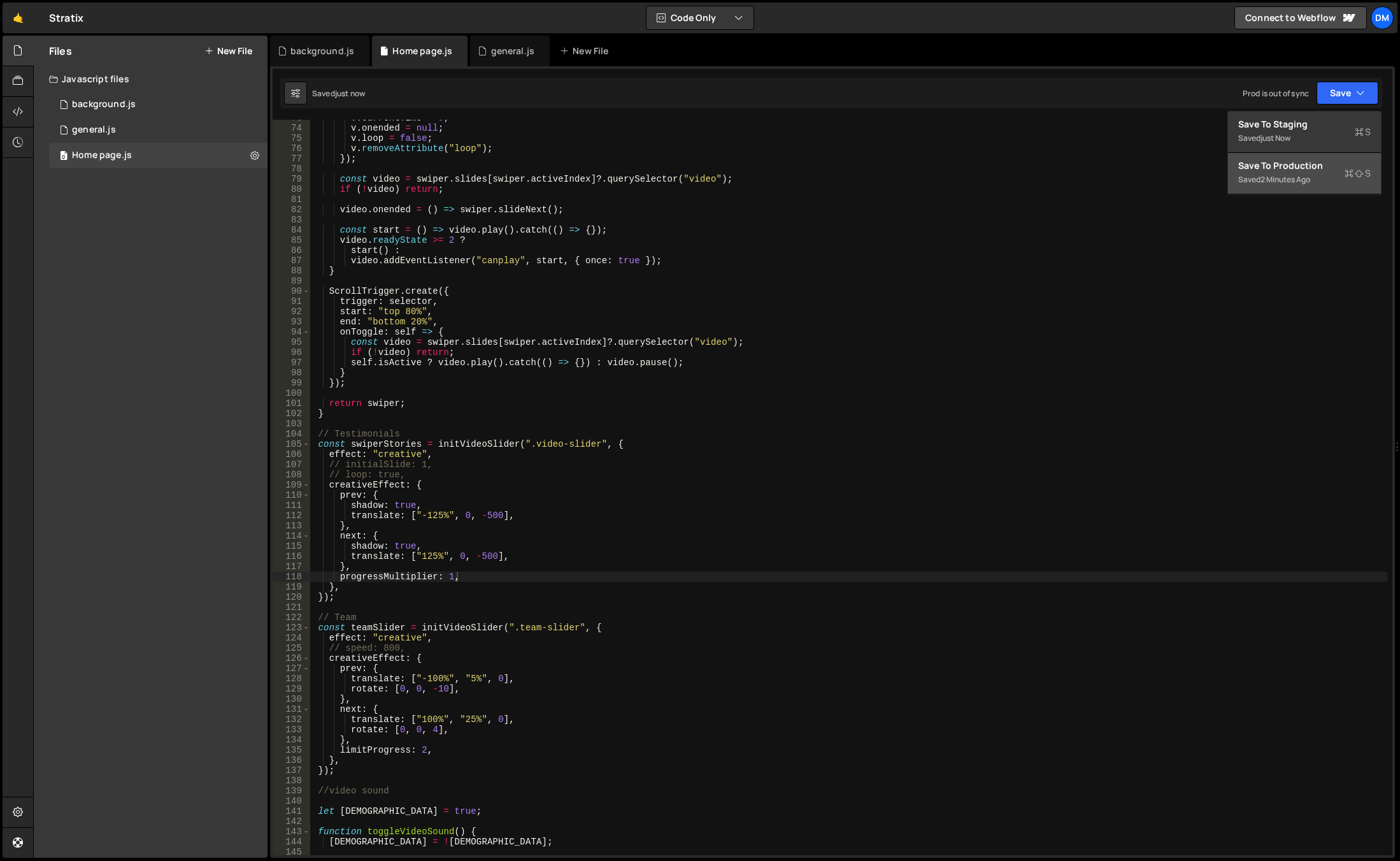
click at [1283, 180] on div "2 minutes ago" at bounding box center [1285, 179] width 50 height 11
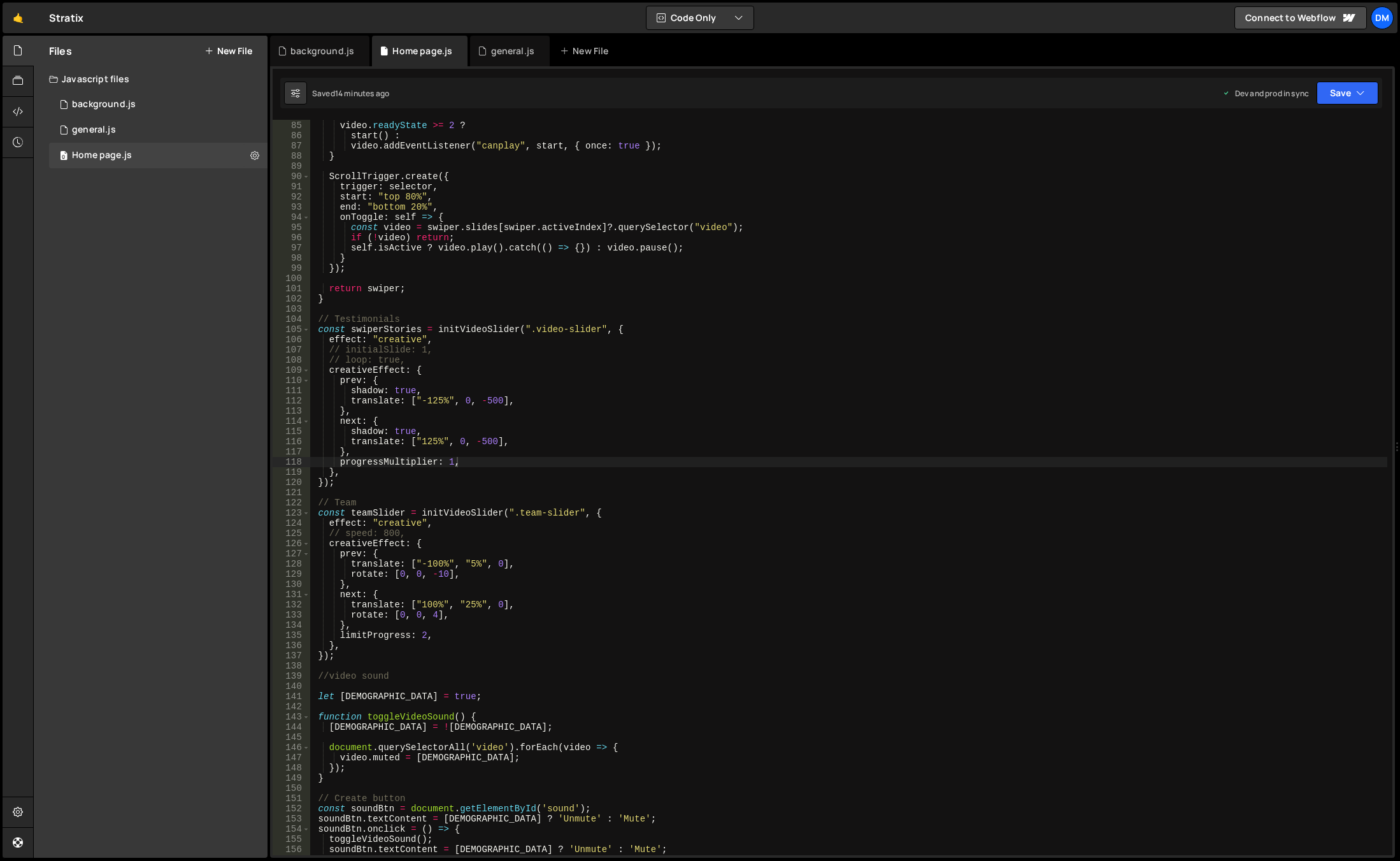
click at [450, 539] on div "const start = ( ) => video . play ( ) . catch (( ) => { }) ; video . readyState…" at bounding box center [848, 488] width 1077 height 756
click at [428, 531] on div "const start = ( ) => video . play ( ) . catch (( ) => { }) ; video . readyState…" at bounding box center [848, 488] width 1077 height 756
drag, startPoint x: 423, startPoint y: 533, endPoint x: 325, endPoint y: 533, distance: 98.0
click at [325, 533] on div "const start = ( ) => video . play ( ) . catch (( ) => { }) ; video . readyState…" at bounding box center [848, 488] width 1077 height 756
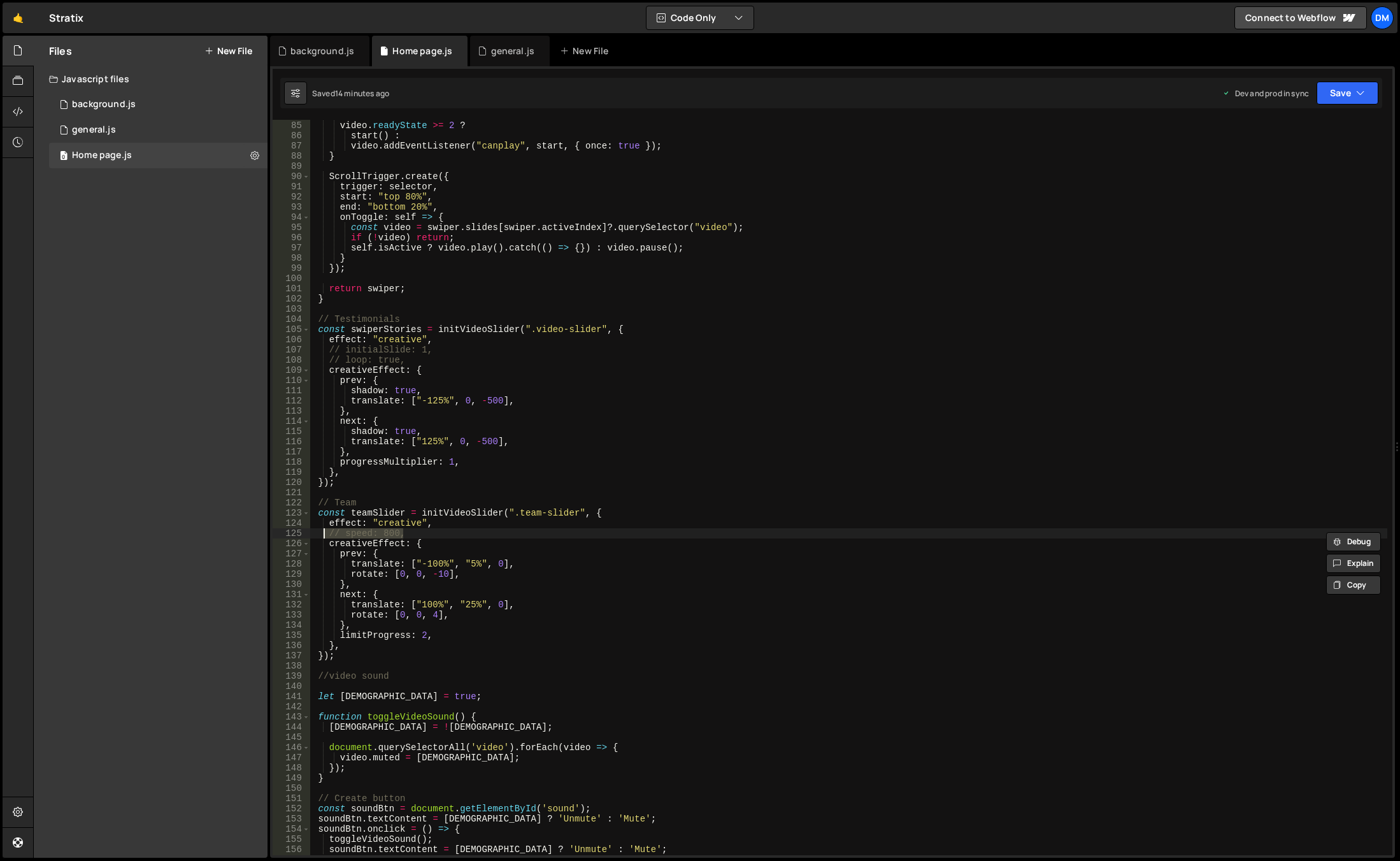
scroll to position [0, 5]
click at [418, 531] on div "const start = ( ) => video . play ( ) . catch (( ) => { }) ; video . readyState…" at bounding box center [848, 487] width 1077 height 736
click at [333, 537] on div "const start = ( ) => video . play ( ) . catch (( ) => { }) ; video . readyState…" at bounding box center [848, 488] width 1077 height 756
type textarea "speed: 800,"
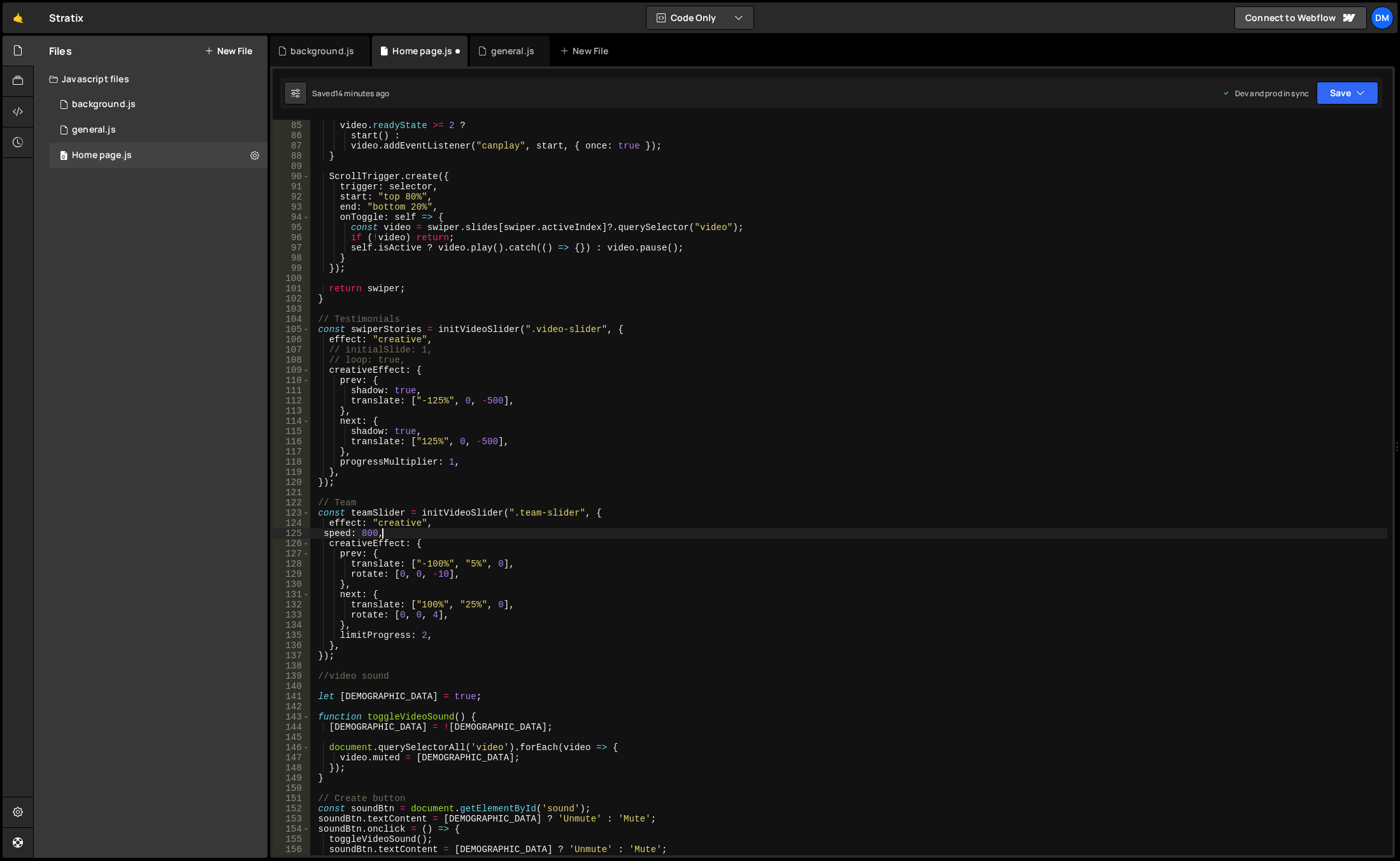
click at [402, 533] on div "const start = ( ) => video . play ( ) . catch (( ) => { }) ; video . readyState…" at bounding box center [848, 488] width 1077 height 756
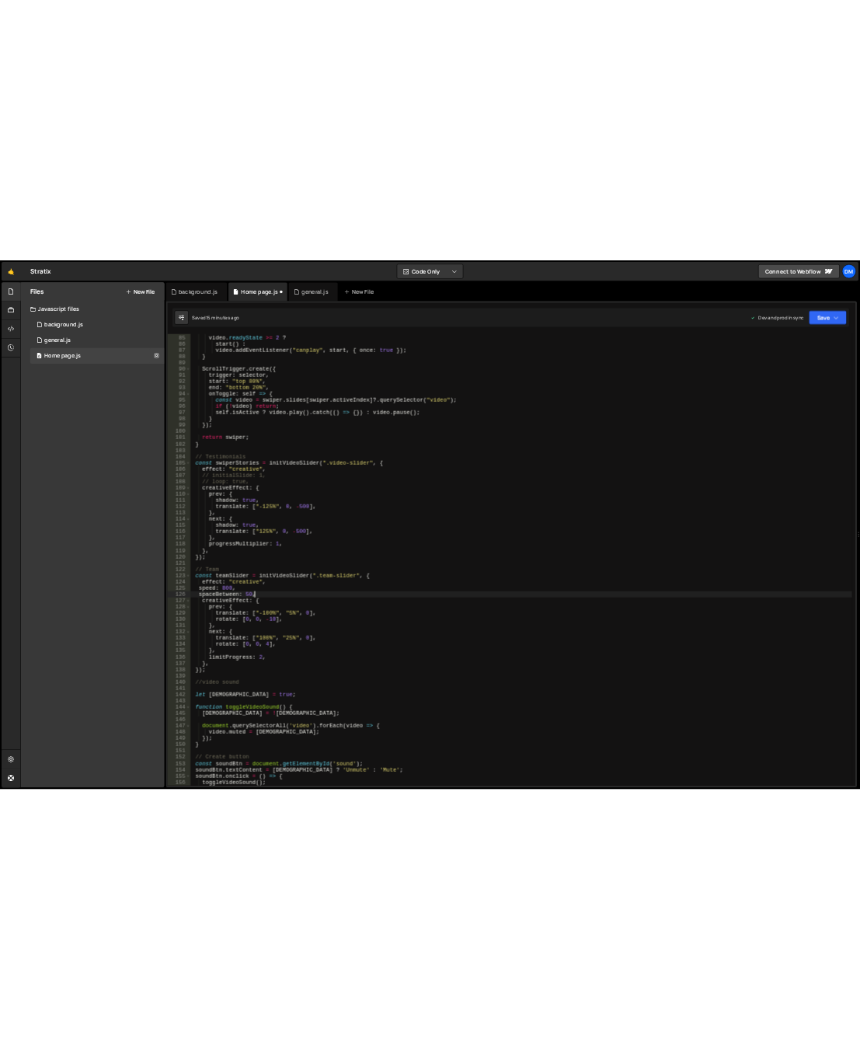
scroll to position [0, 8]
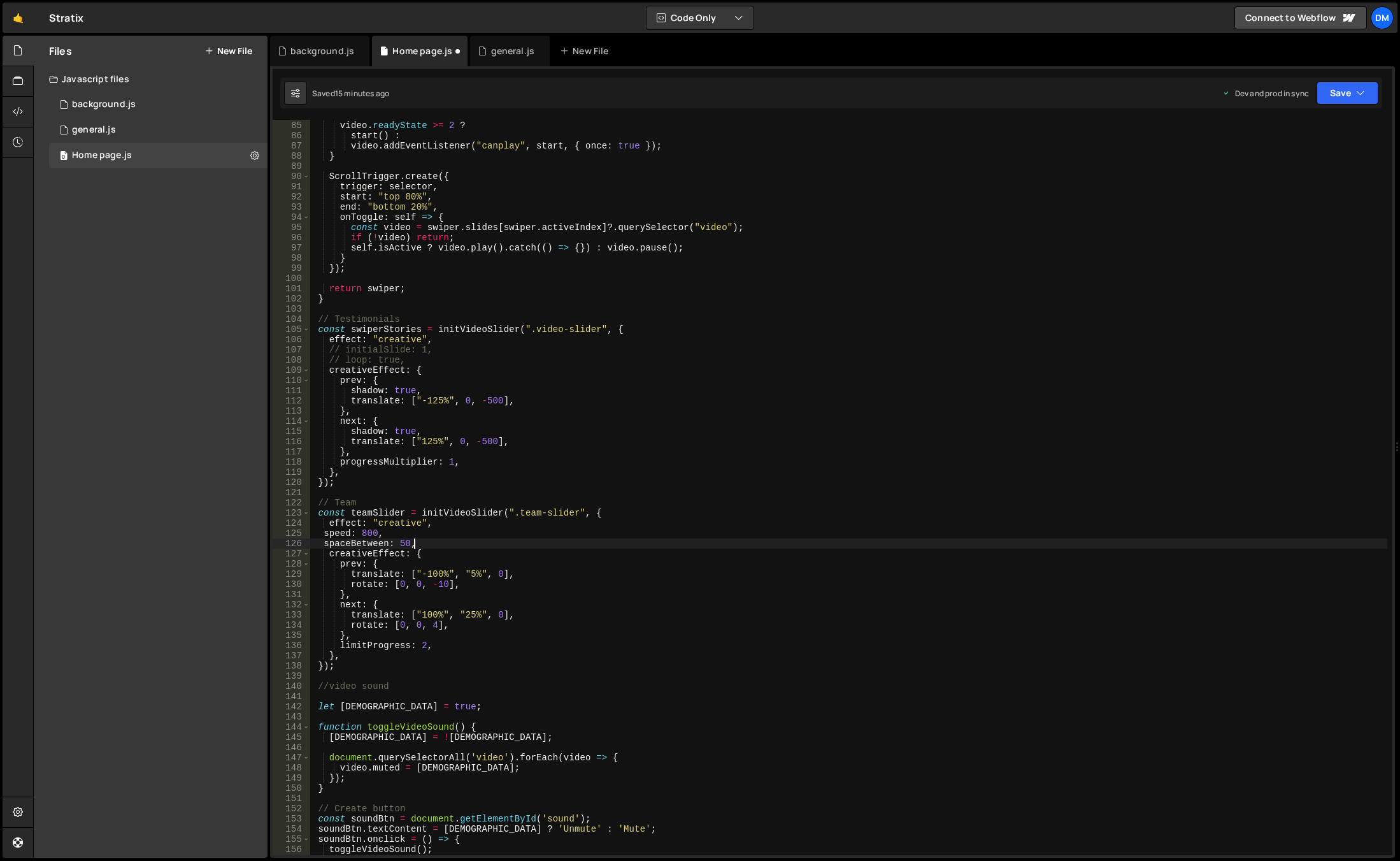
click at [658, 526] on div "const start = ( ) => video . play ( ) . catch (( ) => { }) ; video . readyState…" at bounding box center [848, 488] width 1077 height 756
drag, startPoint x: 1346, startPoint y: 75, endPoint x: 1326, endPoint y: 126, distance: 54.8
click at [1346, 75] on div "XXXXXXXXXXXXXXXXXXXXXXXXXXXXXXXXXXXXXXXXXXXXXXXXXXXXXXXXXXXXXXXXXXXXXXXXXXXXXXX…" at bounding box center [832, 462] width 1125 height 791
click at [1330, 98] on button "Save" at bounding box center [1347, 93] width 61 height 23
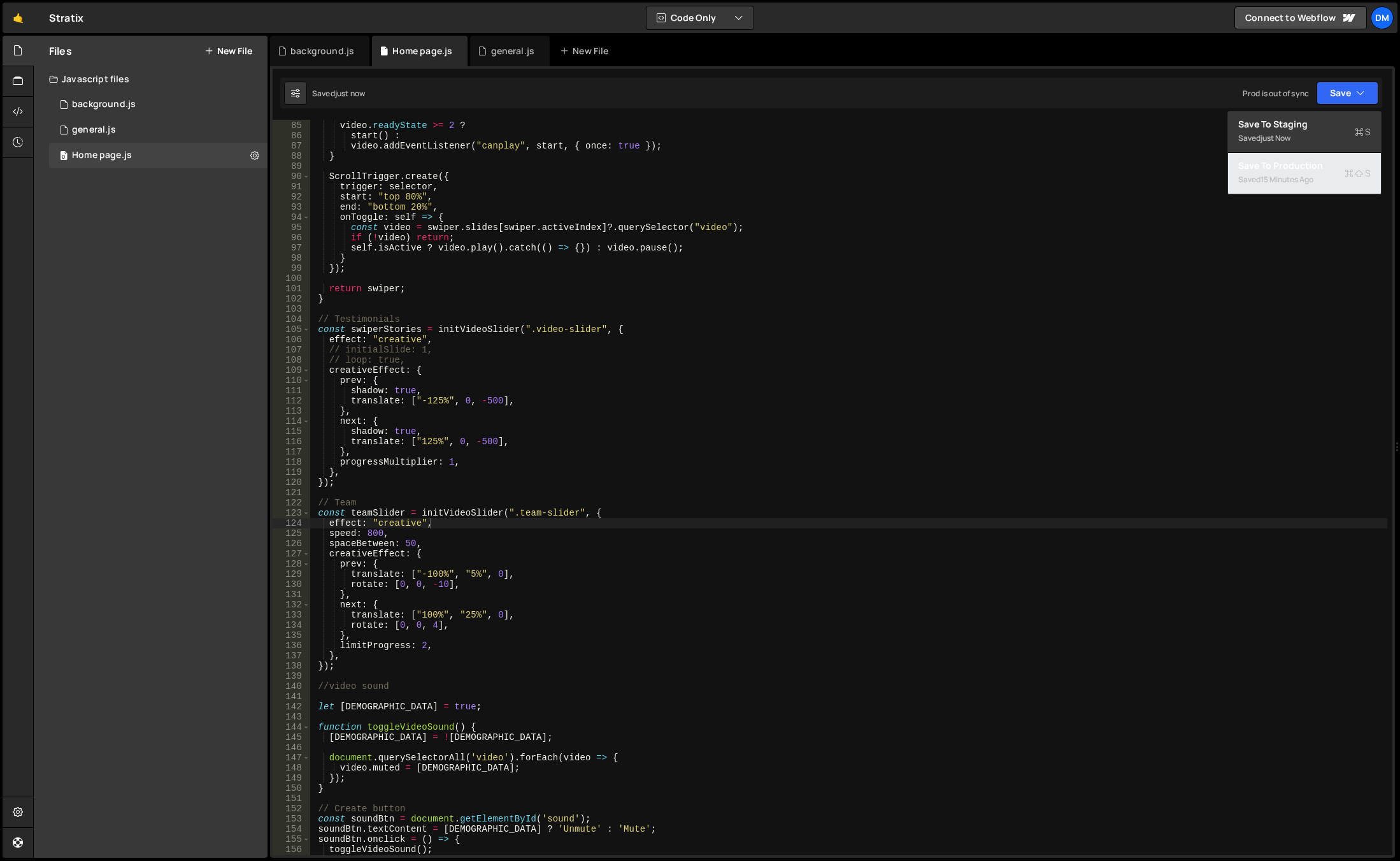
drag, startPoint x: 1307, startPoint y: 178, endPoint x: 1158, endPoint y: 224, distance: 155.9
click at [1306, 178] on div "15 minutes ago" at bounding box center [1287, 179] width 52 height 11
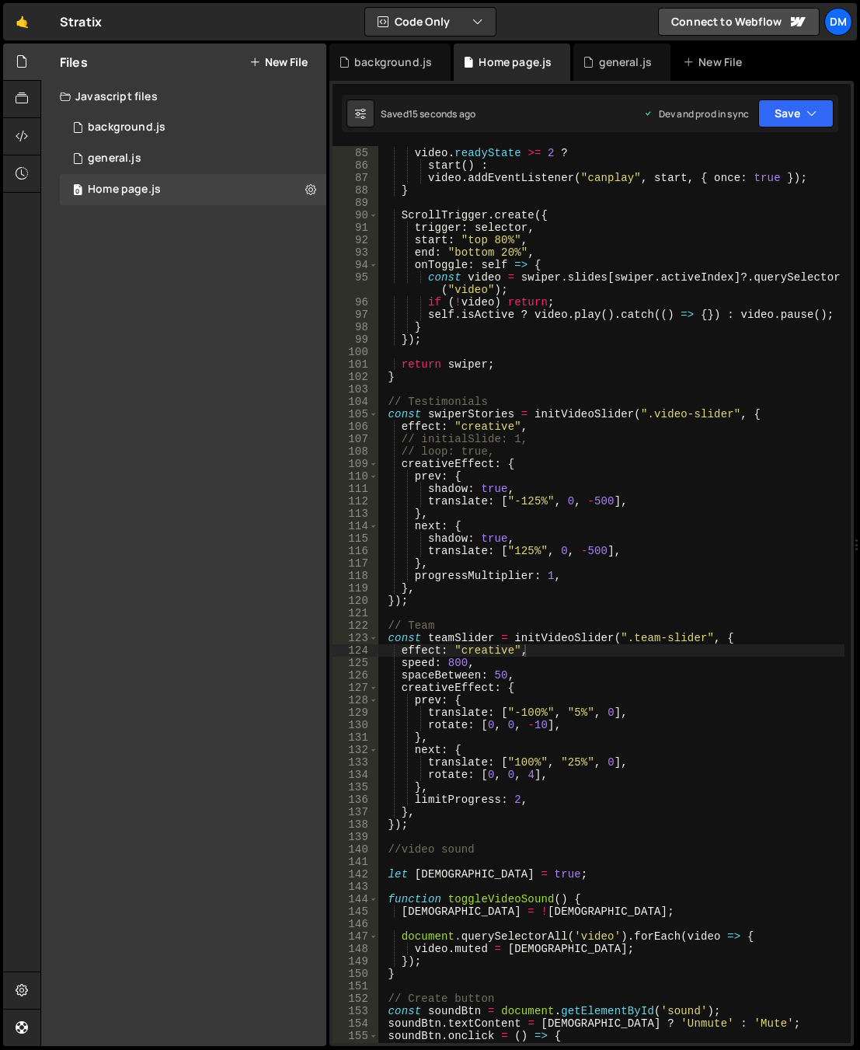
scroll to position [1056, 0]
click at [497, 672] on div "const start = ( ) => video . play ( ) . catch (( ) => { }) ; video . readyState…" at bounding box center [611, 595] width 466 height 922
click at [493, 676] on div "const start = ( ) => video . play ( ) . catch (( ) => { }) ; video . readyState…" at bounding box center [611, 595] width 466 height 922
click at [498, 677] on div "const start = ( ) => video . play ( ) . catch (( ) => { }) ; video . readyState…" at bounding box center [611, 595] width 466 height 922
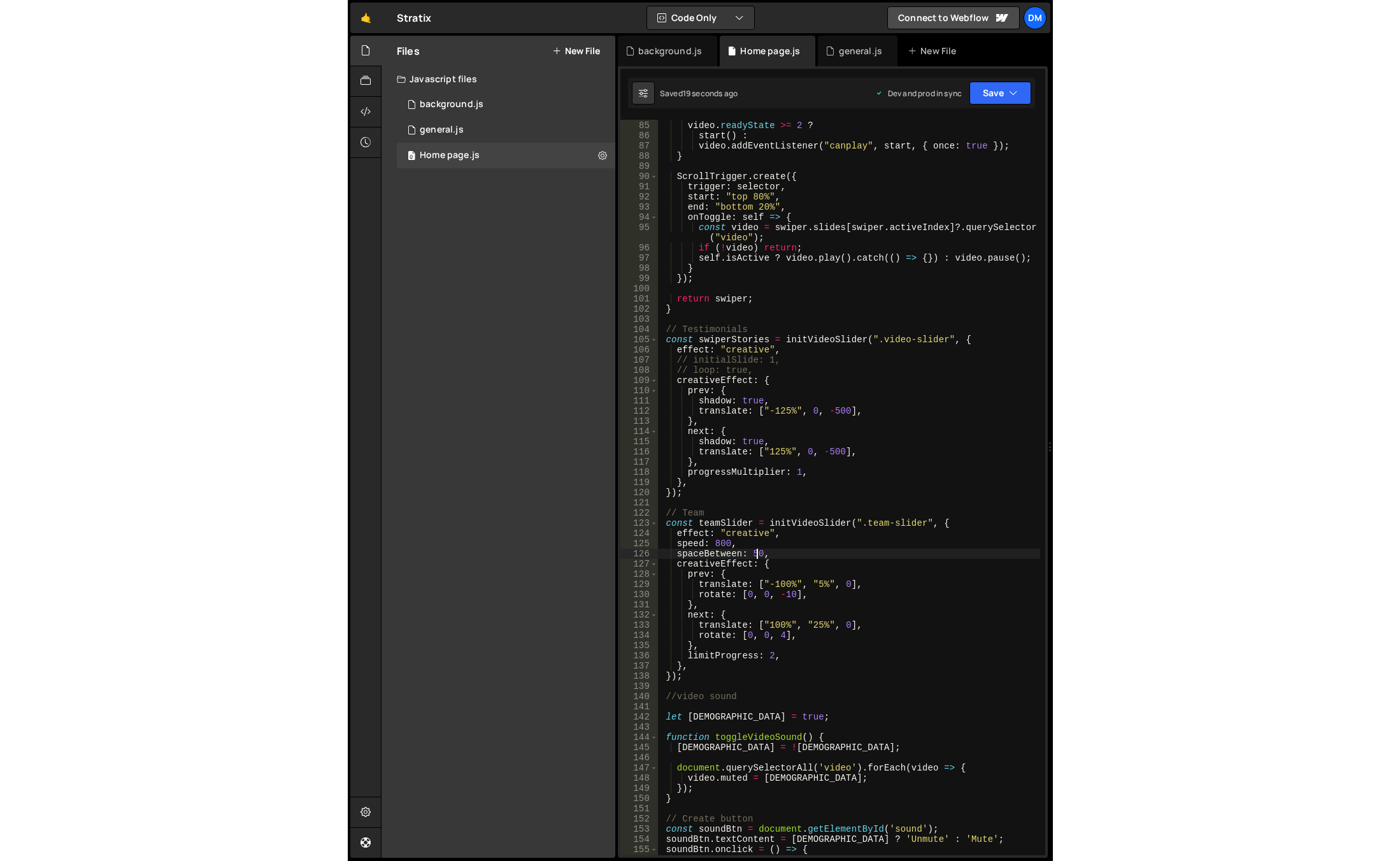
scroll to position [0, 7]
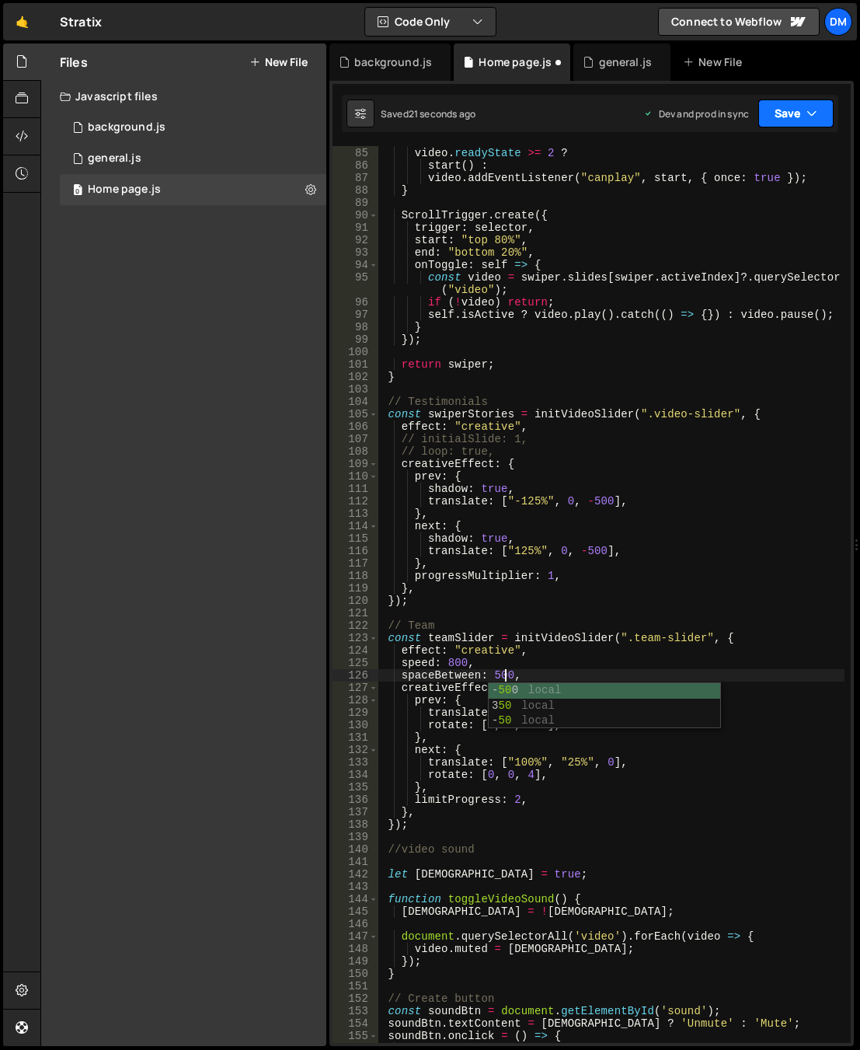
click at [796, 111] on button "Save" at bounding box center [795, 113] width 75 height 28
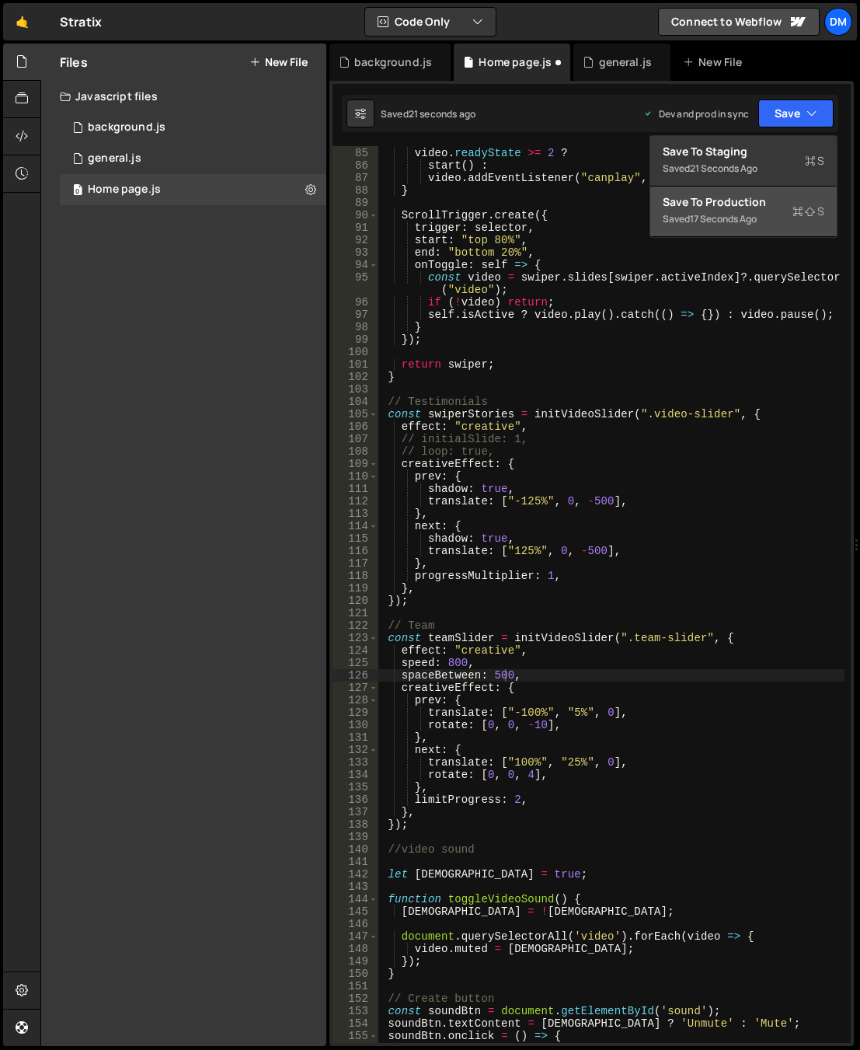
click at [775, 208] on div "Save to Production S" at bounding box center [744, 202] width 162 height 16
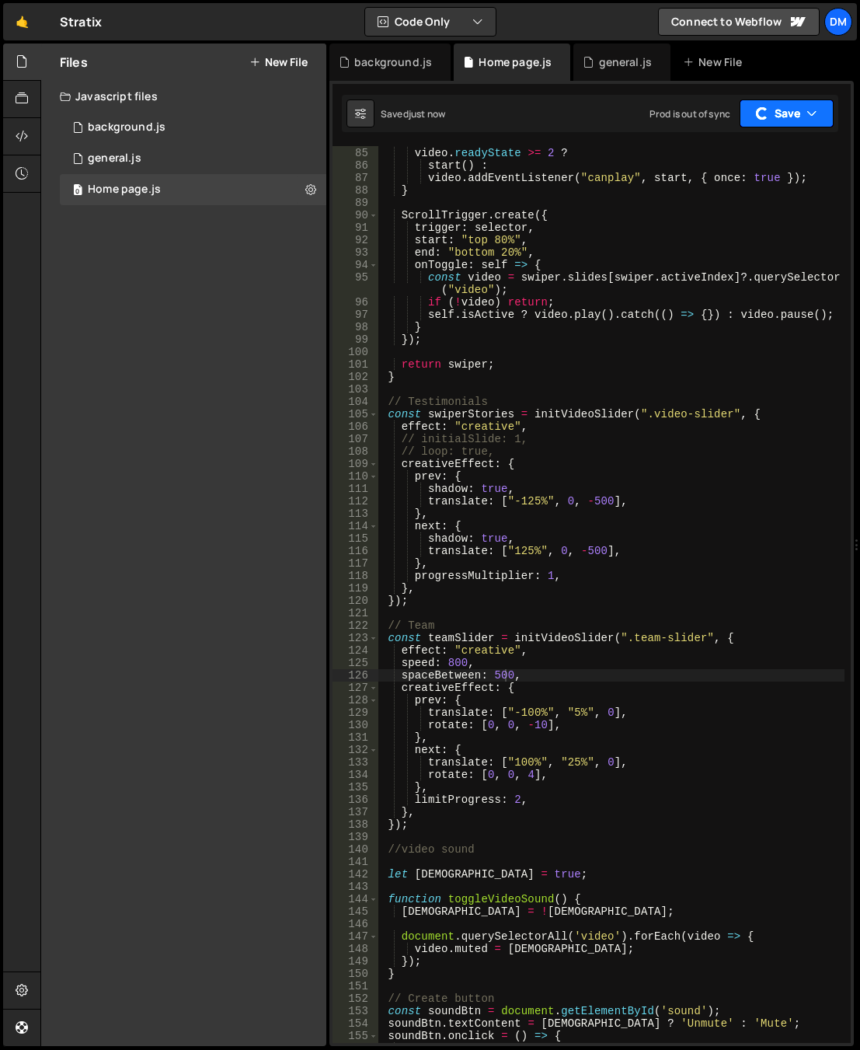
click at [803, 120] on button "Save" at bounding box center [787, 113] width 94 height 28
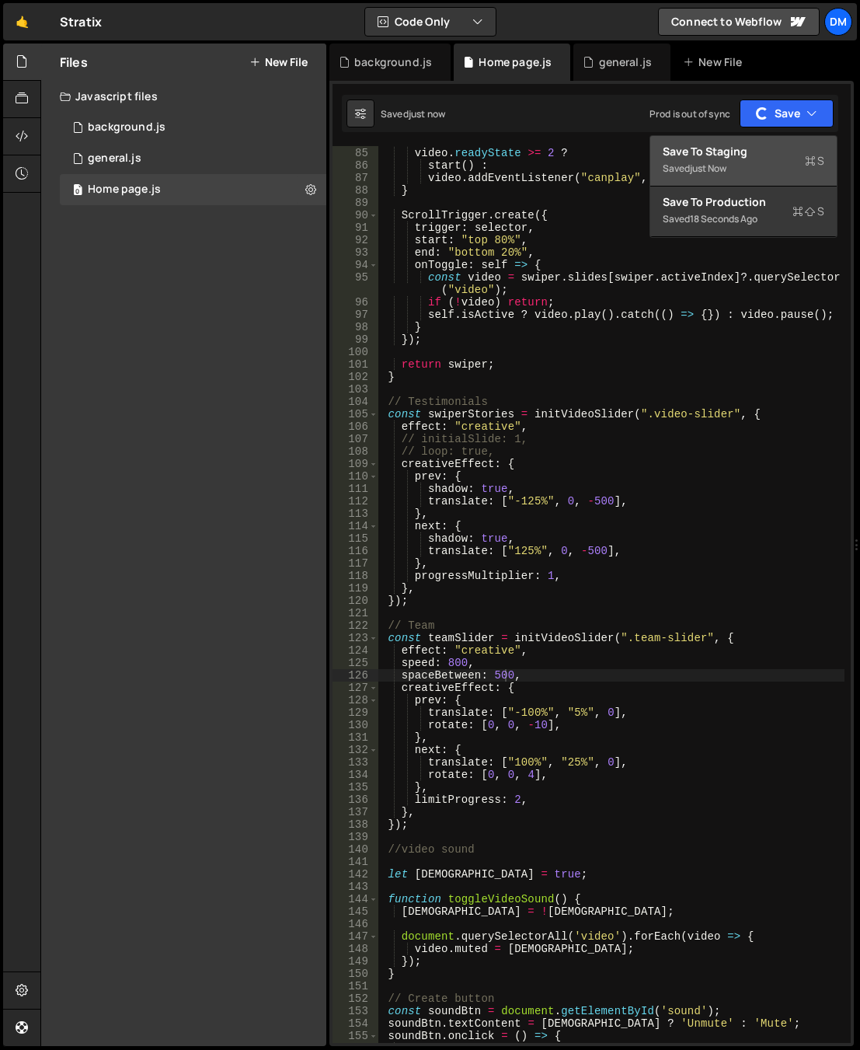
click at [752, 168] on div "Saved just now" at bounding box center [744, 168] width 162 height 19
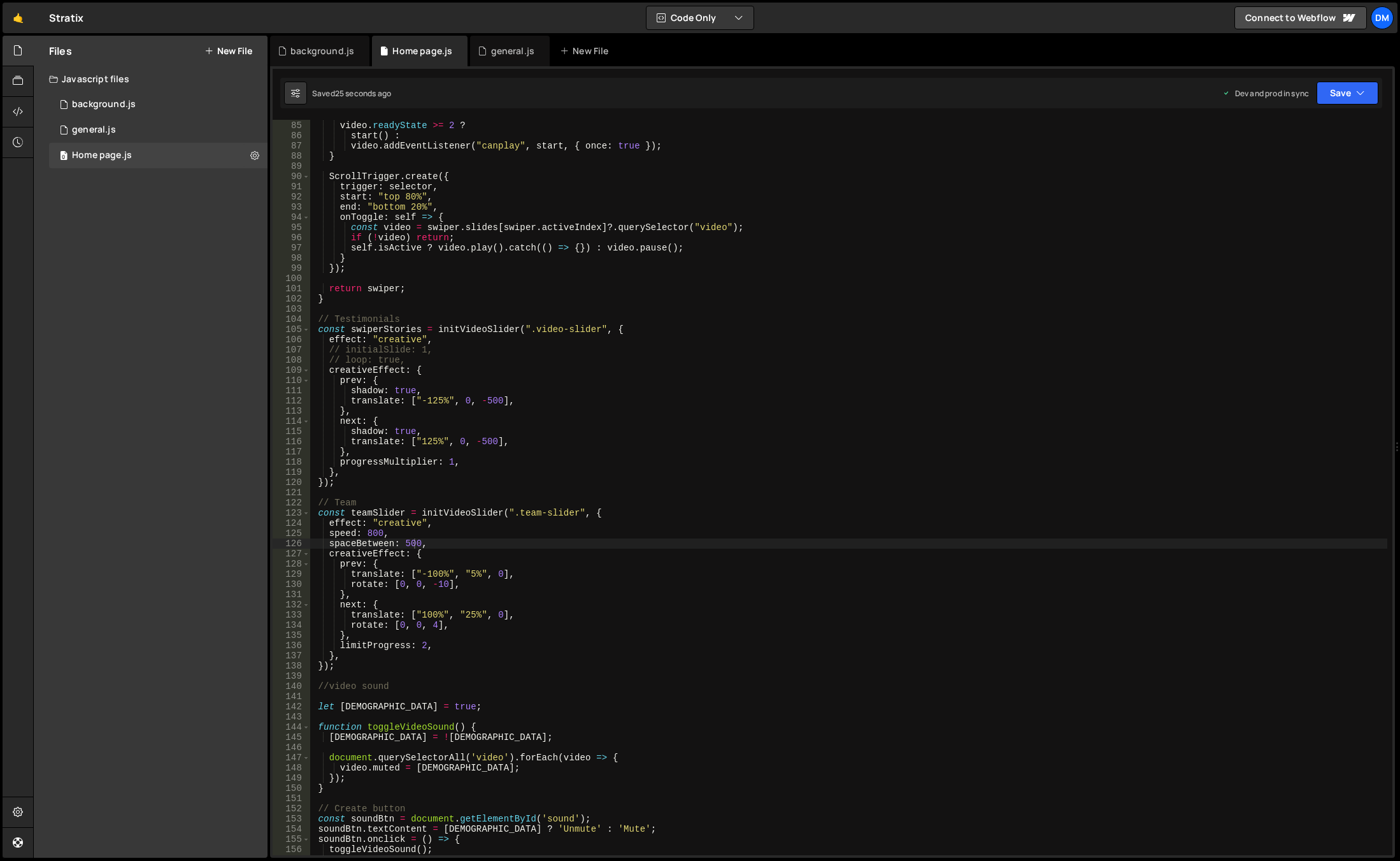
scroll to position [856, 0]
click at [489, 530] on div "const start = ( ) => video . play ( ) . catch (( ) => { }) ; video . readyState…" at bounding box center [848, 488] width 1077 height 756
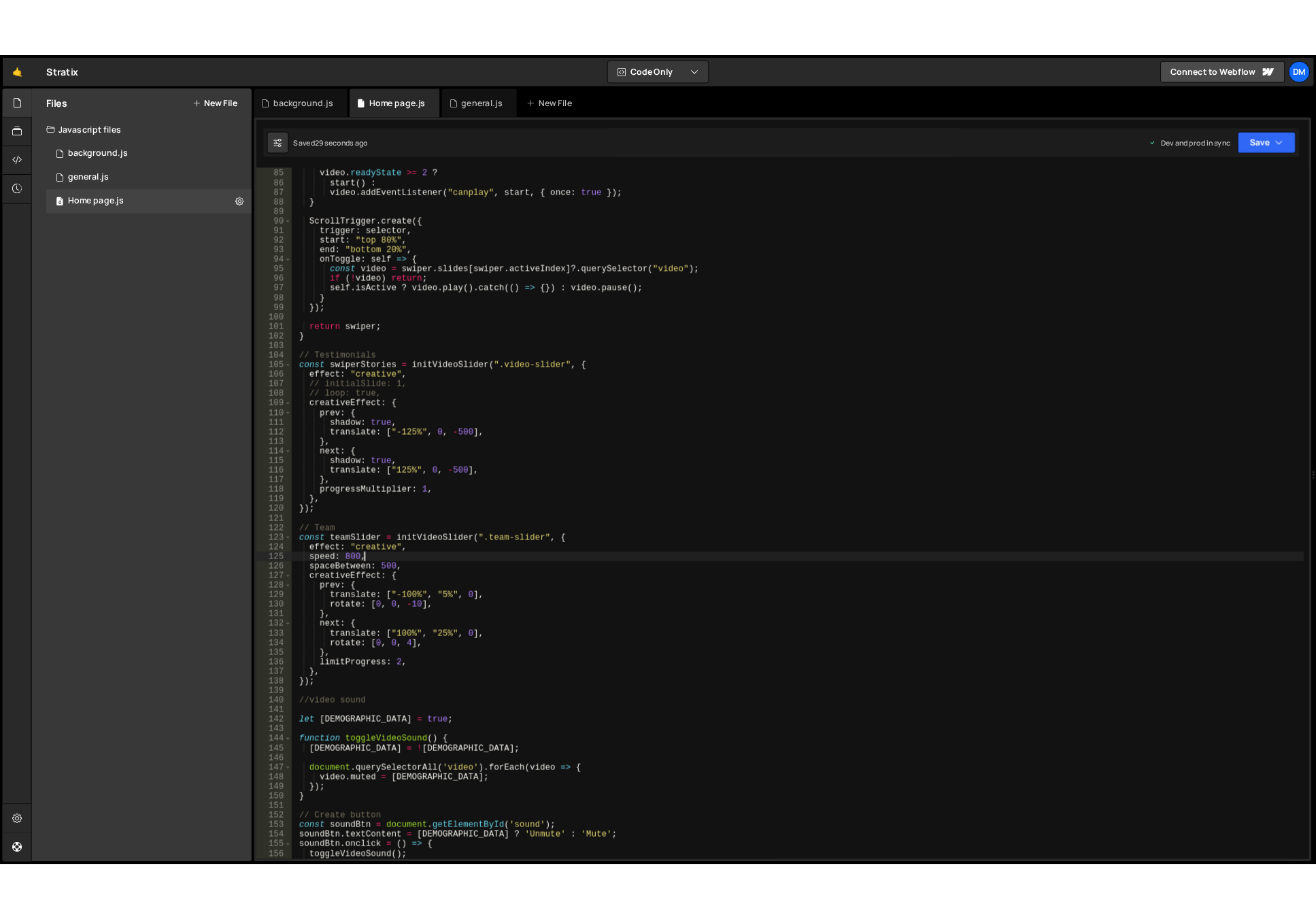
scroll to position [0, 4]
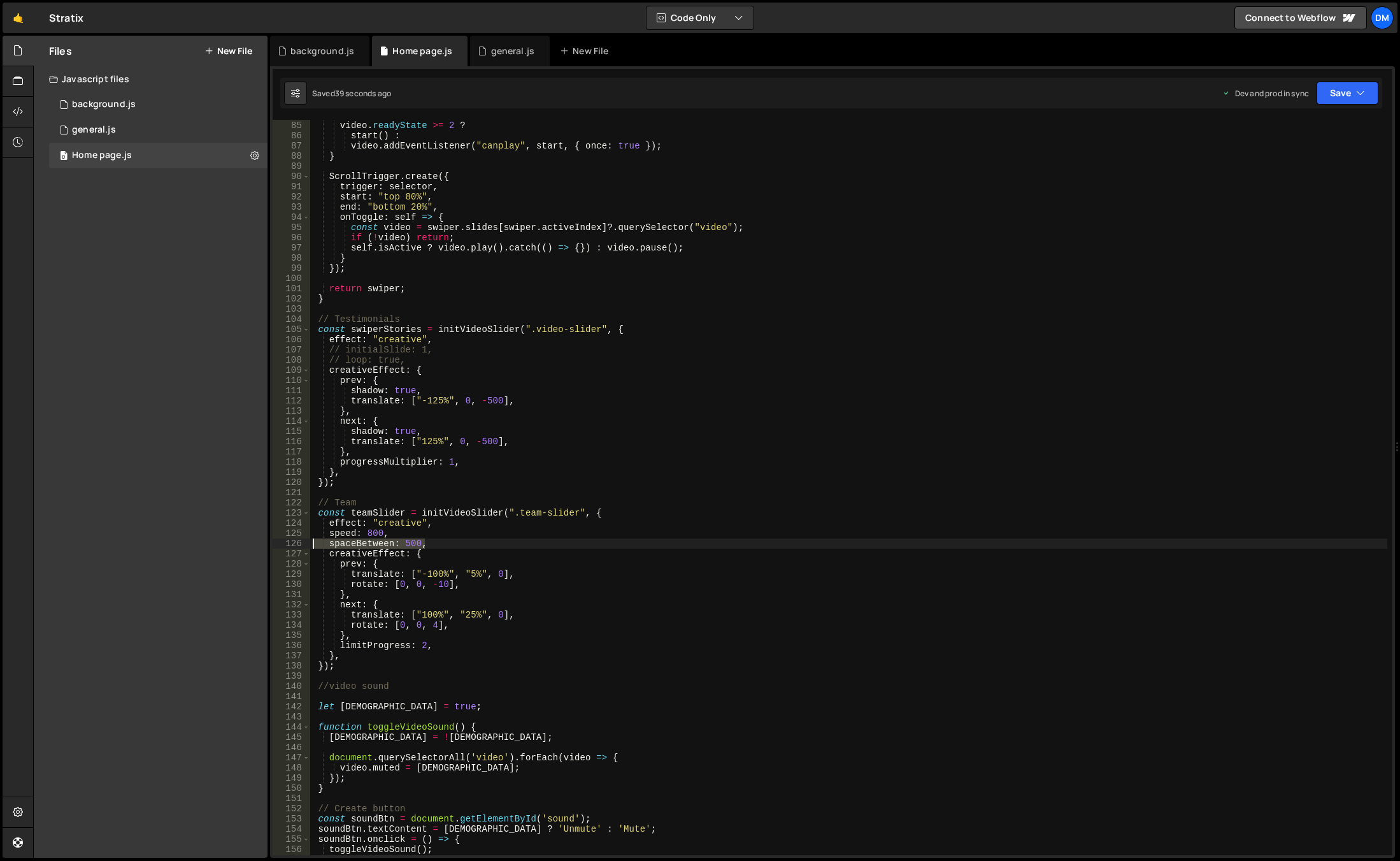
drag, startPoint x: 439, startPoint y: 544, endPoint x: 260, endPoint y: 544, distance: 179.0
click at [260, 544] on div "Files New File Javascript files 0 background.js 0 0 general.js 0 0 Home page.js…" at bounding box center [716, 447] width 1366 height 822
click at [1341, 102] on button "Save" at bounding box center [1347, 93] width 61 height 23
click at [1294, 139] on div "43 seconds ago" at bounding box center [1289, 138] width 57 height 11
click at [1335, 97] on button "Save" at bounding box center [1347, 93] width 61 height 23
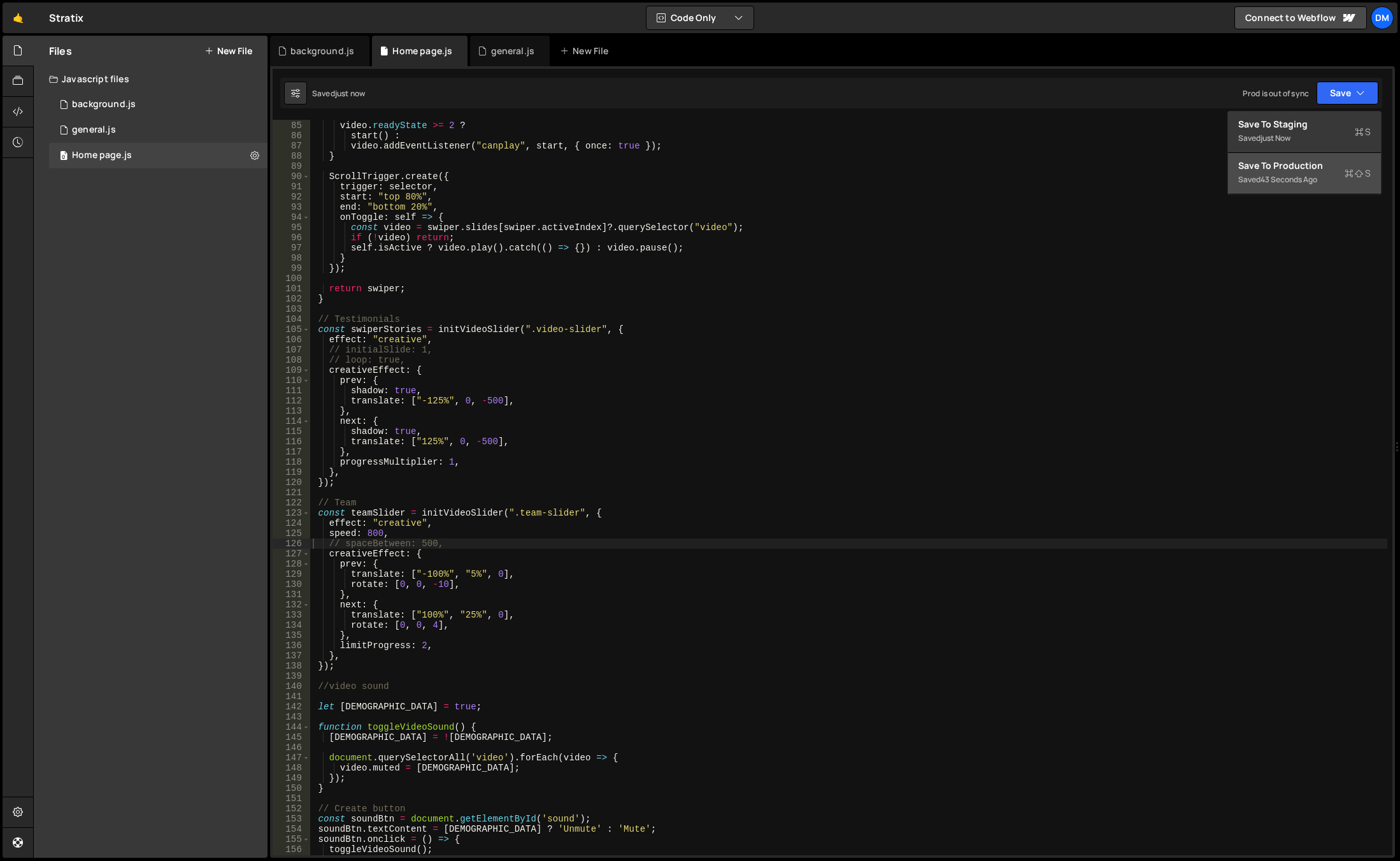
click at [1300, 160] on div "Save to Production S" at bounding box center [1305, 166] width 133 height 13
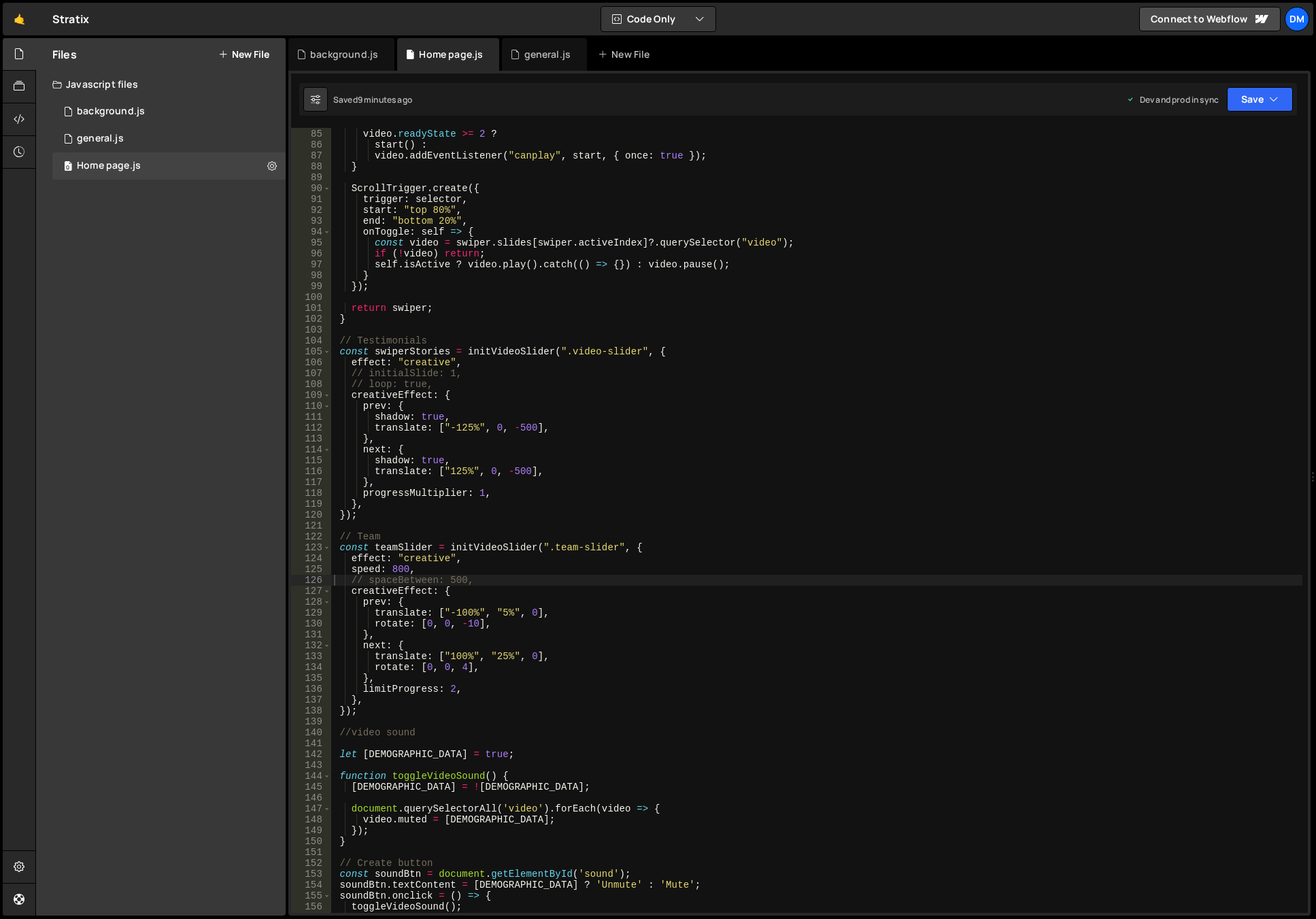
click at [458, 608] on div "const start = ( ) => video . play ( ) . catch (( ) => { }) ; video . readyState…" at bounding box center [816, 521] width 971 height 807
drag, startPoint x: 465, startPoint y: 671, endPoint x: 461, endPoint y: 663, distance: 8.9
click at [465, 671] on div "const start = ( ) => video . play ( ) . catch (( ) => { }) ; video . readyState…" at bounding box center [816, 521] width 971 height 807
drag, startPoint x: 447, startPoint y: 659, endPoint x: 456, endPoint y: 659, distance: 9.0
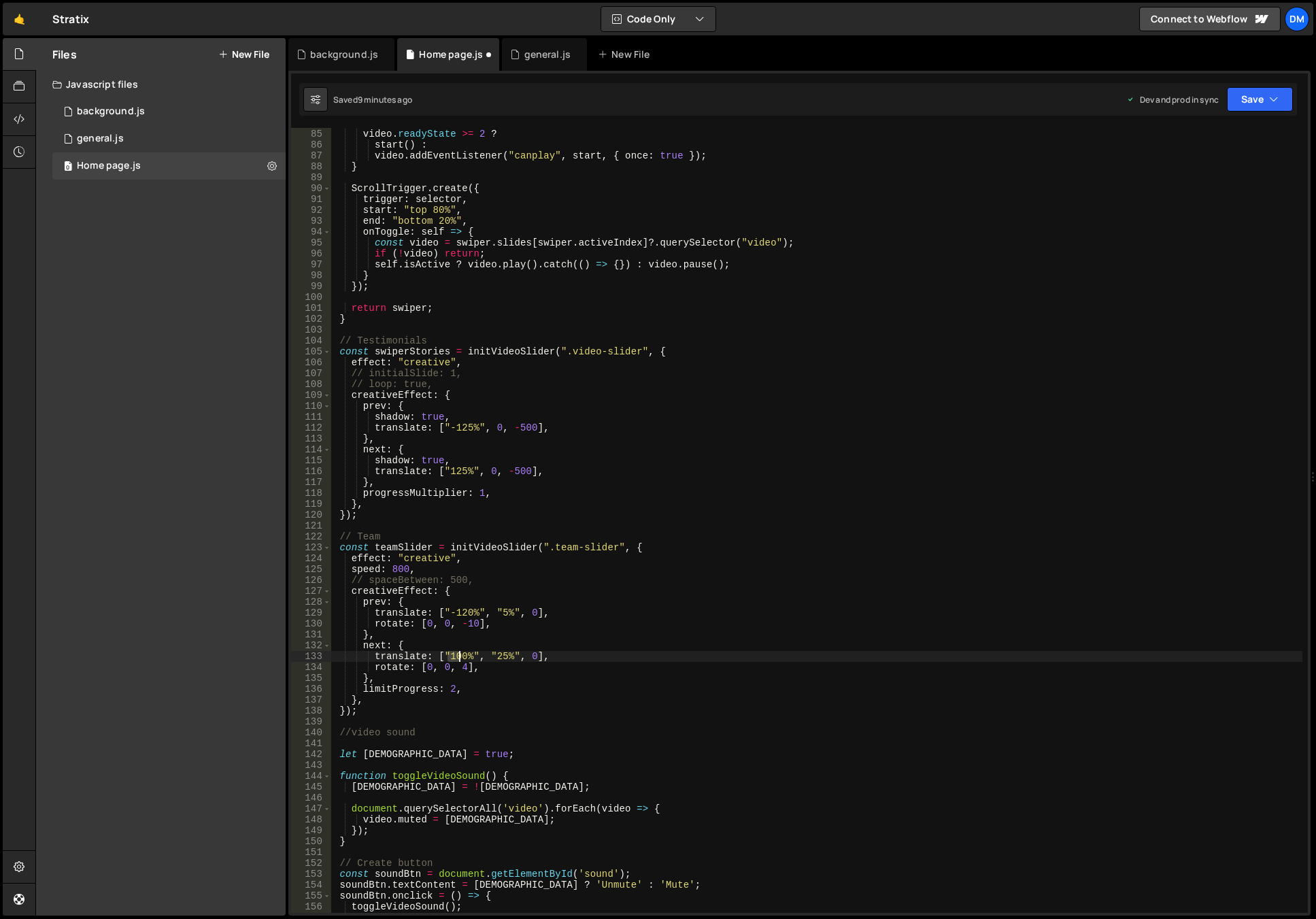
click at [456, 659] on div "const start = ( ) => video . play ( ) . catch (( ) => { }) ; video . readyState…" at bounding box center [816, 521] width 971 height 807
click at [735, 558] on div "const start = ( ) => video . play ( ) . catch (( ) => { }) ; video . readyState…" at bounding box center [816, 521] width 971 height 807
click at [1249, 102] on button "Save" at bounding box center [1259, 99] width 66 height 25
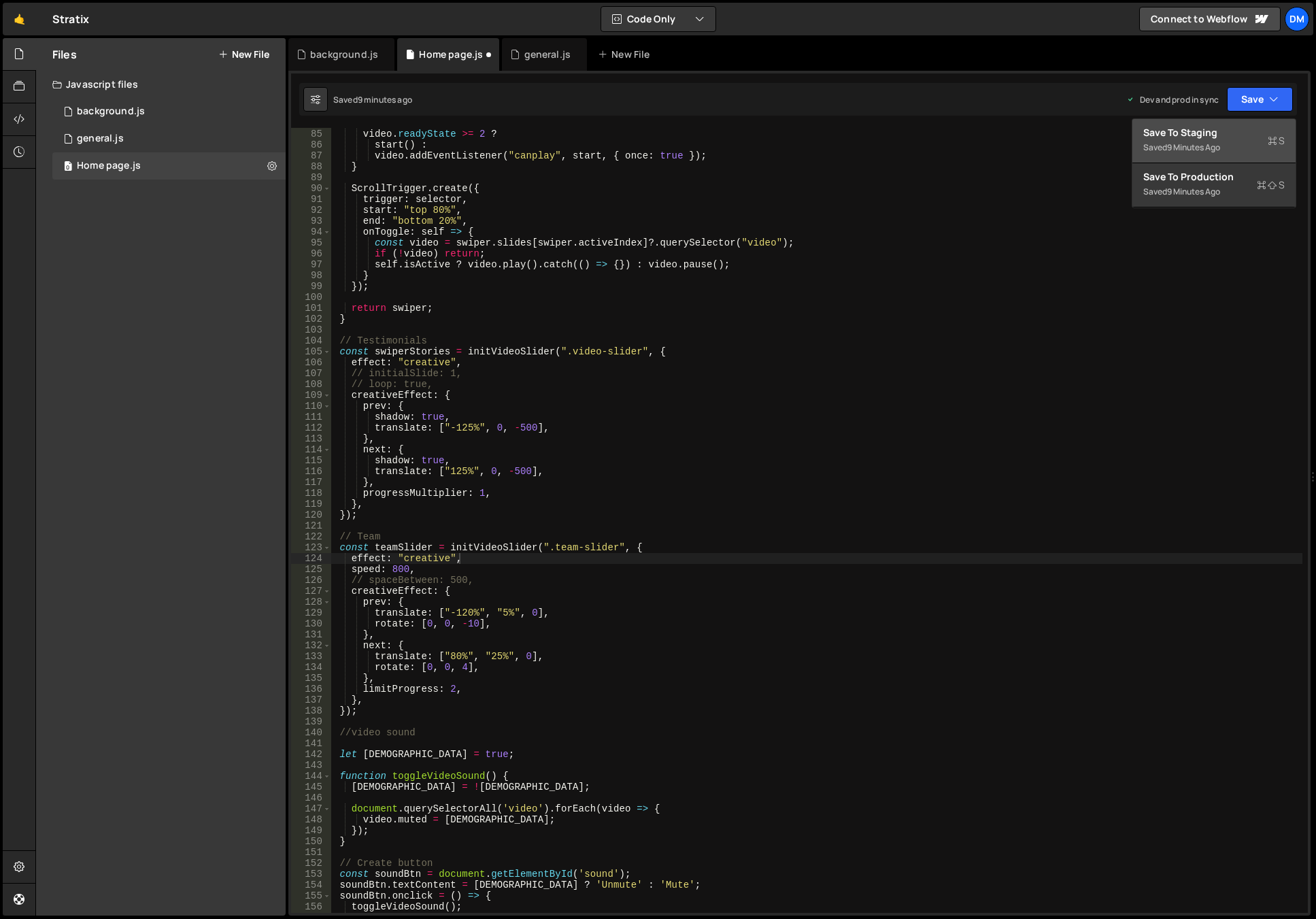
click at [1230, 137] on div "Save to Staging S" at bounding box center [1214, 133] width 142 height 14
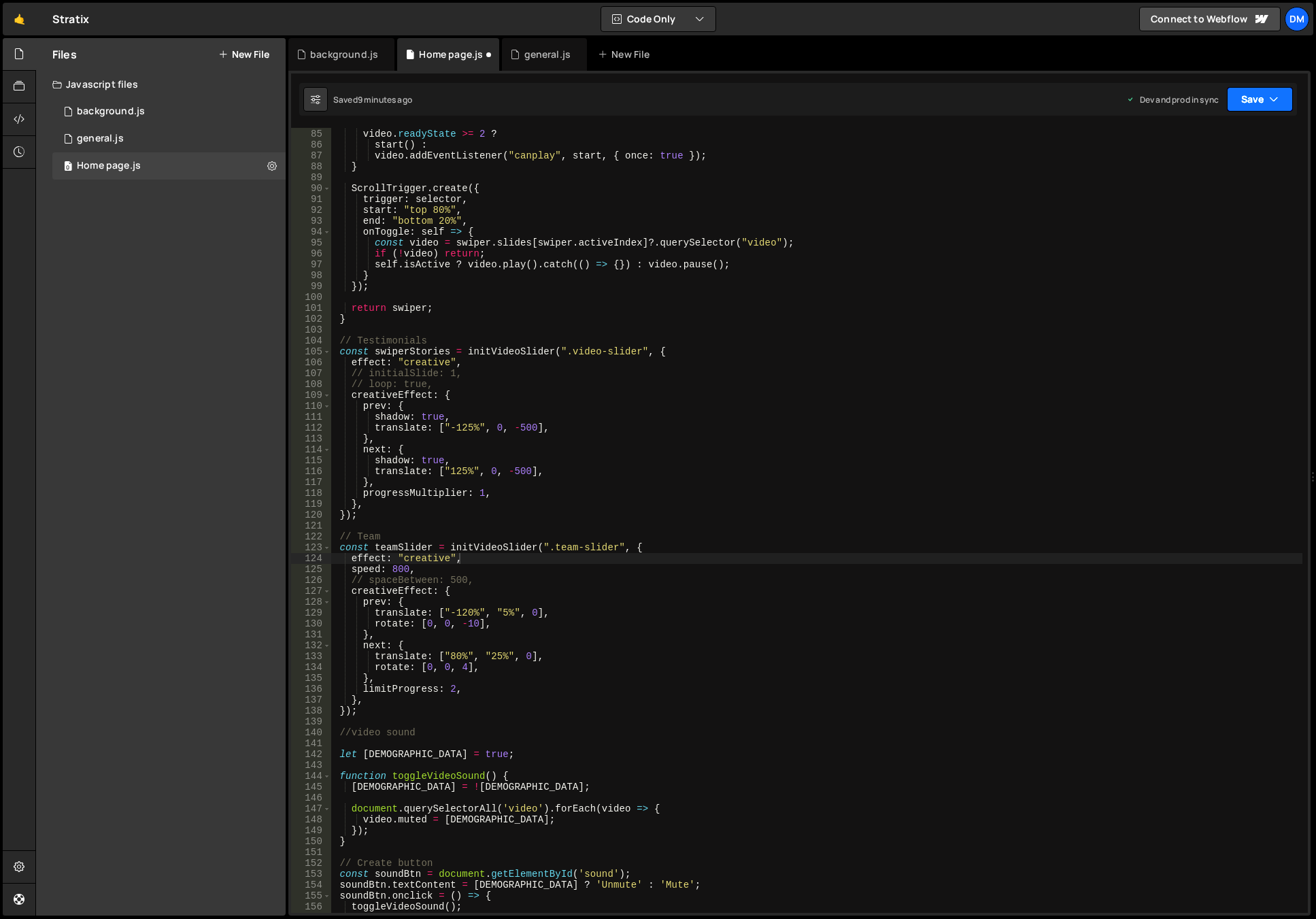
click at [1265, 106] on button "Save" at bounding box center [1259, 99] width 66 height 25
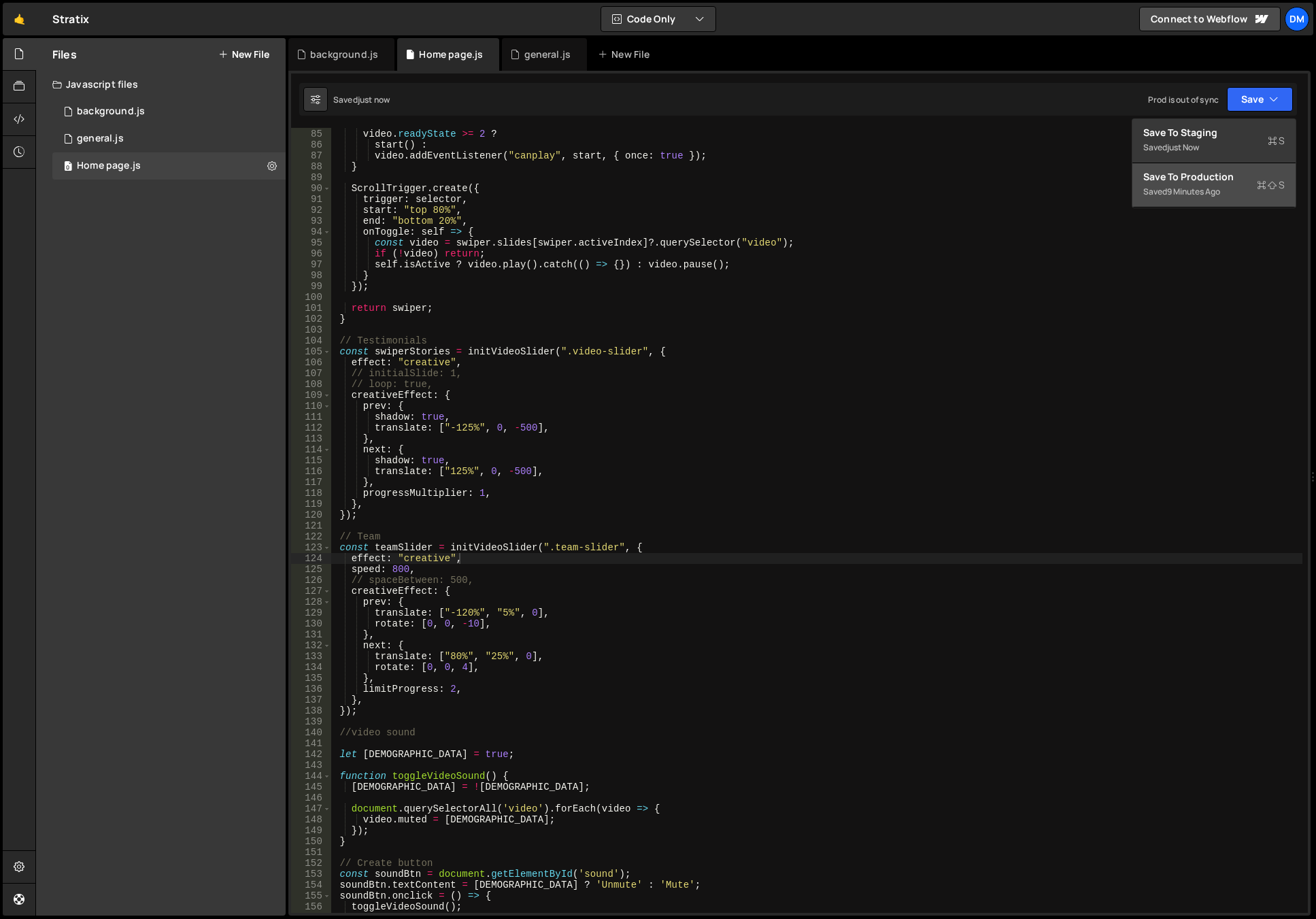
click at [1198, 191] on div "9 minutes ago" at bounding box center [1193, 191] width 53 height 11
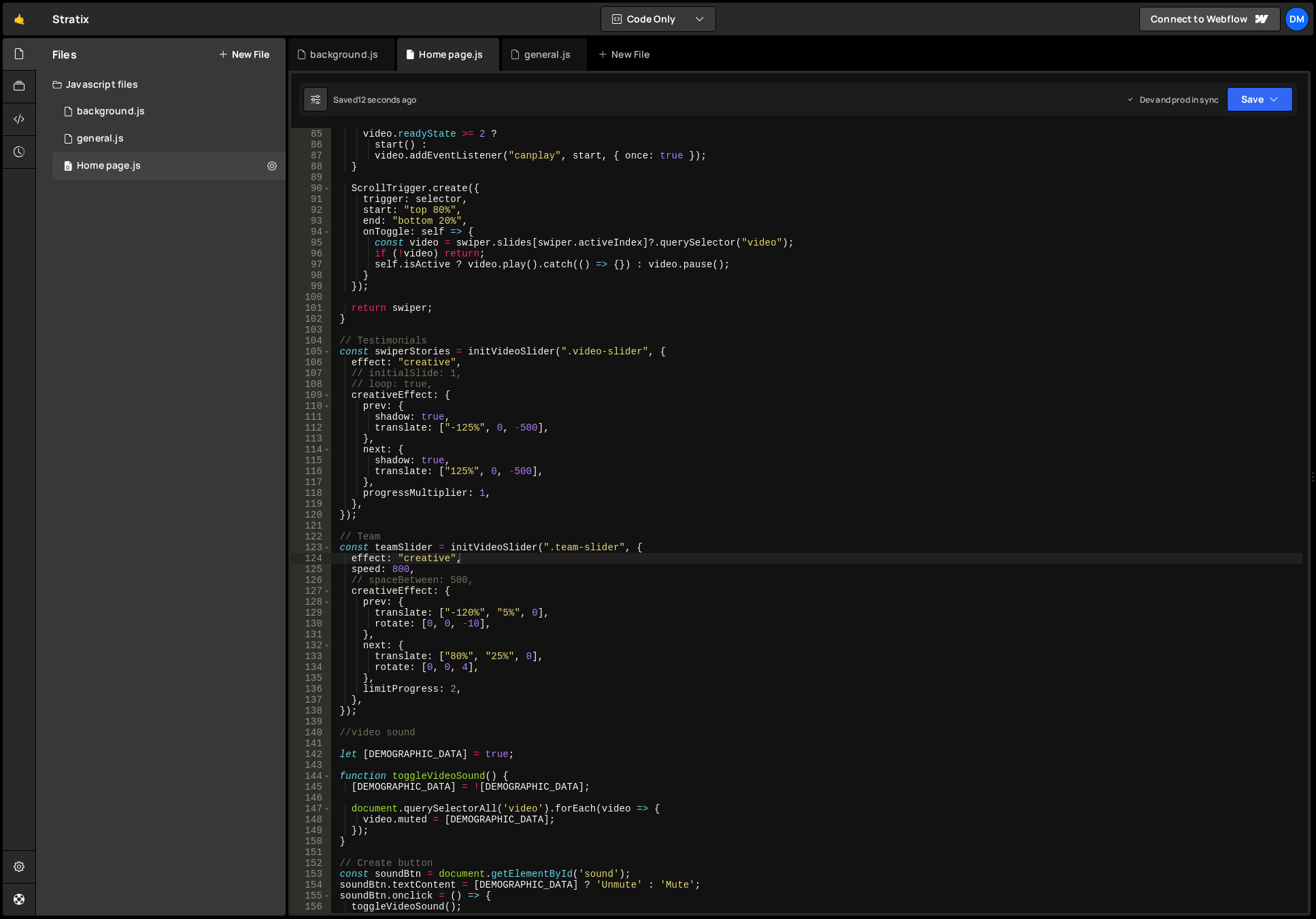
click at [564, 612] on div "const start = ( ) => video . play ( ) . catch (( ) => { }) ; video . readyState…" at bounding box center [816, 521] width 971 height 807
drag, startPoint x: 453, startPoint y: 656, endPoint x: 461, endPoint y: 656, distance: 8.0
click at [461, 656] on div "const start = ( ) => video . play ( ) . catch (( ) => { }) ; video . readyState…" at bounding box center [816, 521] width 971 height 807
click at [464, 614] on div "const start = ( ) => video . play ( ) . catch (( ) => { }) ; video . readyState…" at bounding box center [816, 521] width 971 height 807
click at [668, 484] on div "const start = ( ) => video . play ( ) . catch (( ) => { }) ; video . readyState…" at bounding box center [816, 521] width 971 height 807
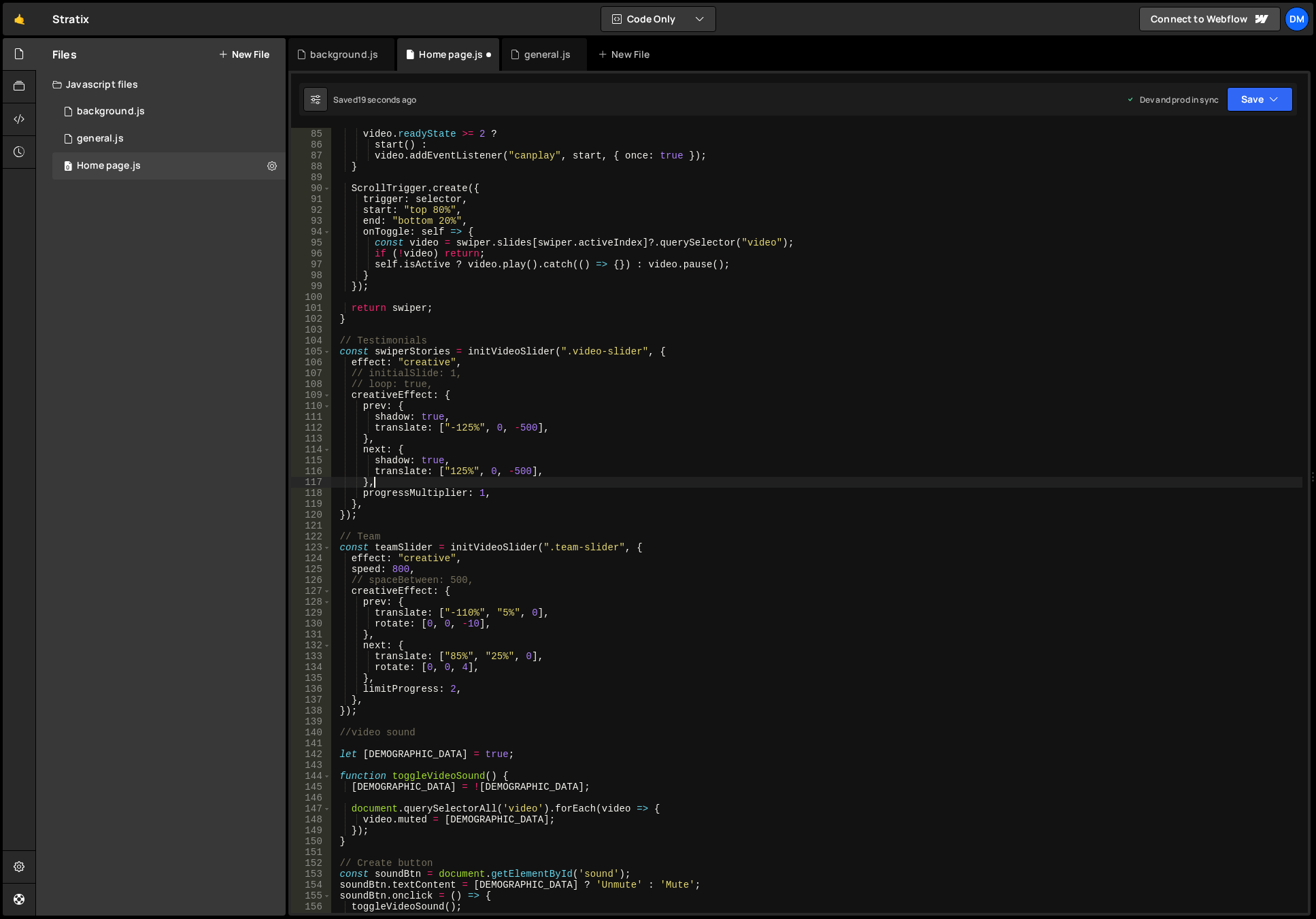
scroll to position [0, 2]
type textarea "},"
click at [1251, 96] on button "Save" at bounding box center [1259, 99] width 66 height 25
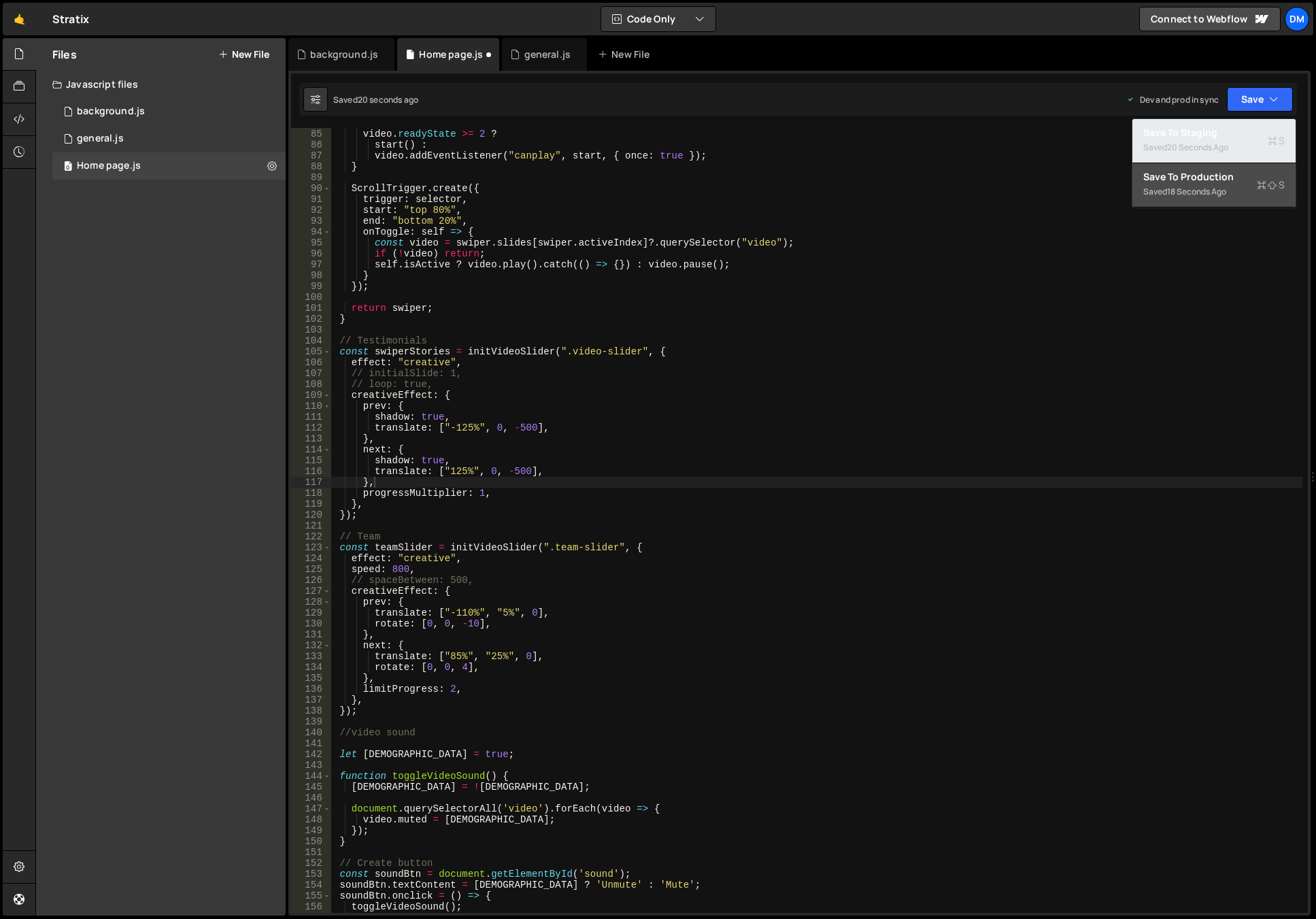
click at [1233, 125] on button "Save to Staging S Saved 20 seconds ago" at bounding box center [1214, 141] width 163 height 45
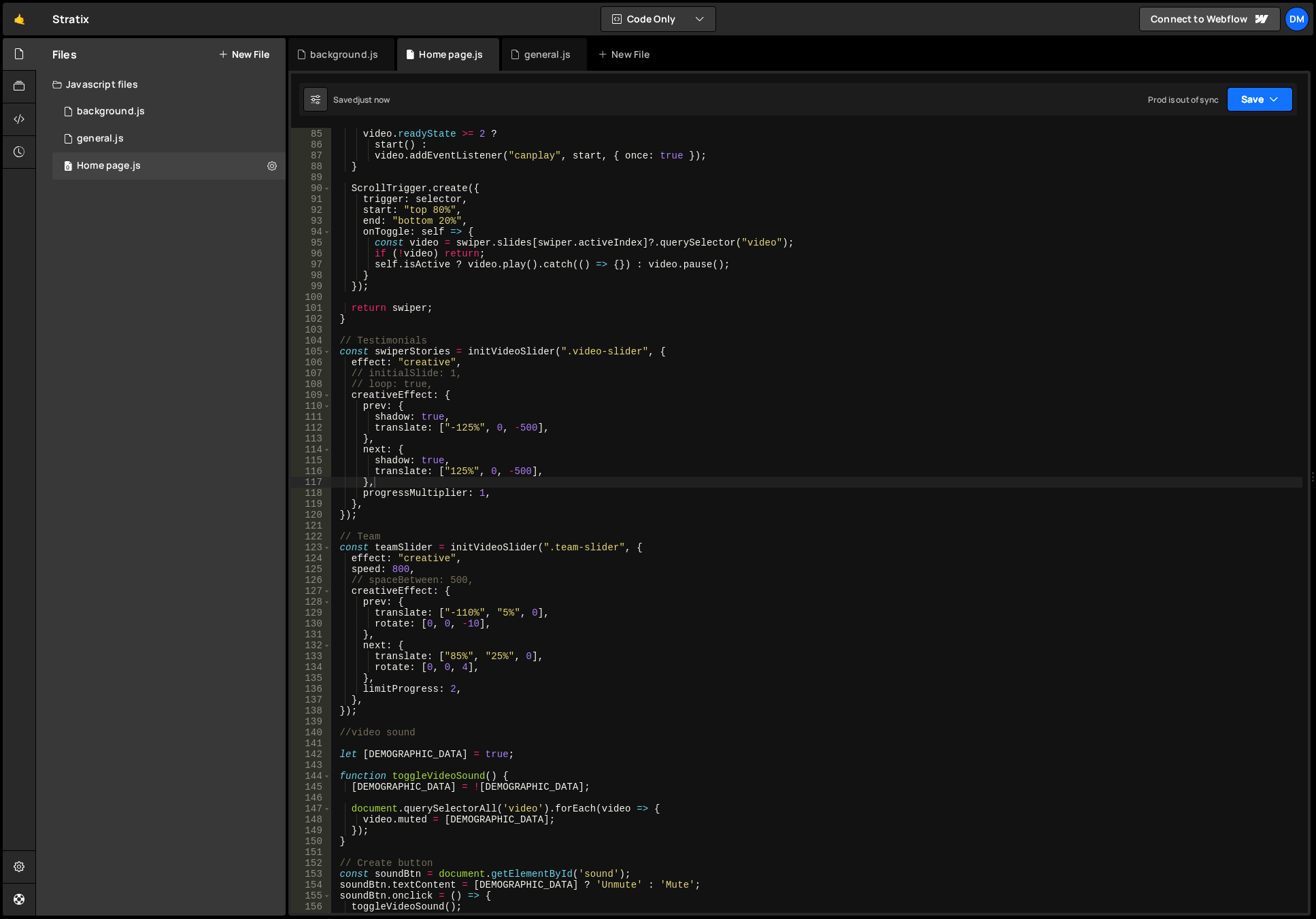
drag, startPoint x: 1257, startPoint y: 95, endPoint x: 1248, endPoint y: 116, distance: 22.8
click at [1256, 96] on button "Save" at bounding box center [1259, 99] width 66 height 25
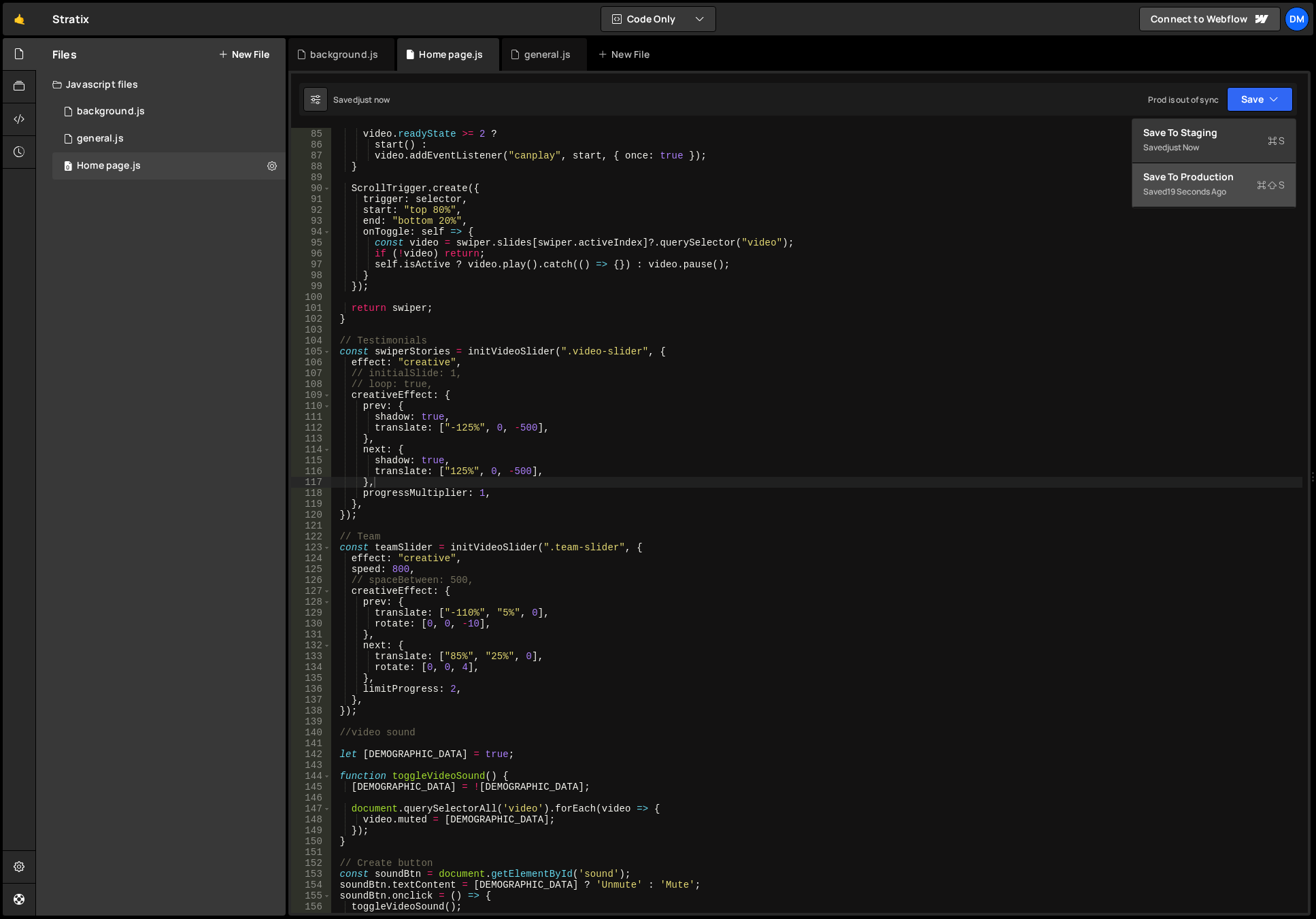
click at [1209, 184] on div "Saved 19 seconds ago" at bounding box center [1214, 192] width 142 height 17
